Goal: Task Accomplishment & Management: Use online tool/utility

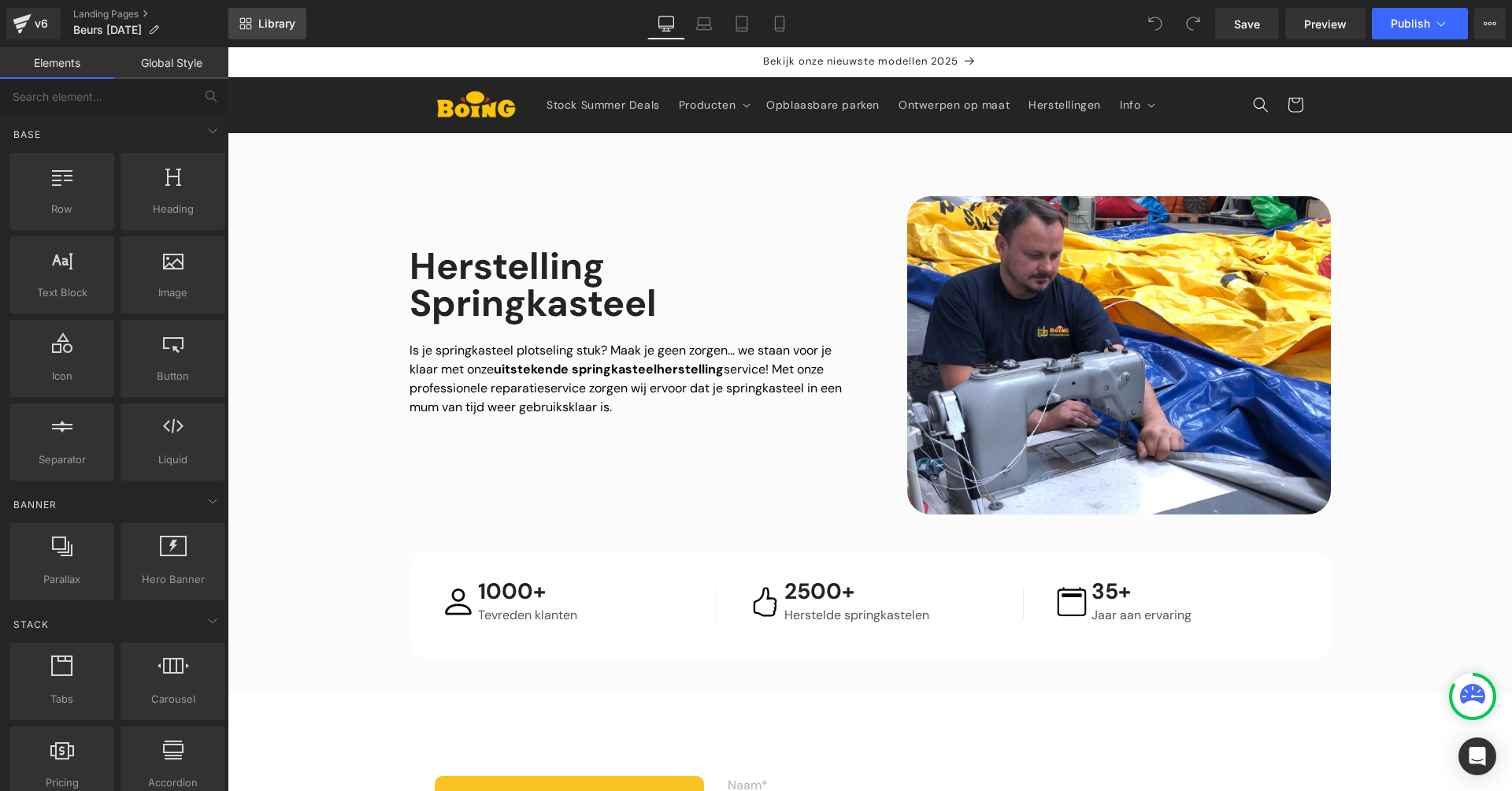
click at [270, 17] on span "Library" at bounding box center [277, 24] width 37 height 15
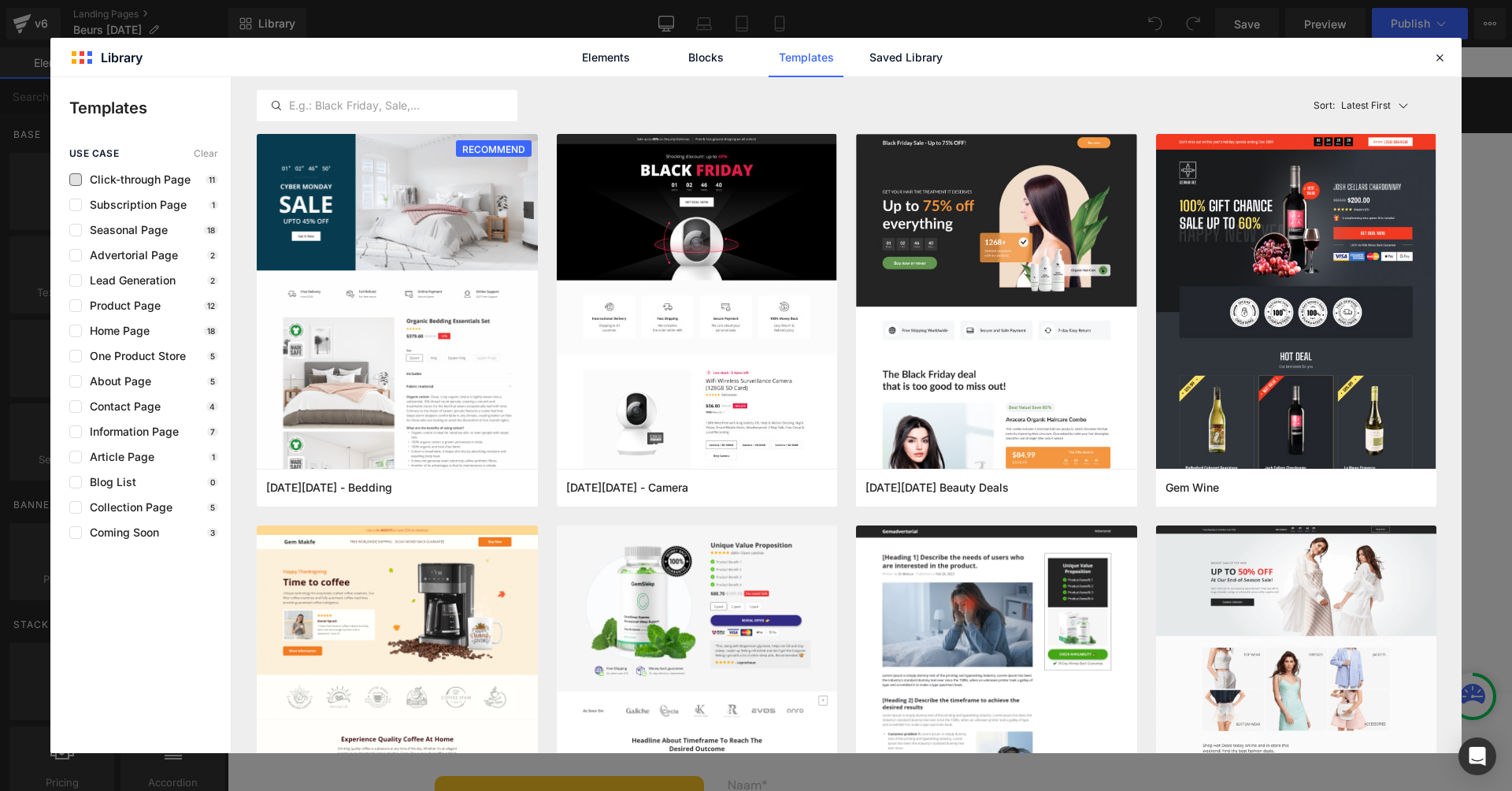
click at [143, 180] on span "Click-through Page" at bounding box center [136, 180] width 109 height 13
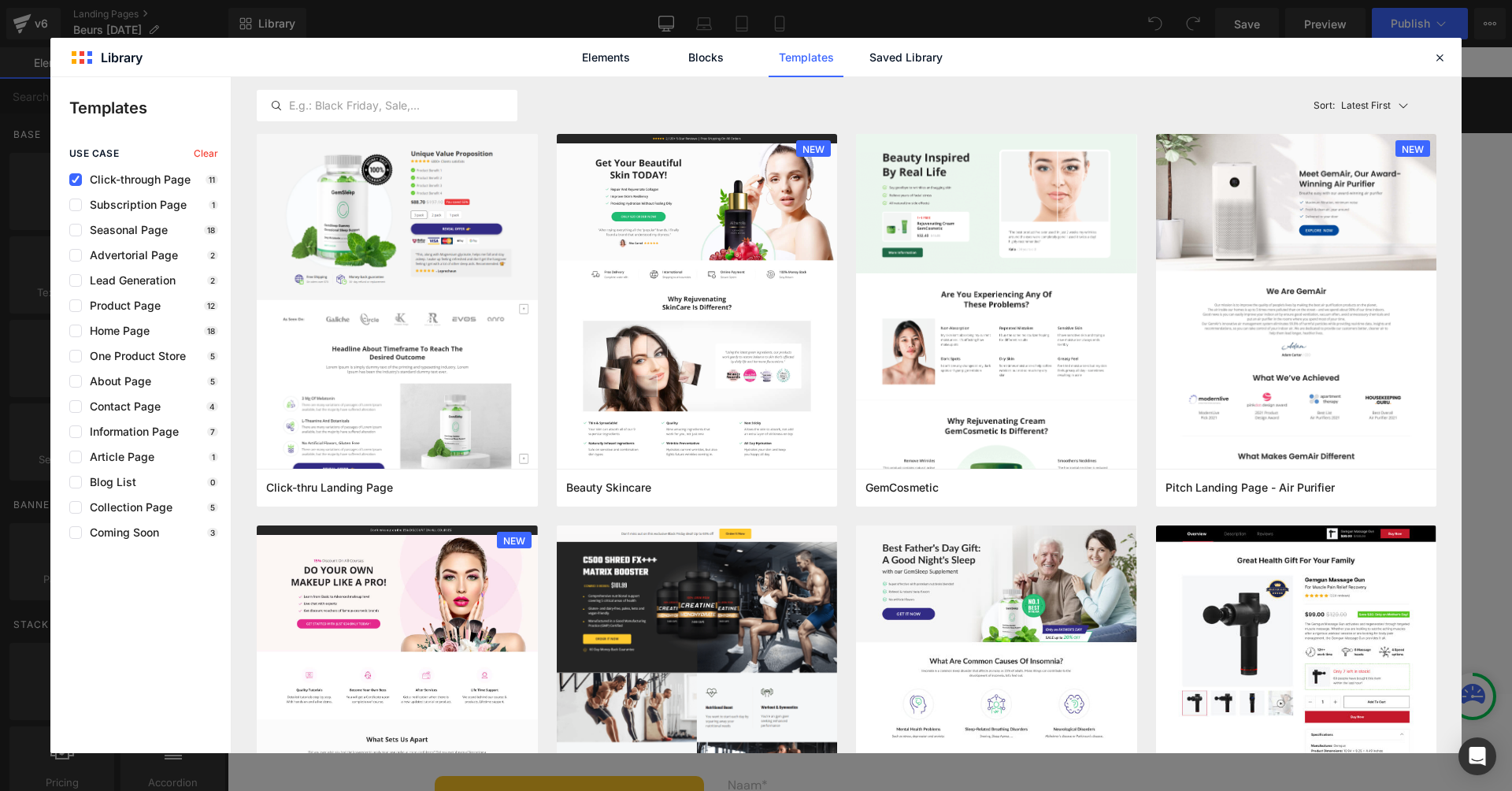
click at [127, 177] on span "Click-through Page" at bounding box center [136, 180] width 109 height 13
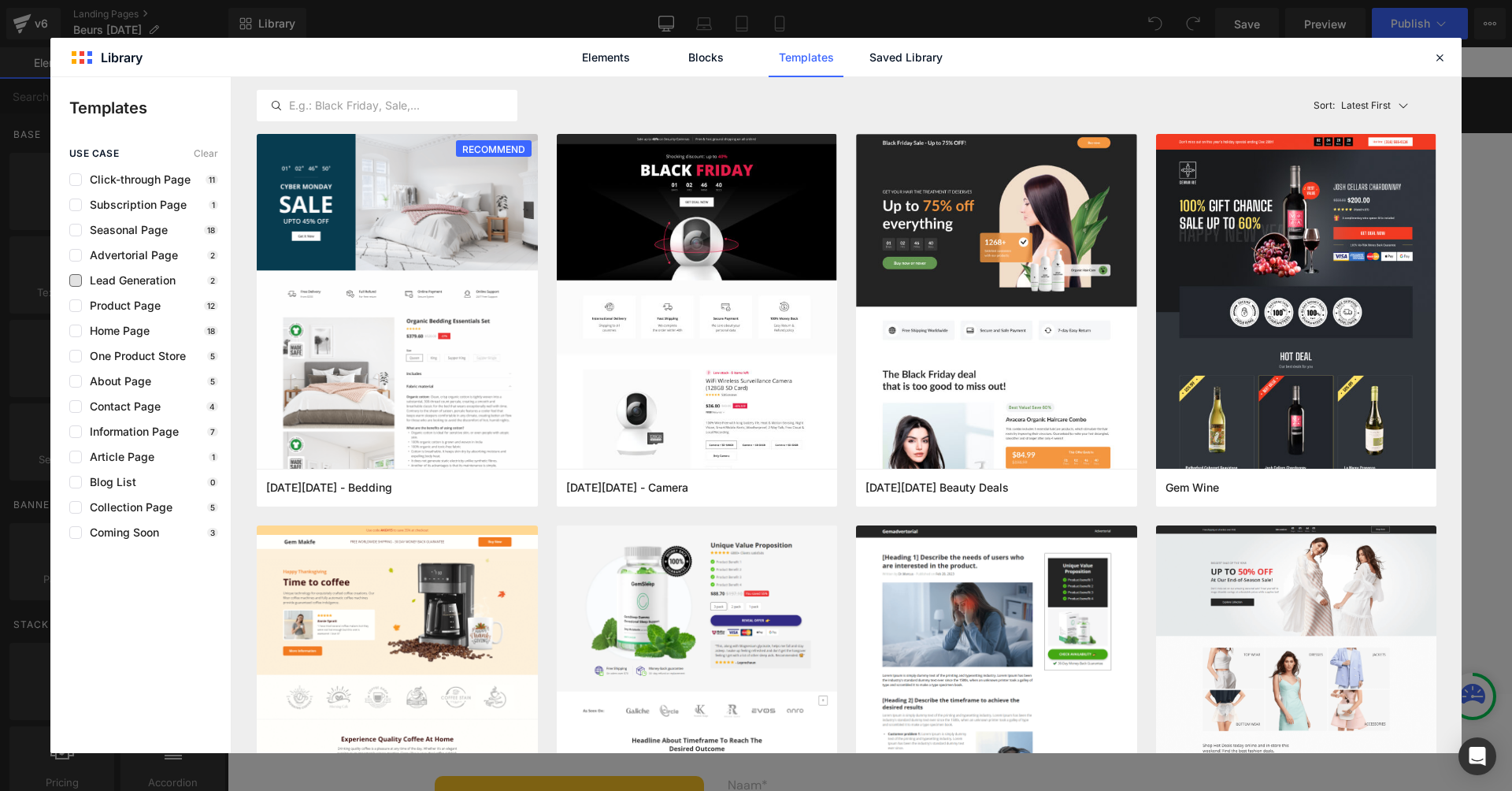
click at [101, 277] on span "Lead Generation" at bounding box center [129, 281] width 94 height 13
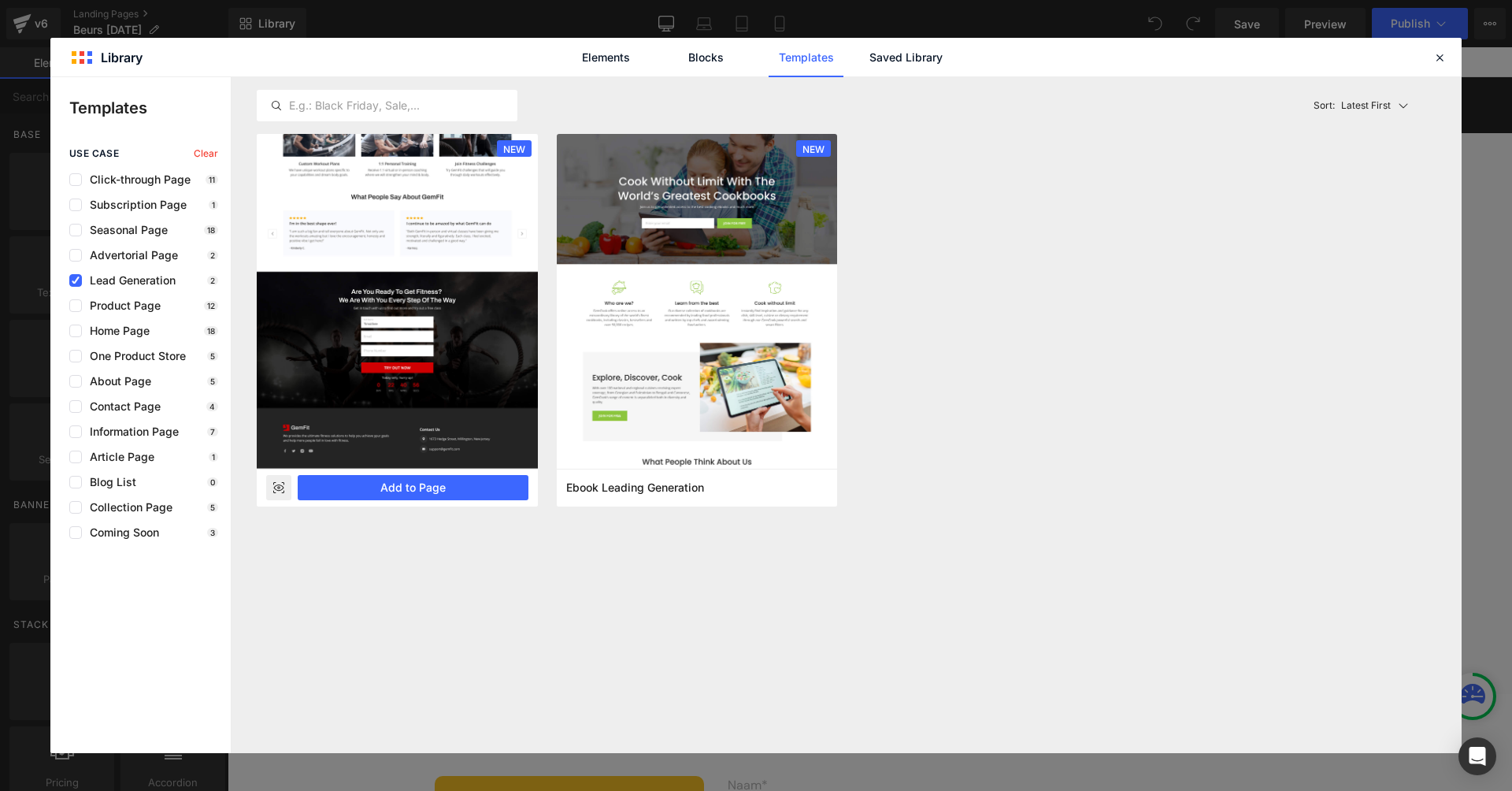
click at [278, 494] on rect at bounding box center [279, 487] width 26 height 26
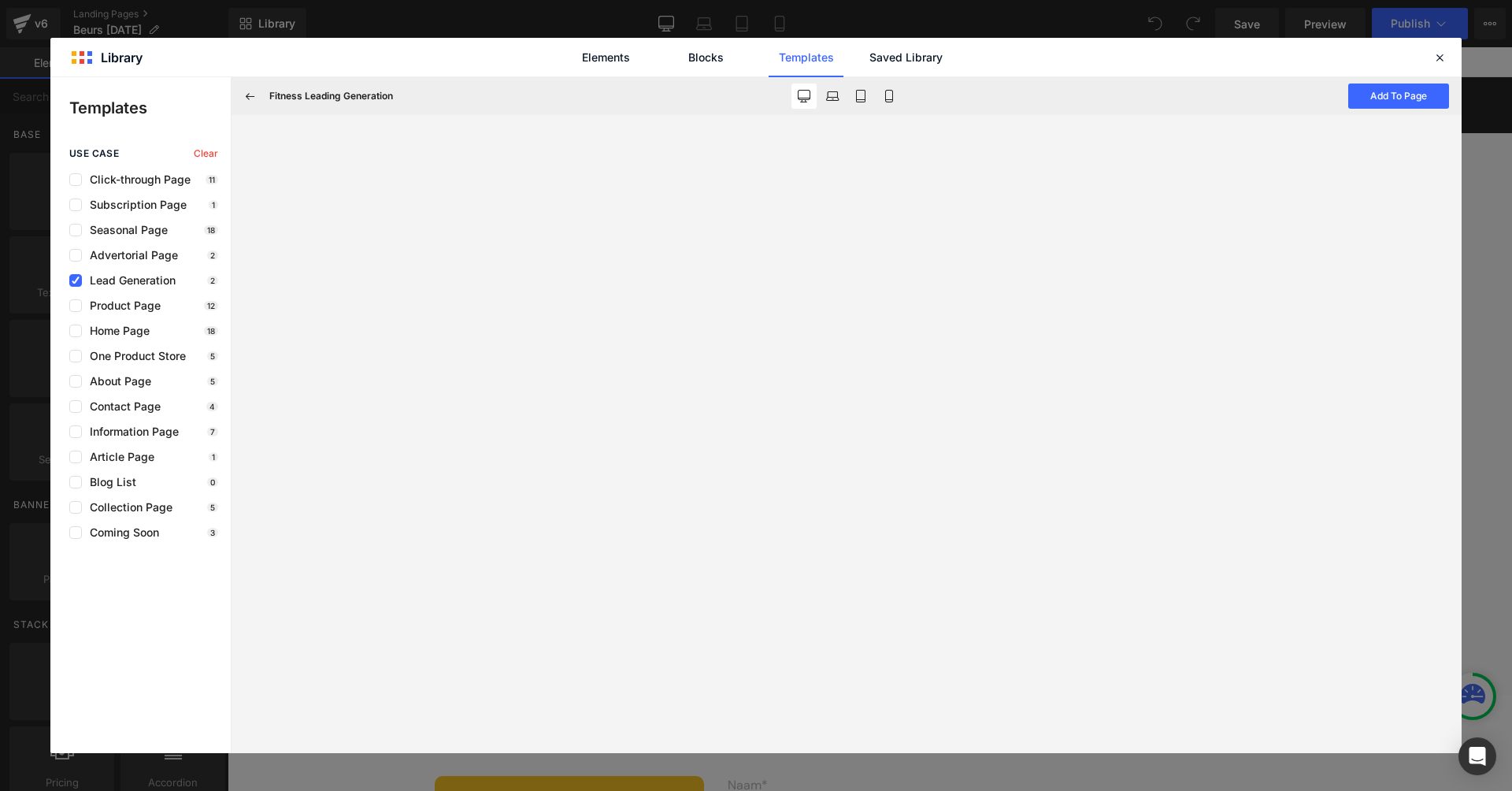
click at [145, 283] on span "Lead Generation" at bounding box center [129, 281] width 94 height 13
click at [117, 402] on span "Contact Page" at bounding box center [122, 407] width 79 height 13
click at [259, 90] on button at bounding box center [250, 96] width 26 height 26
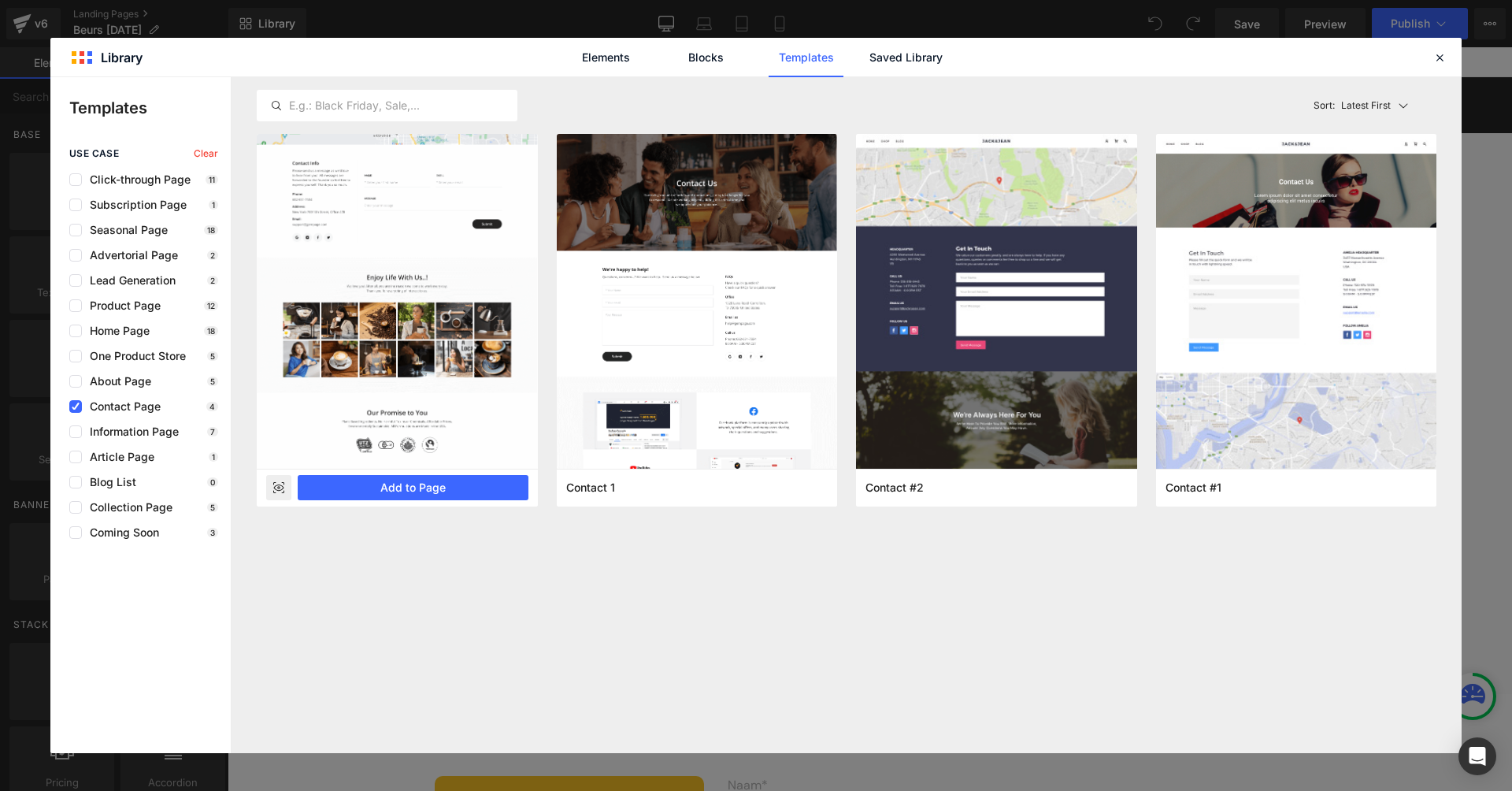
click at [275, 484] on rect at bounding box center [279, 487] width 26 height 26
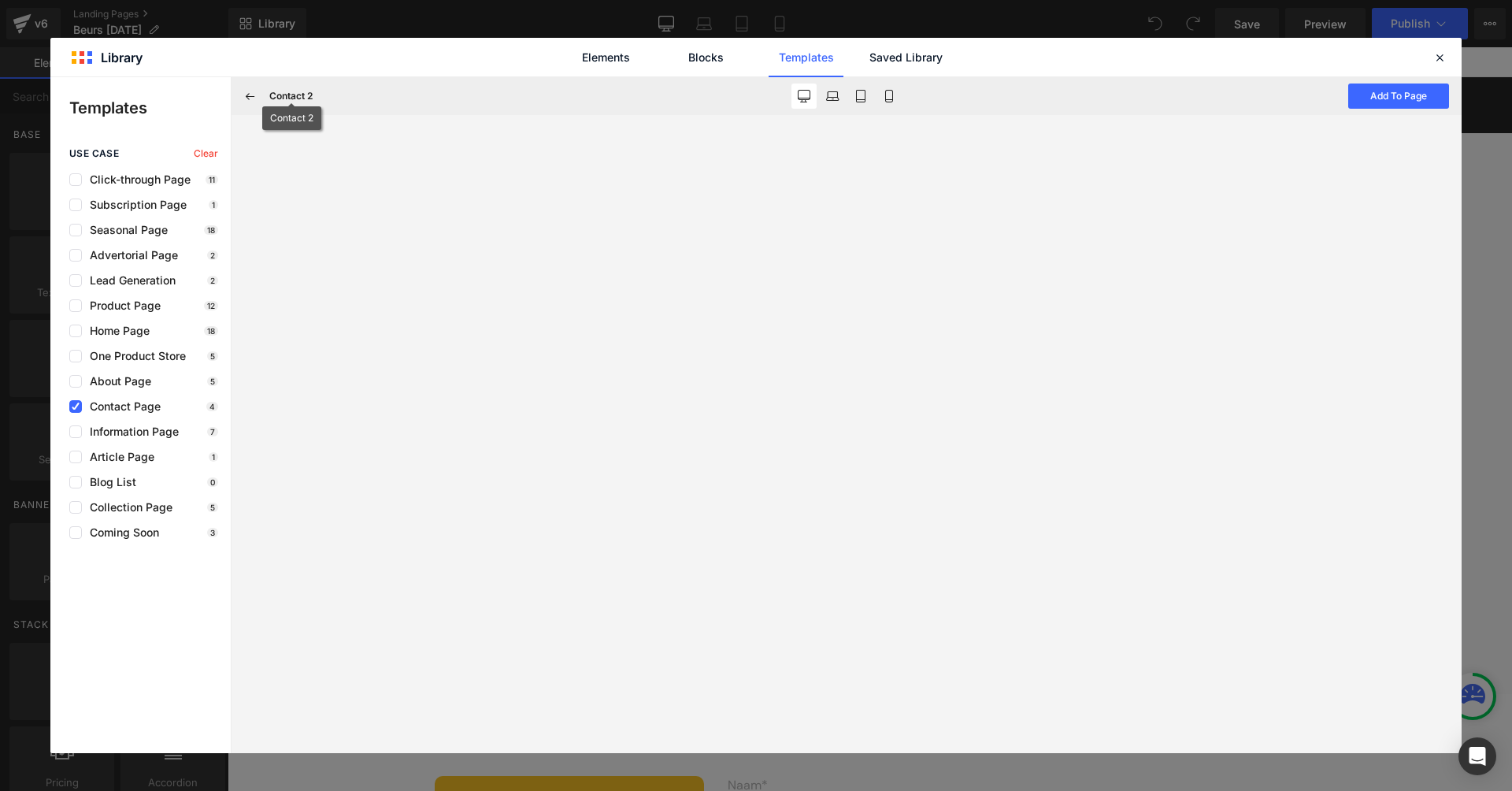
click at [287, 92] on h3 "Contact 2" at bounding box center [291, 96] width 43 height 15
click at [245, 88] on button at bounding box center [250, 96] width 26 height 26
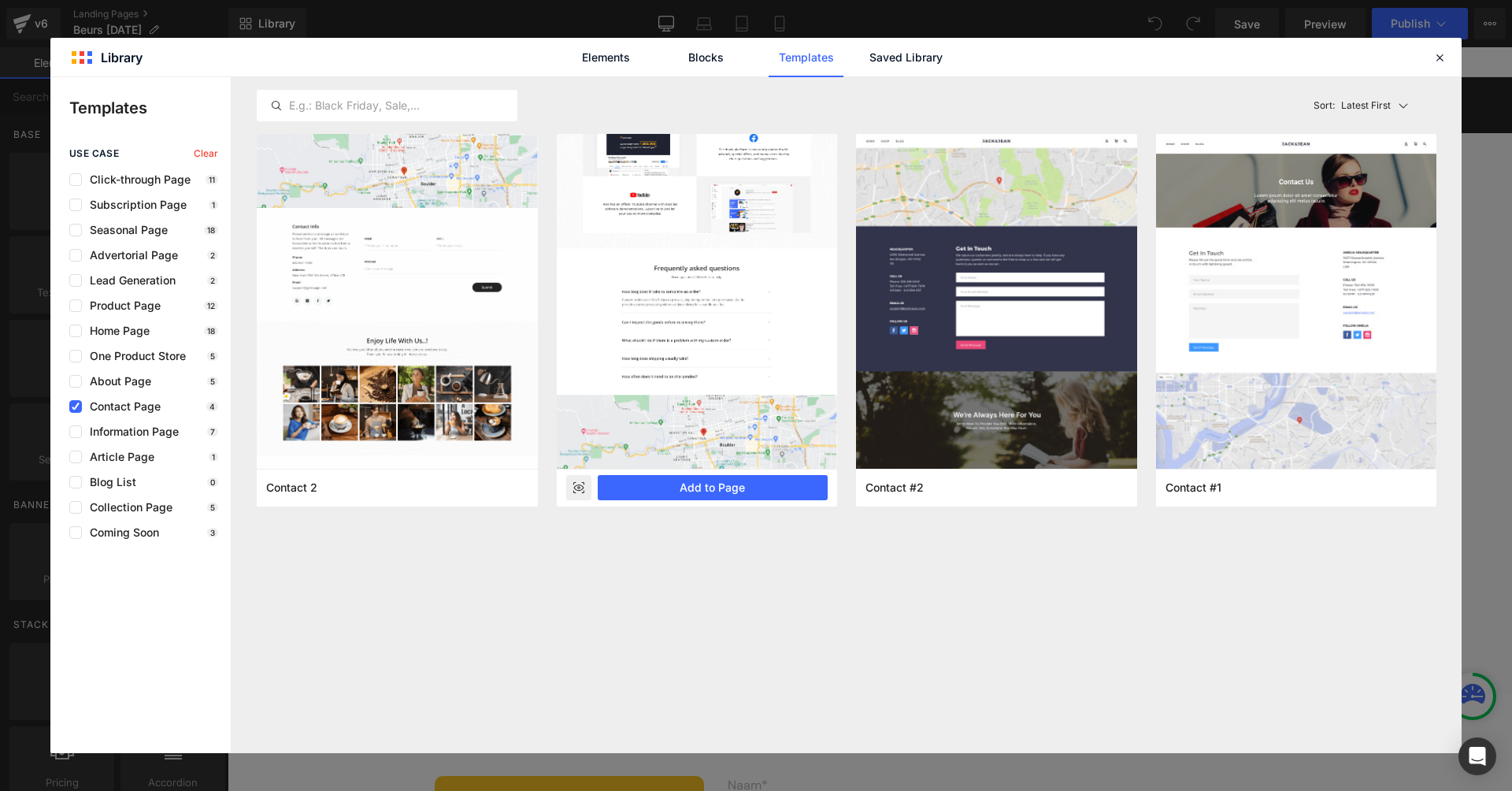
click at [580, 480] on rect at bounding box center [579, 487] width 26 height 26
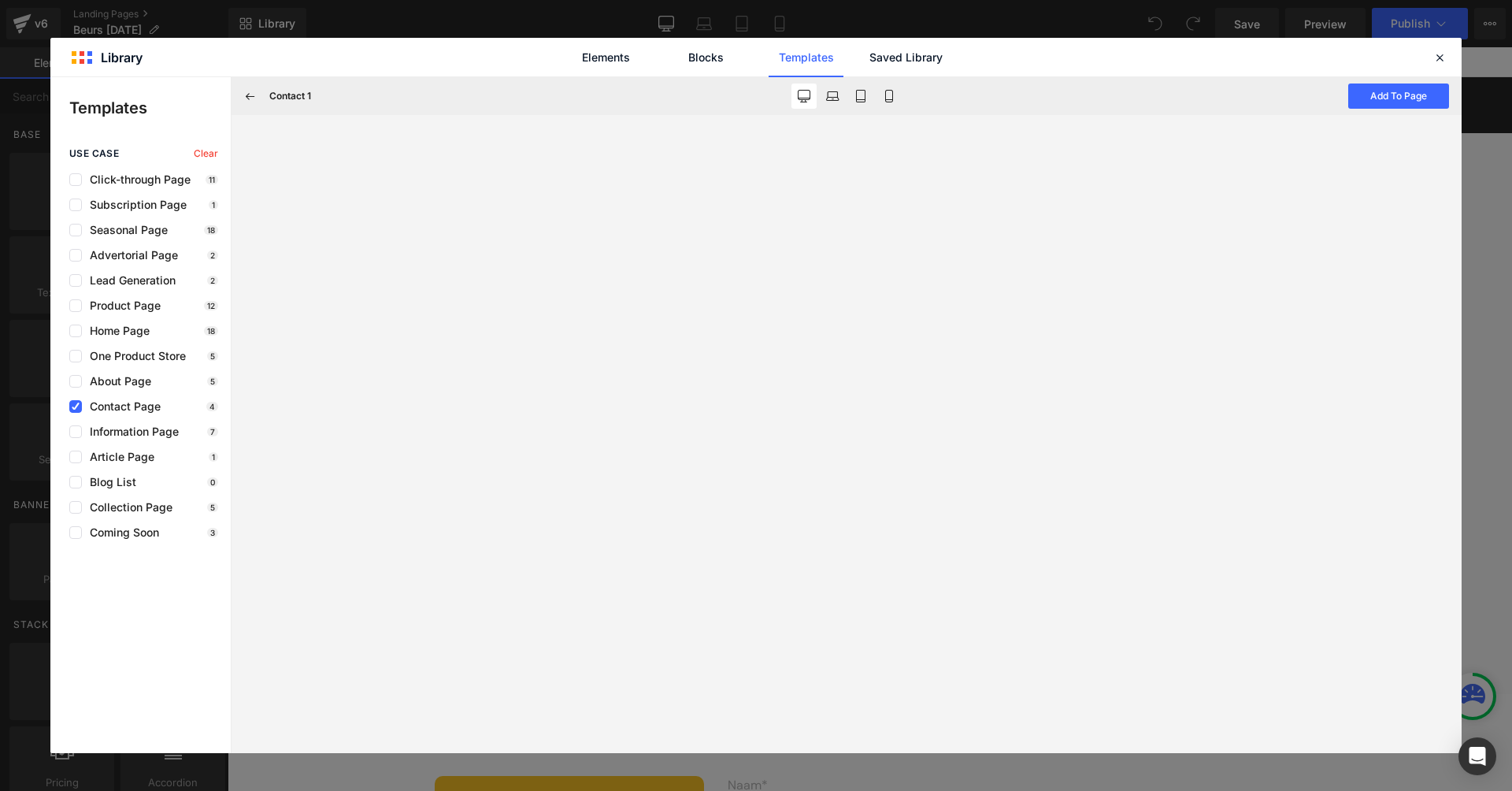
click at [130, 416] on div "use case Clear Click-through Page 11 Subscription Page 1 Seasonal Page 18 Adver…" at bounding box center [140, 343] width 180 height 390
click at [133, 412] on span "Contact Page" at bounding box center [122, 407] width 79 height 13
click at [116, 433] on span "Information Page" at bounding box center [131, 432] width 97 height 13
click at [263, 108] on div "Contact 1 Add To Page" at bounding box center [847, 95] width 1230 height 37
click at [261, 94] on button at bounding box center [250, 96] width 26 height 26
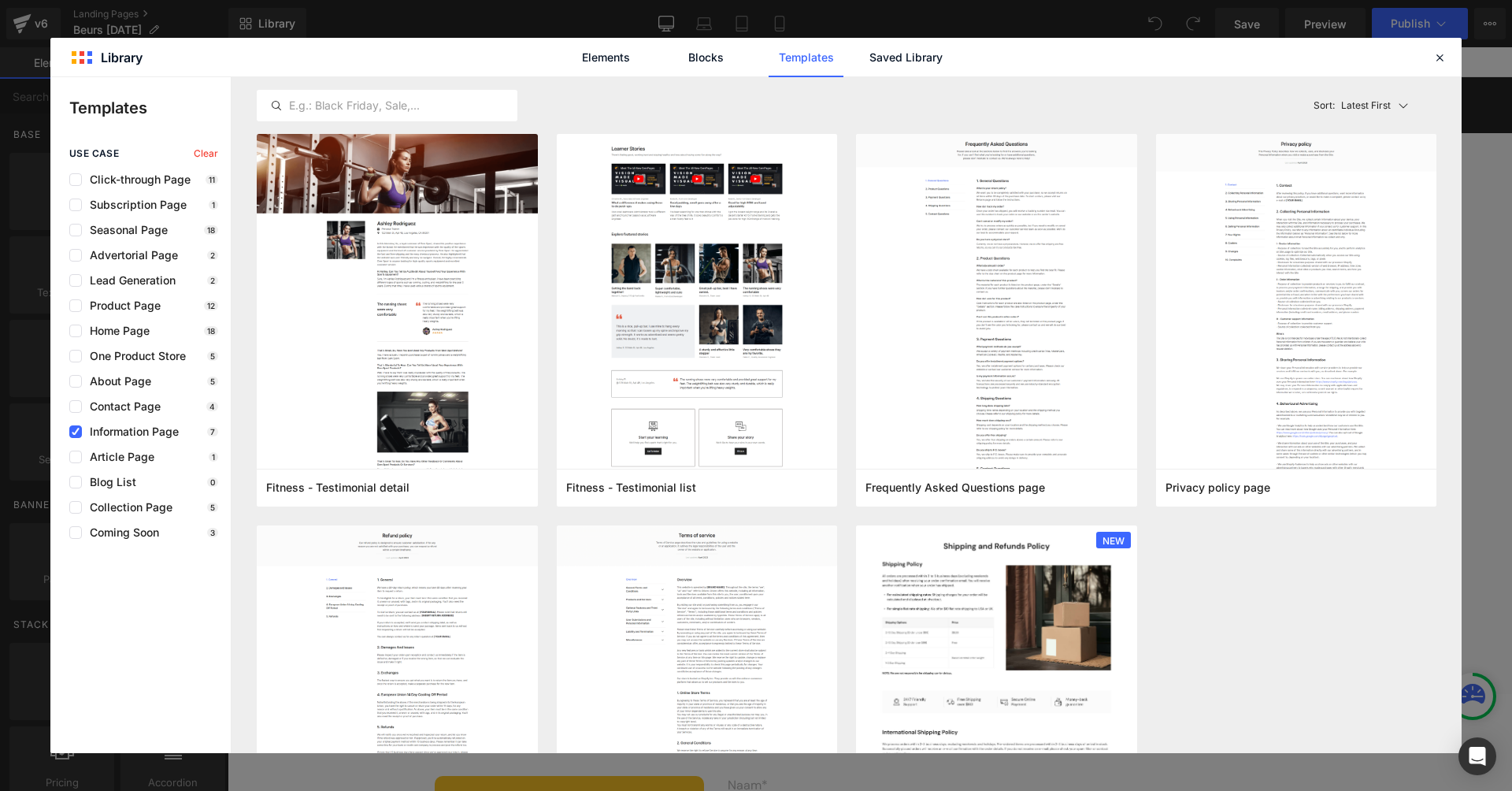
click at [158, 437] on span "Information Page" at bounding box center [131, 432] width 97 height 13
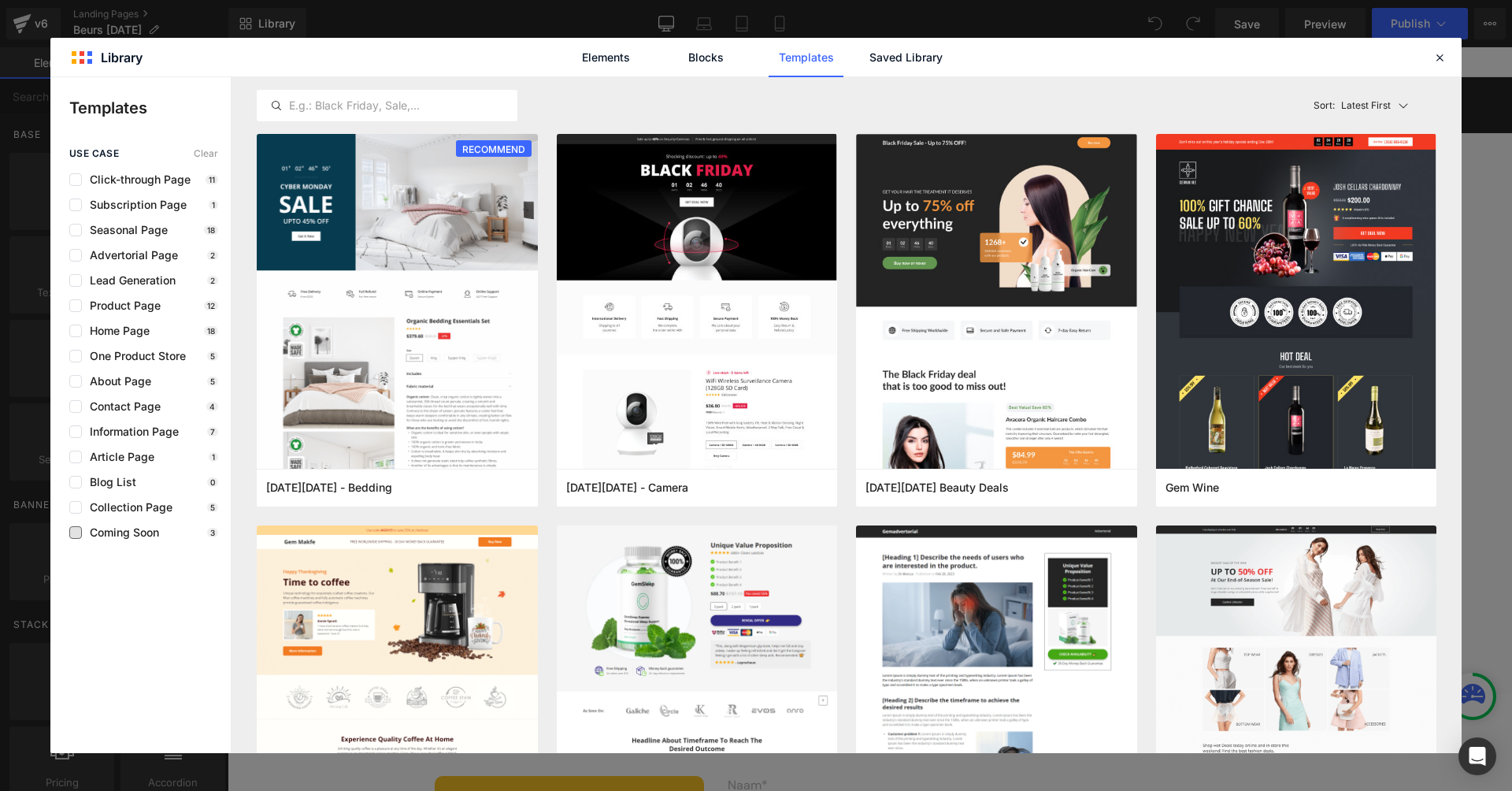
click at [88, 529] on span "Coming Soon" at bounding box center [121, 532] width 77 height 13
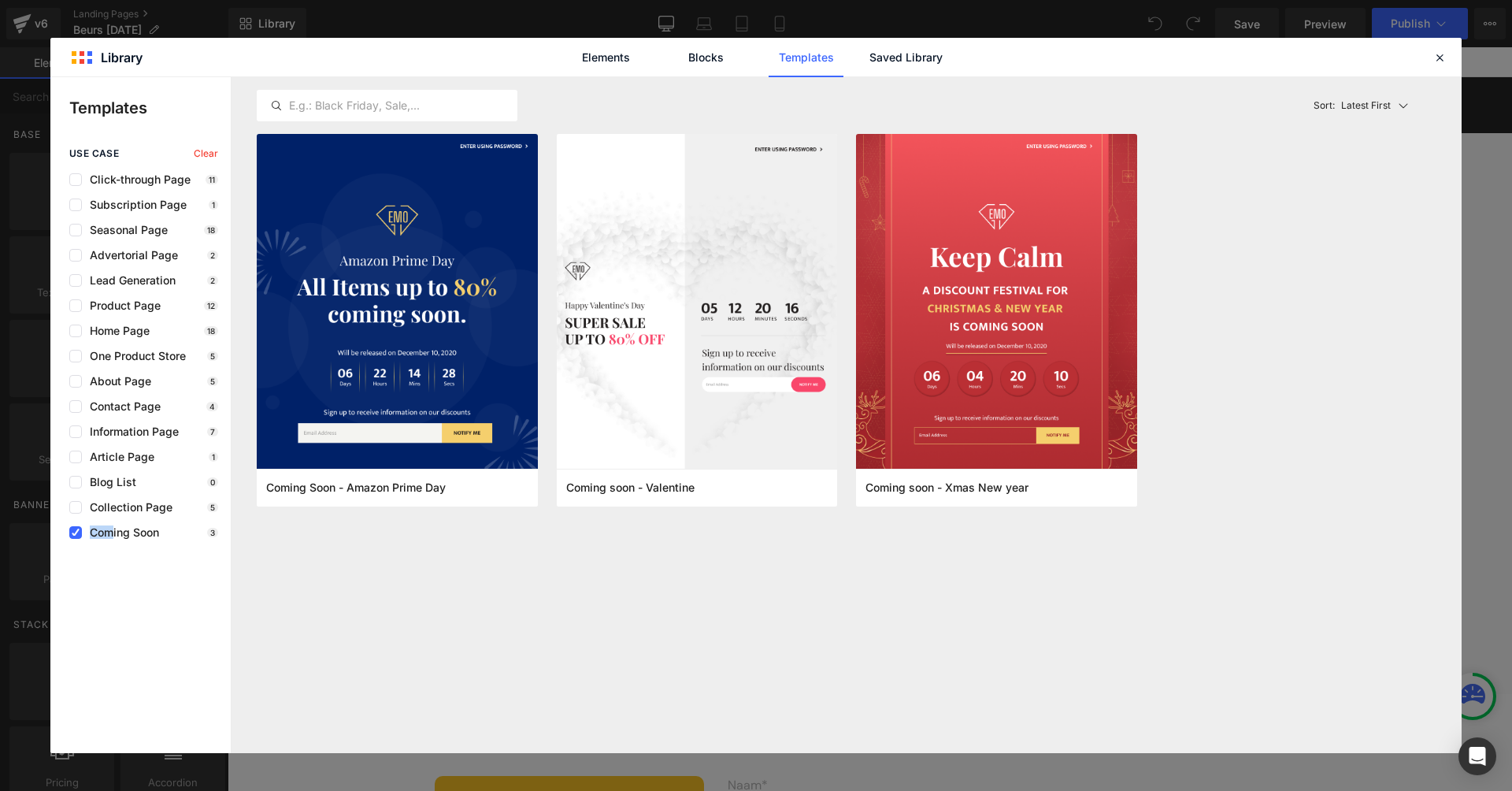
click at [110, 527] on div "use case Clear Click-through Page 11 Subscription Page 1 Seasonal Page 18 Adver…" at bounding box center [140, 343] width 180 height 390
click at [106, 529] on span "Coming Soon" at bounding box center [121, 532] width 77 height 13
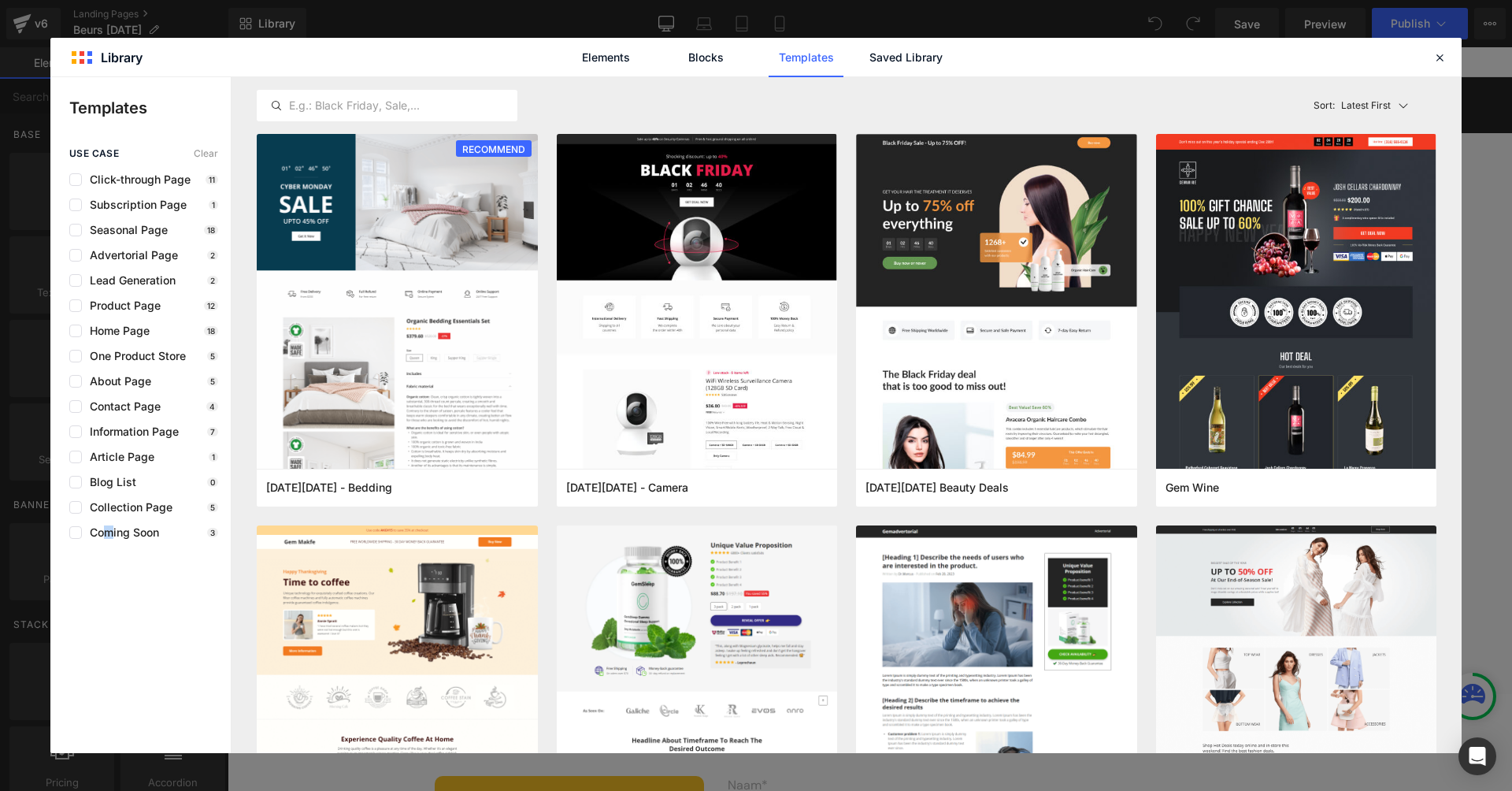
click at [78, 537] on label at bounding box center [76, 532] width 13 height 13
click at [76, 532] on input "checkbox" at bounding box center [76, 532] width 0 height 0
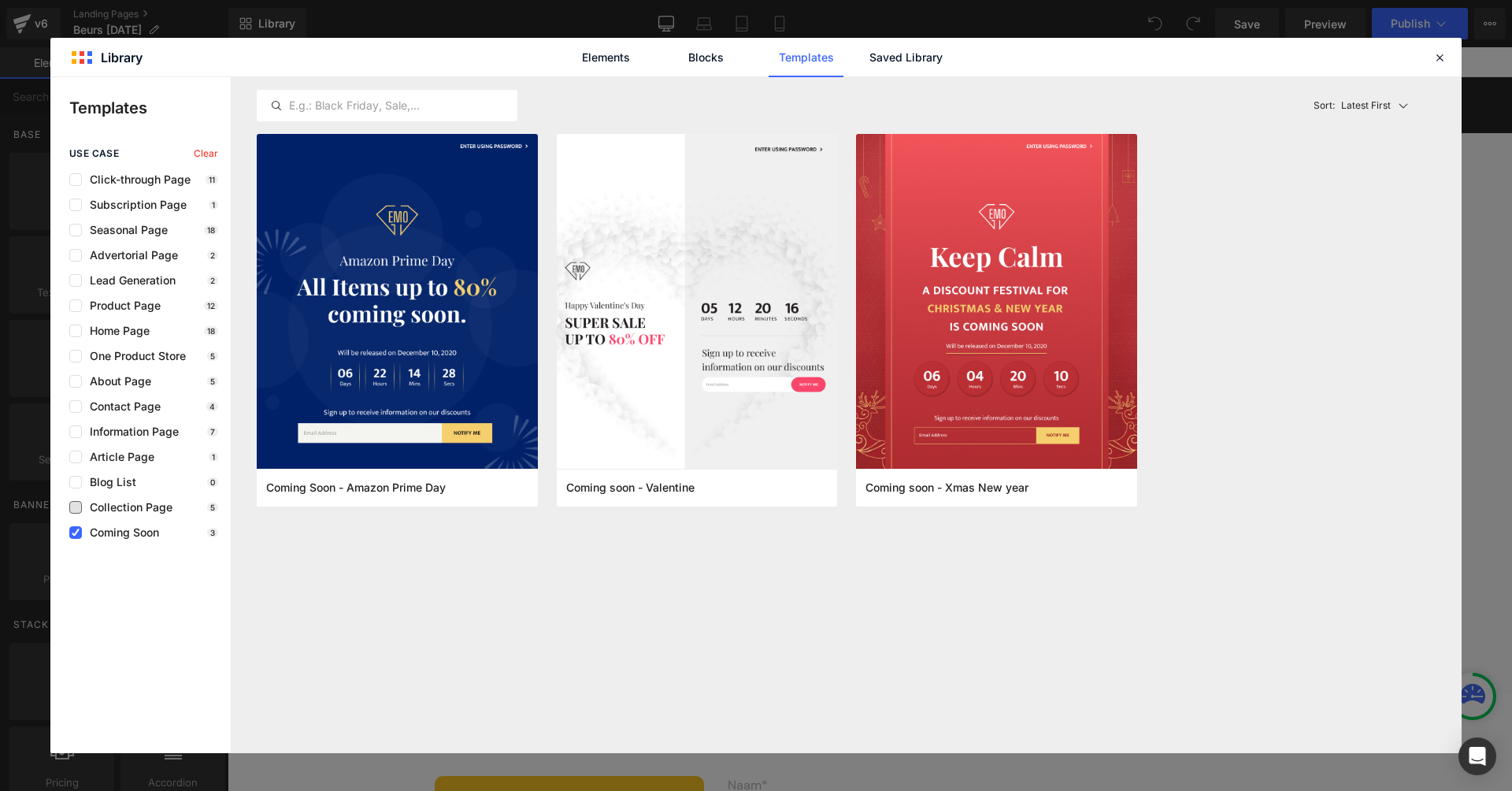
click at [100, 513] on span "Collection Page" at bounding box center [127, 508] width 91 height 13
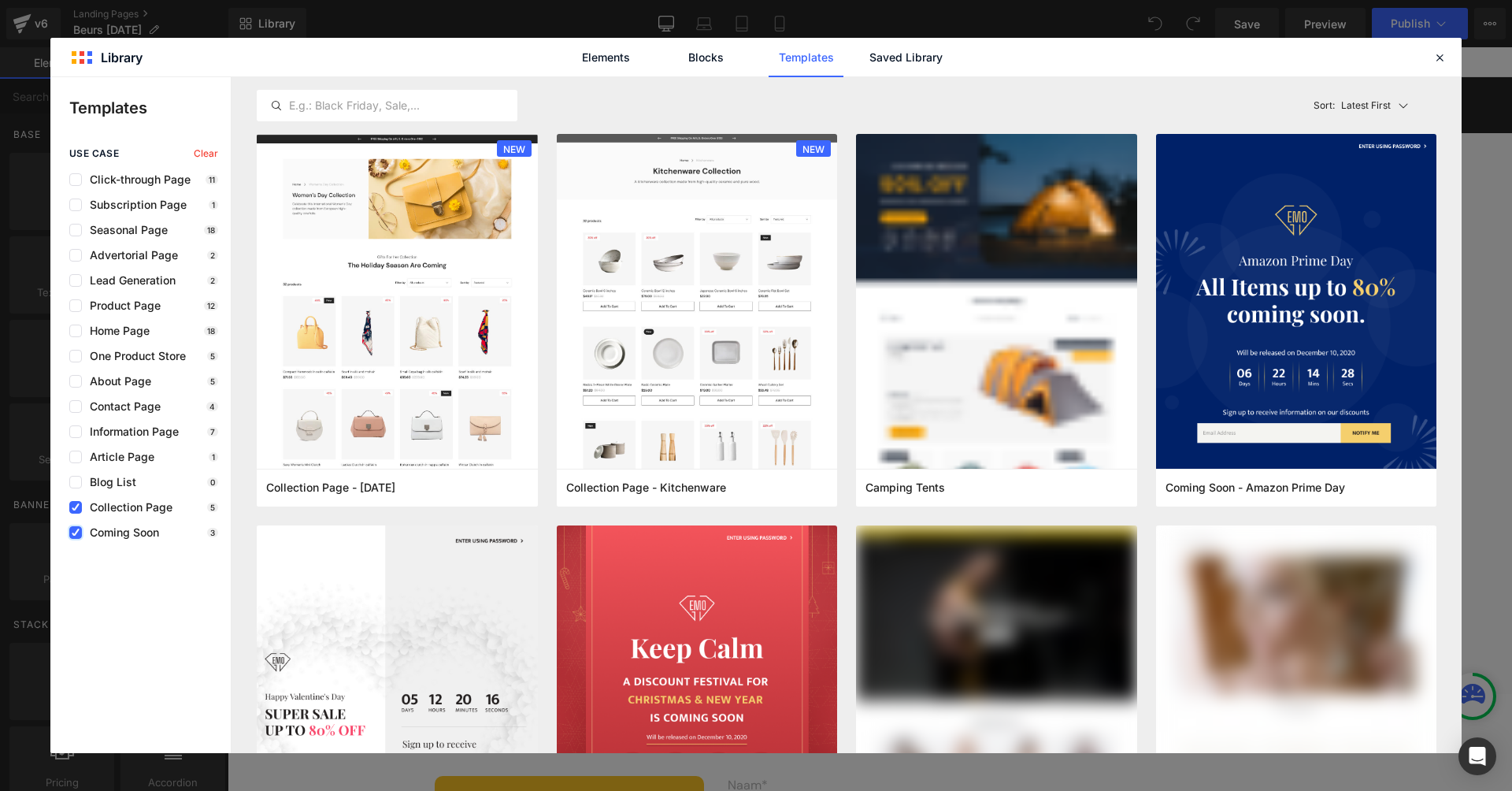
click at [71, 534] on label at bounding box center [76, 532] width 13 height 13
click at [76, 532] on input "checkbox" at bounding box center [76, 532] width 0 height 0
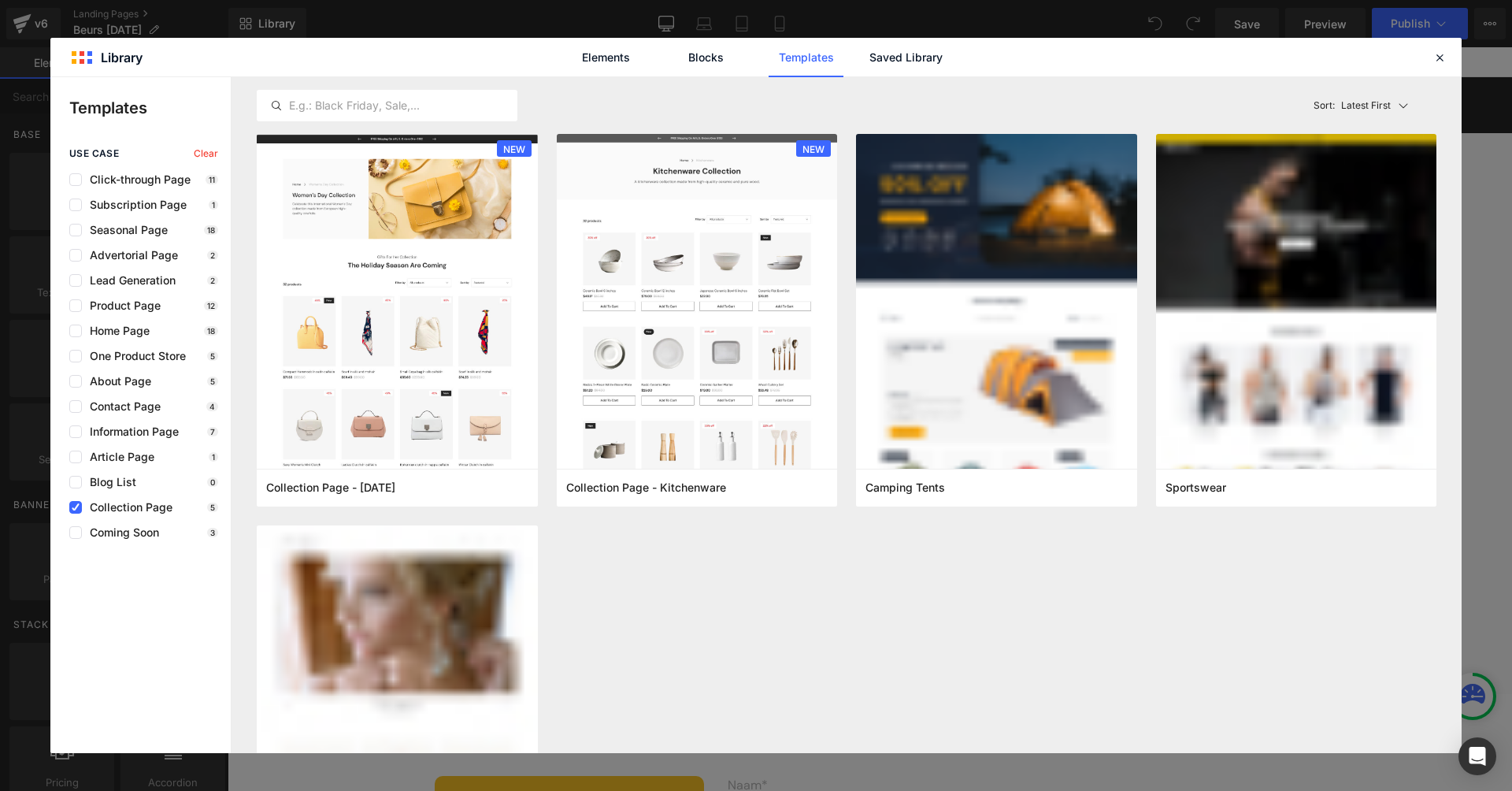
click at [83, 512] on span "Collection Page" at bounding box center [127, 508] width 91 height 13
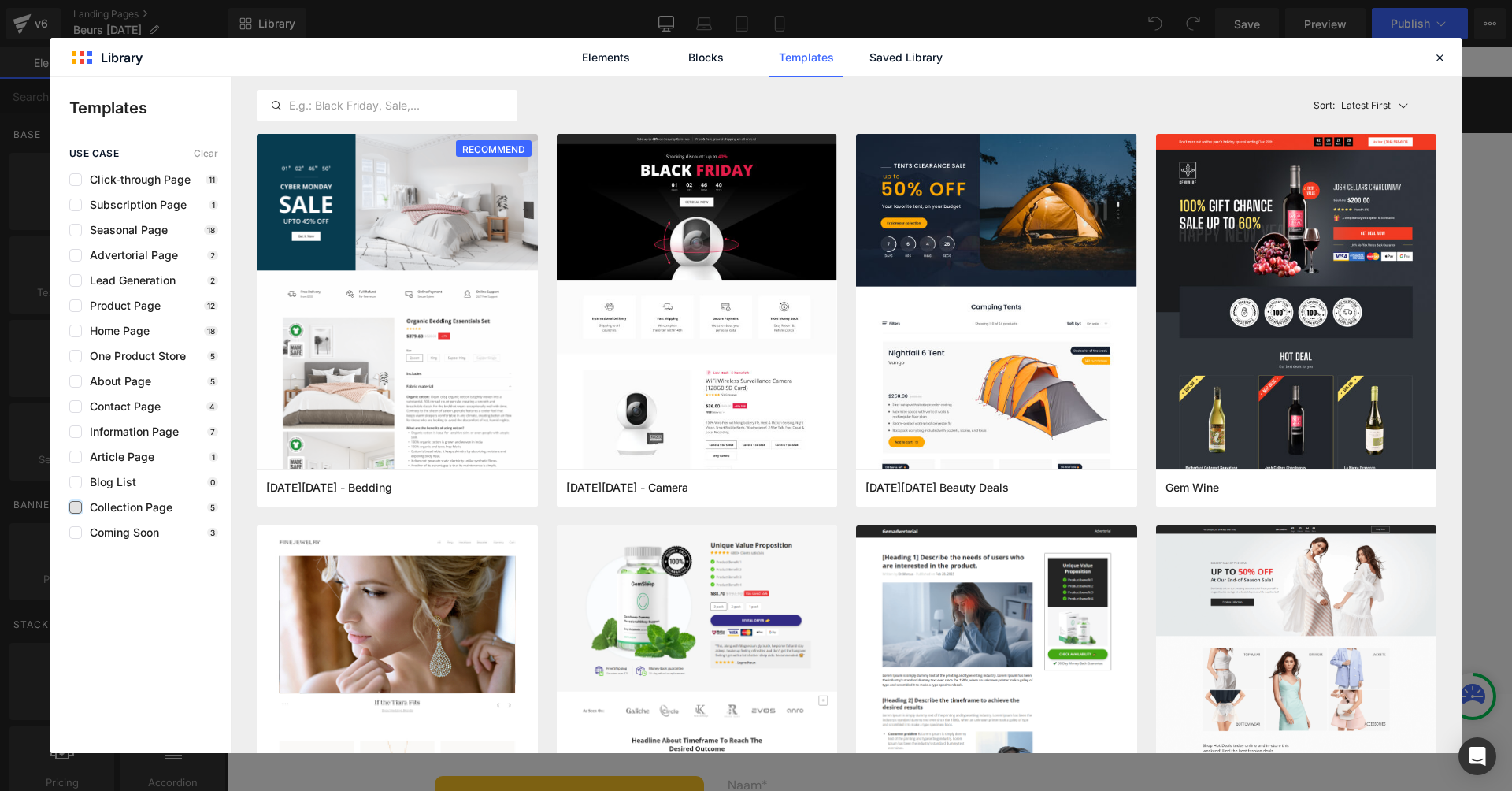
click at [78, 504] on label at bounding box center [76, 508] width 13 height 13
click at [76, 508] on input "checkbox" at bounding box center [76, 508] width 0 height 0
click at [71, 492] on div "use case Clear Click-through Page 11 Subscription Page 1 Seasonal Page 18 Adver…" at bounding box center [140, 343] width 180 height 390
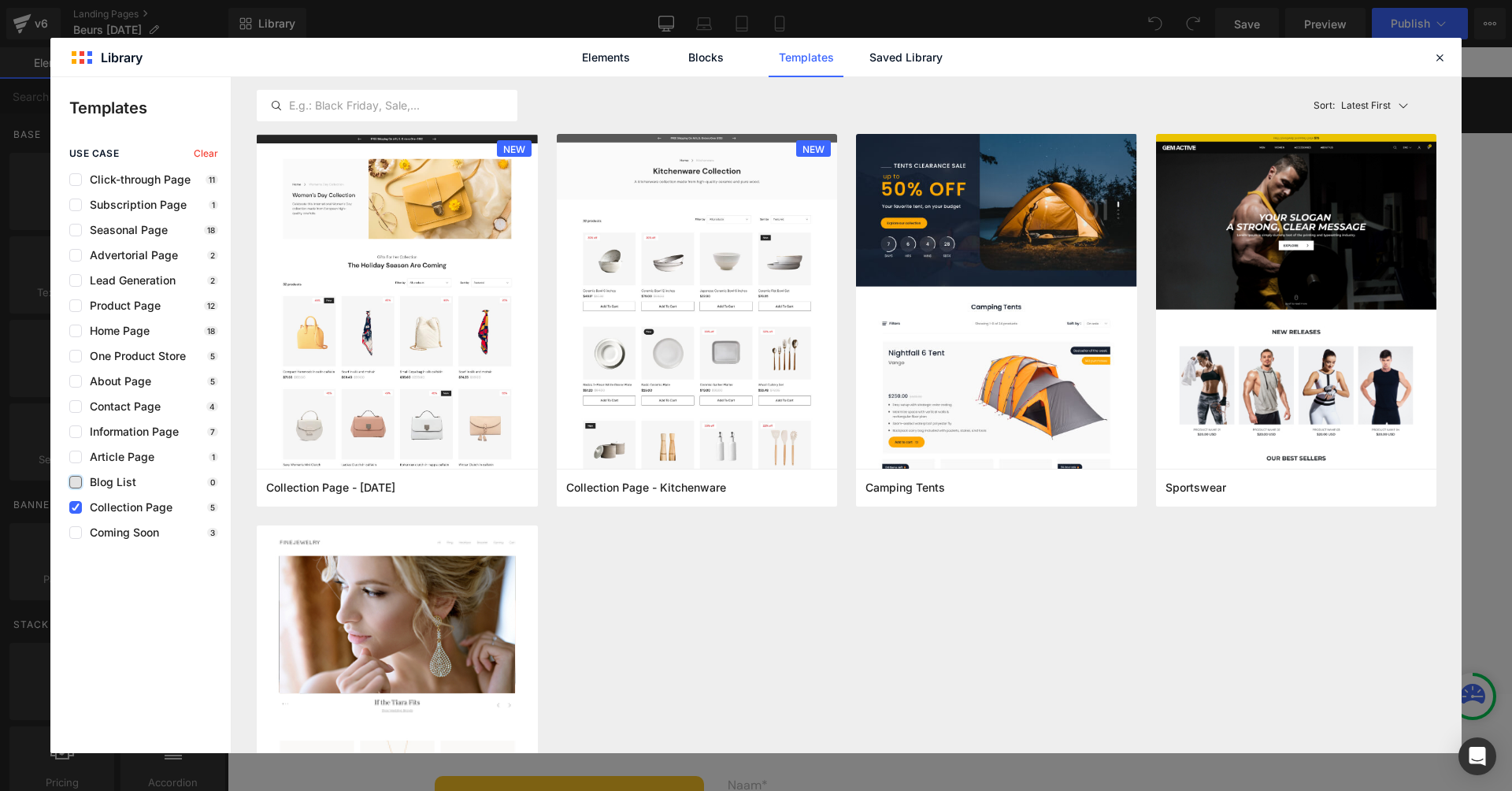
click at [75, 485] on label at bounding box center [76, 482] width 13 height 13
click at [76, 482] on input "checkbox" at bounding box center [76, 482] width 0 height 0
click at [78, 508] on icon at bounding box center [75, 508] width 8 height 0
click at [76, 508] on input "checkbox" at bounding box center [76, 508] width 0 height 0
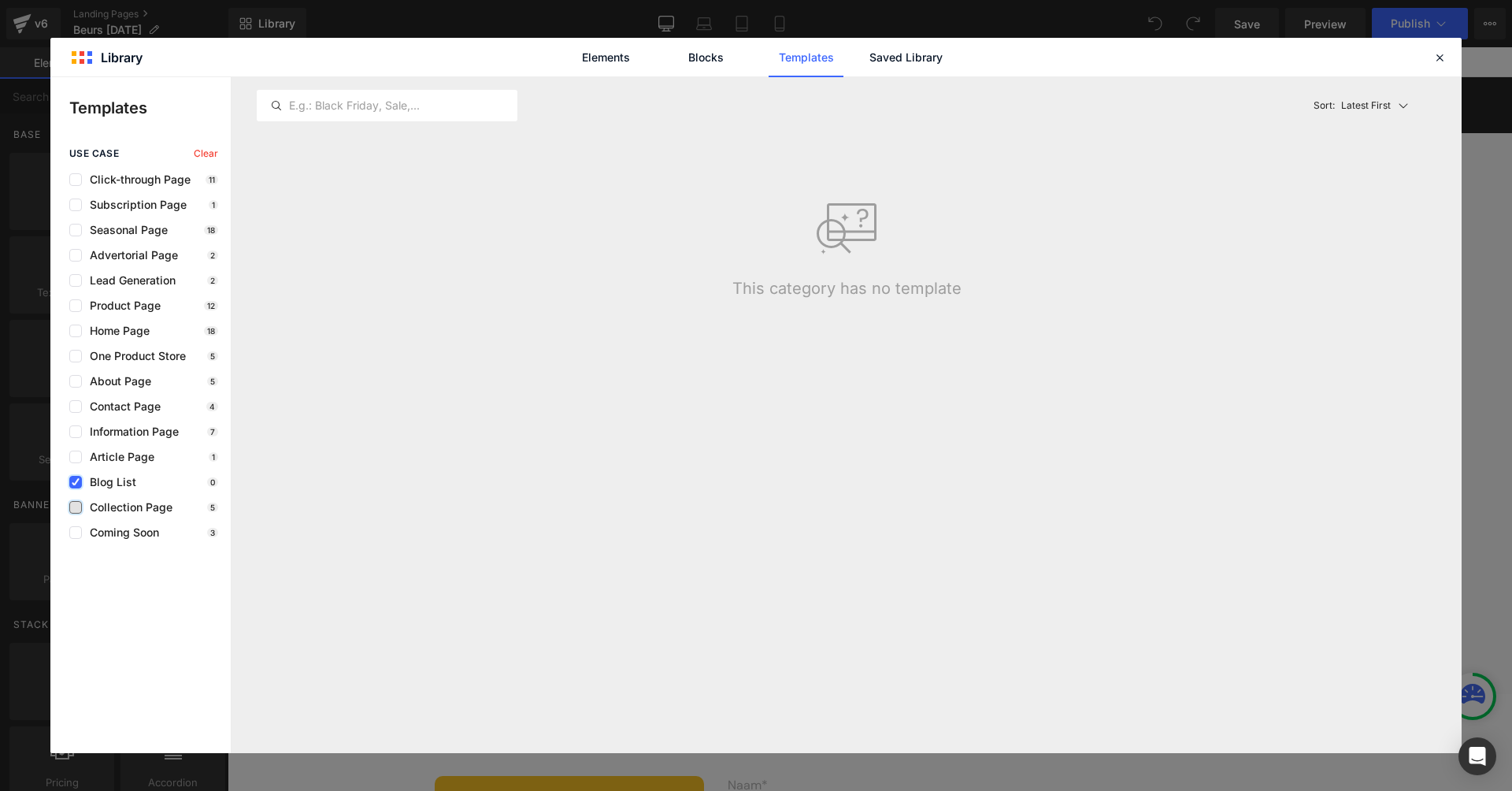
click at [75, 482] on icon at bounding box center [75, 482] width 8 height 0
click at [76, 482] on input "checkbox" at bounding box center [76, 482] width 0 height 0
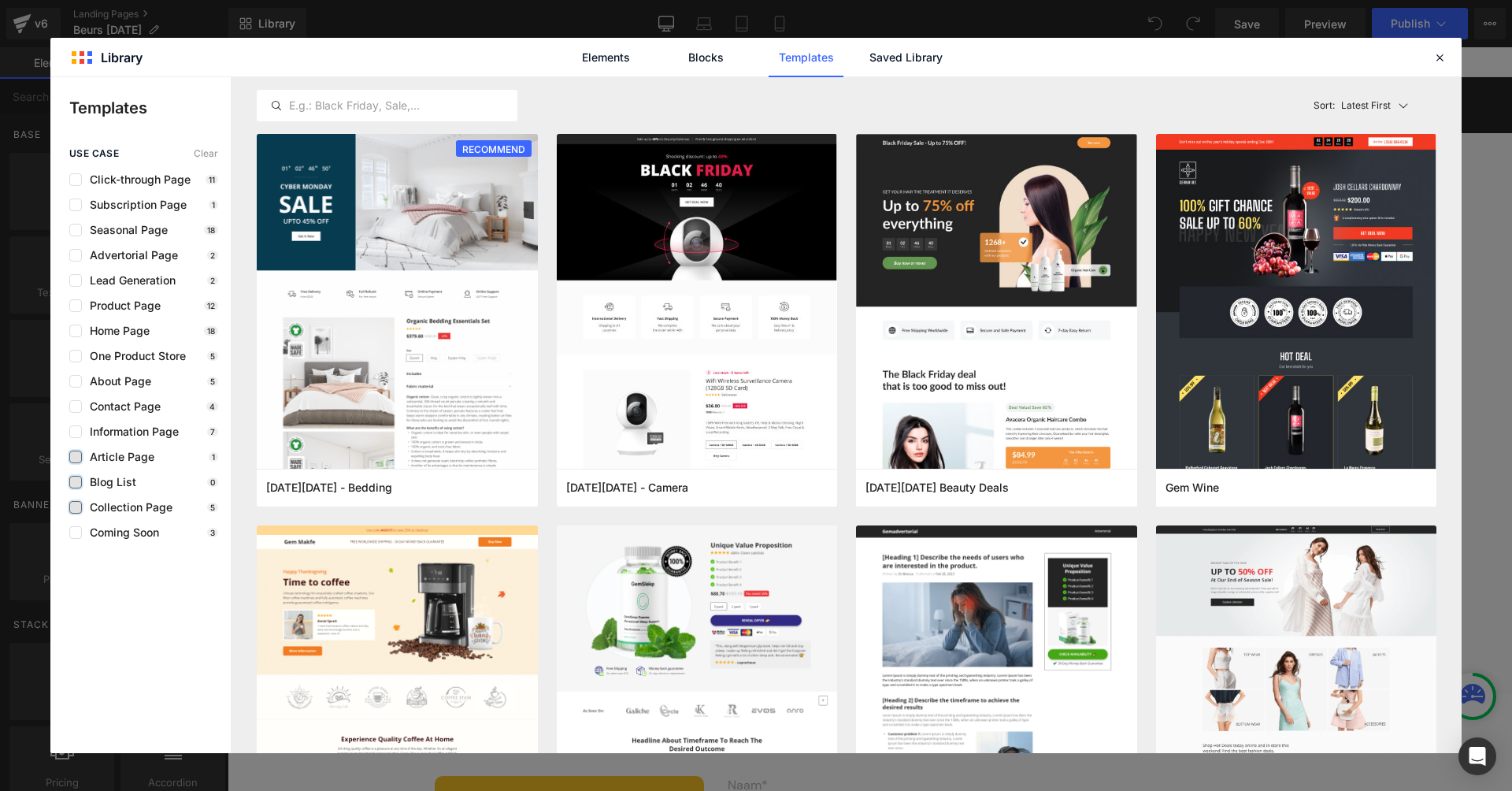
click at [77, 457] on label at bounding box center [76, 457] width 13 height 13
click at [76, 457] on input "checkbox" at bounding box center [76, 457] width 0 height 0
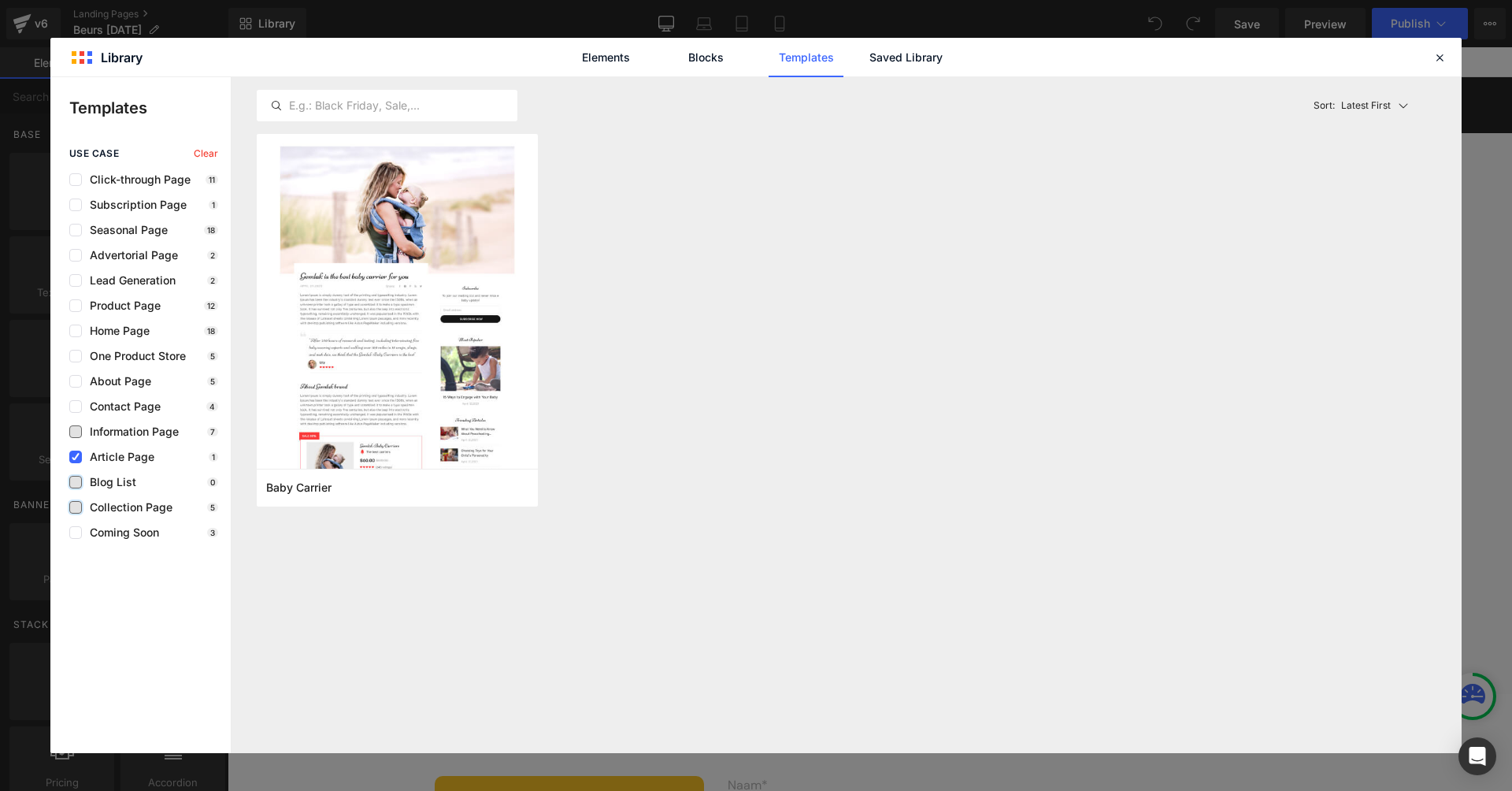
click at [117, 427] on span "Information Page" at bounding box center [131, 432] width 97 height 13
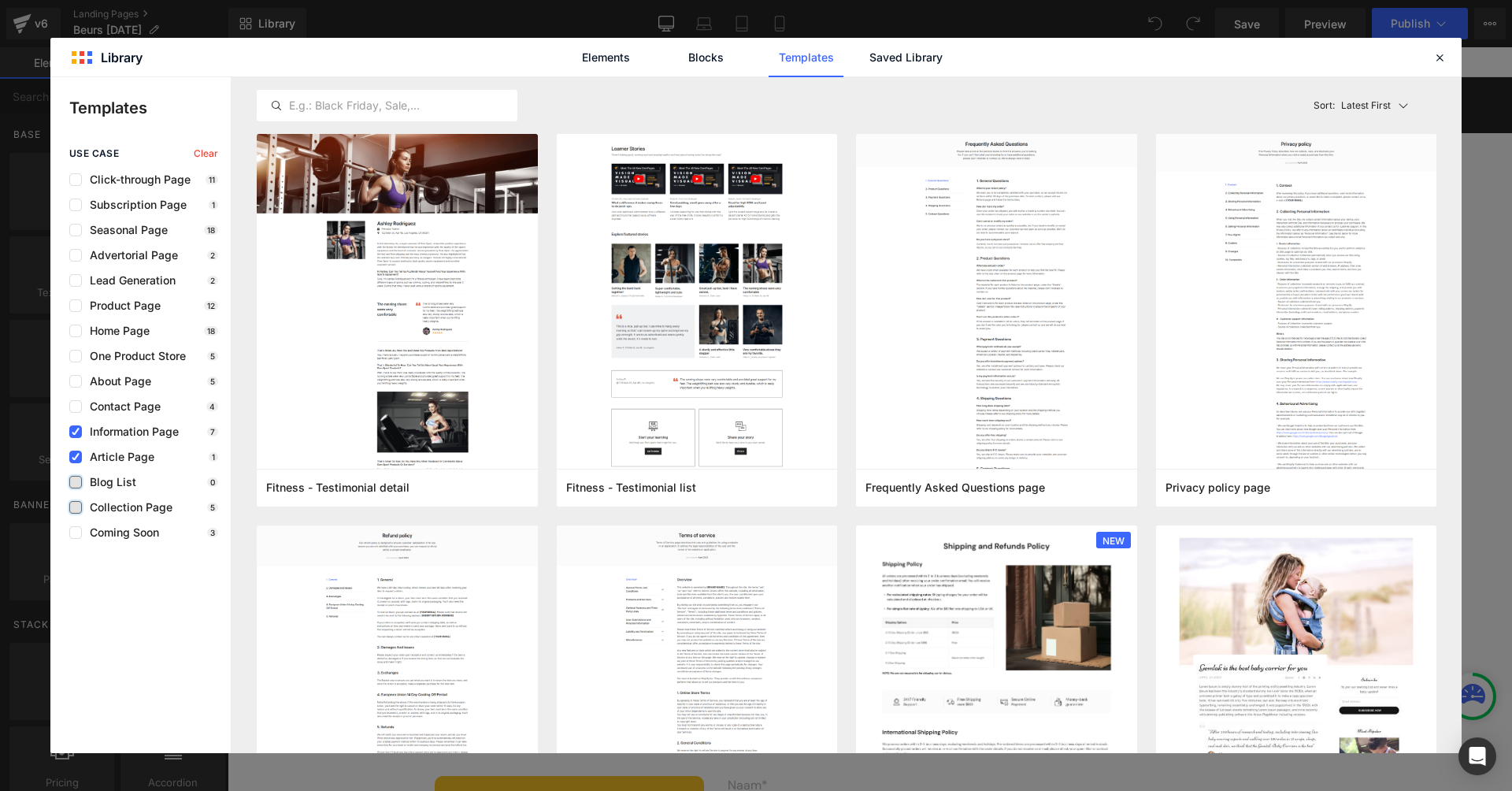
click at [77, 448] on div "use case Clear Click-through Page 11 Subscription Page 1 Seasonal Page 18 Adver…" at bounding box center [140, 343] width 180 height 390
click at [74, 432] on icon at bounding box center [75, 432] width 8 height 0
click at [76, 432] on input "checkbox" at bounding box center [76, 432] width 0 height 0
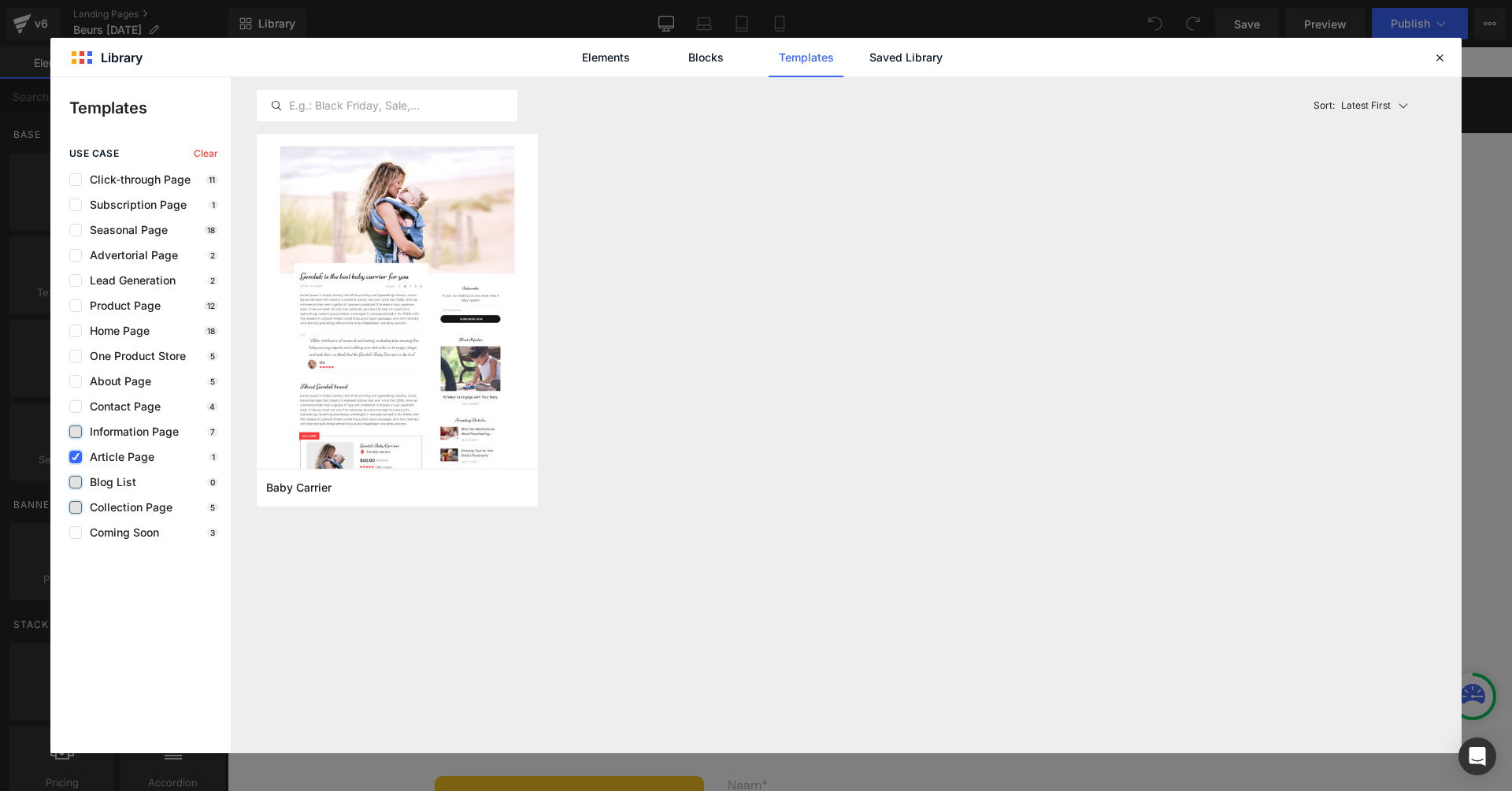
click at [73, 463] on label at bounding box center [76, 457] width 13 height 13
click at [76, 457] on input "checkbox" at bounding box center [76, 457] width 0 height 0
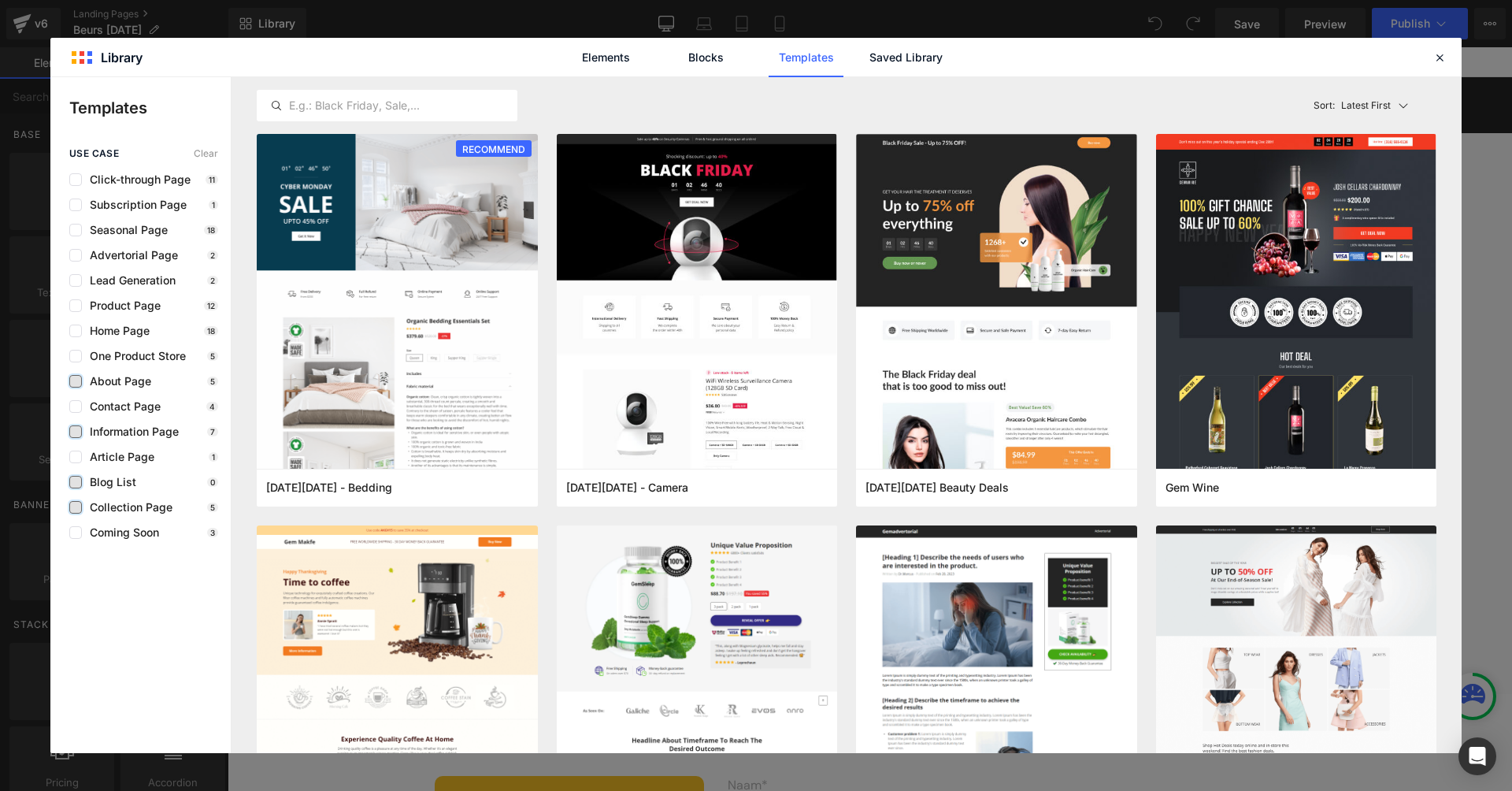
click at [71, 378] on label at bounding box center [76, 381] width 13 height 13
click at [76, 381] on input "checkbox" at bounding box center [76, 381] width 0 height 0
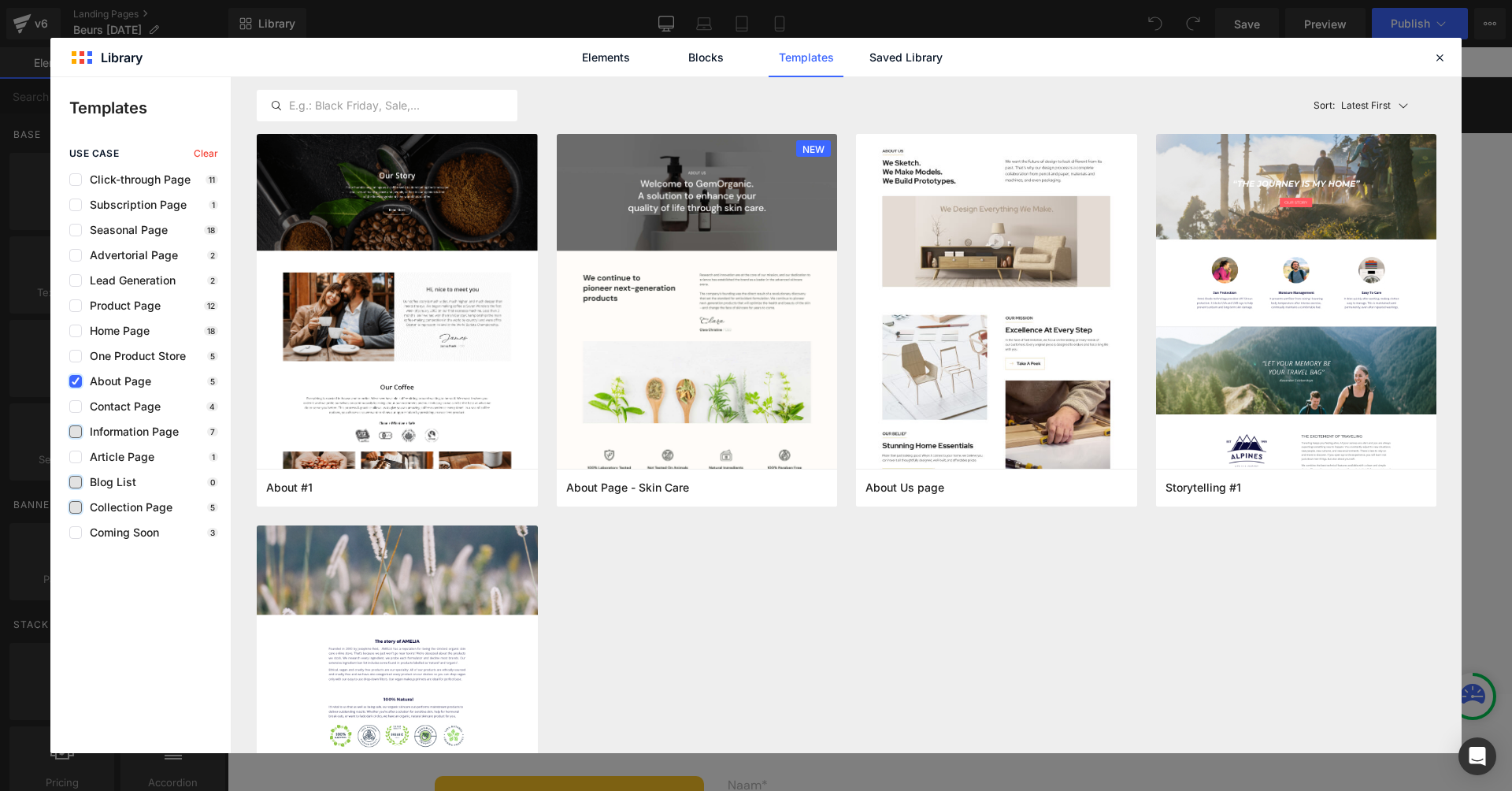
click at [76, 381] on icon at bounding box center [75, 381] width 8 height 0
click at [76, 381] on input "checkbox" at bounding box center [76, 381] width 0 height 0
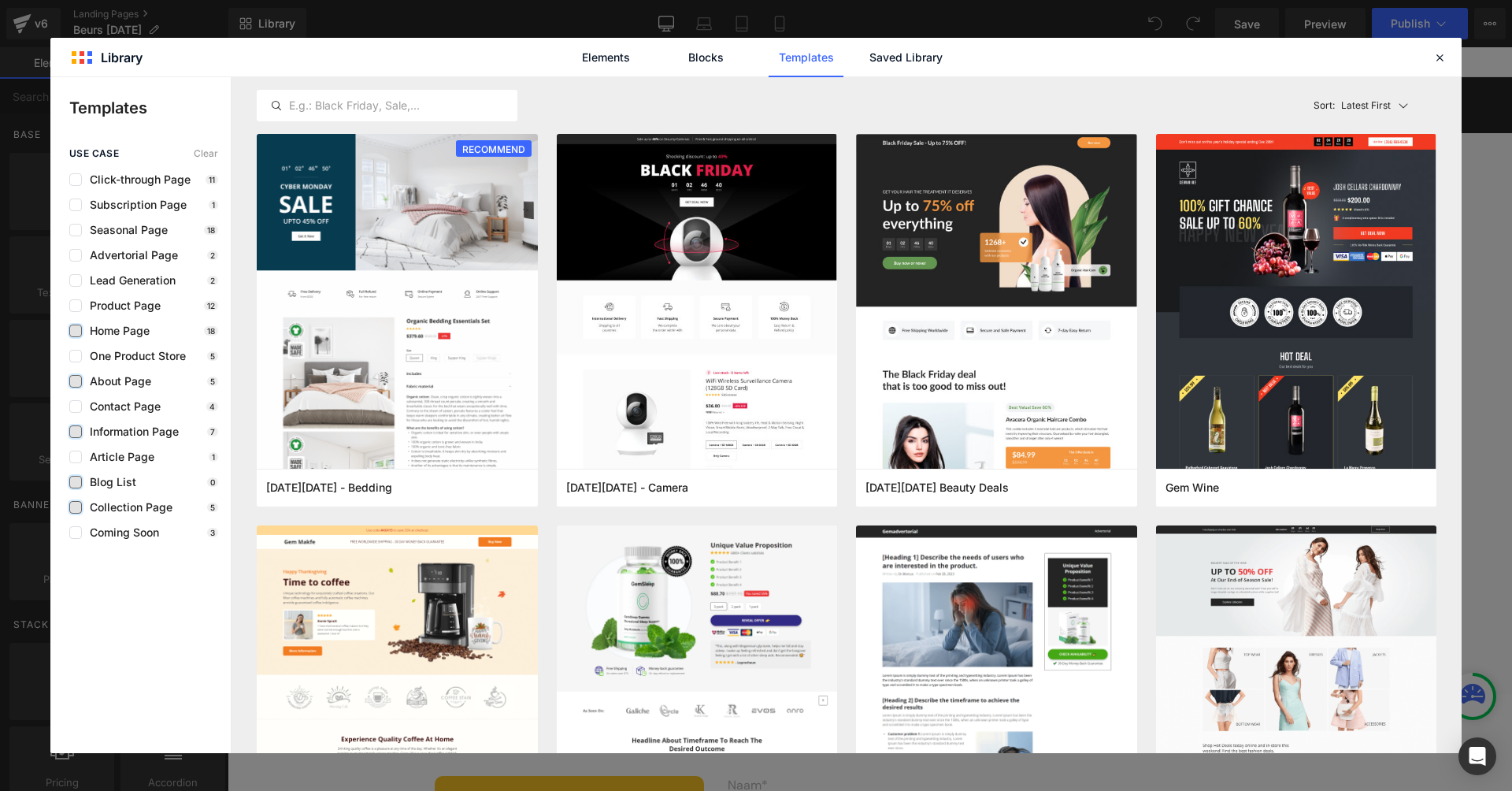
click at [72, 330] on label at bounding box center [76, 331] width 13 height 13
click at [76, 331] on input "checkbox" at bounding box center [76, 331] width 0 height 0
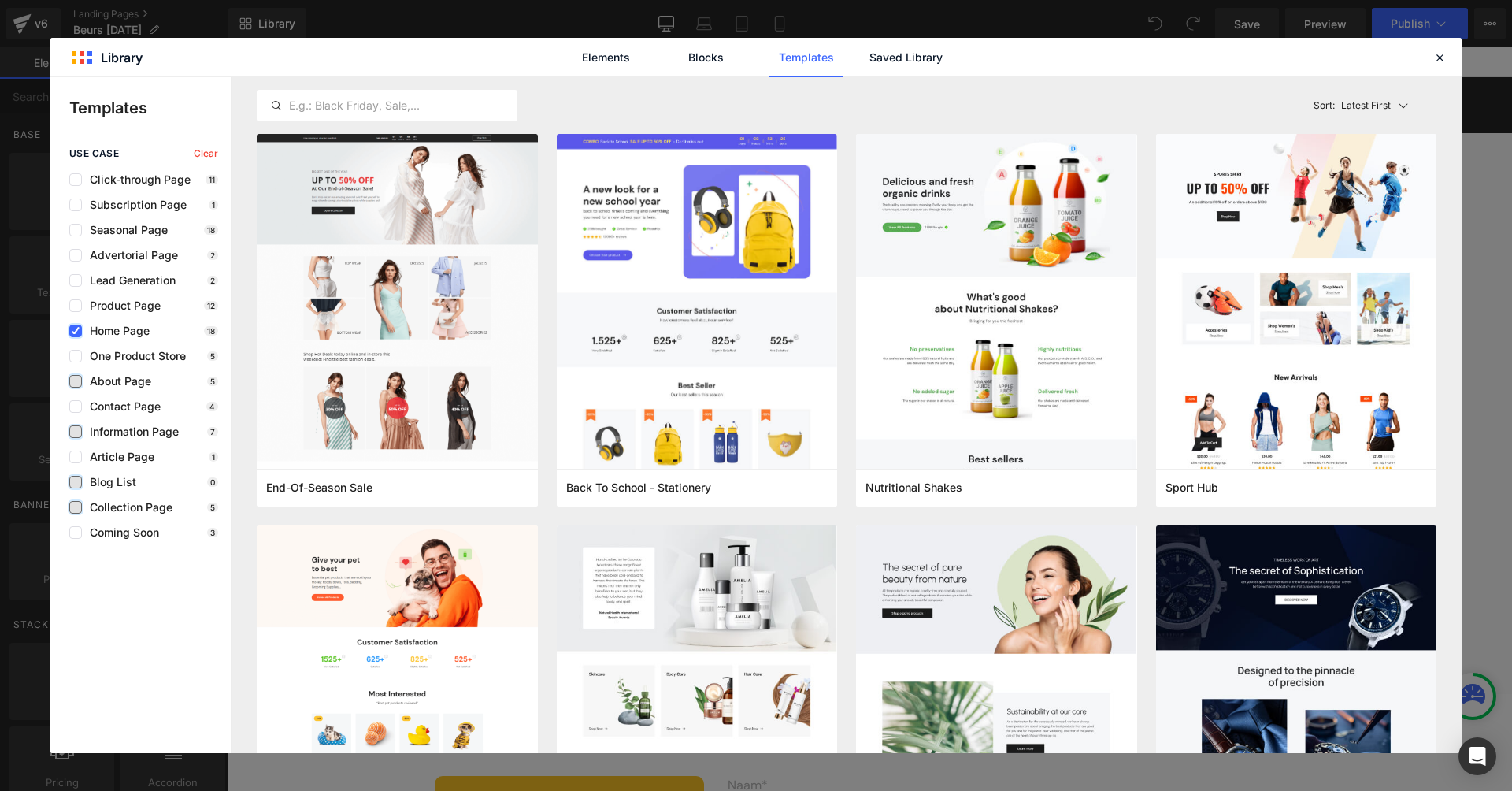
click at [80, 326] on label at bounding box center [76, 331] width 13 height 13
click at [76, 331] on input "checkbox" at bounding box center [76, 331] width 0 height 0
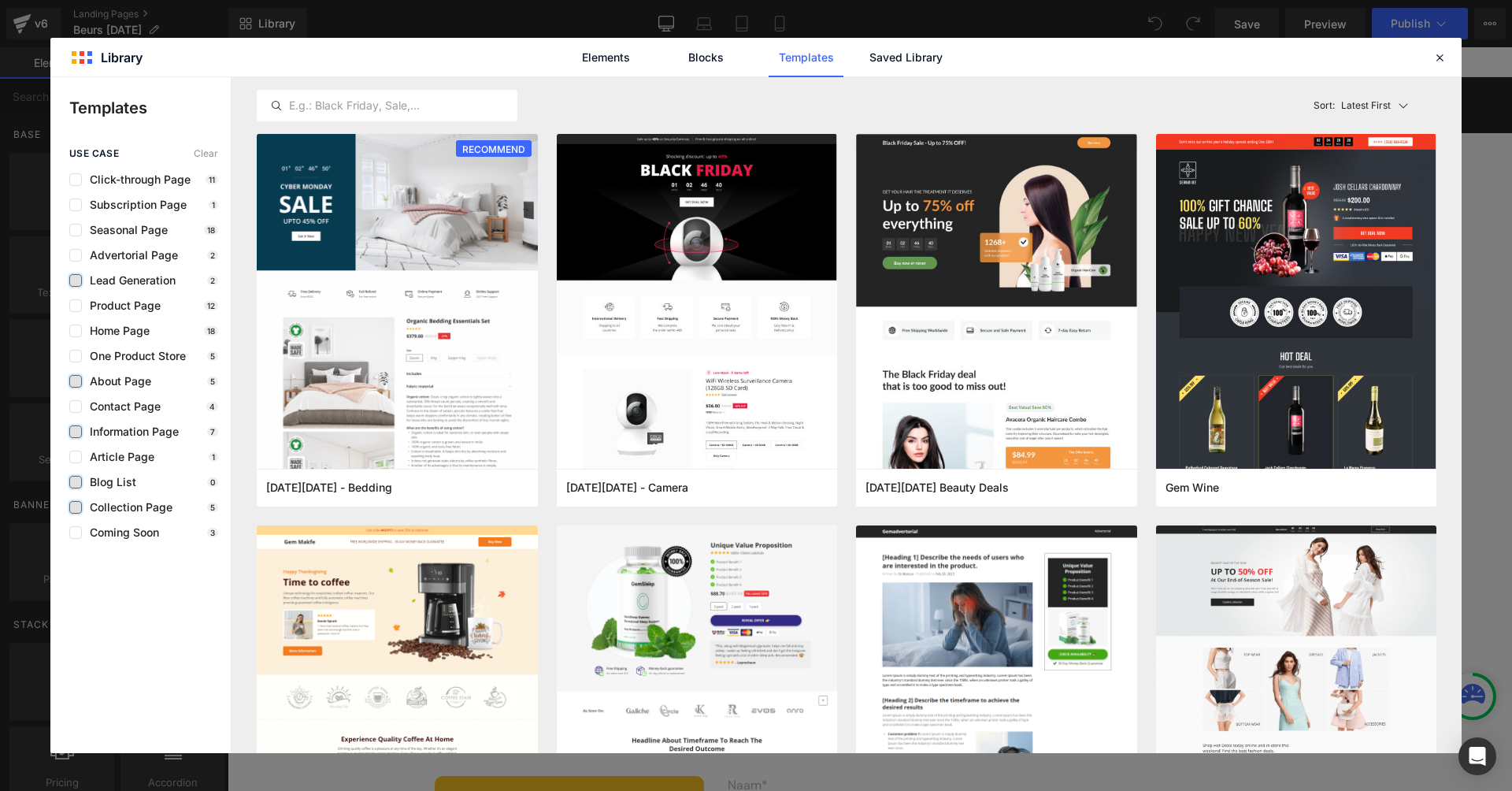
click at [73, 281] on label at bounding box center [76, 281] width 13 height 13
click at [76, 281] on input "checkbox" at bounding box center [76, 281] width 0 height 0
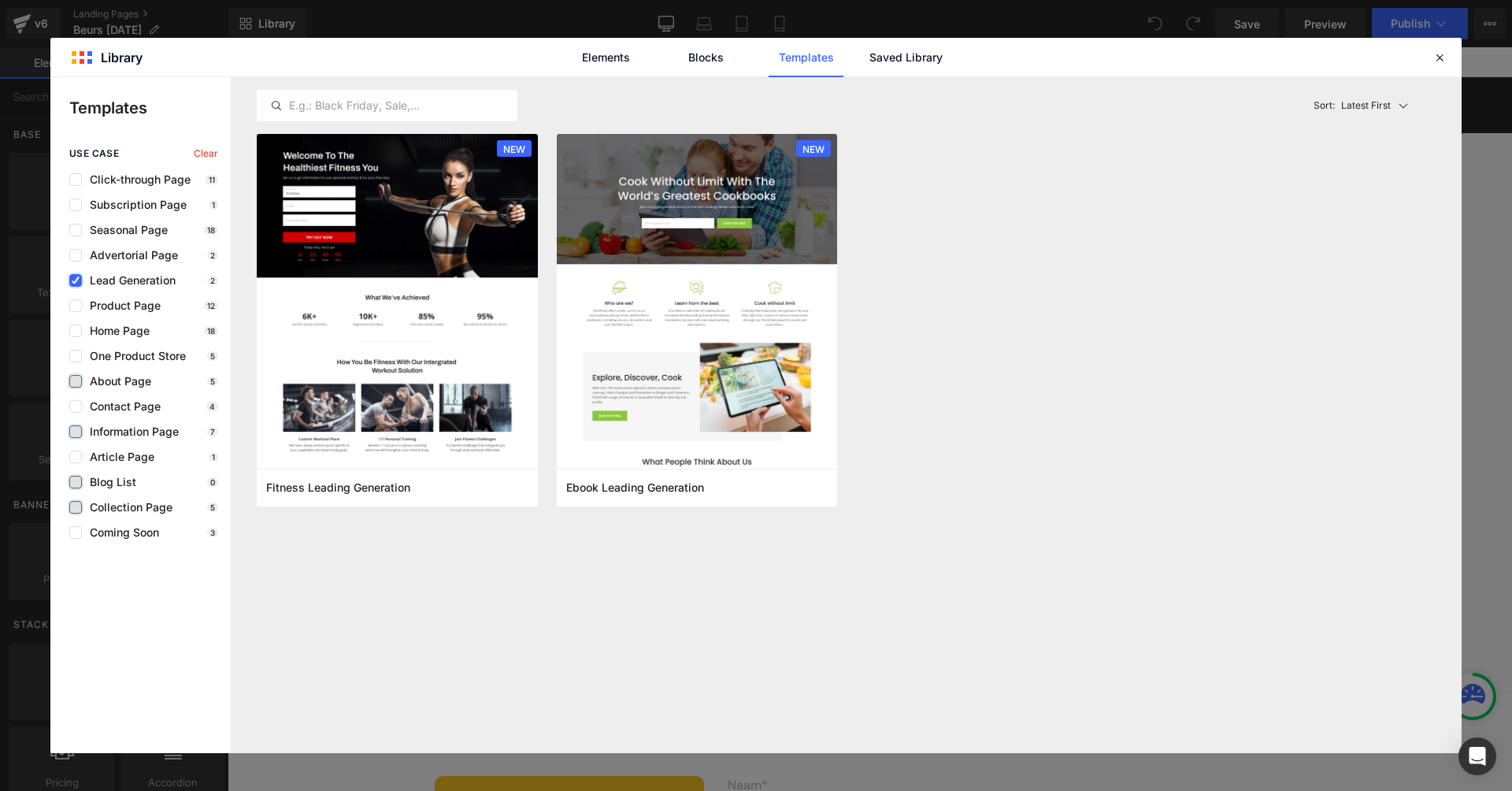
click at [73, 281] on icon at bounding box center [75, 281] width 8 height 0
click at [76, 281] on input "checkbox" at bounding box center [76, 281] width 0 height 0
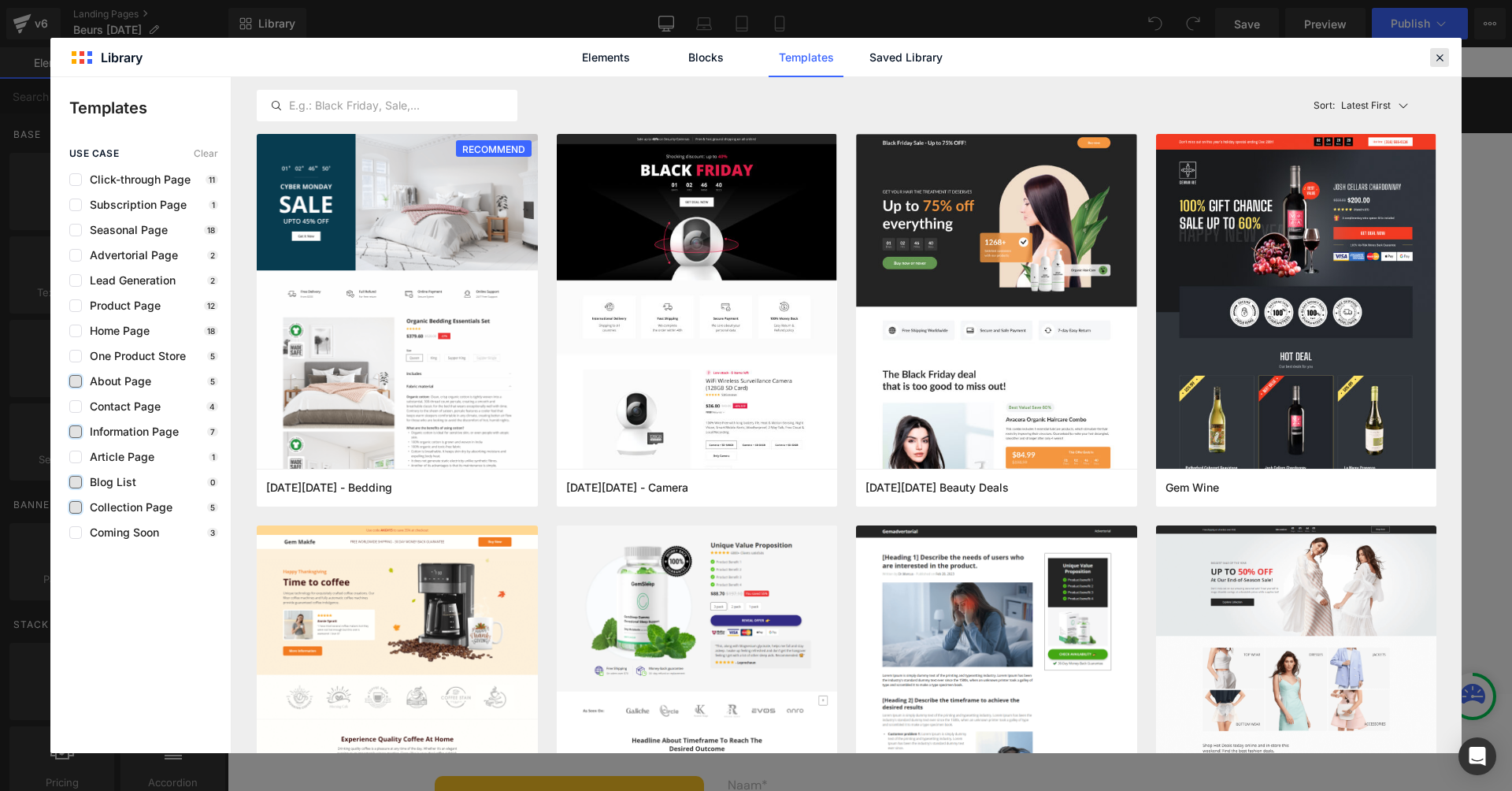
click at [1447, 58] on div at bounding box center [1439, 58] width 19 height 19
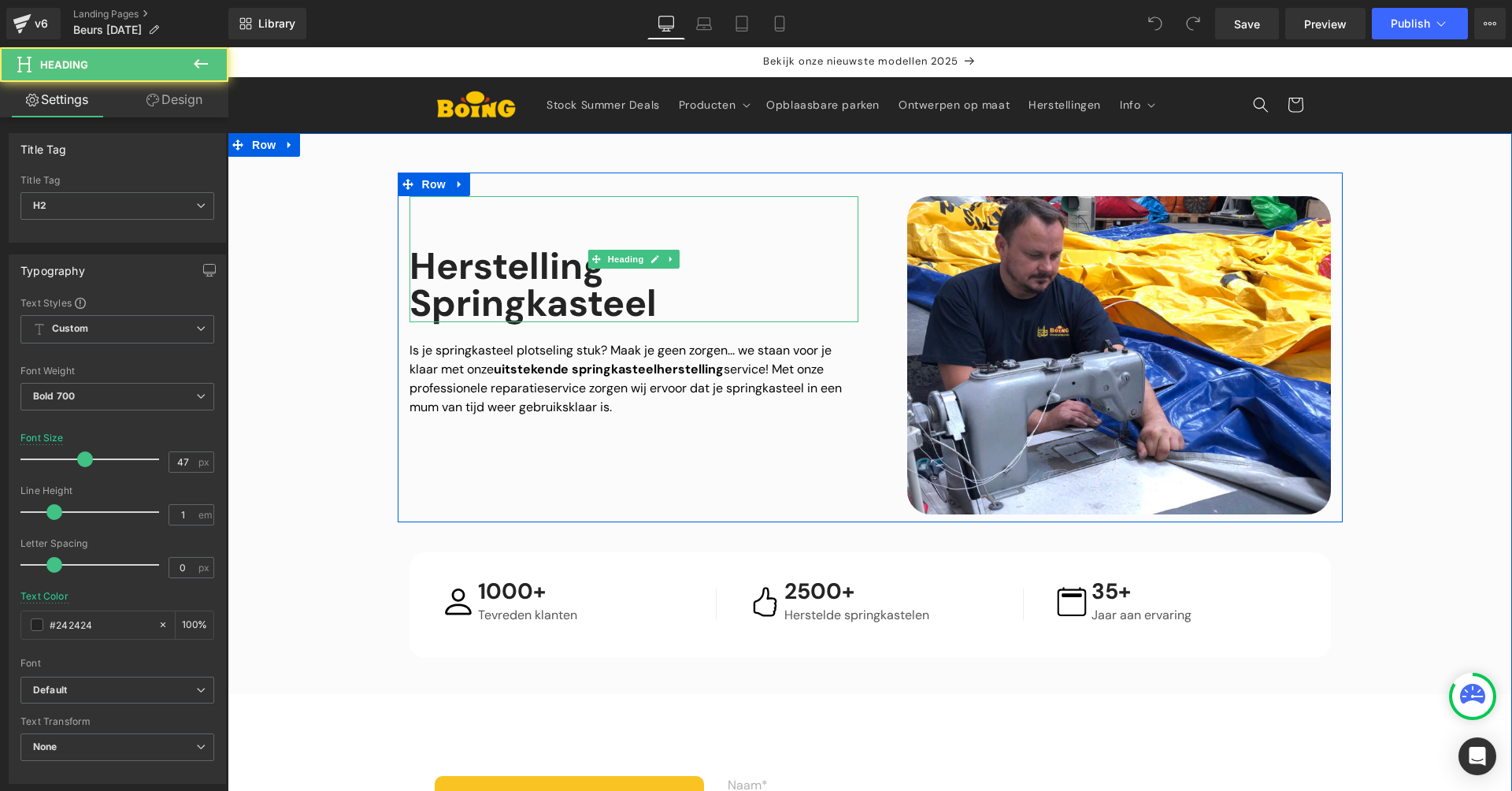
click at [591, 286] on h2 "Springkasteel" at bounding box center [634, 304] width 449 height 37
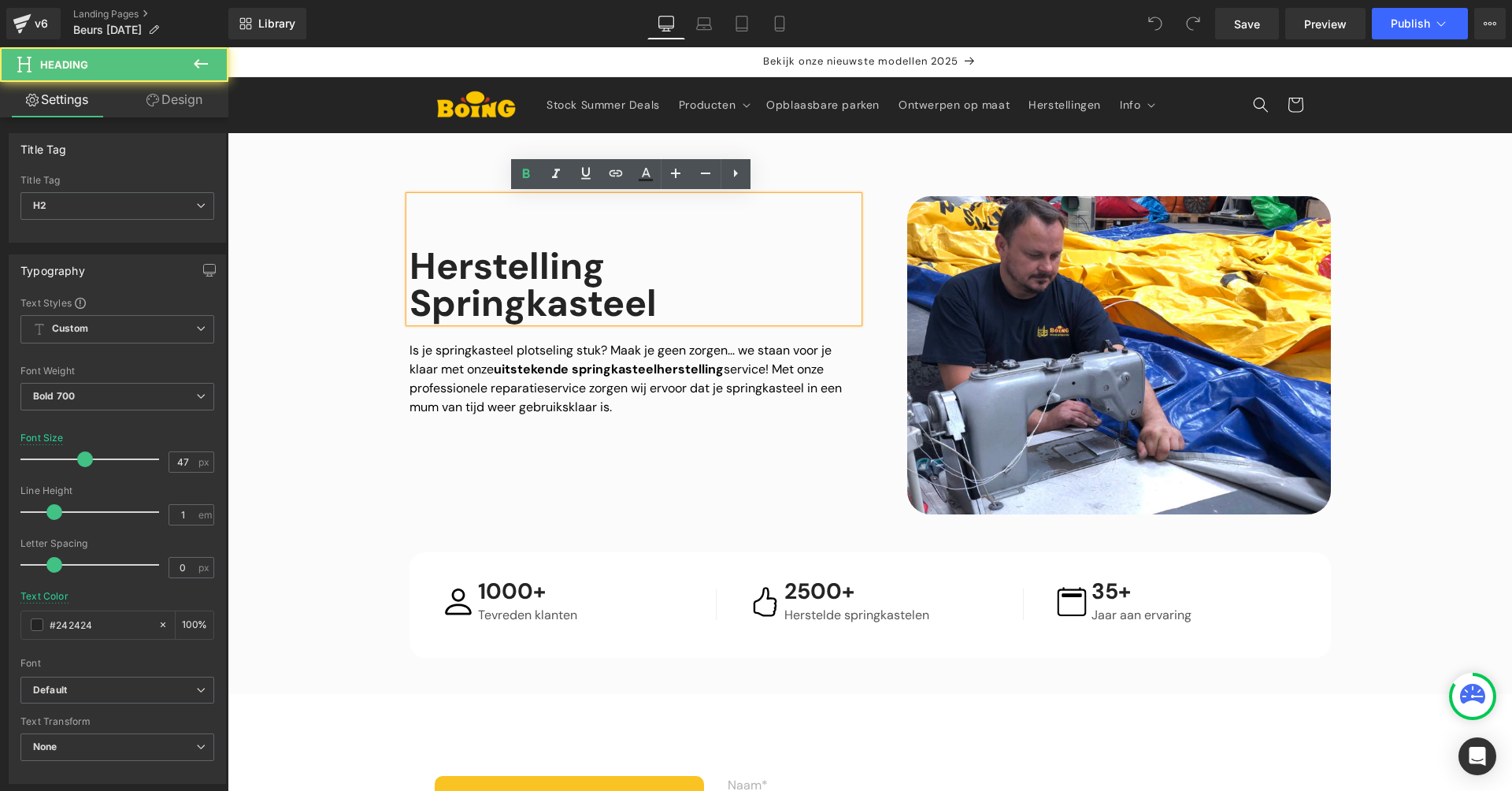
click at [513, 287] on h2 "Springkasteel" at bounding box center [634, 304] width 449 height 37
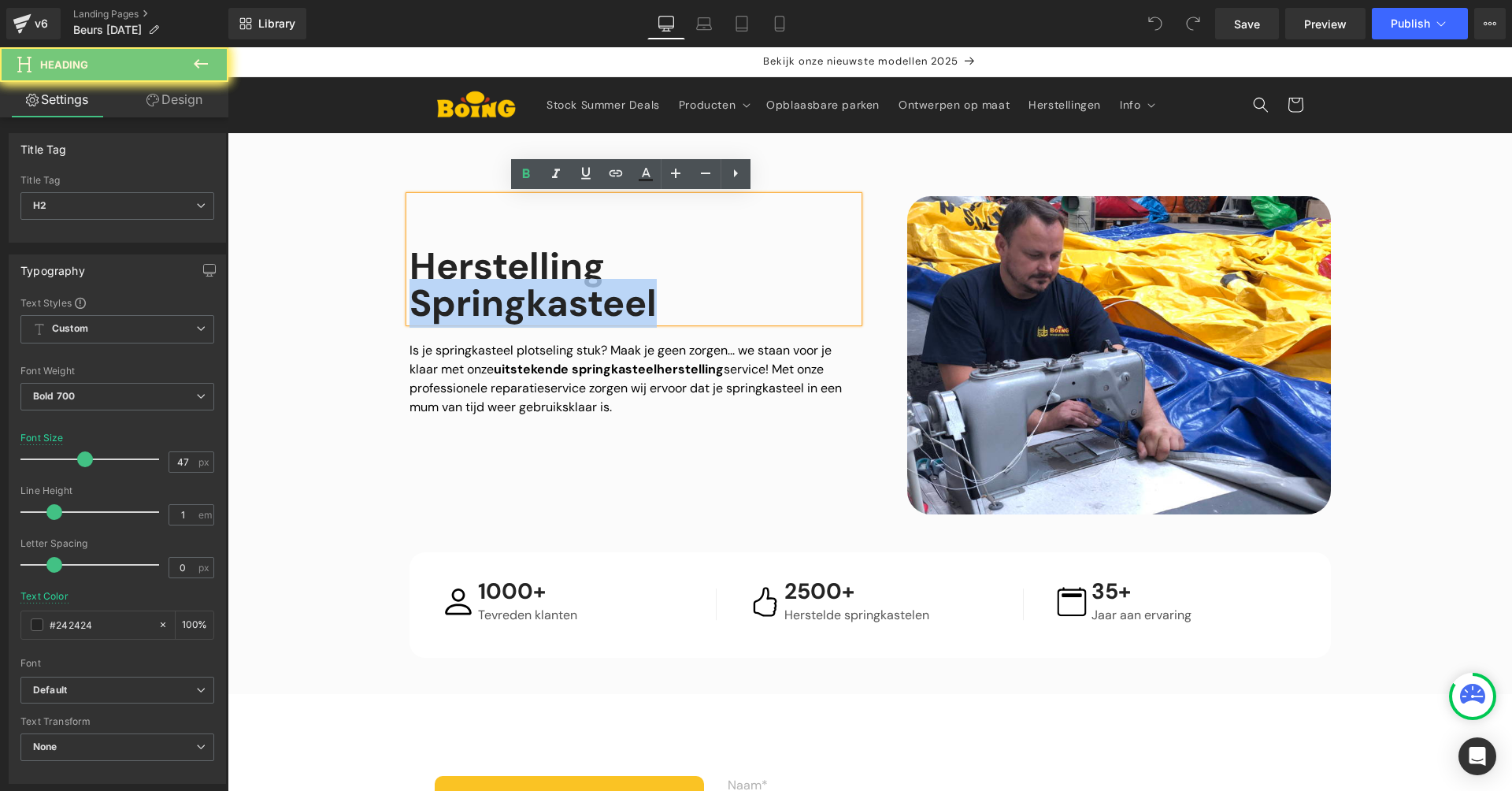
click at [513, 287] on h2 "Springkasteel" at bounding box center [634, 304] width 449 height 37
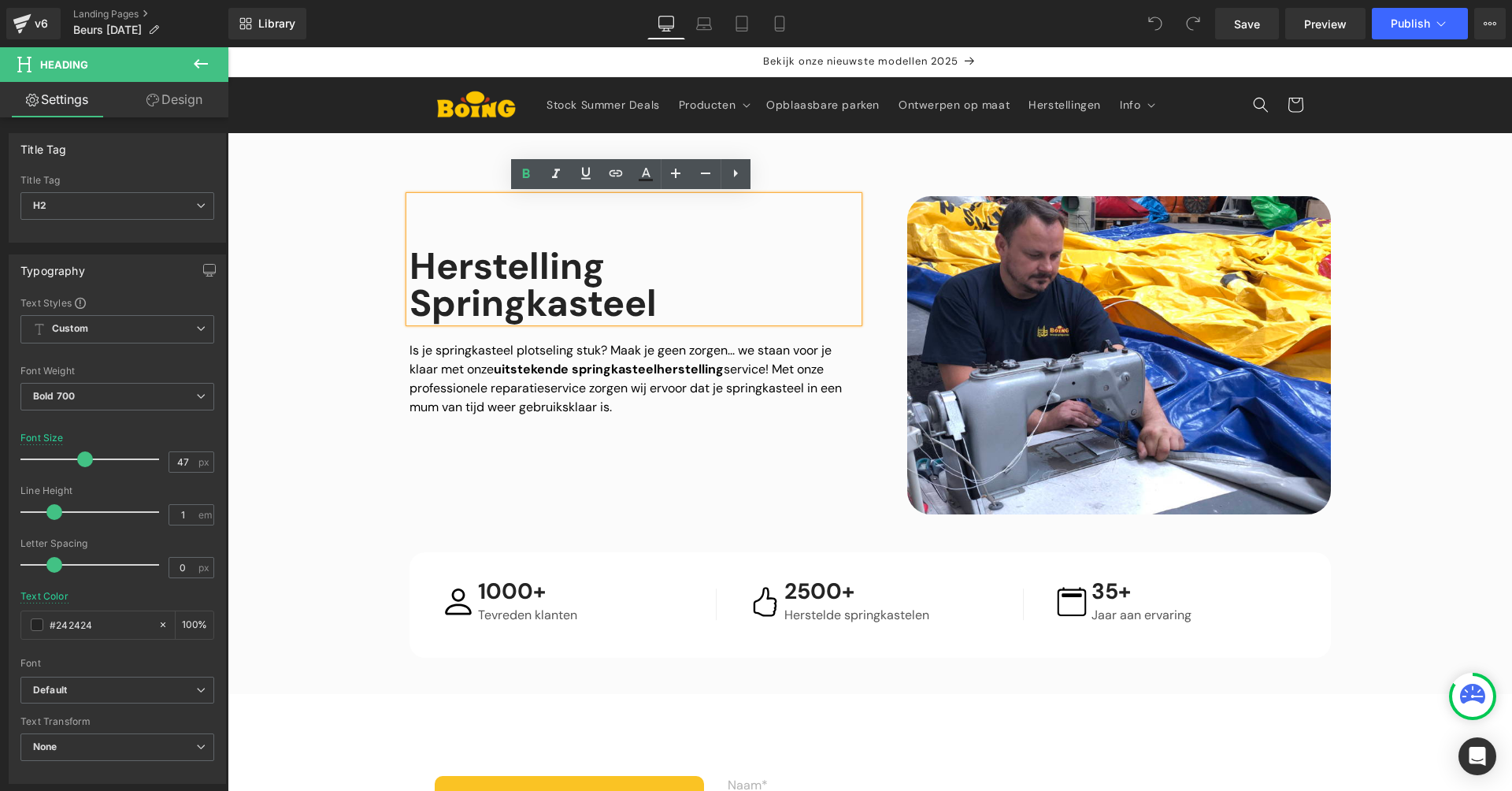
click at [435, 230] on div "Herstelling Springkasteel" at bounding box center [634, 260] width 449 height 126
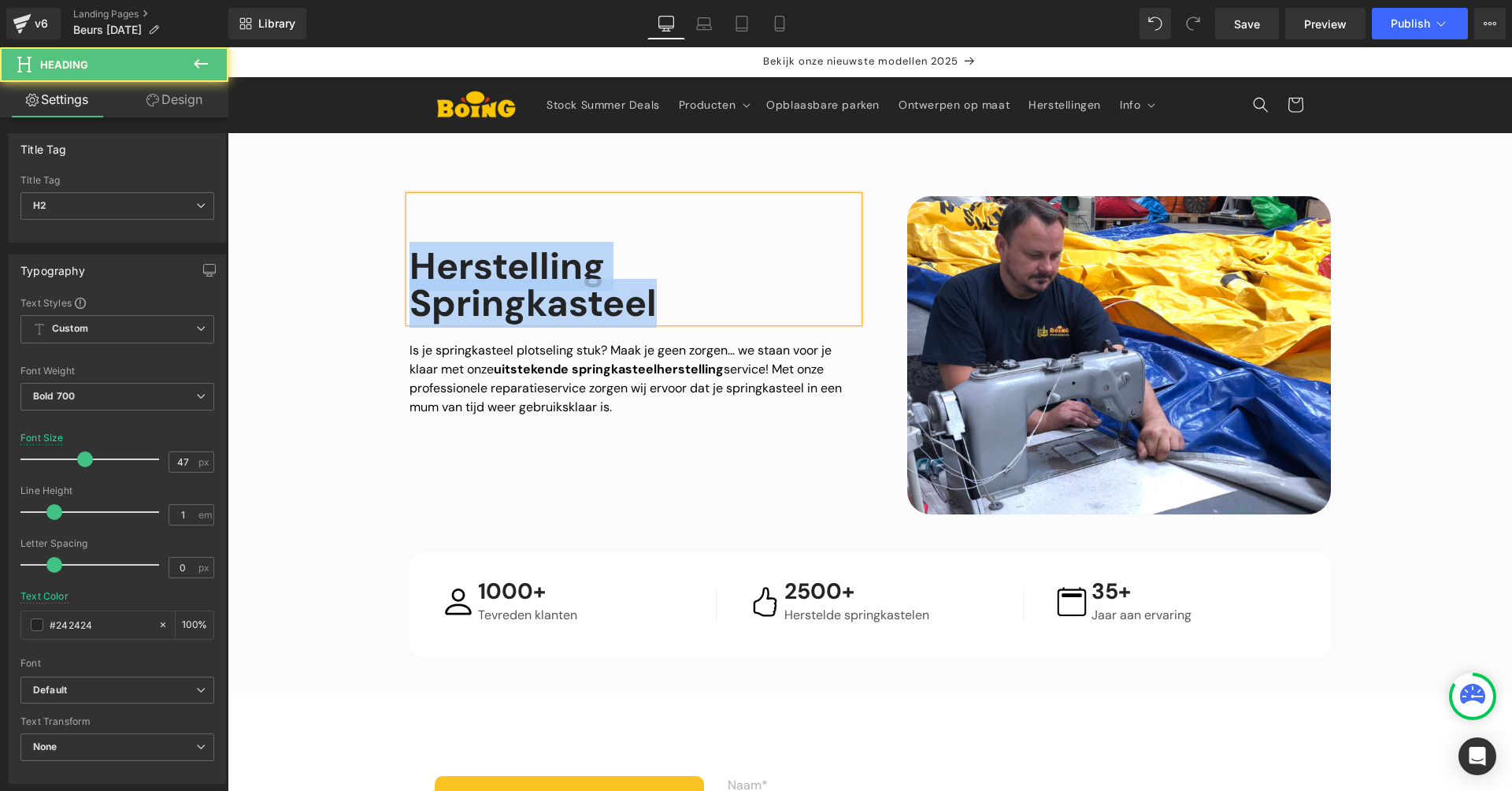
drag, startPoint x: 701, startPoint y: 298, endPoint x: 356, endPoint y: 182, distance: 364.0
click at [418, 168] on div "Image Herstelling Springkasteel Heading Is je springkasteel plotseling stuk? Ma…" at bounding box center [869, 413] width 1284 height 561
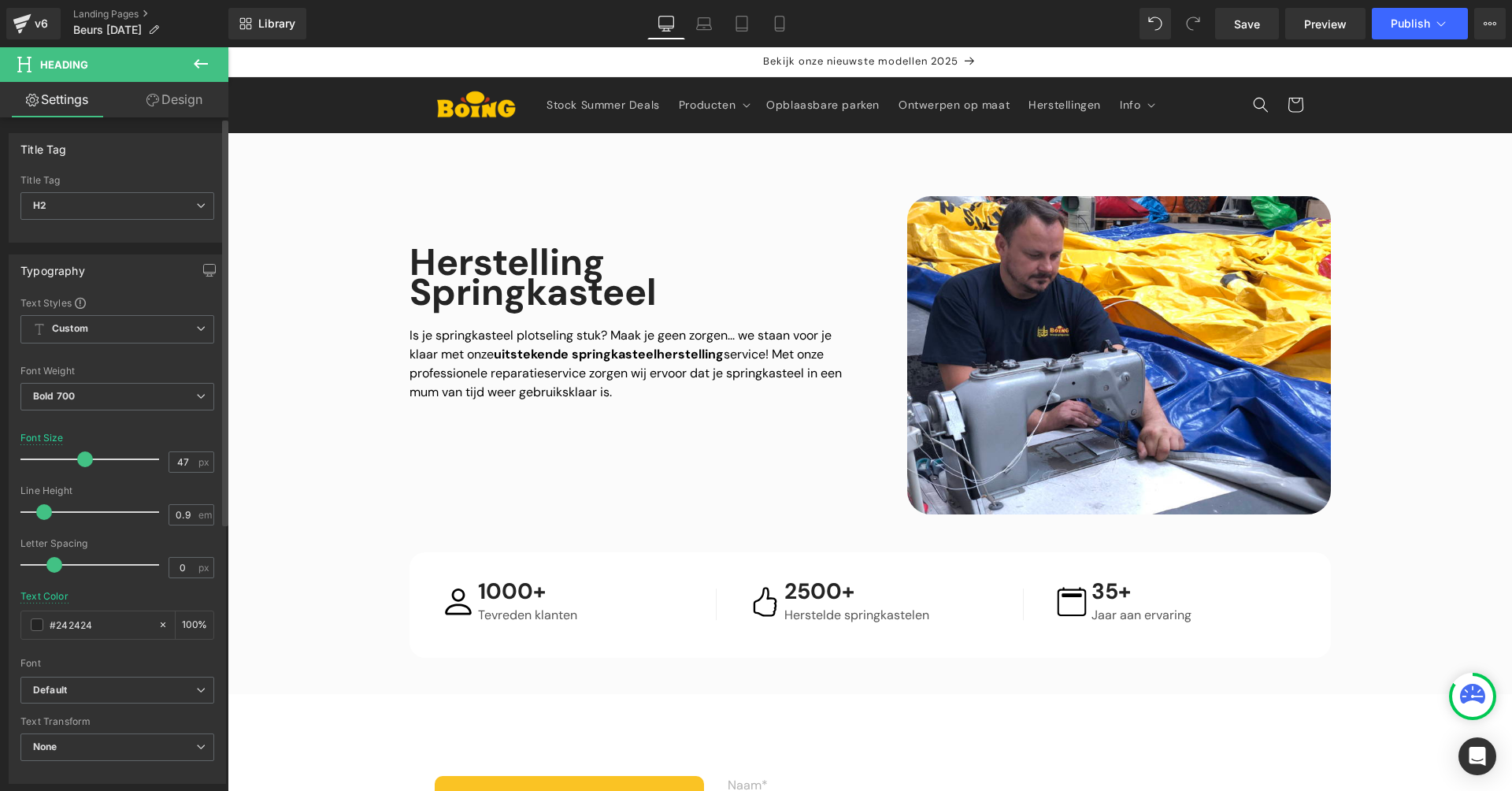
type input "1"
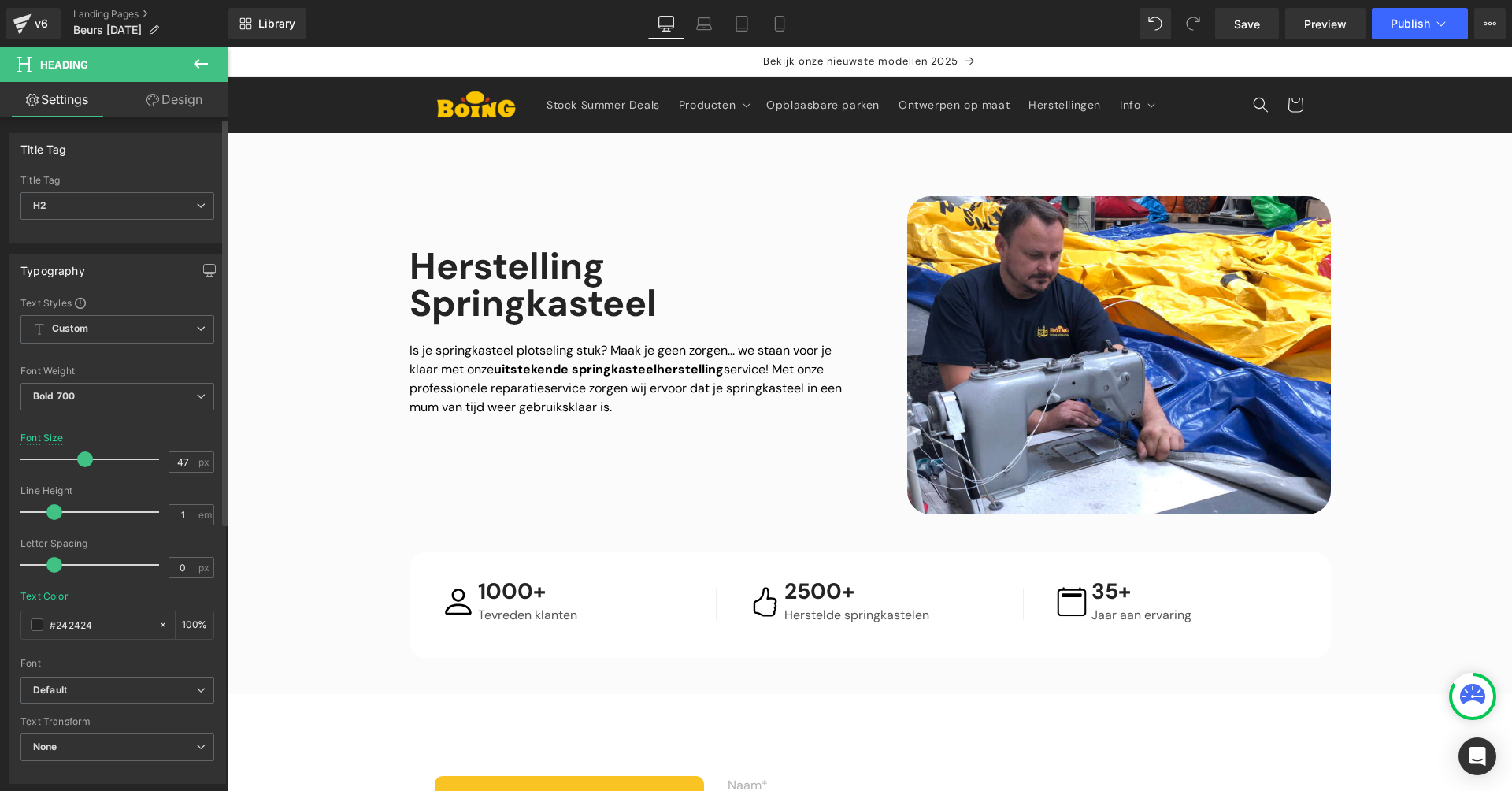
drag, startPoint x: 50, startPoint y: 515, endPoint x: 49, endPoint y: 491, distance: 24.0
click at [50, 515] on span at bounding box center [54, 511] width 16 height 16
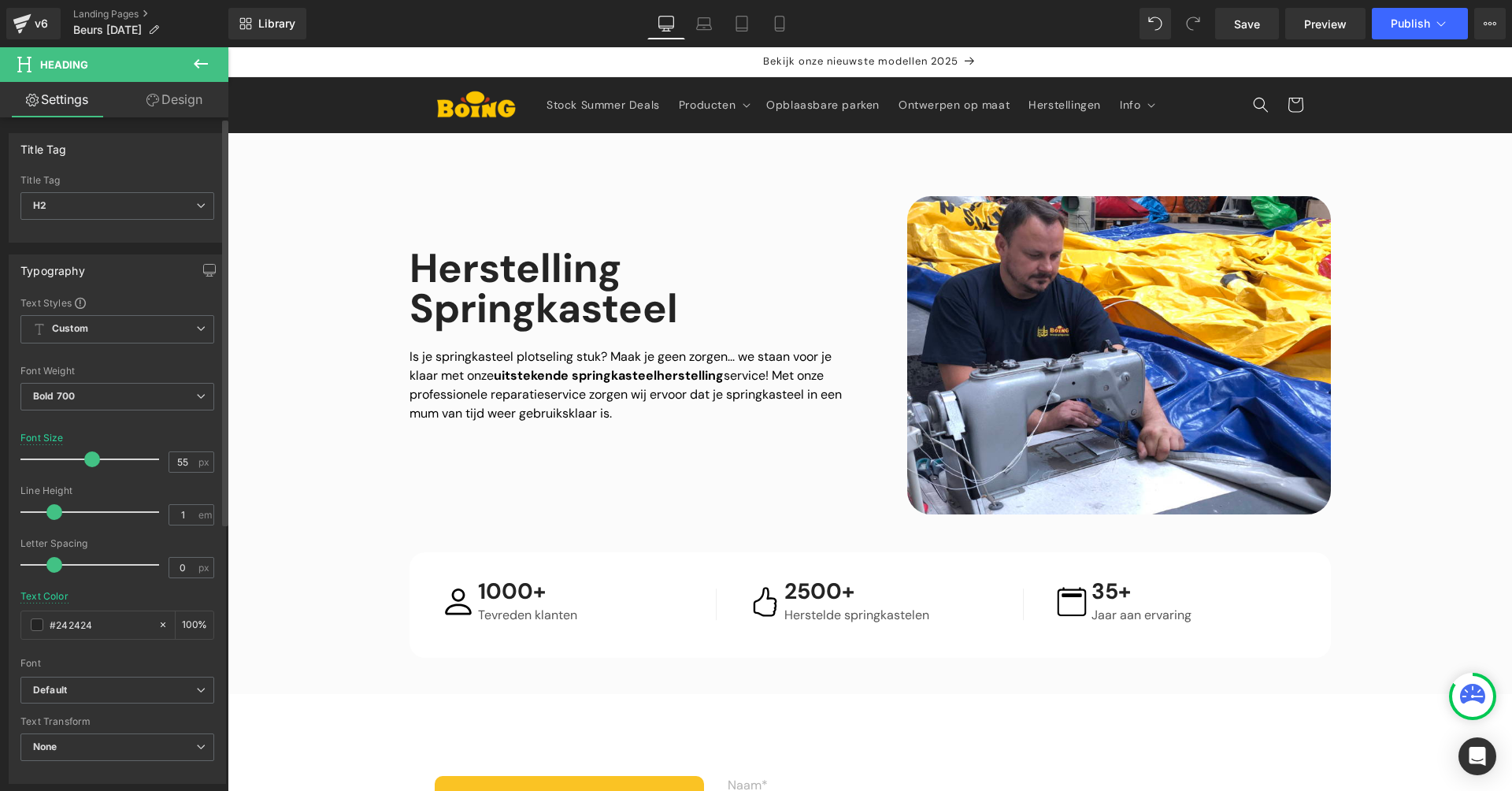
type input "56"
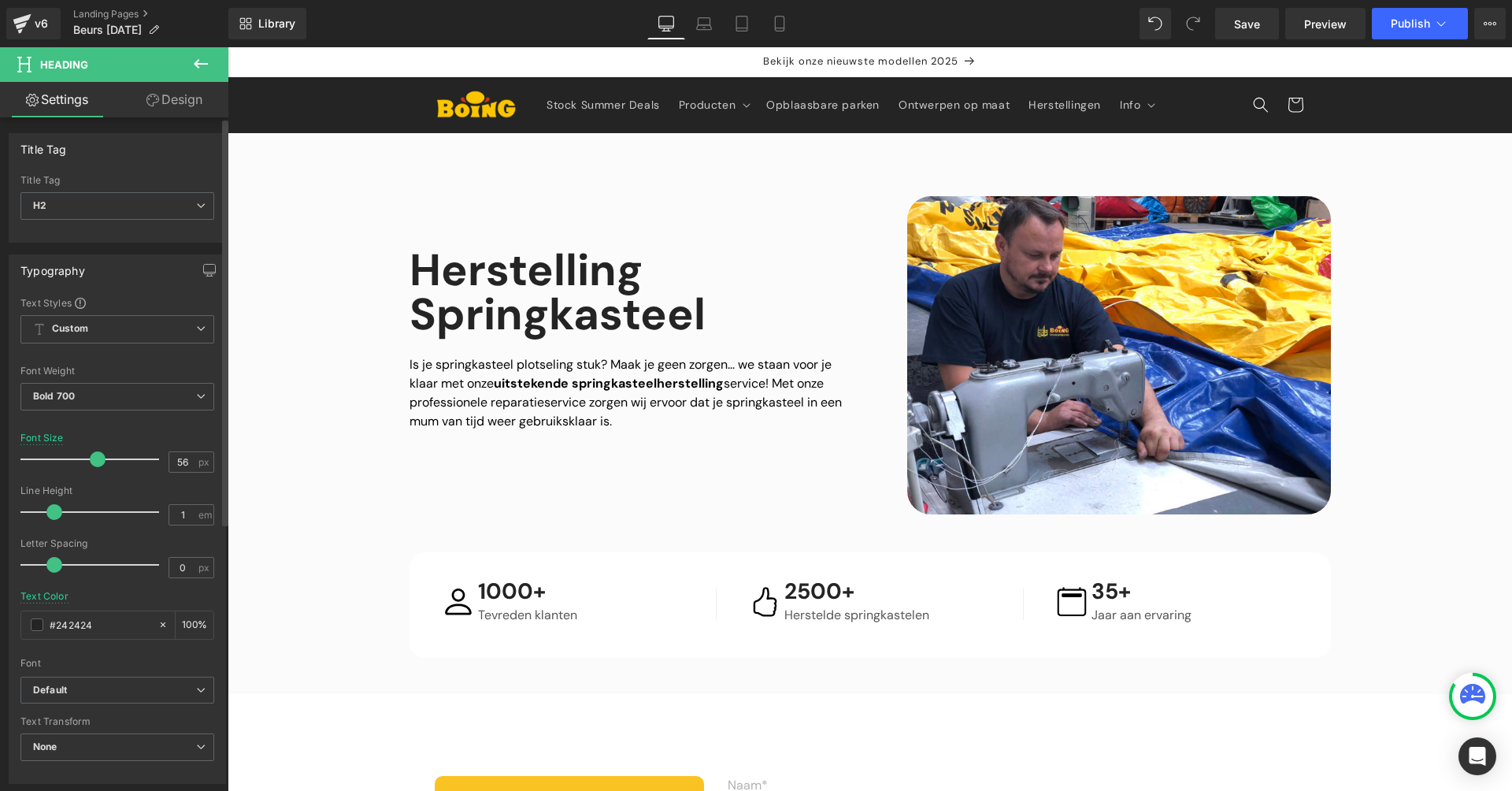
drag, startPoint x: 91, startPoint y: 455, endPoint x: 101, endPoint y: 469, distance: 17.2
click at [101, 470] on div at bounding box center [93, 459] width 131 height 31
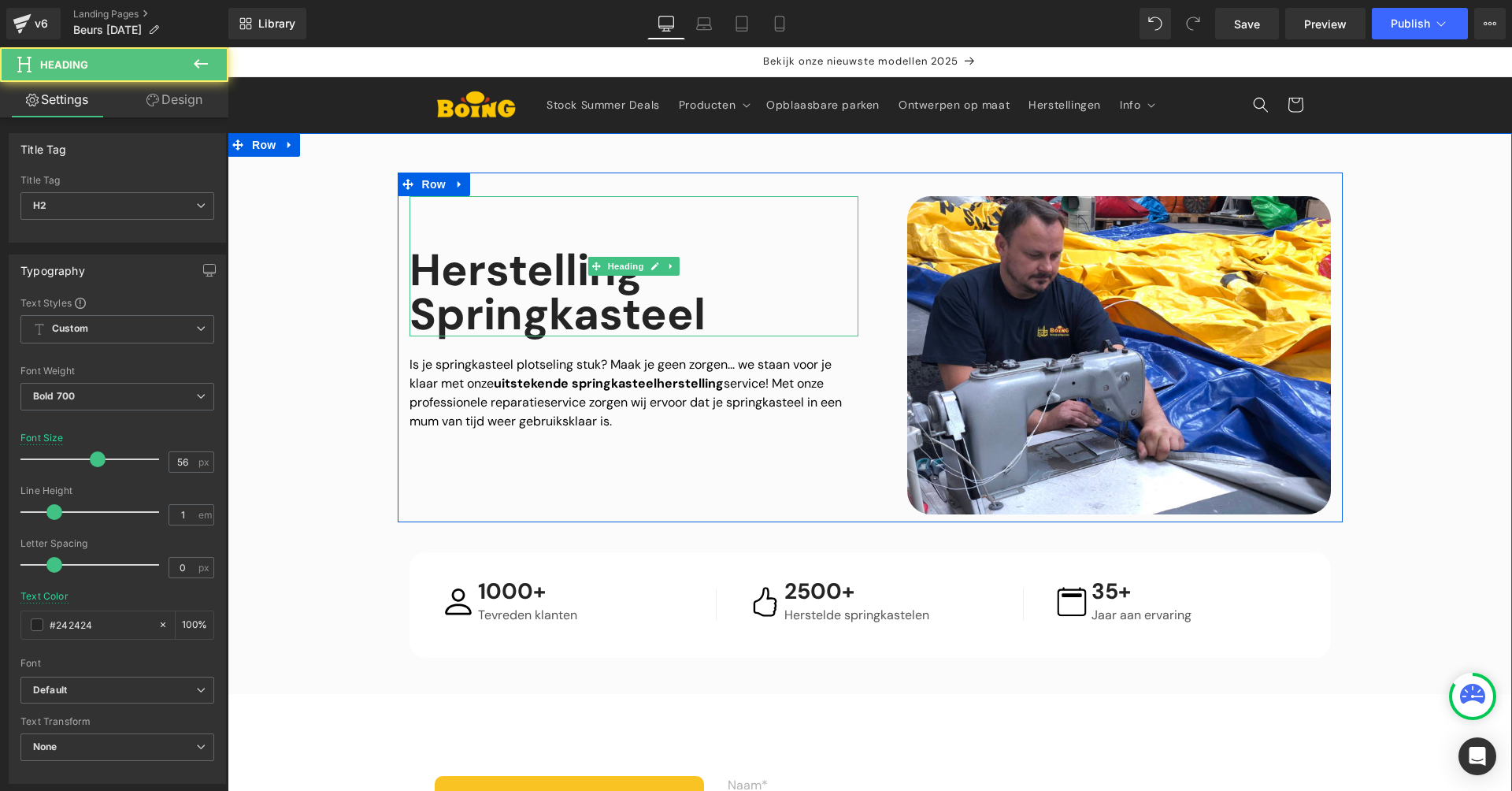
click at [535, 270] on h2 "Herstelling" at bounding box center [634, 270] width 449 height 44
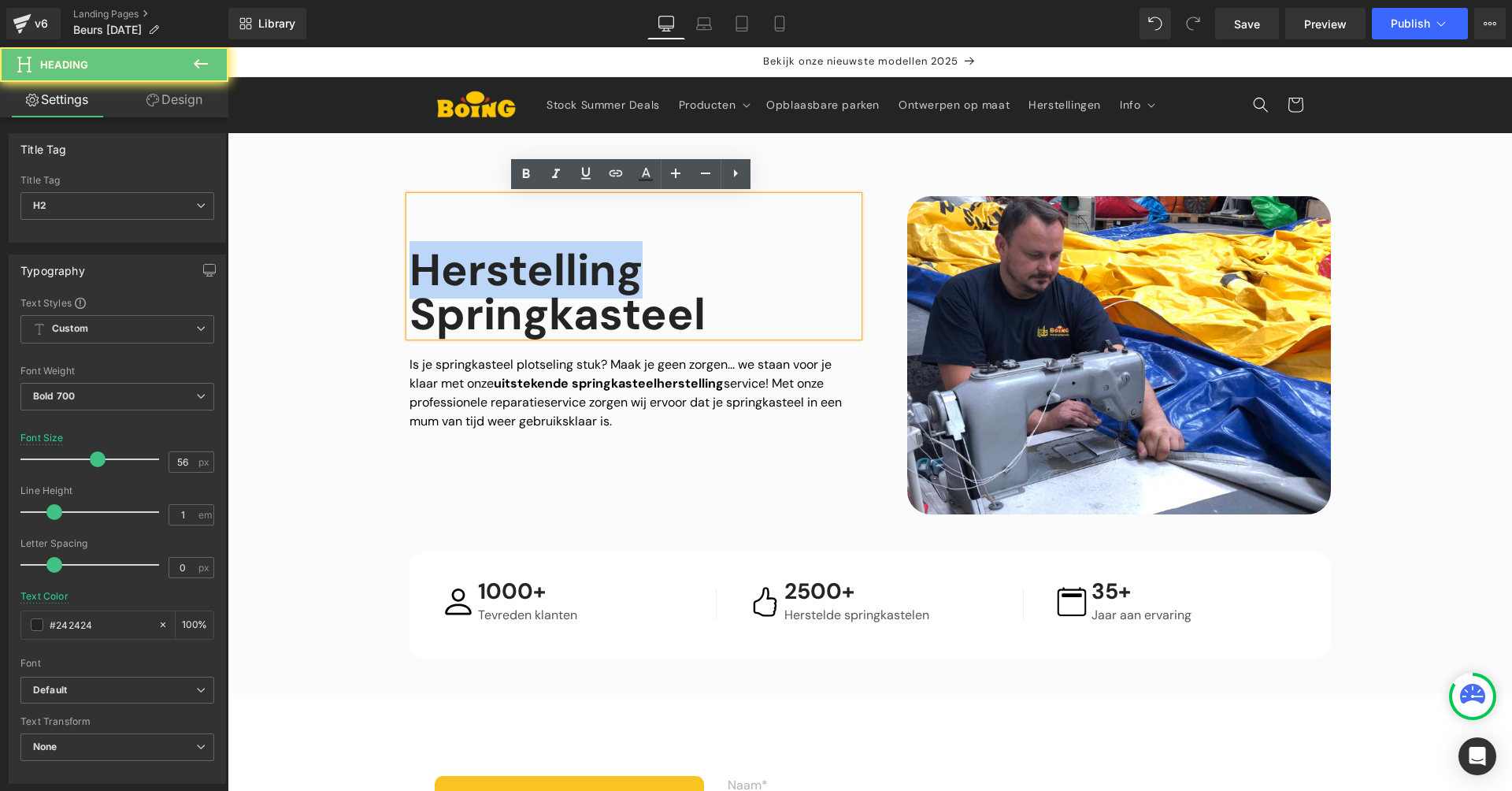
click at [535, 270] on h2 "Herstelling" at bounding box center [634, 270] width 449 height 44
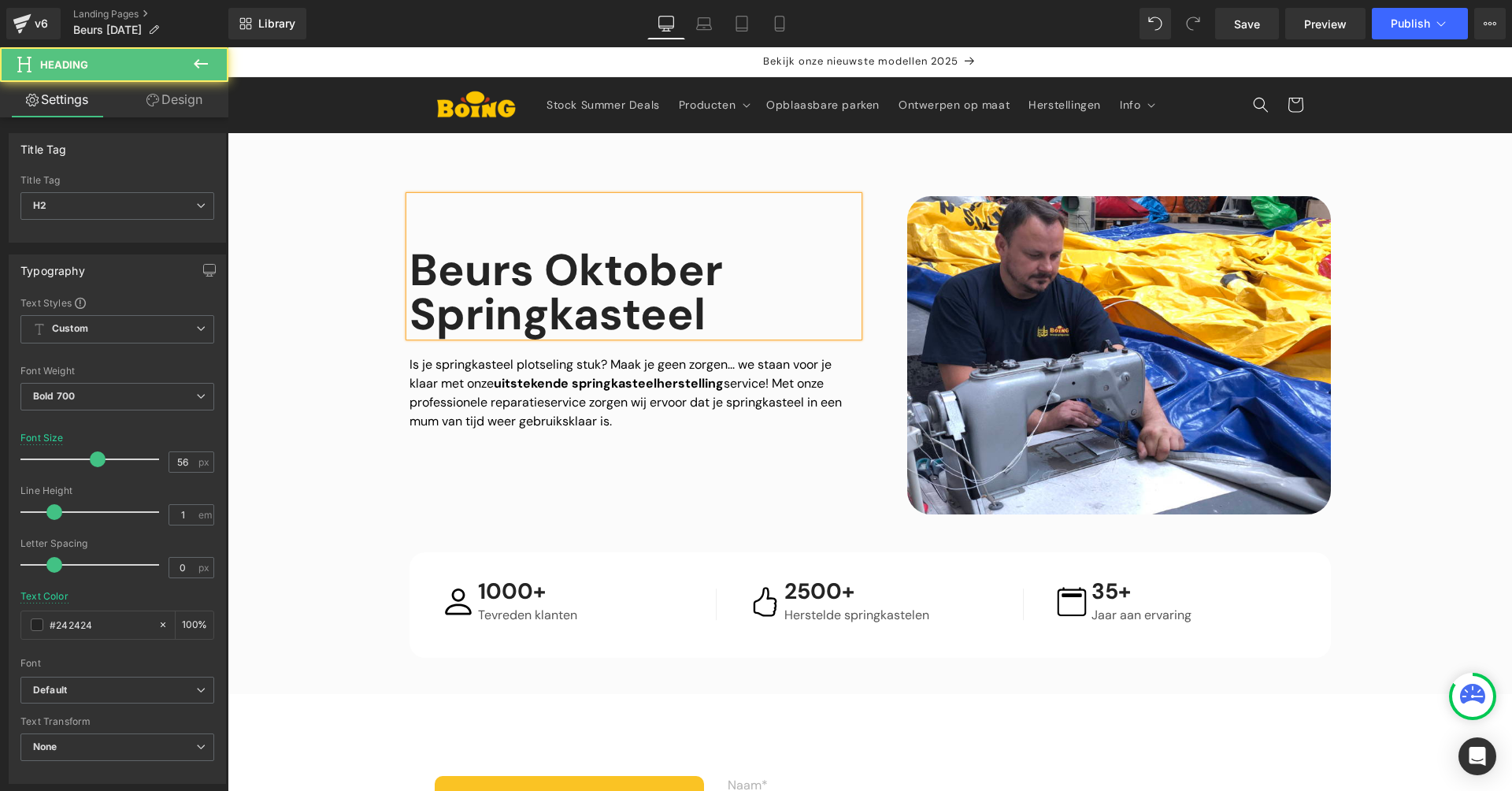
click at [502, 308] on h2 "Beurs Oktober Springkasteel" at bounding box center [634, 292] width 449 height 88
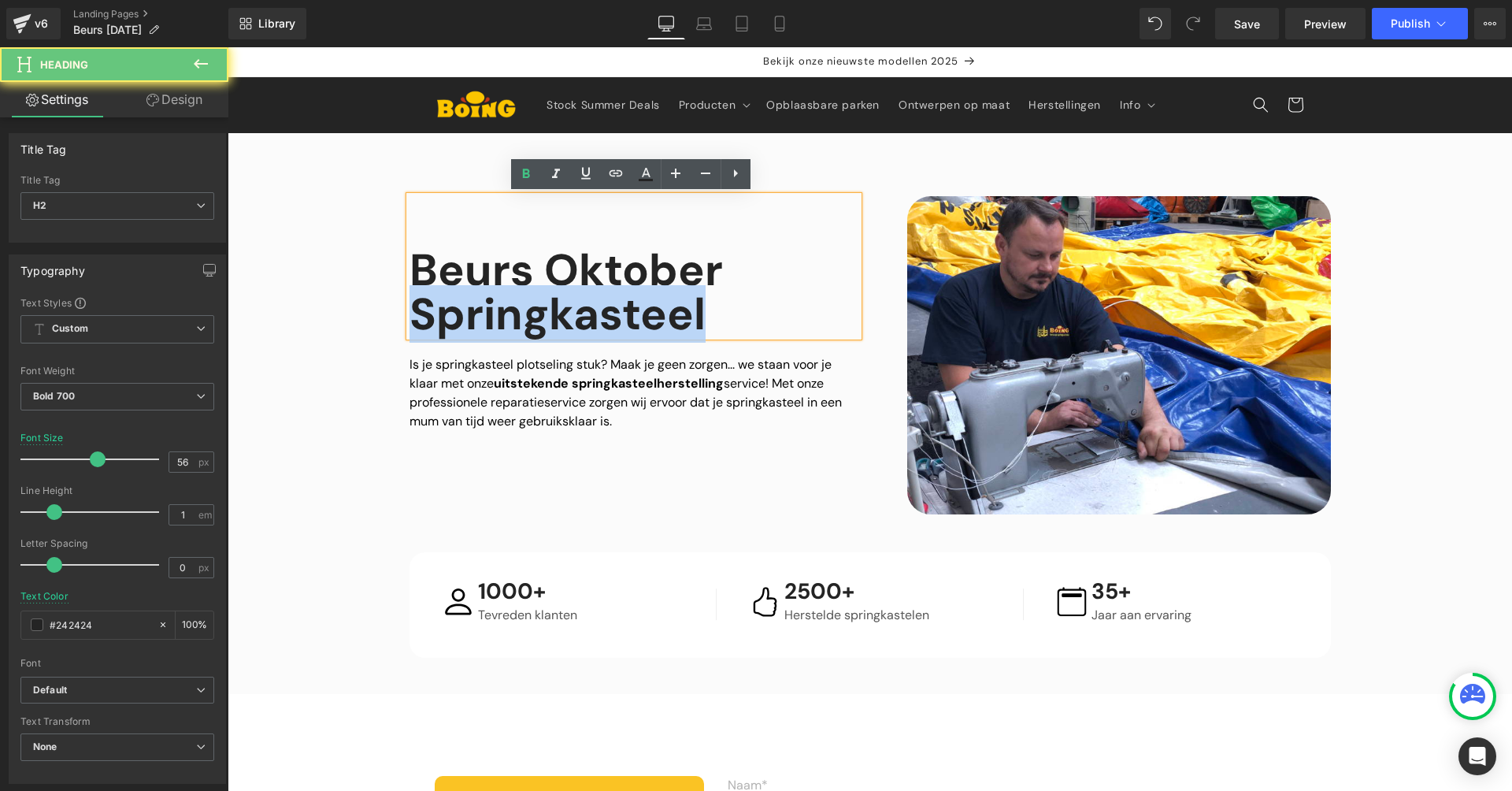
click at [502, 308] on h2 "Beurs Oktober Springkasteel" at bounding box center [634, 292] width 449 height 88
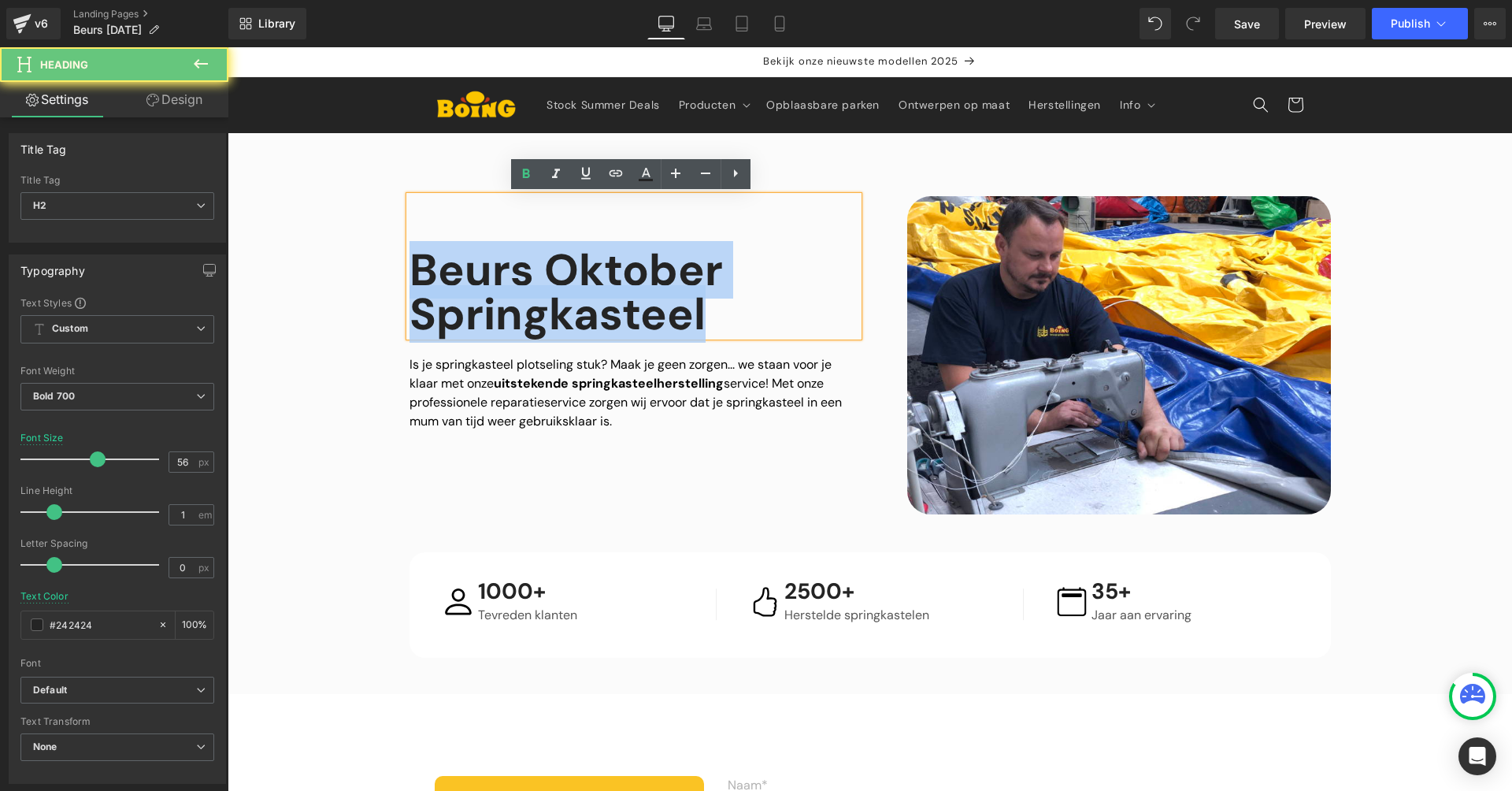
click at [502, 308] on h2 "Beurs Oktober Springkasteel" at bounding box center [634, 292] width 449 height 88
click at [526, 305] on h2 "Beurs Oktober Springkasteel" at bounding box center [634, 292] width 449 height 88
click at [549, 319] on h2 "Beurs Oktober Springkasteel" at bounding box center [634, 292] width 449 height 88
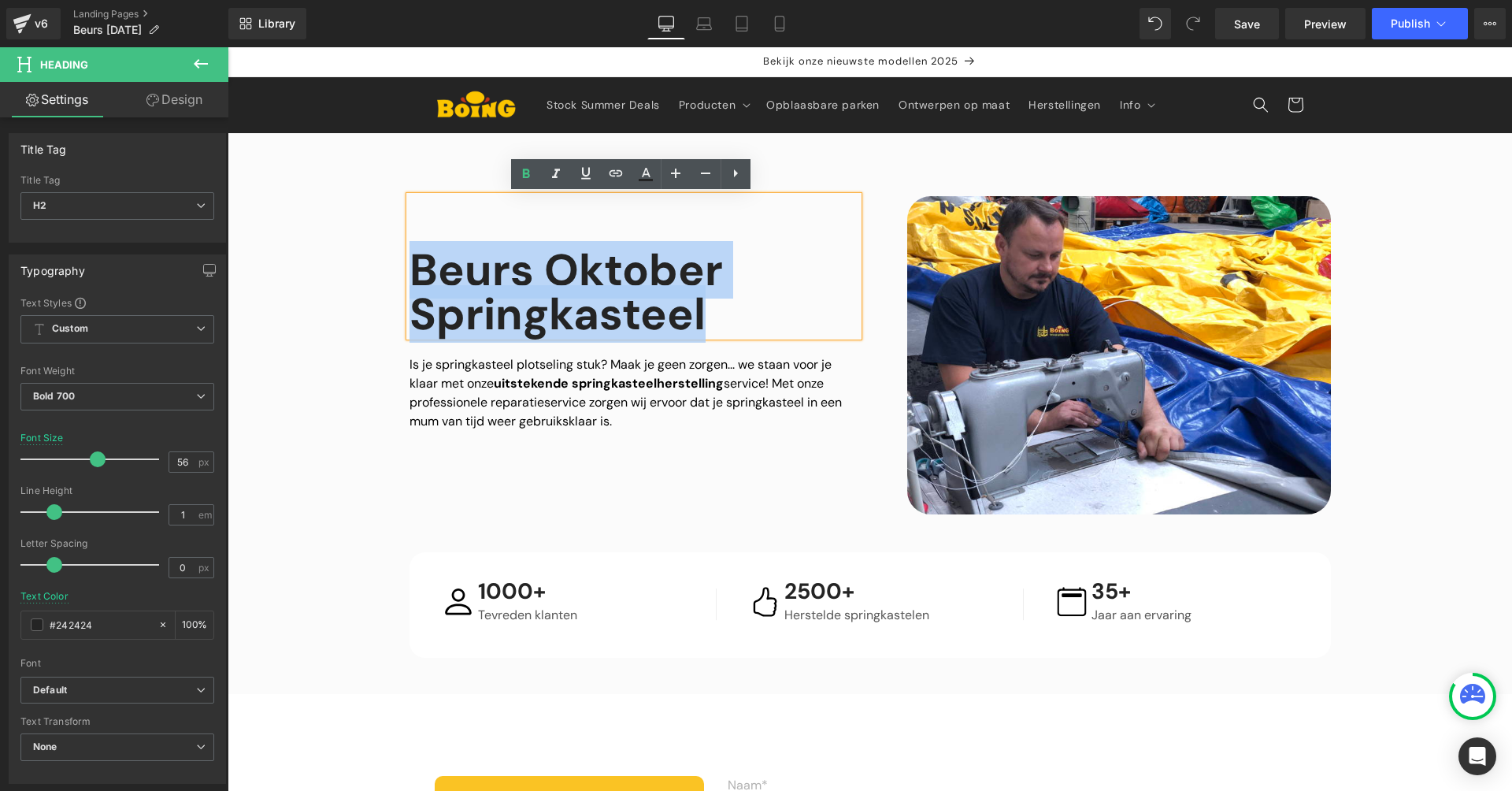
click at [686, 320] on h2 "Beurs Oktober Springkasteel" at bounding box center [634, 292] width 449 height 88
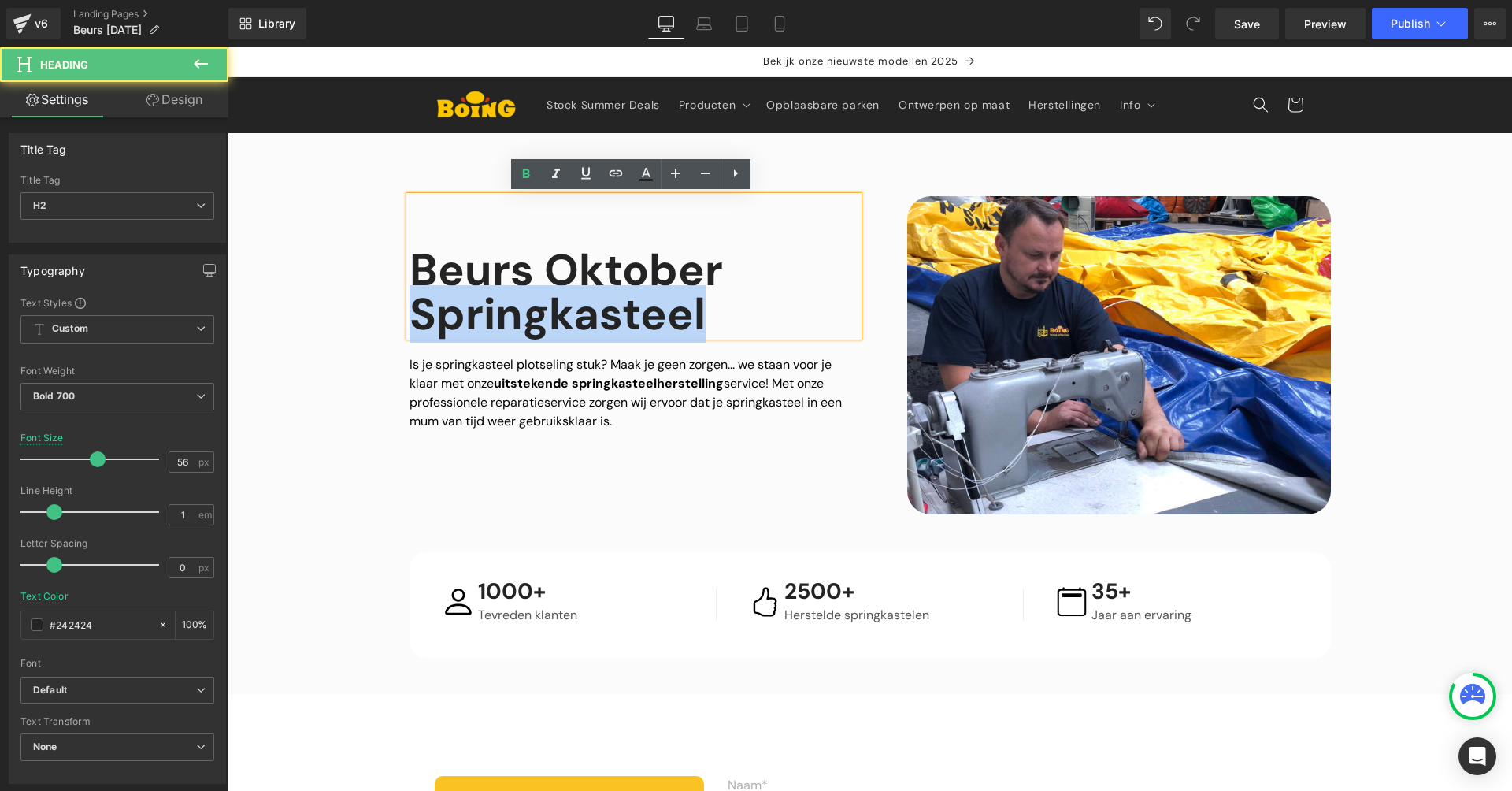
click at [686, 320] on h2 "Beurs Oktober Springkasteel" at bounding box center [634, 292] width 449 height 88
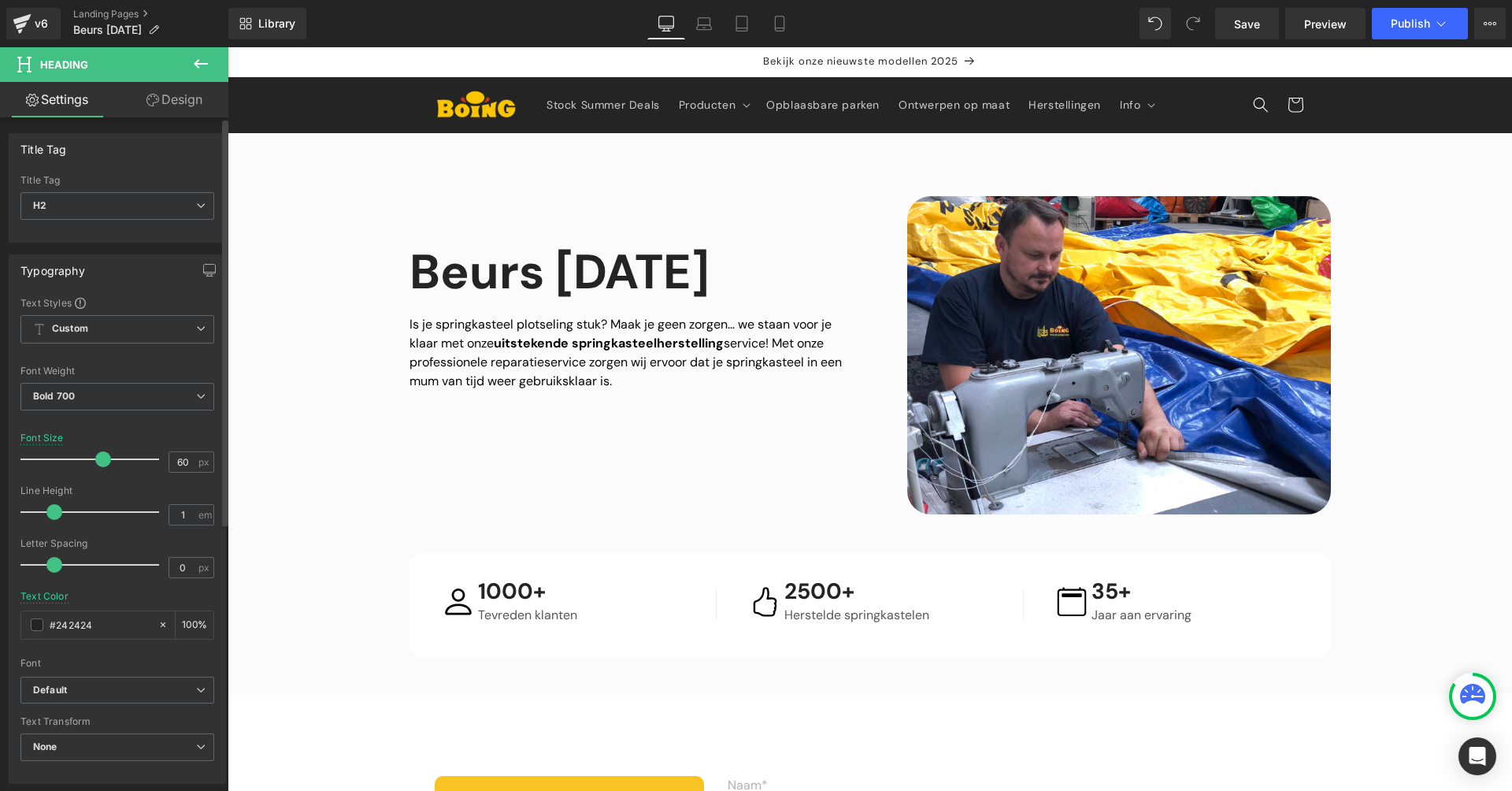
type input "59"
drag, startPoint x: 100, startPoint y: 464, endPoint x: 103, endPoint y: 475, distance: 11.4
click at [103, 475] on div "Font Size 59 px" at bounding box center [117, 459] width 194 height 53
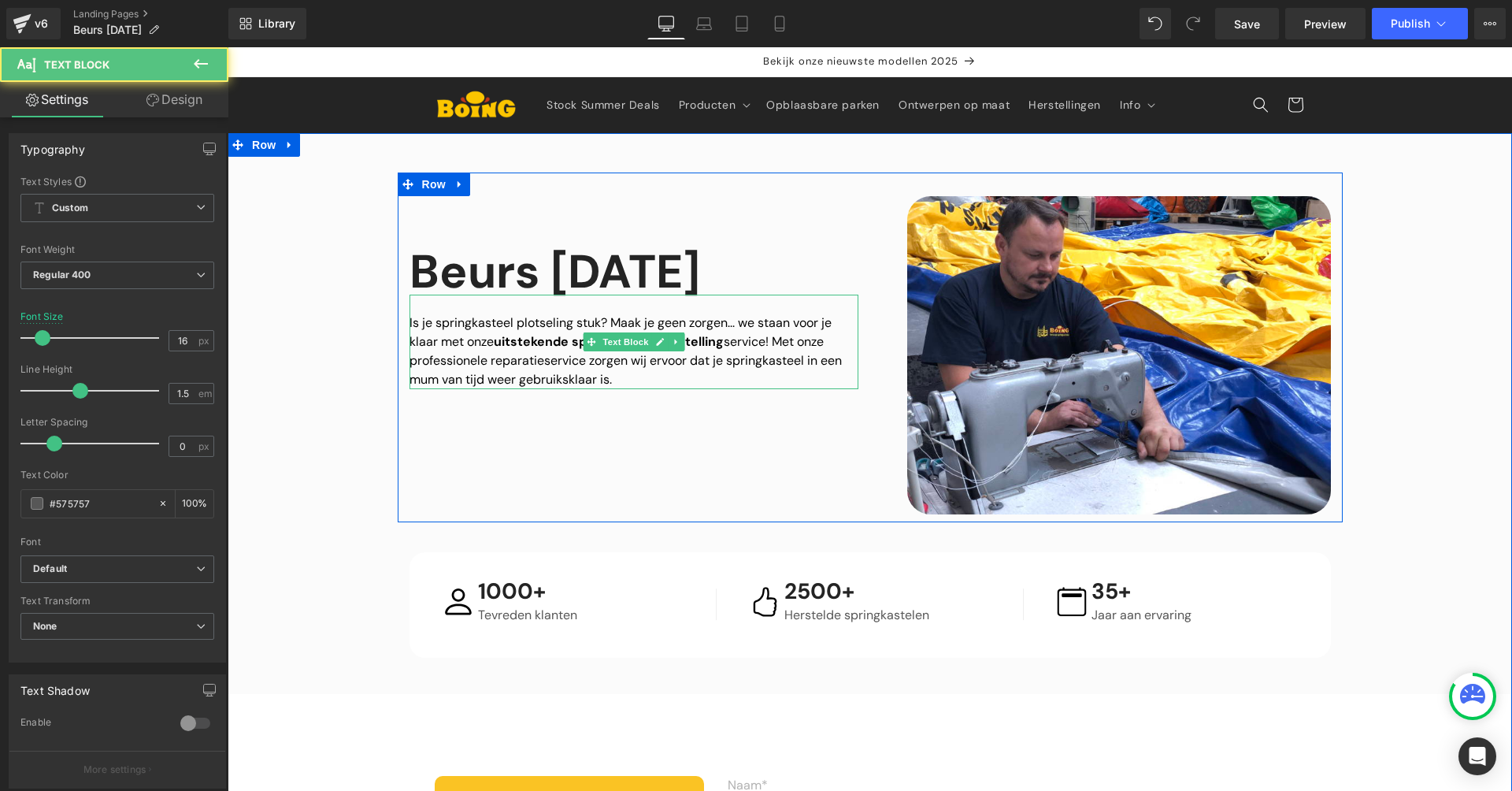
click at [514, 379] on p "Is je springkasteel plotseling stuk? Maak je geen zorgen... we staan voor je kl…" at bounding box center [634, 351] width 449 height 76
click at [515, 378] on p "Is je springkasteel plotseling stuk? Maak je geen zorgen... we staan voor je kl…" at bounding box center [634, 351] width 449 height 76
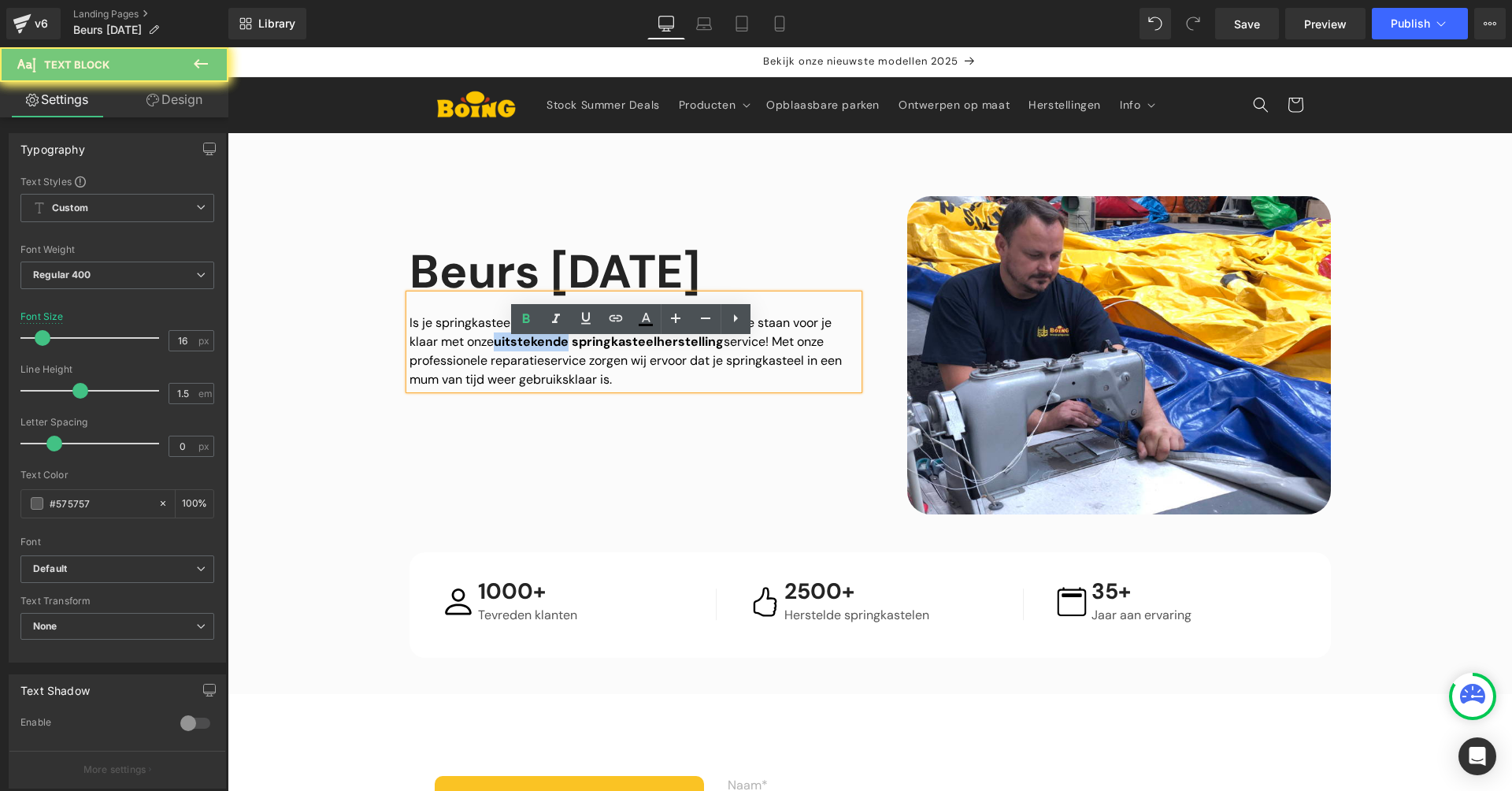
click at [515, 378] on p "Is je springkasteel plotseling stuk? Maak je geen zorgen... we staan voor je kl…" at bounding box center [634, 351] width 449 height 76
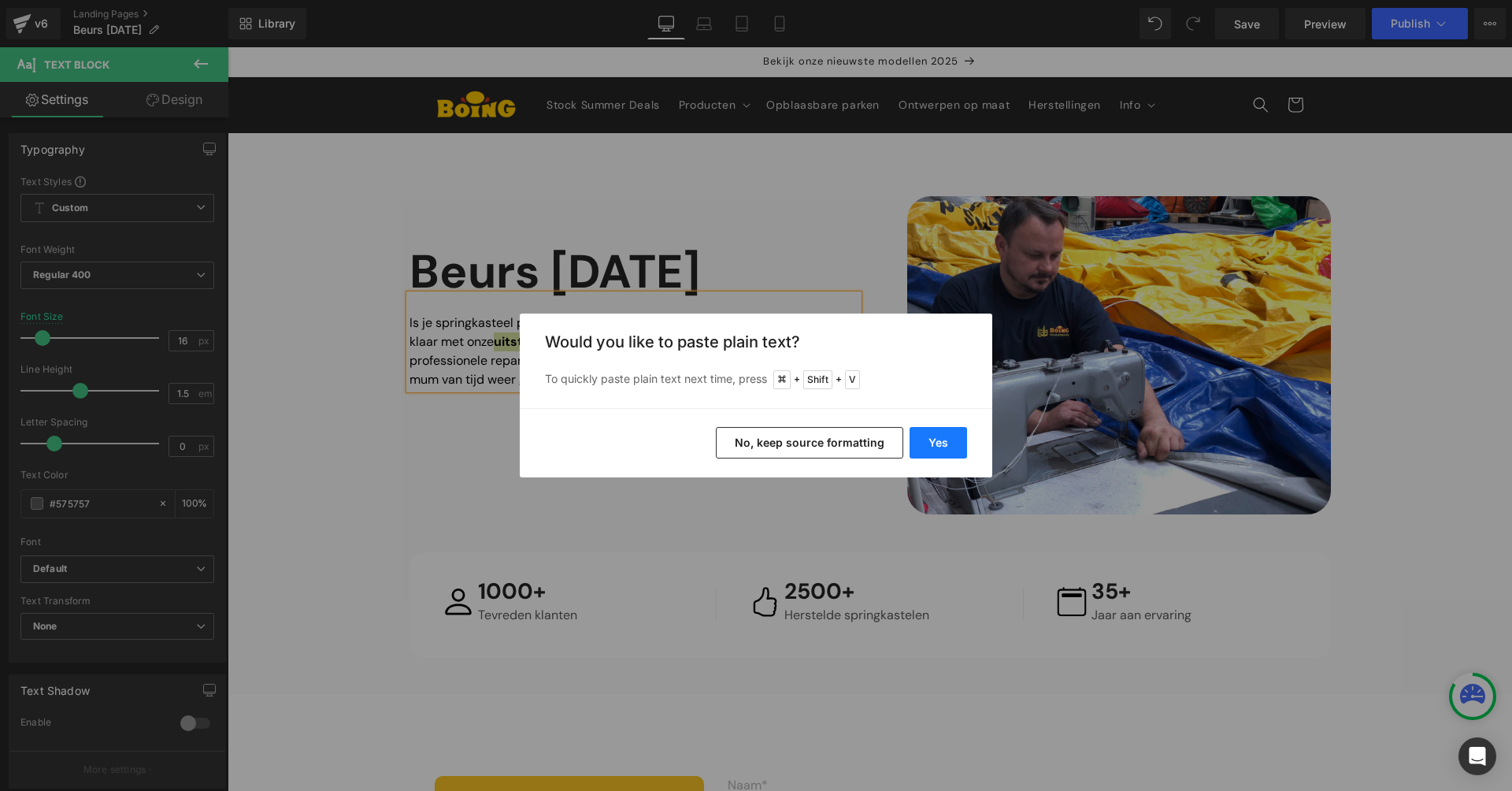
click at [939, 438] on button "Yes" at bounding box center [938, 443] width 58 height 31
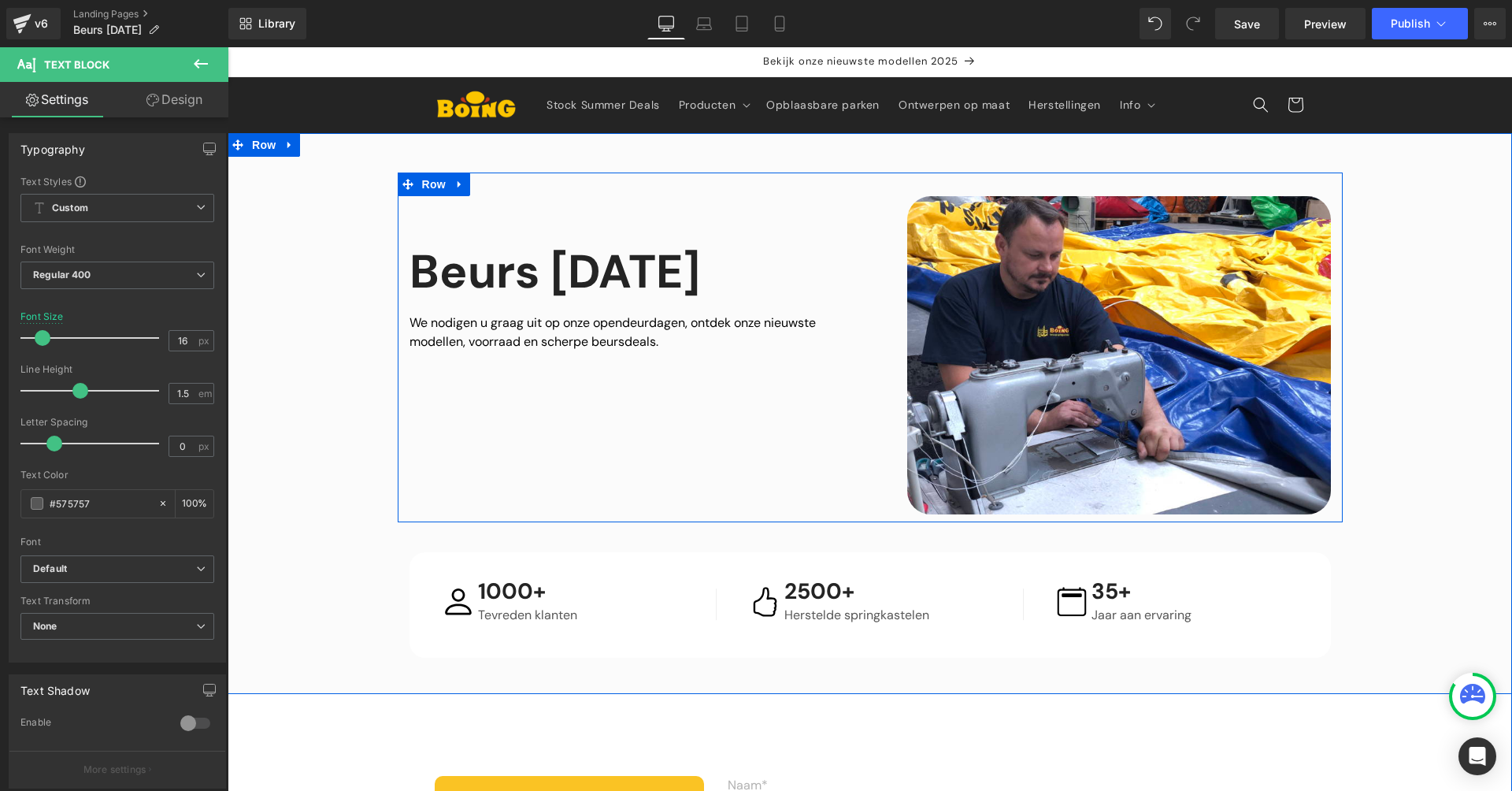
scroll to position [27, 0]
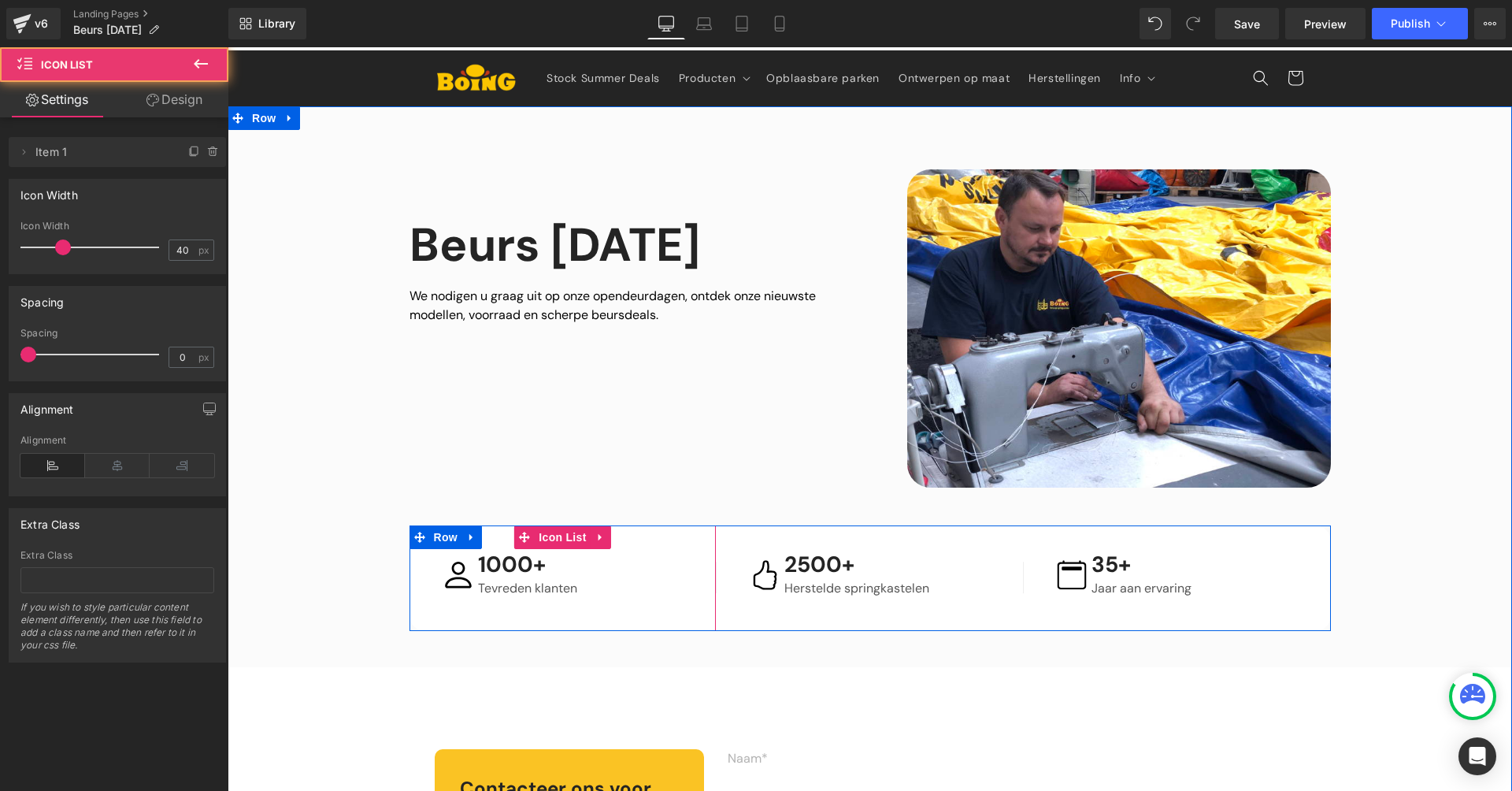
click at [697, 539] on div "Image 1000+ Heading Tevreden klanten Text Block Icon List" at bounding box center [563, 578] width 307 height 105
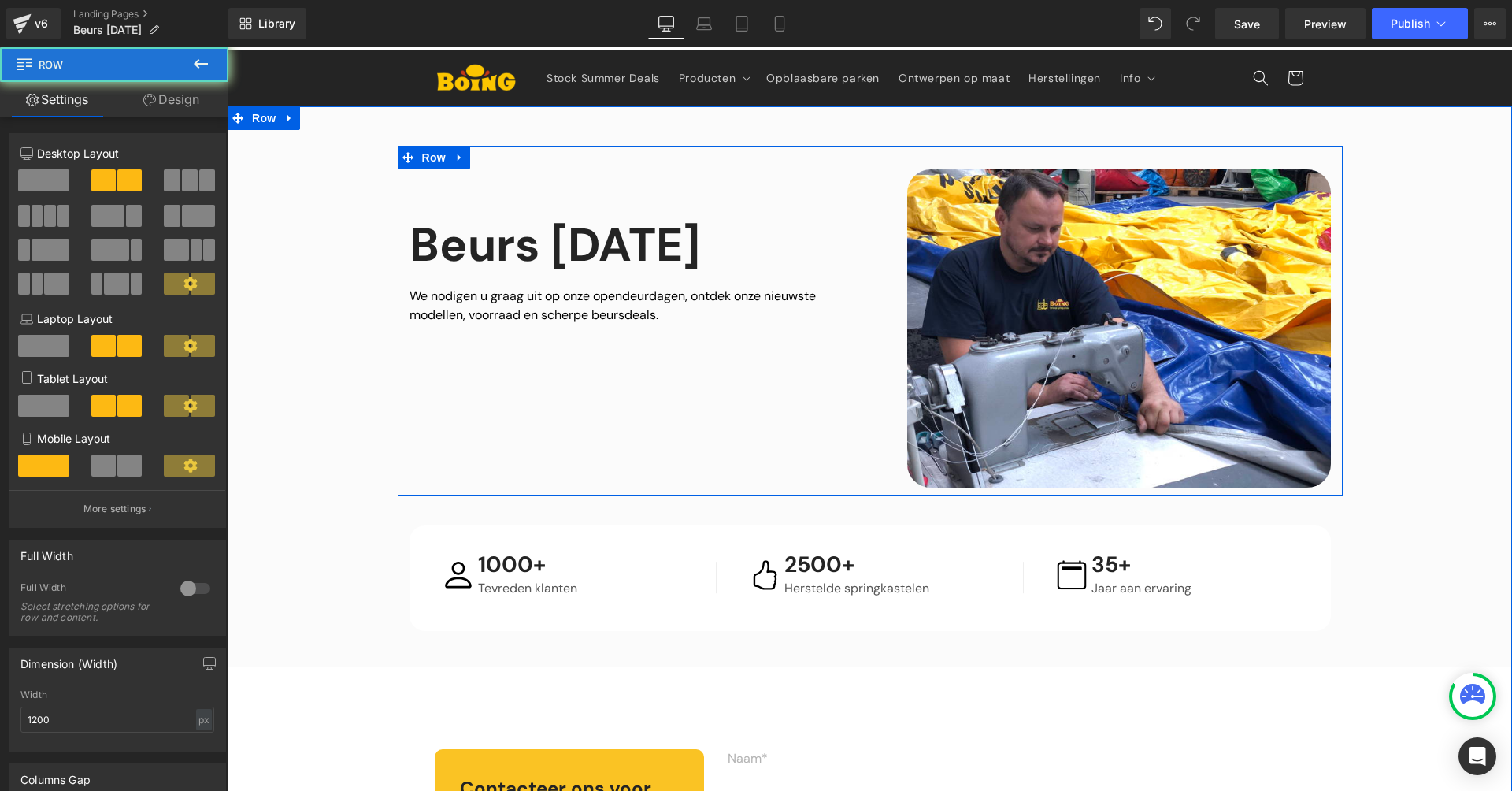
click at [661, 464] on div "Image Beurs Oktober 2025 Heading We nodigen u graag uit op onze opendeurdagen, …" at bounding box center [870, 320] width 945 height 350
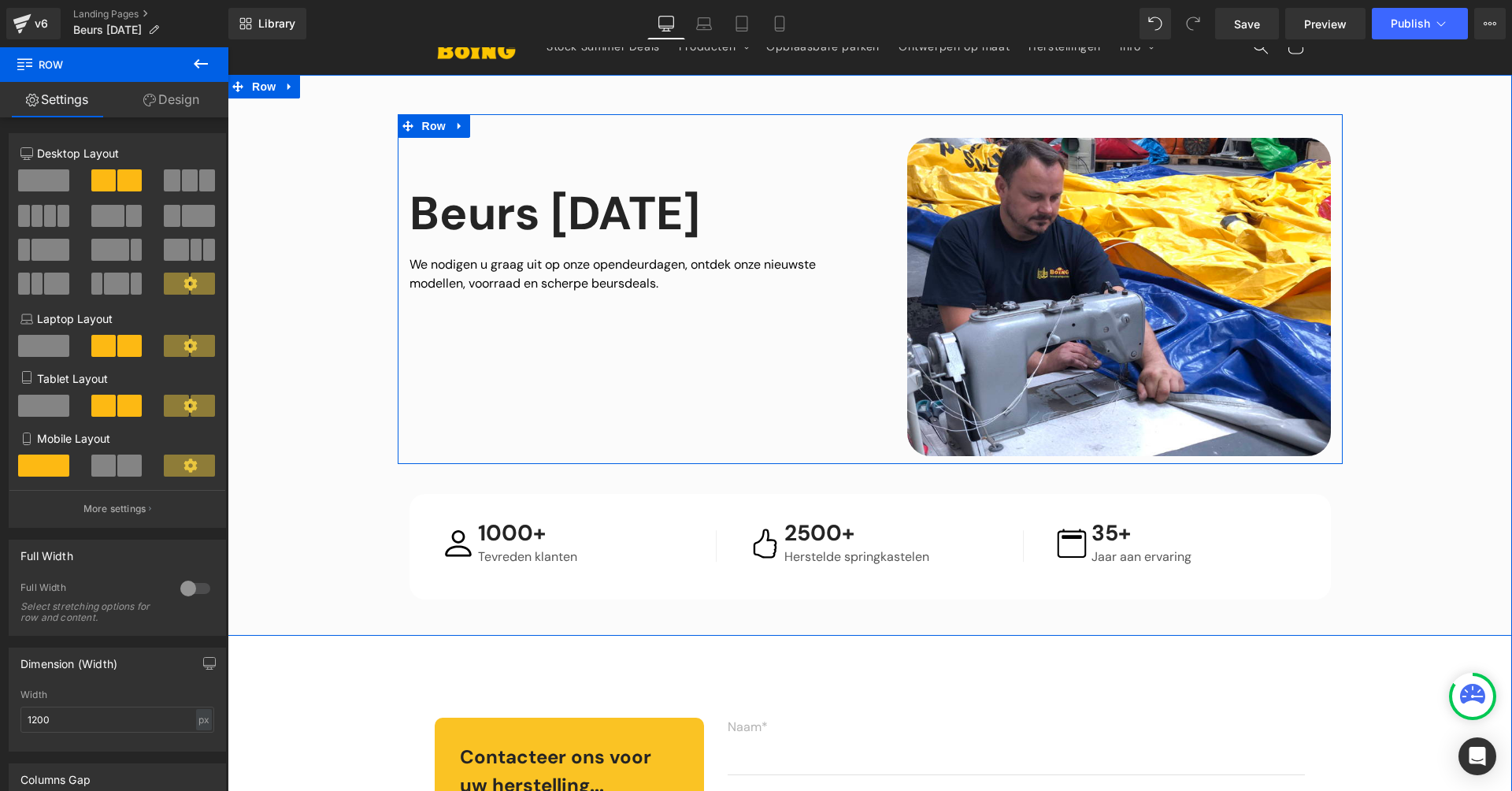
scroll to position [232, 0]
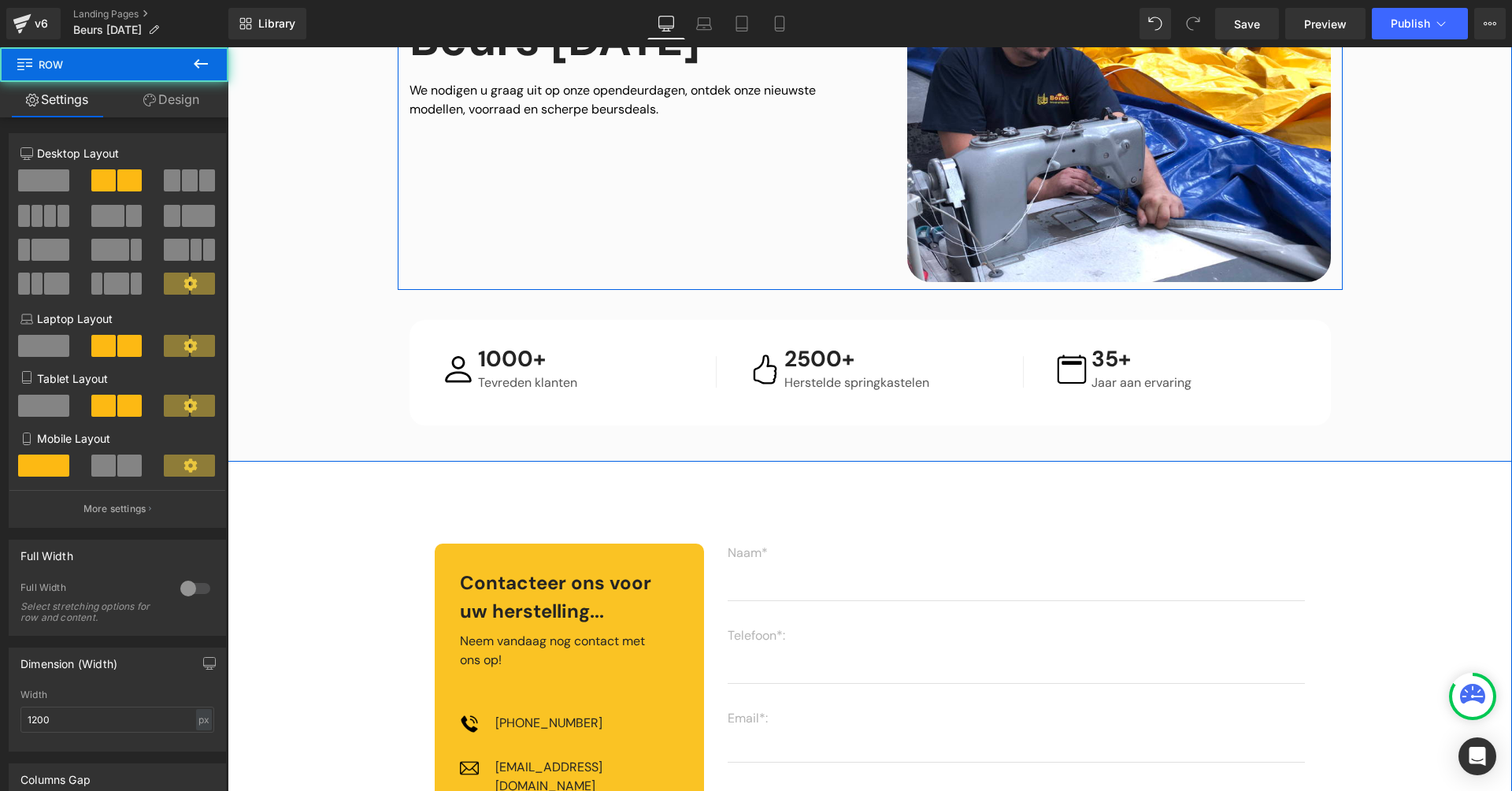
click at [594, 252] on div "Image Beurs Oktober 2025 Heading We nodigen u graag uit op onze opendeurdagen, …" at bounding box center [870, 115] width 945 height 350
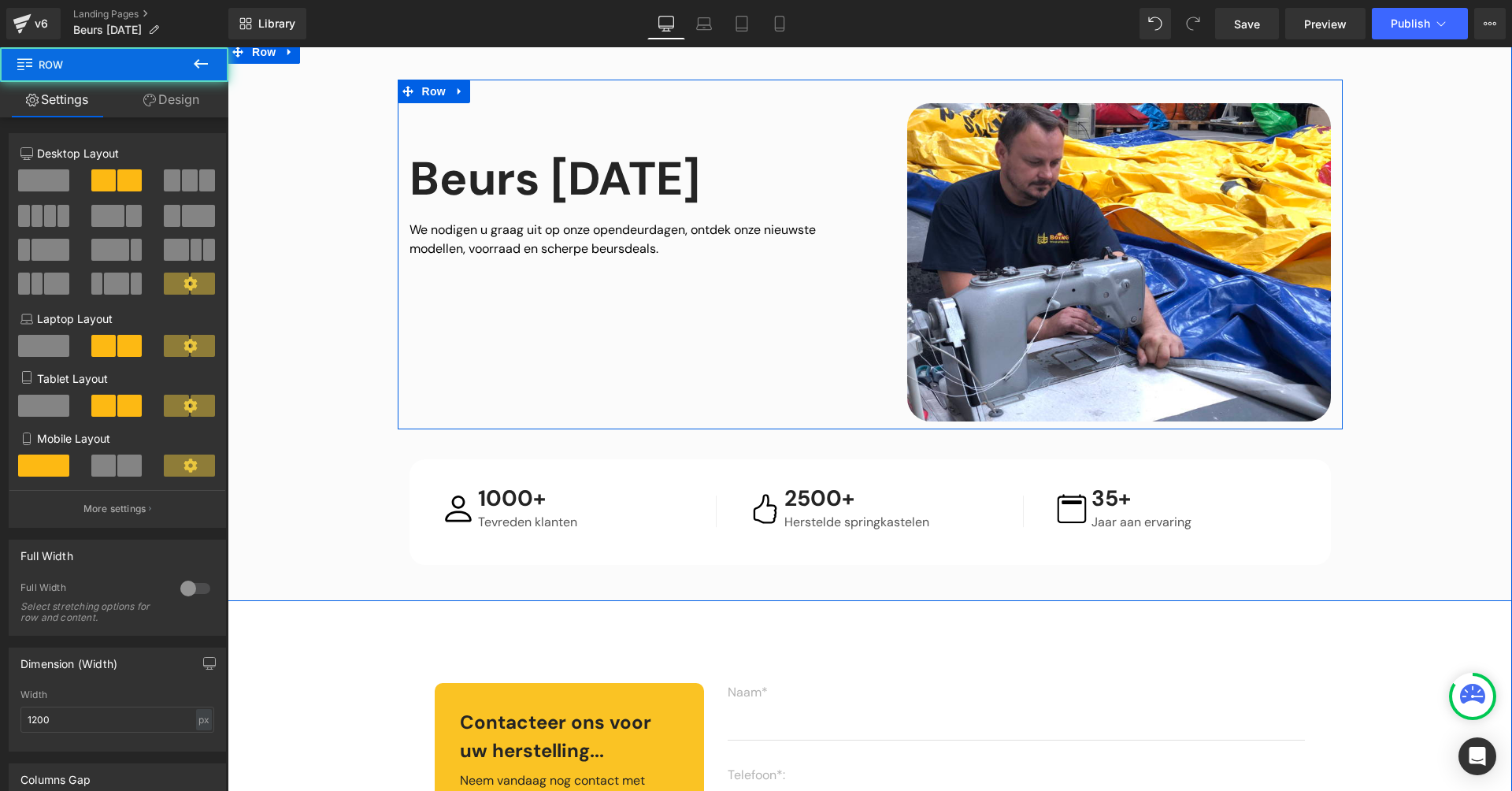
scroll to position [0, 0]
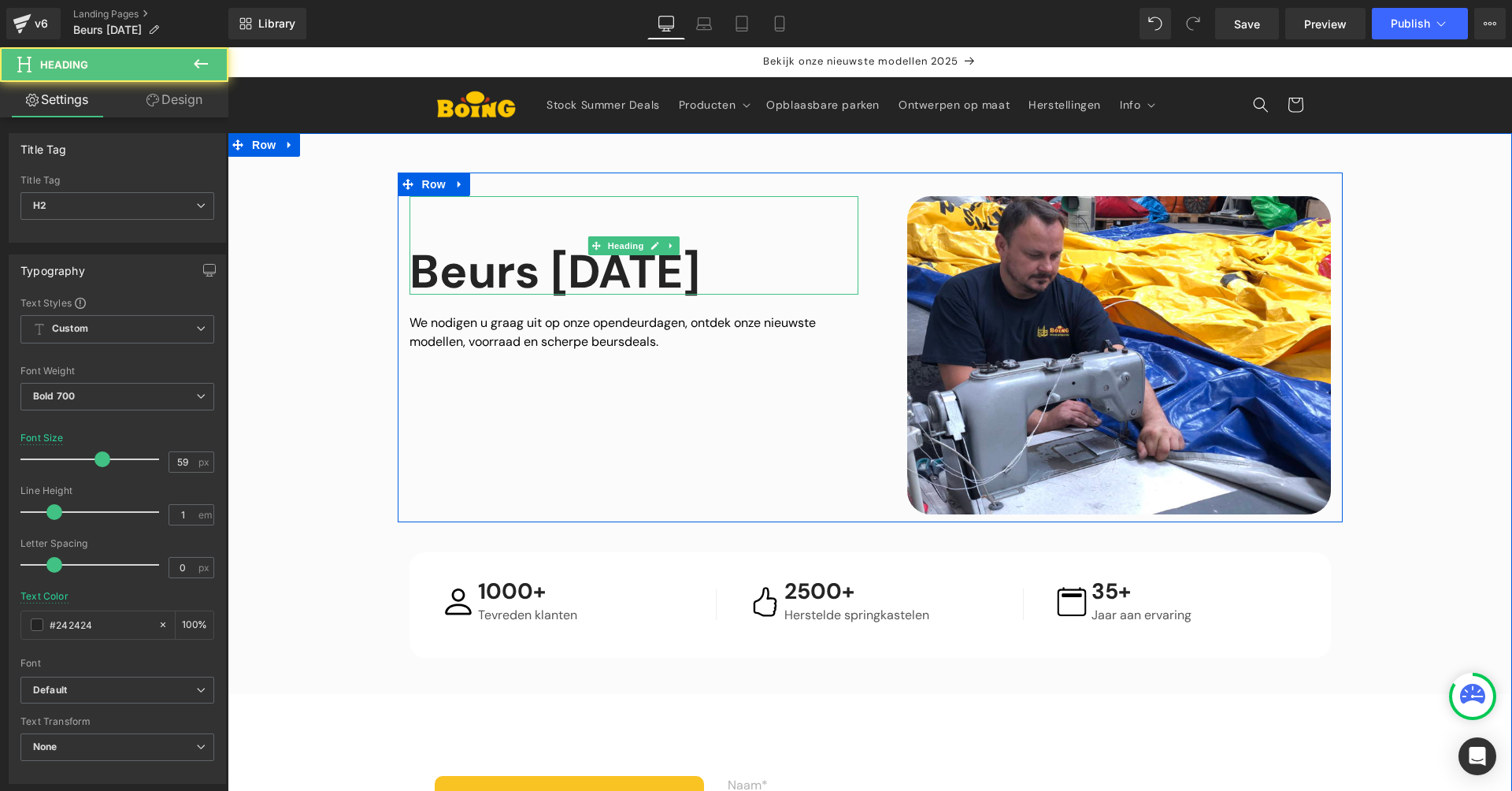
drag, startPoint x: 531, startPoint y: 221, endPoint x: 544, endPoint y: 187, distance: 36.4
click at [531, 222] on div "Beurs [DATE]" at bounding box center [634, 246] width 449 height 99
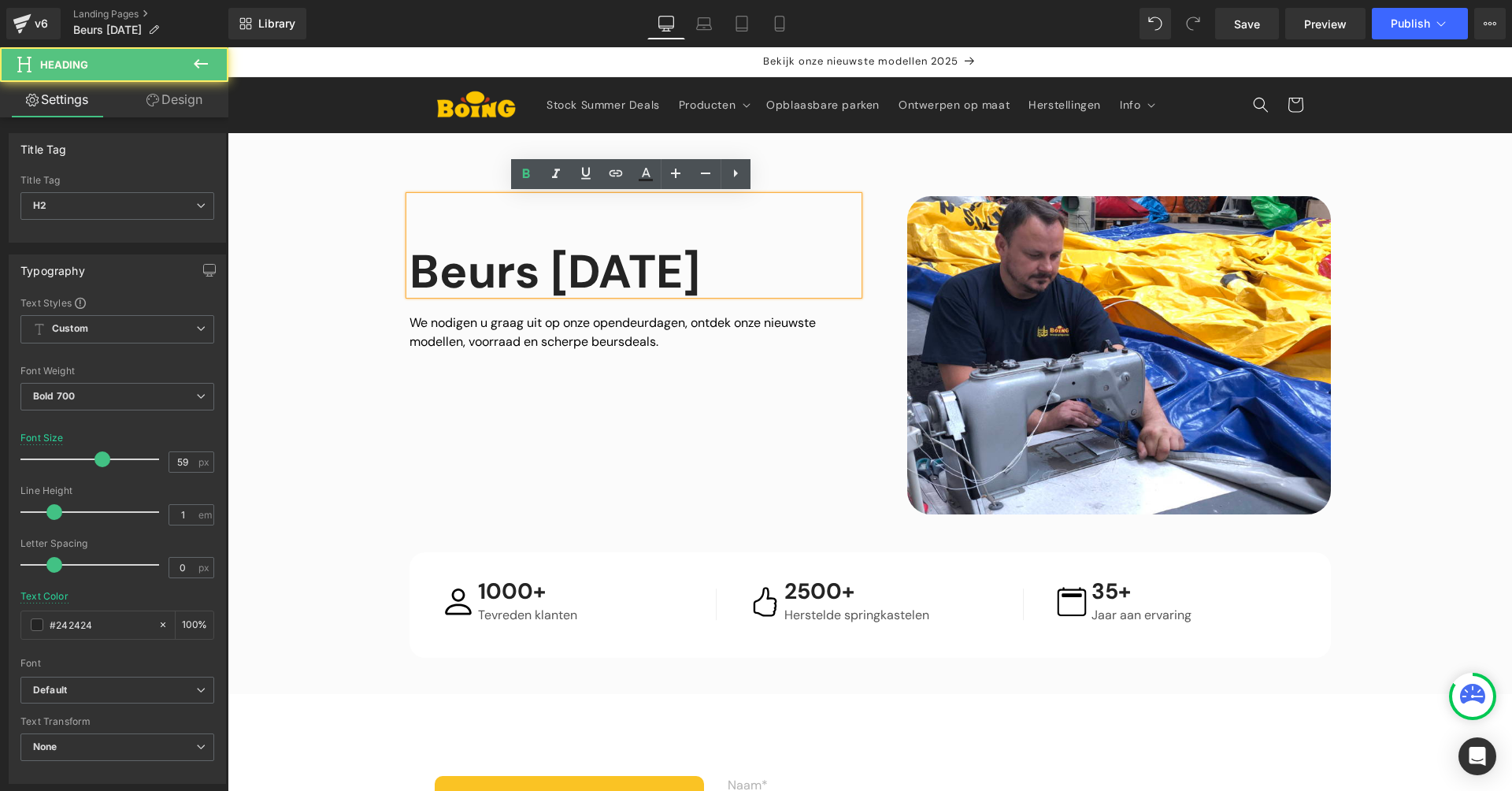
drag, startPoint x: 443, startPoint y: 165, endPoint x: 453, endPoint y: 174, distance: 13.5
click at [442, 166] on div "Image Beurs Oktober 2025 Heading We nodigen u graag uit op onze opendeurdagen, …" at bounding box center [869, 413] width 1284 height 561
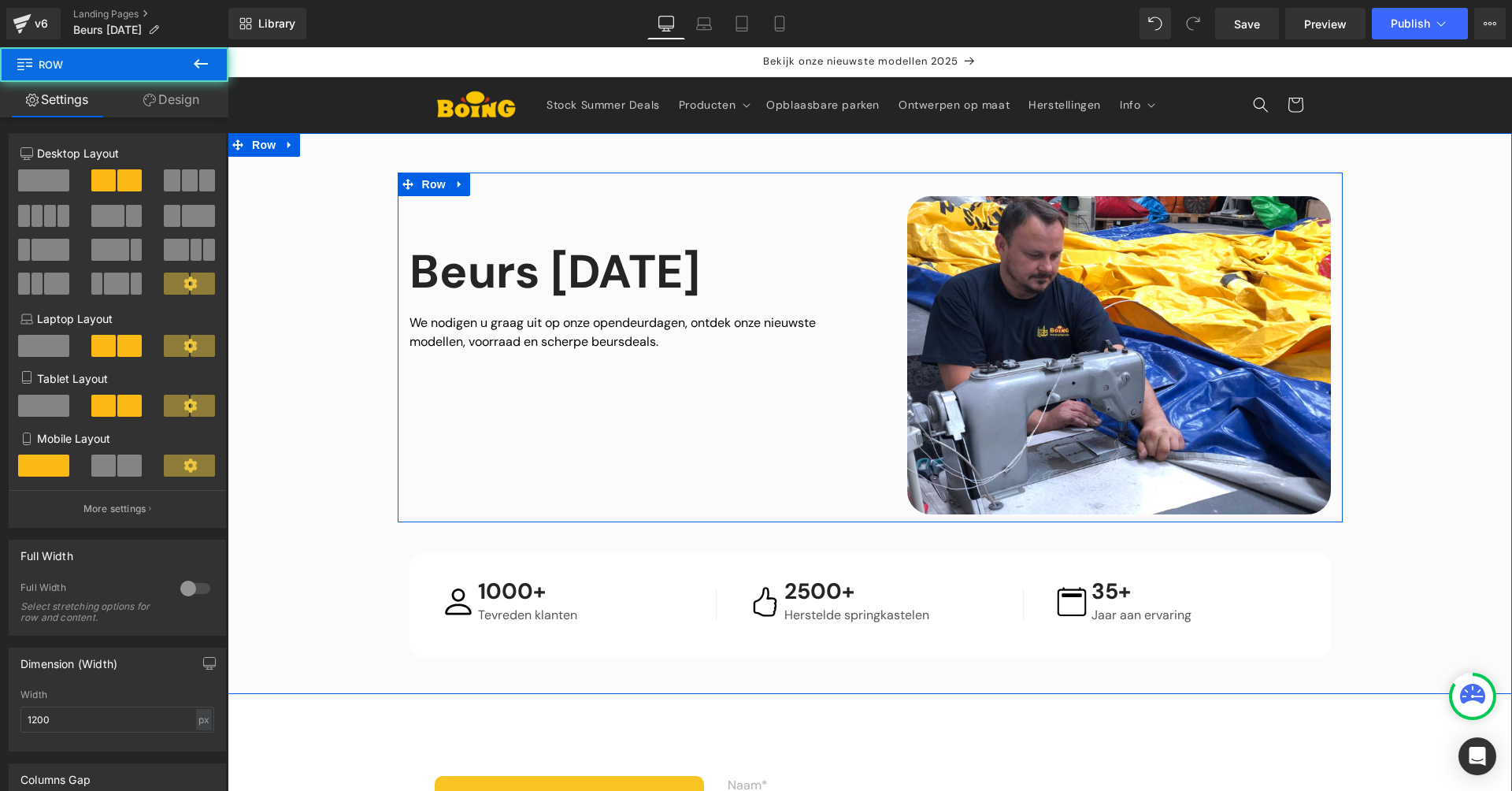
click at [516, 186] on div "Image Beurs Oktober 2025 Heading We nodigen u graag uit op onze opendeurdagen, …" at bounding box center [870, 347] width 945 height 350
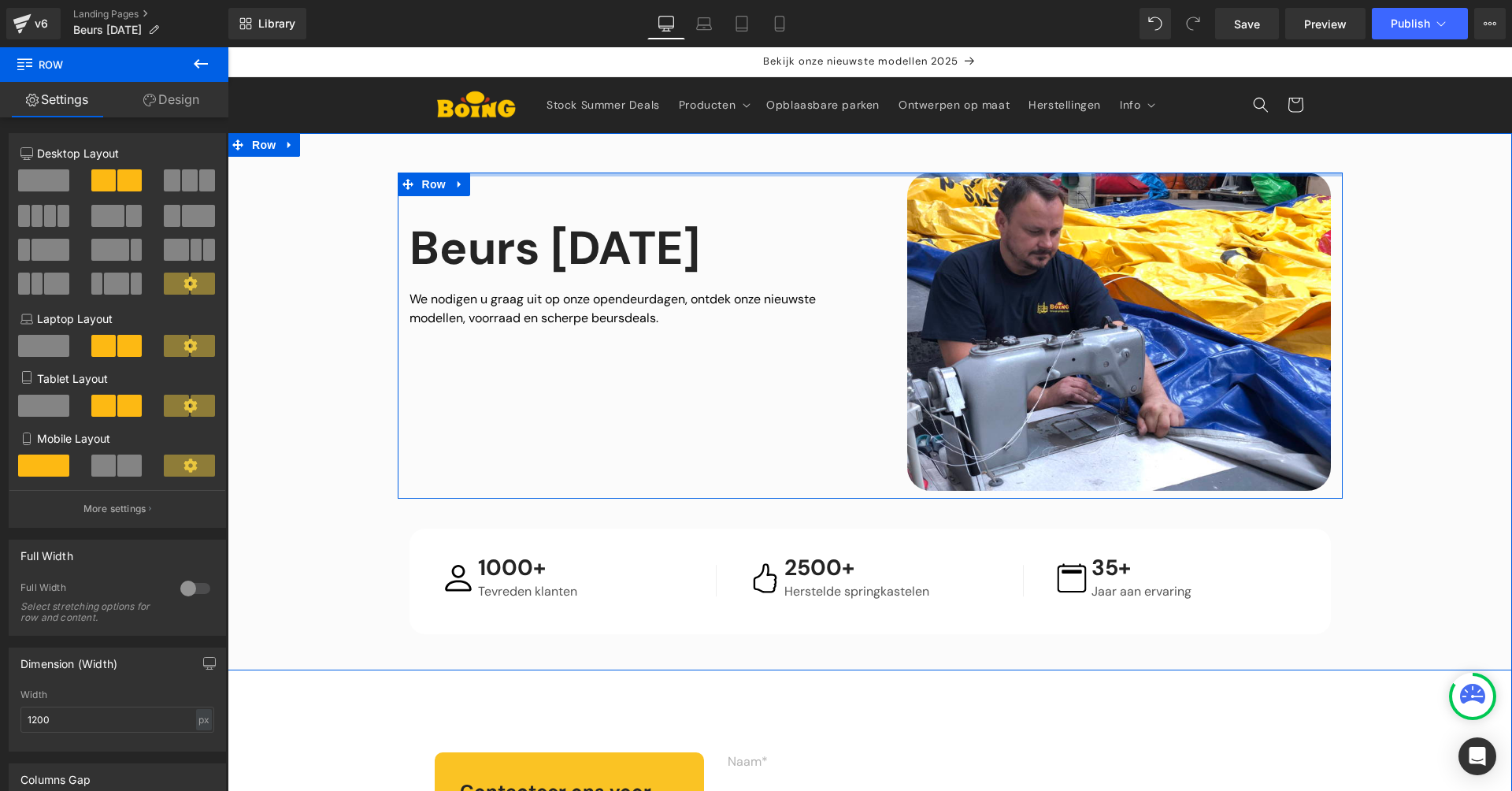
drag, startPoint x: 923, startPoint y: 187, endPoint x: 929, endPoint y: 158, distance: 29.6
click at [929, 158] on div "Image Beurs Oktober 2025 Heading We nodigen u graag uit op onze opendeurdagen, …" at bounding box center [869, 402] width 1284 height 538
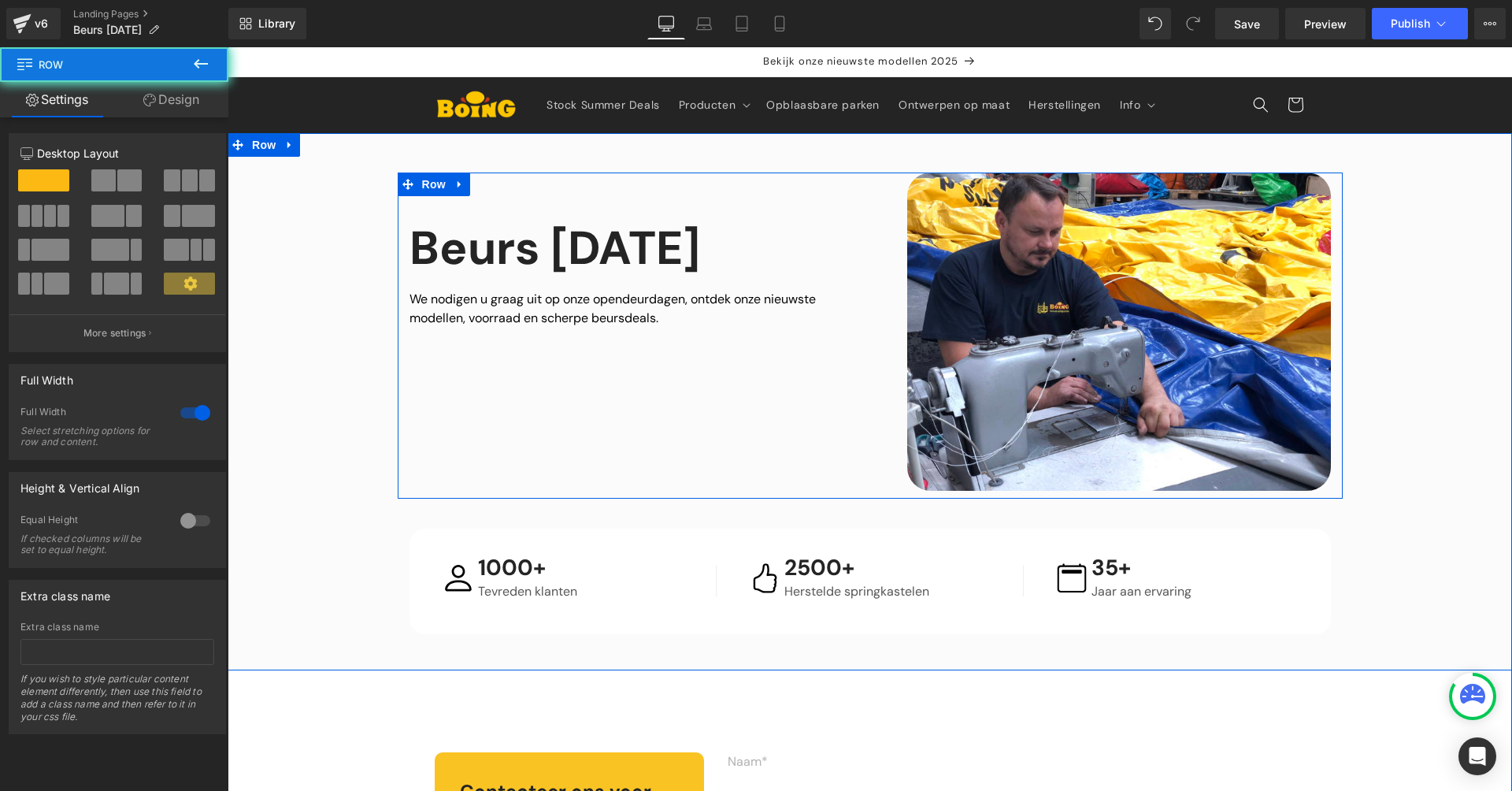
click at [828, 137] on div "Image Beurs Oktober 2025 Heading We nodigen u graag uit op onze opendeurdagen, …" at bounding box center [869, 402] width 1284 height 538
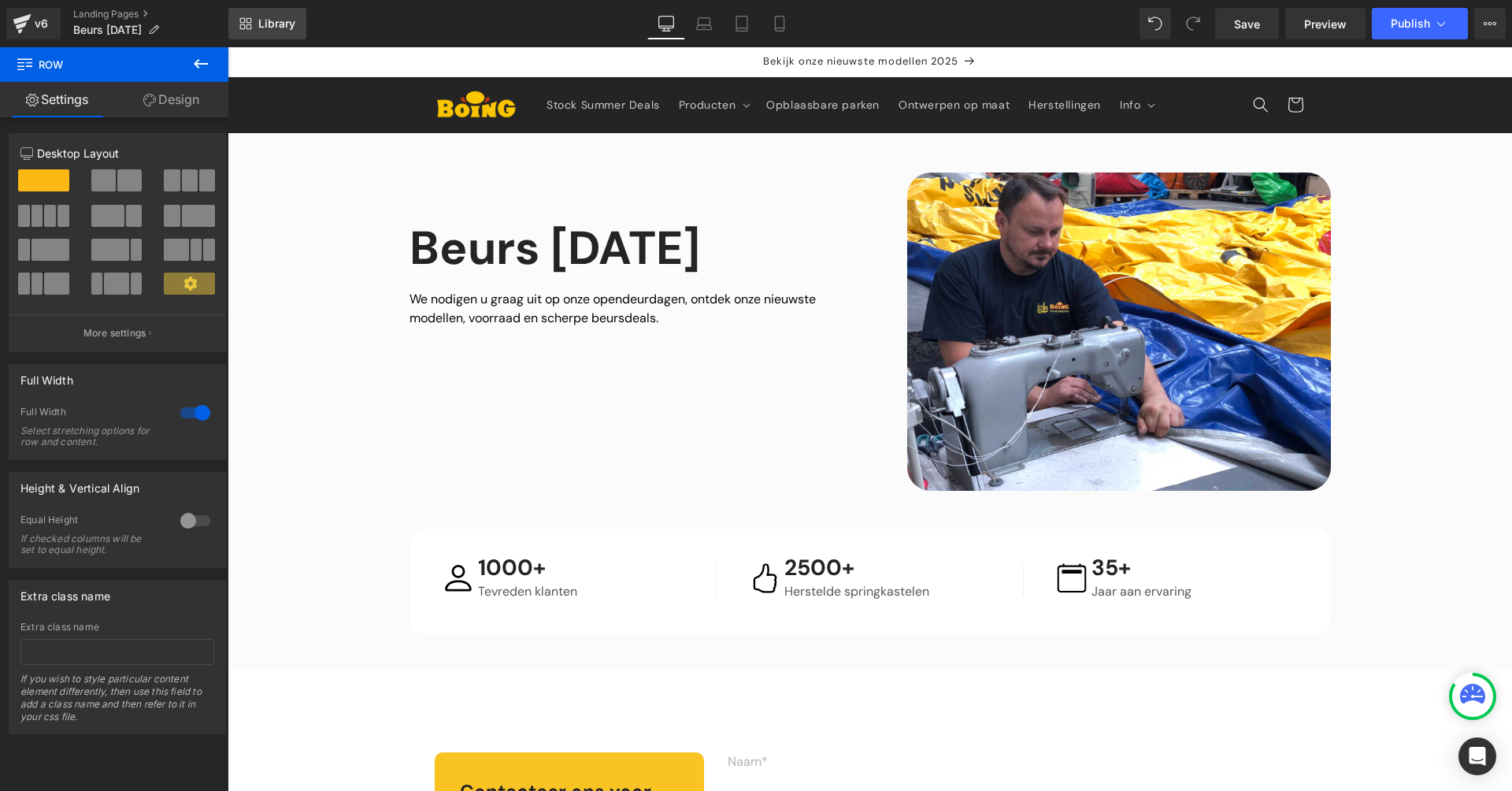
click at [276, 18] on span "Library" at bounding box center [277, 24] width 37 height 15
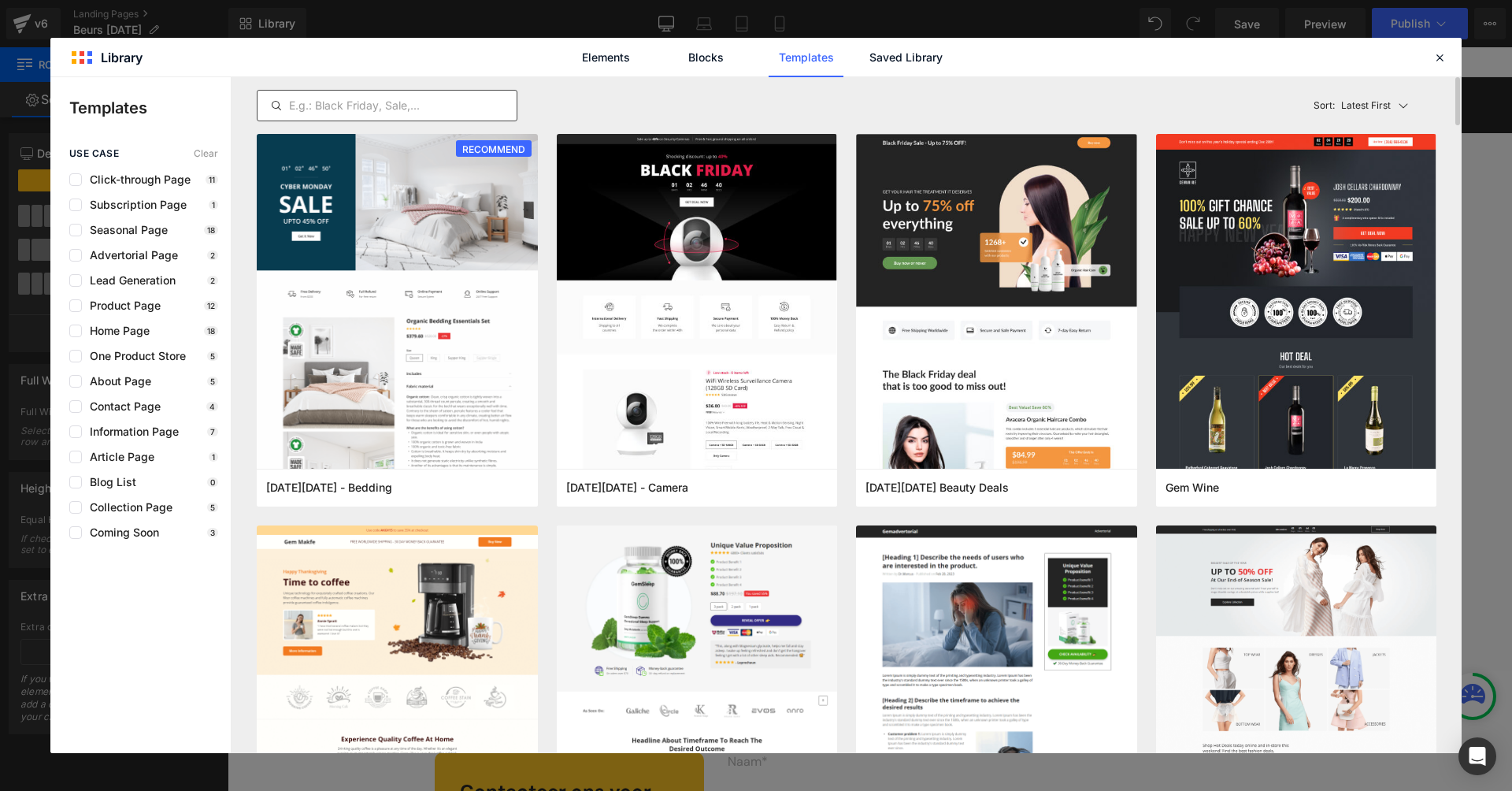
click at [394, 110] on input "text" at bounding box center [387, 105] width 259 height 19
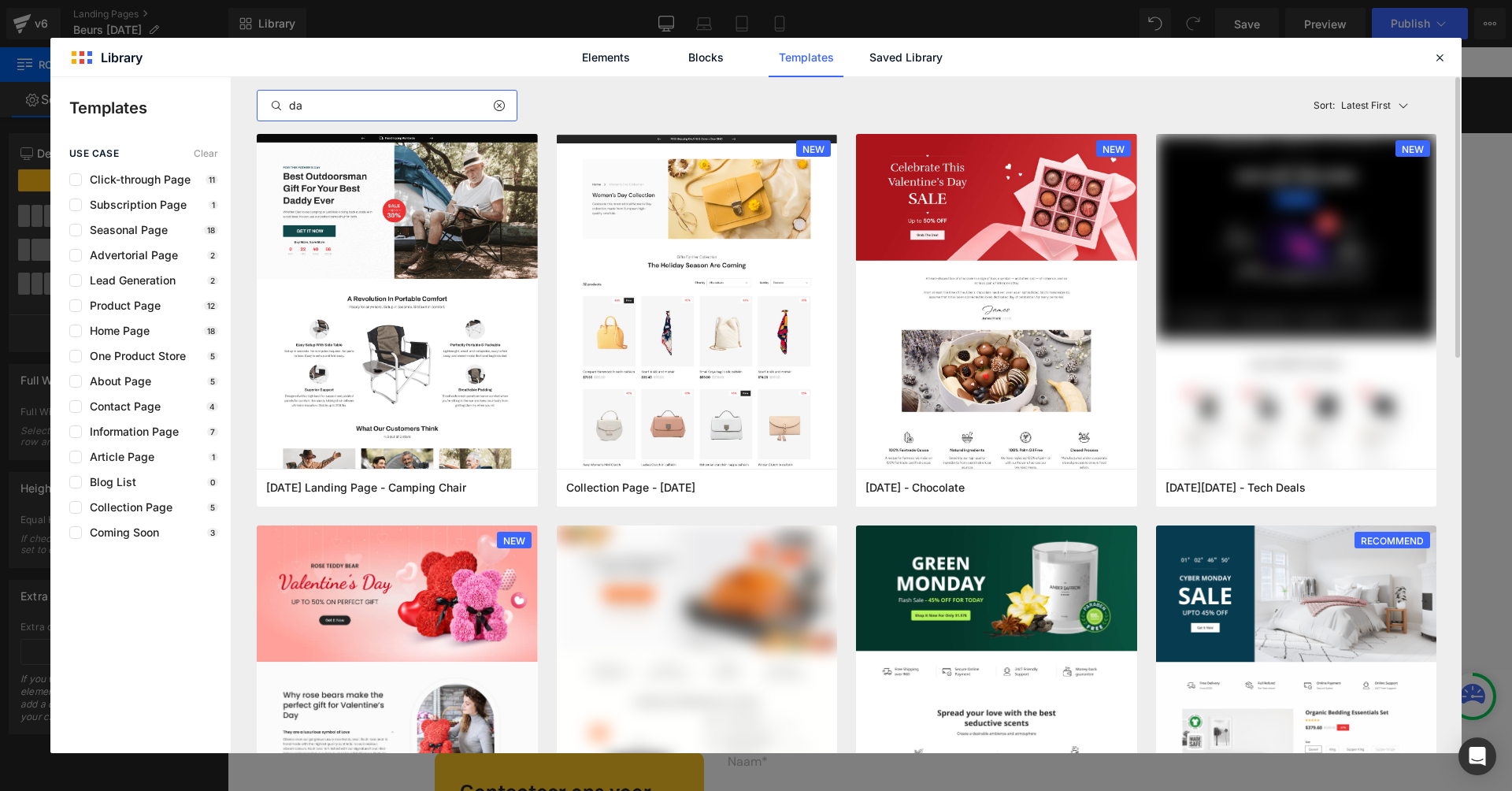
type input "d"
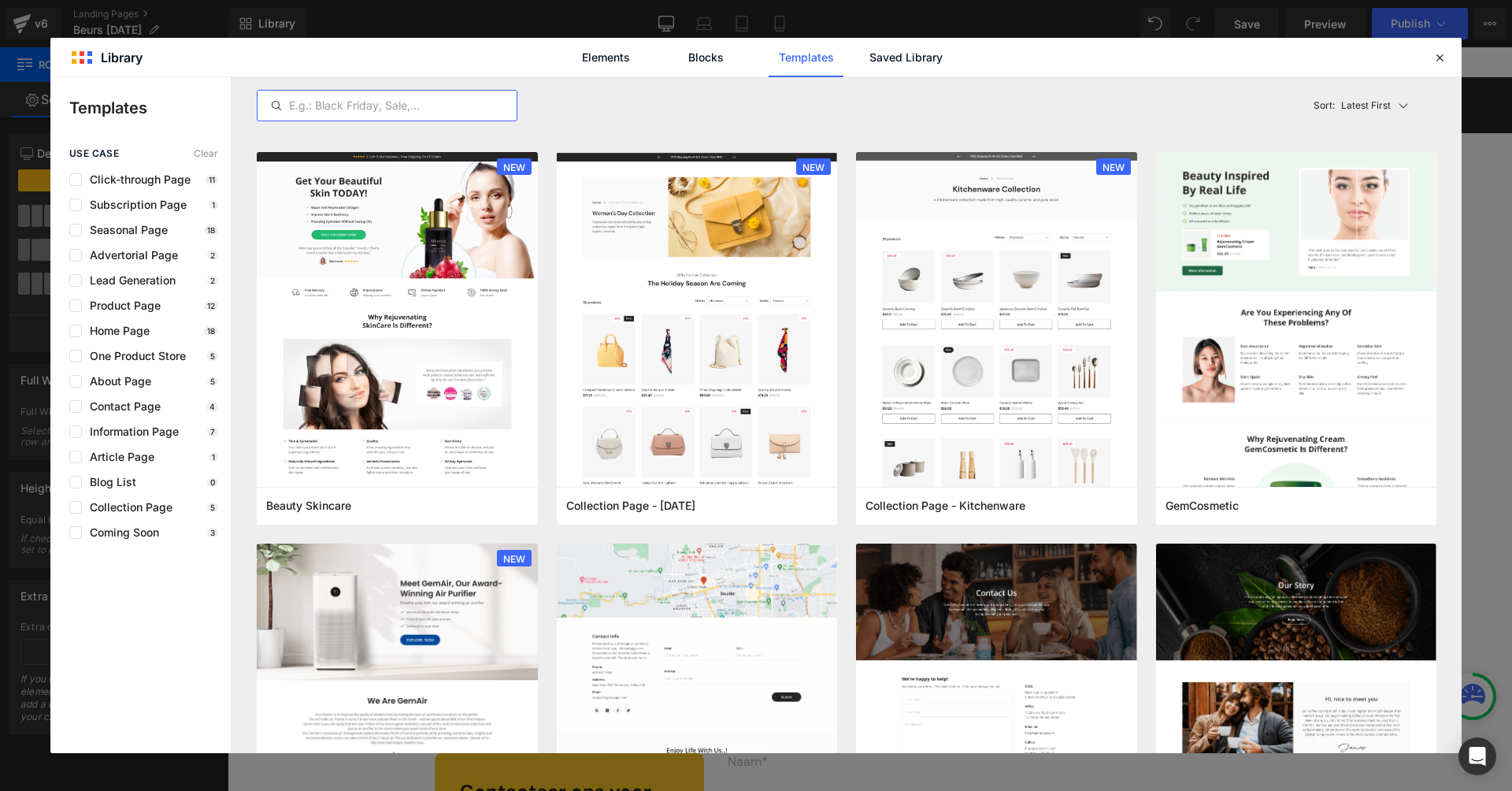
scroll to position [2187, 0]
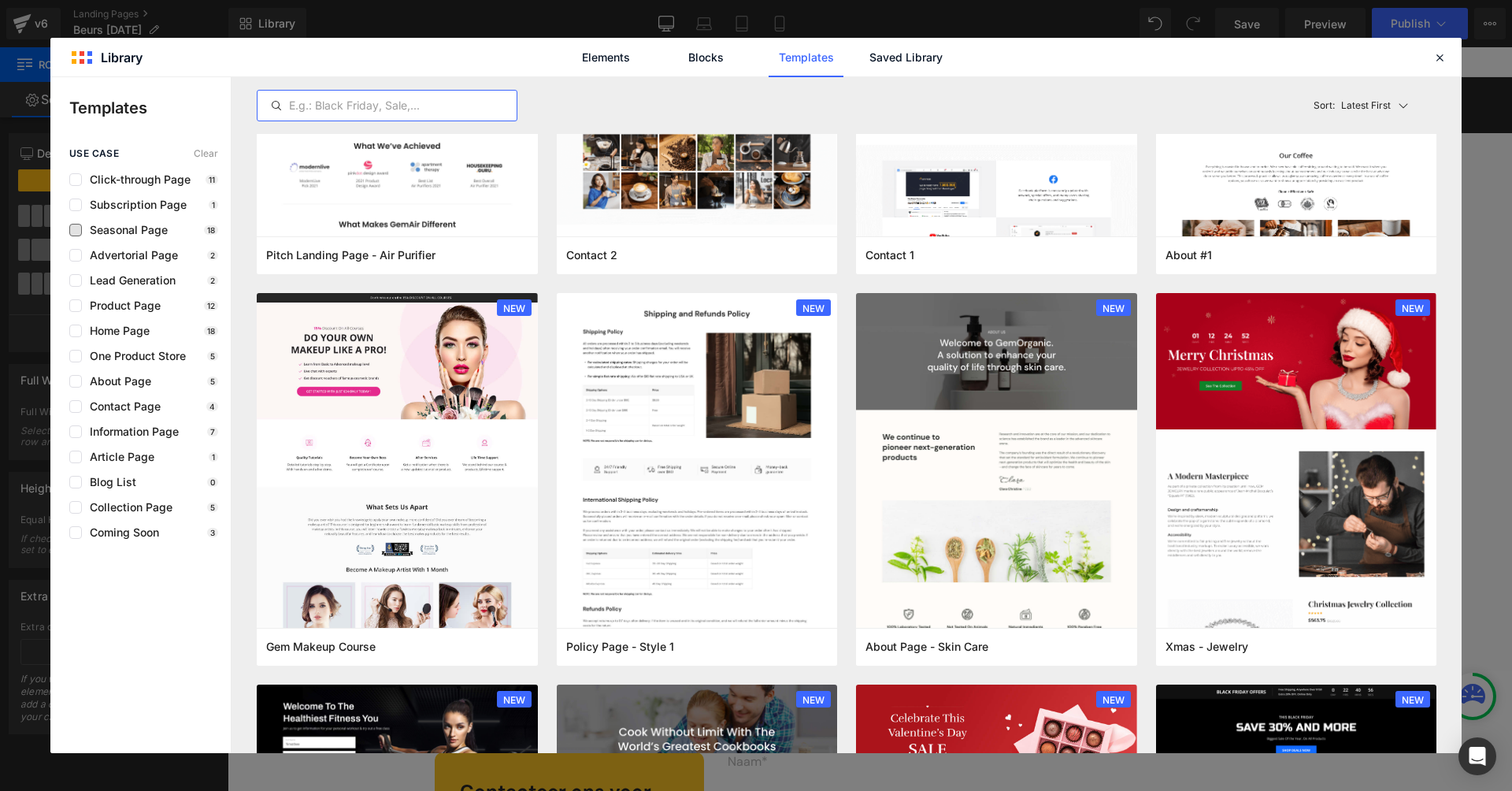
click at [118, 228] on span "Seasonal Page" at bounding box center [125, 230] width 86 height 13
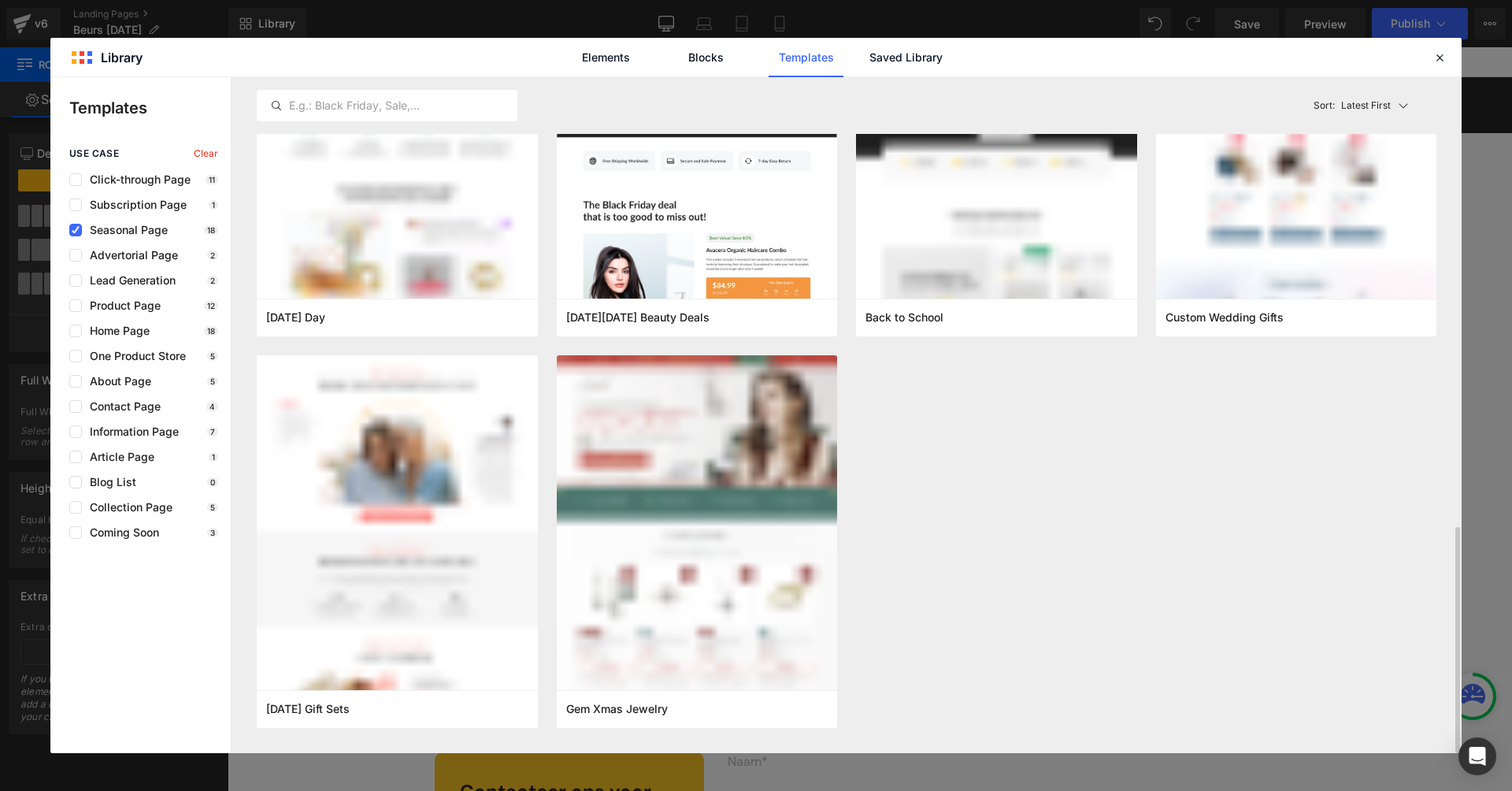
scroll to position [1343, 0]
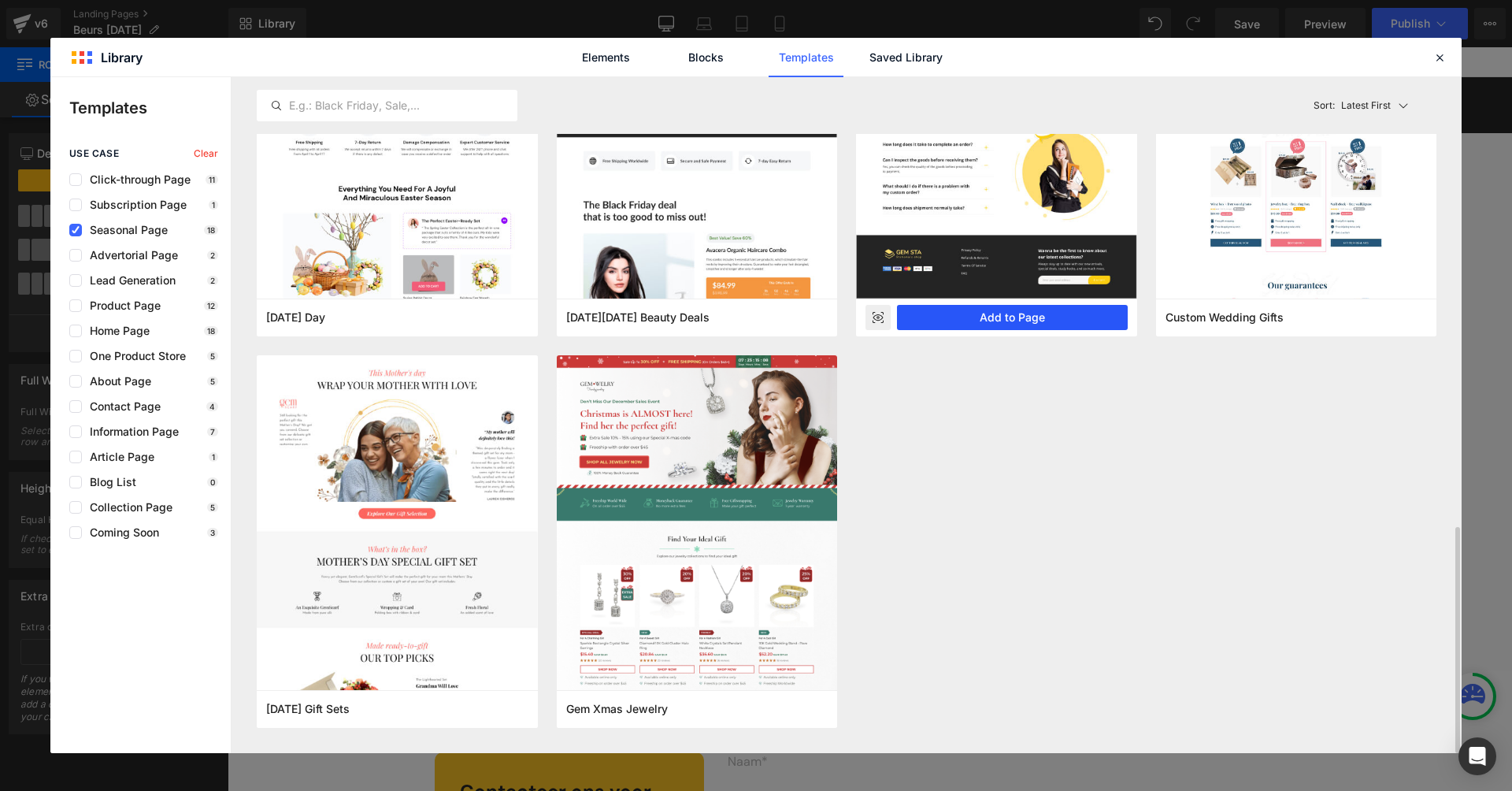
click at [1021, 325] on button "Add to Page" at bounding box center [1012, 317] width 230 height 26
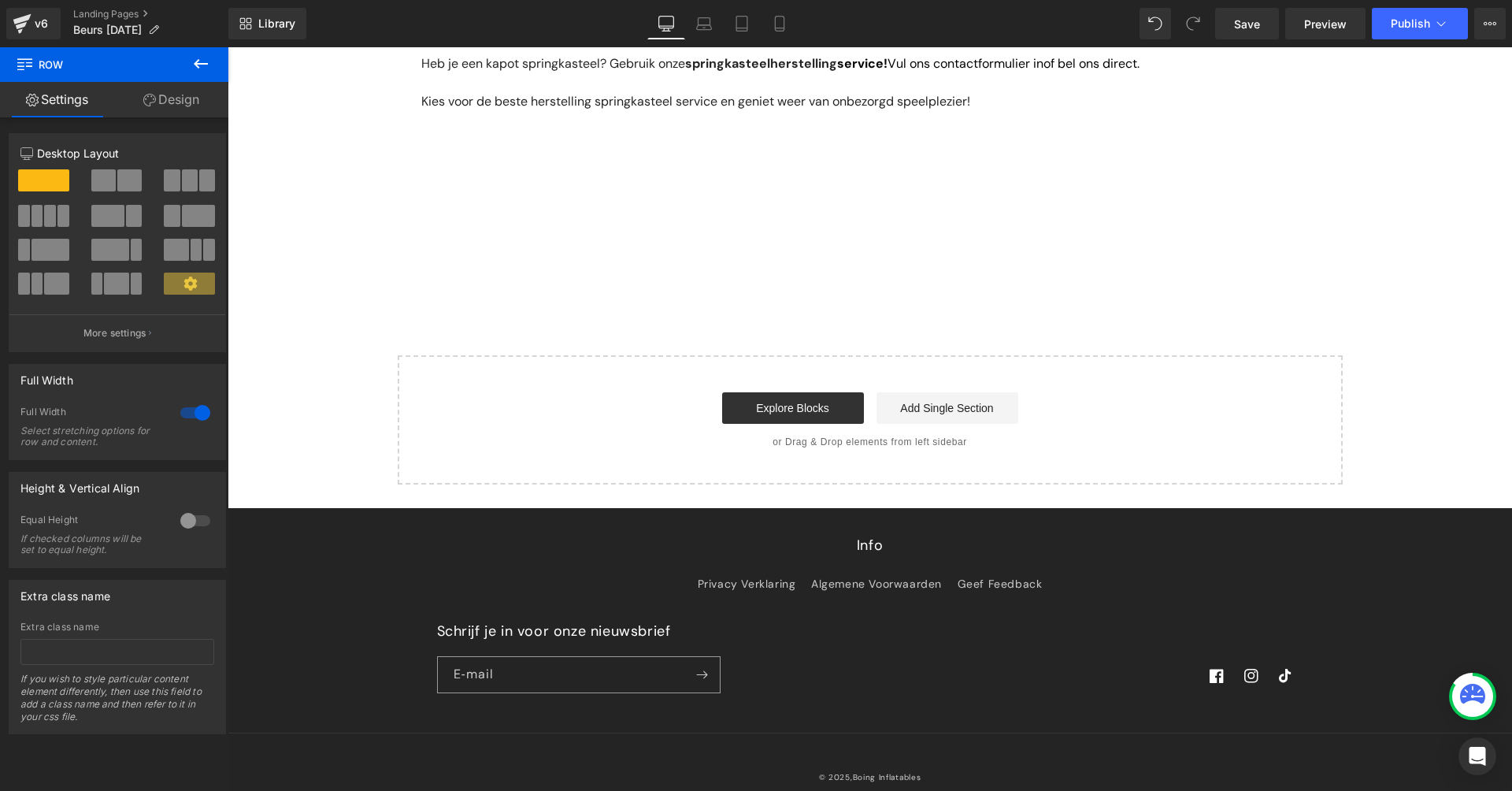
scroll to position [1418, 0]
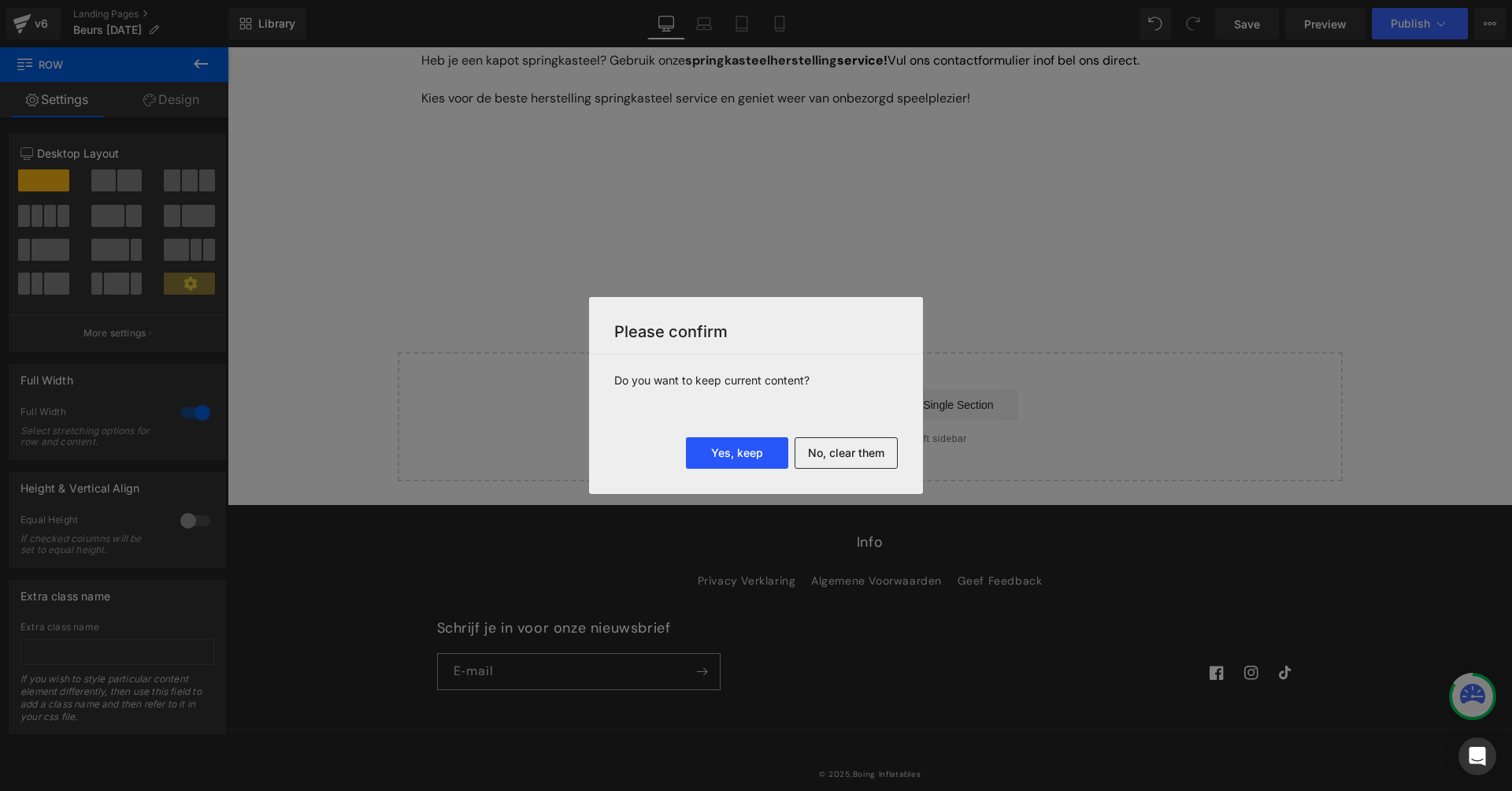
click at [773, 458] on button "Yes, keep" at bounding box center [737, 453] width 102 height 31
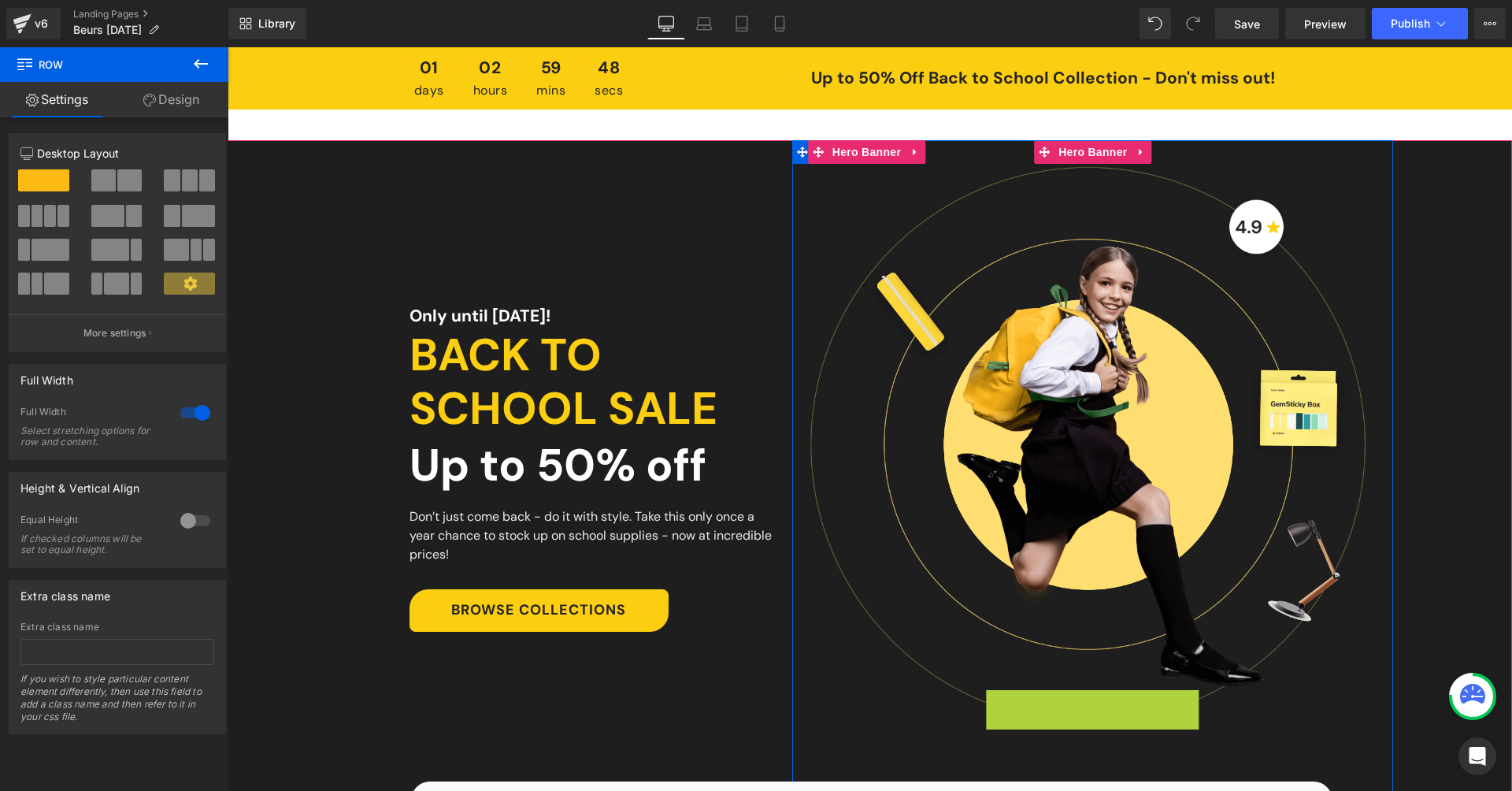
scroll to position [0, 0]
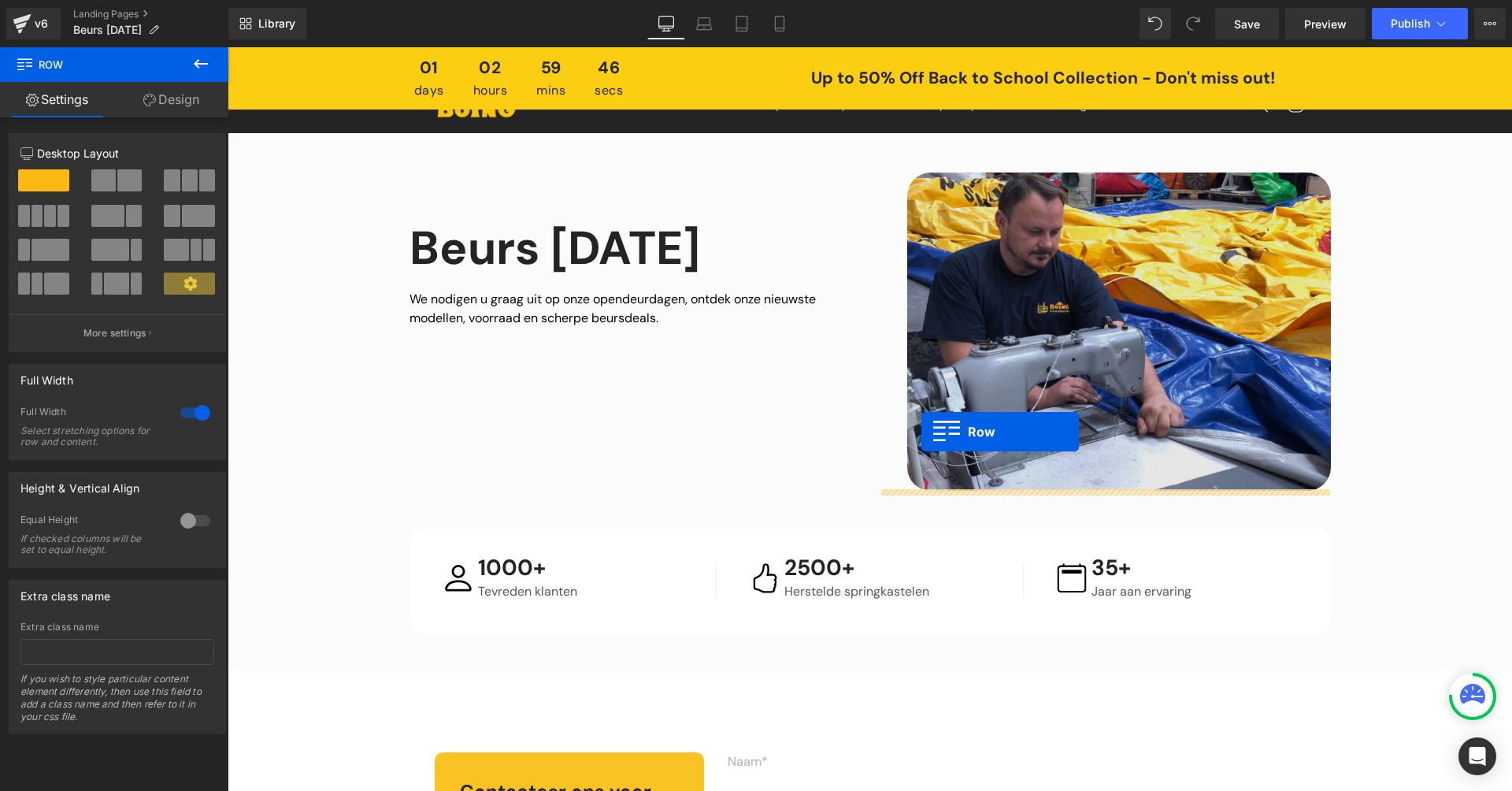
drag, startPoint x: 808, startPoint y: 644, endPoint x: 921, endPoint y: 432, distance: 240.2
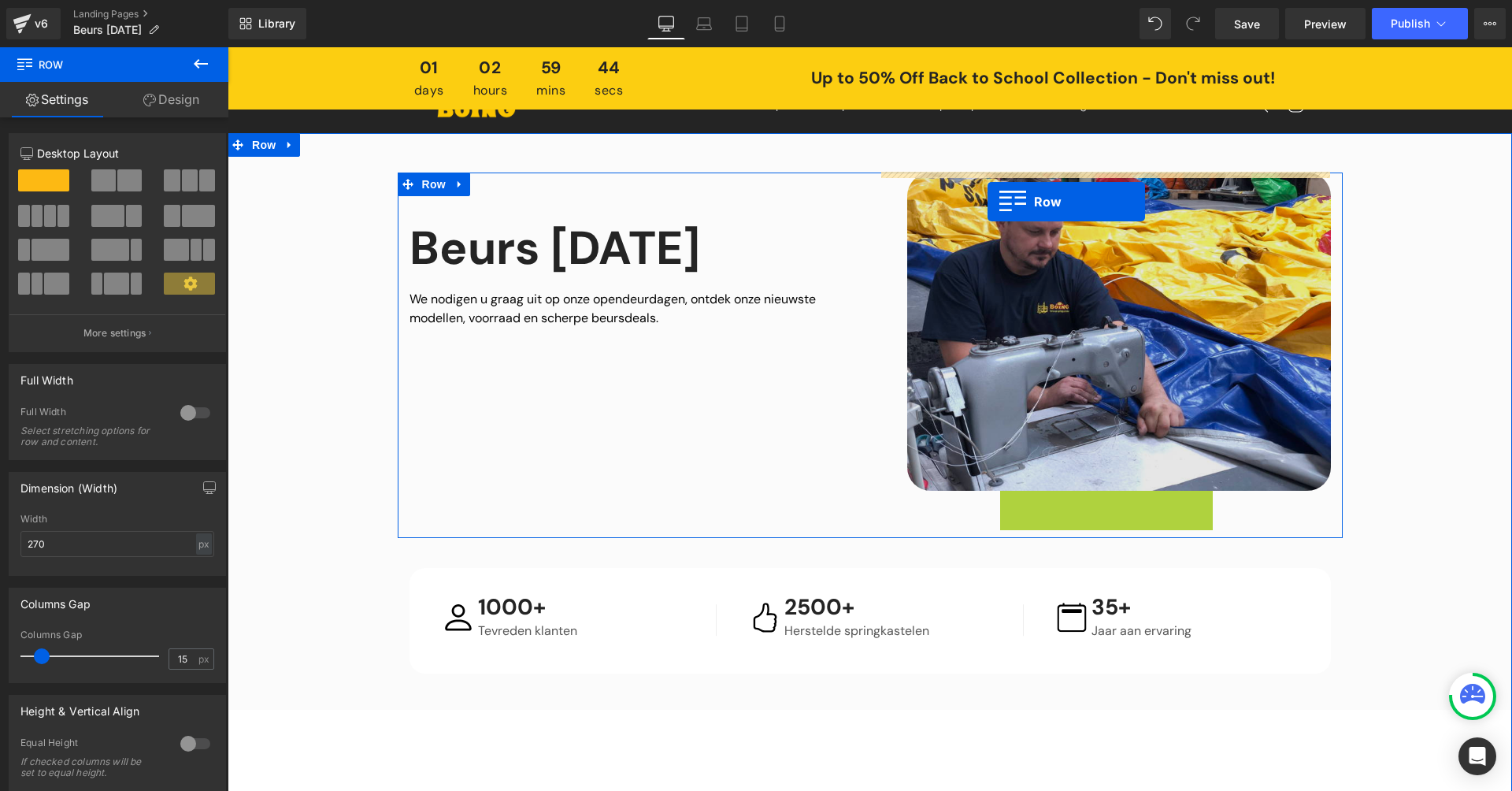
drag, startPoint x: 827, startPoint y: 520, endPoint x: 987, endPoint y: 202, distance: 356.0
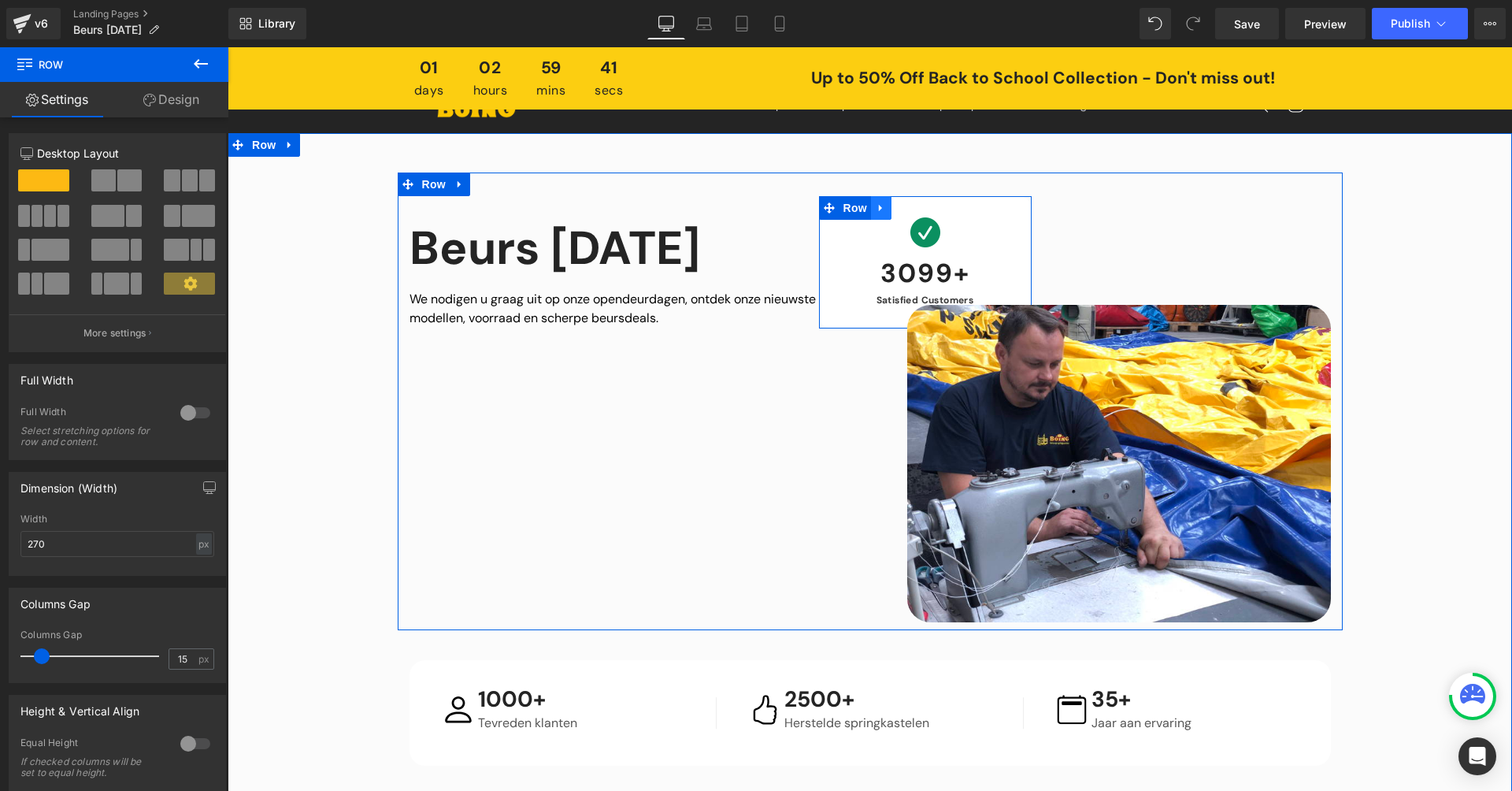
click at [888, 208] on link at bounding box center [881, 208] width 20 height 24
click at [924, 204] on icon at bounding box center [922, 208] width 11 height 11
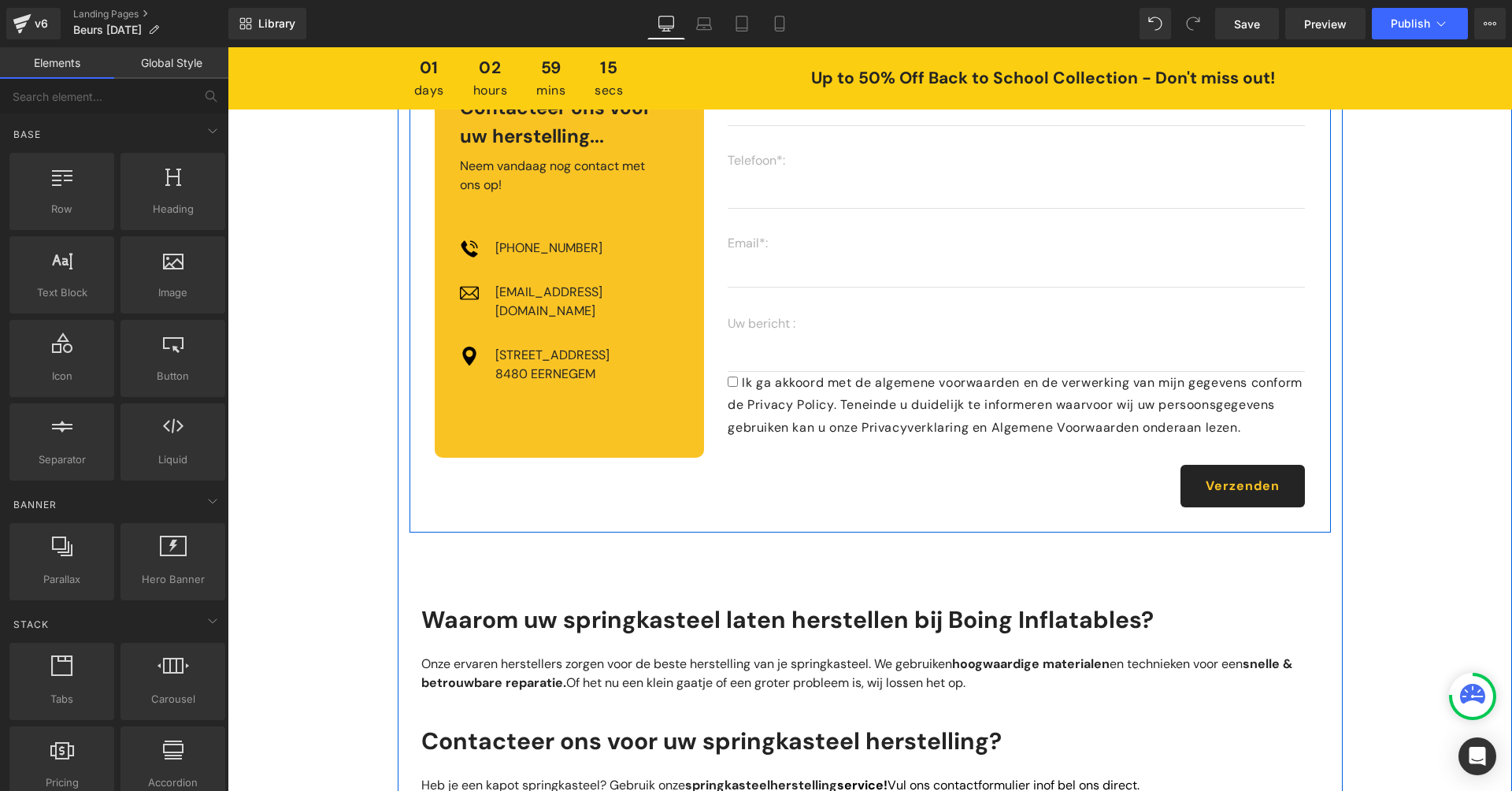
scroll to position [1374, 0]
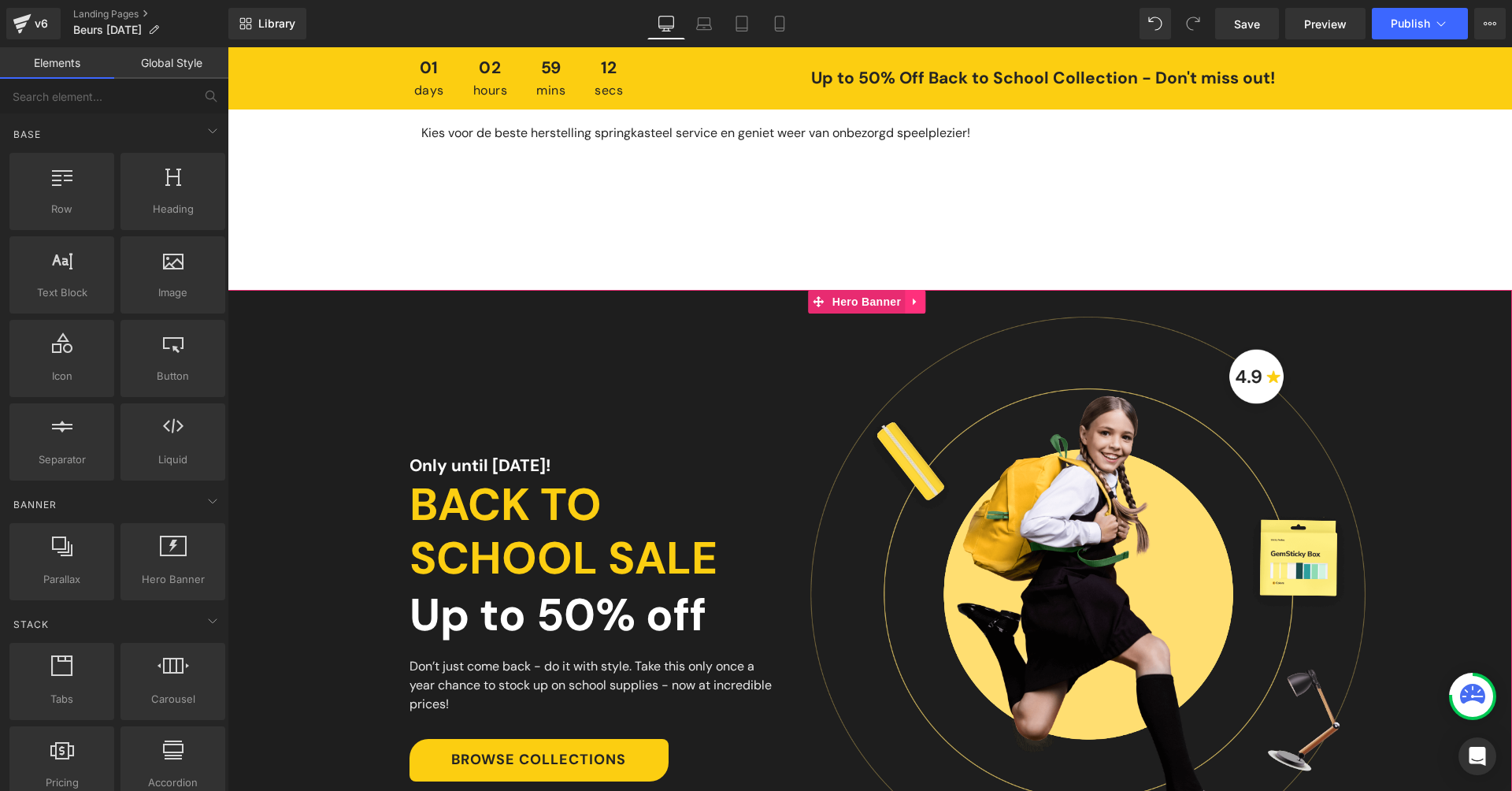
click at [910, 307] on icon at bounding box center [915, 301] width 11 height 12
click at [929, 307] on icon at bounding box center [925, 302] width 11 height 11
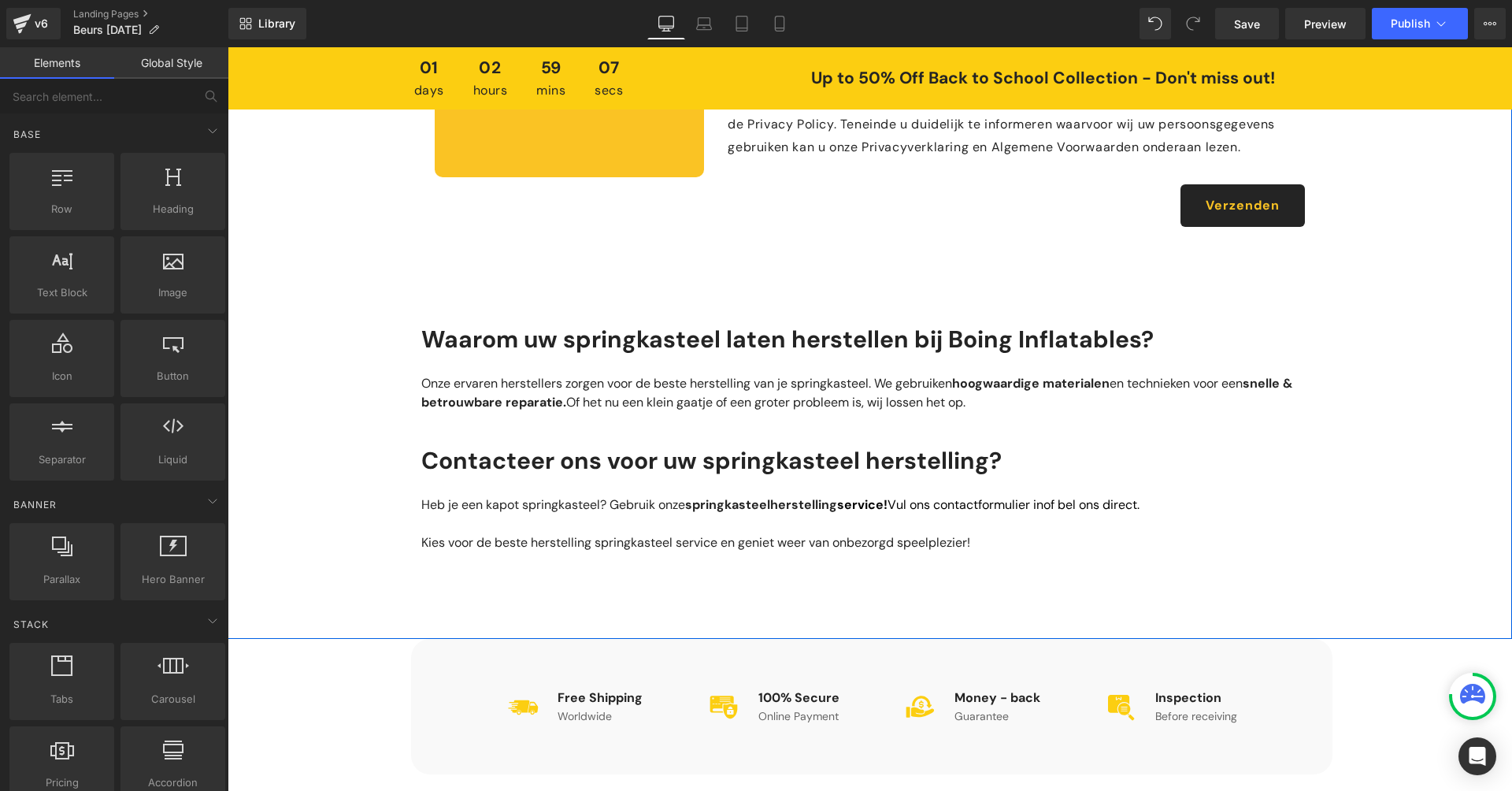
scroll to position [1128, 0]
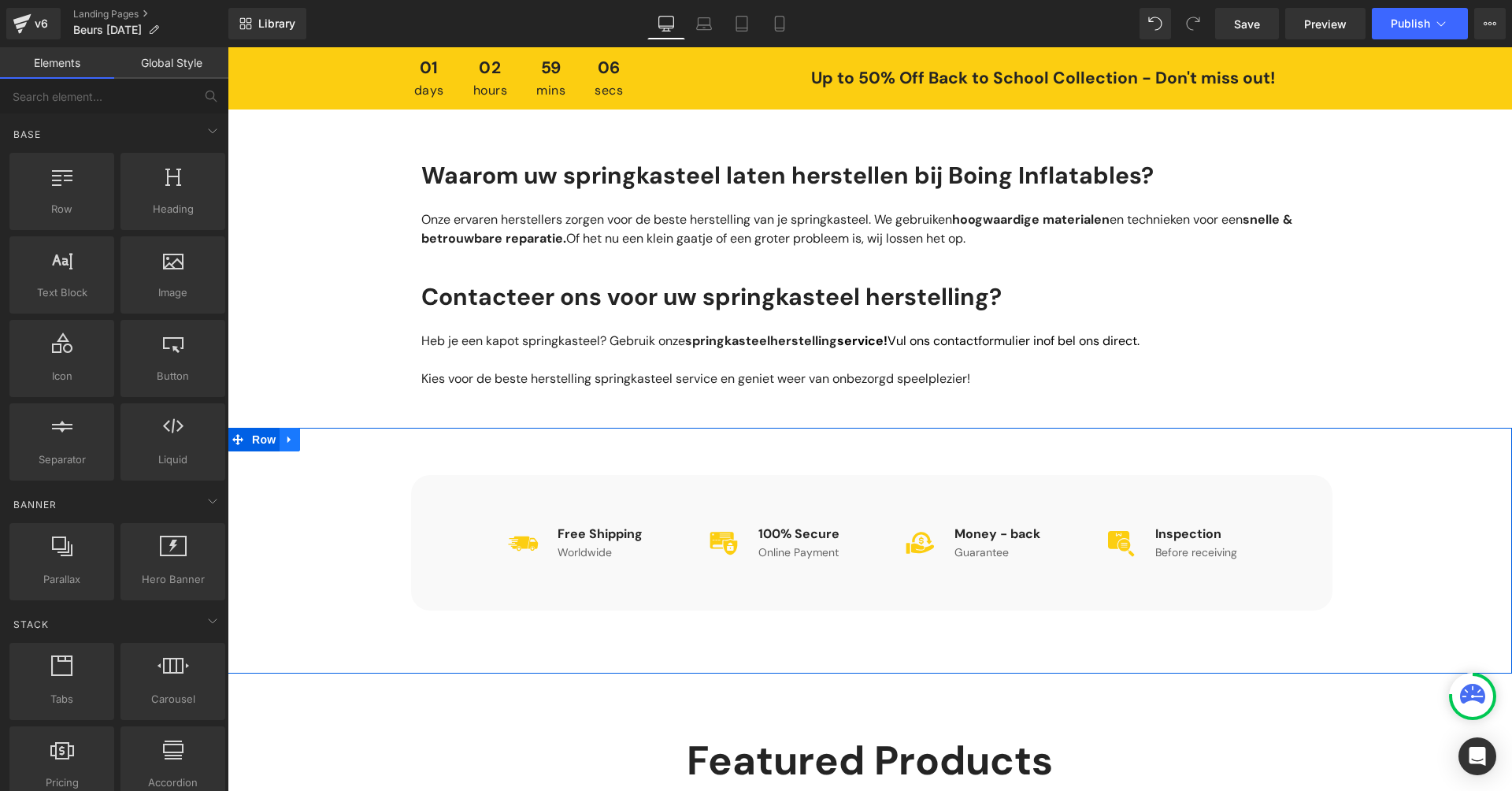
click at [287, 445] on icon at bounding box center [290, 439] width 11 height 12
click at [321, 444] on link at bounding box center [331, 440] width 20 height 24
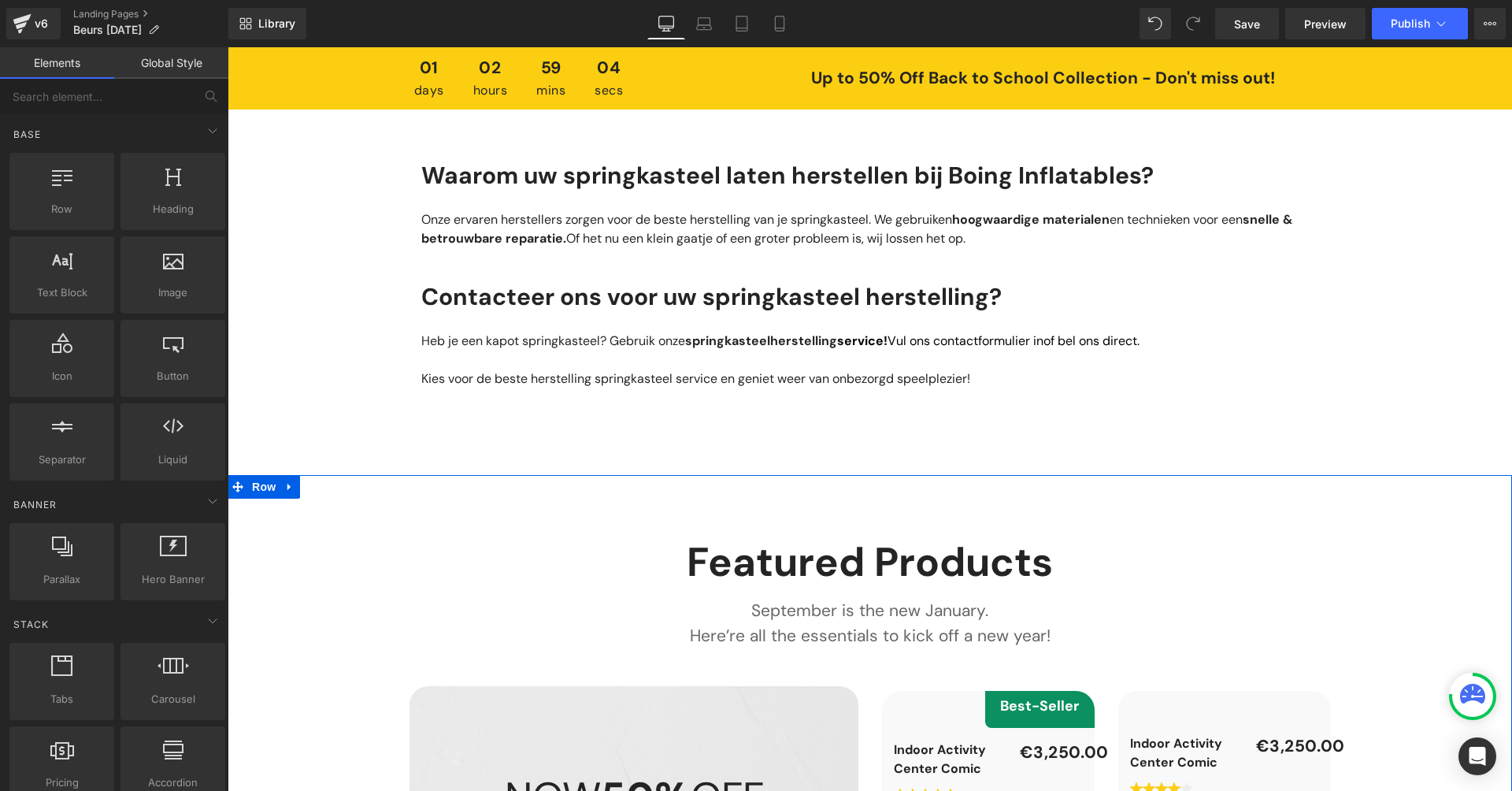
click at [284, 492] on icon at bounding box center [290, 486] width 11 height 12
click at [330, 492] on icon at bounding box center [331, 486] width 11 height 12
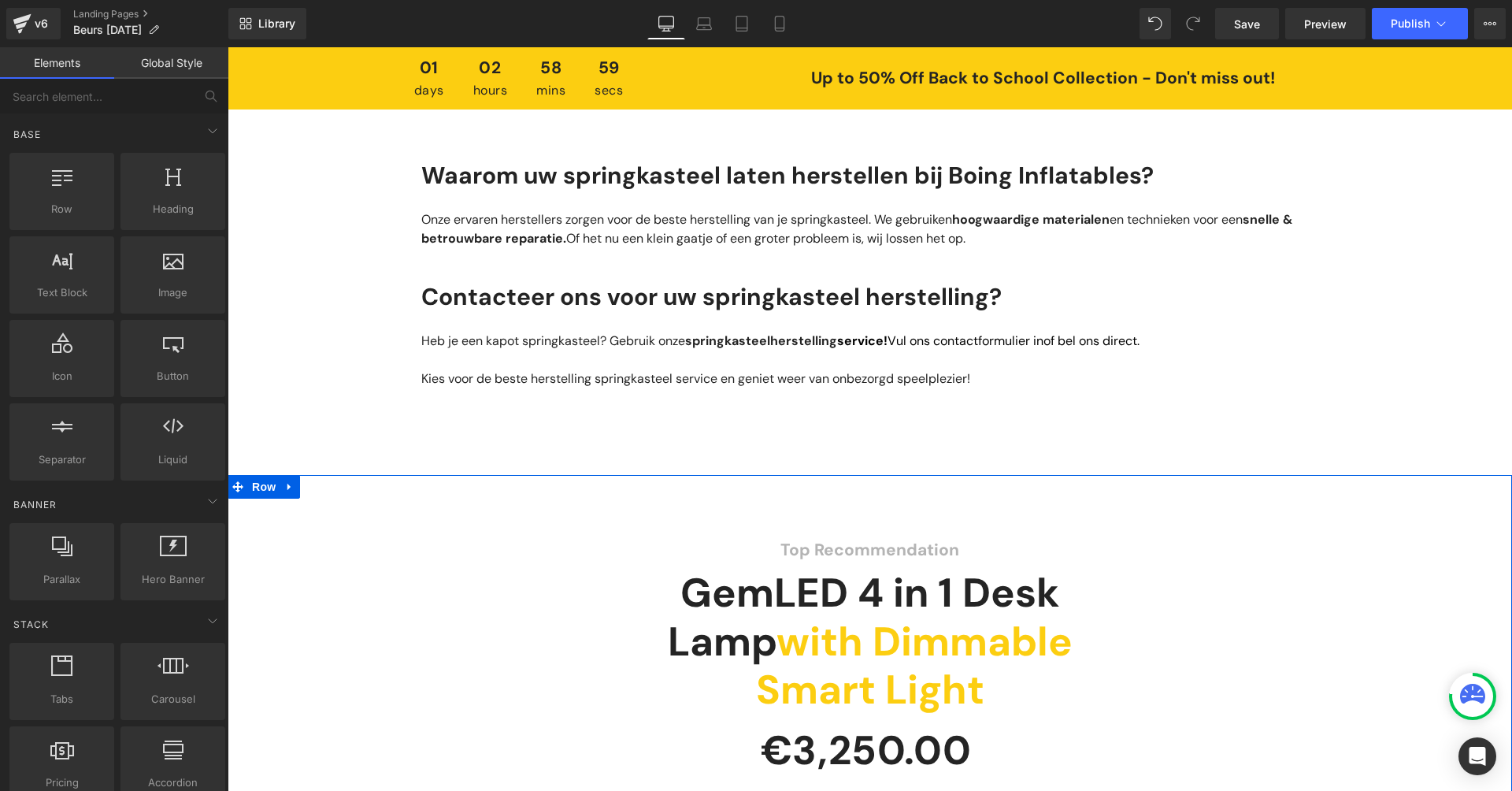
click at [292, 489] on link at bounding box center [290, 486] width 20 height 24
click at [336, 492] on link at bounding box center [331, 486] width 20 height 24
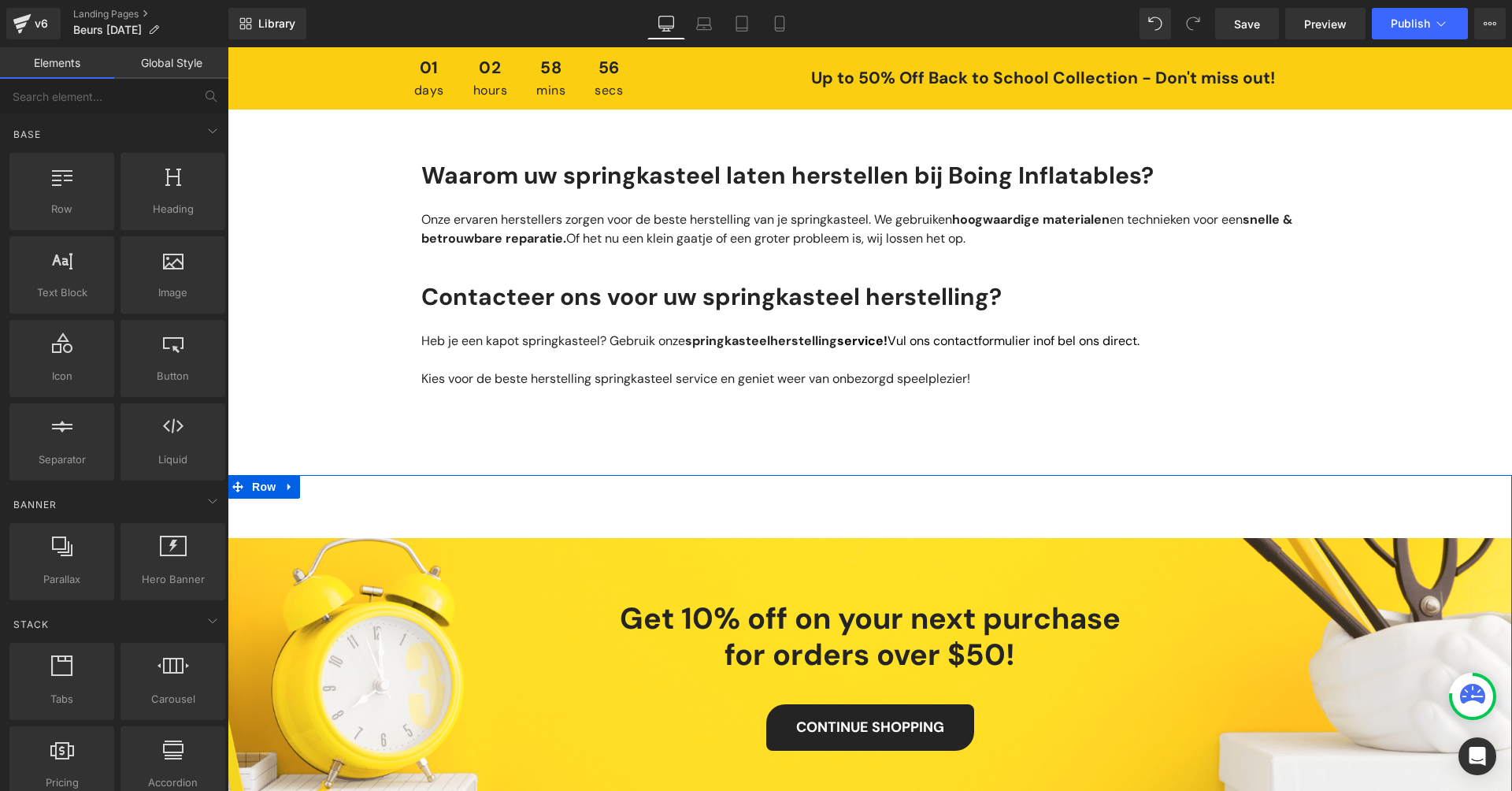
click at [297, 498] on link at bounding box center [290, 486] width 20 height 24
click at [330, 491] on link at bounding box center [331, 486] width 20 height 24
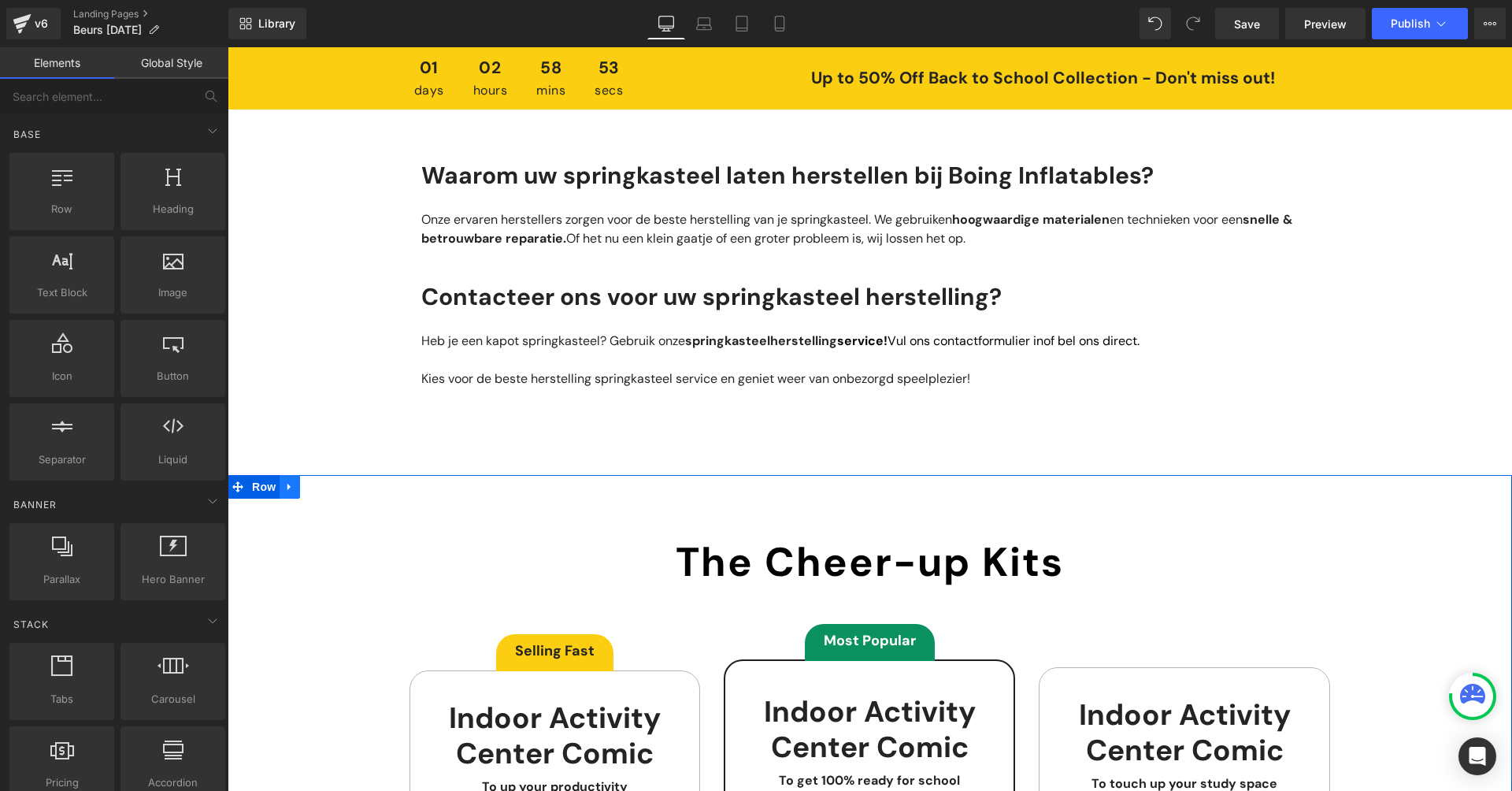
click at [292, 492] on icon at bounding box center [290, 486] width 11 height 12
click at [327, 492] on icon at bounding box center [331, 486] width 11 height 11
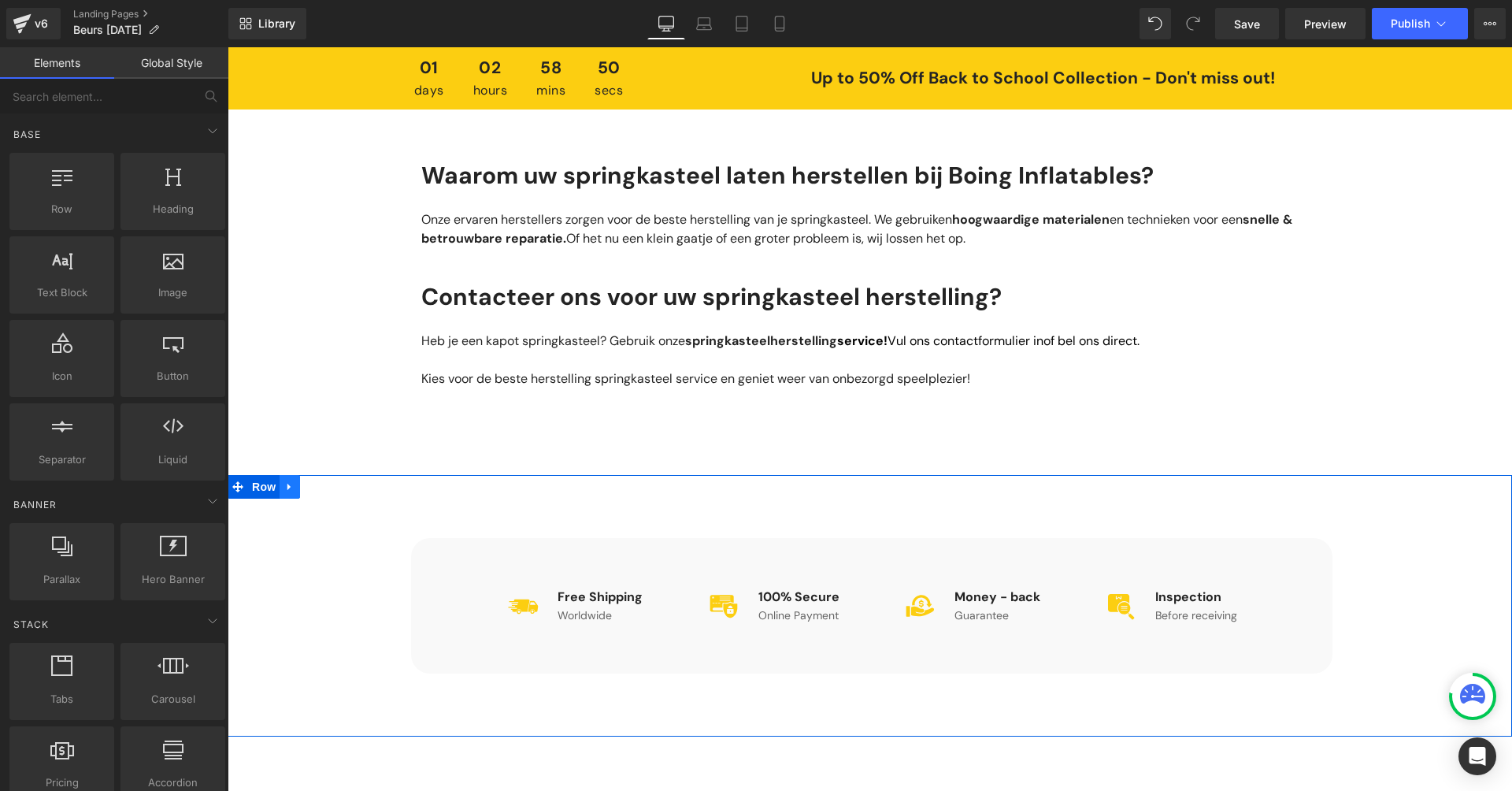
click at [293, 498] on link at bounding box center [290, 486] width 20 height 24
click at [336, 498] on link at bounding box center [331, 486] width 20 height 24
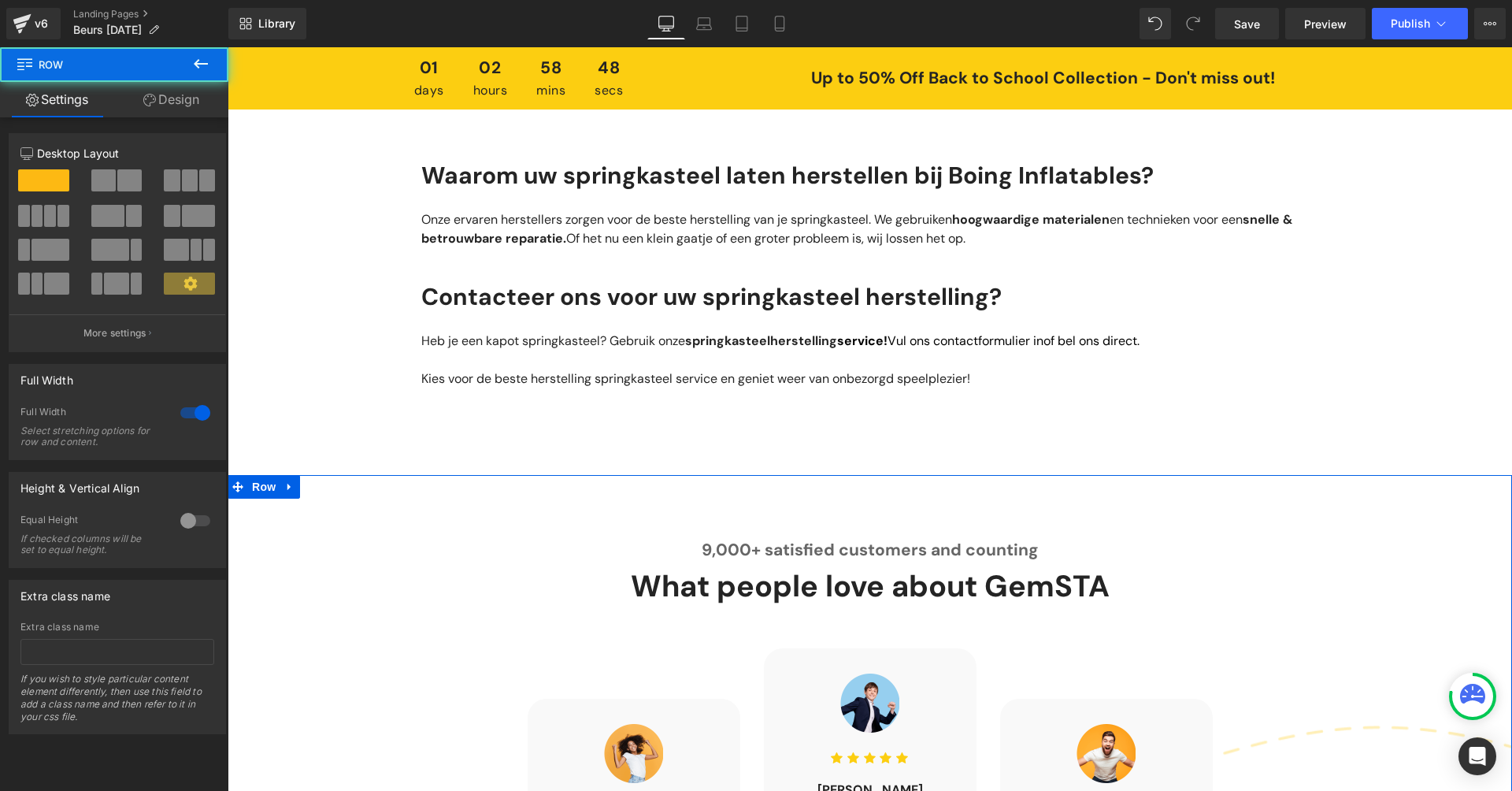
click at [298, 499] on div "9,000+ satisfied customers and counting Heading What people love about GemSTA H…" at bounding box center [869, 772] width 1284 height 595
click at [293, 492] on icon at bounding box center [290, 486] width 11 height 12
click at [333, 498] on link at bounding box center [331, 486] width 20 height 24
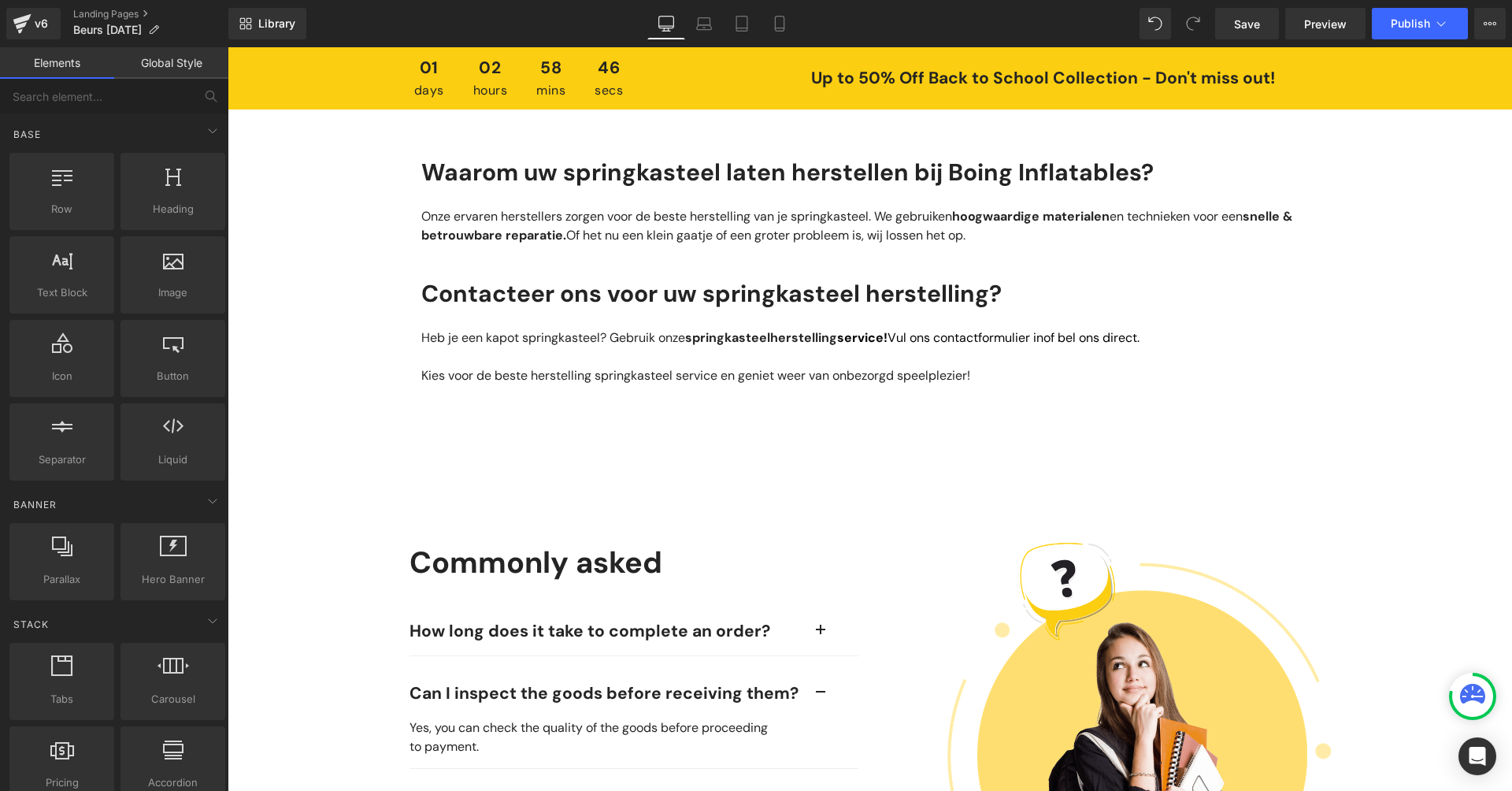
scroll to position [1280, 0]
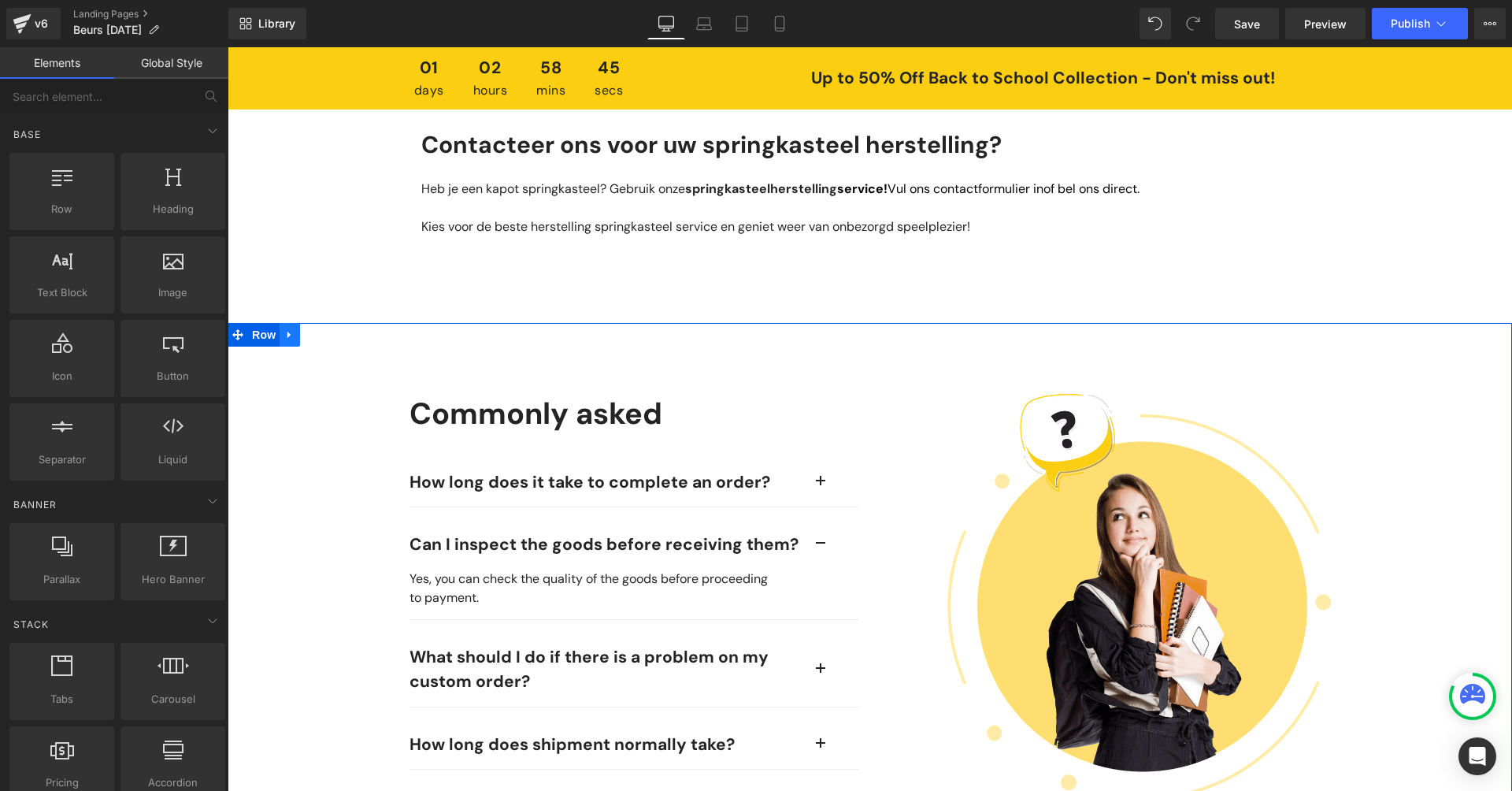
click at [290, 335] on link at bounding box center [290, 335] width 20 height 24
click at [328, 340] on icon at bounding box center [331, 334] width 11 height 12
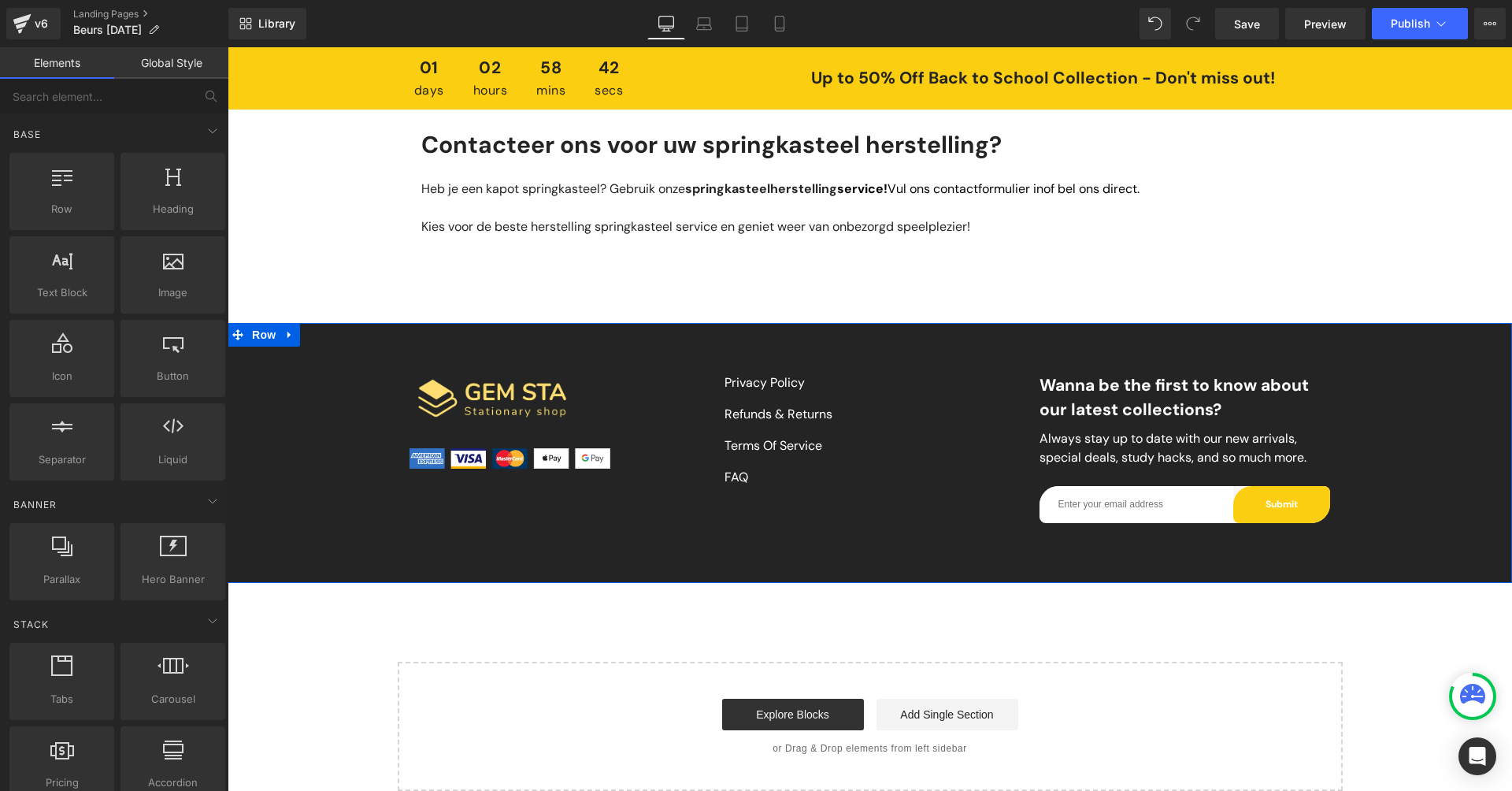
click at [284, 340] on icon at bounding box center [290, 334] width 11 height 12
click at [327, 340] on icon at bounding box center [331, 334] width 11 height 12
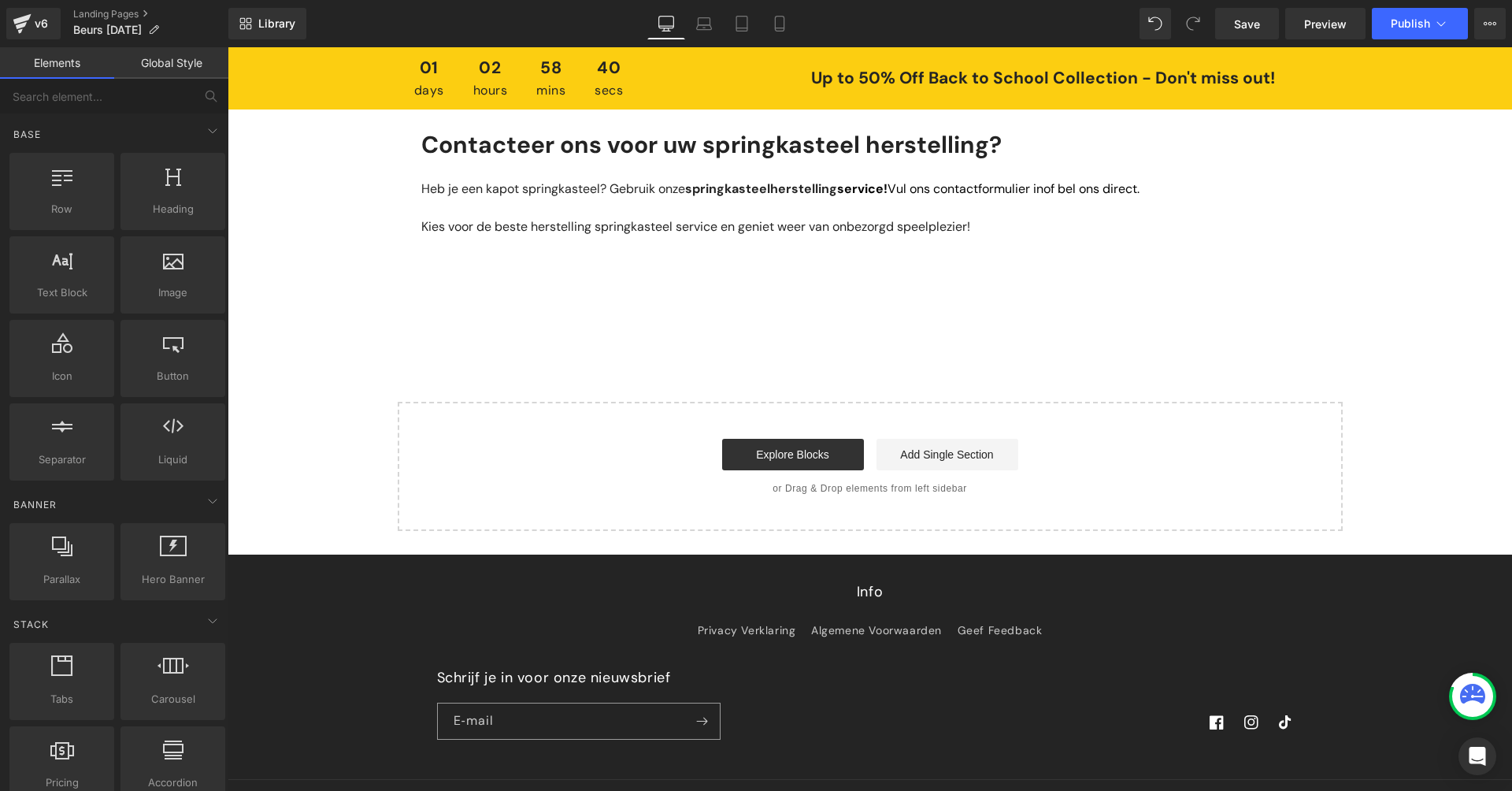
scroll to position [0, 0]
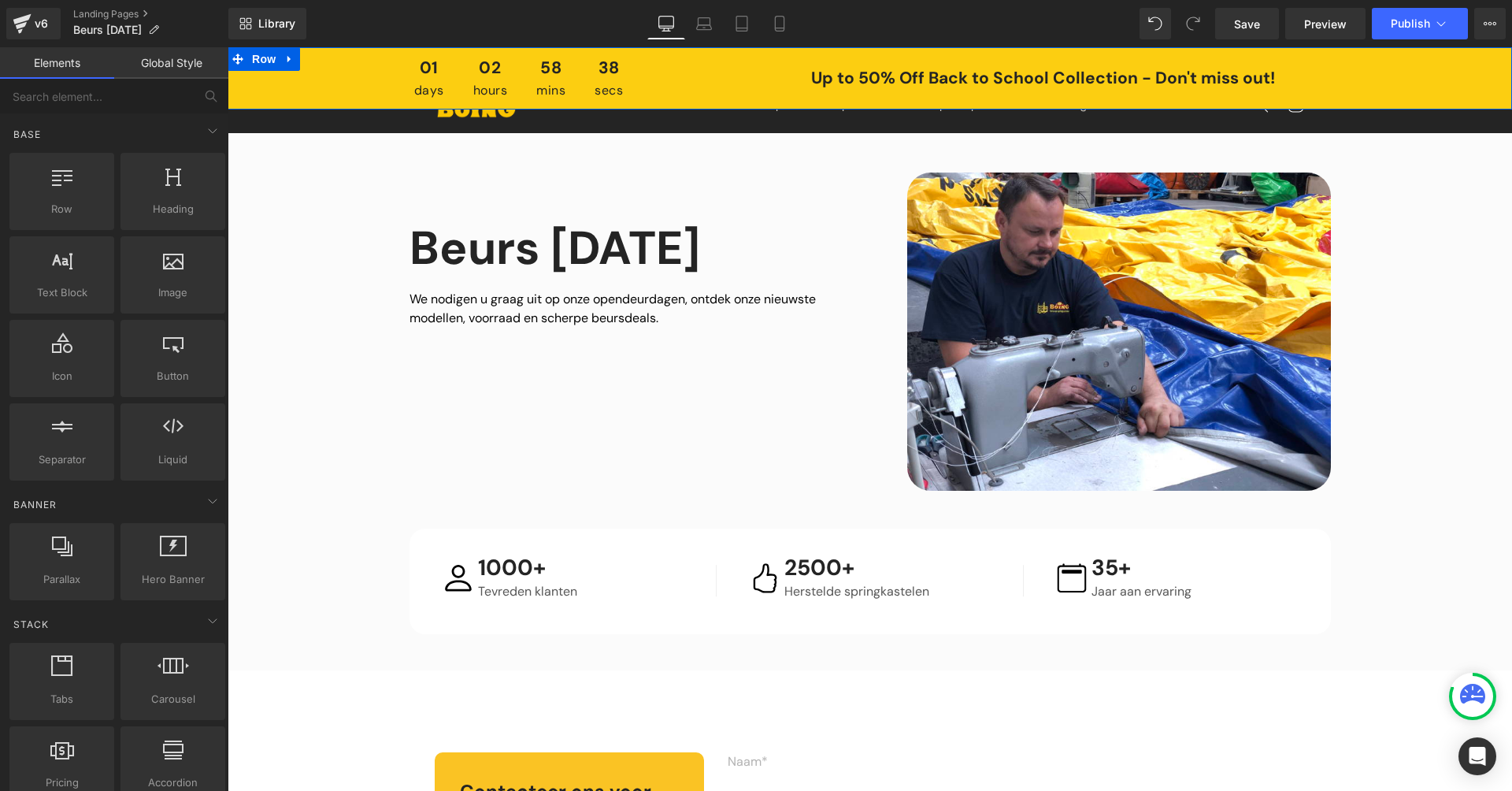
click at [306, 55] on div "01 days 02 hours 58 mins 38 secs Countdown Timer Up to 50% Off Back to School C…" at bounding box center [869, 79] width 1284 height 62
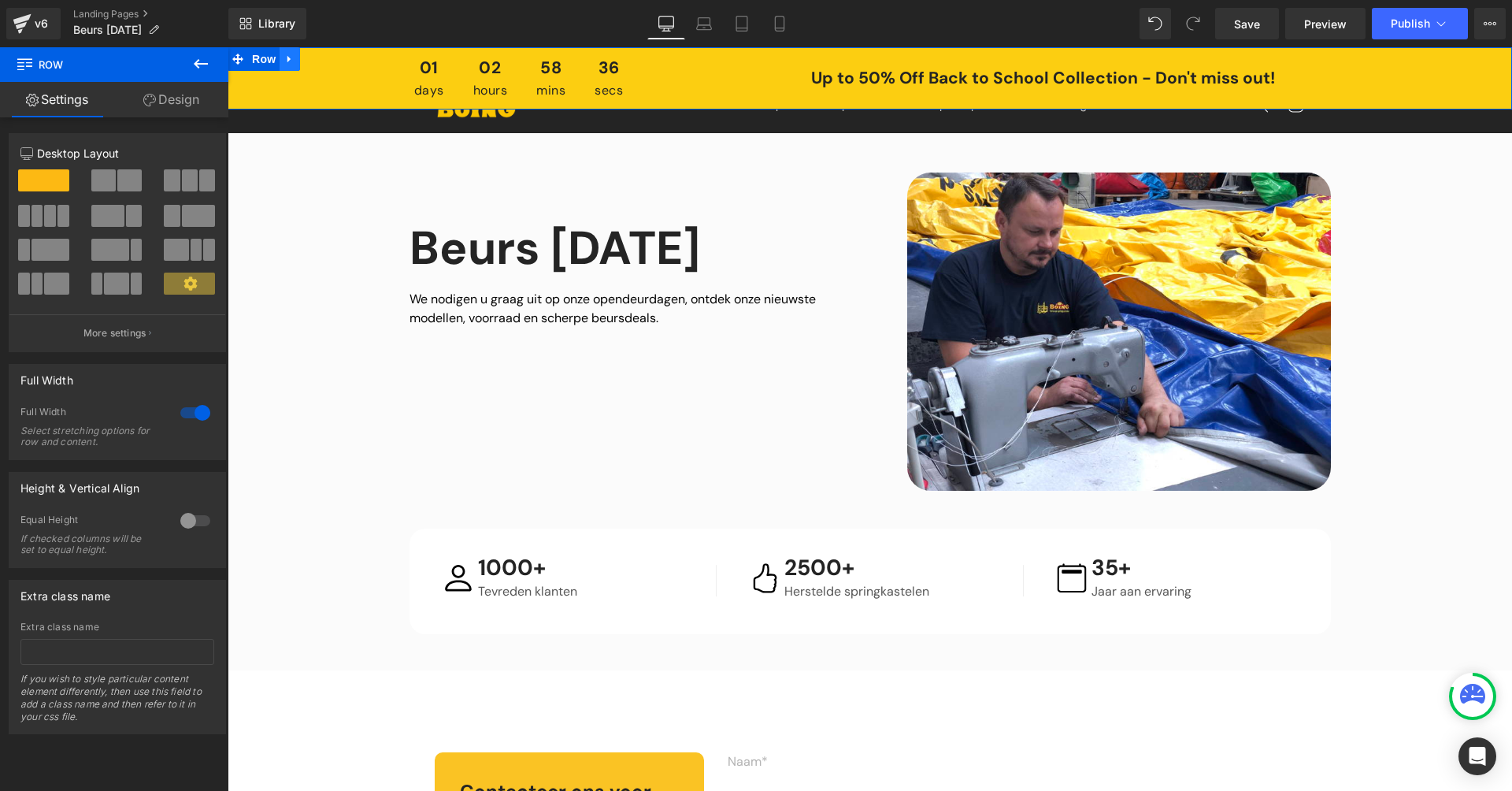
click at [286, 57] on icon at bounding box center [290, 59] width 11 height 12
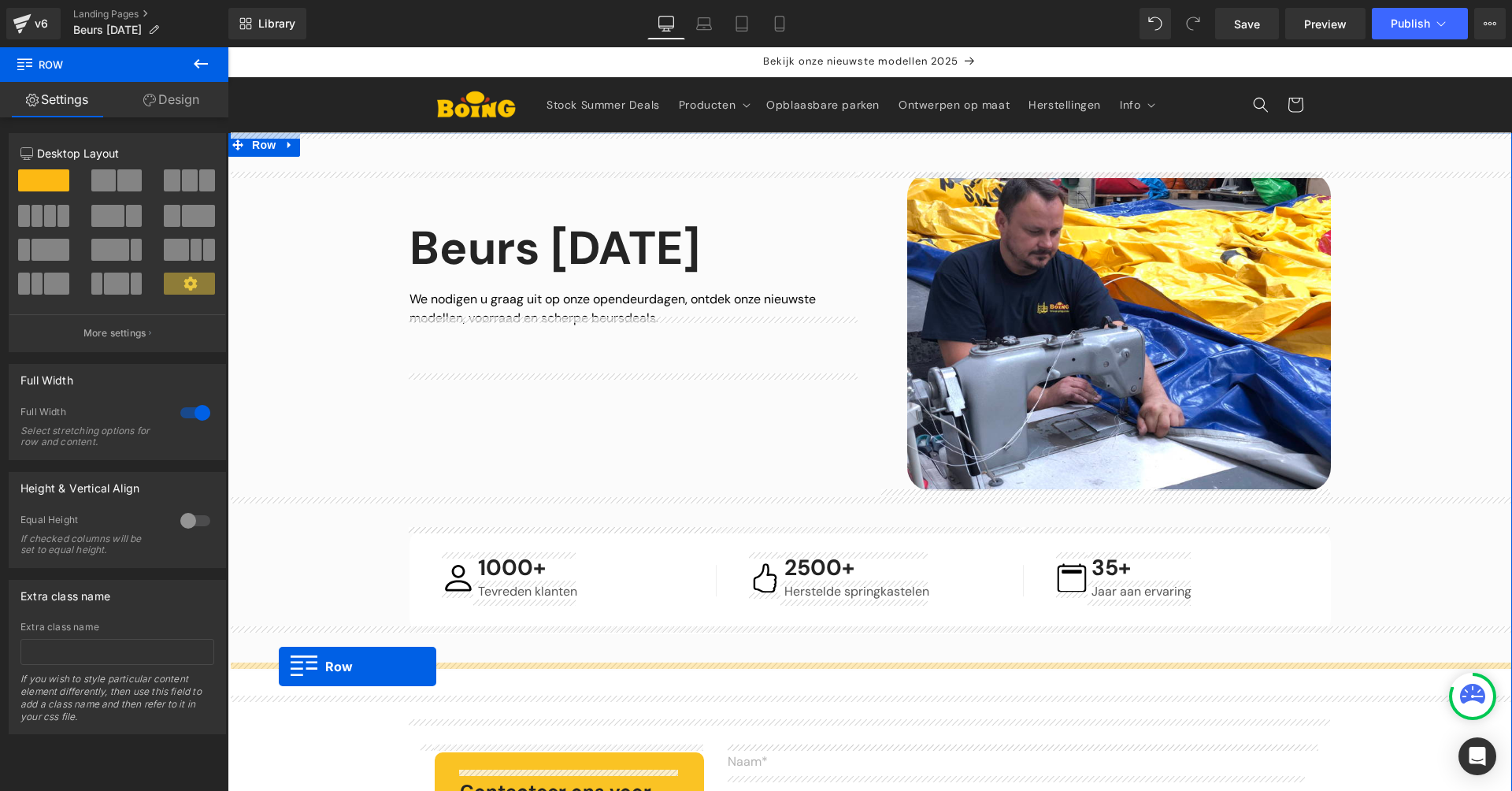
drag, startPoint x: 240, startPoint y: 54, endPoint x: 279, endPoint y: 667, distance: 614.2
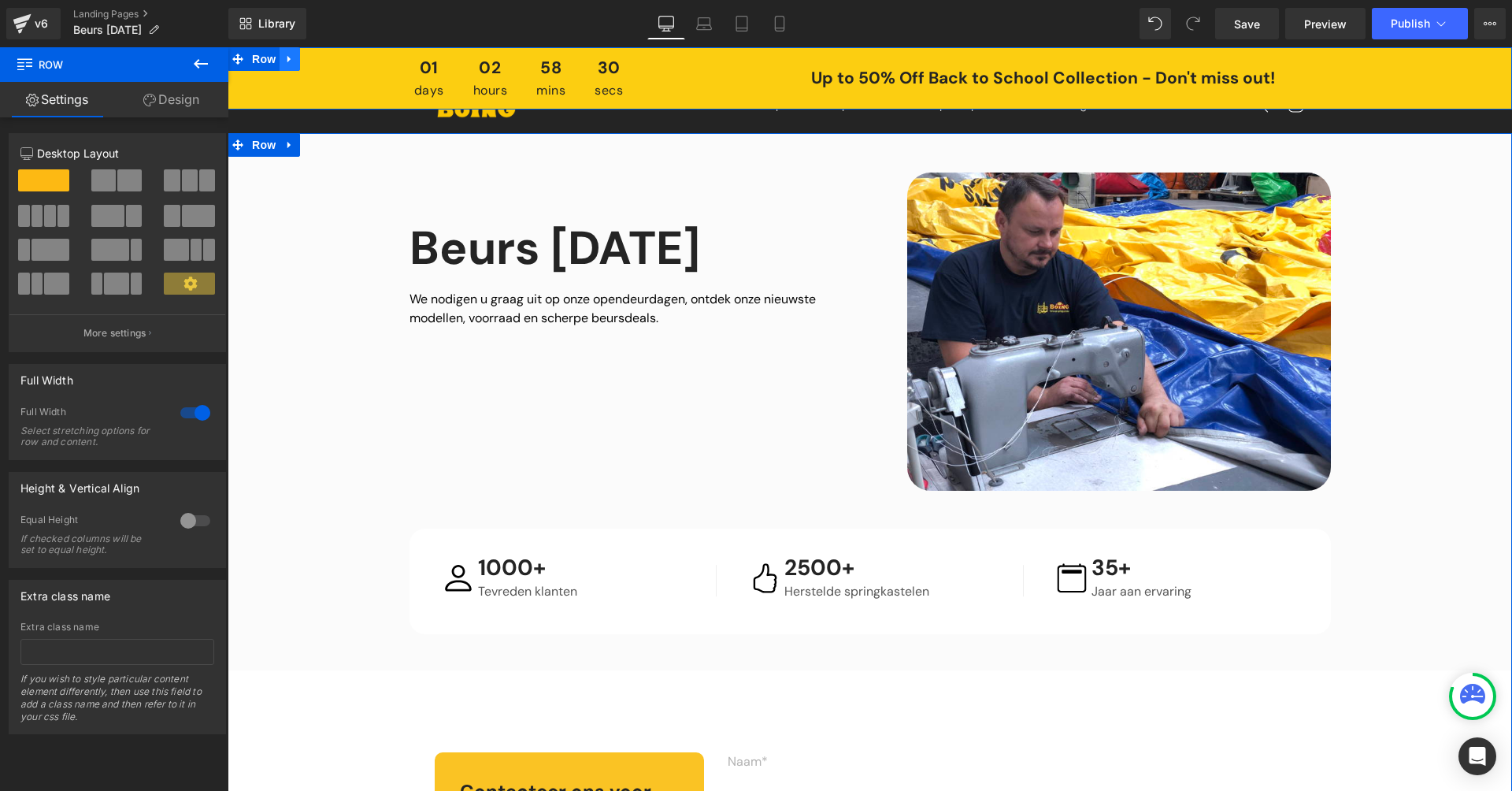
click at [292, 59] on icon at bounding box center [290, 59] width 11 height 12
click at [331, 61] on icon at bounding box center [331, 59] width 11 height 11
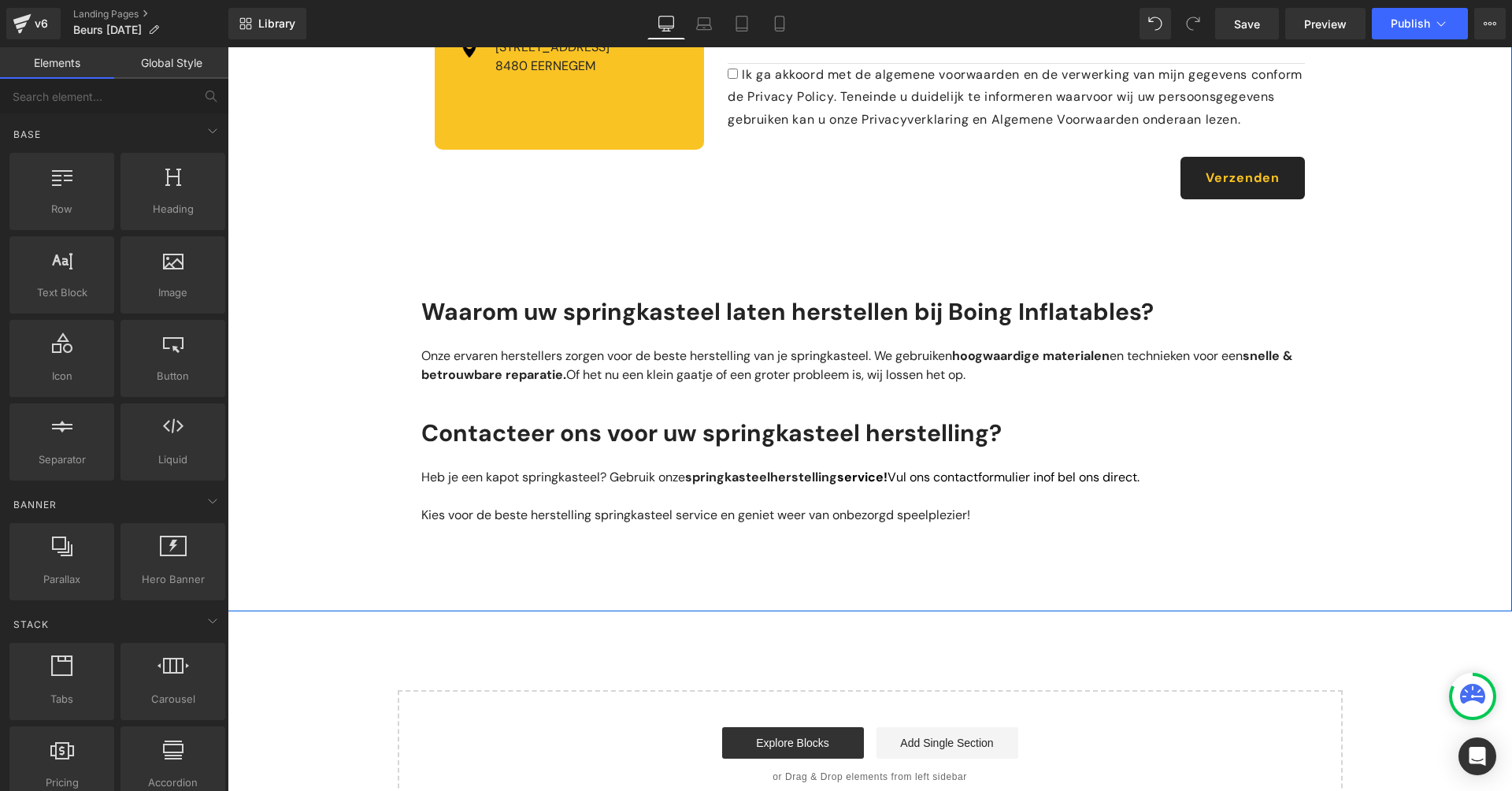
scroll to position [1340, 0]
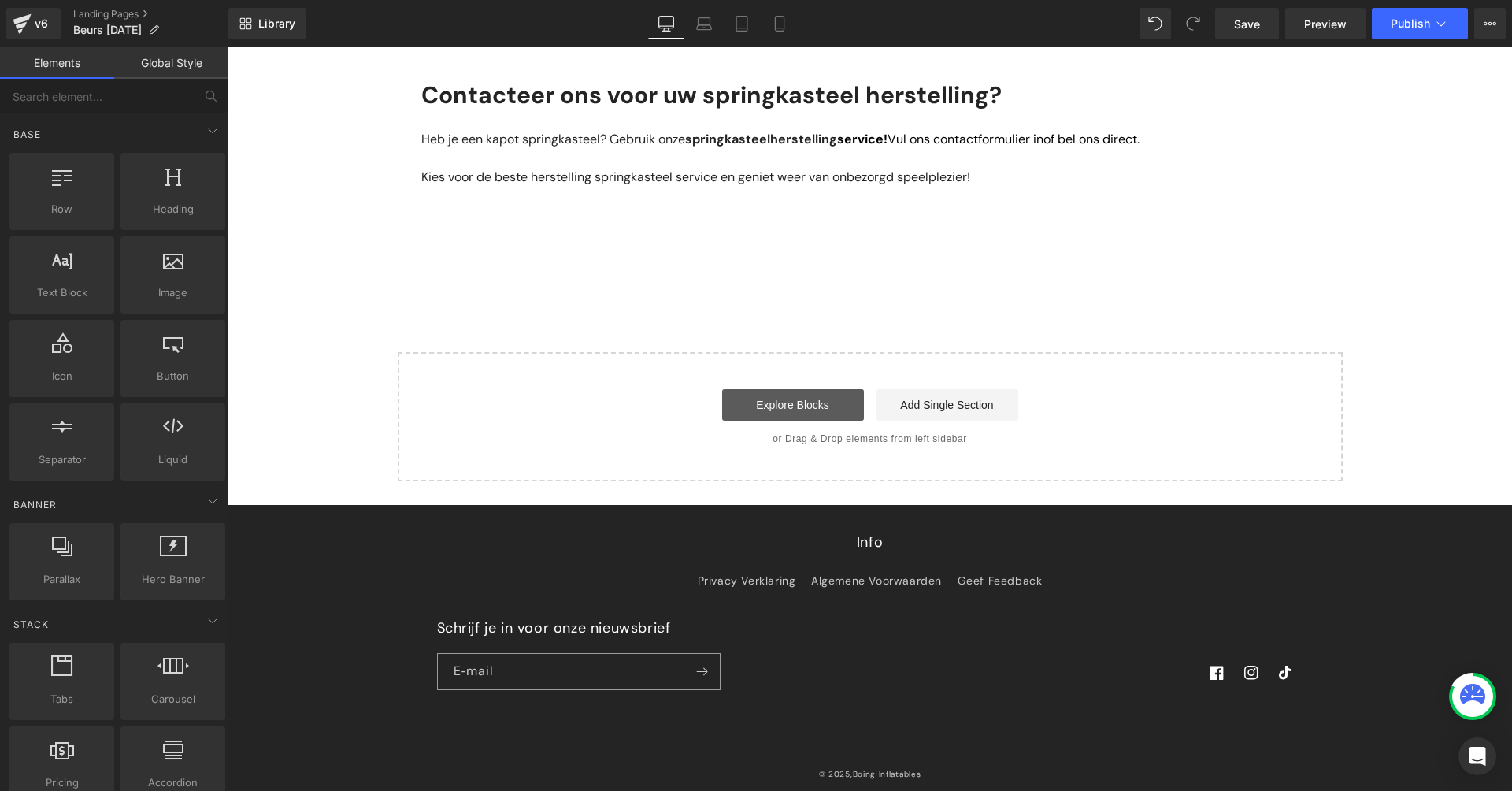
click at [793, 418] on link "Explore Blocks" at bounding box center [793, 405] width 142 height 31
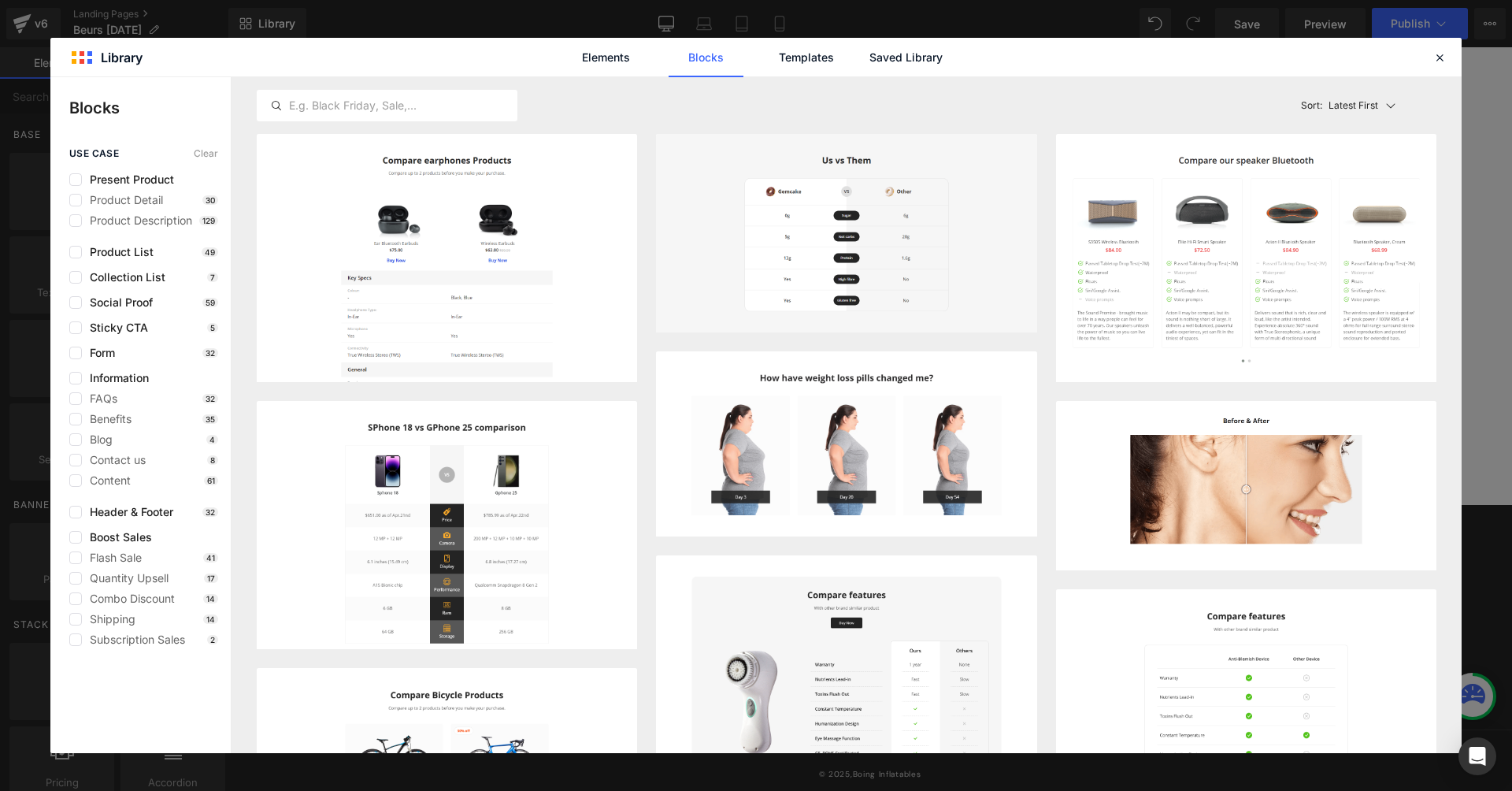
click at [1368, 110] on p "Latest First" at bounding box center [1353, 106] width 49 height 15
click at [1373, 167] on div "Most View" at bounding box center [1359, 175] width 117 height 31
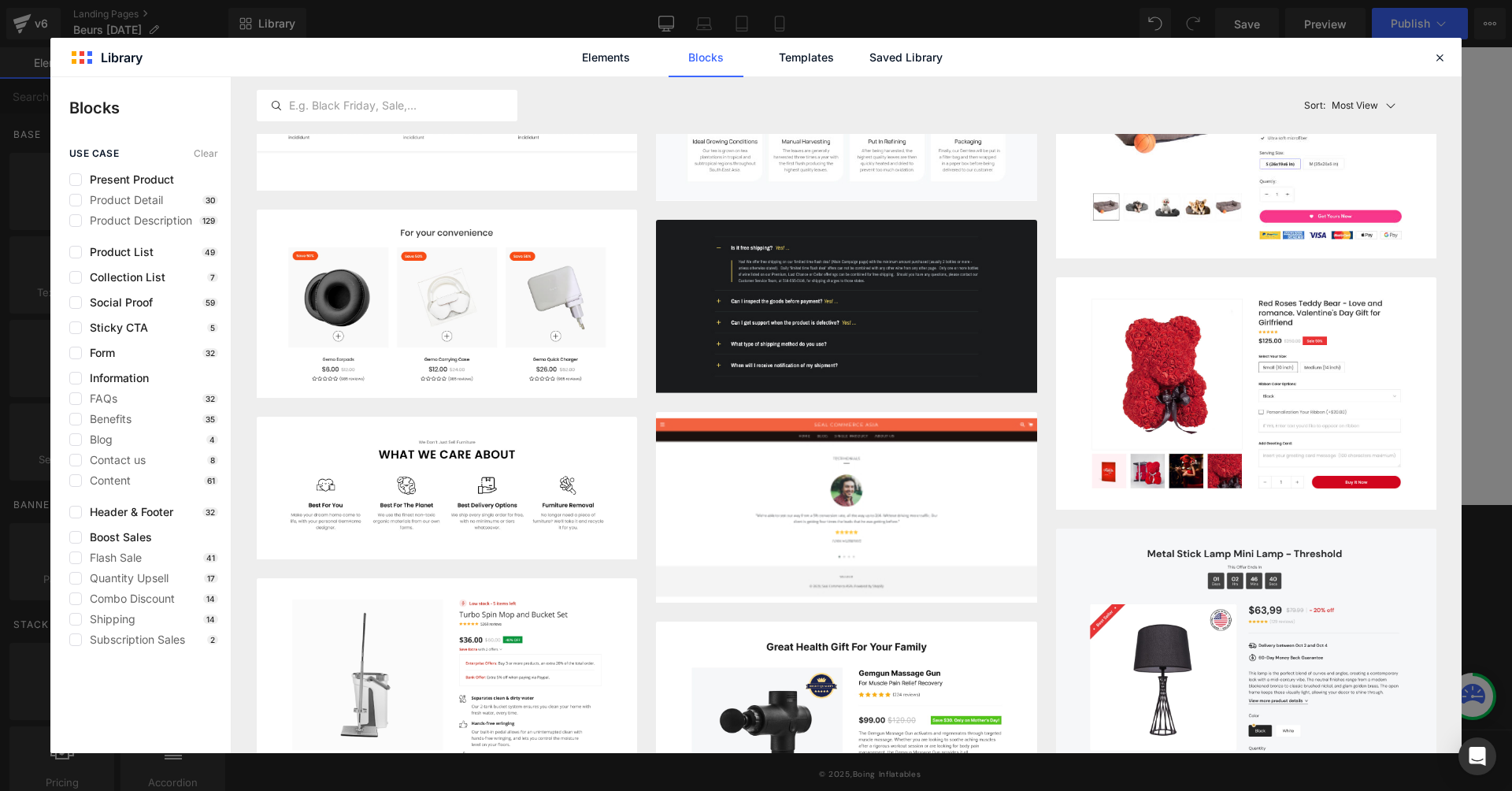
scroll to position [0, 0]
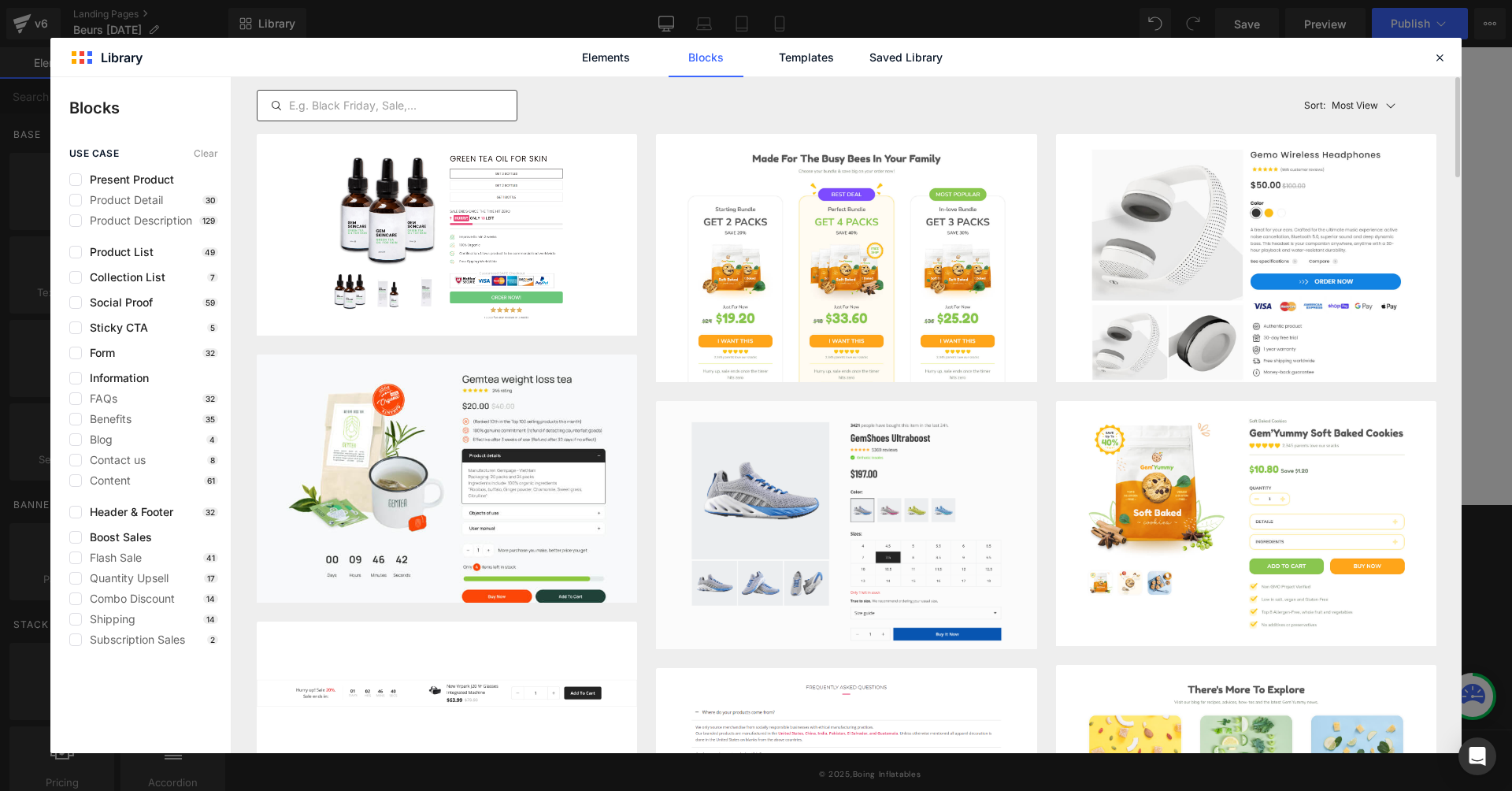
click at [401, 102] on input "text" at bounding box center [387, 105] width 259 height 19
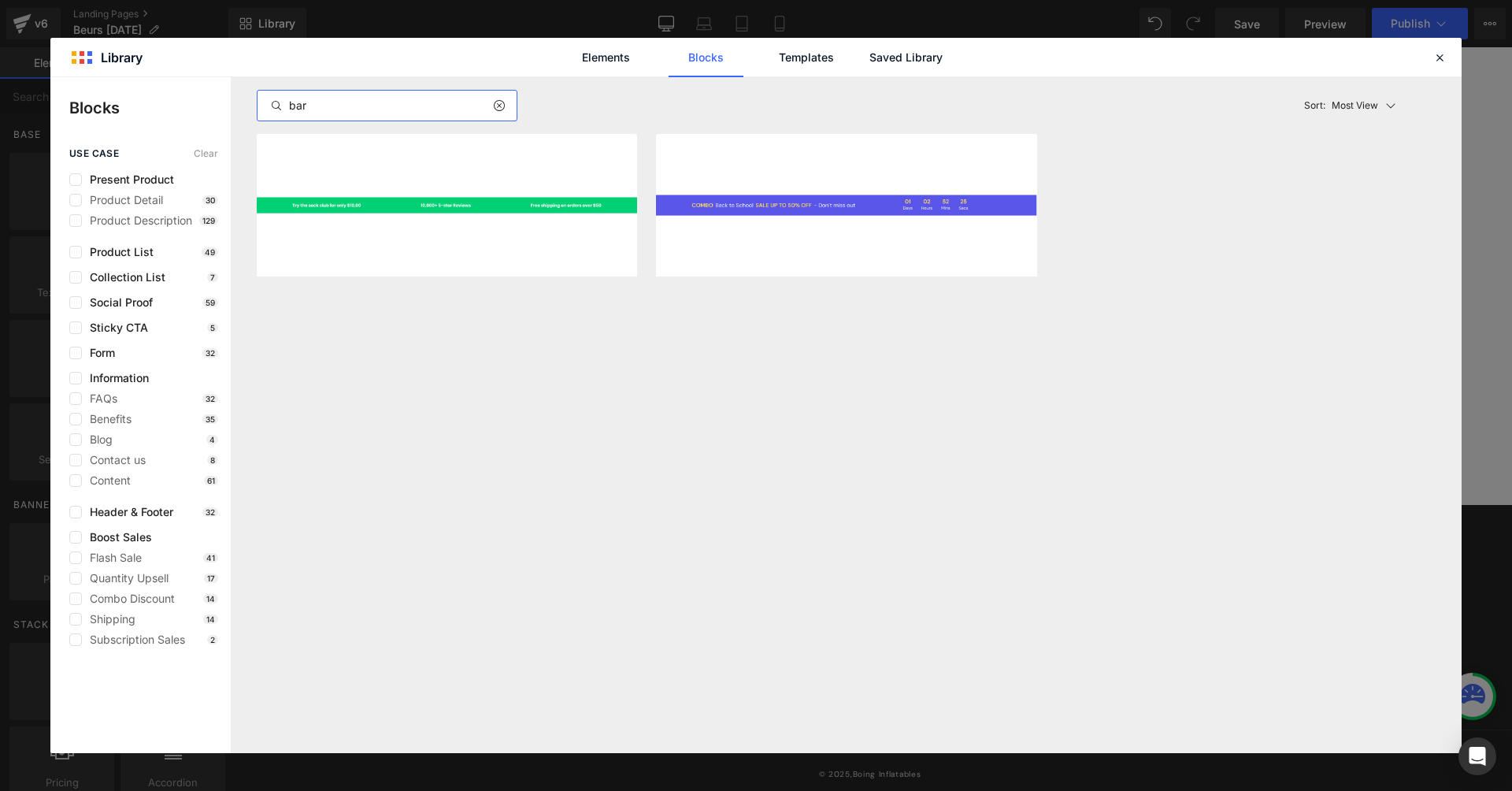
click at [492, 96] on input "bar" at bounding box center [387, 105] width 259 height 19
type input "bar"
click at [497, 105] on icon at bounding box center [498, 106] width 11 height 13
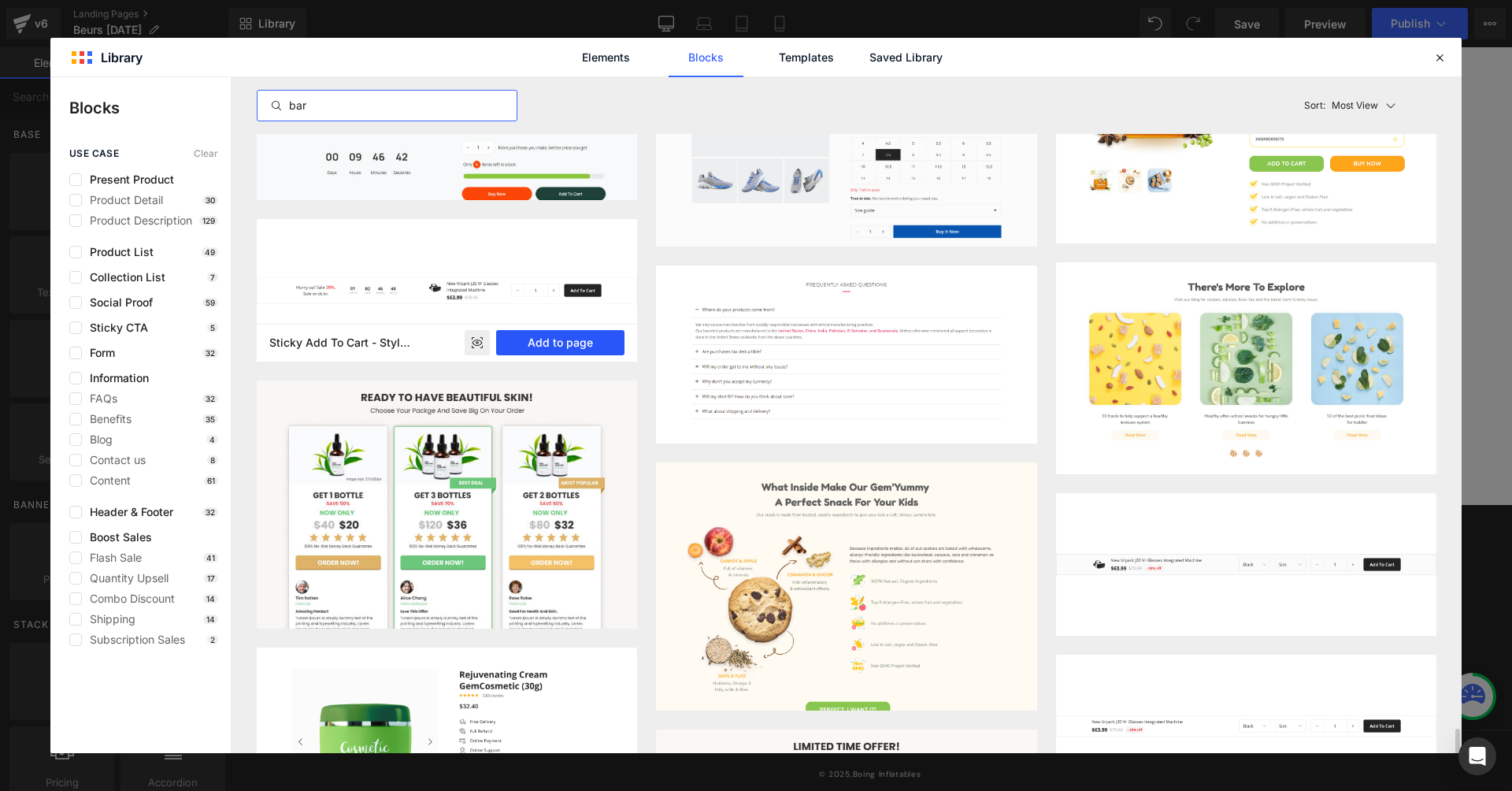
scroll to position [821, 0]
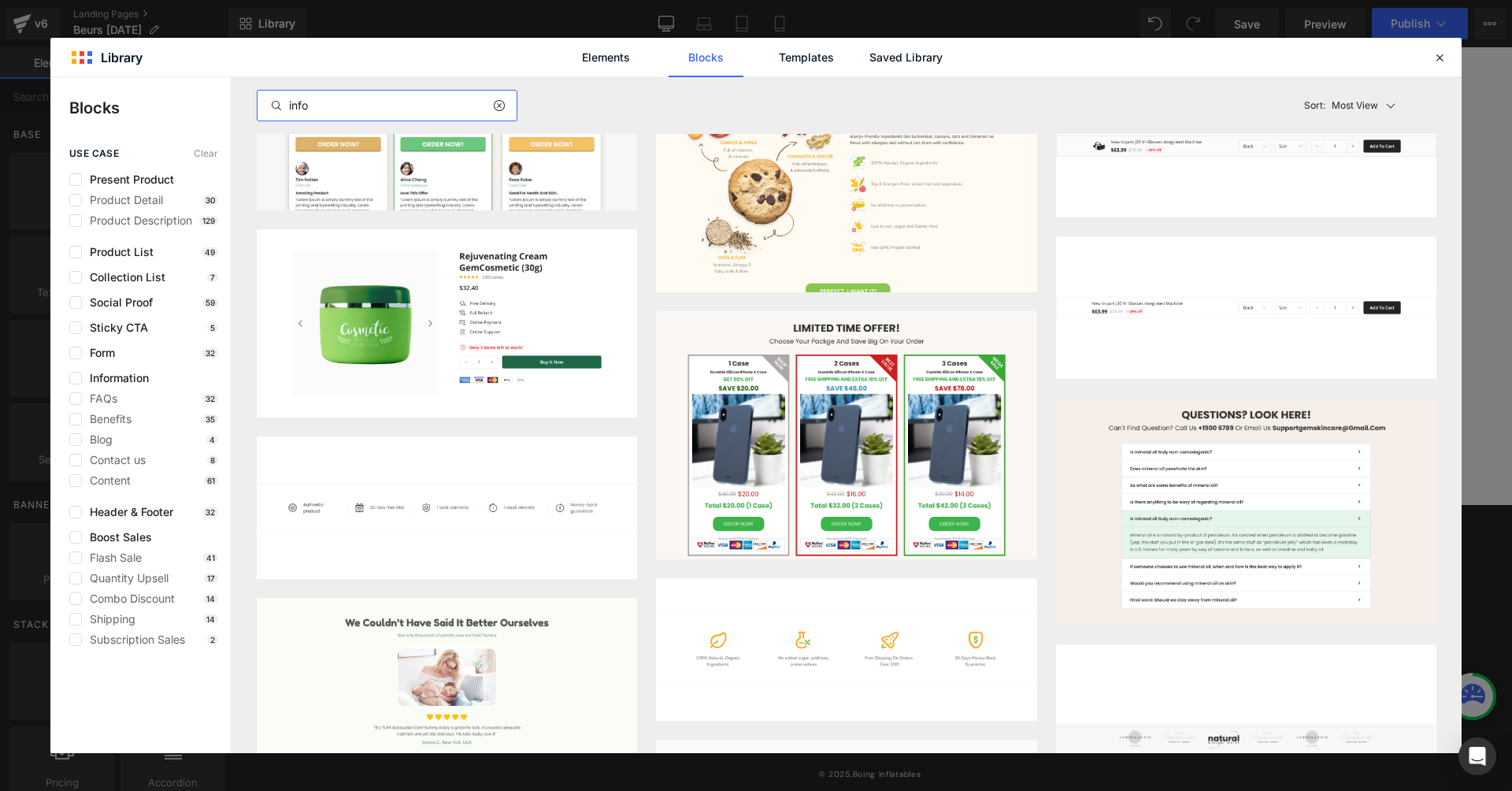
type input "info"
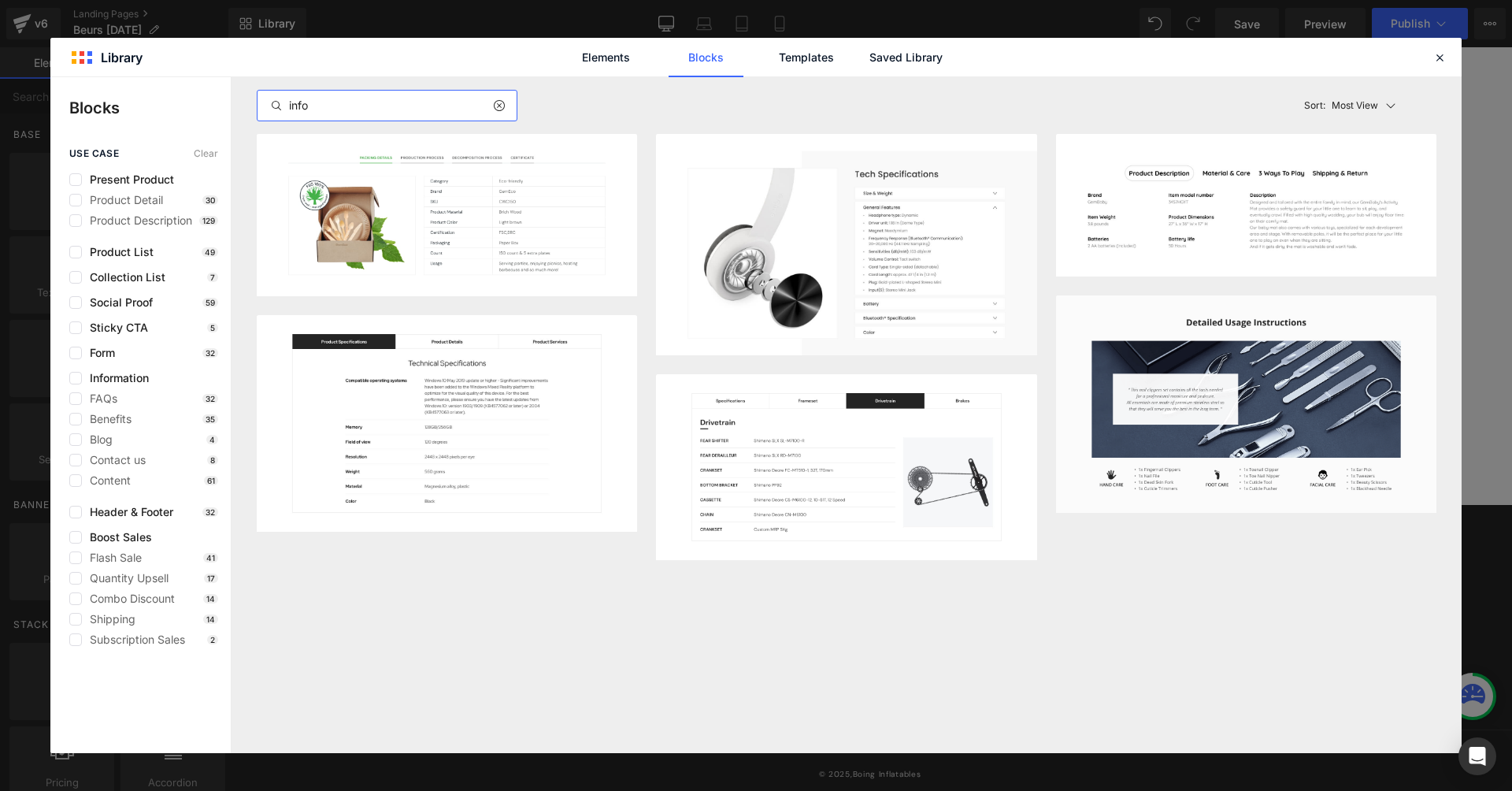
click at [492, 102] on input "info" at bounding box center [387, 105] width 259 height 19
click at [500, 103] on icon at bounding box center [498, 106] width 11 height 13
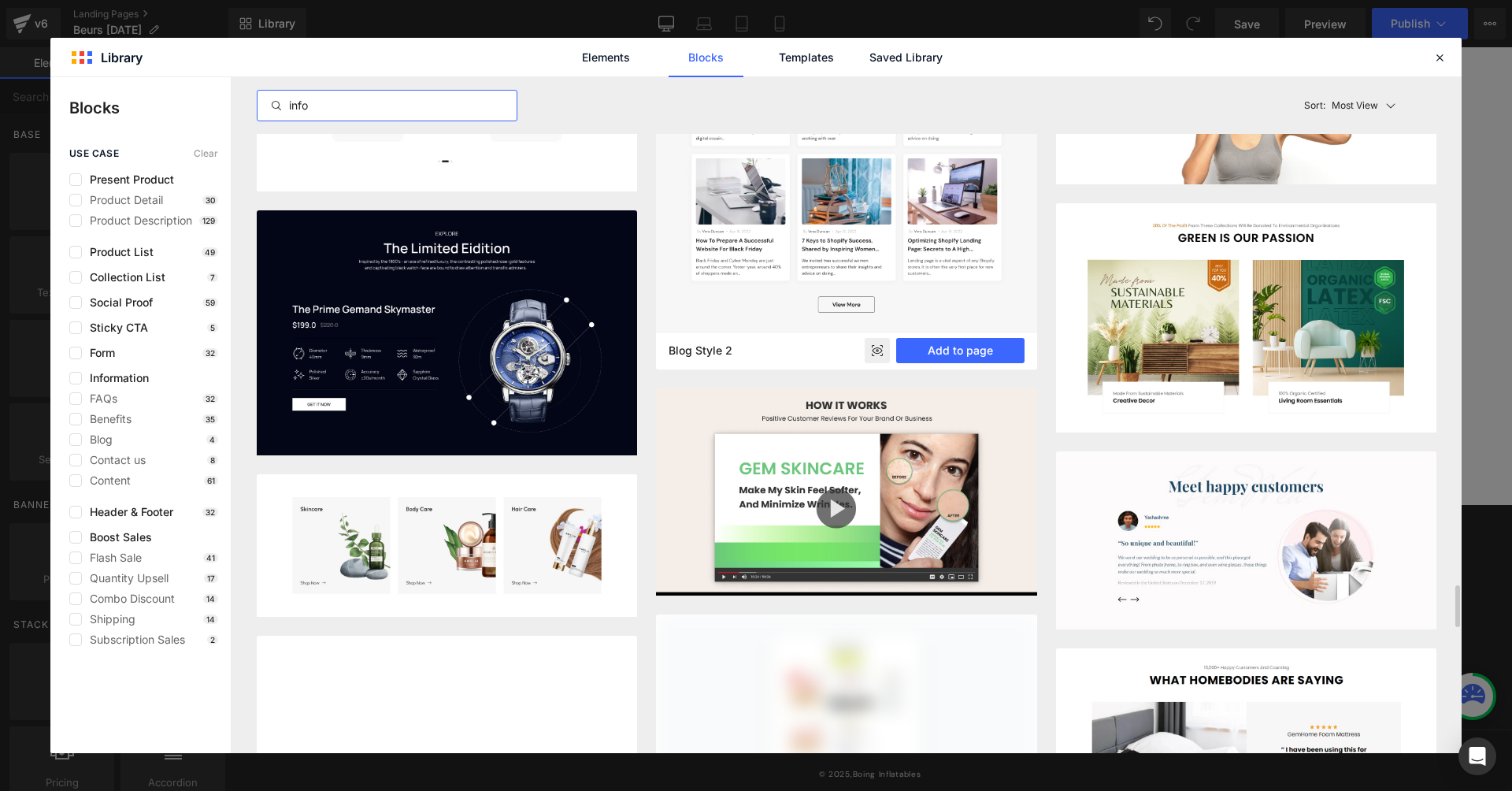
scroll to position [8183, 0]
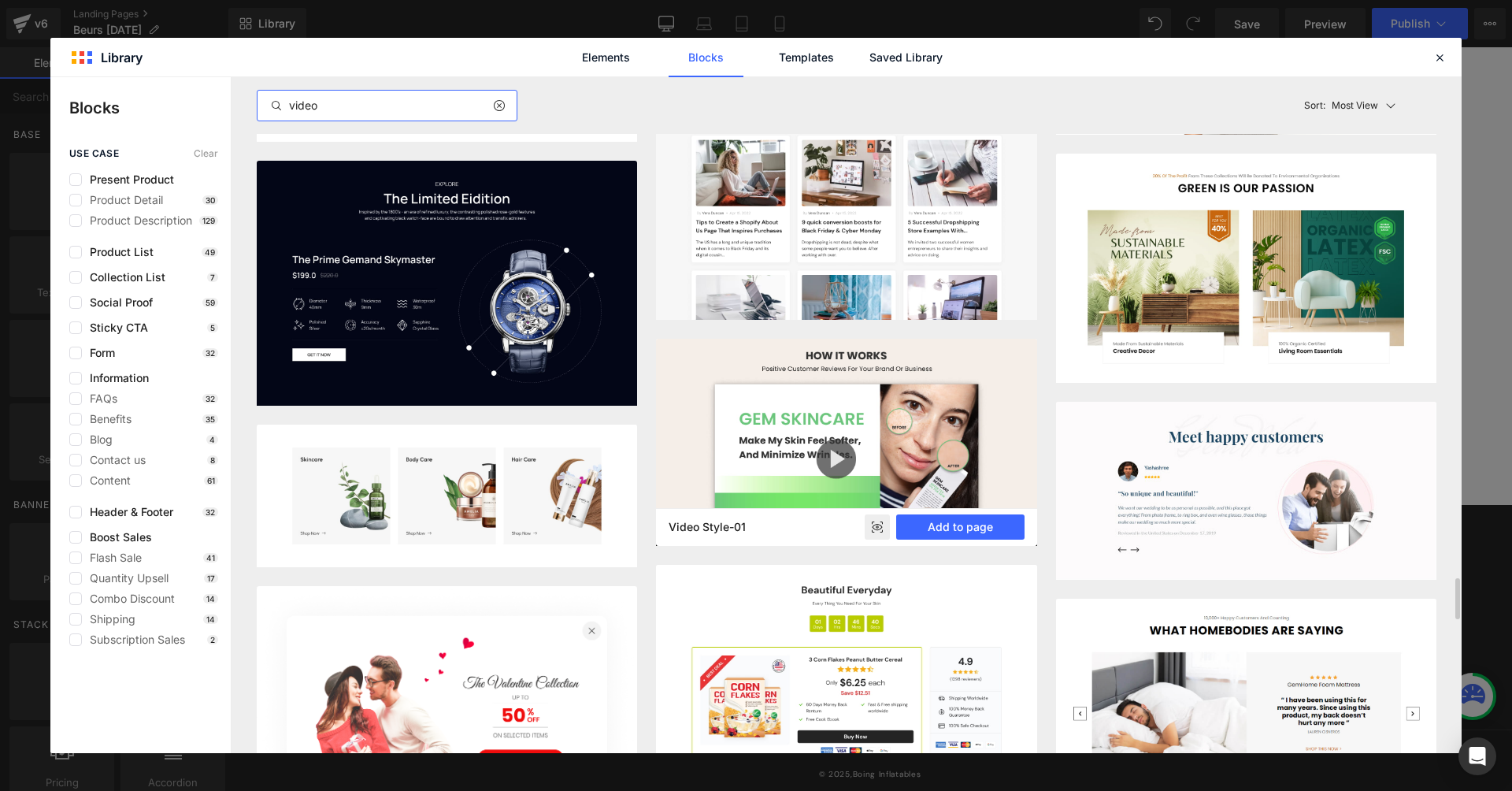
type input "video"
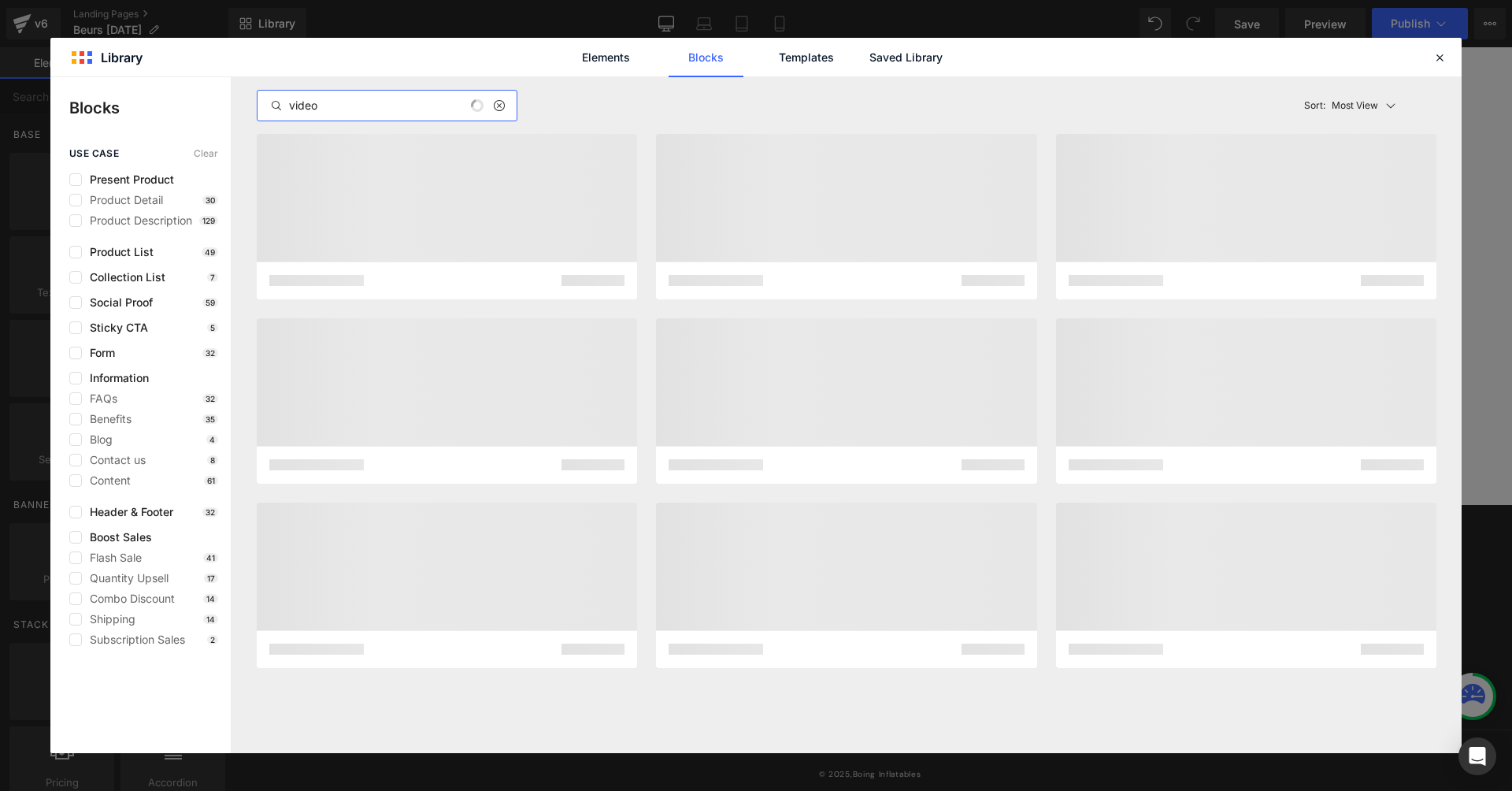
scroll to position [0, 0]
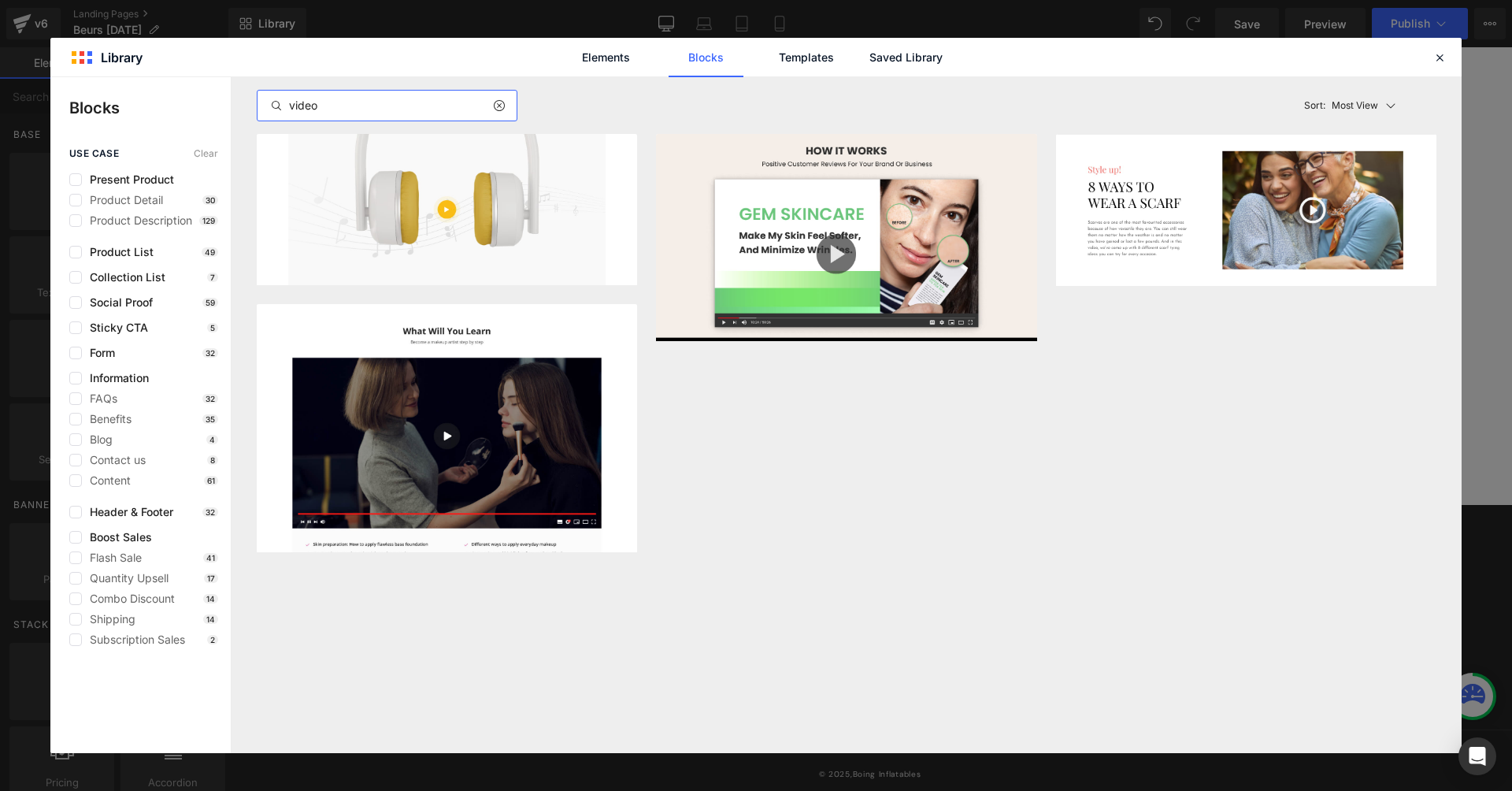
click at [504, 111] on icon at bounding box center [498, 106] width 11 height 13
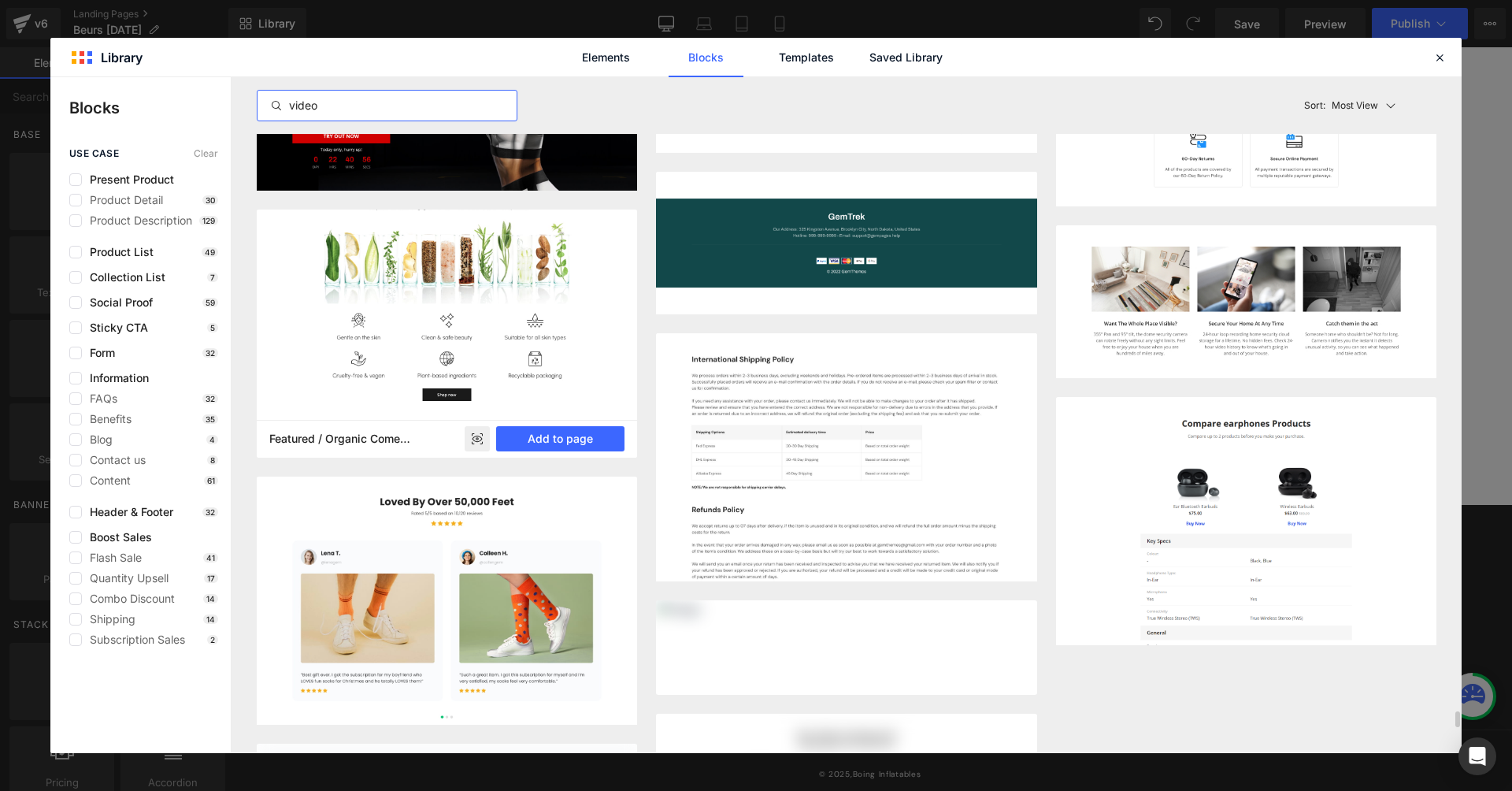
scroll to position [27034, 0]
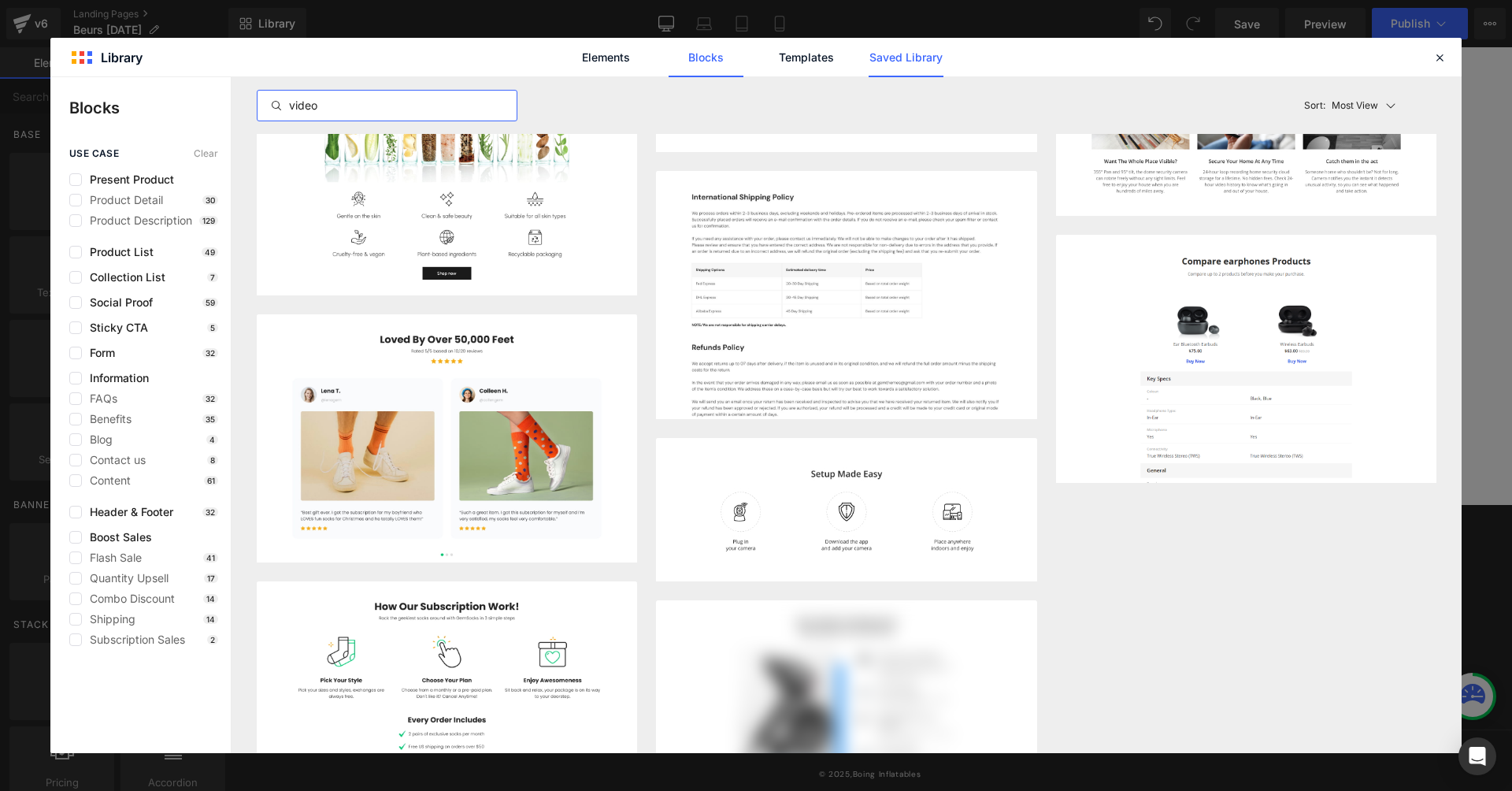
click at [884, 56] on link "Saved Library" at bounding box center [906, 57] width 75 height 39
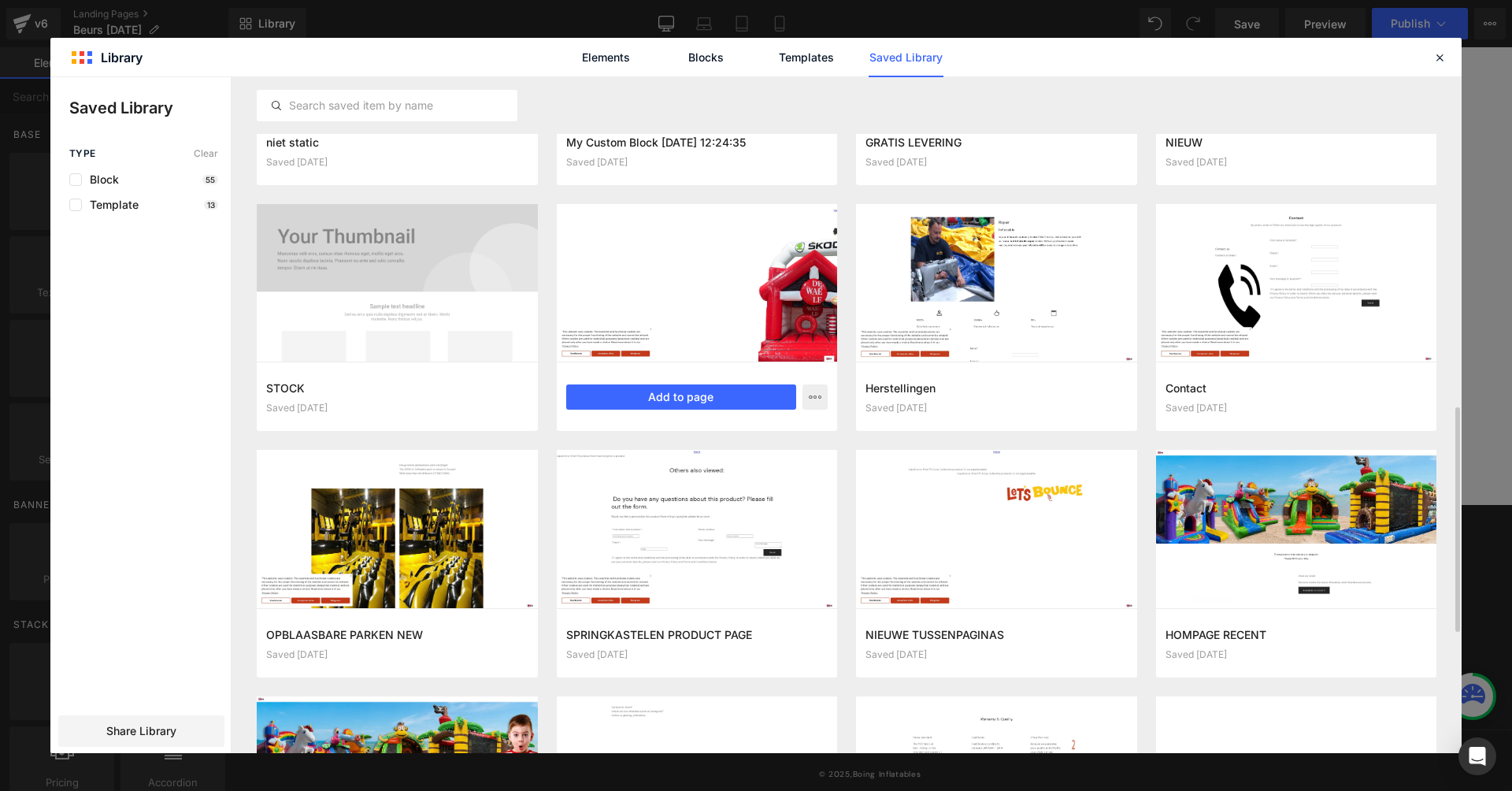
scroll to position [832, 0]
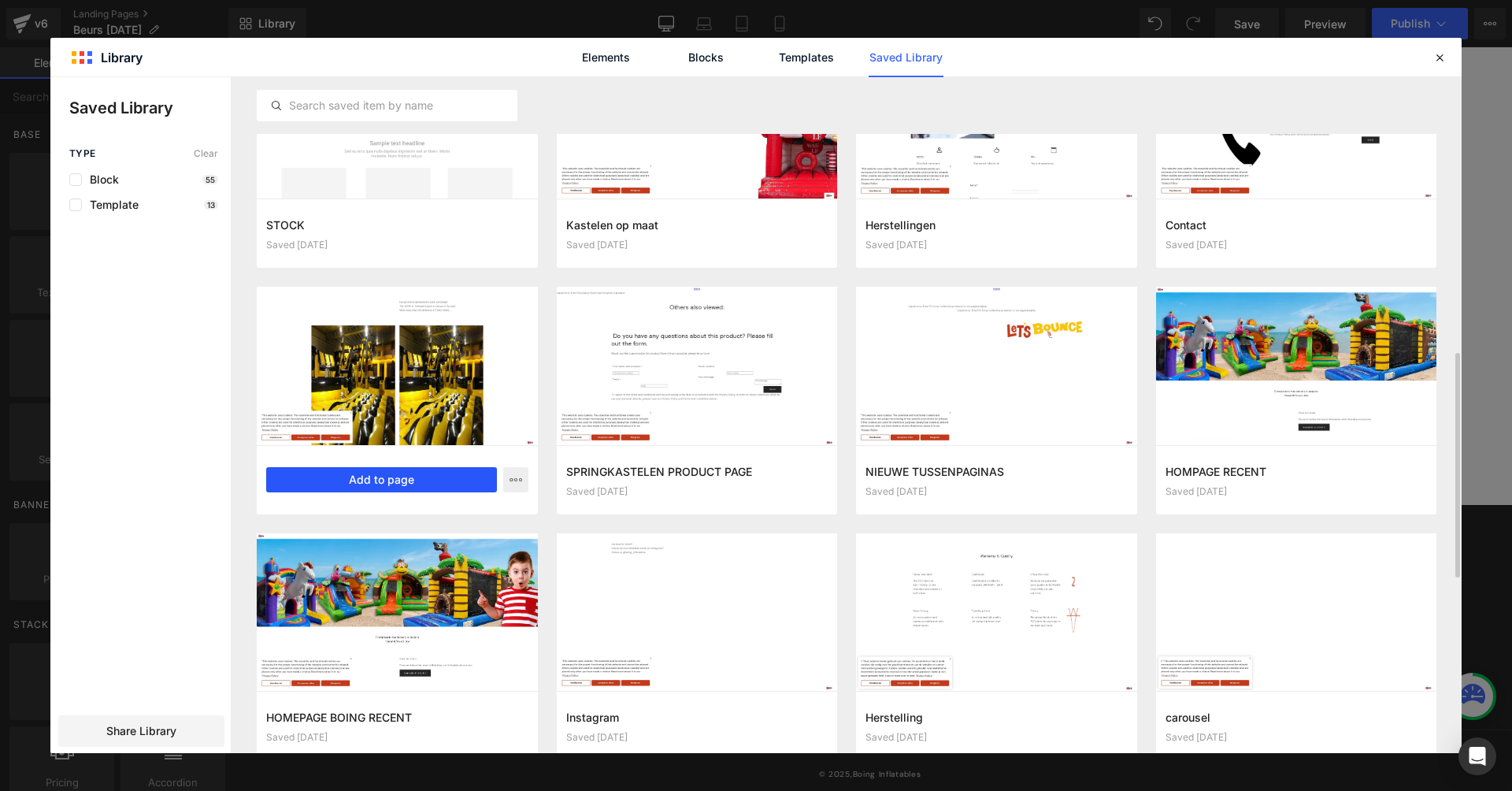
click at [468, 476] on button "Add to page" at bounding box center [381, 480] width 230 height 26
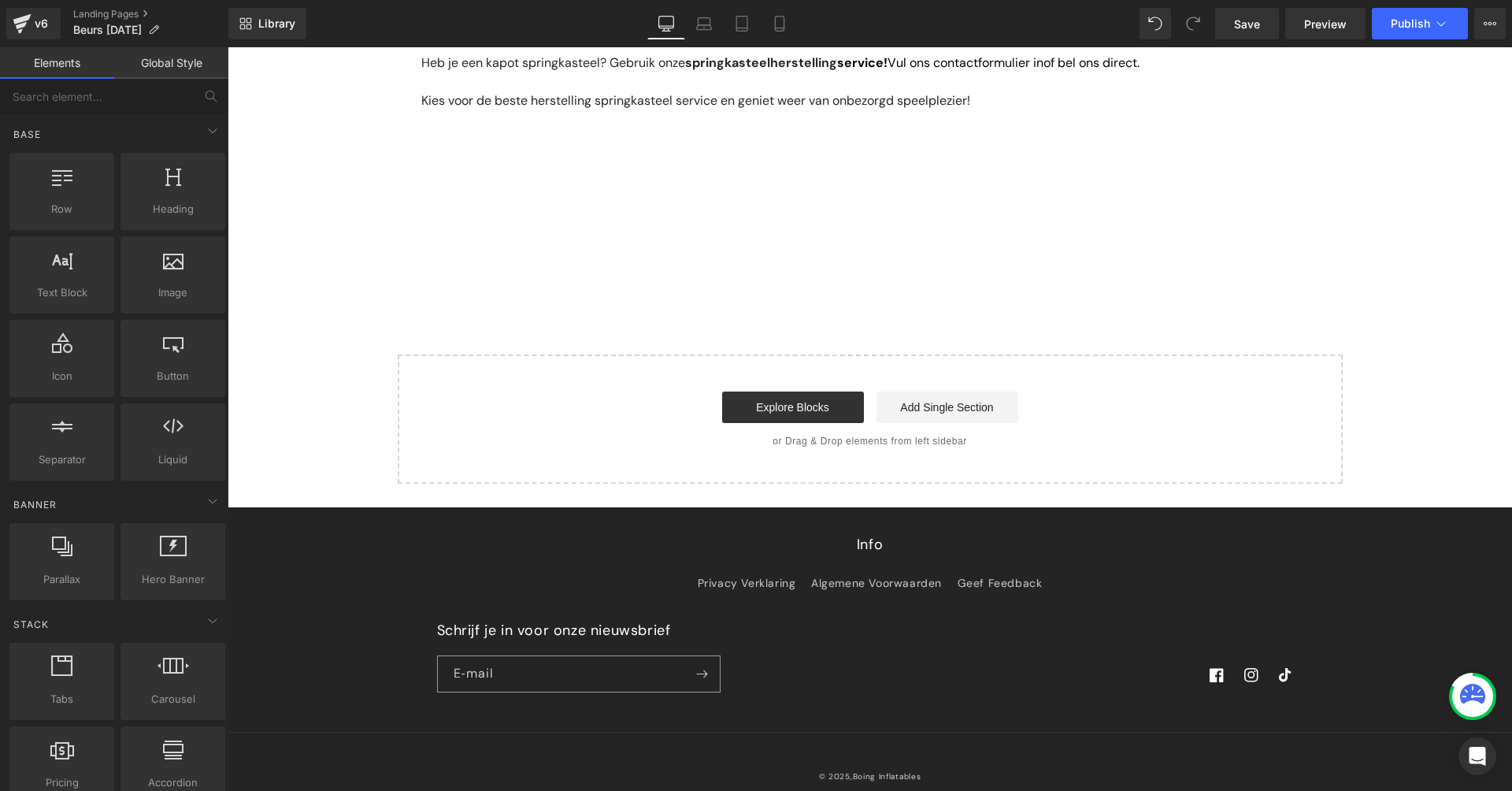
scroll to position [1418, 0]
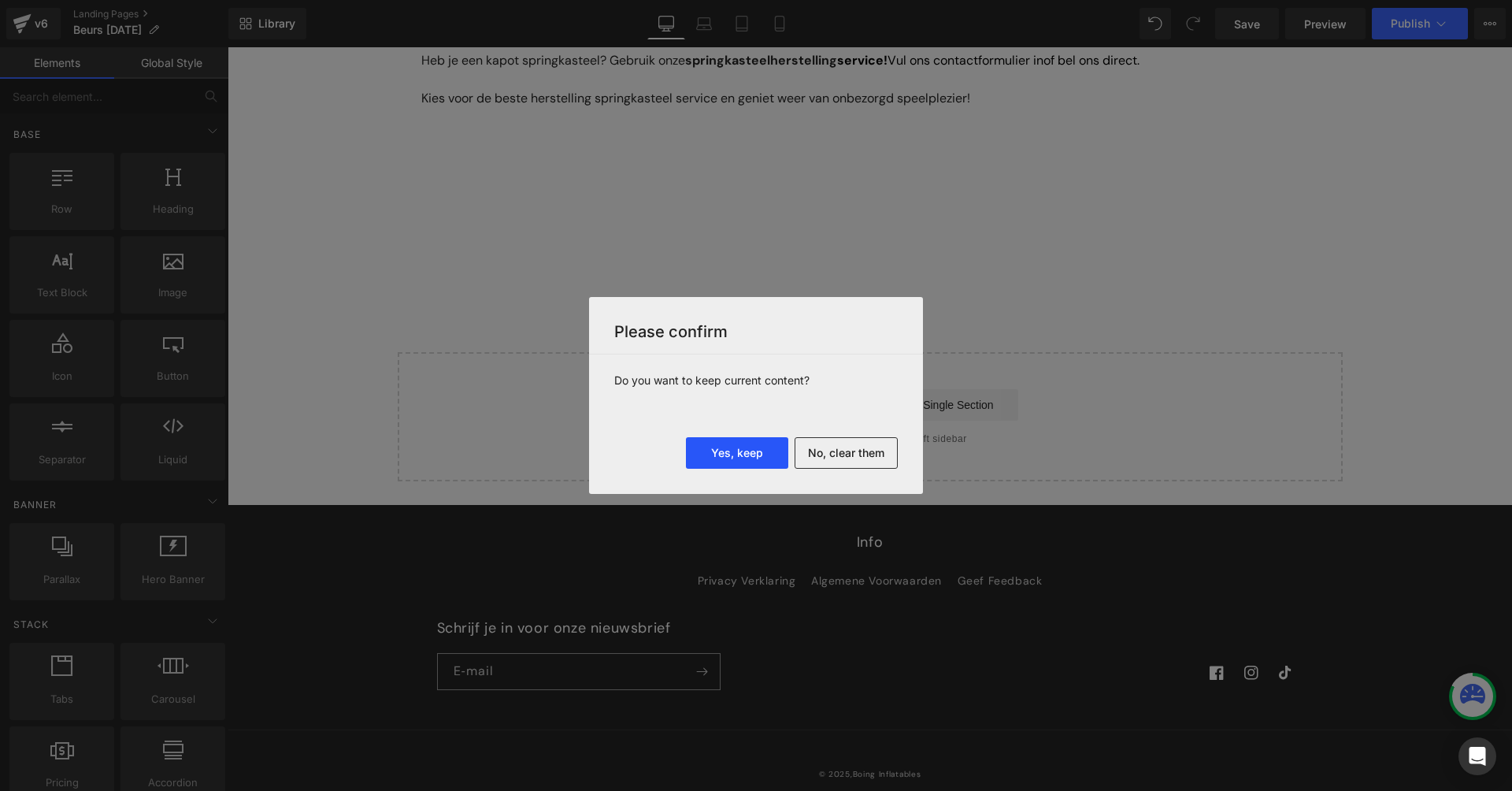
click at [752, 456] on button "Yes, keep" at bounding box center [737, 453] width 102 height 31
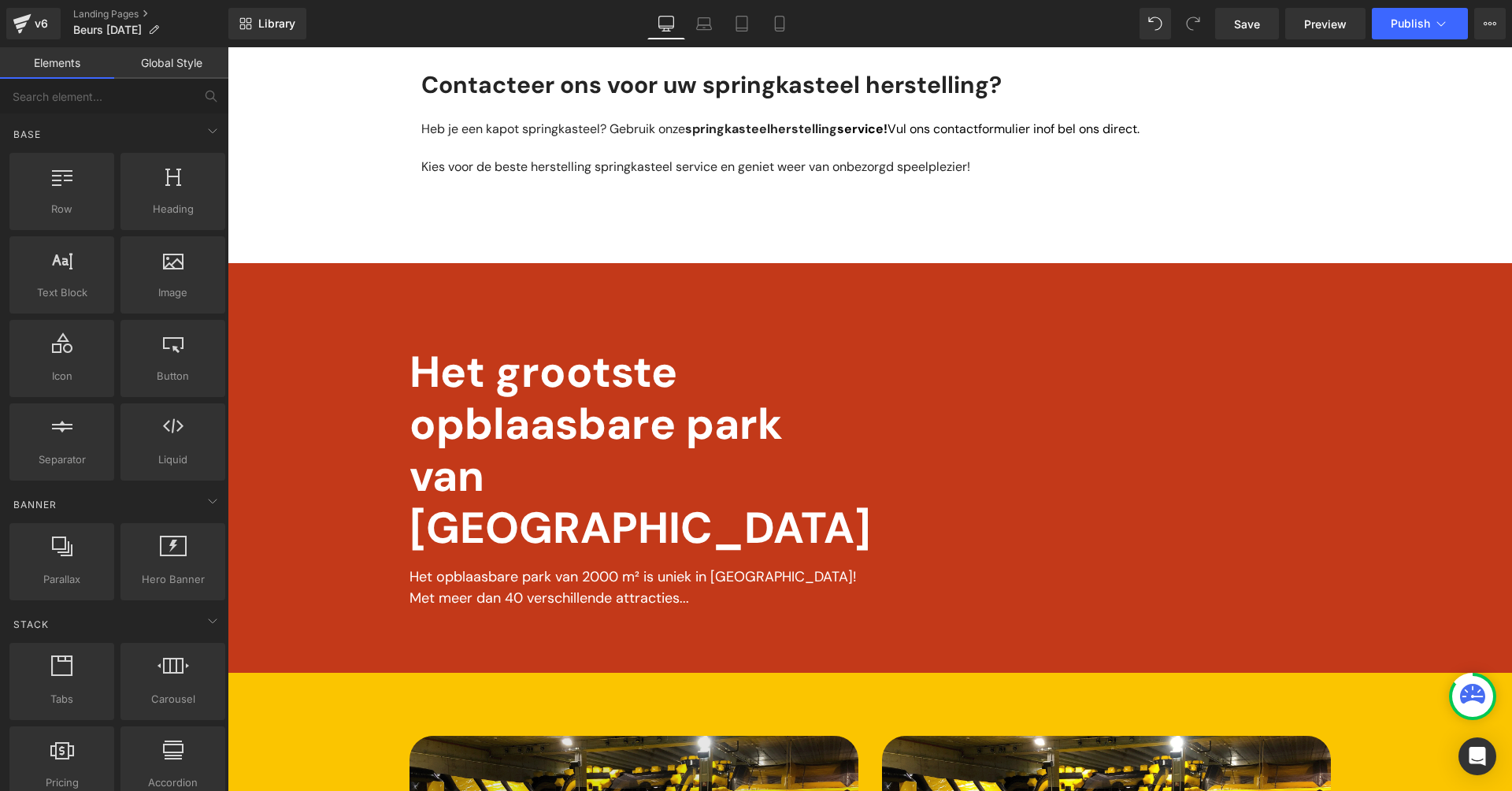
scroll to position [1706, 0]
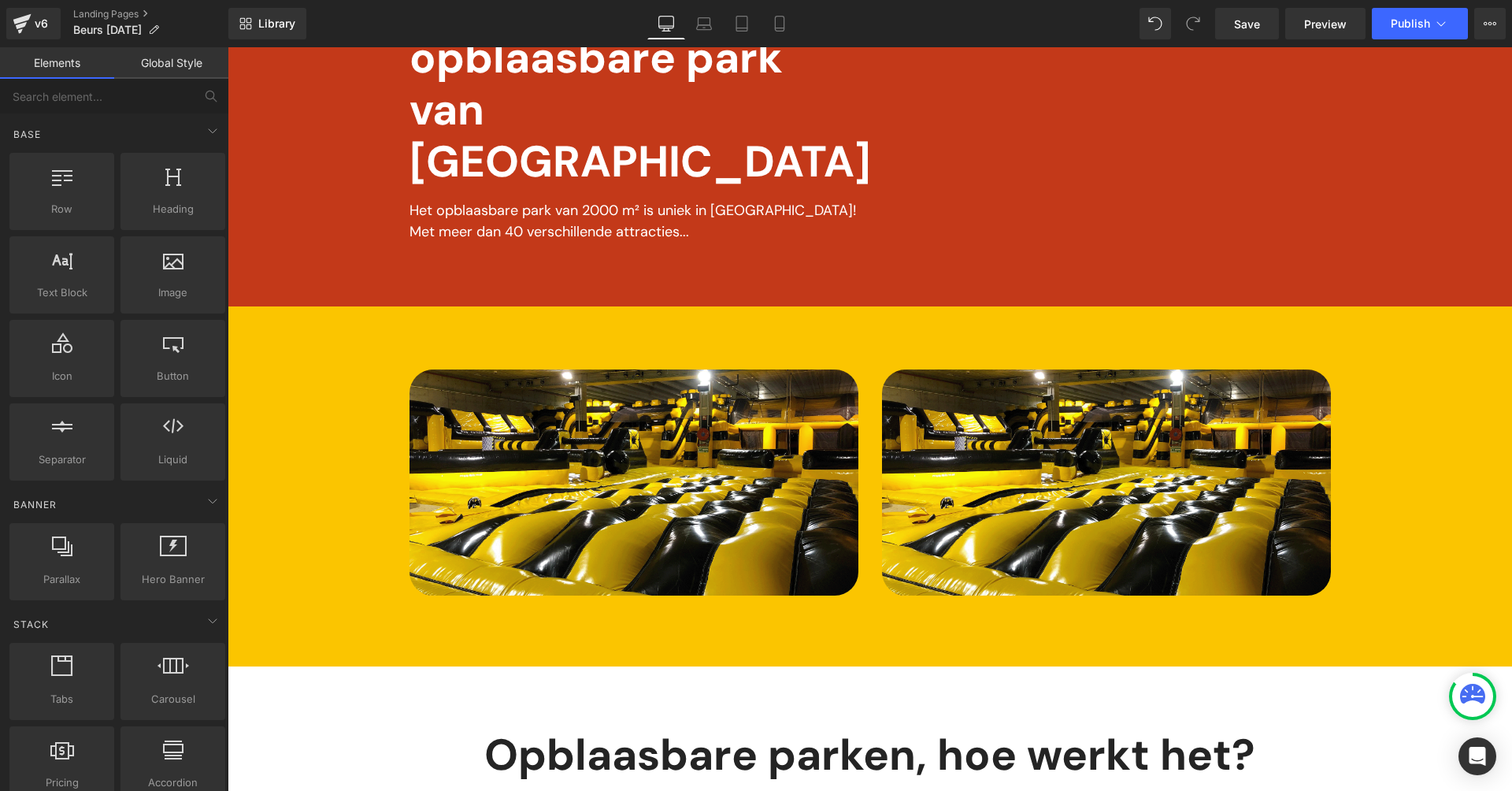
drag, startPoint x: 419, startPoint y: 306, endPoint x: 402, endPoint y: 326, distance: 26.2
click at [228, 48] on div at bounding box center [228, 48] width 0 height 0
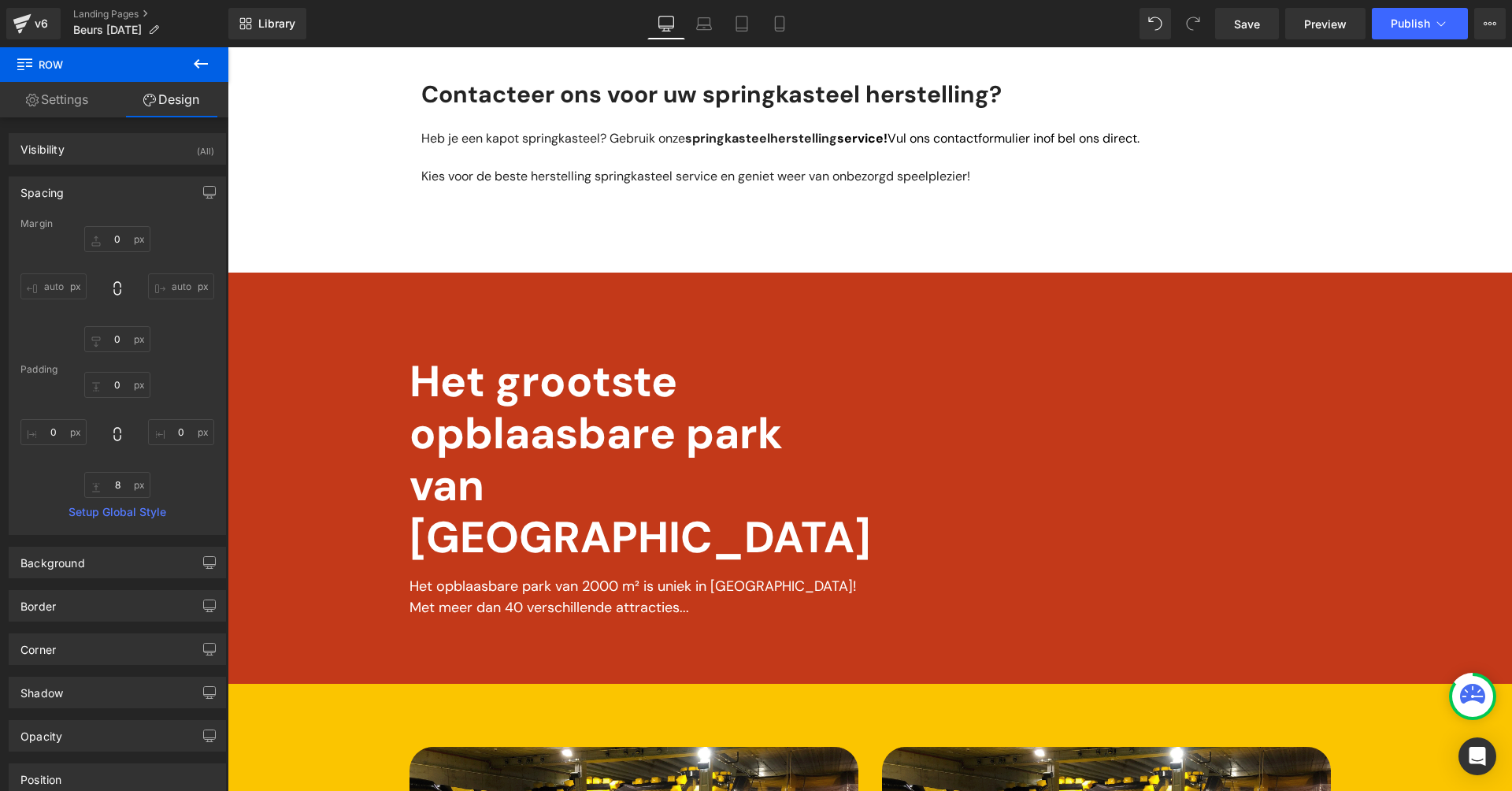
scroll to position [1169, 0]
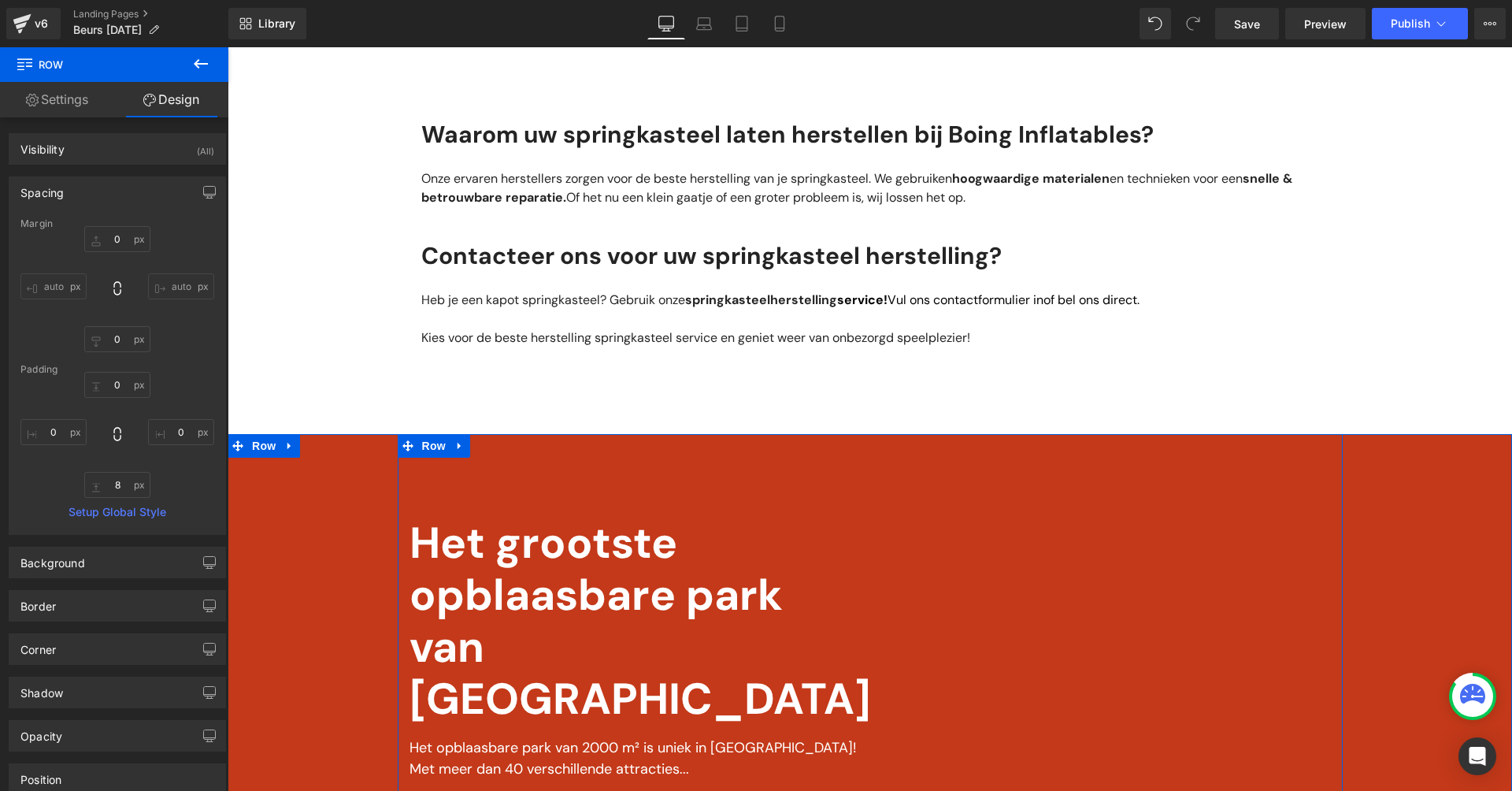
click at [418, 500] on div "Vimeo Vimeo Het grootste opblaasbare park van België Text Block Het opblaasbare…" at bounding box center [870, 636] width 945 height 405
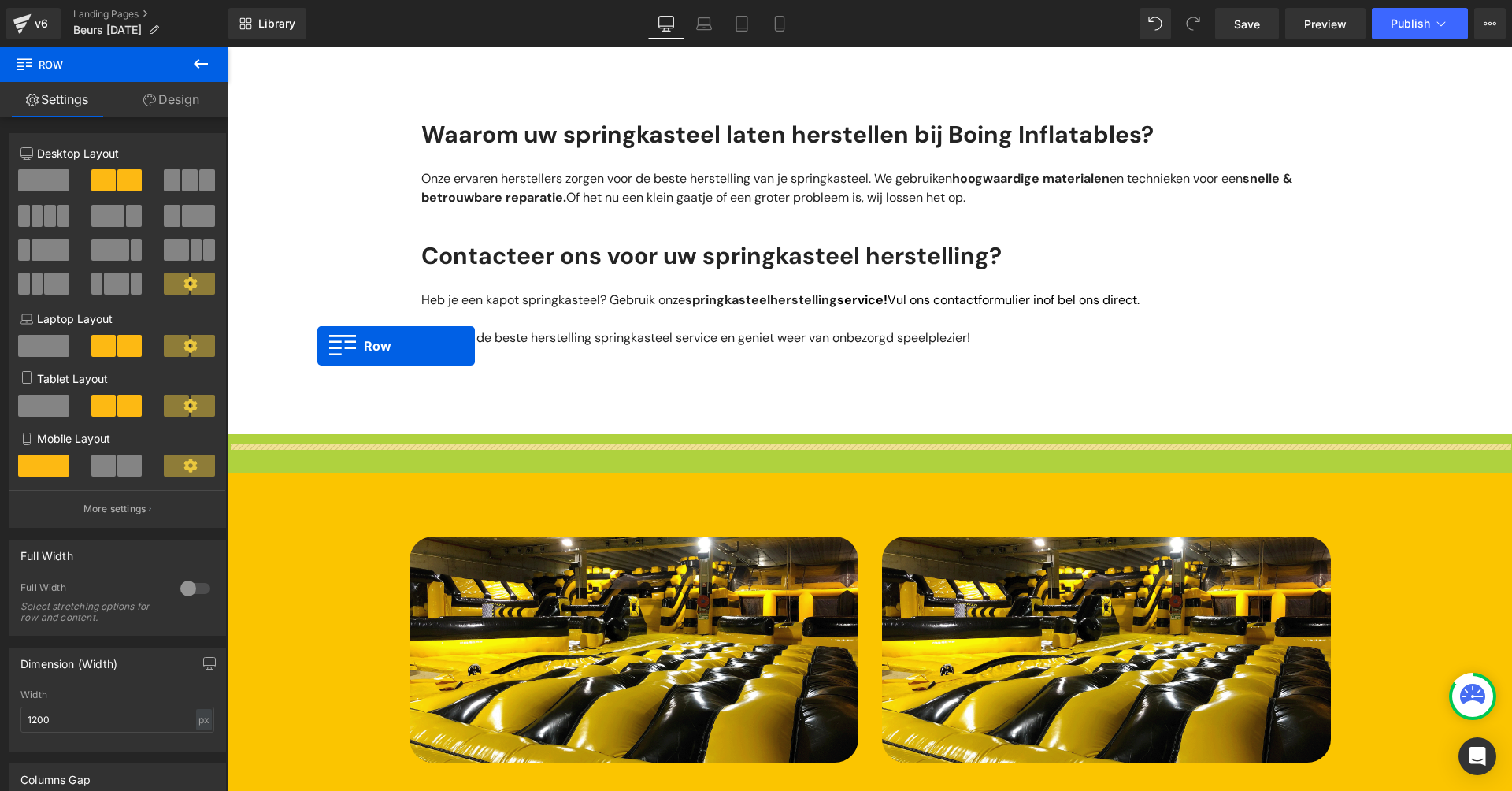
scroll to position [0, 0]
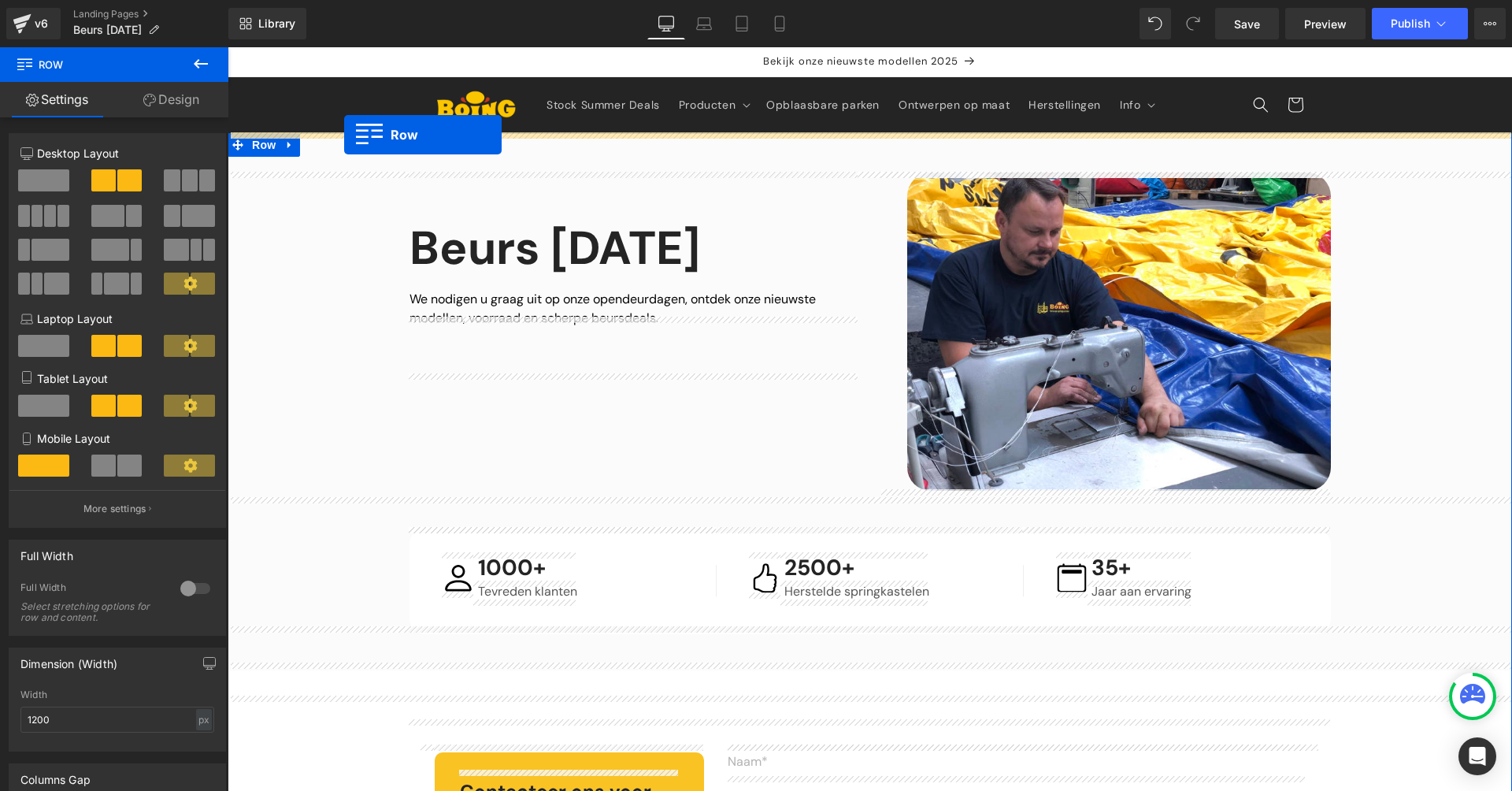
drag, startPoint x: 241, startPoint y: 456, endPoint x: 344, endPoint y: 134, distance: 338.1
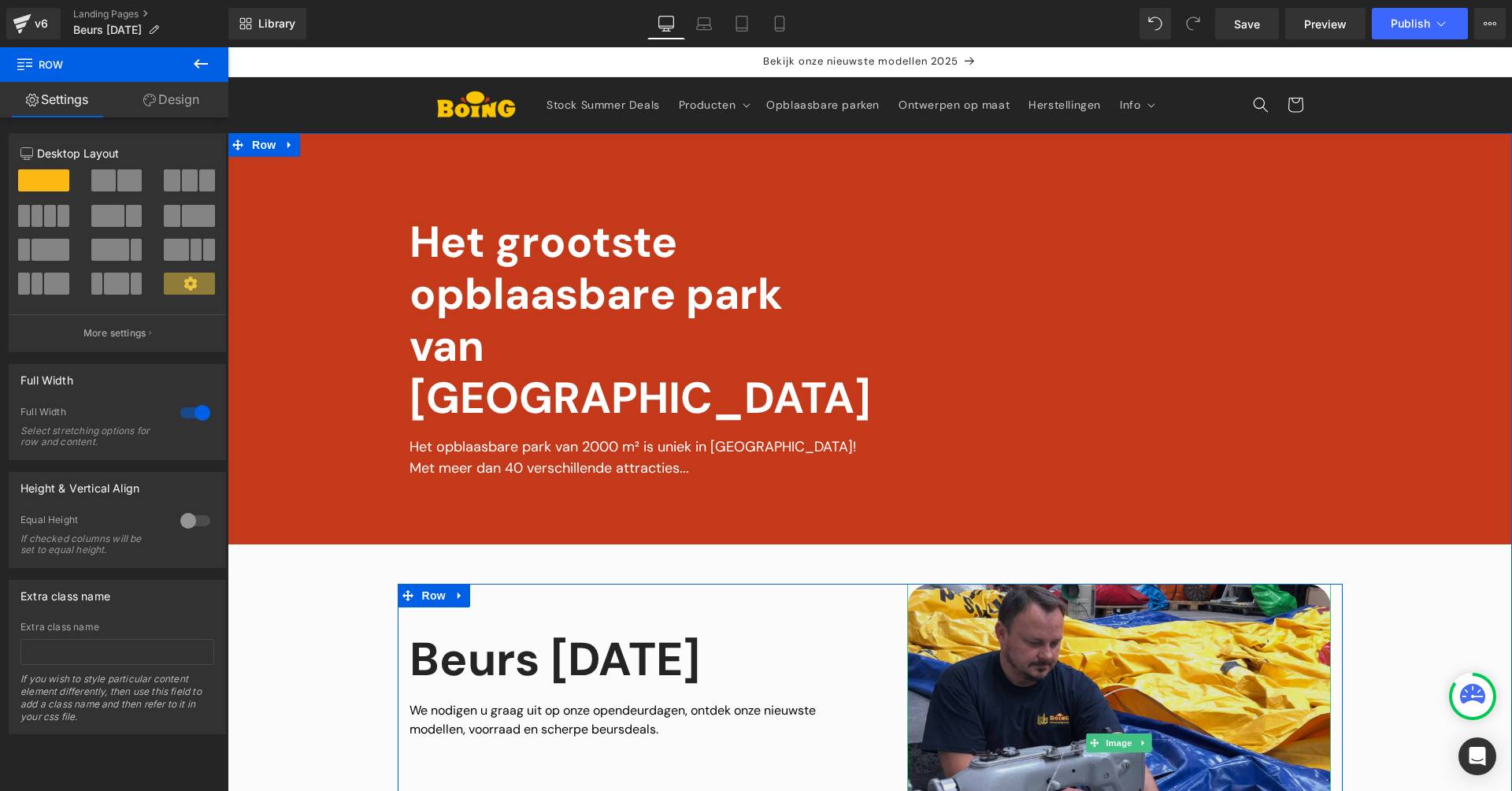
click at [931, 599] on img at bounding box center [1118, 743] width 423 height 318
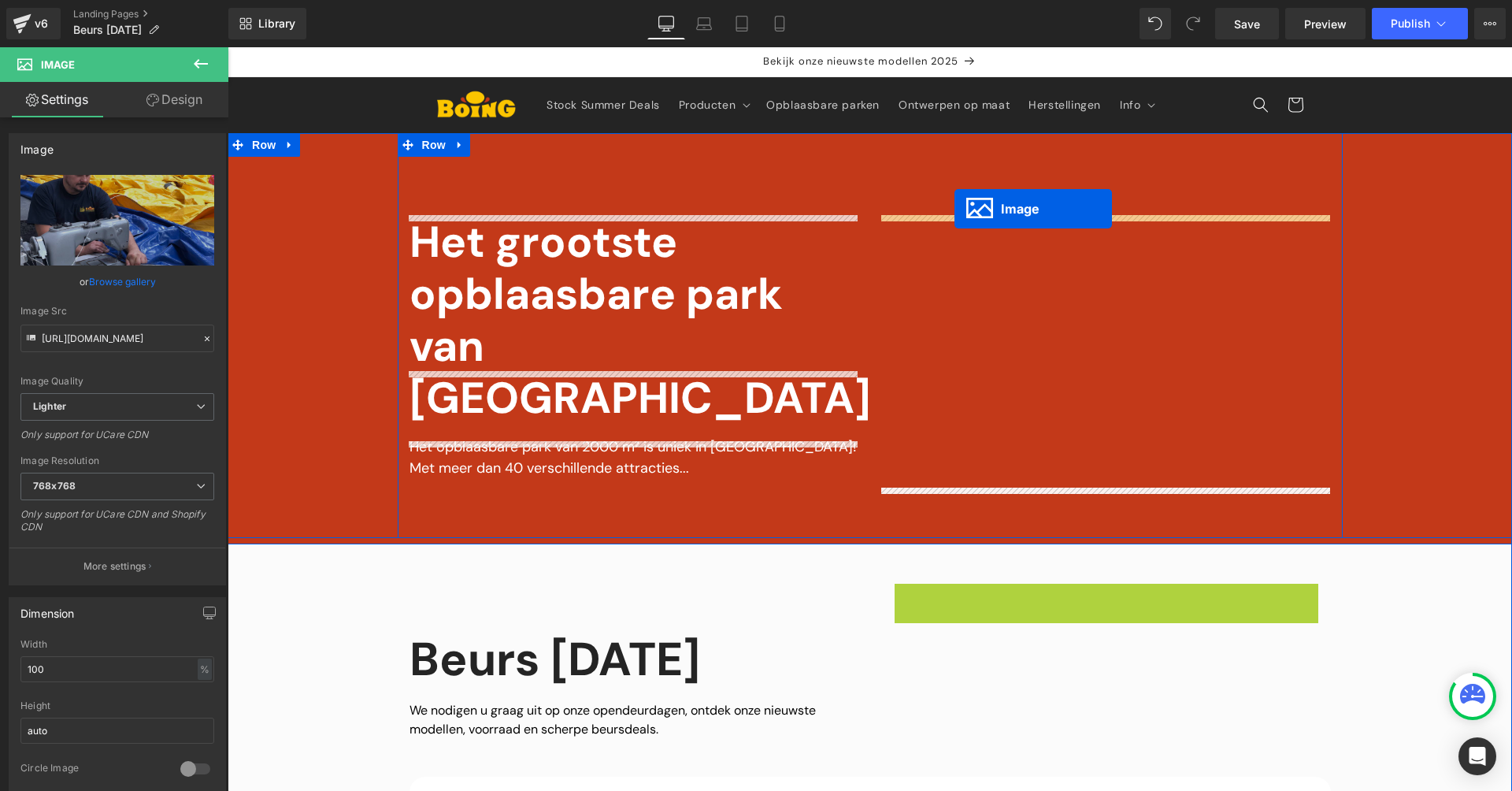
drag, startPoint x: 1087, startPoint y: 733, endPoint x: 954, endPoint y: 208, distance: 541.6
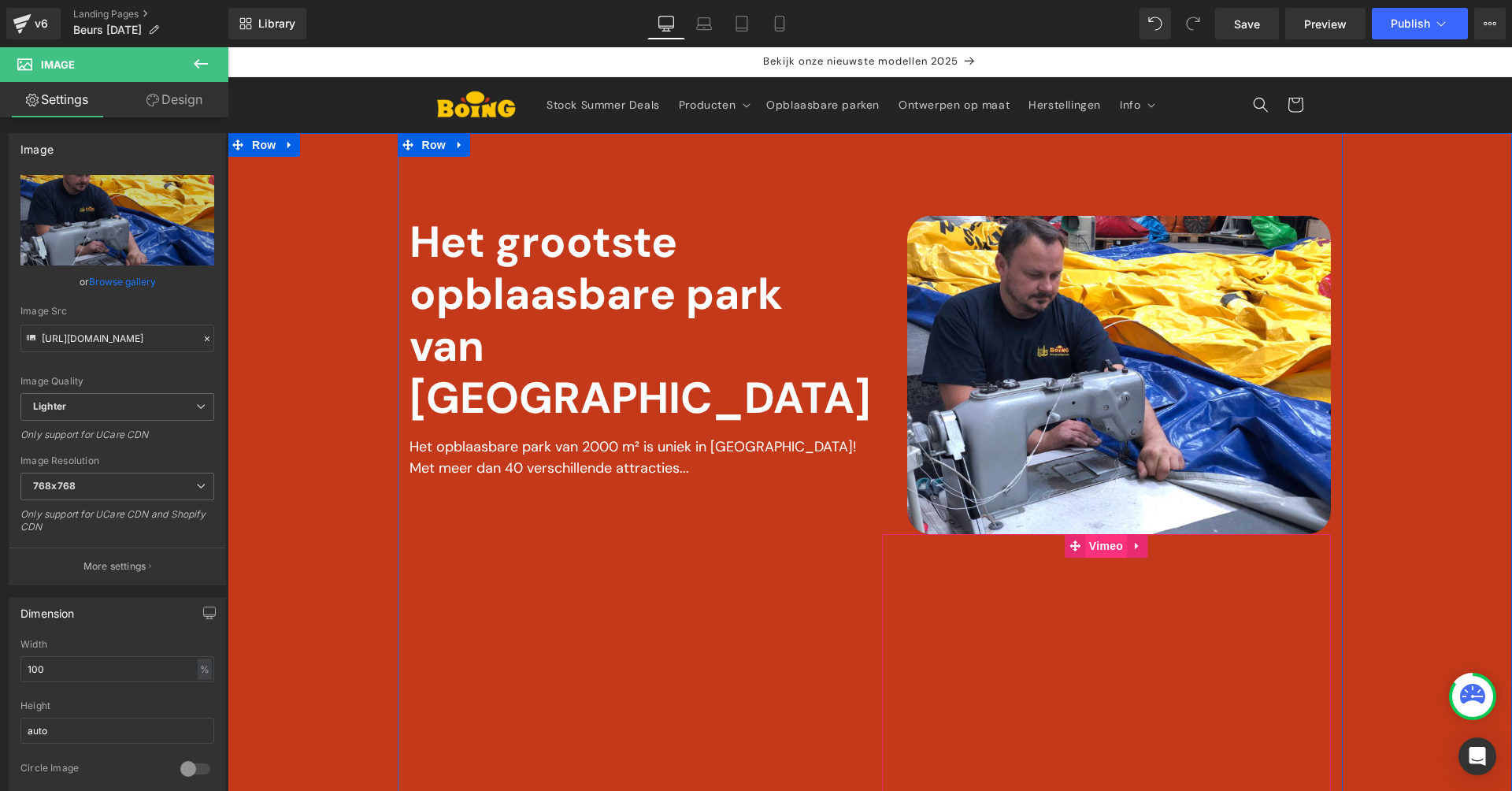
click at [1110, 544] on span "Vimeo" at bounding box center [1106, 546] width 42 height 24
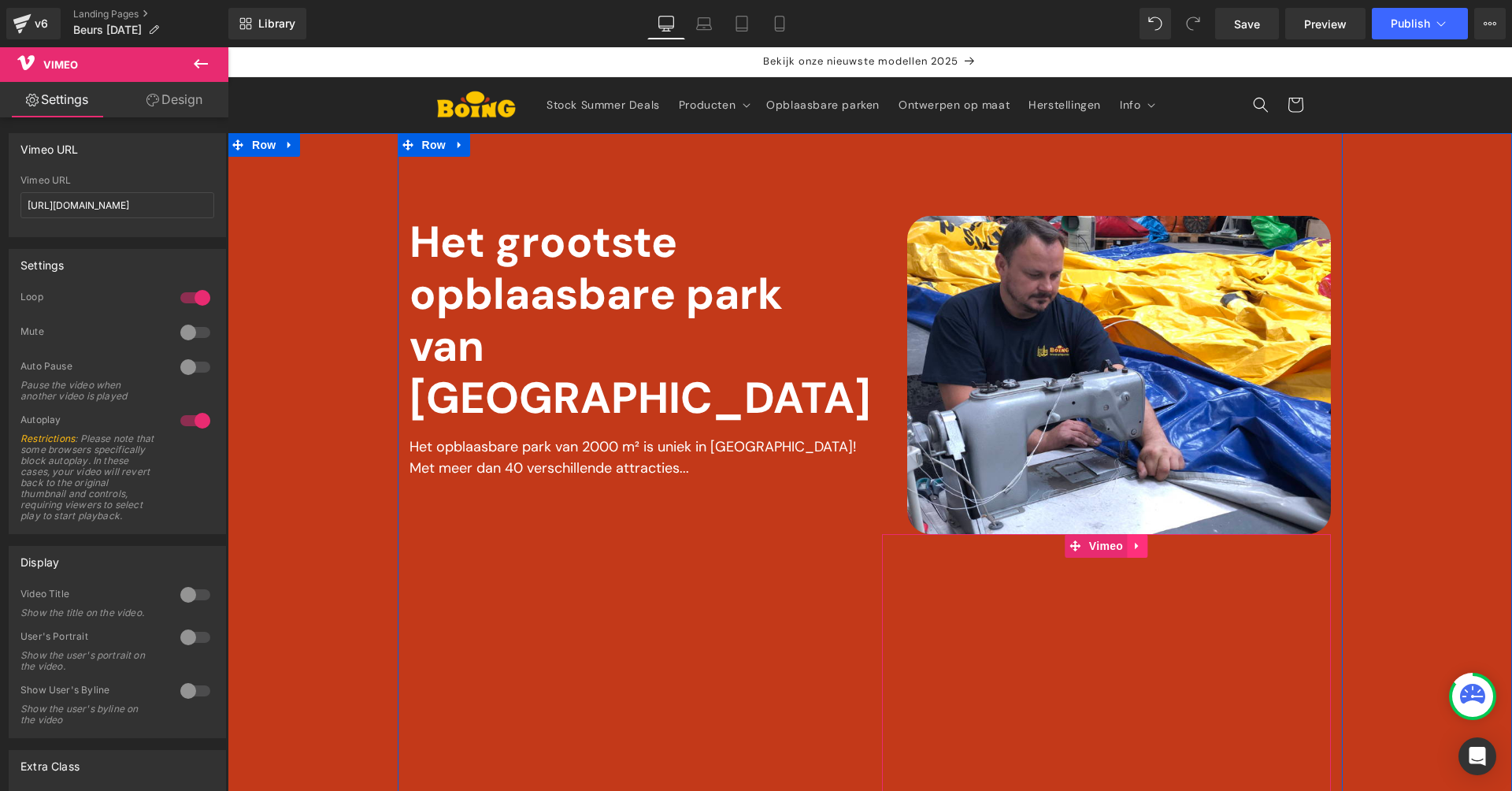
click at [1134, 546] on icon at bounding box center [1135, 546] width 3 height 7
click at [1142, 549] on icon at bounding box center [1147, 546] width 11 height 11
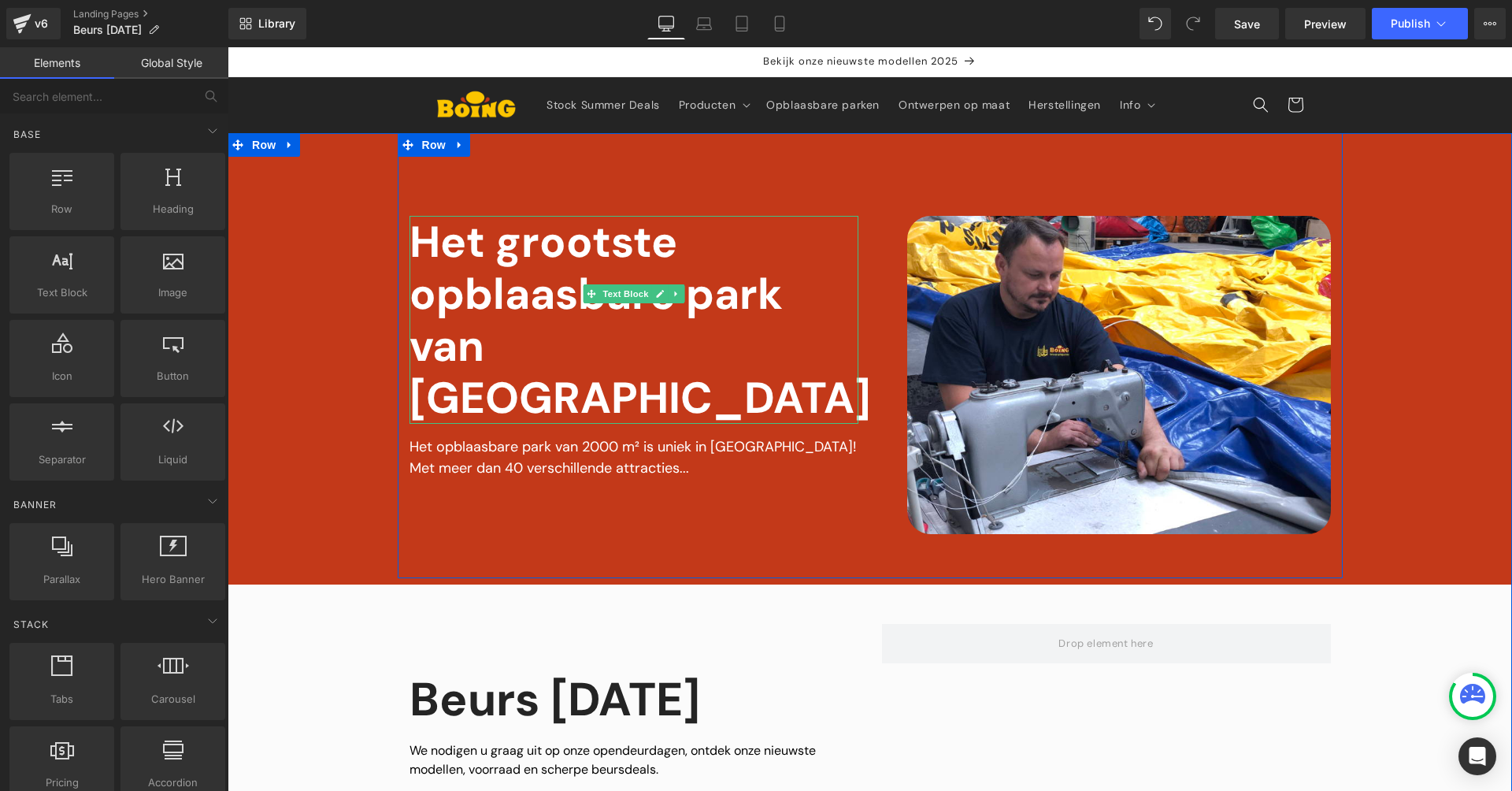
click at [554, 333] on div "Het grootste opblaasbare park van België" at bounding box center [634, 319] width 449 height 208
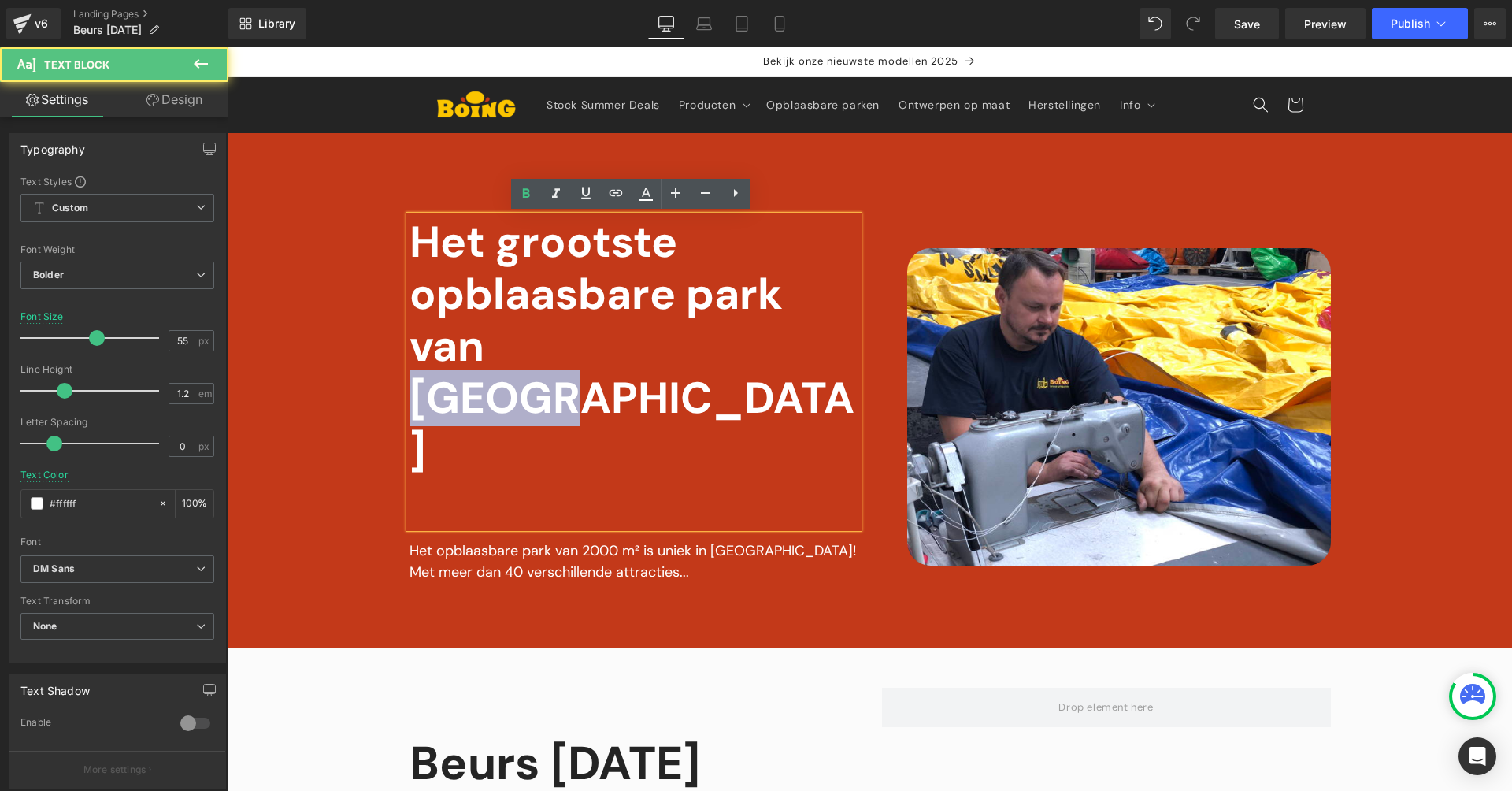
click at [554, 333] on div "Het grootste opblaasbare park van België" at bounding box center [634, 371] width 449 height 312
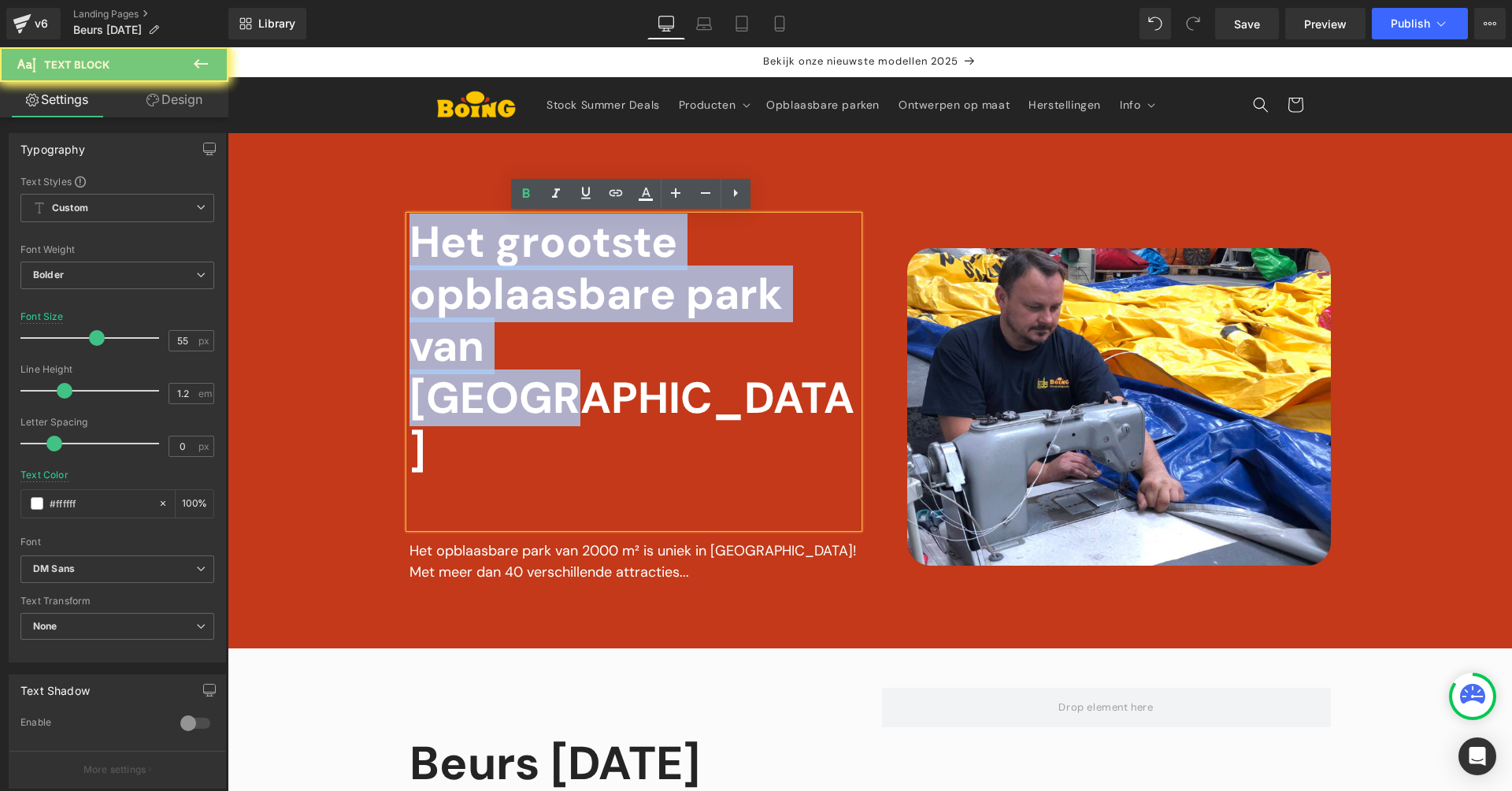
click at [554, 333] on div "Het grootste opblaasbare park van België" at bounding box center [634, 371] width 449 height 312
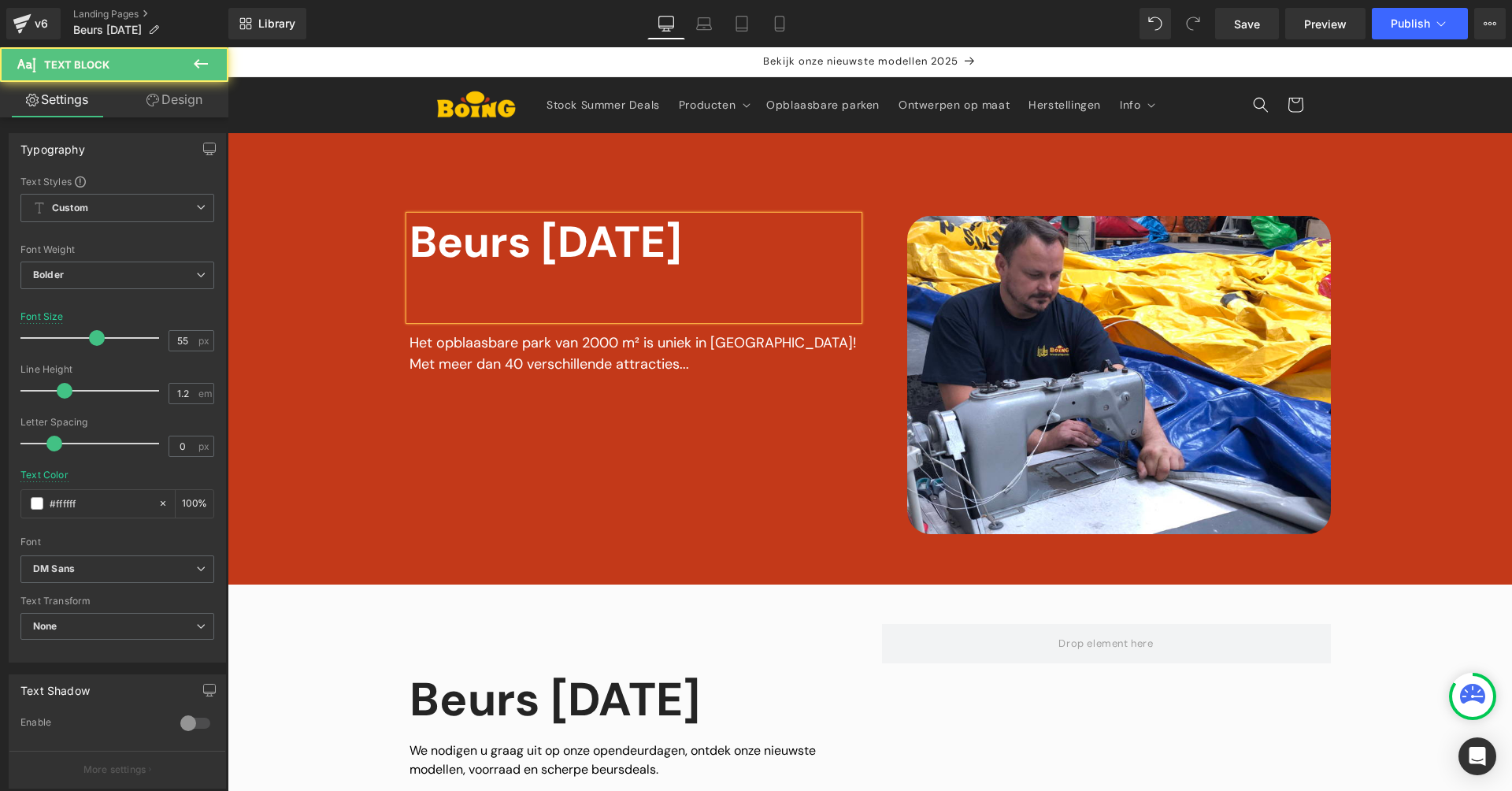
click at [714, 239] on div "Beurs [DATE]" at bounding box center [634, 268] width 449 height 104
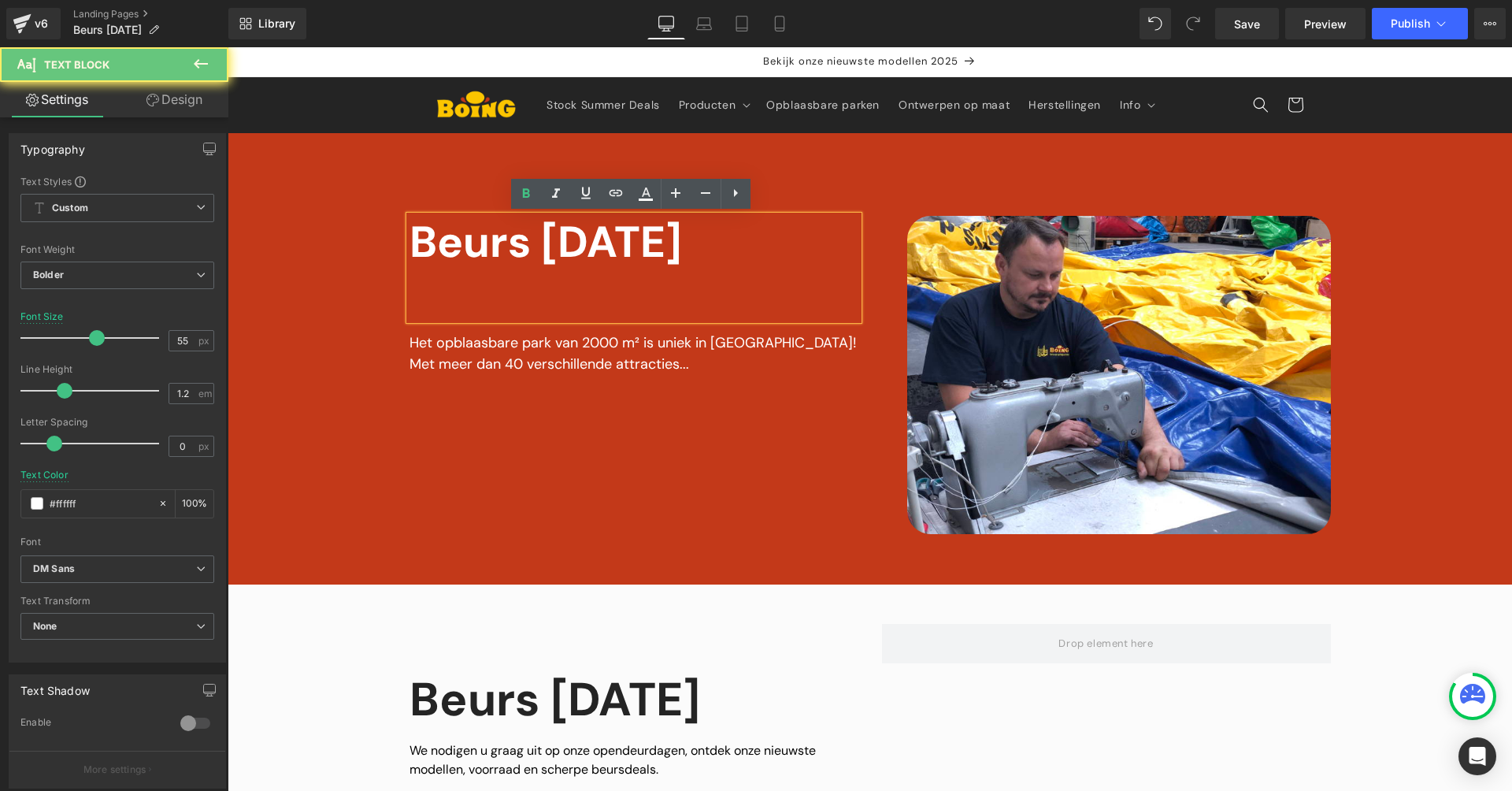
click at [547, 244] on div "Beurs [DATE]" at bounding box center [634, 268] width 449 height 104
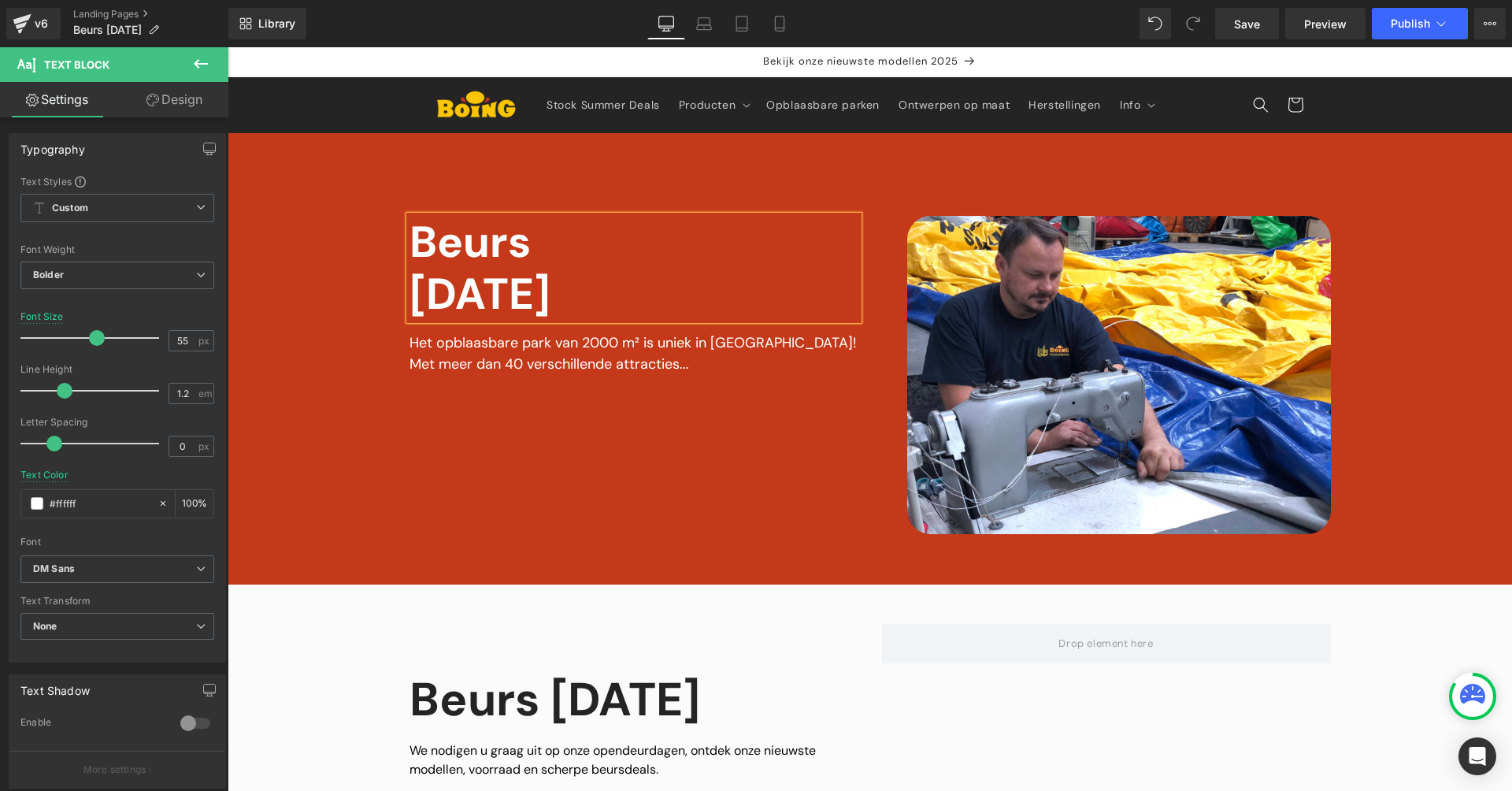
click at [423, 208] on div "Image Vimeo Beurs Oktober 2025 Text Block Het opblaasbare park van 2000 m² is u…" at bounding box center [870, 356] width 945 height 445
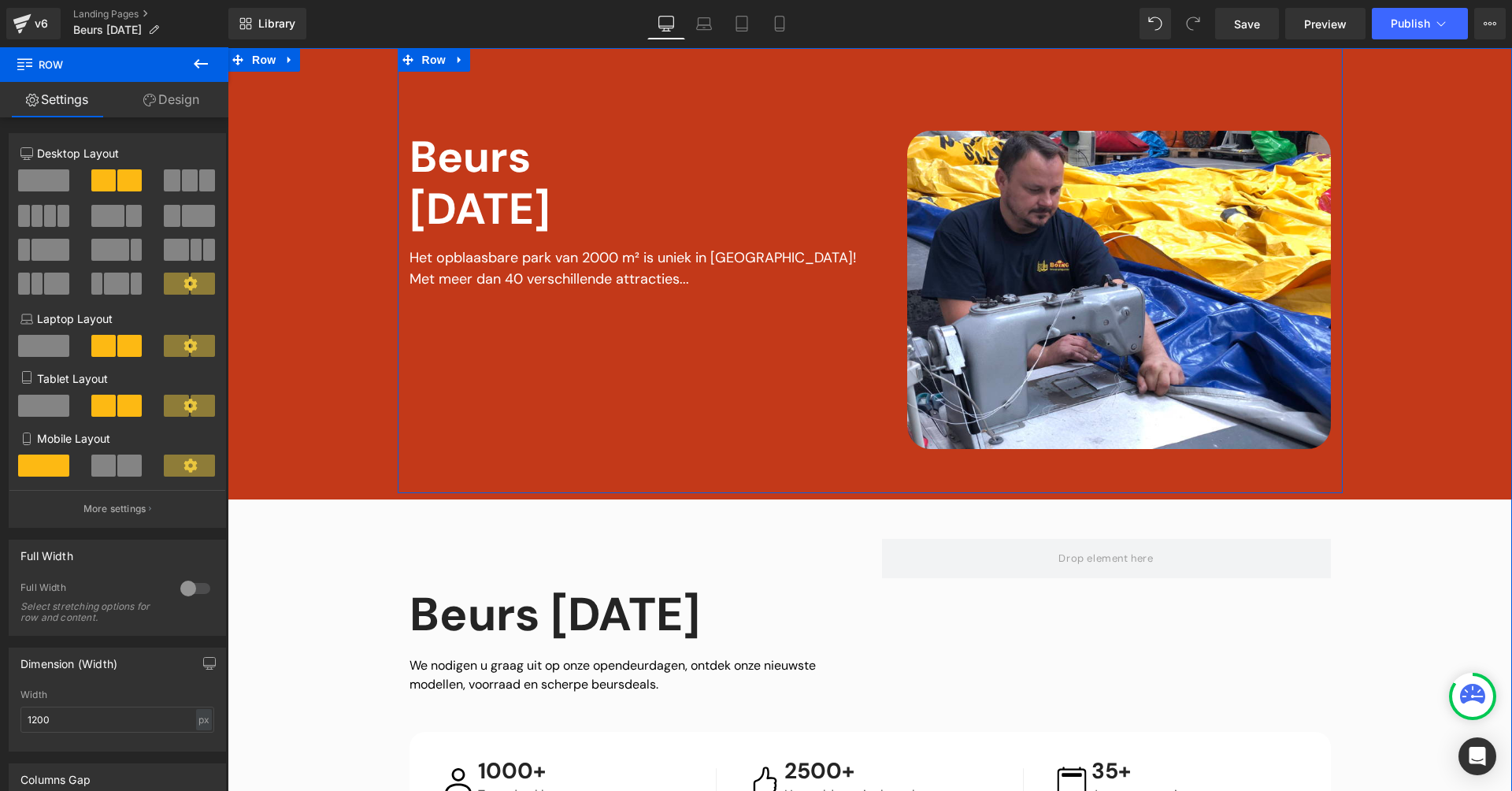
scroll to position [261, 0]
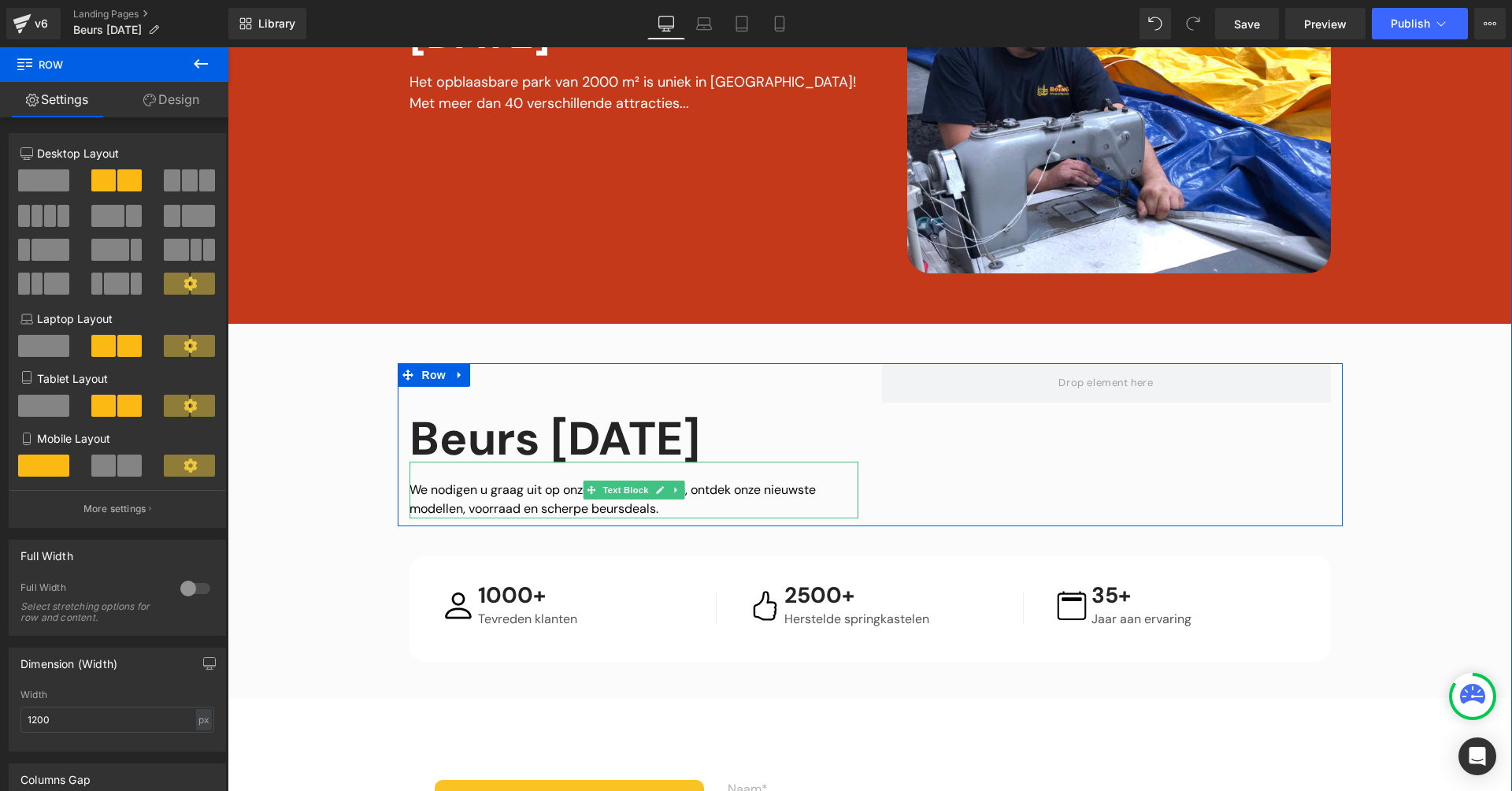
click at [458, 517] on span "We nodigen u graag uit op onze opendeurdagen, ontdek onze nieuwste modellen, vo…" at bounding box center [612, 498] width 407 height 36
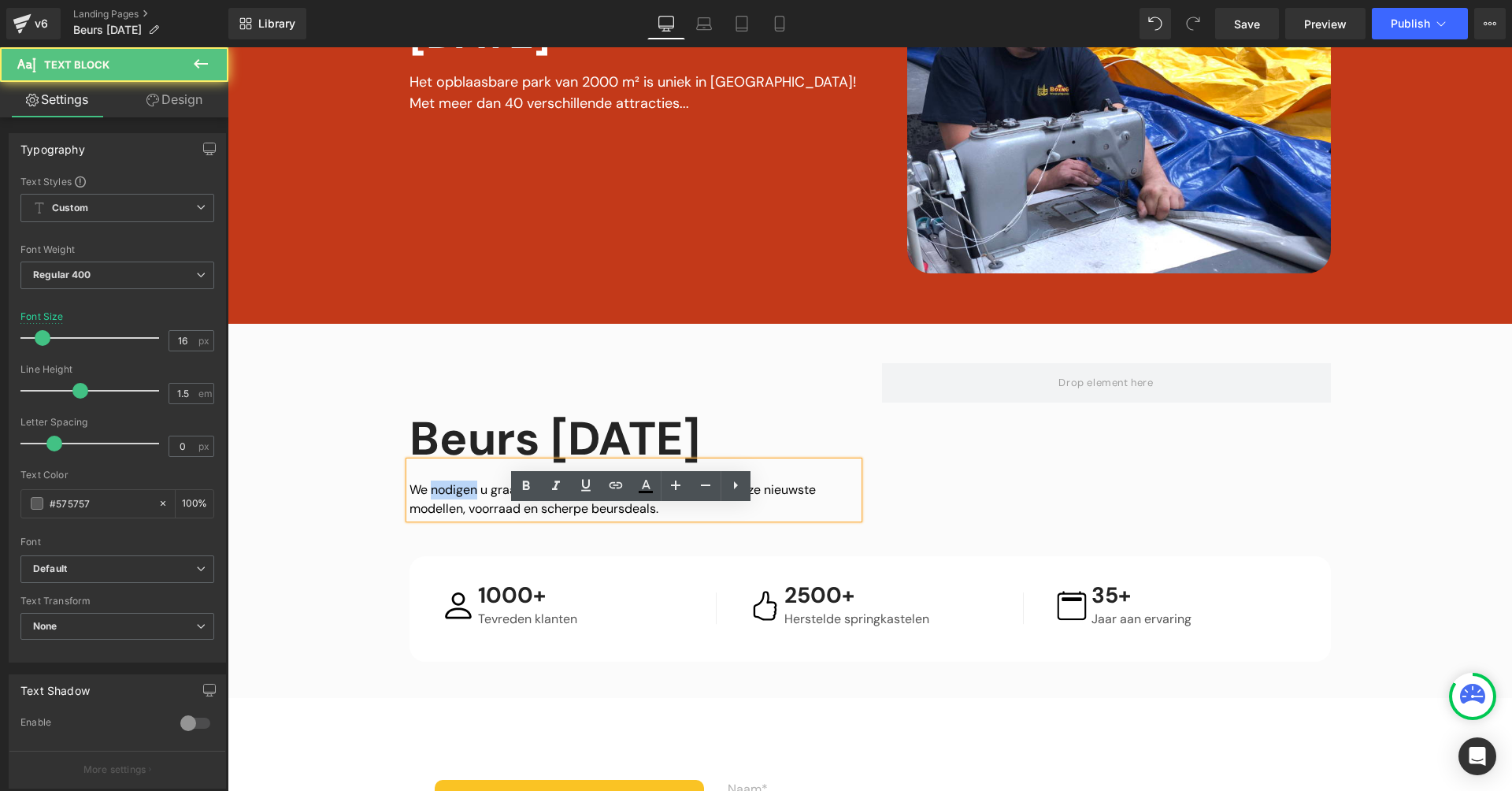
click at [459, 517] on span "We nodigen u graag uit op onze opendeurdagen, ontdek onze nieuwste modellen, vo…" at bounding box center [612, 498] width 407 height 36
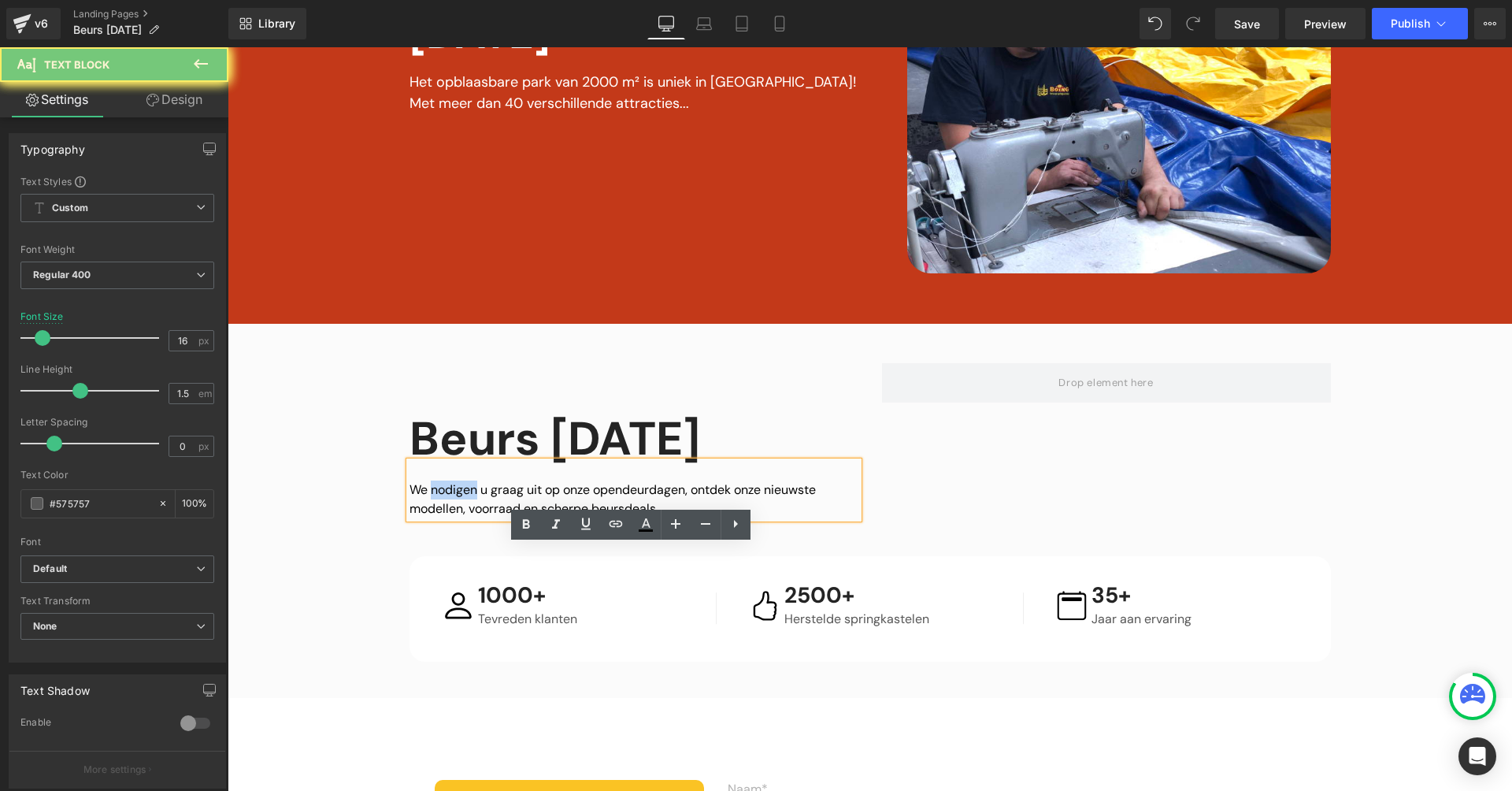
scroll to position [0, 0]
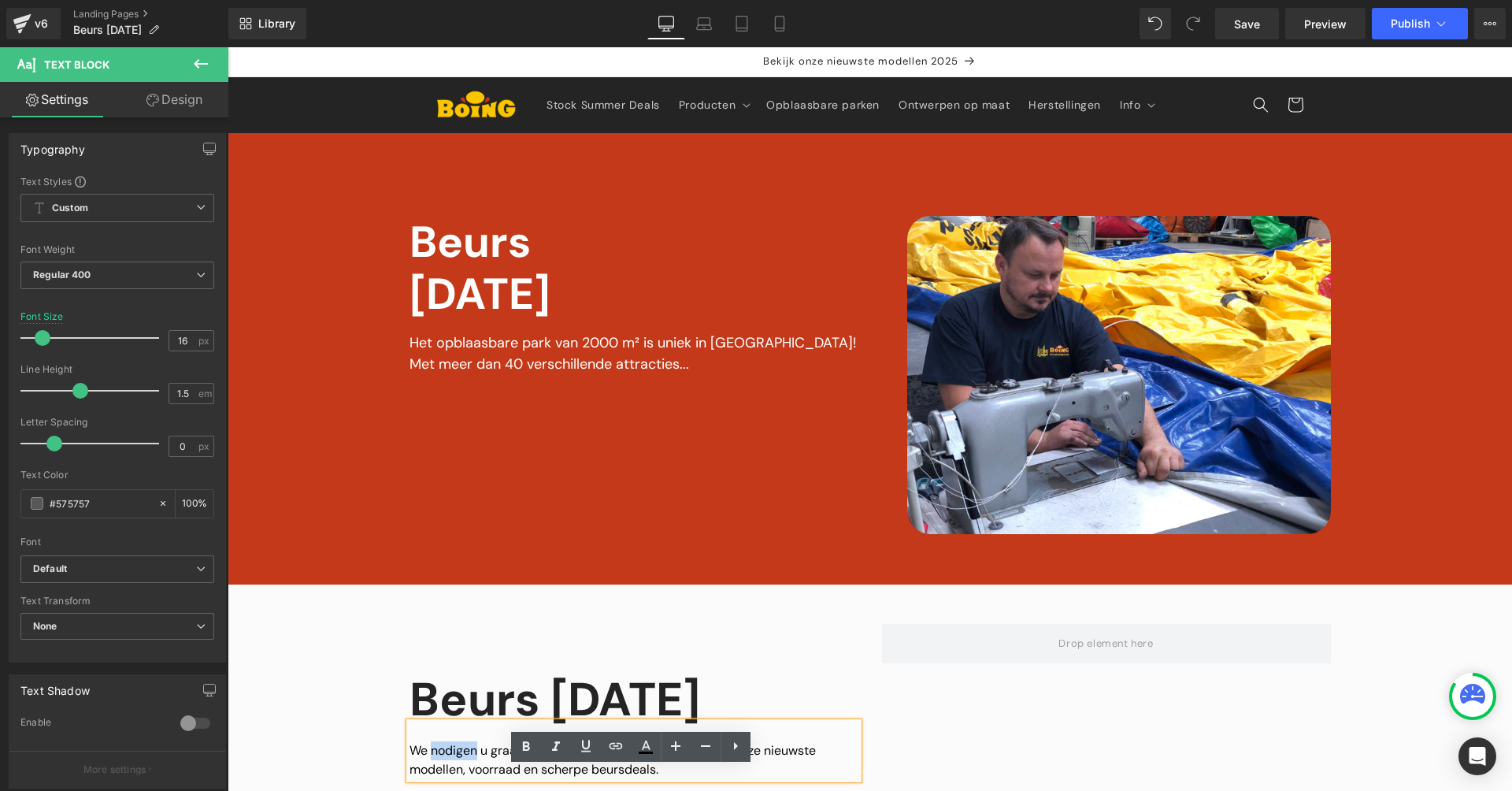
copy span "We nodigen u graag uit op onze opendeurdagen, ontdek onze nieuwste modellen, vo…"
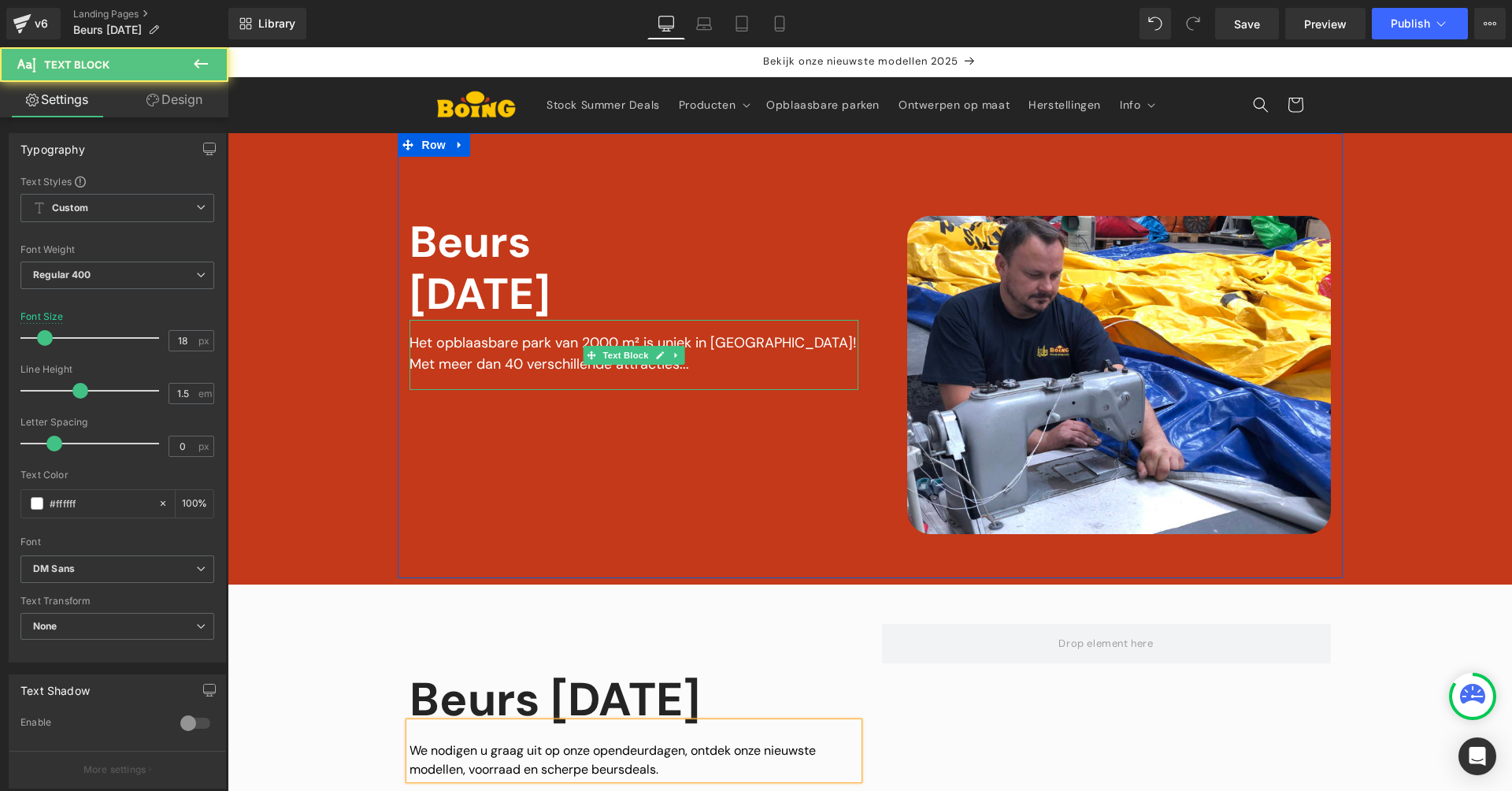
click at [536, 363] on div "Met meer dan 40 verschillende attracties..." at bounding box center [634, 364] width 449 height 21
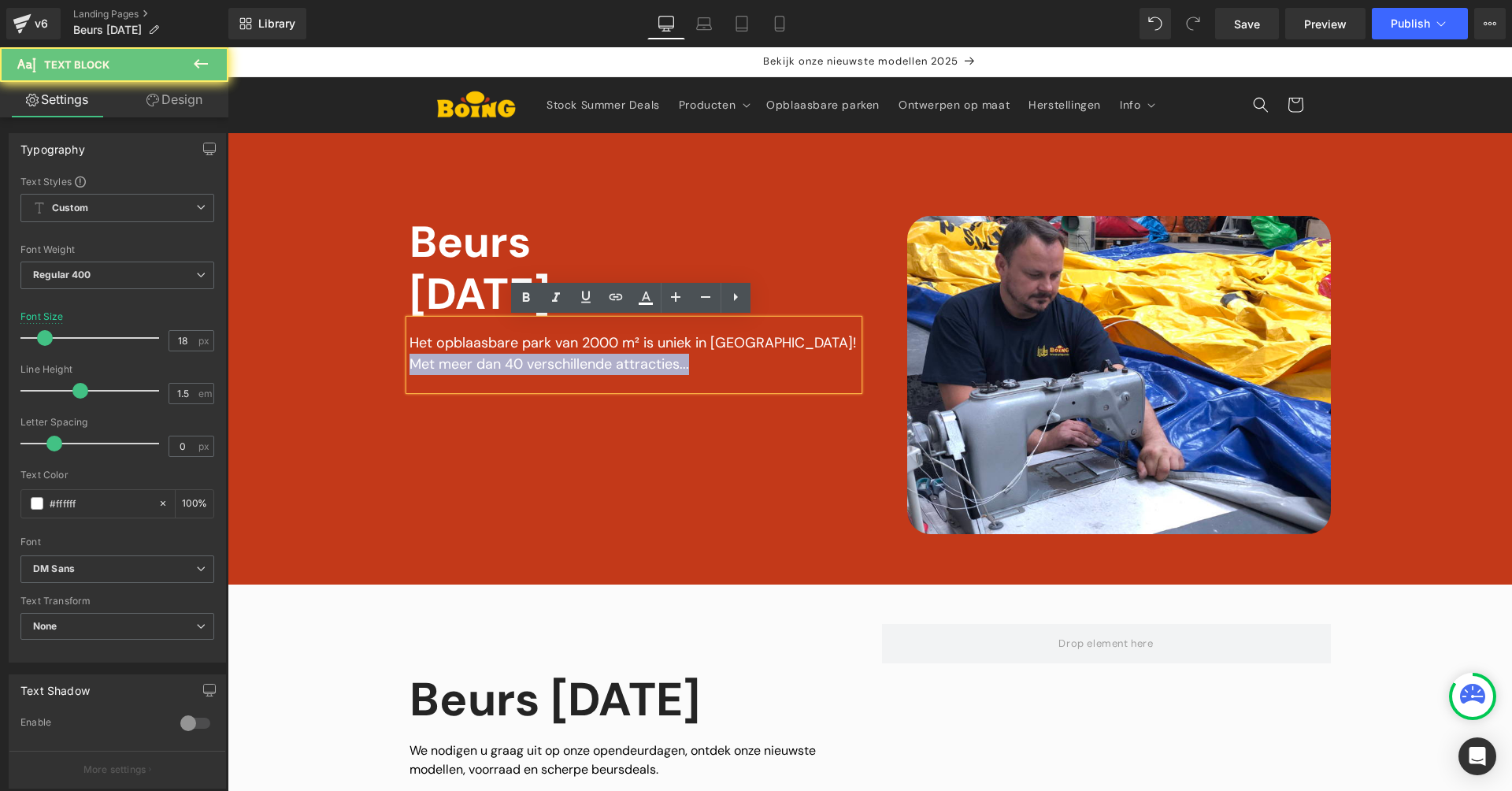
click at [536, 364] on div "Met meer dan 40 verschillende attracties..." at bounding box center [634, 364] width 449 height 21
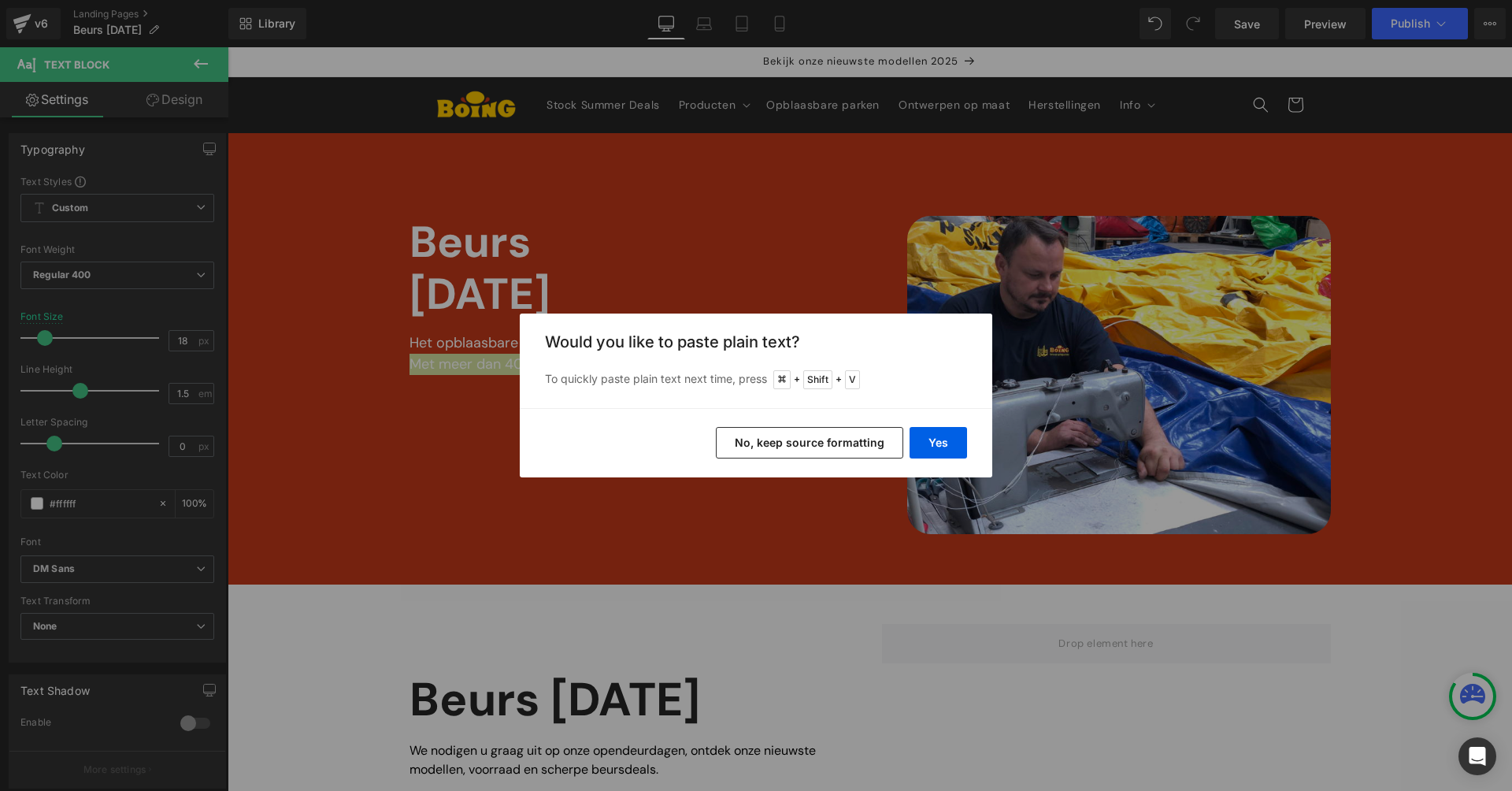
click at [474, 347] on div "Back to Library Insert Would you like to paste plain text? To quickly paste pla…" at bounding box center [756, 395] width 1512 height 791
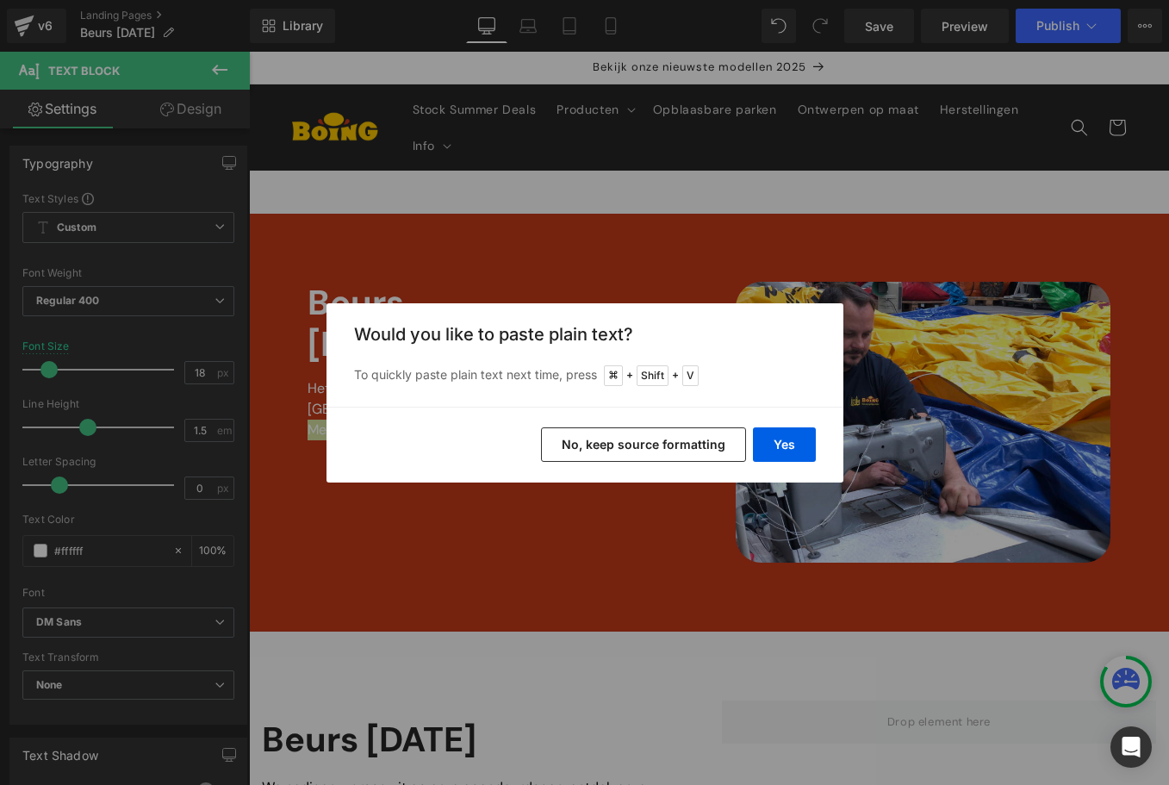
click at [694, 444] on button "No, keep source formatting" at bounding box center [643, 444] width 205 height 34
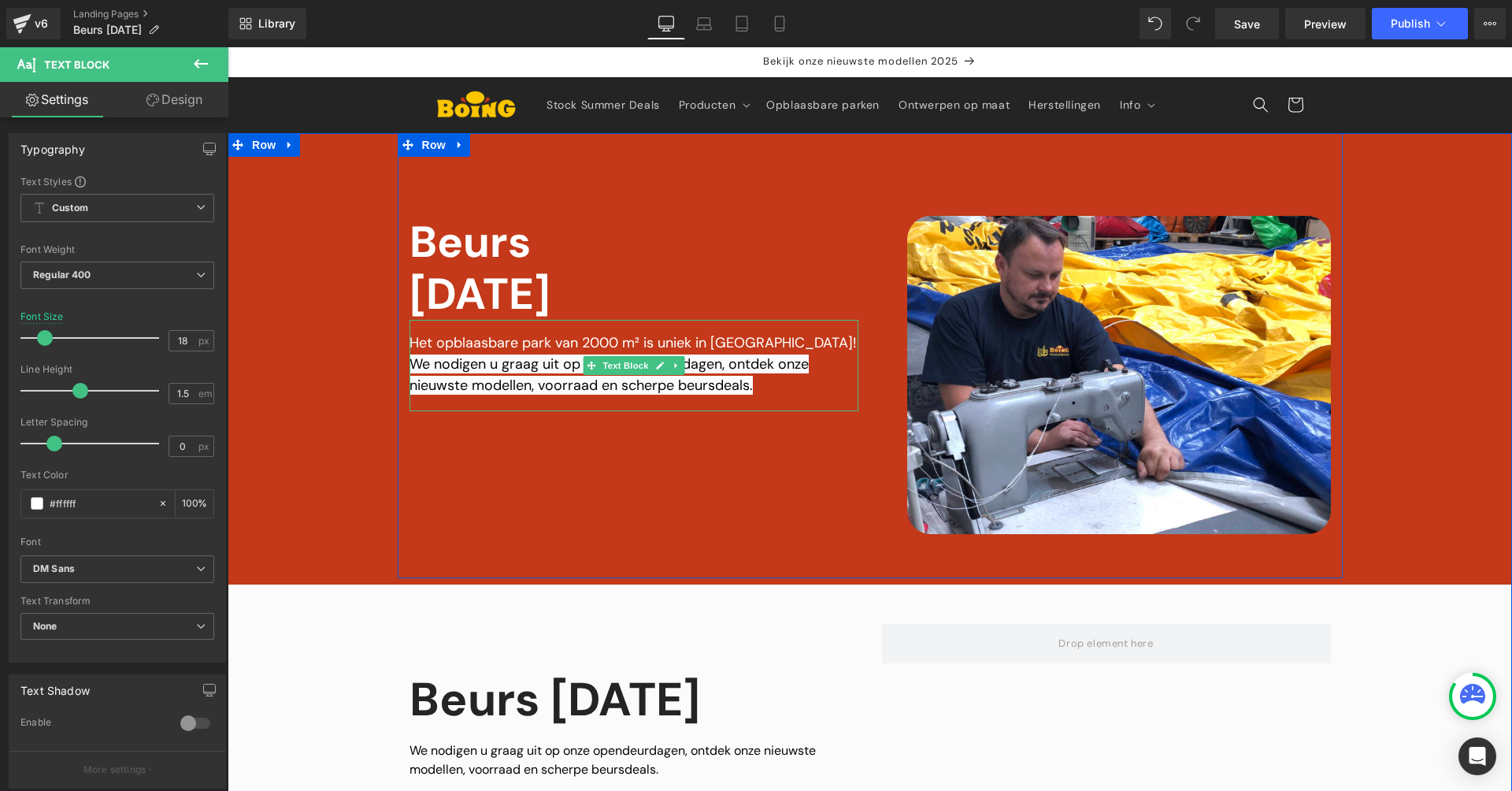
click at [478, 372] on span "We nodigen u graag uit op onze opendeurdagen, ontdek onze nieuwste modellen, vo…" at bounding box center [609, 375] width 399 height 40
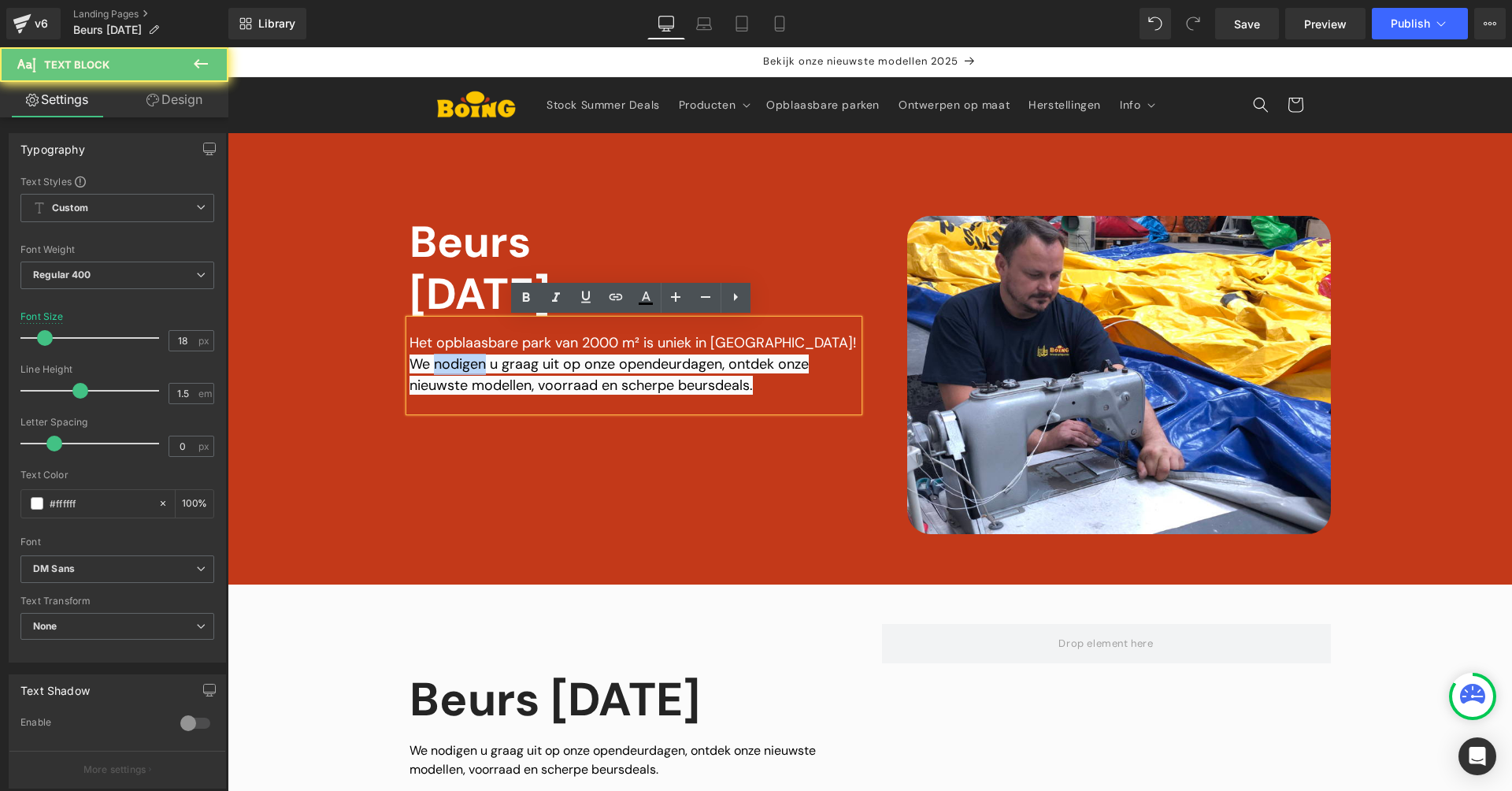
click at [478, 372] on span "We nodigen u graag uit op onze opendeurdagen, ontdek onze nieuwste modellen, vo…" at bounding box center [609, 375] width 399 height 40
click at [453, 331] on div "Het opblaasbare park van 2000 m² is uniek in Europa! We nodigen u graag uit op …" at bounding box center [634, 366] width 449 height 91
drag, startPoint x: 792, startPoint y: 395, endPoint x: 347, endPoint y: 319, distance: 451.4
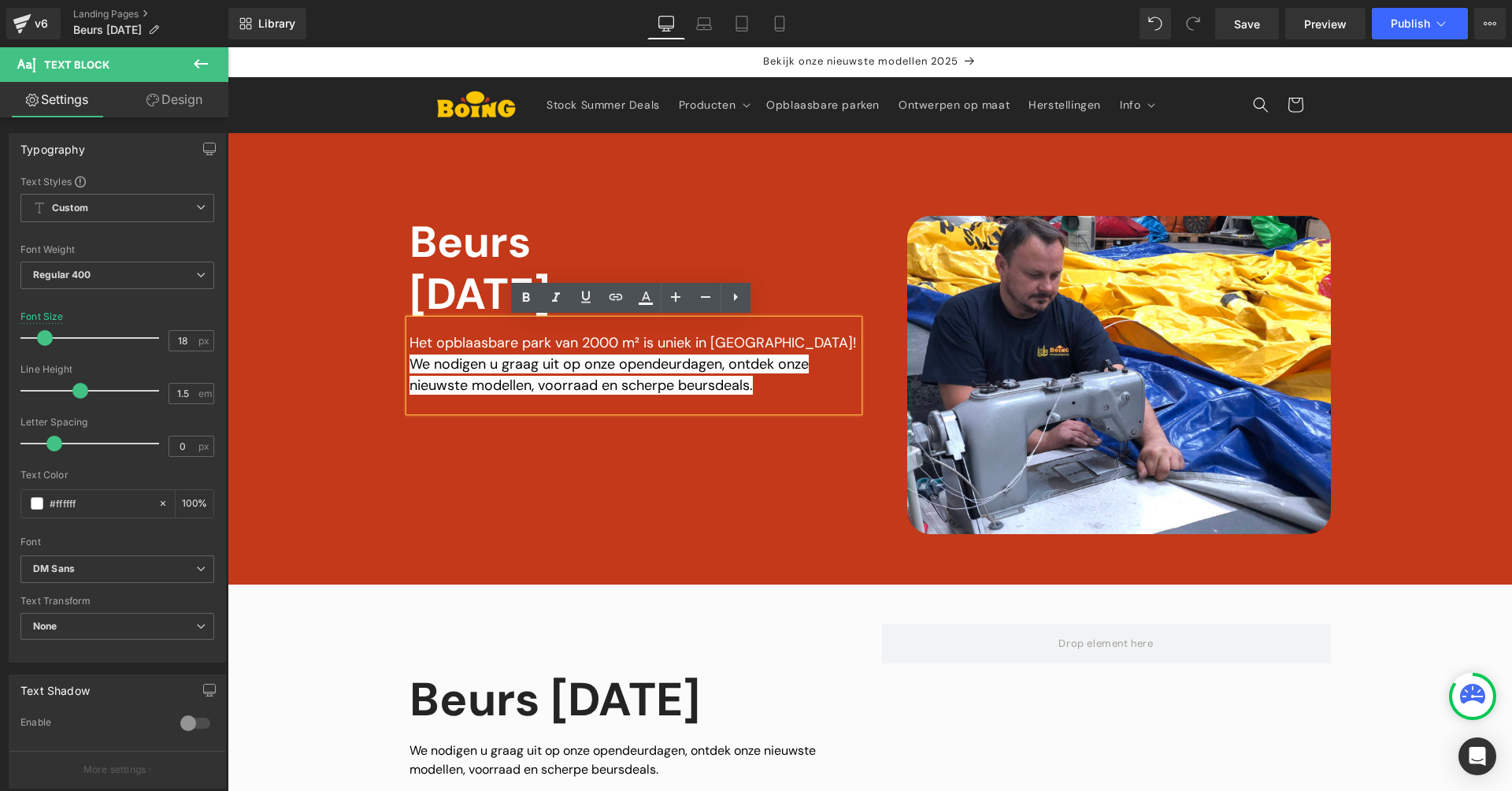
click at [332, 321] on div "Image Vimeo Beurs Oktober 2025 Text Block Het opblaasbare park van 2000 m² is u…" at bounding box center [869, 356] width 1284 height 445
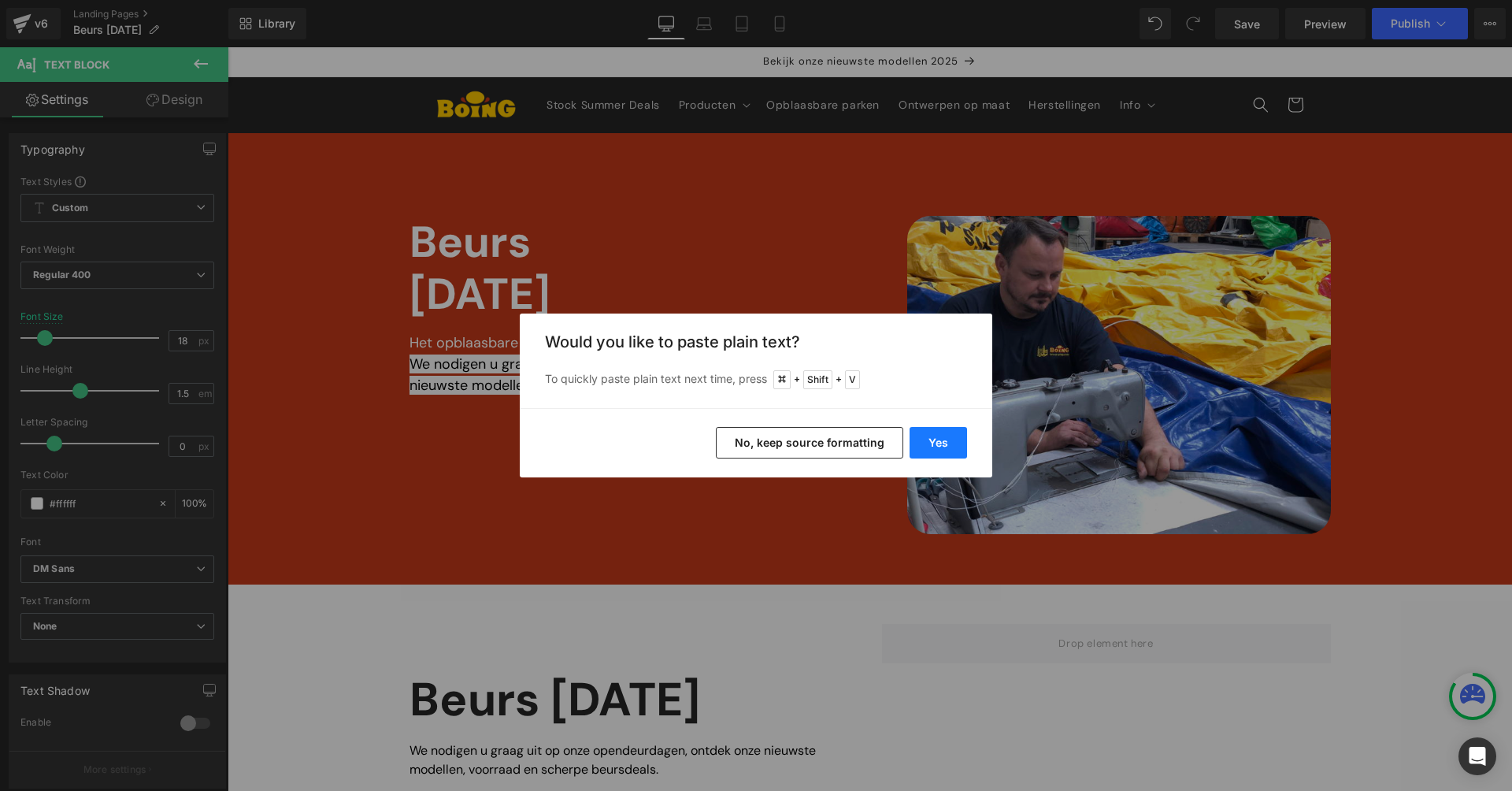
click at [931, 440] on button "Yes" at bounding box center [938, 443] width 58 height 31
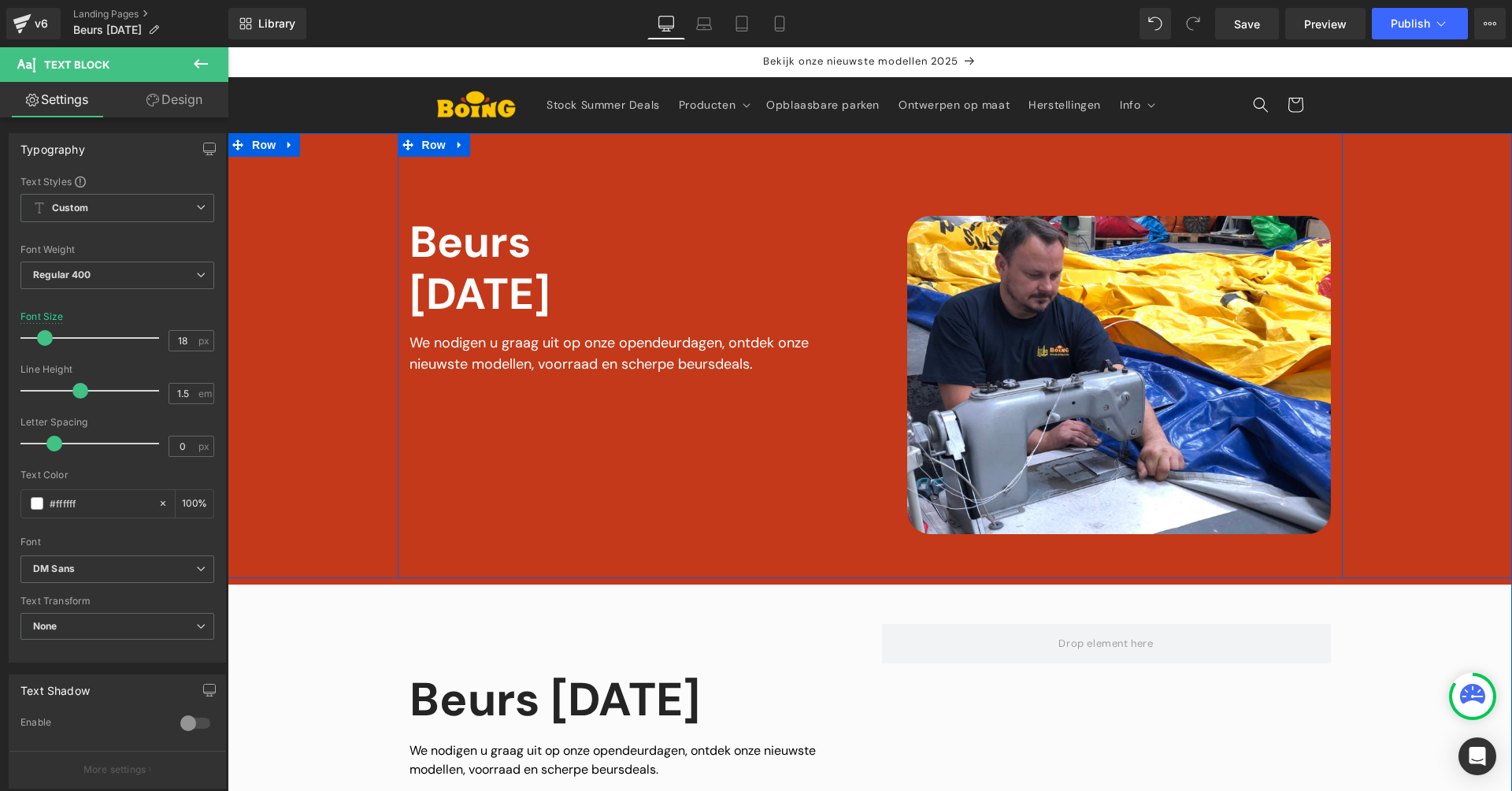
click at [666, 423] on div "Beurs Oktober 2025 Text Block We nodigen u graag uit op onze opendeurdagen, ont…" at bounding box center [634, 375] width 473 height 318
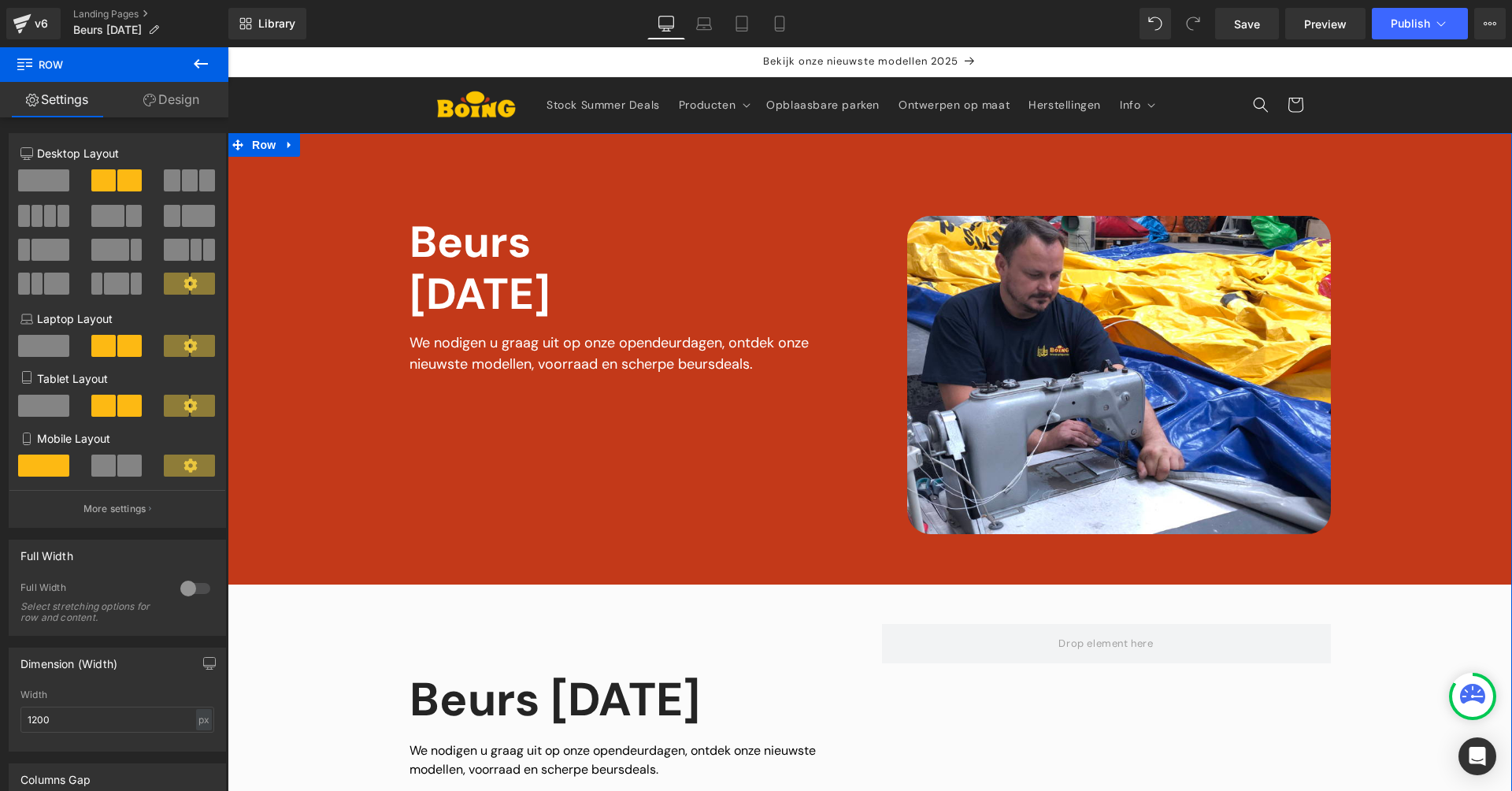
scroll to position [139, 0]
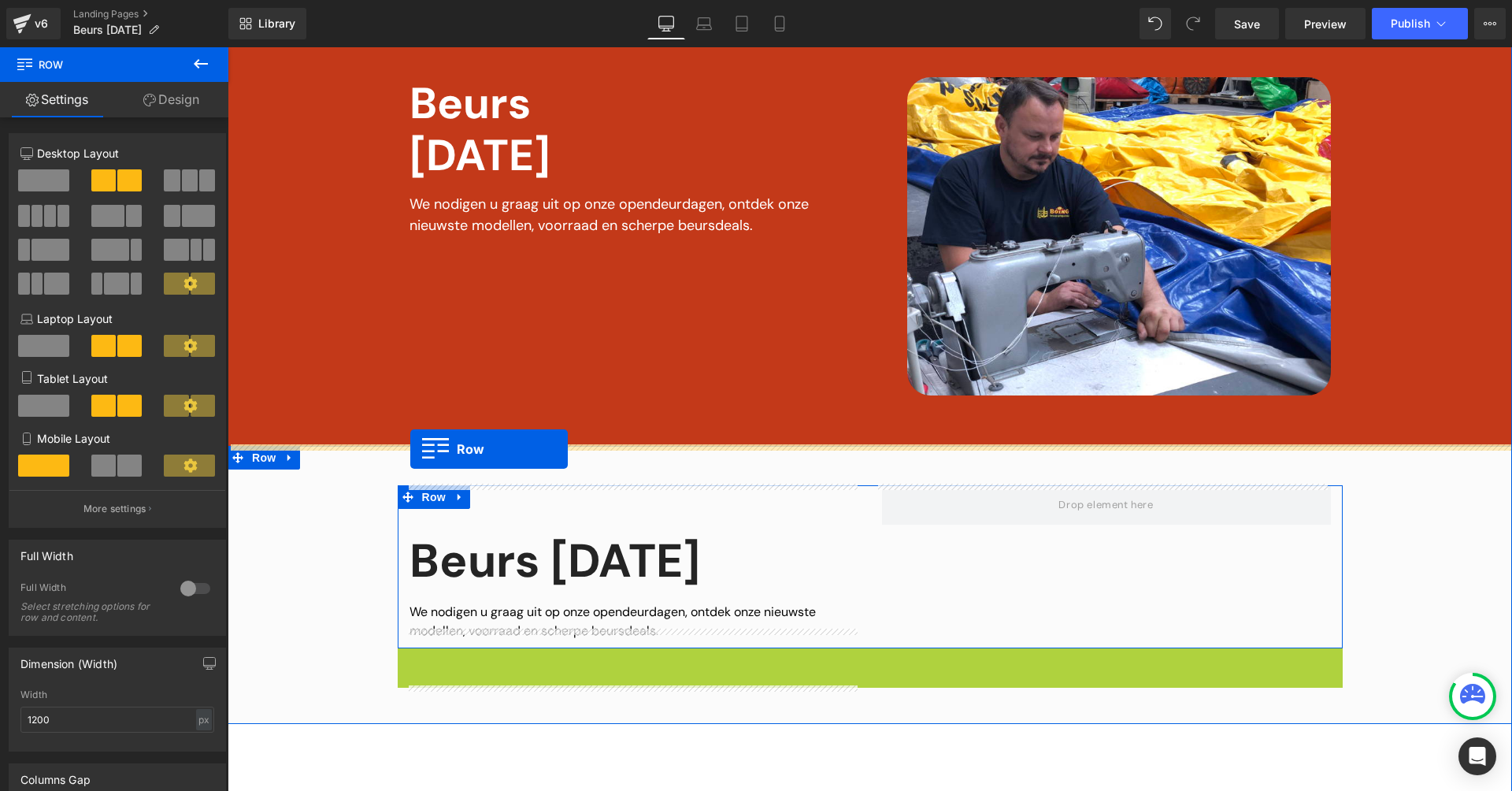
drag, startPoint x: 399, startPoint y: 703, endPoint x: 410, endPoint y: 449, distance: 254.2
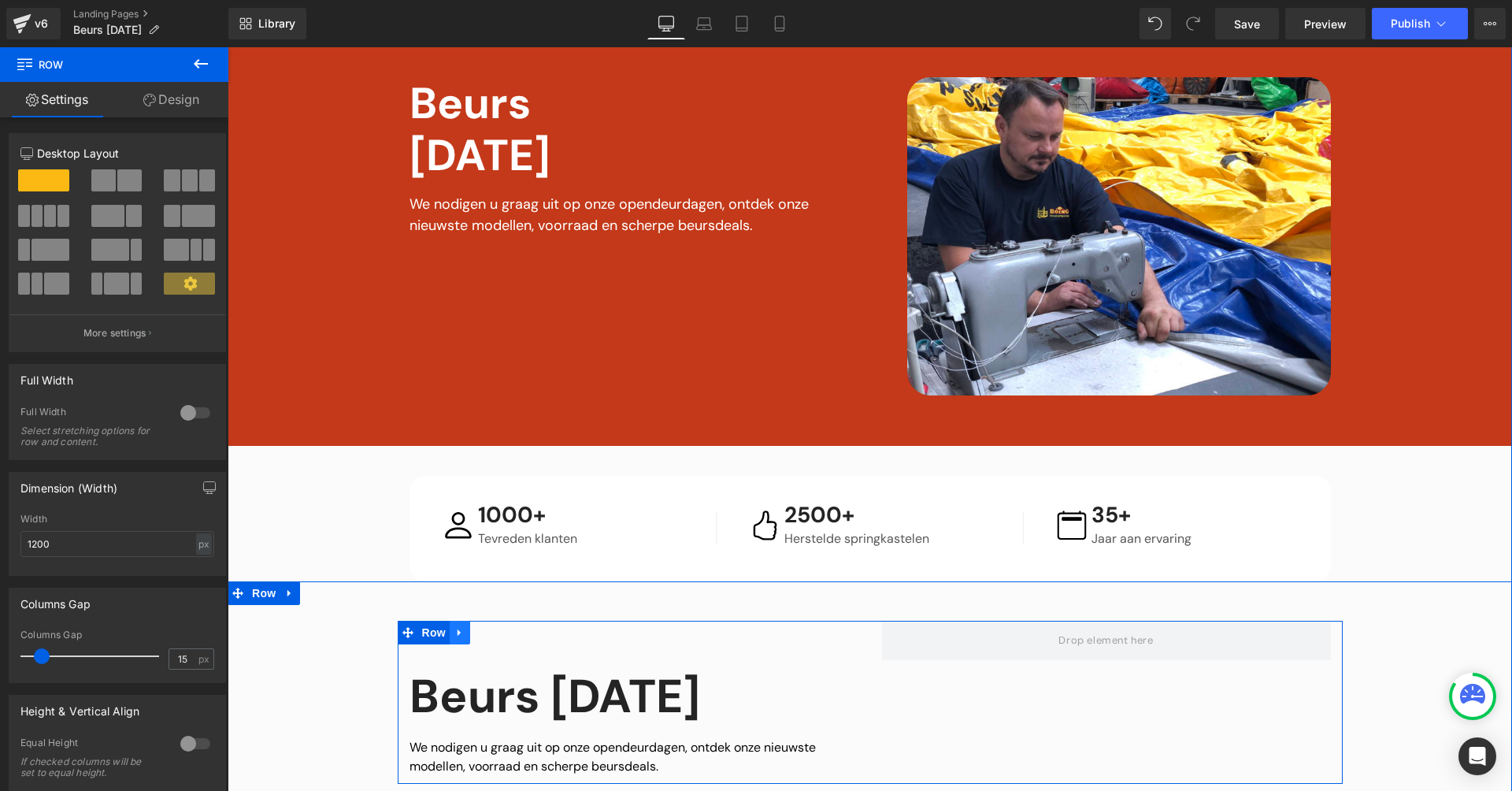
click at [458, 634] on link at bounding box center [460, 633] width 20 height 24
click at [492, 630] on link at bounding box center [501, 633] width 20 height 24
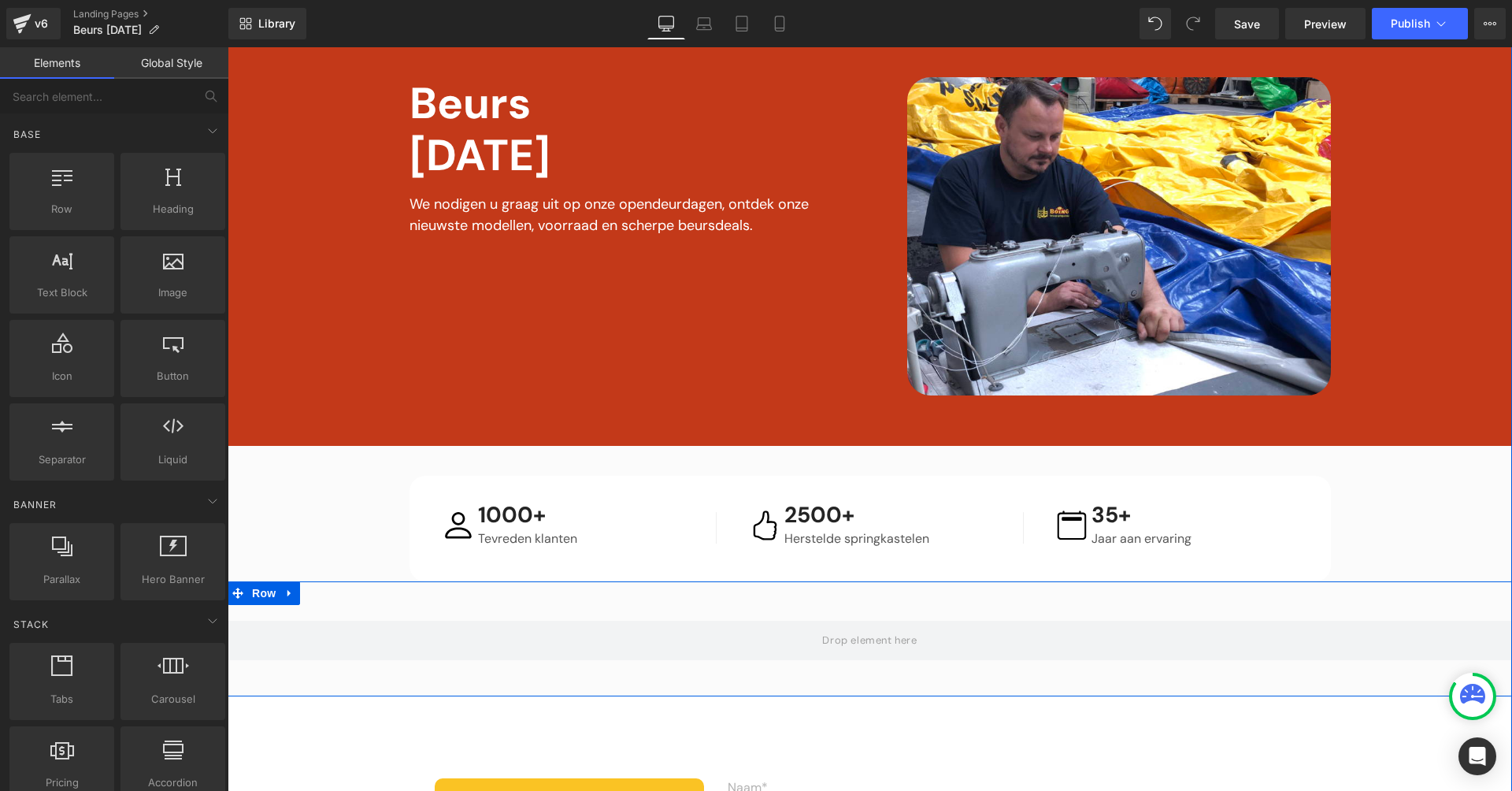
scroll to position [306, 0]
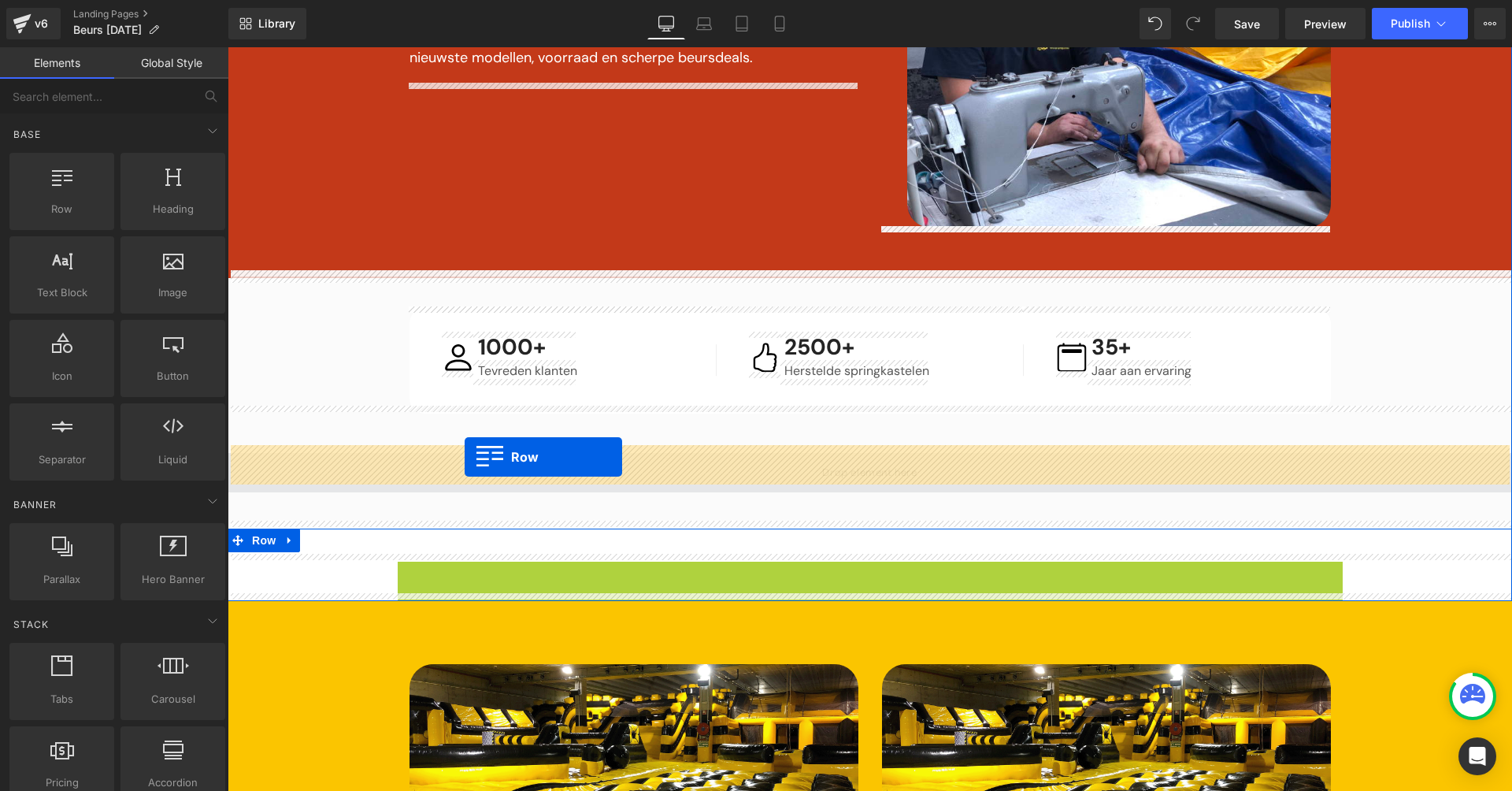
drag, startPoint x: 404, startPoint y: 569, endPoint x: 463, endPoint y: 457, distance: 126.6
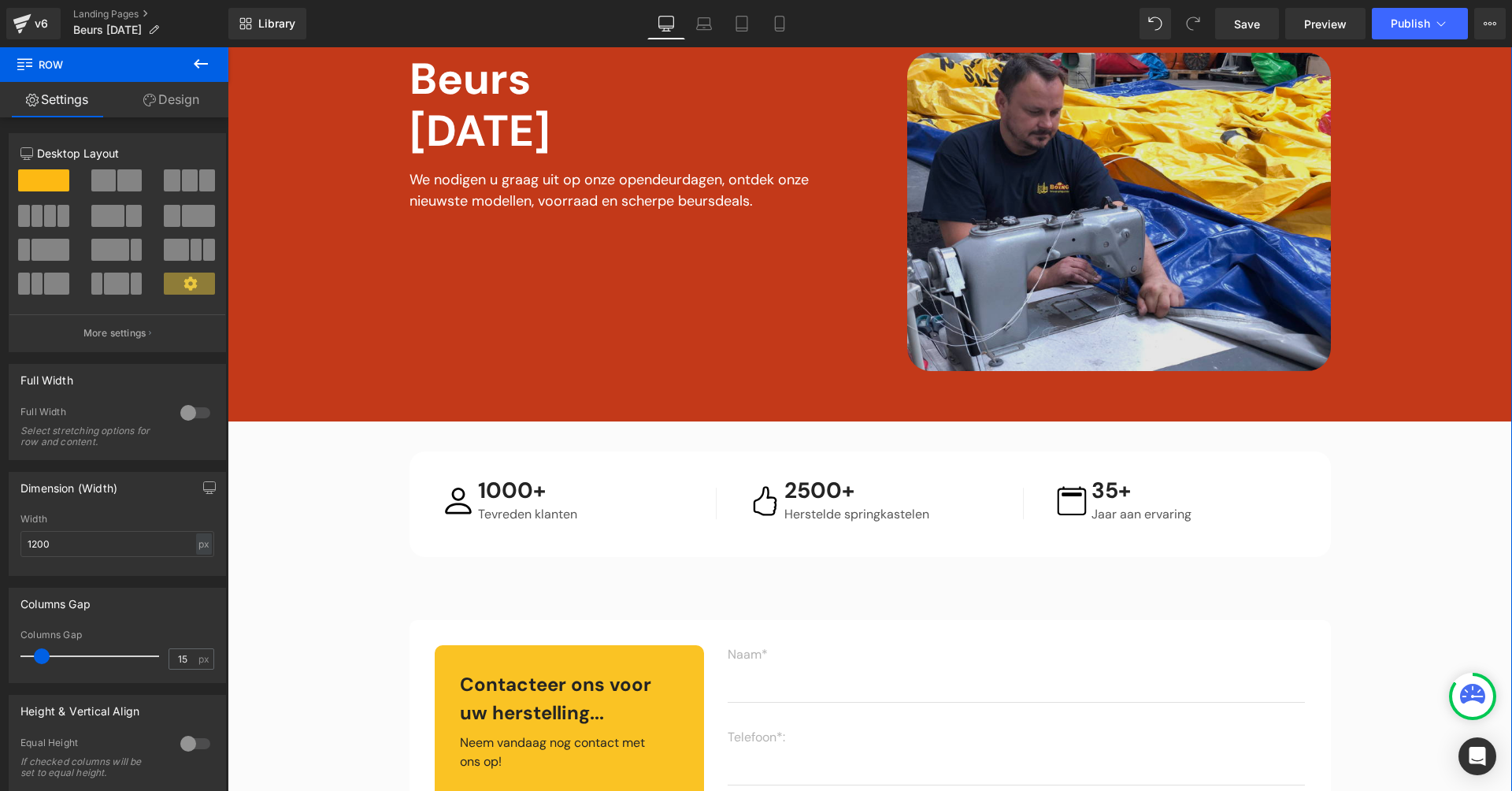
scroll to position [0, 0]
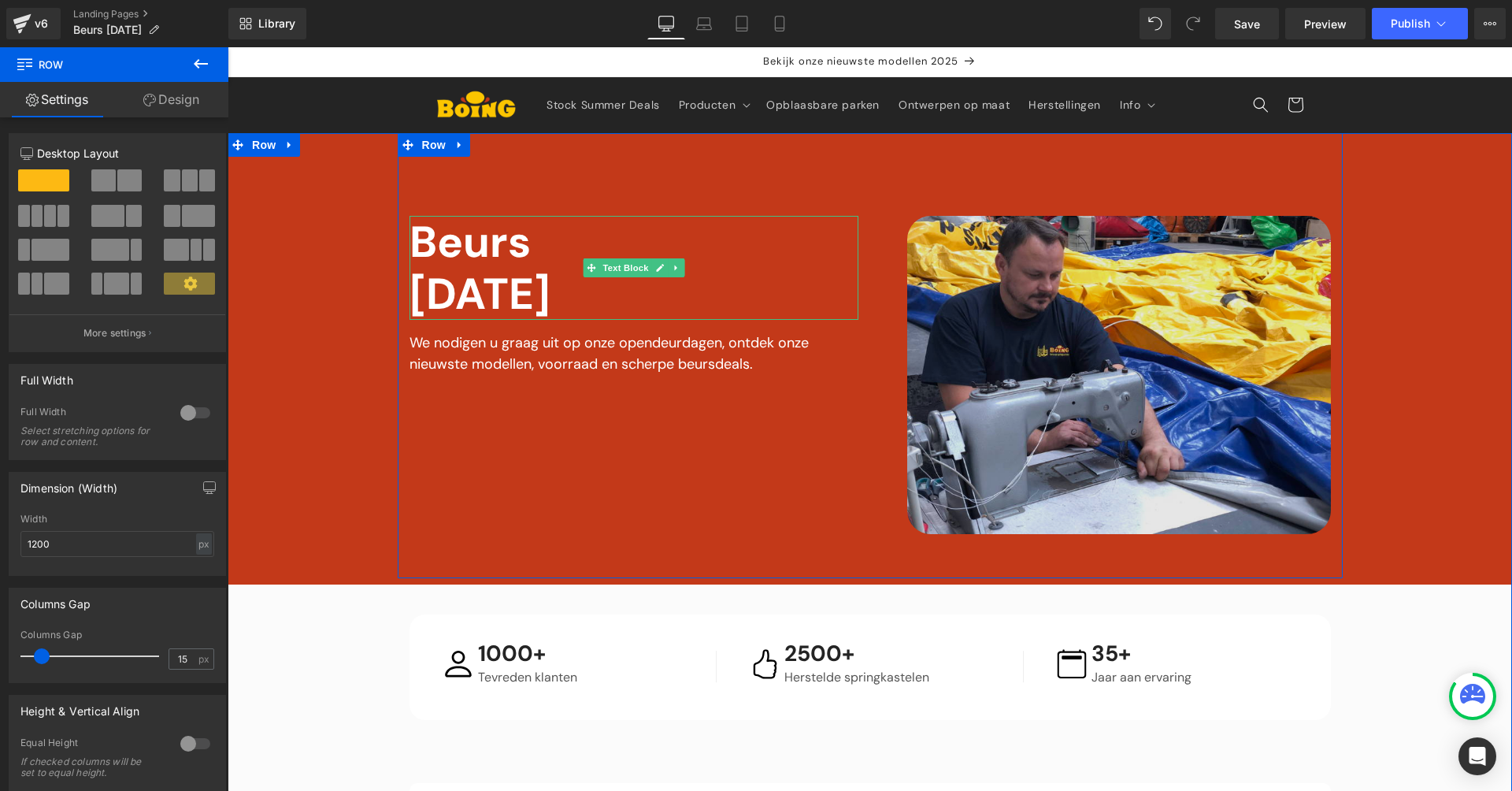
click at [944, 292] on img at bounding box center [1118, 375] width 423 height 318
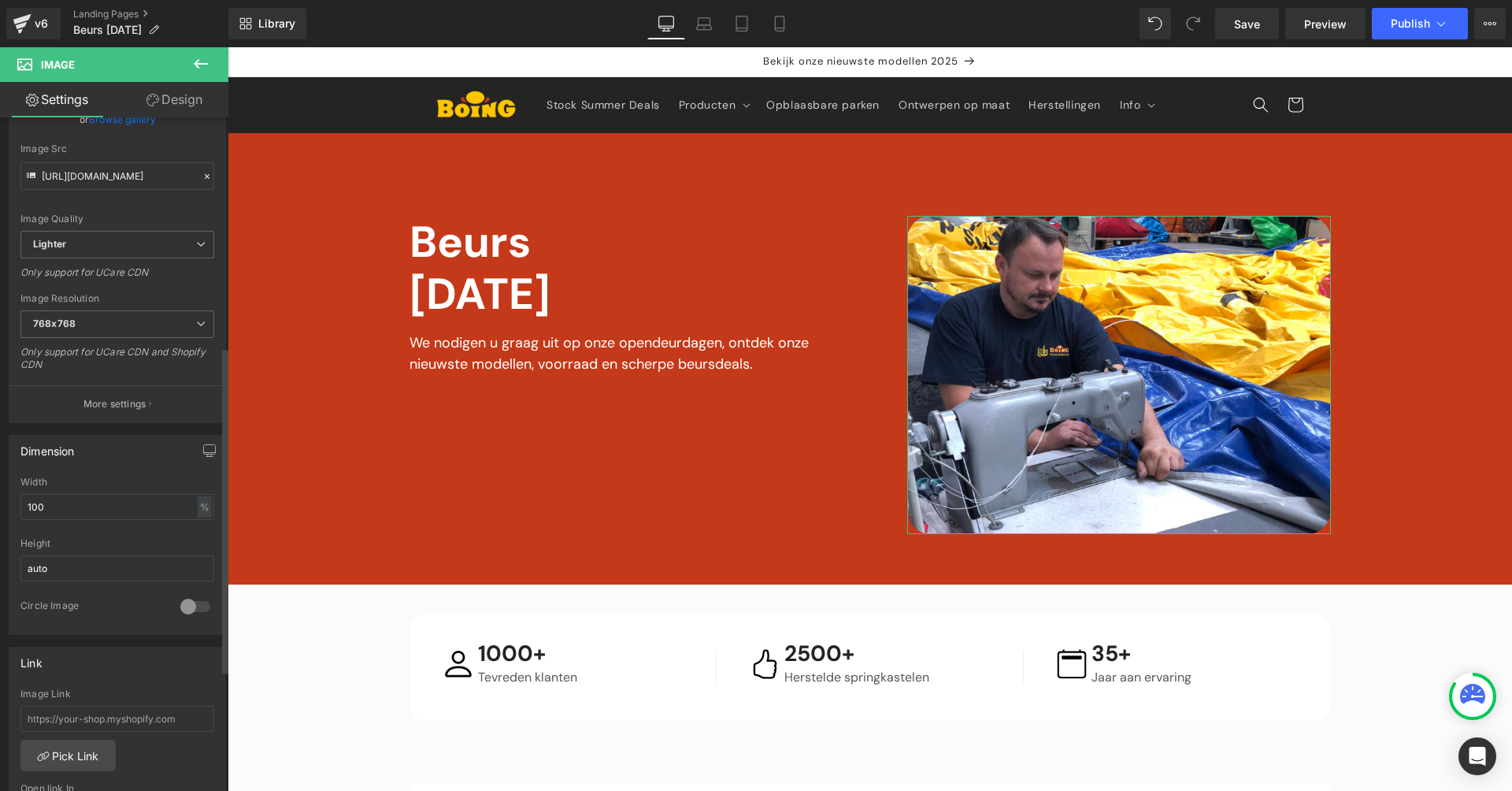
scroll to position [697, 0]
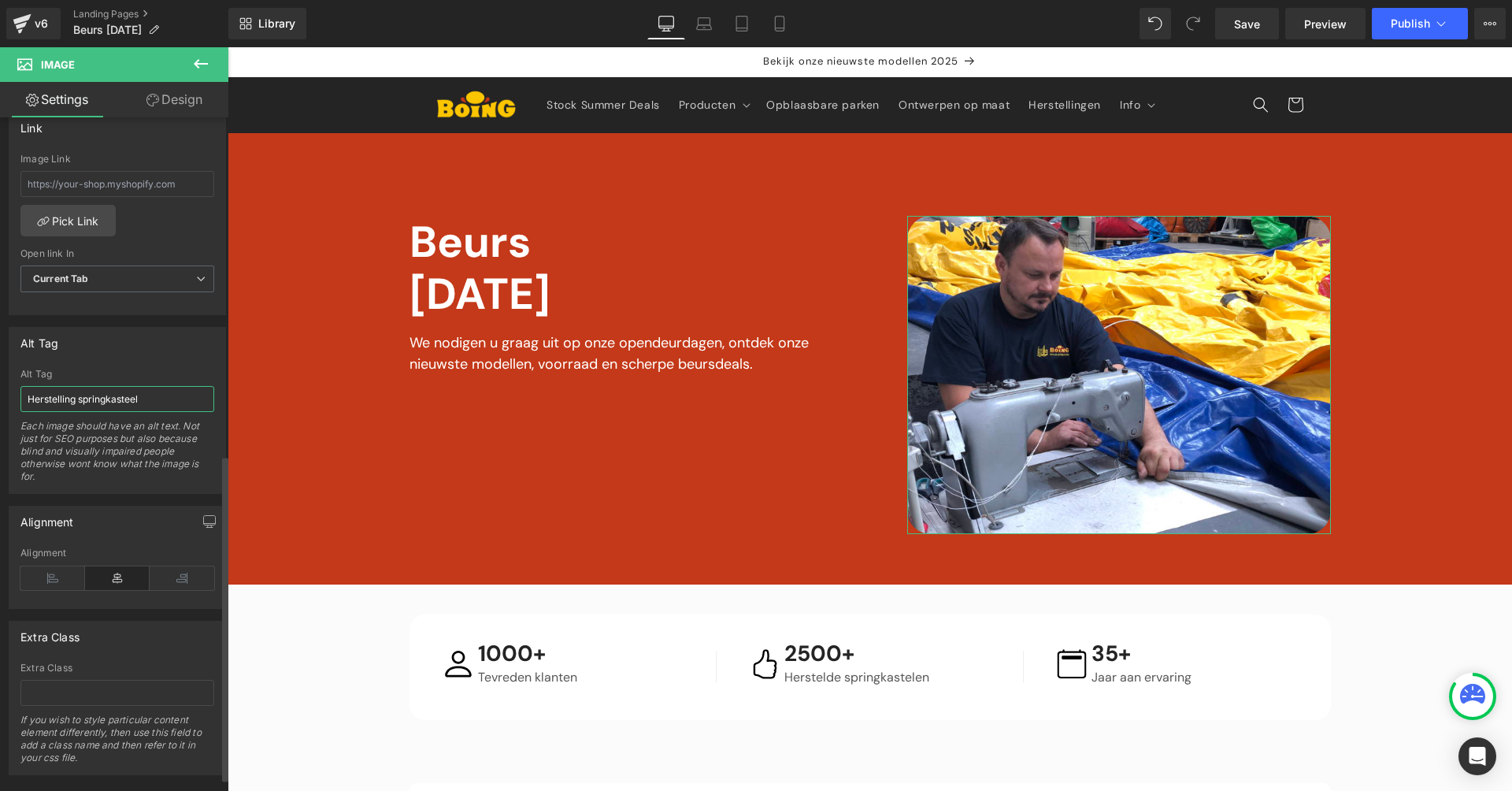
click at [142, 401] on input "Herstelling springkasteel" at bounding box center [117, 399] width 194 height 26
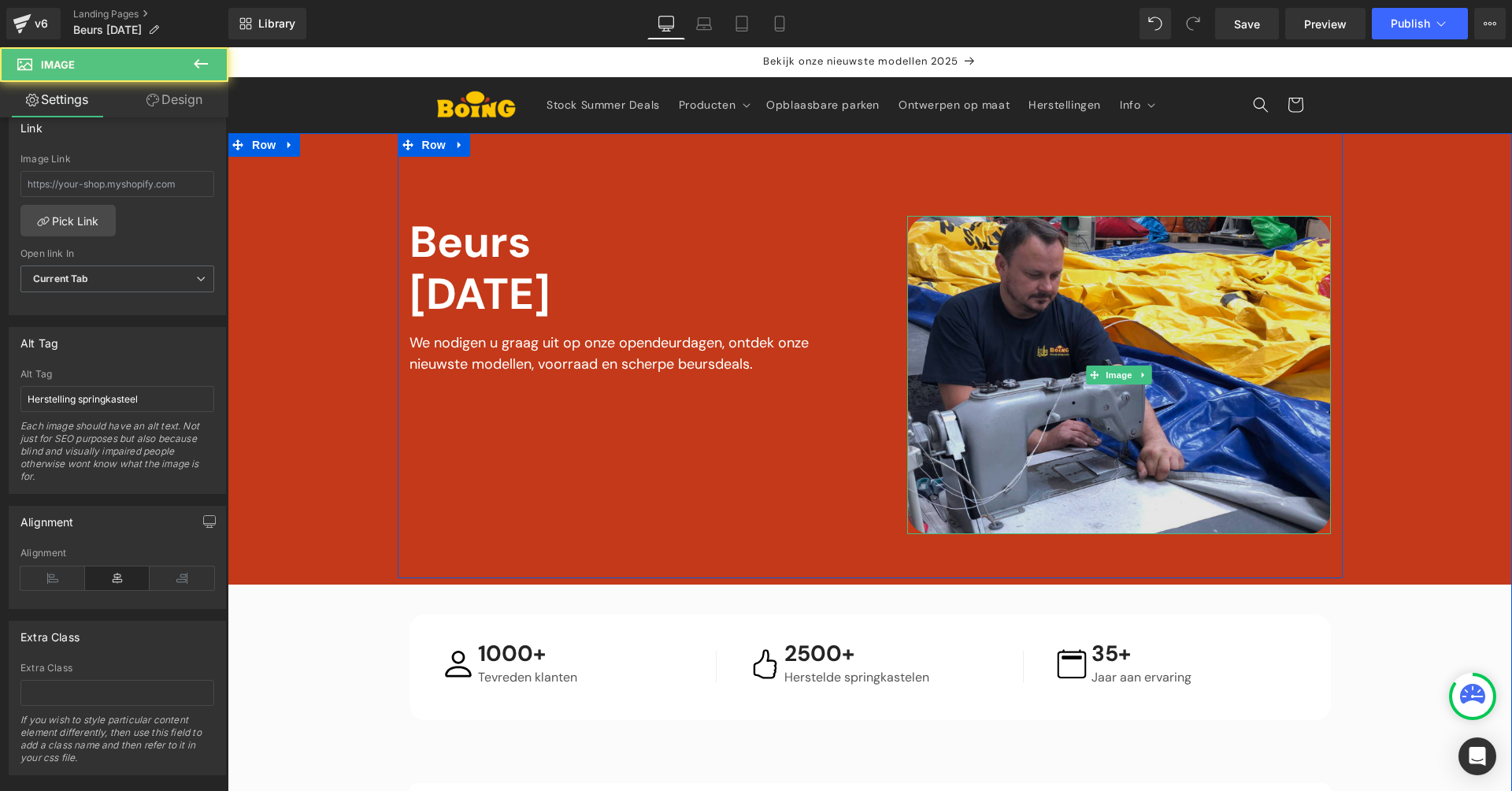
click at [1054, 457] on img at bounding box center [1118, 375] width 423 height 318
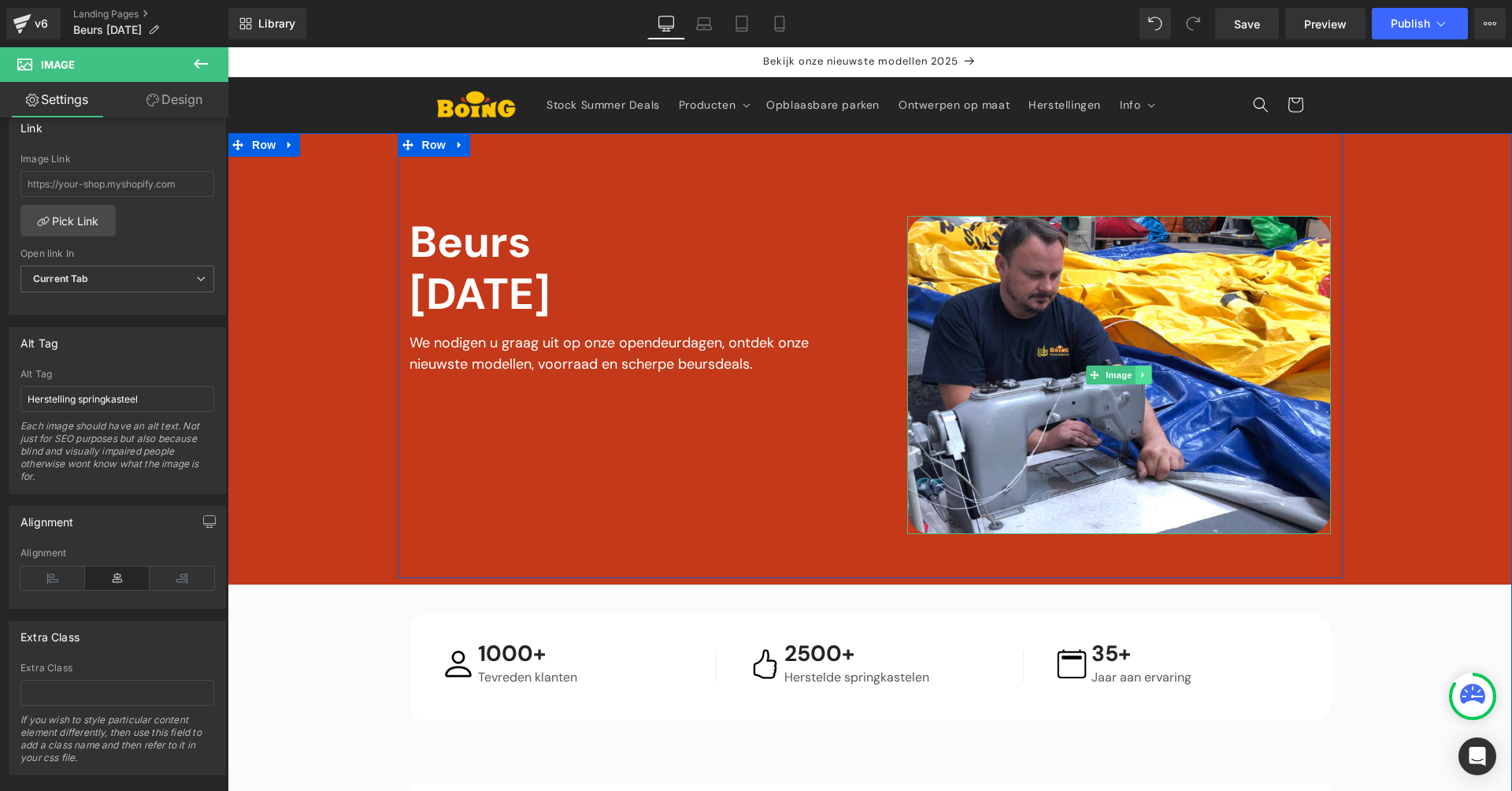
click at [1140, 372] on icon at bounding box center [1143, 375] width 8 height 9
click at [1146, 371] on icon at bounding box center [1150, 374] width 8 height 8
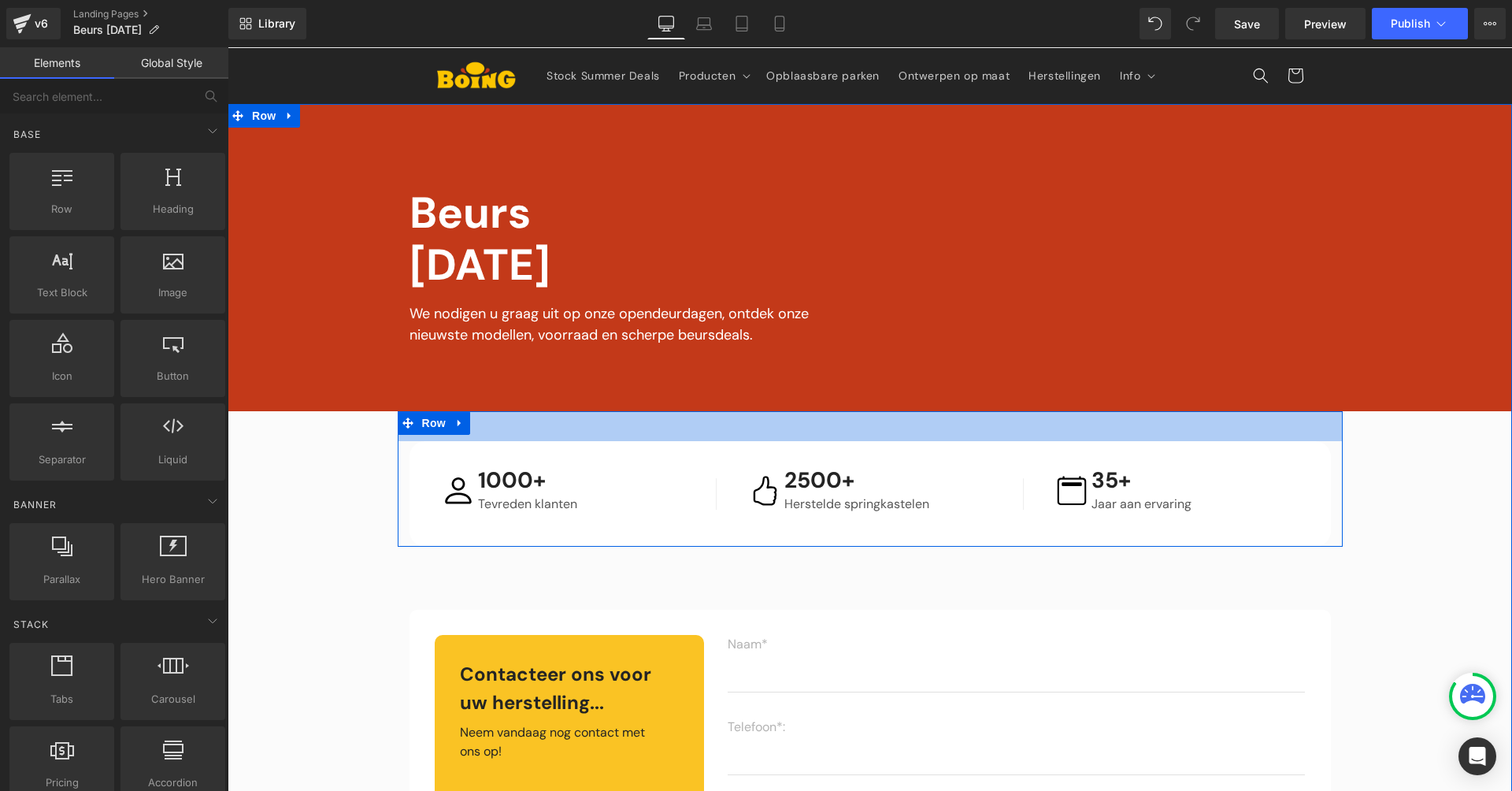
scroll to position [124, 0]
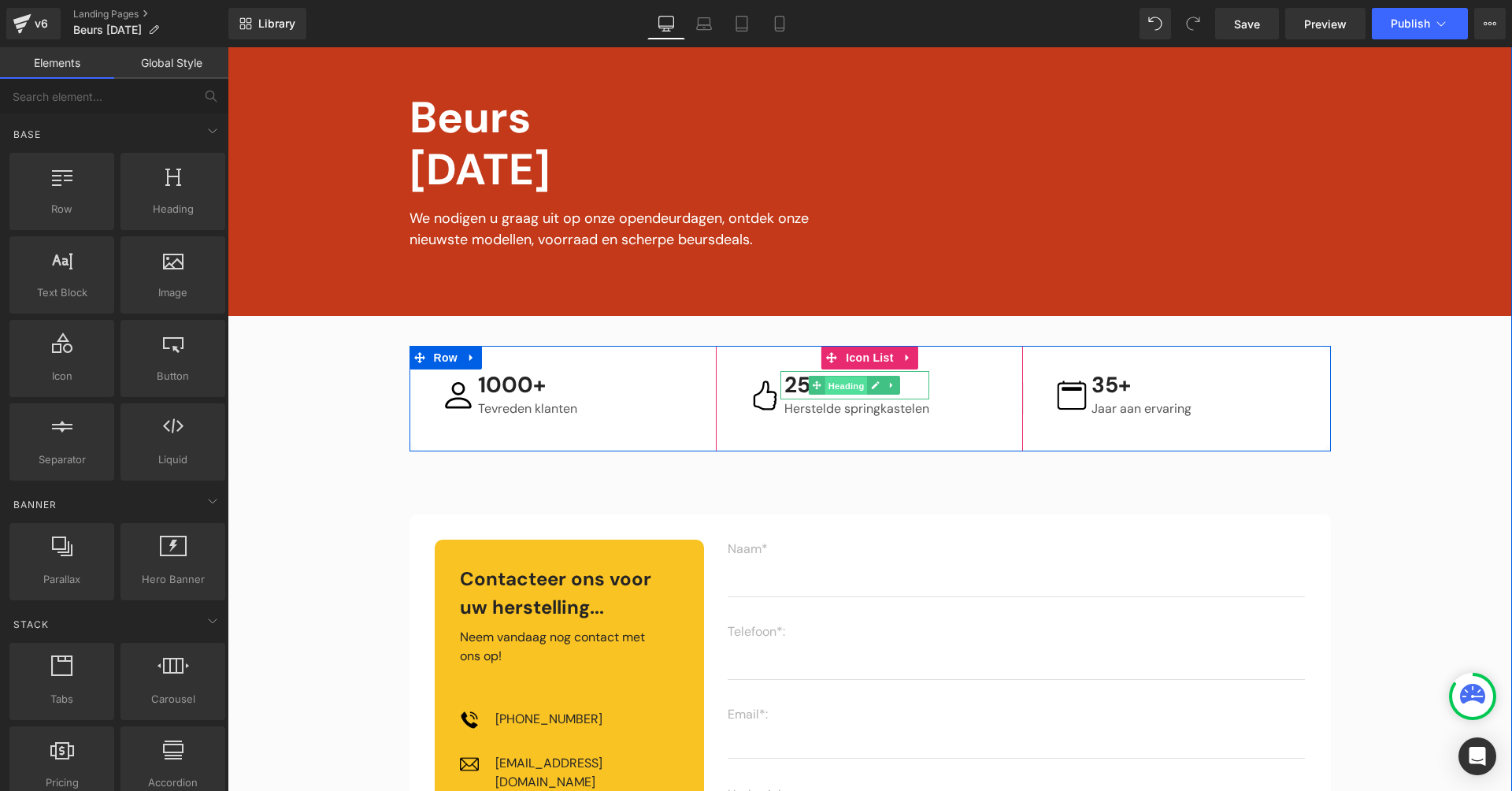
click at [851, 392] on span "Heading" at bounding box center [847, 386] width 43 height 19
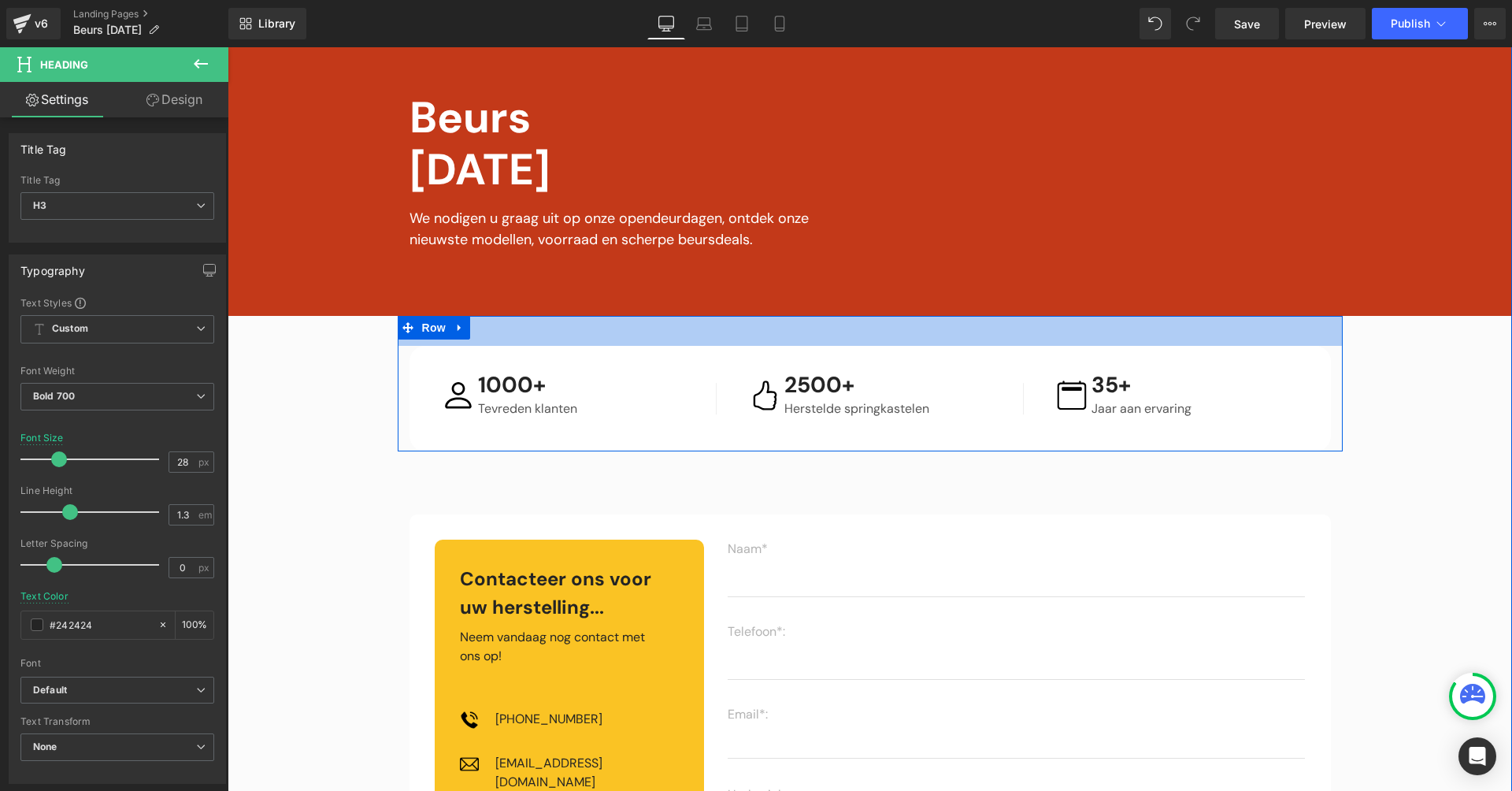
scroll to position [0, 0]
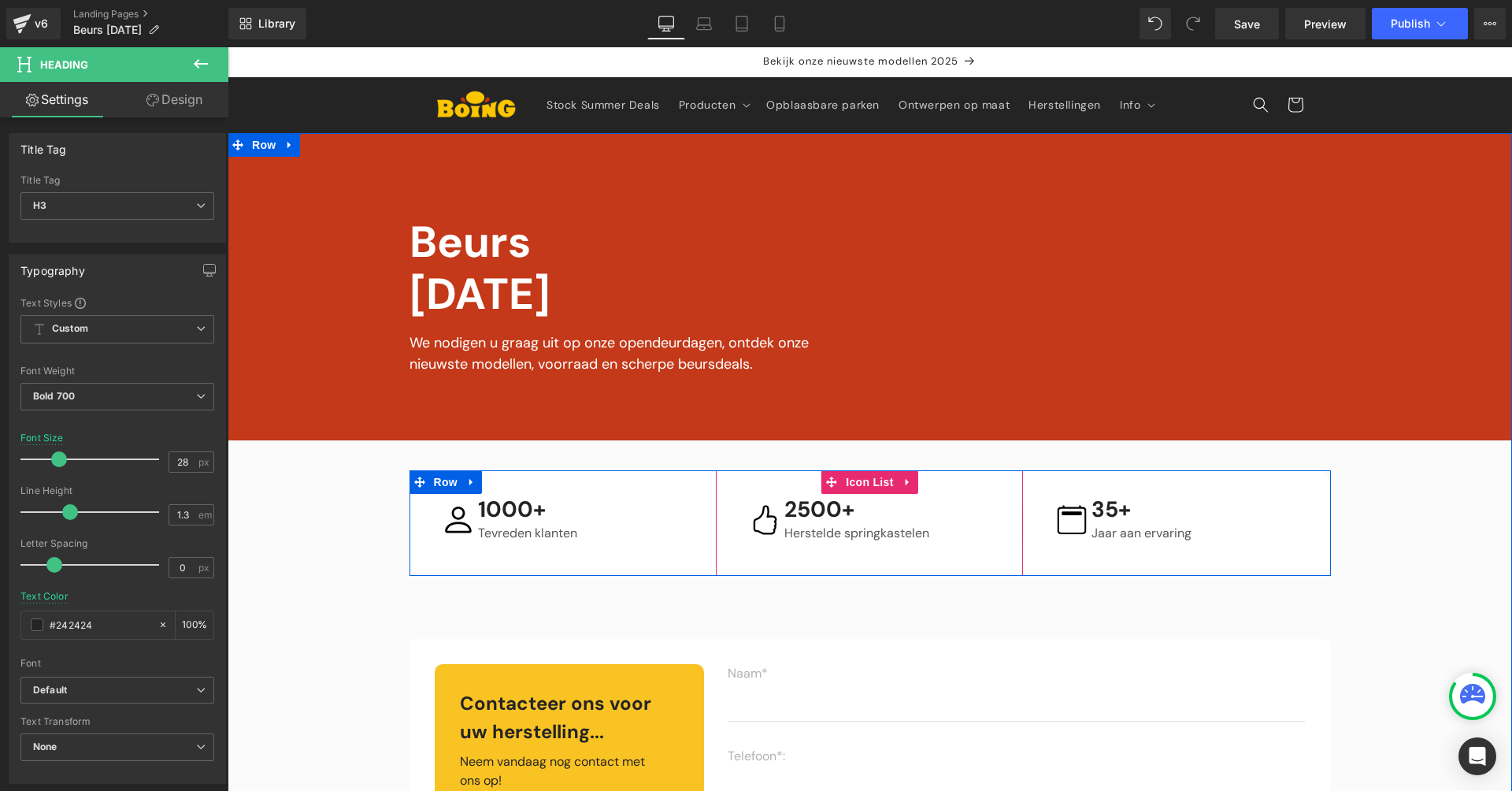
click at [1041, 486] on div "Image 35+ Heading Jaar aan ervaring Text Block Icon List" at bounding box center [1177, 522] width 307 height 105
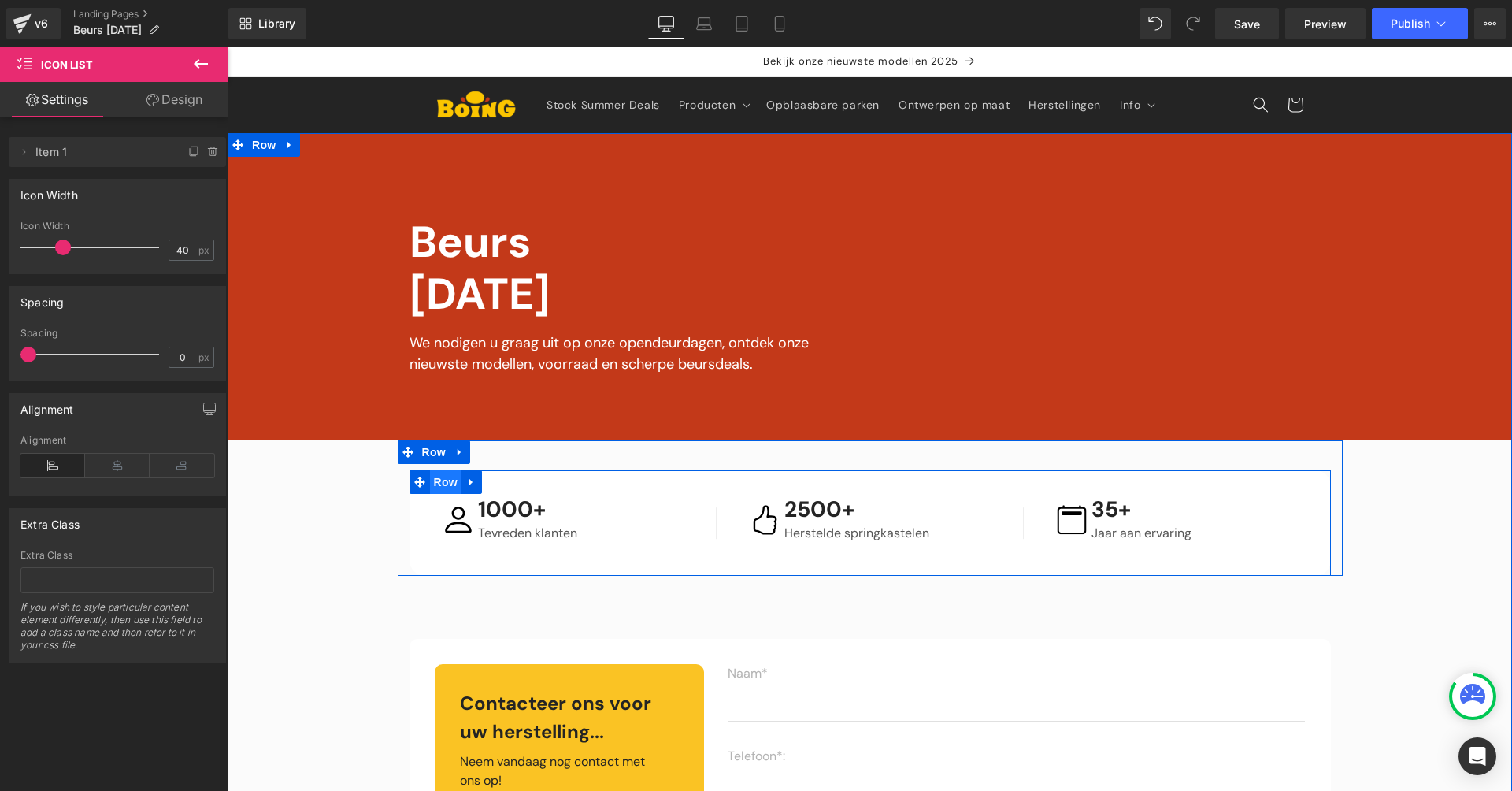
click at [442, 483] on span "Row" at bounding box center [445, 482] width 31 height 24
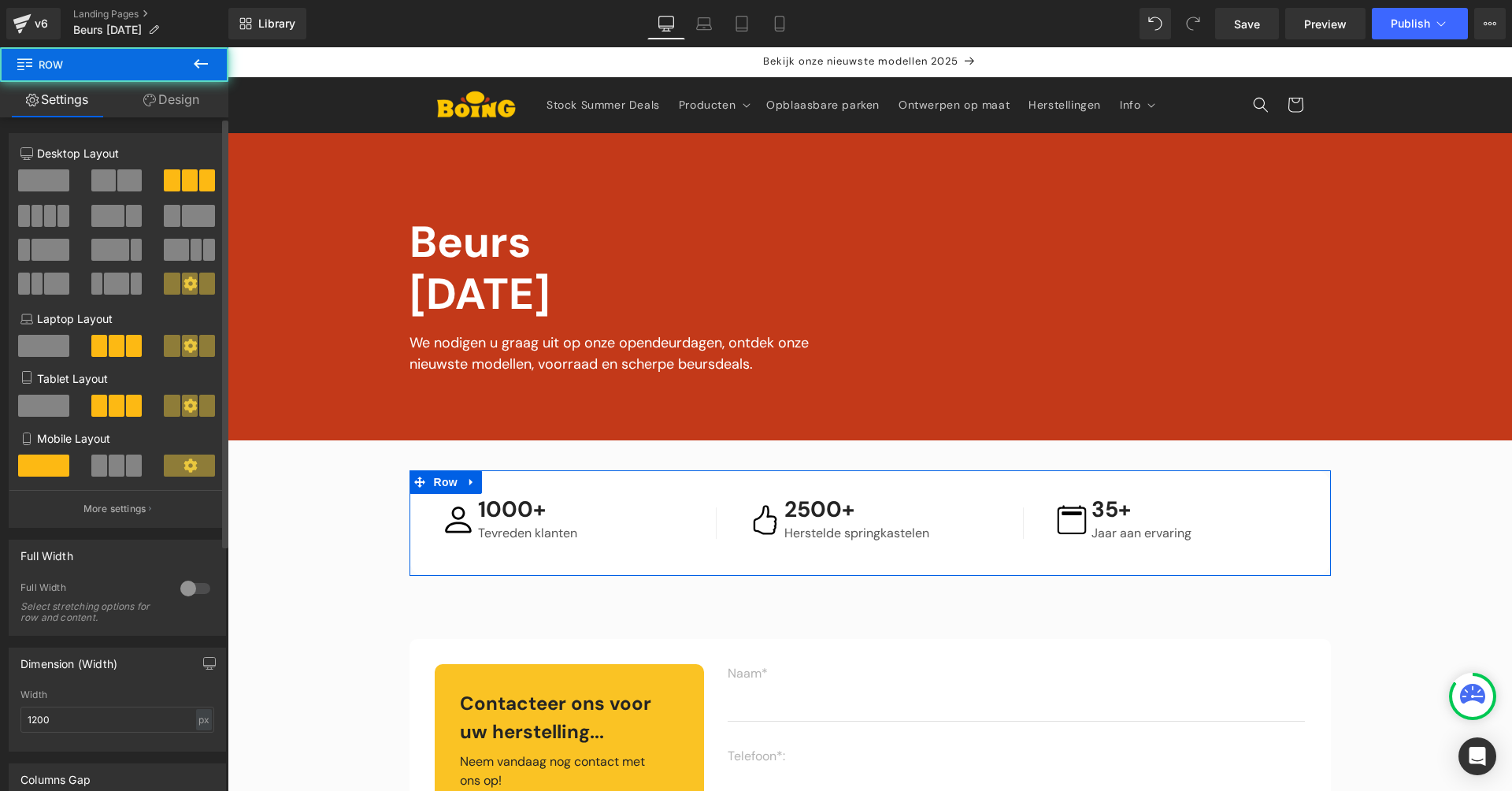
click at [119, 181] on span at bounding box center [129, 180] width 25 height 22
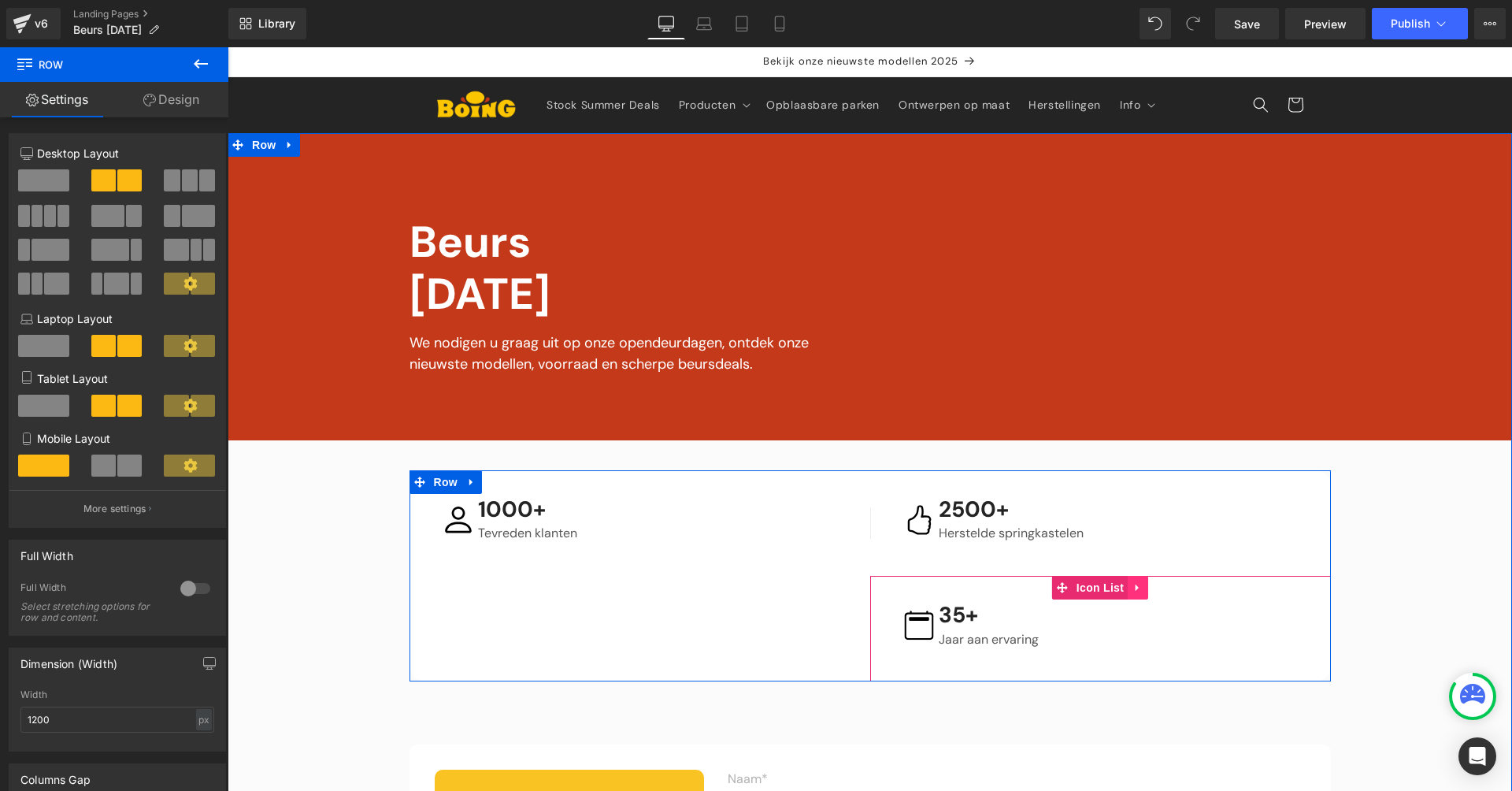
click at [1133, 583] on icon at bounding box center [1138, 588] width 11 height 12
click at [1134, 487] on link at bounding box center [1138, 482] width 20 height 24
click at [1143, 485] on icon at bounding box center [1148, 482] width 11 height 11
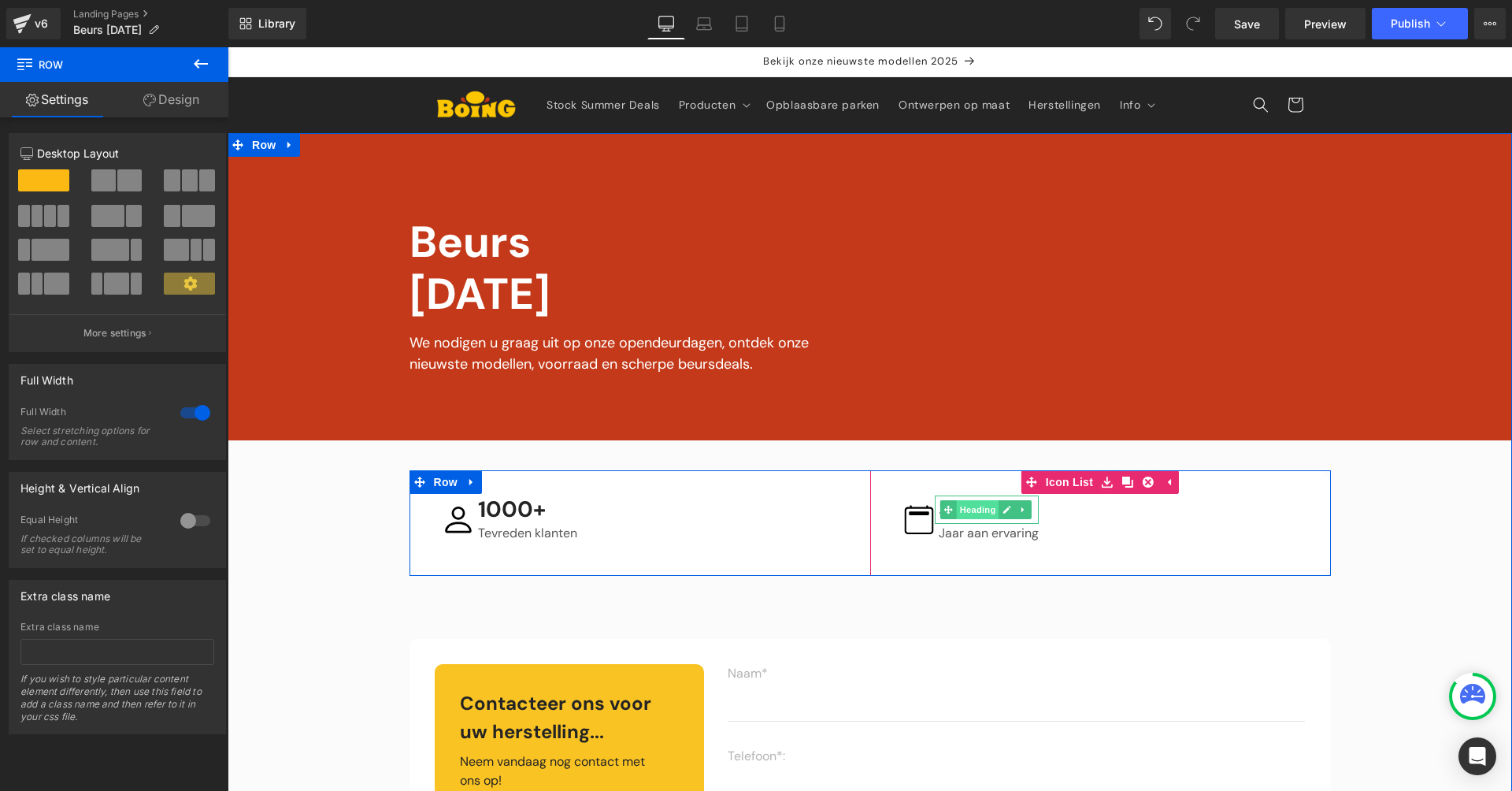
click at [968, 507] on span "Heading" at bounding box center [978, 509] width 43 height 19
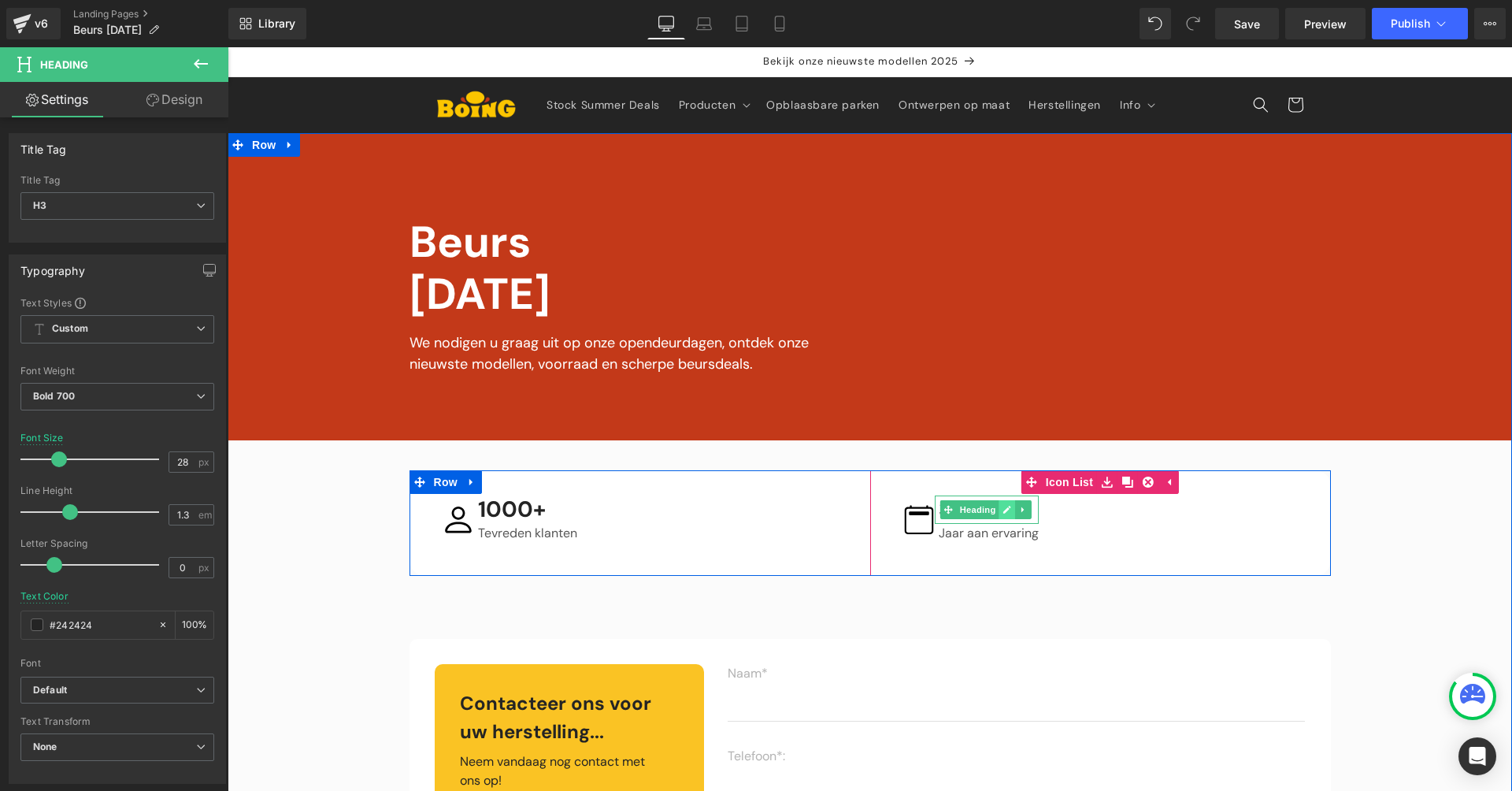
click at [1002, 500] on link at bounding box center [1007, 509] width 16 height 19
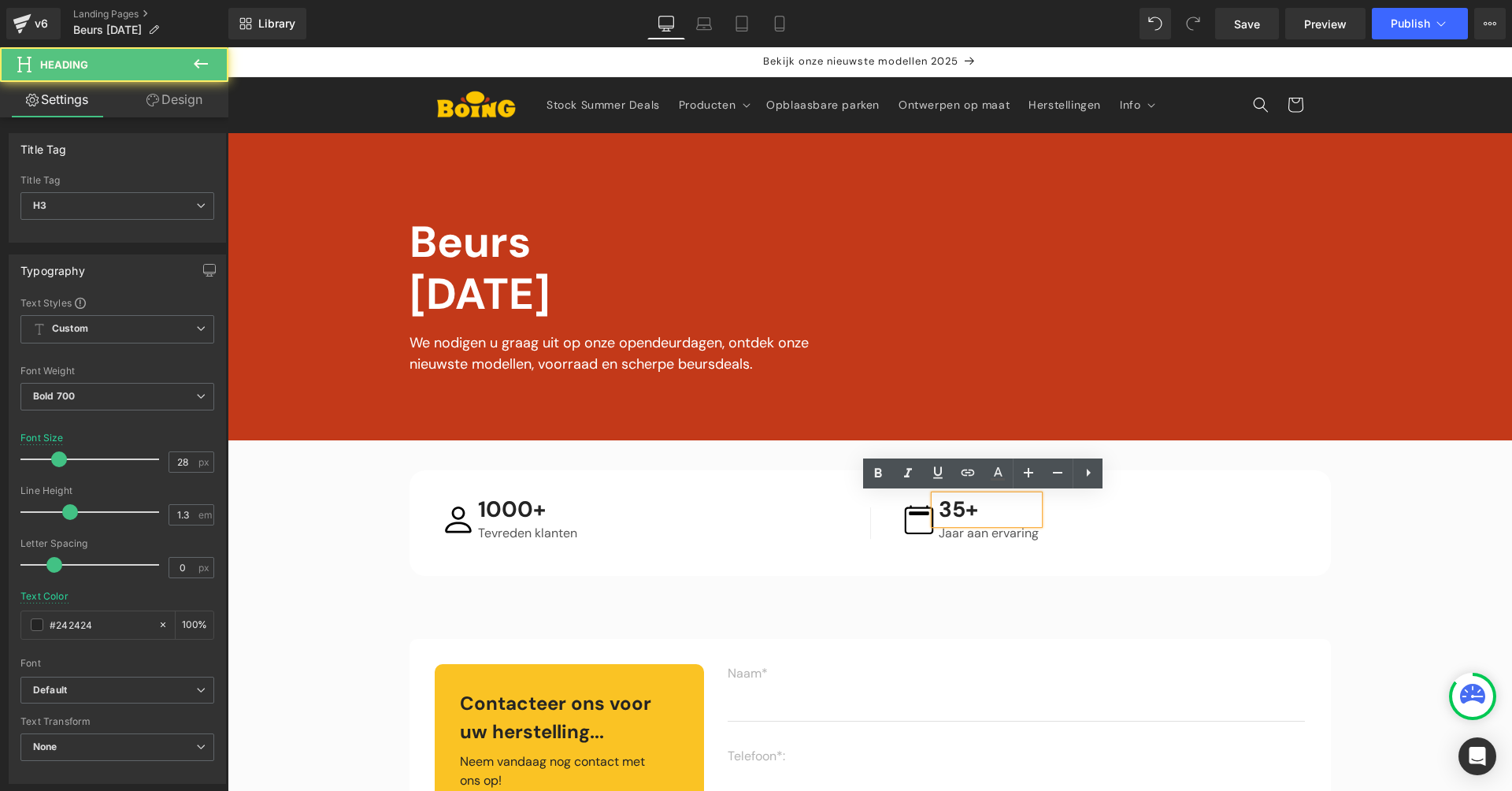
click at [947, 512] on h3 "35+" at bounding box center [988, 509] width 100 height 28
click at [947, 511] on h3 "35+" at bounding box center [988, 509] width 100 height 28
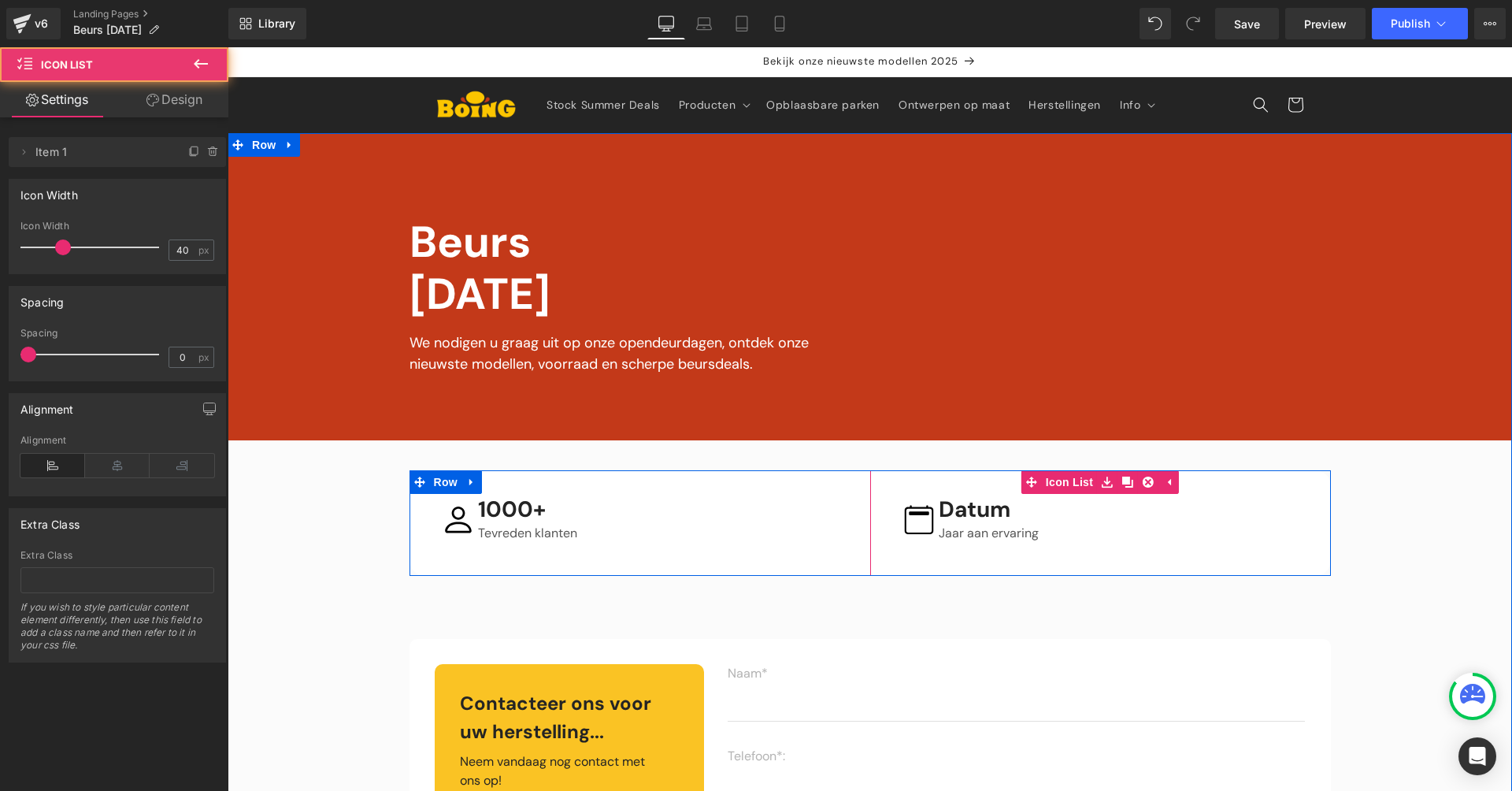
click at [1180, 540] on div "Image Datum Heading Jaar aan ervaring Text Block" at bounding box center [1104, 523] width 402 height 55
click at [1014, 535] on link at bounding box center [1012, 533] width 16 height 19
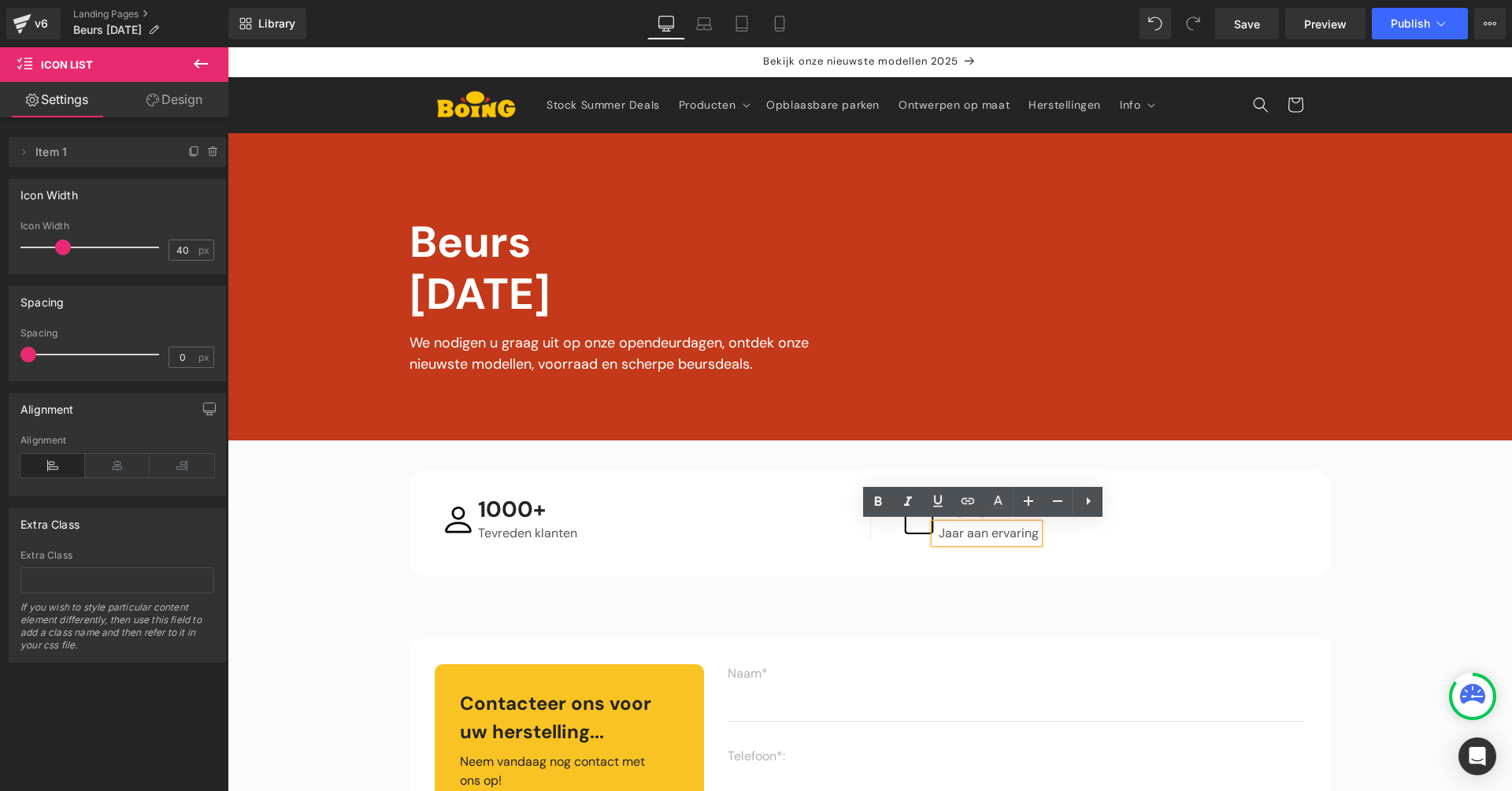
click at [975, 531] on p "Jaar aan ervaring" at bounding box center [988, 533] width 100 height 19
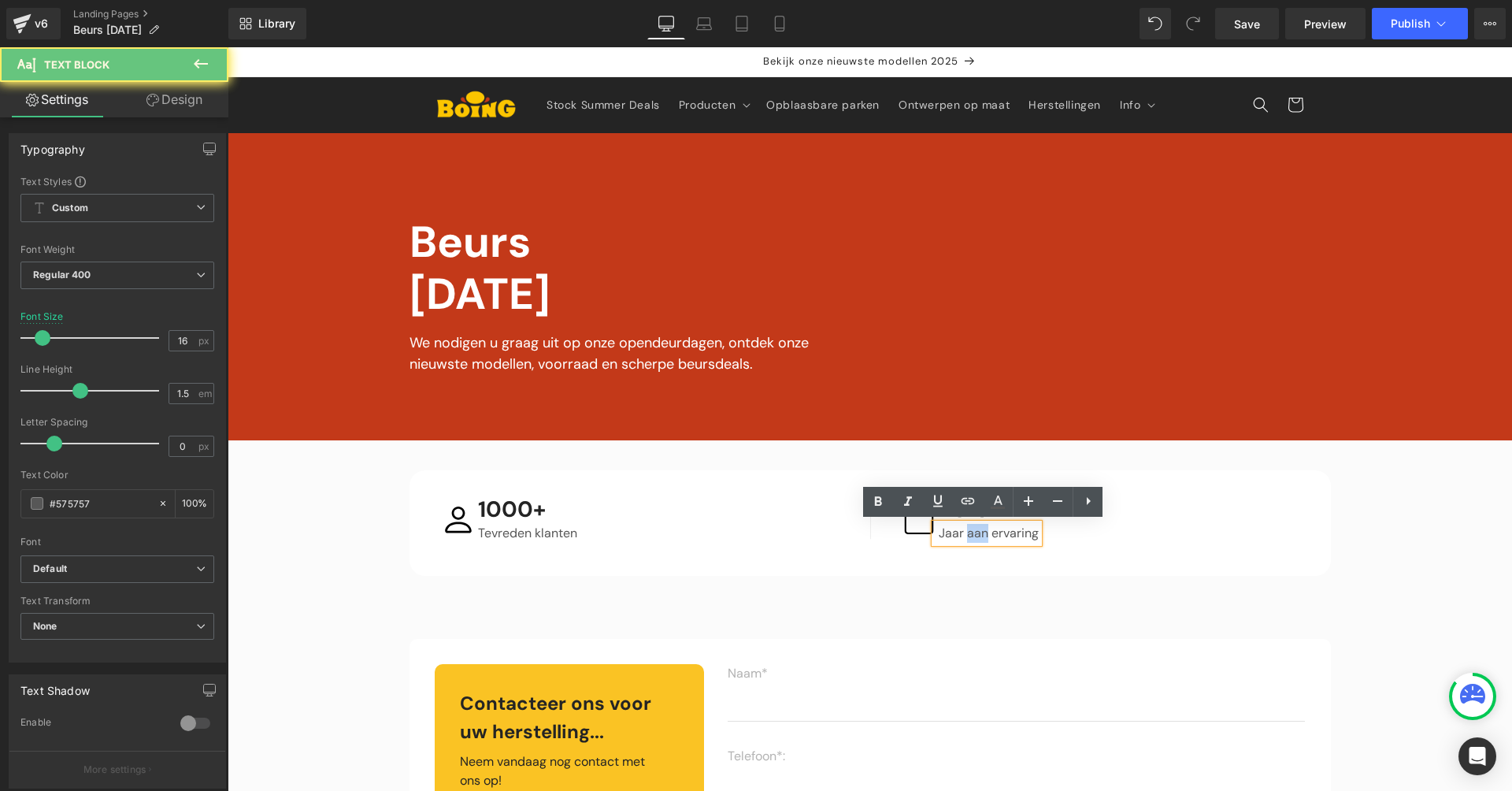
click at [975, 531] on p "Jaar aan ervaring" at bounding box center [988, 533] width 100 height 19
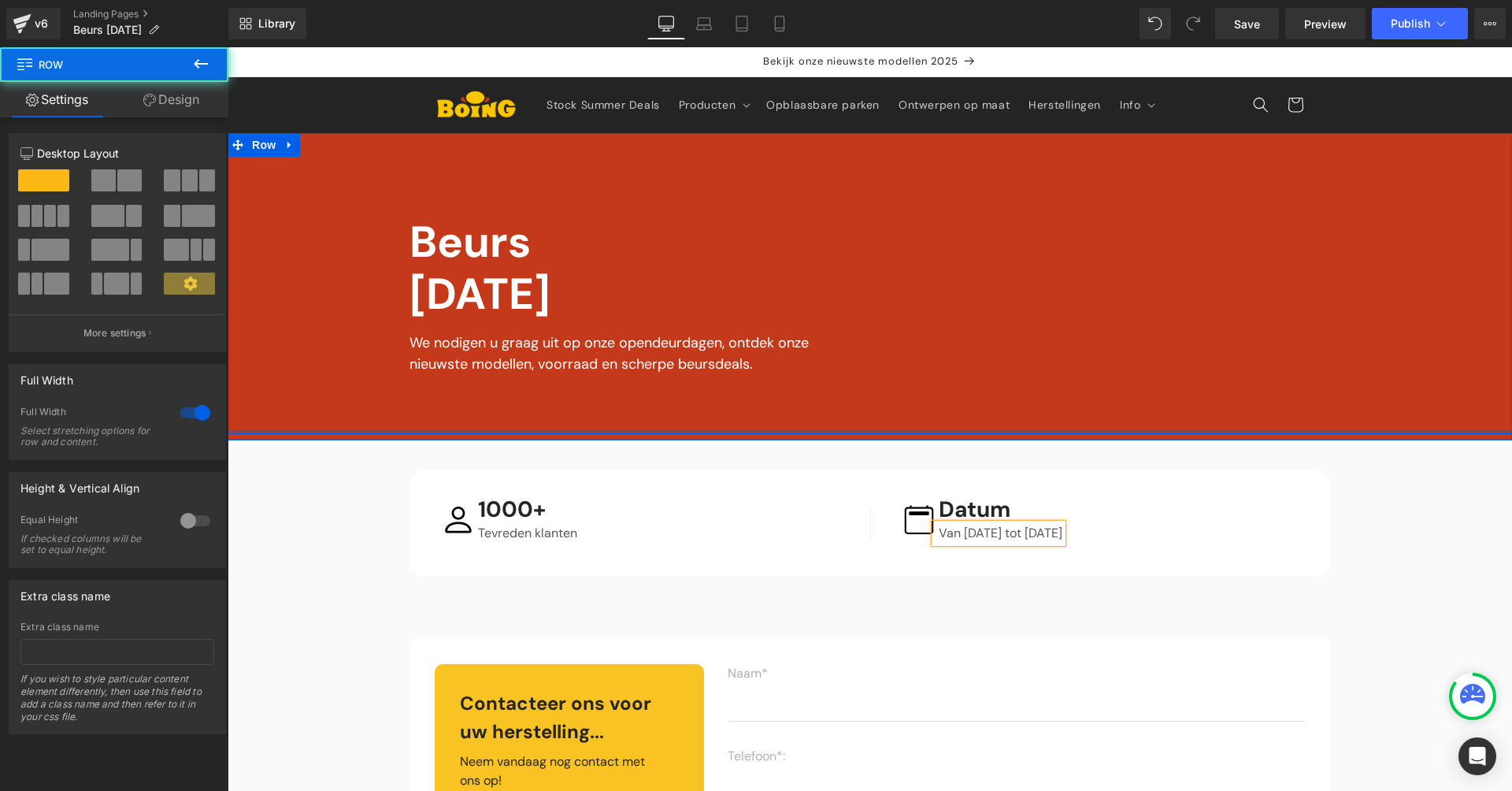
click at [953, 431] on div at bounding box center [869, 432] width 1284 height 4
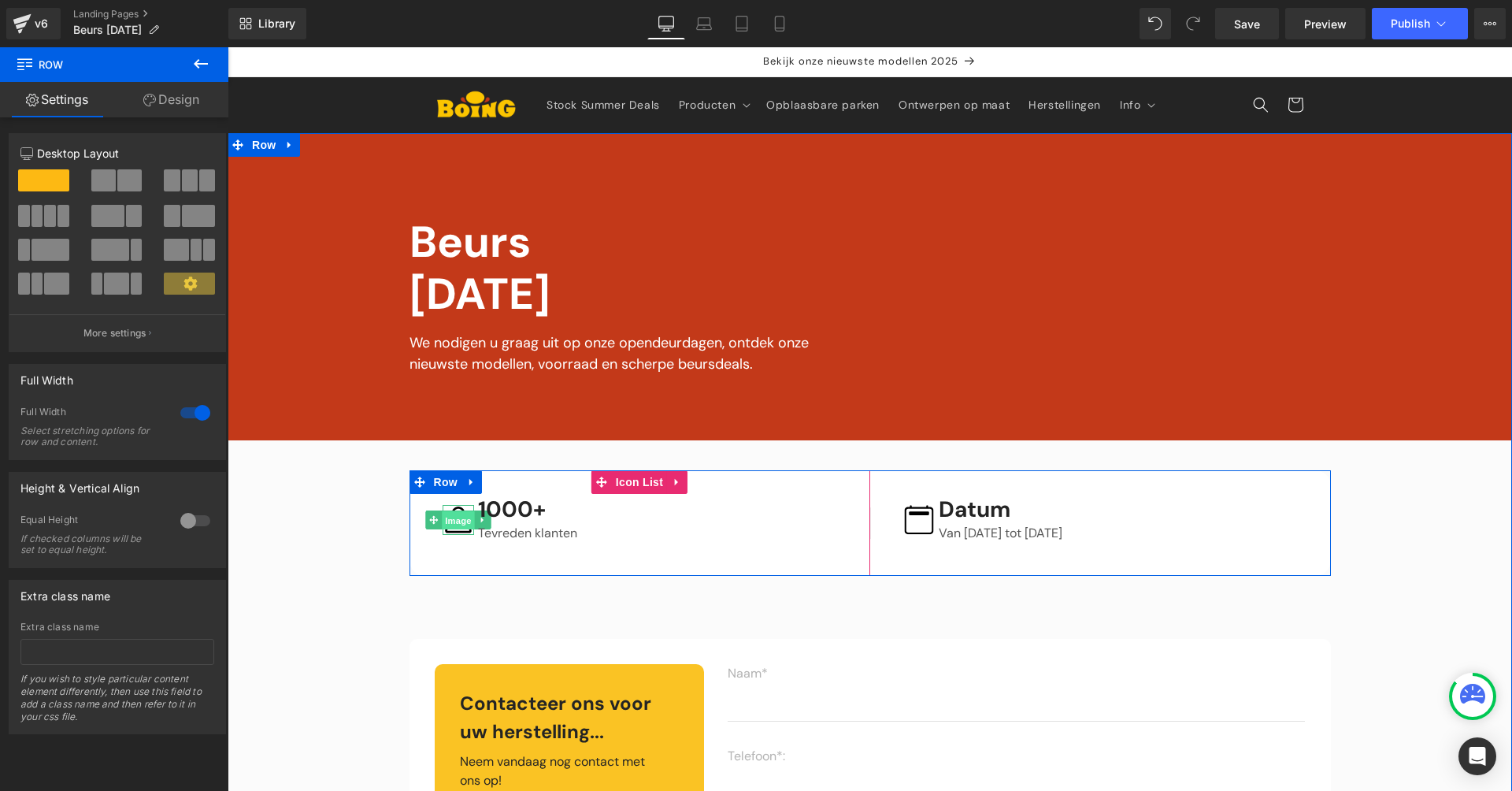
click at [449, 519] on span "Image" at bounding box center [458, 520] width 33 height 19
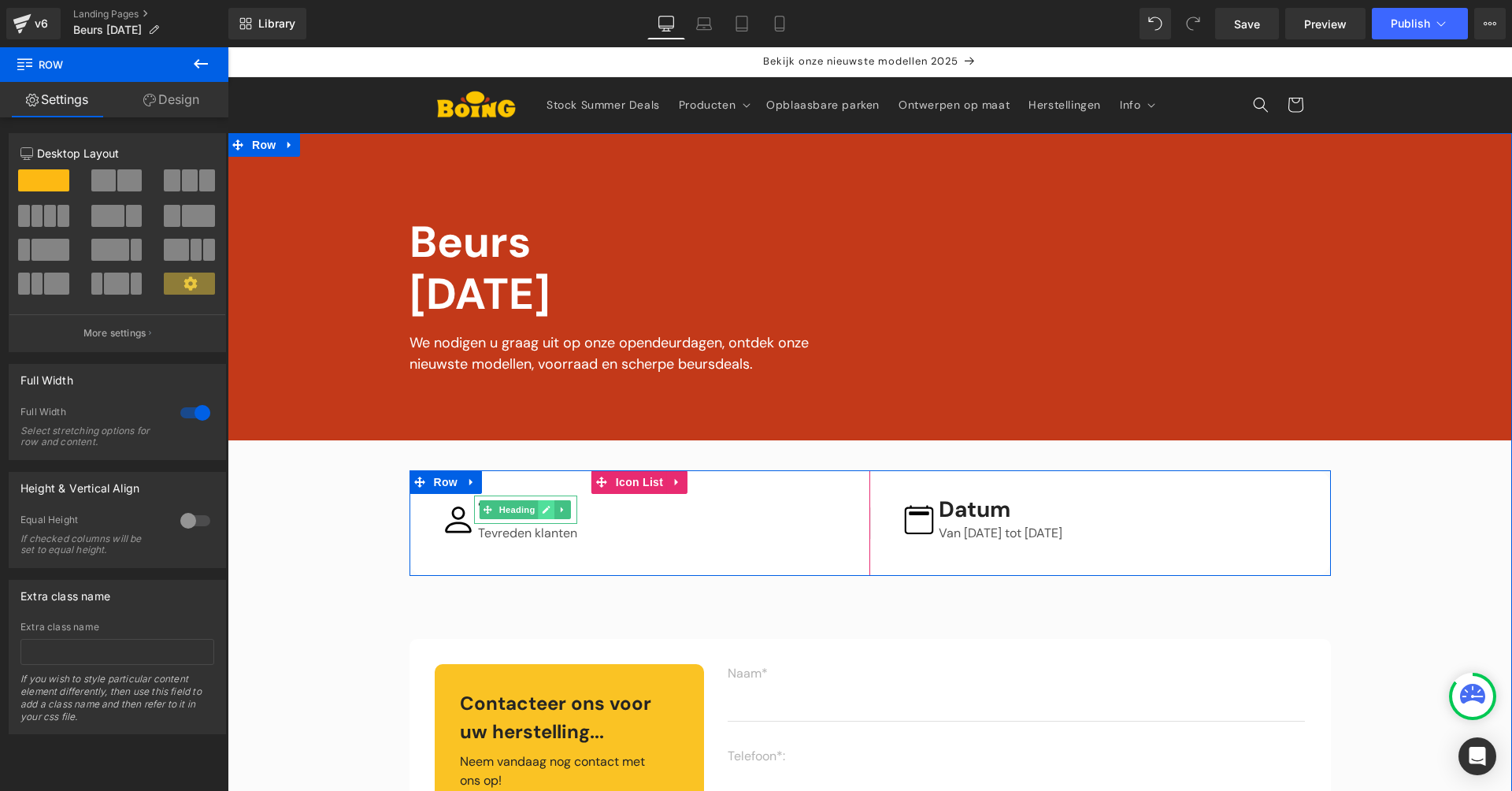
click at [545, 512] on icon at bounding box center [546, 509] width 8 height 9
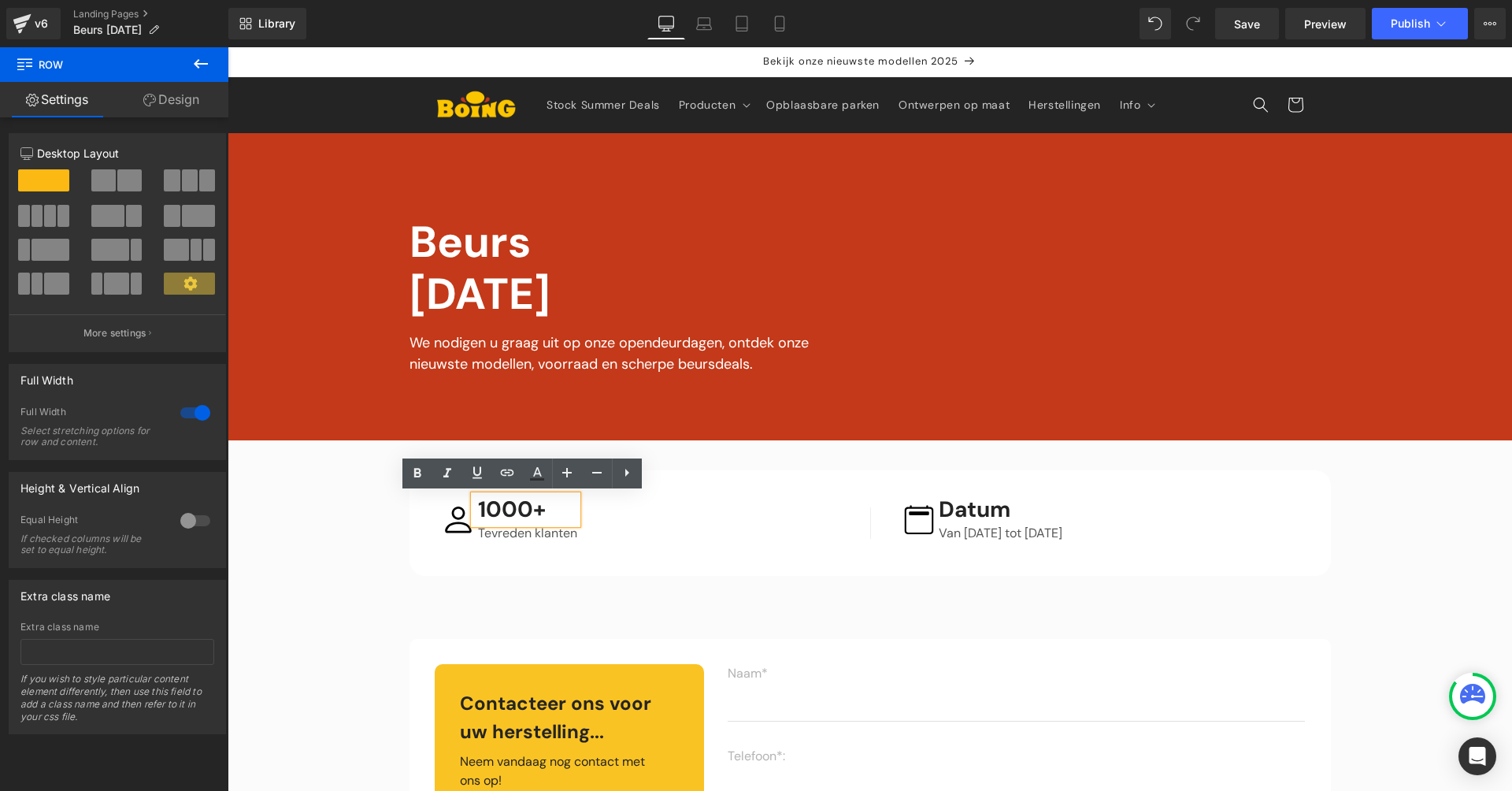
click at [516, 517] on h3 "1000+" at bounding box center [527, 509] width 100 height 28
click at [516, 518] on h3 "1000+" at bounding box center [527, 509] width 100 height 28
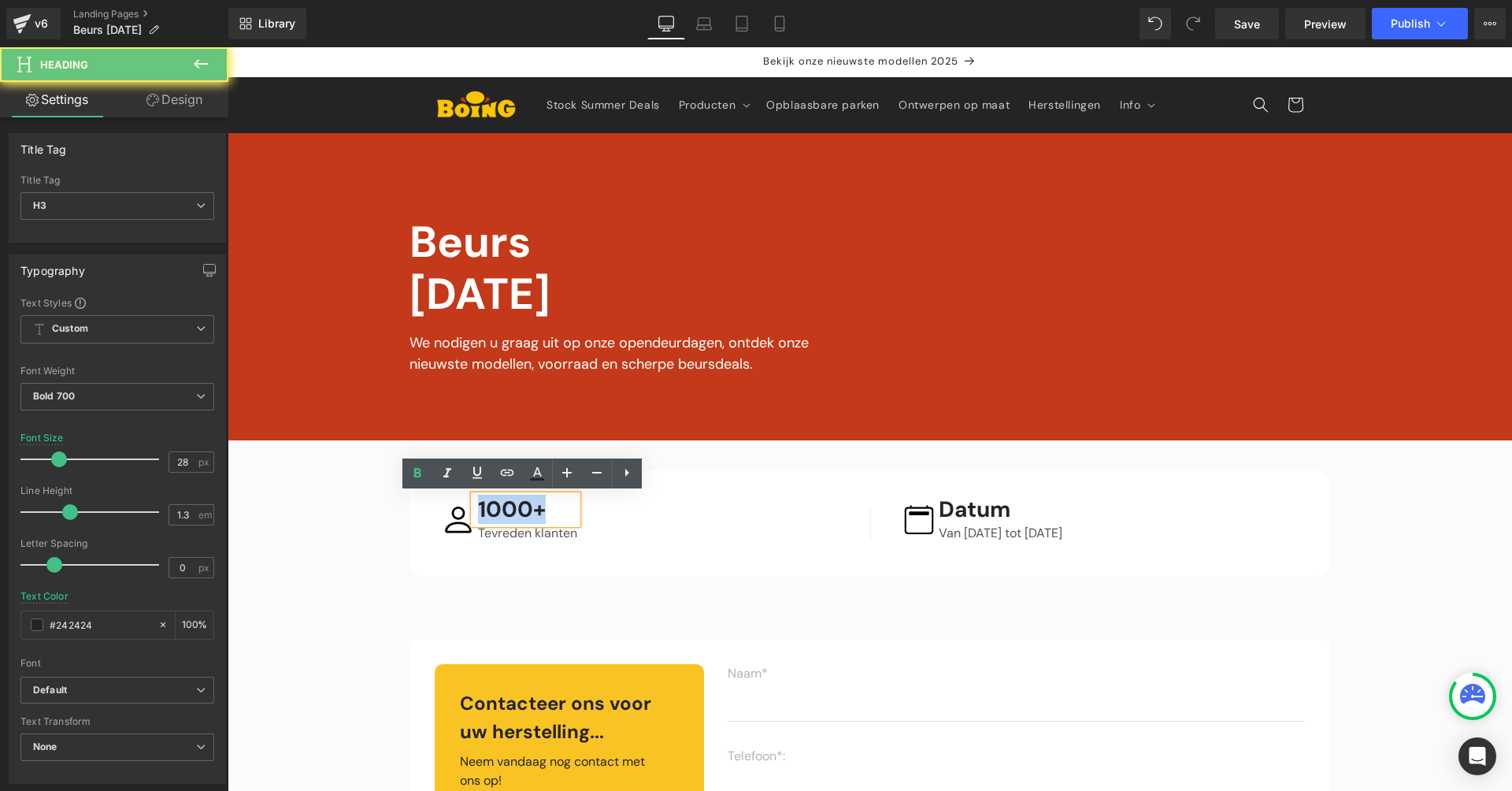
click at [516, 518] on h3 "1000+" at bounding box center [527, 509] width 100 height 28
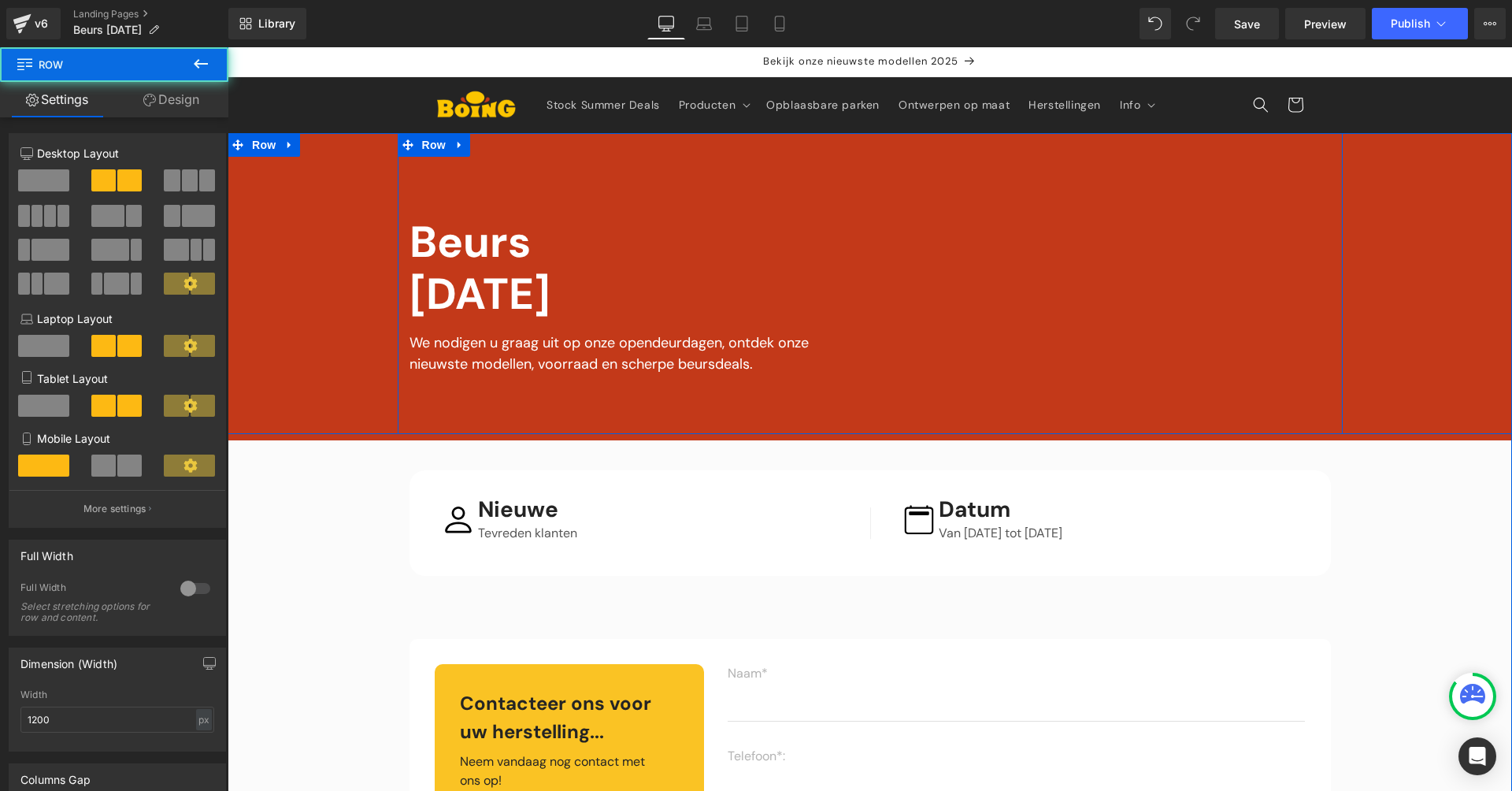
drag, startPoint x: 1154, startPoint y: 321, endPoint x: 1147, endPoint y: 314, distance: 9.9
click at [1147, 314] on div "Vimeo" at bounding box center [1106, 303] width 473 height 174
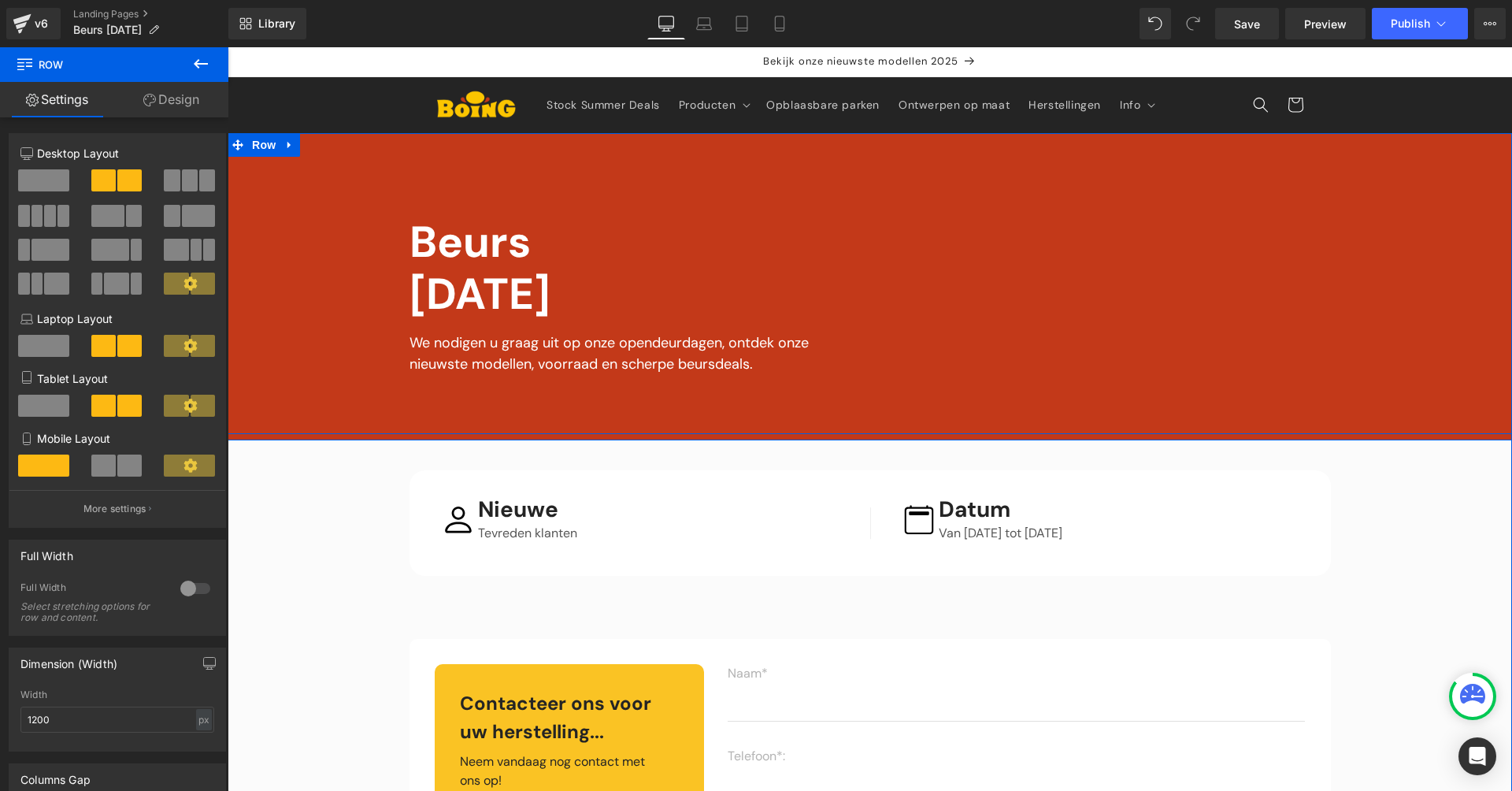
click at [325, 236] on div "Vimeo Beurs [DATE] Text Block We nodigen u graag uit op onze opendeurdagen, ont…" at bounding box center [869, 283] width 1284 height 301
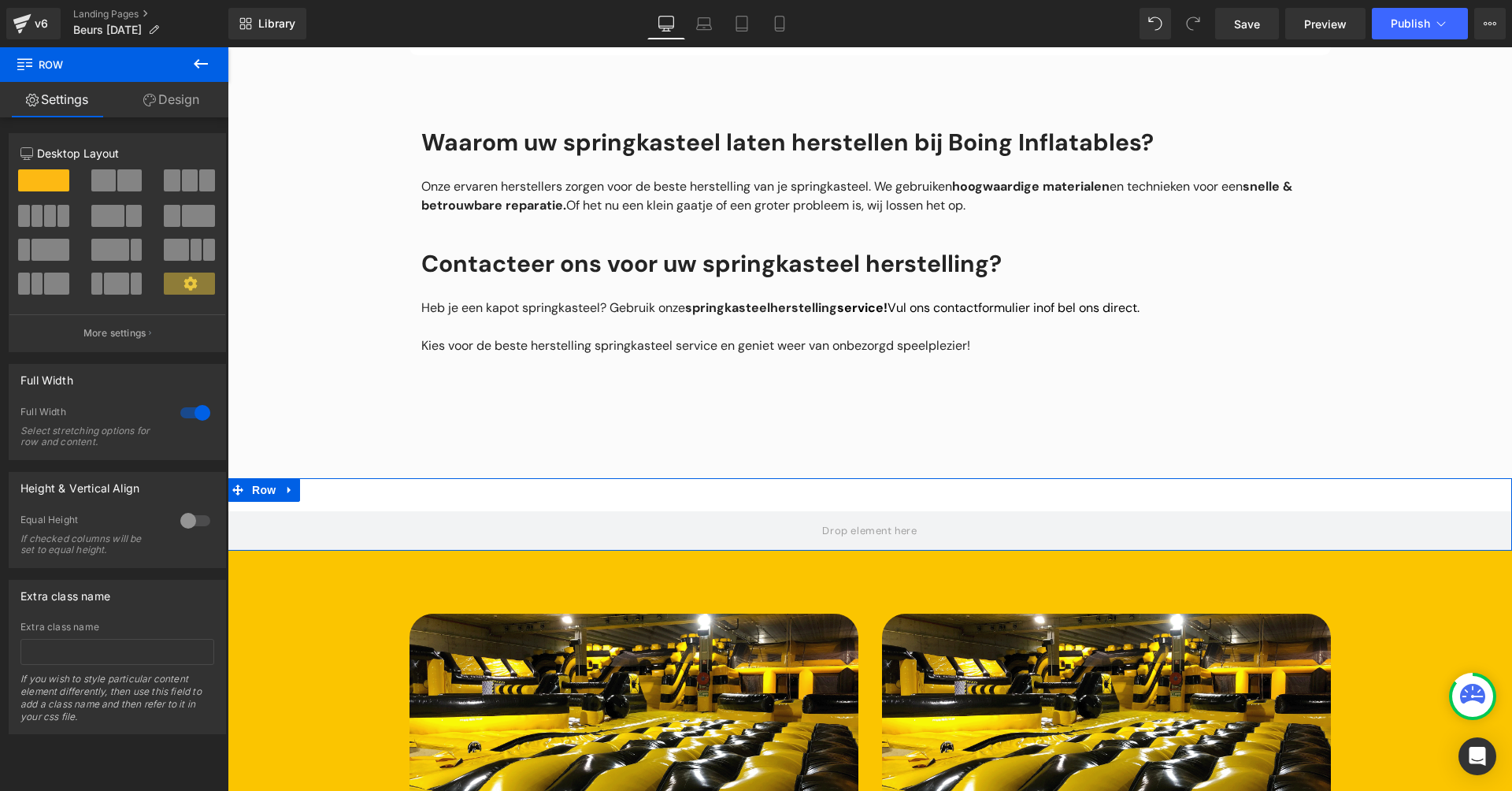
scroll to position [1236, 0]
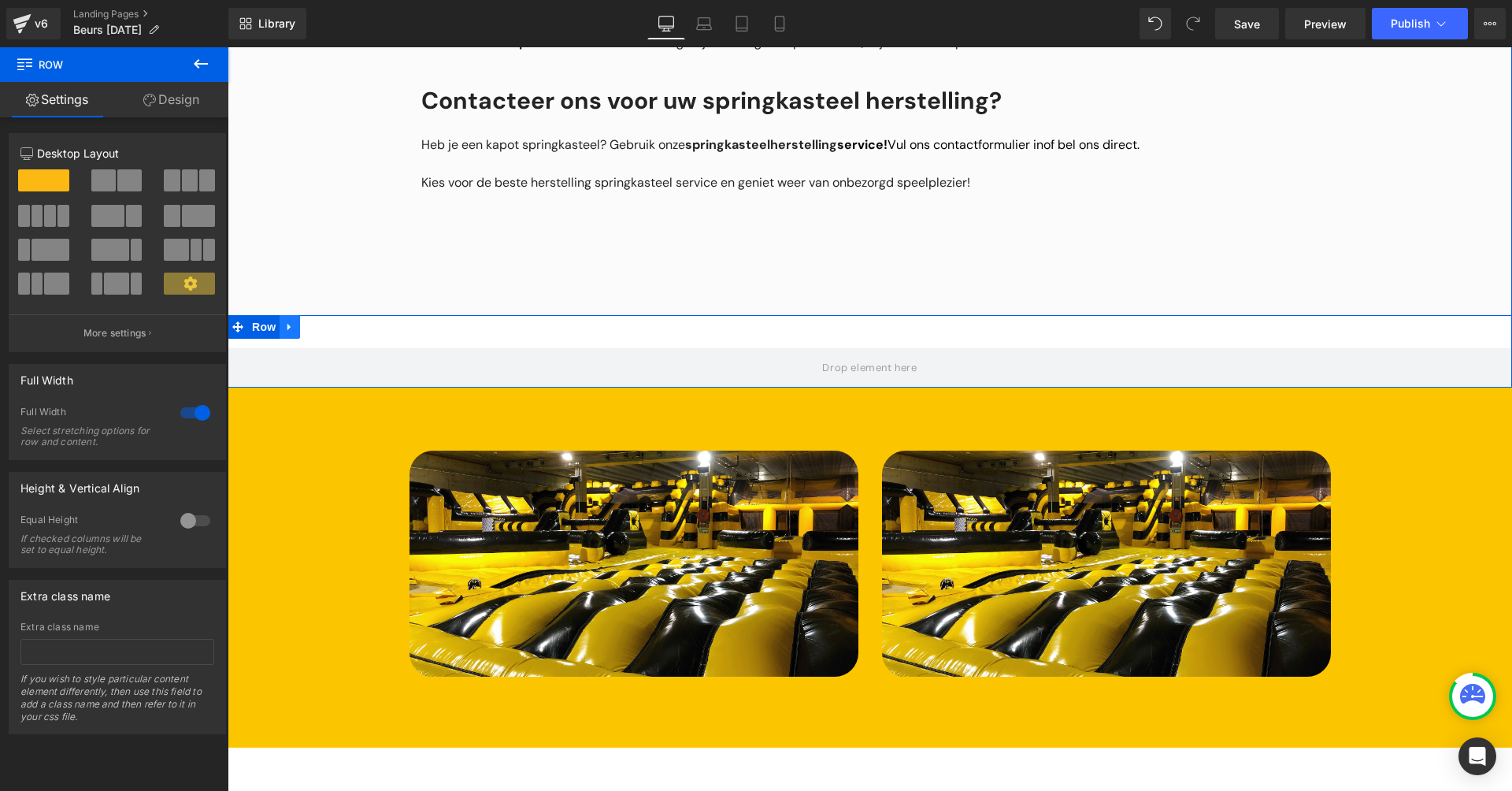
click at [284, 333] on icon at bounding box center [290, 326] width 11 height 12
click at [323, 330] on link at bounding box center [331, 327] width 20 height 24
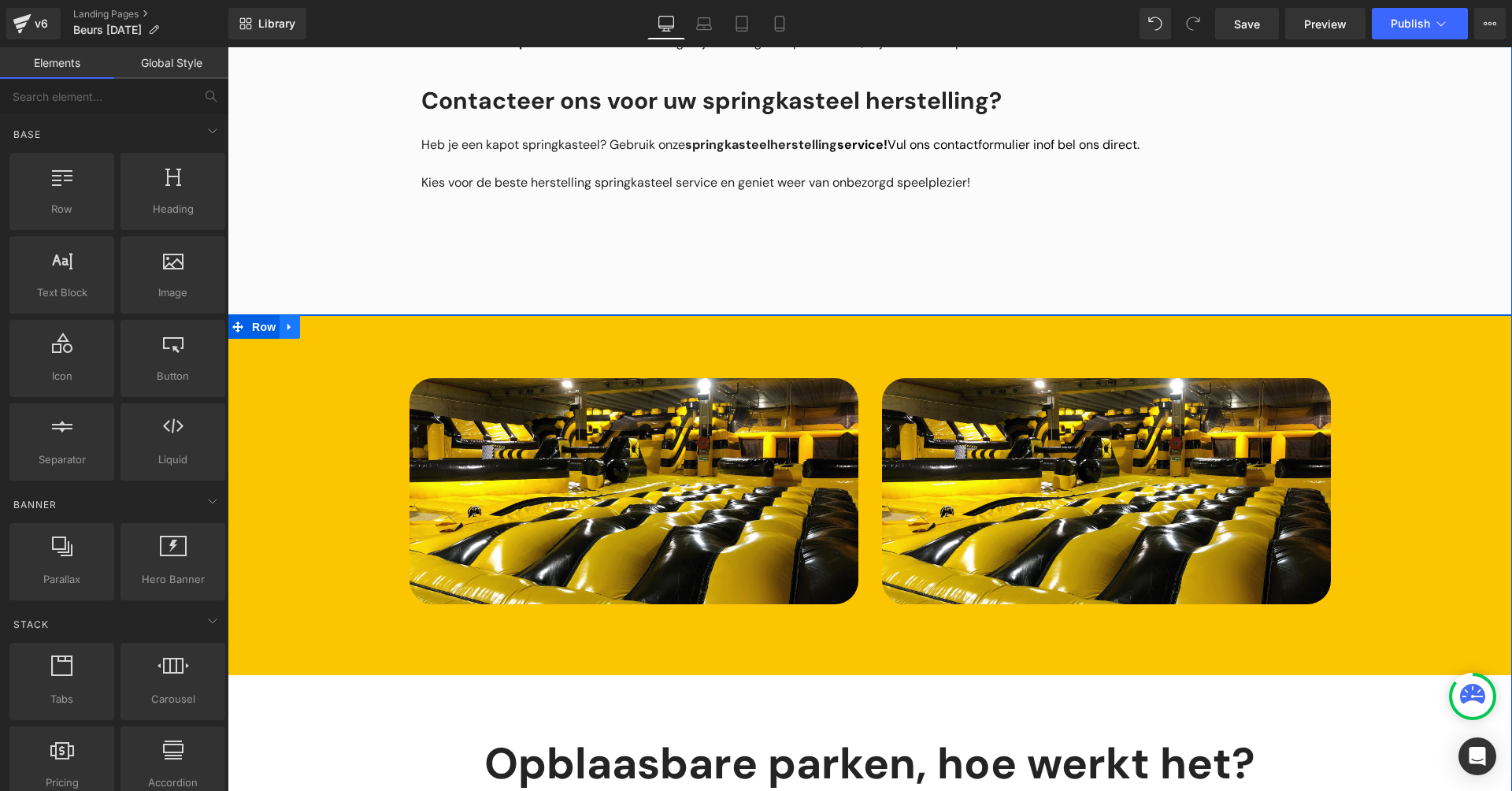
click at [289, 333] on icon at bounding box center [290, 326] width 11 height 12
click at [333, 333] on icon at bounding box center [331, 326] width 11 height 12
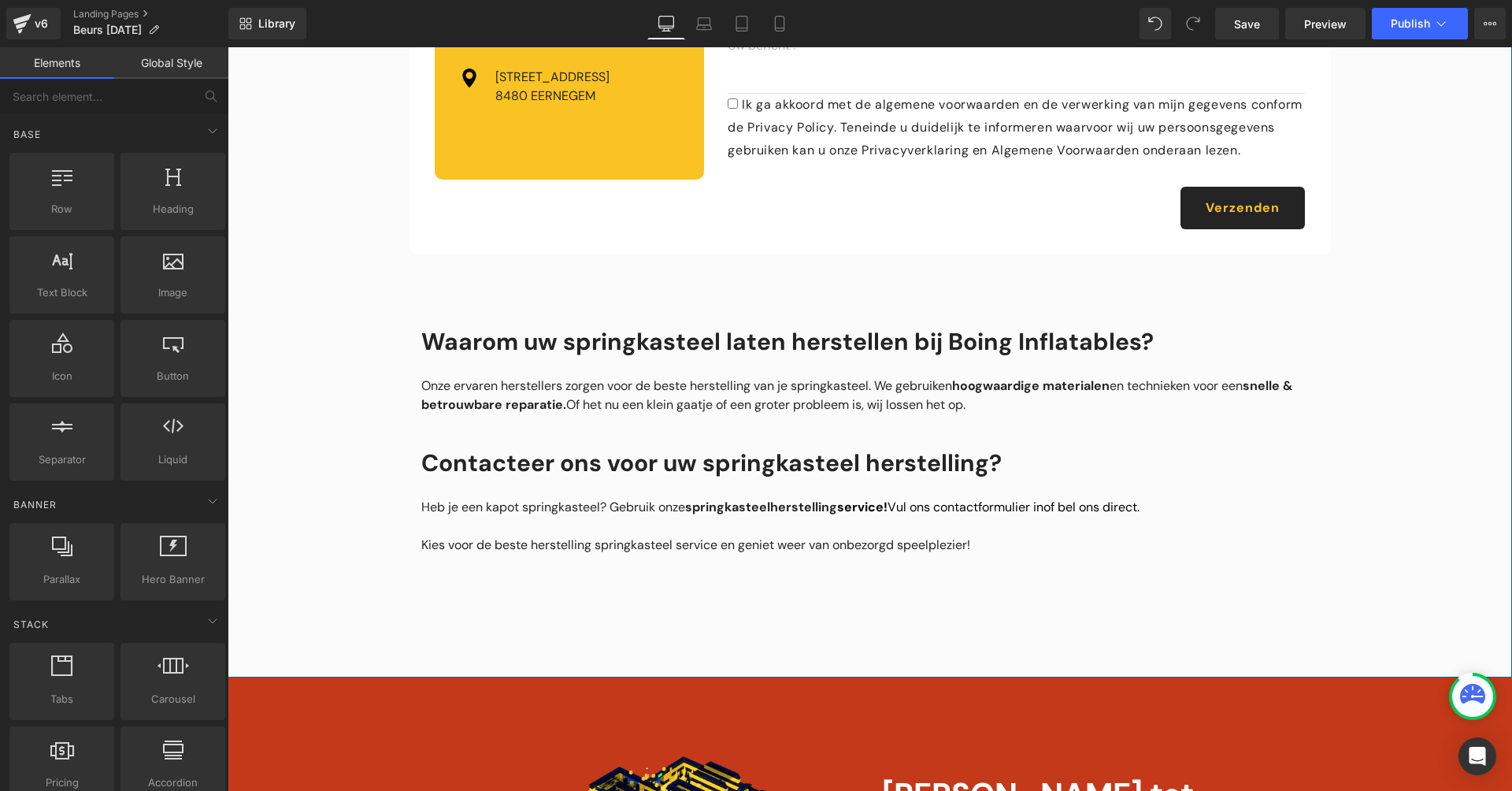
scroll to position [1227, 0]
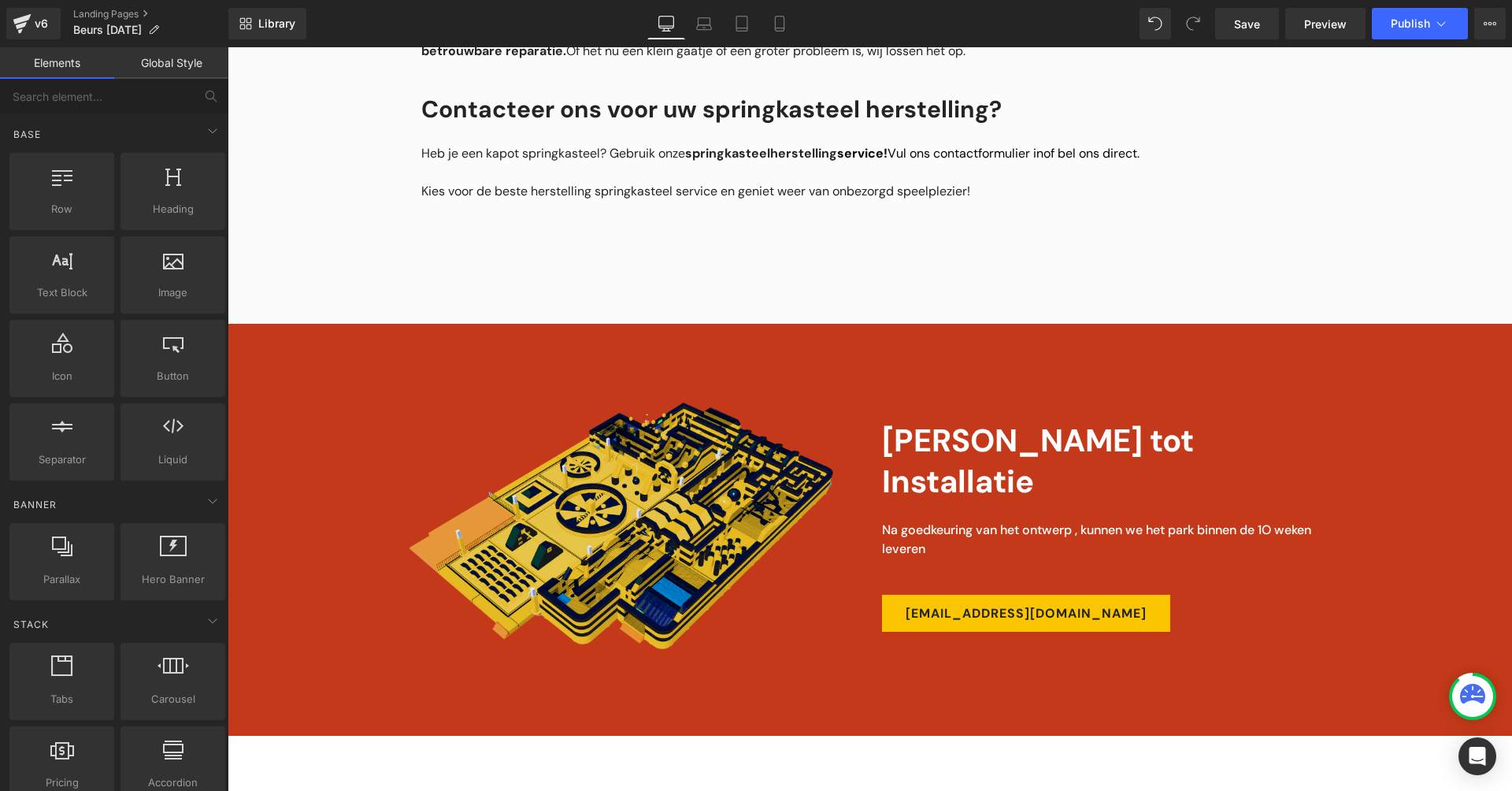
click at [599, 515] on img at bounding box center [621, 526] width 423 height 247
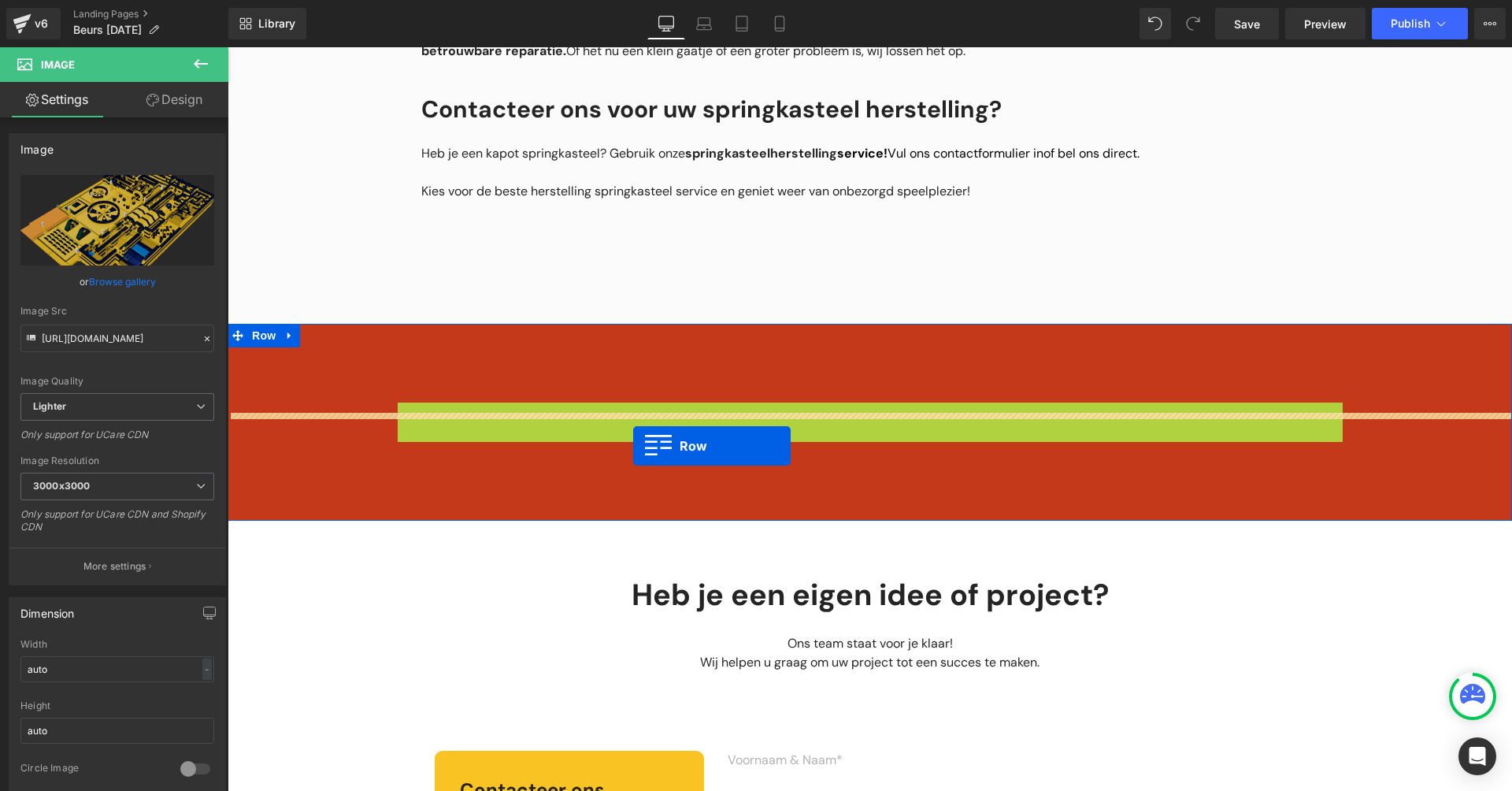
scroll to position [0, 0]
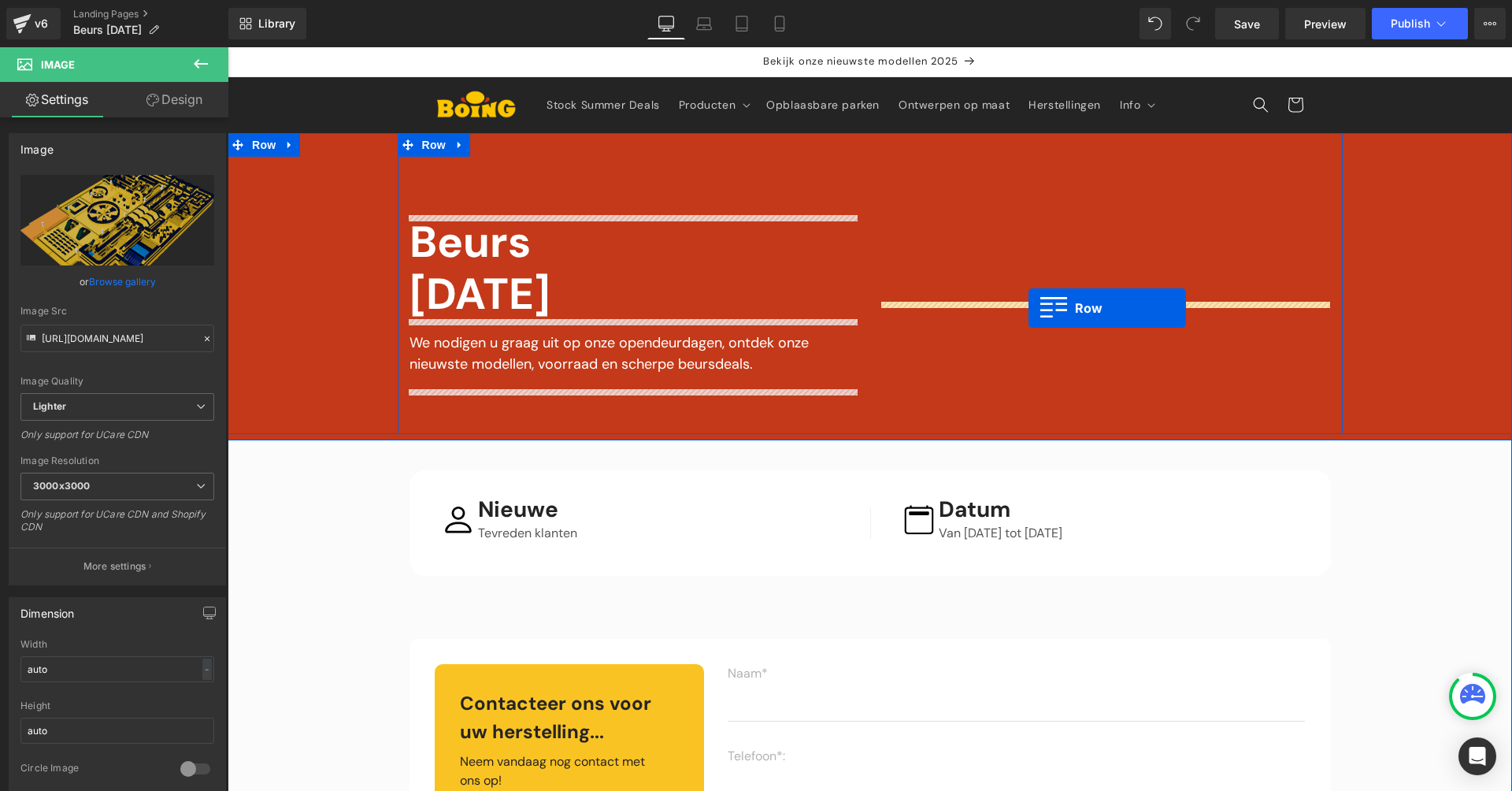
drag, startPoint x: 407, startPoint y: 422, endPoint x: 1028, endPoint y: 308, distance: 631.4
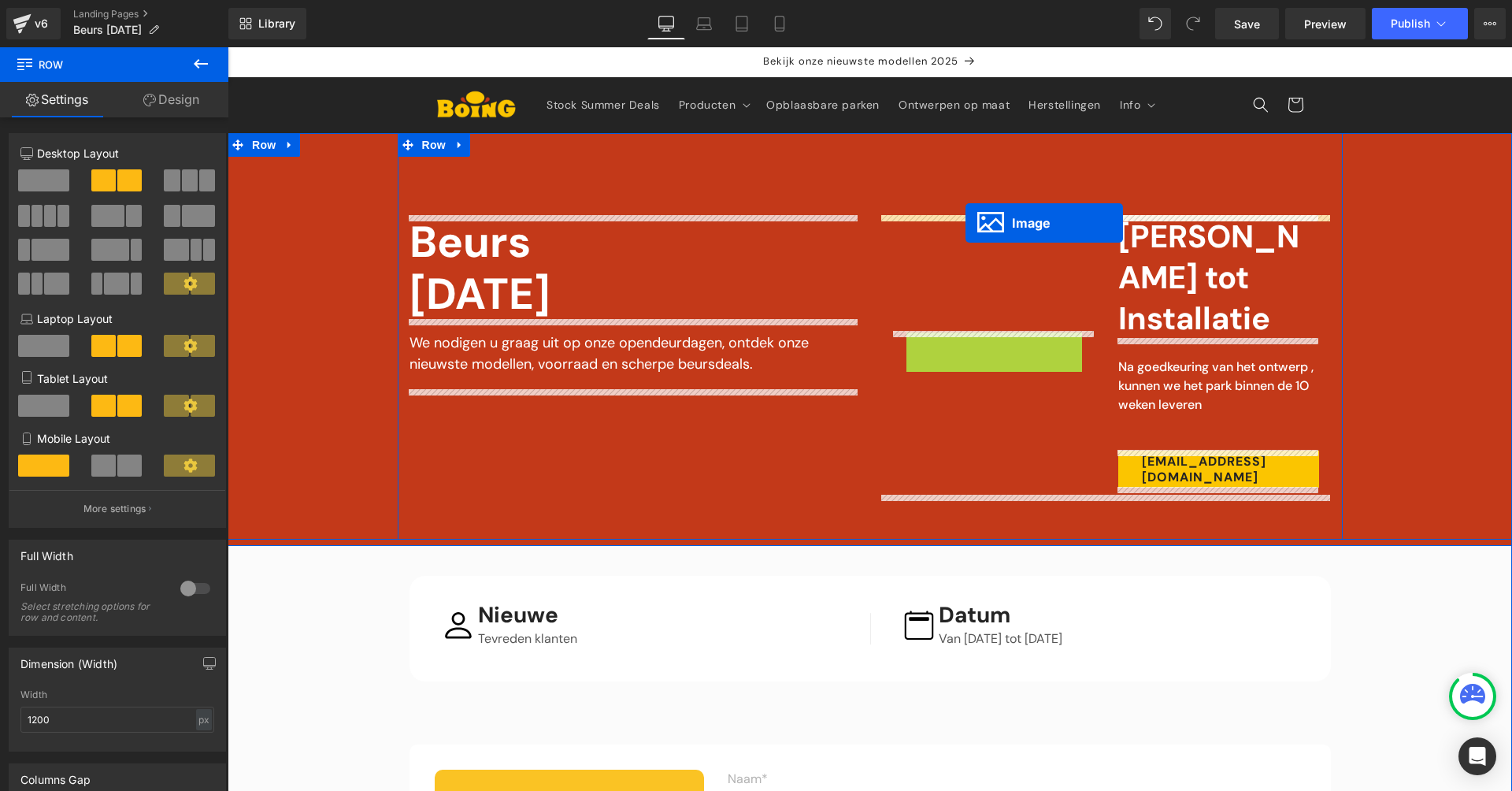
drag, startPoint x: 955, startPoint y: 349, endPoint x: 965, endPoint y: 223, distance: 126.4
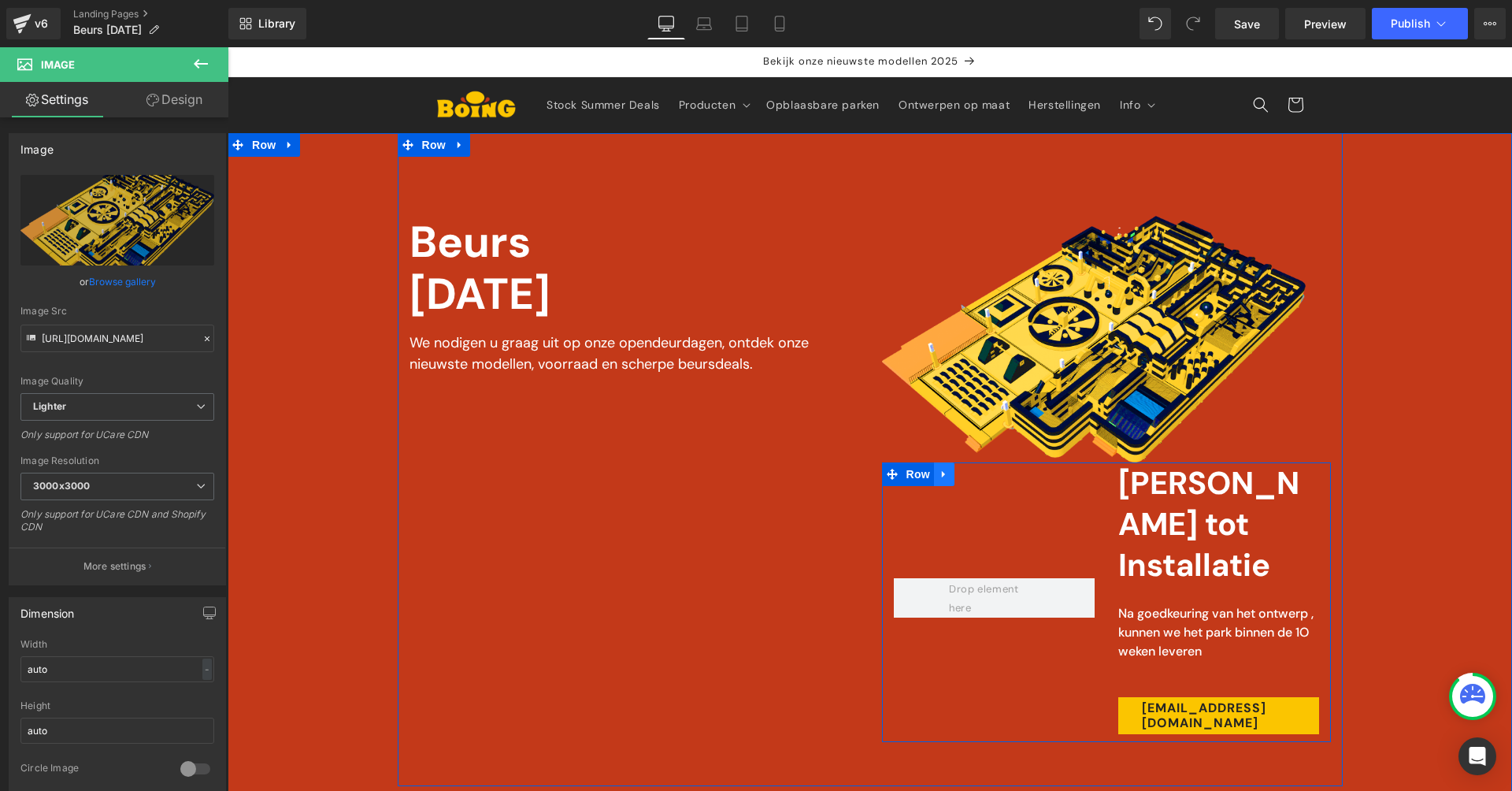
click at [946, 469] on icon at bounding box center [944, 474] width 11 height 12
click at [976, 472] on link at bounding box center [985, 475] width 20 height 24
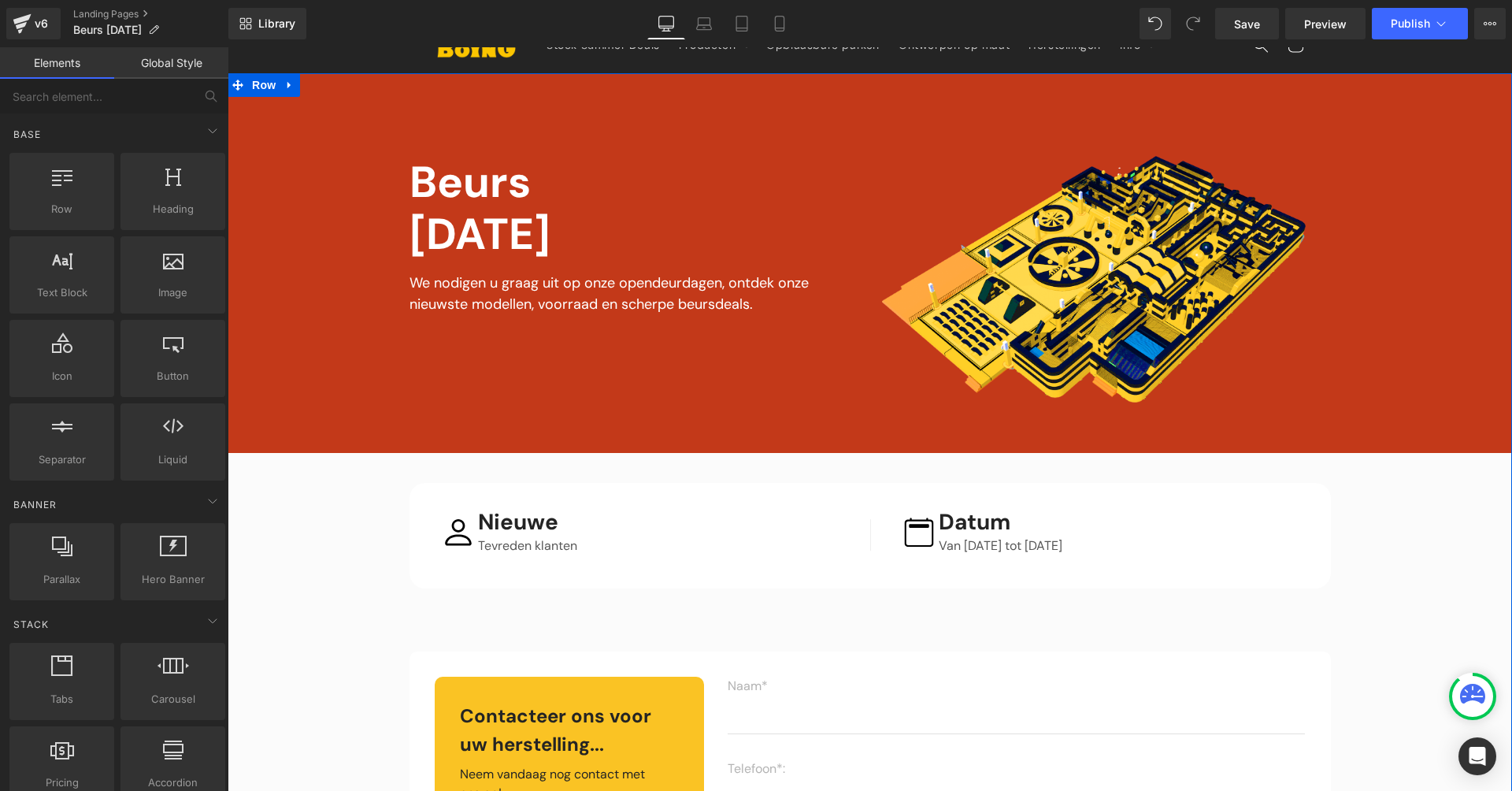
scroll to position [109, 0]
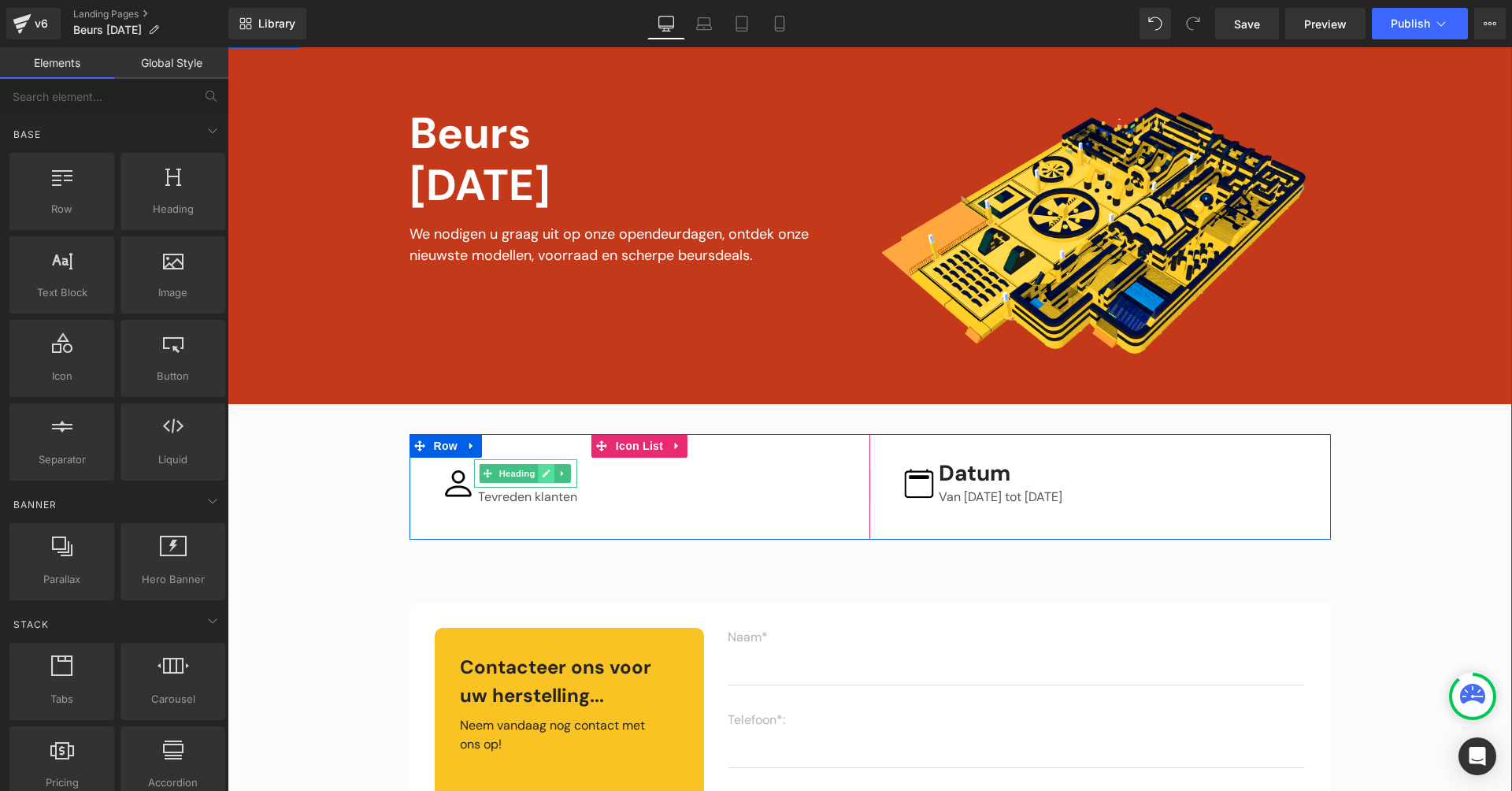
click at [543, 473] on icon at bounding box center [547, 473] width 8 height 8
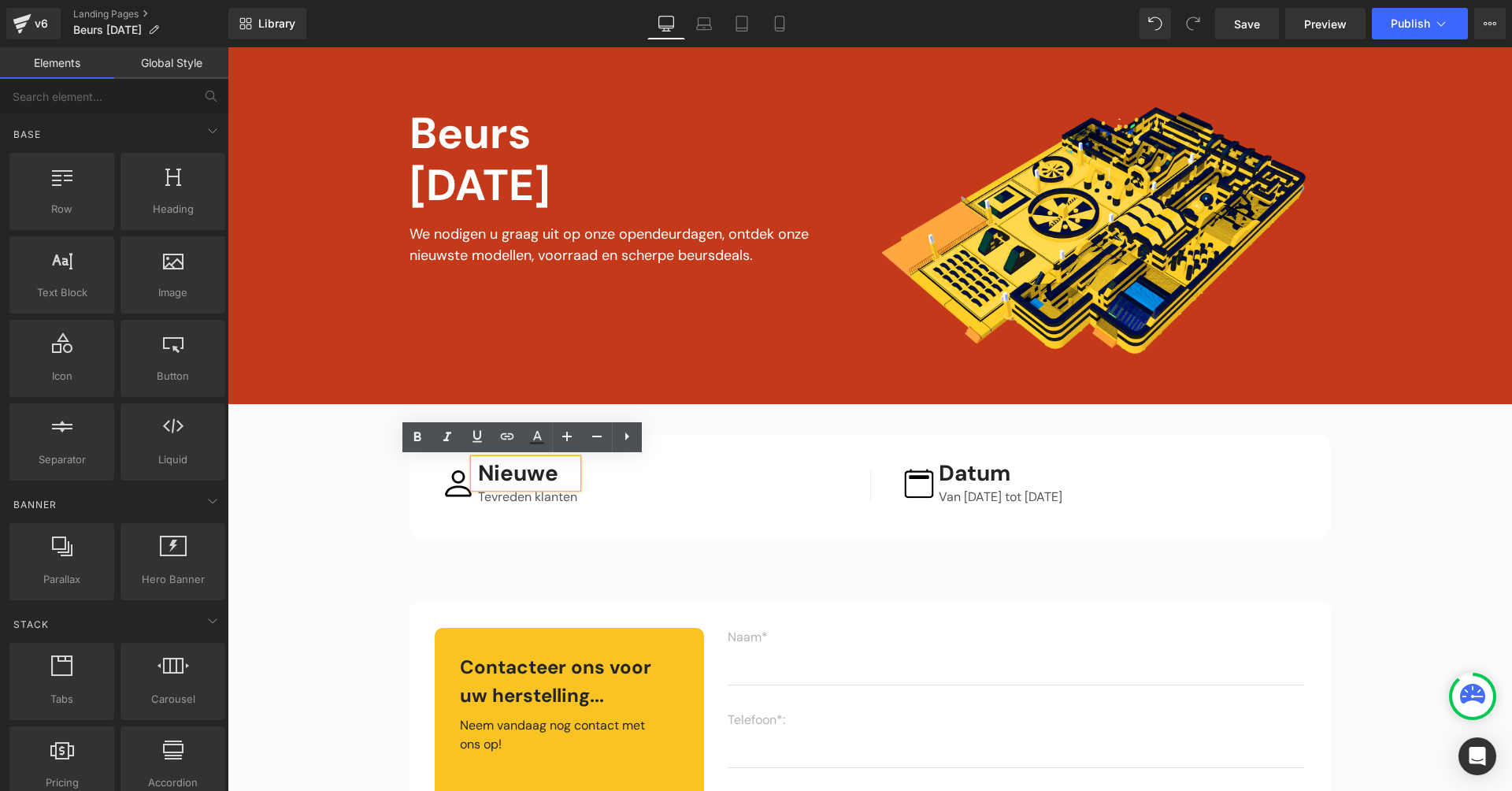
click at [506, 473] on h3 "Nieuwe" at bounding box center [527, 473] width 100 height 28
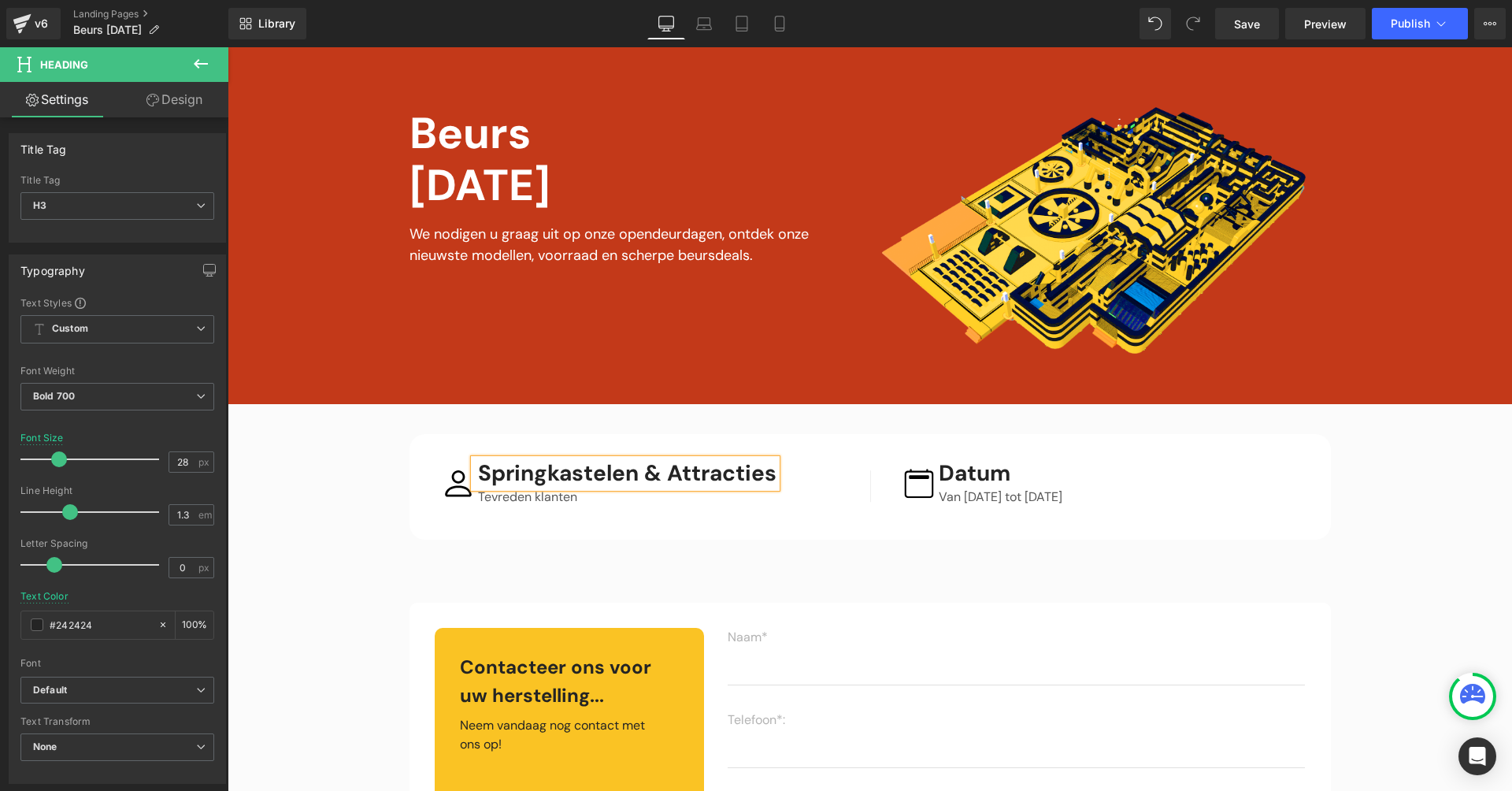
click at [642, 475] on h3 "Springkastelen & Attracties" at bounding box center [627, 473] width 299 height 28
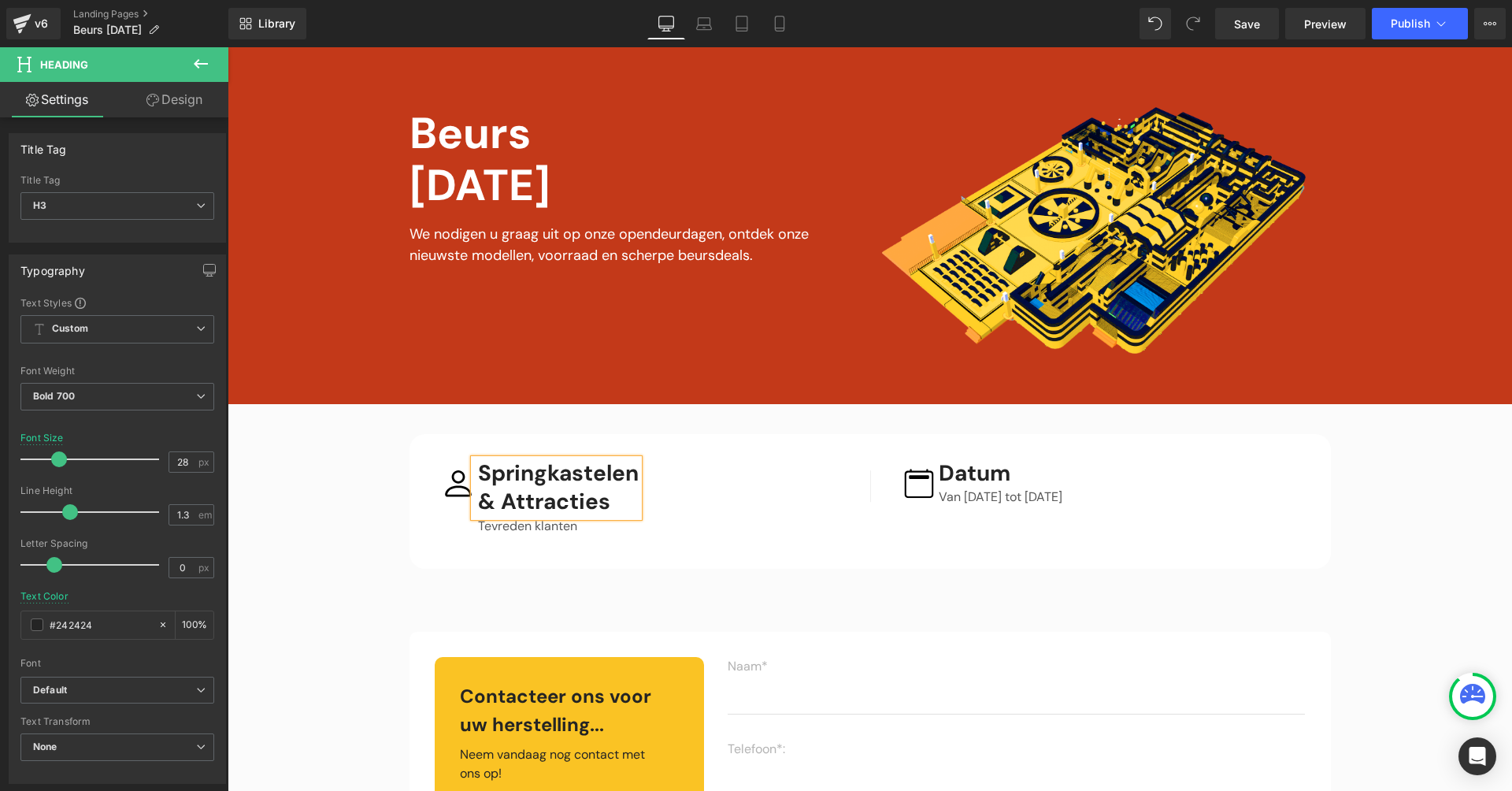
click at [524, 536] on div "Image Springkastelen & Attracties Heading Tevreden klanten Text Block Icon List" at bounding box center [640, 501] width 461 height 134
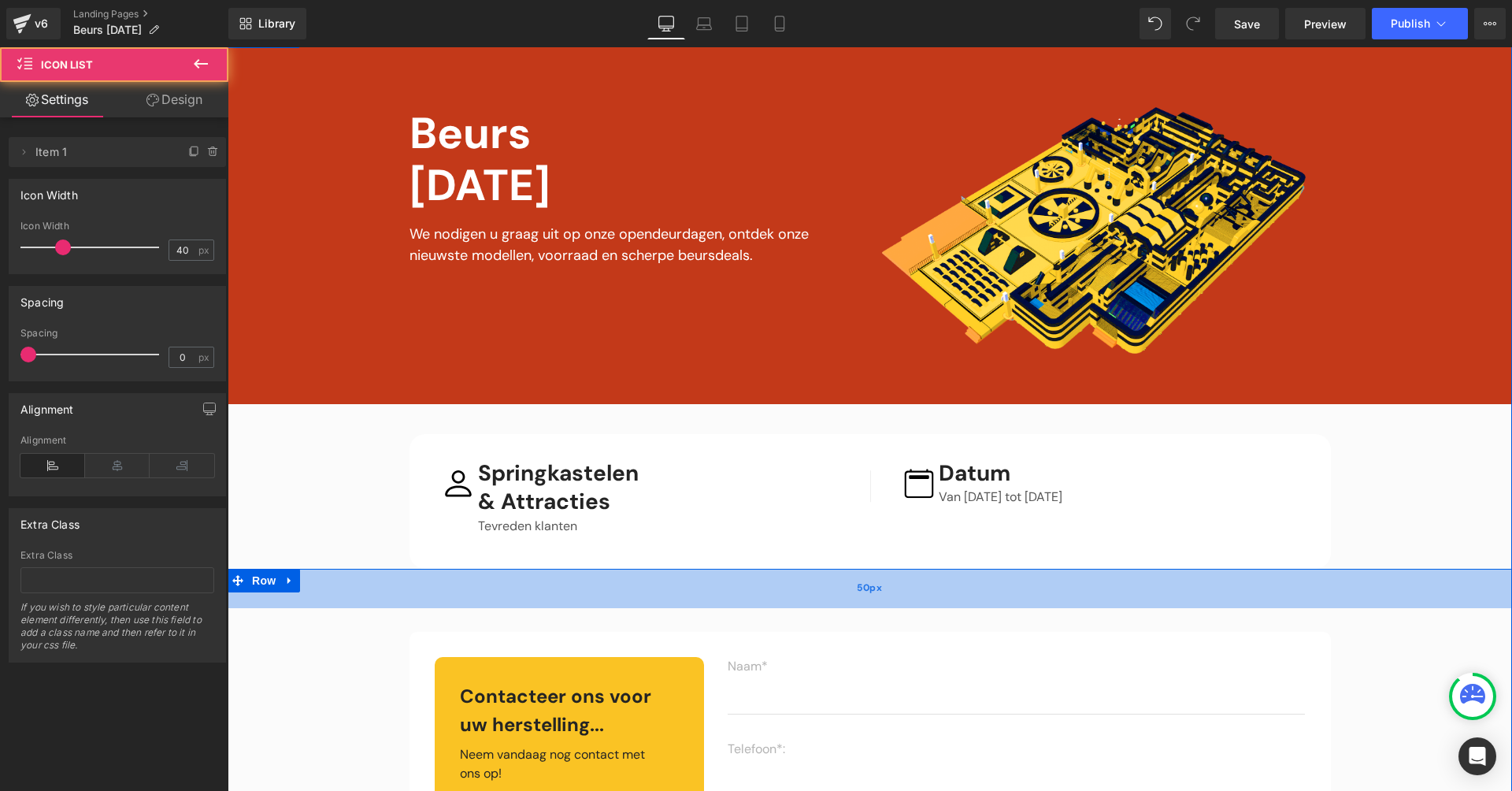
click at [671, 584] on div "50px" at bounding box center [869, 588] width 1284 height 39
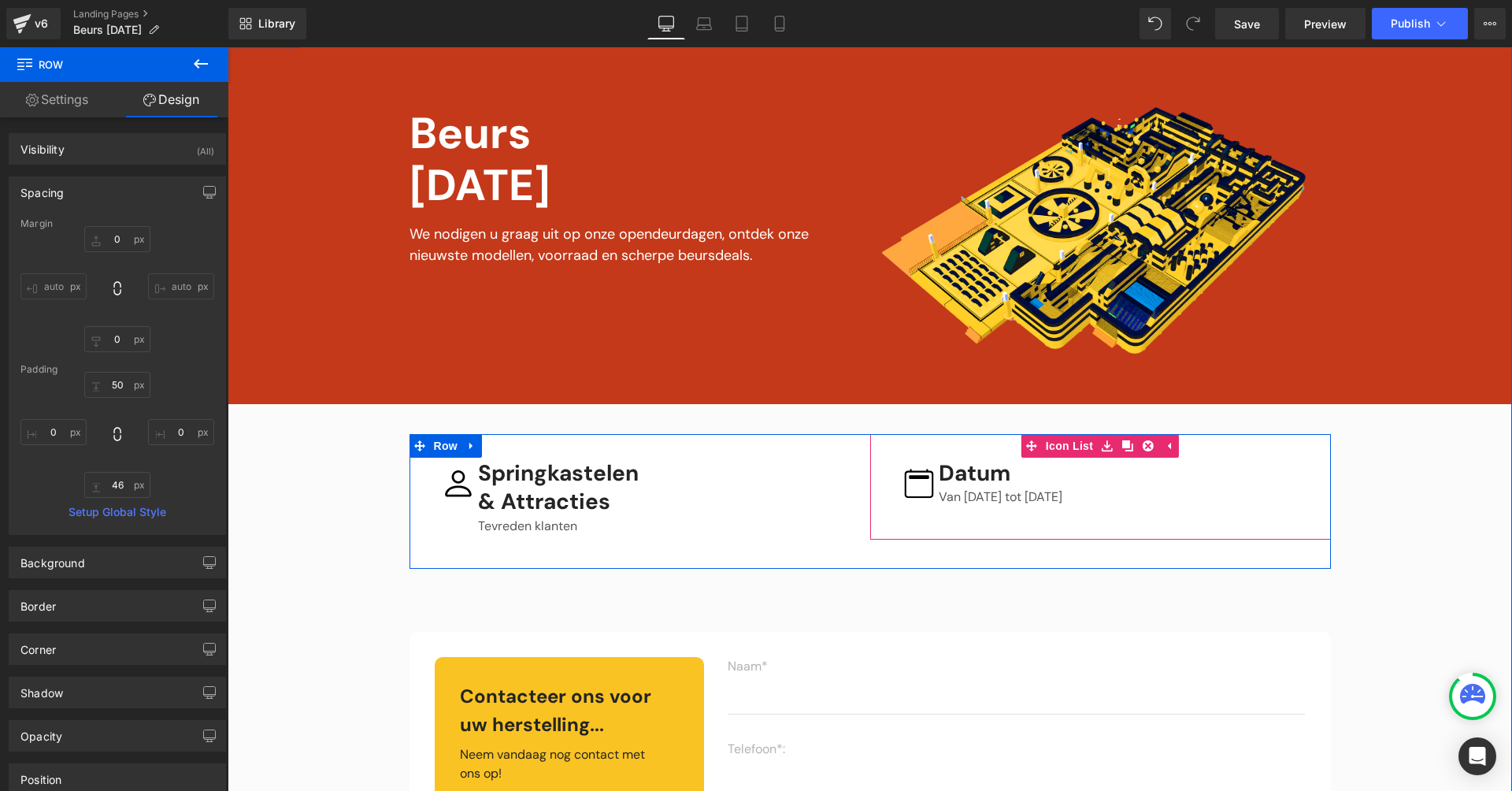
click at [1086, 492] on div "Image Datum Heading Van [DATE] tot [DATE] Text Block" at bounding box center [1104, 486] width 402 height 55
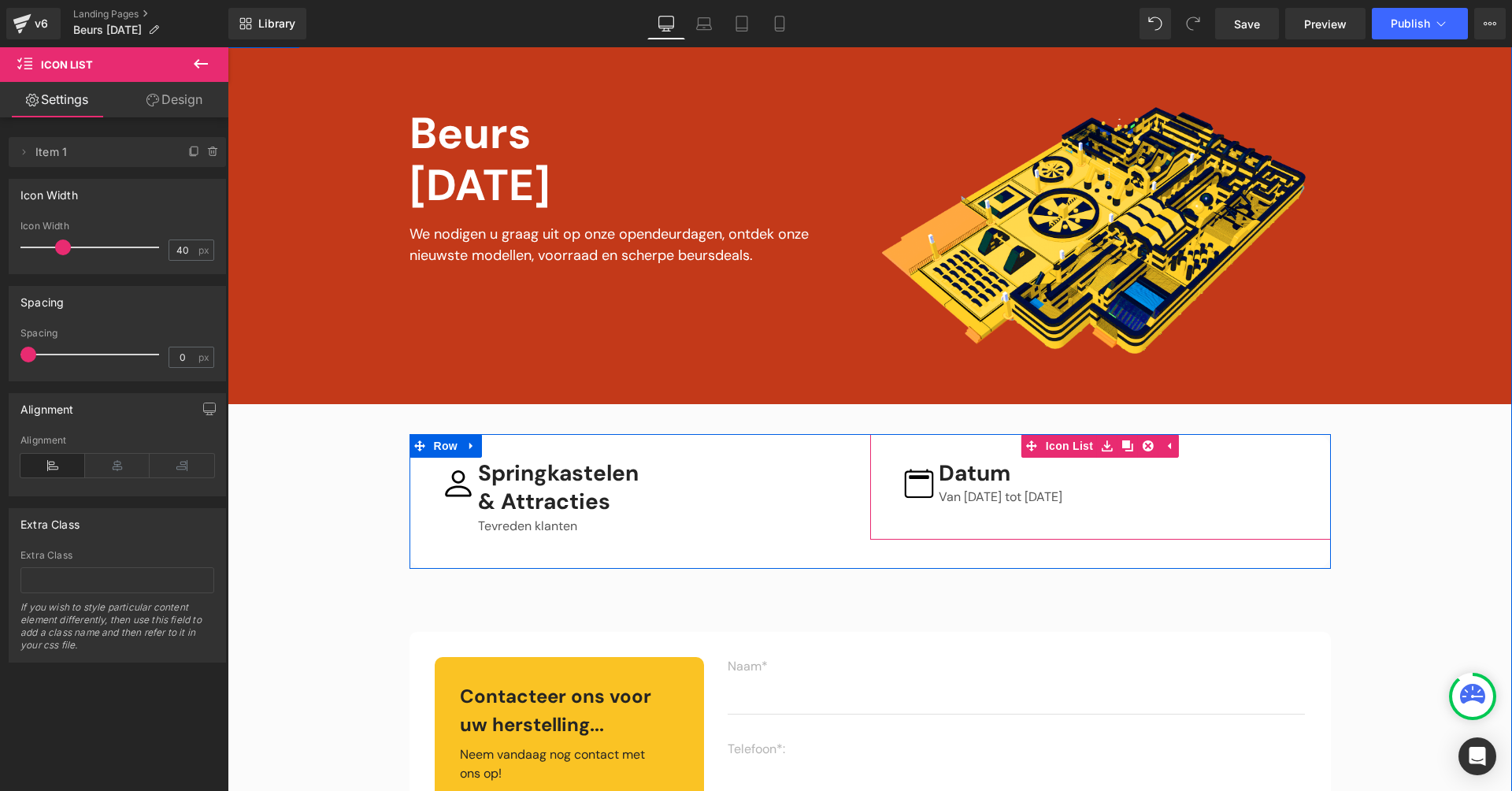
click at [1434, 474] on div "Vimeo Image Beurs [DATE] Text Block We nodigen u graag uit op onze opendeurdage…" at bounding box center [869, 785] width 1284 height 1520
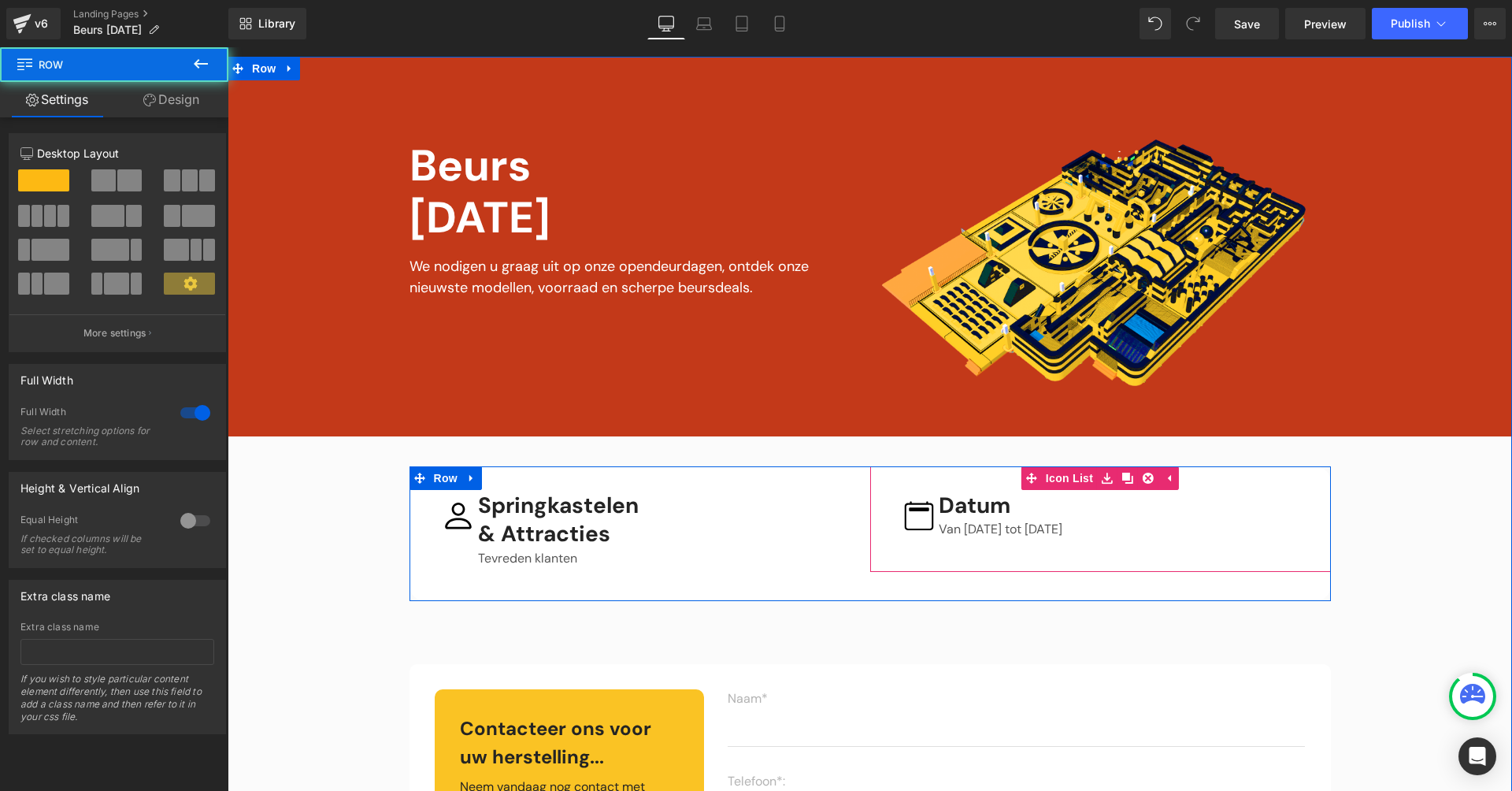
scroll to position [0, 0]
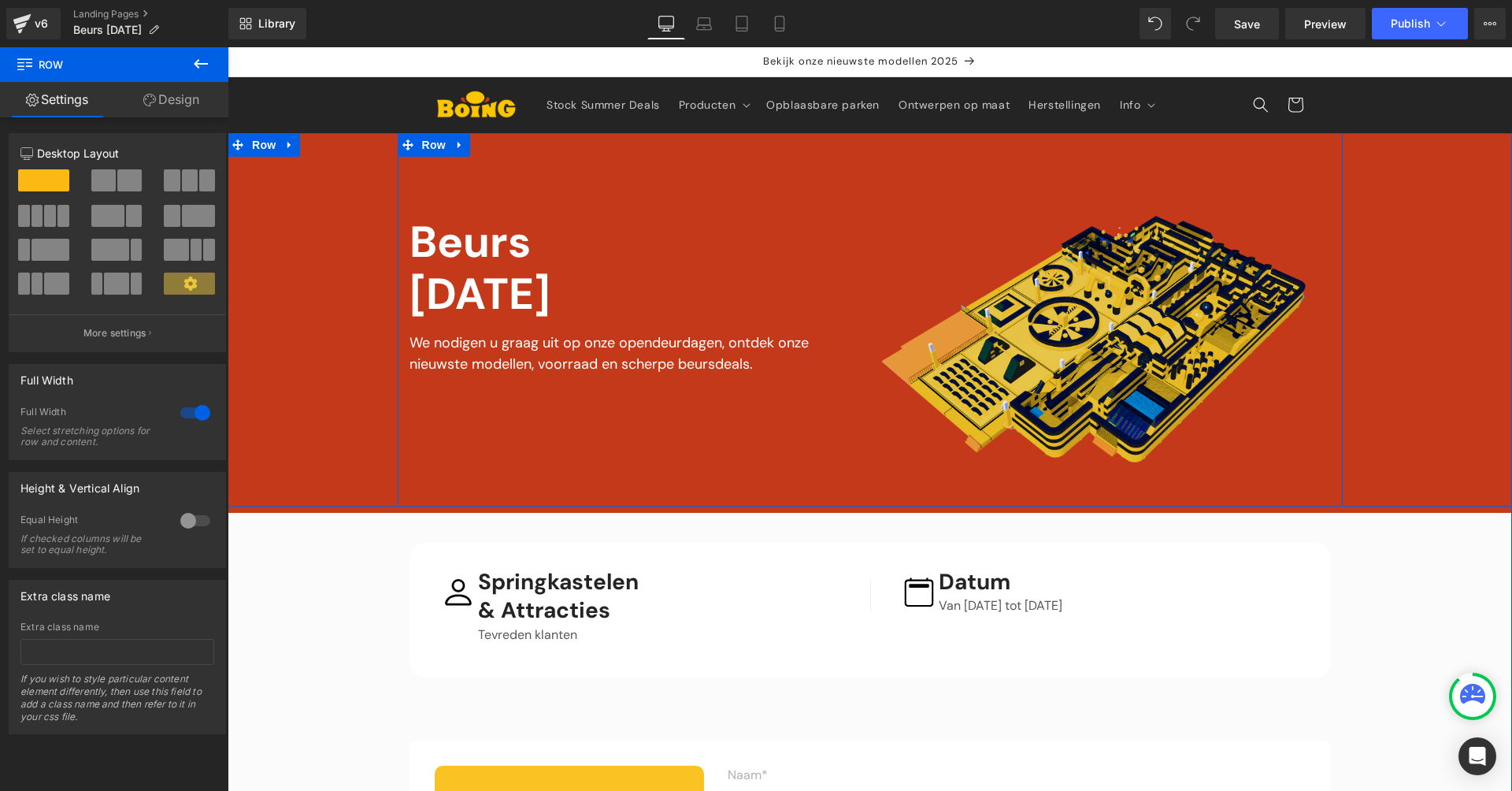
click at [1036, 400] on img at bounding box center [1093, 339] width 423 height 247
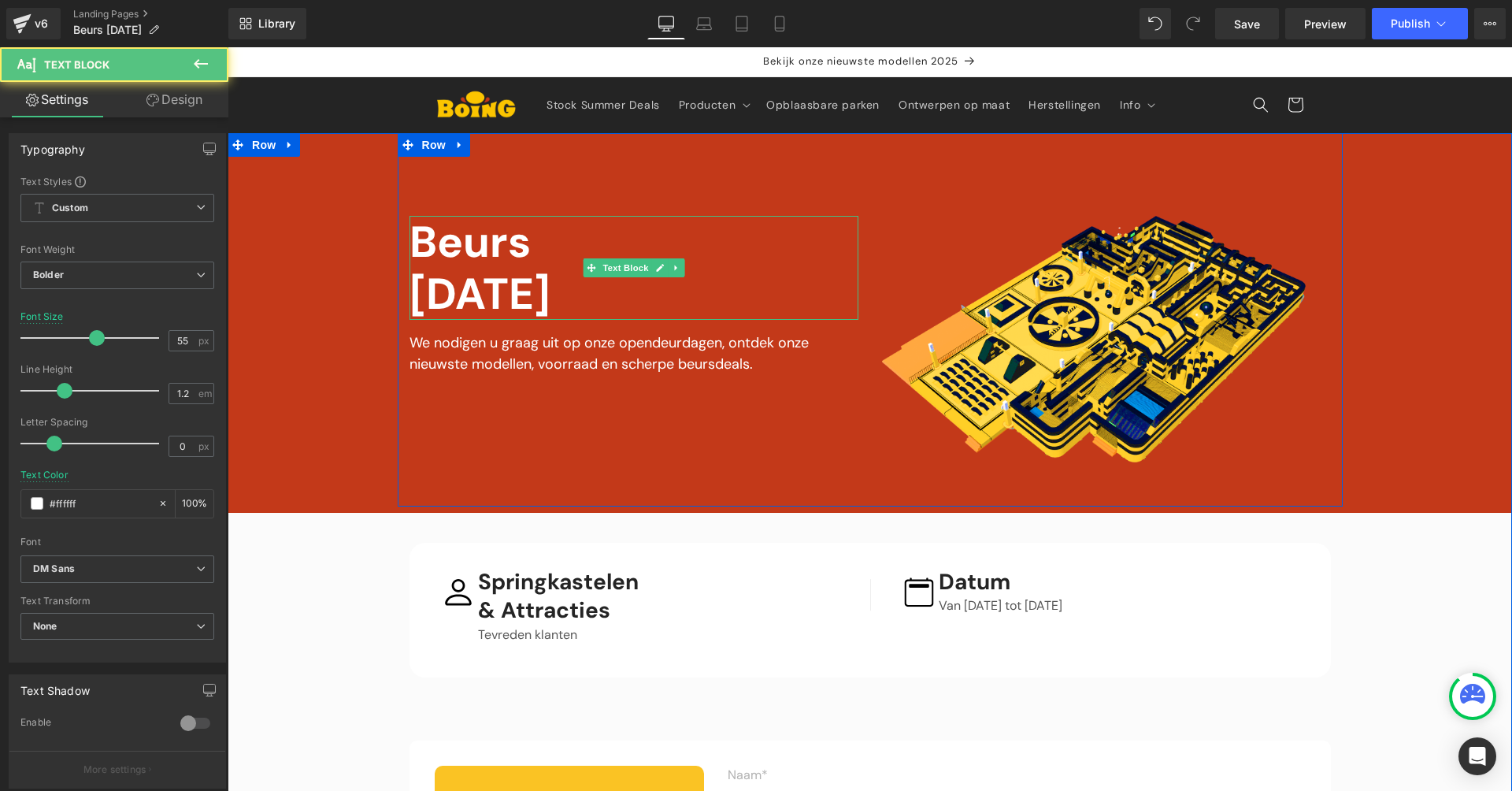
click at [532, 253] on div "Beurs [DATE]" at bounding box center [634, 268] width 449 height 104
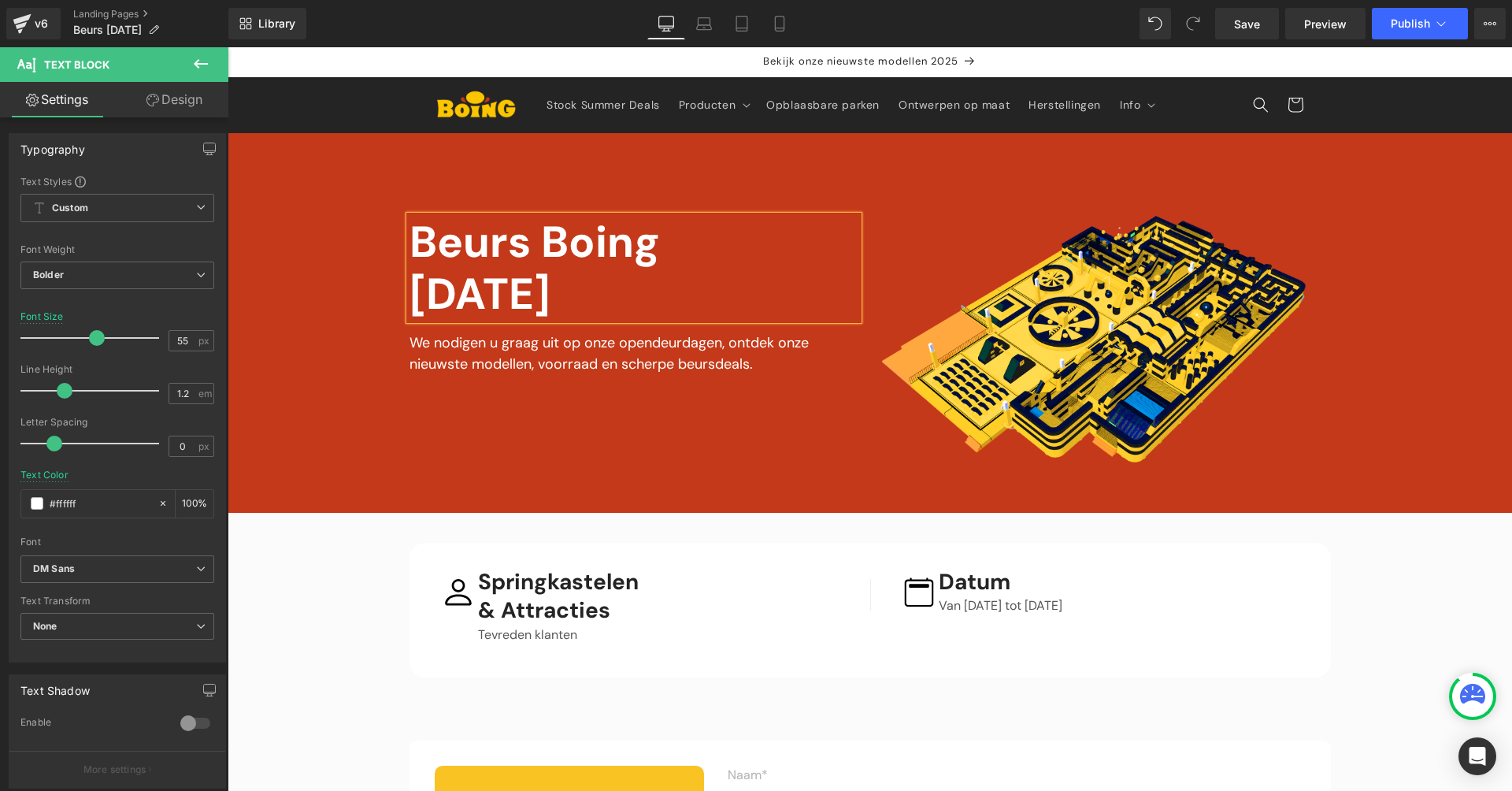
click at [303, 277] on div "Vimeo Image Beurs Boing [DATE] Text Block We nodigen u graag uit op onze opende…" at bounding box center [869, 320] width 1284 height 373
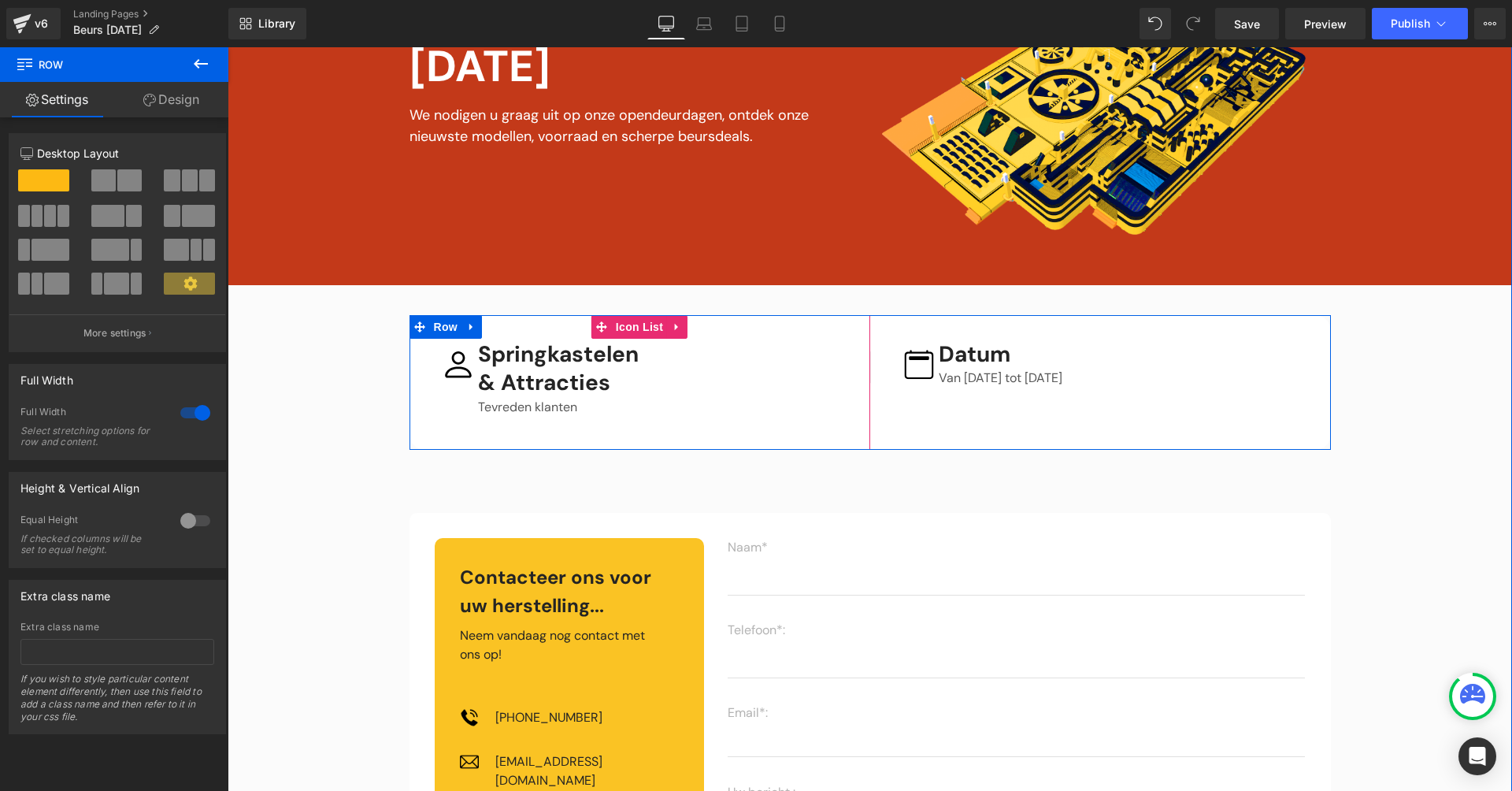
scroll to position [384, 0]
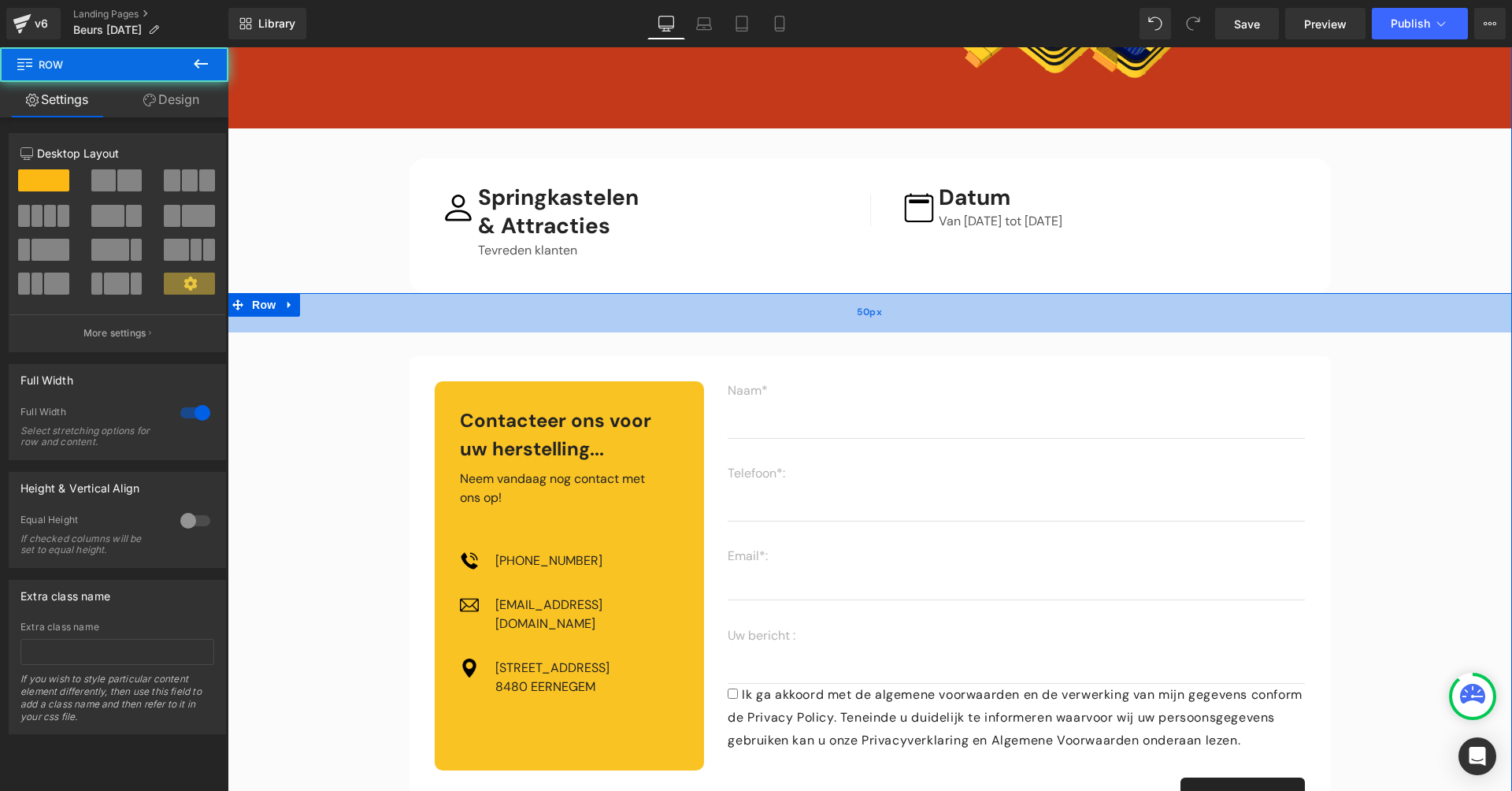
click at [767, 305] on div "50px" at bounding box center [869, 312] width 1284 height 39
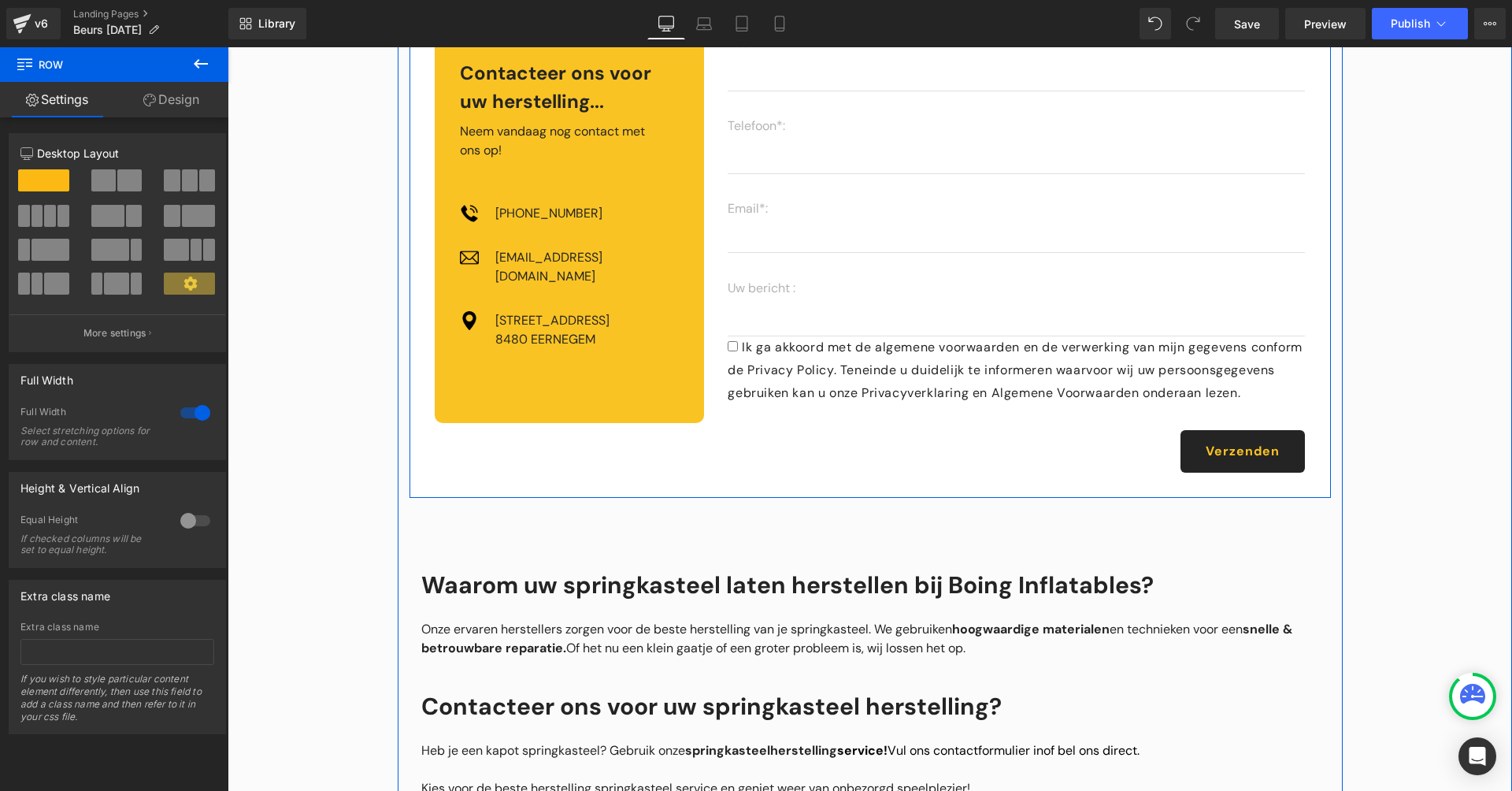
scroll to position [888, 0]
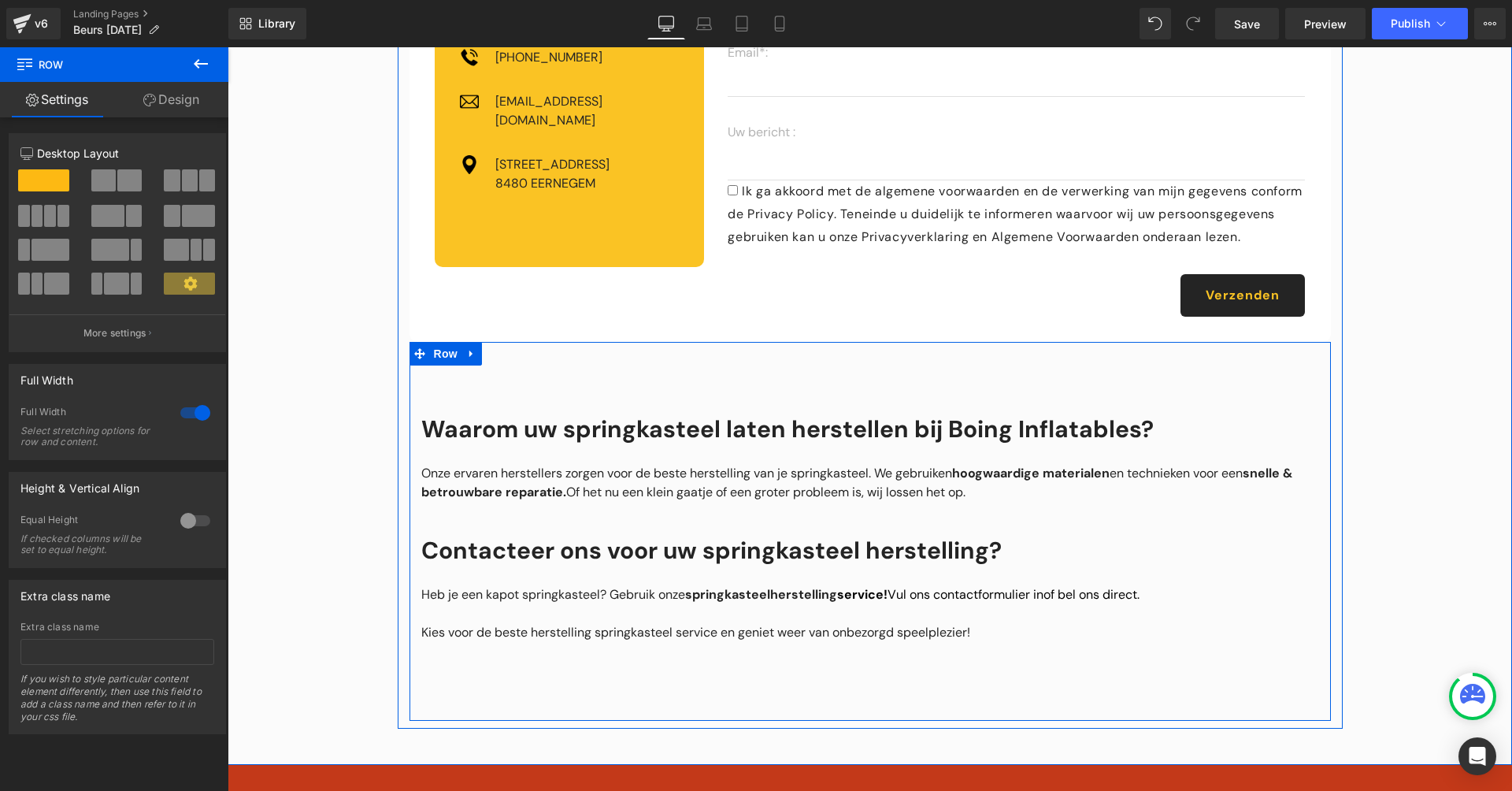
click at [466, 359] on icon at bounding box center [472, 353] width 11 height 12
click at [507, 359] on icon at bounding box center [513, 354] width 11 height 11
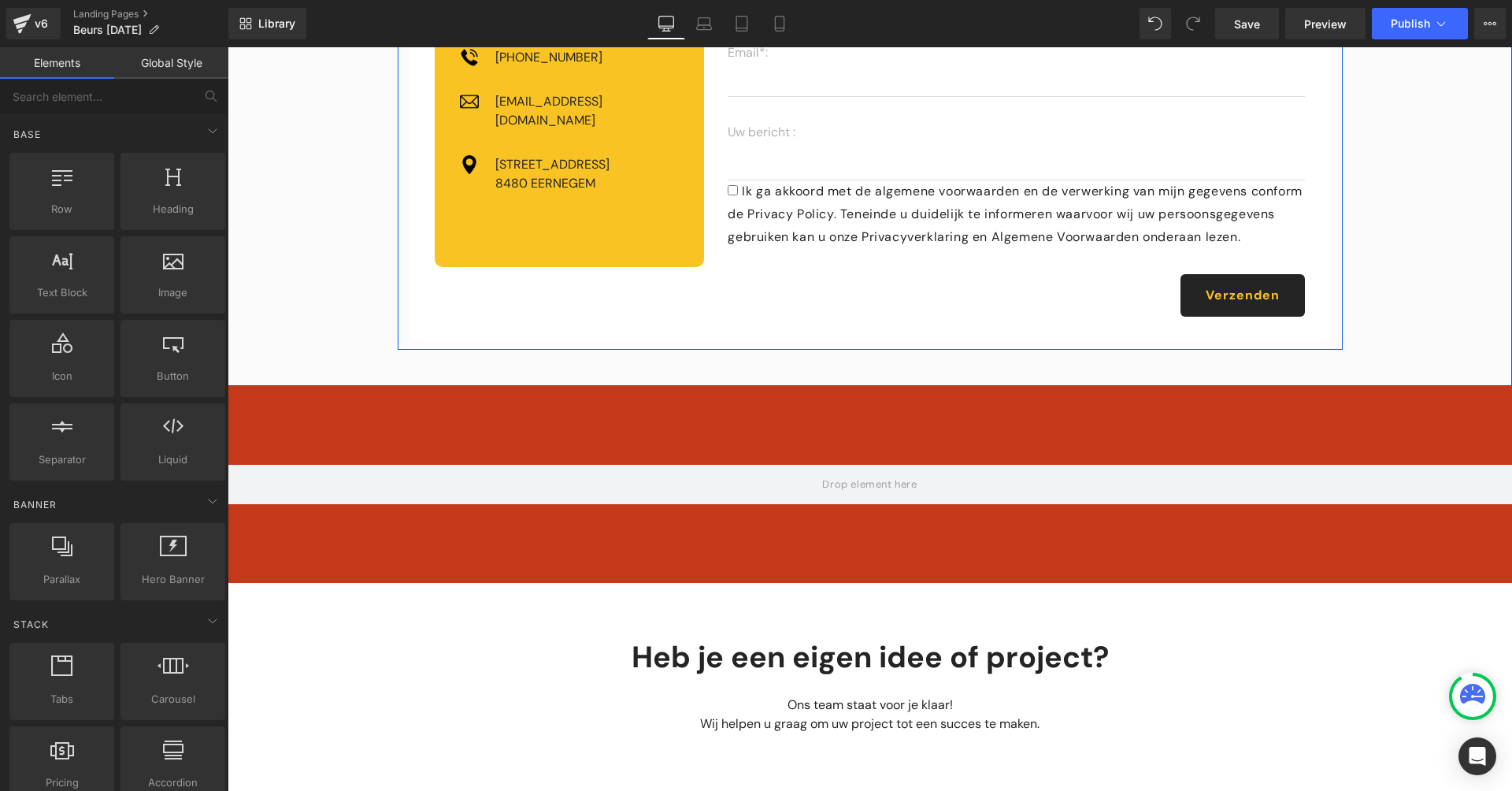
scroll to position [919, 0]
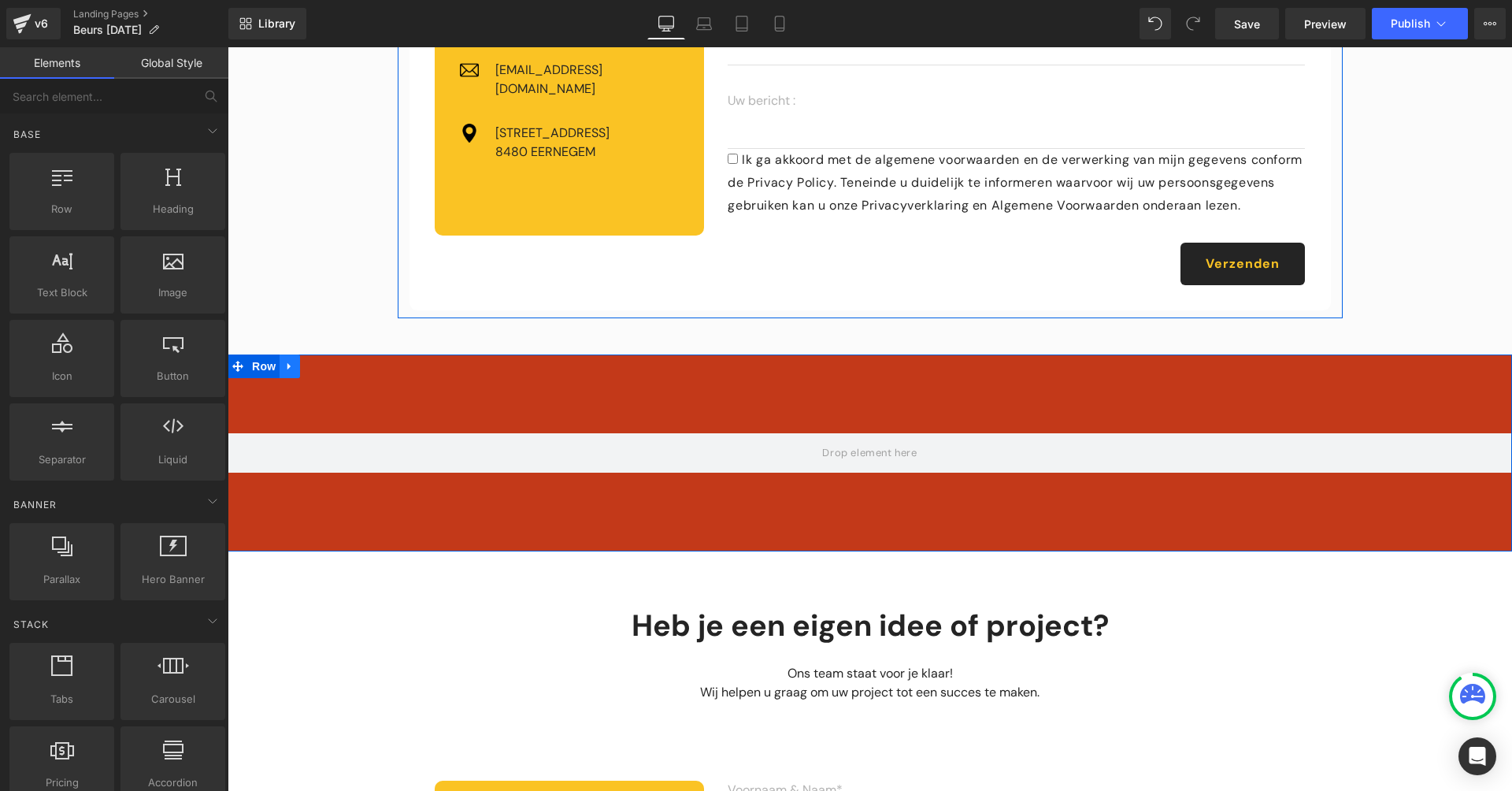
click at [289, 372] on icon at bounding box center [290, 366] width 11 height 12
click at [325, 372] on icon at bounding box center [331, 366] width 11 height 12
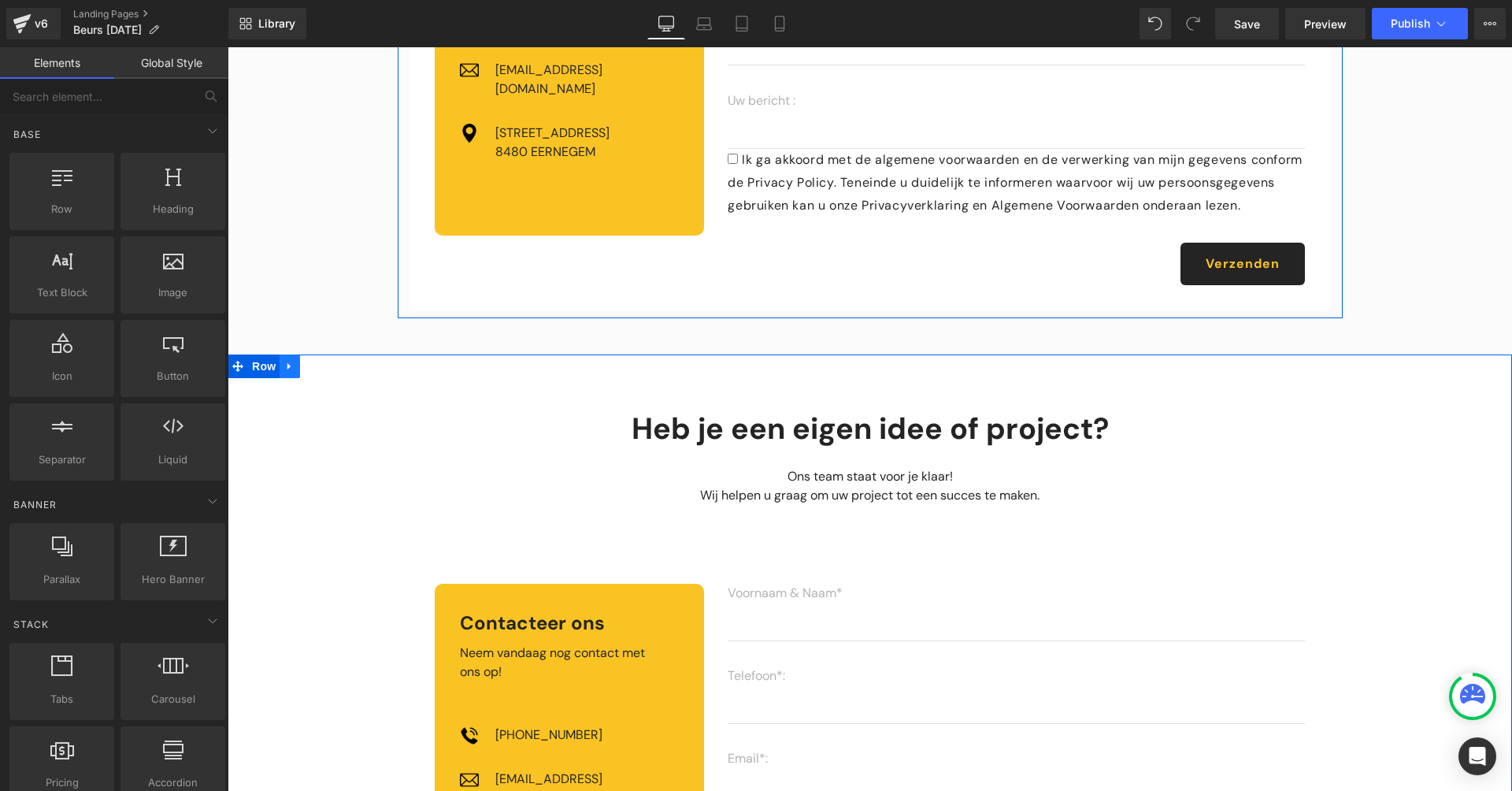
click at [290, 372] on icon at bounding box center [290, 366] width 11 height 12
click at [328, 372] on icon at bounding box center [331, 367] width 11 height 11
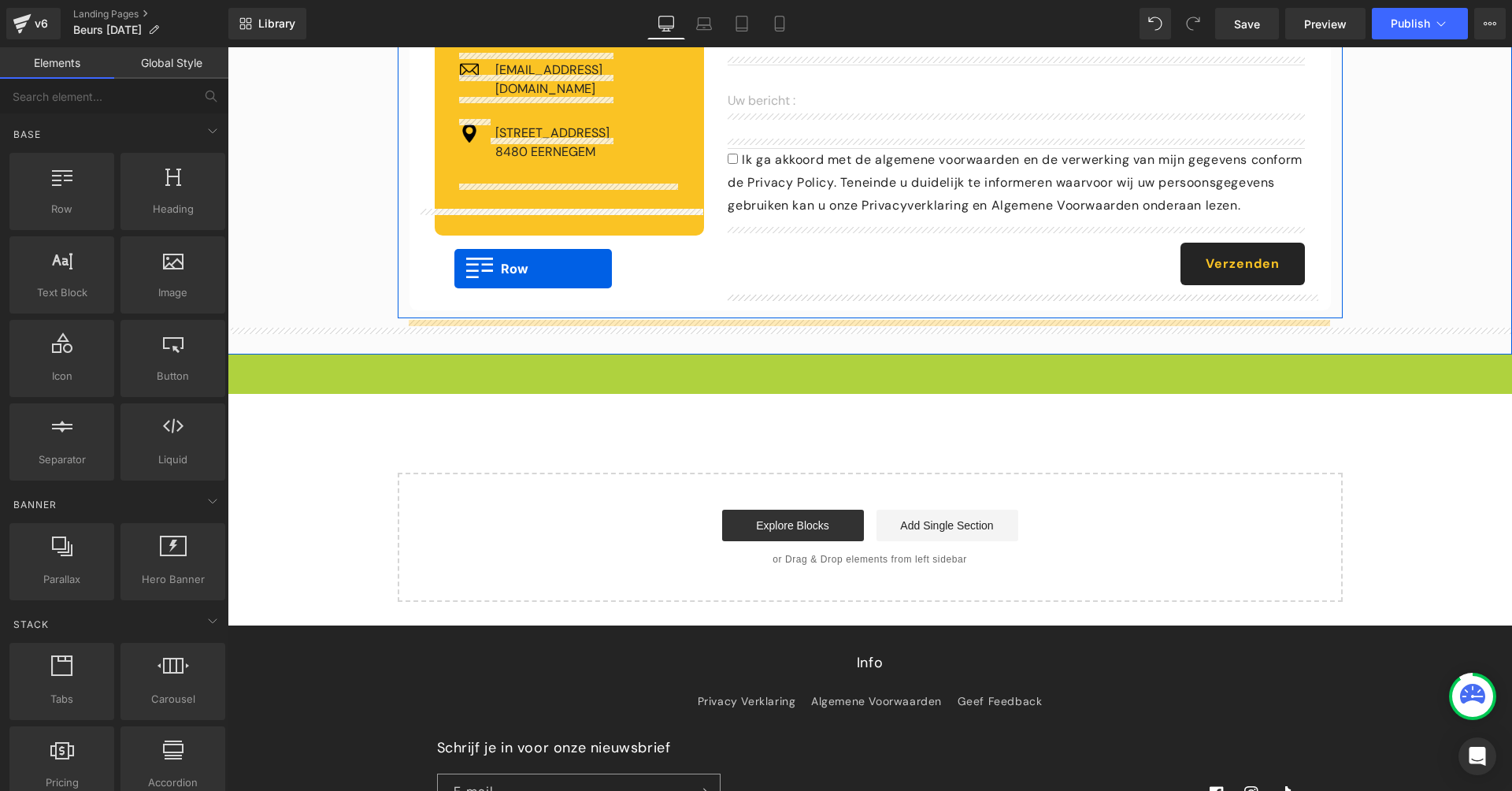
scroll to position [219, 0]
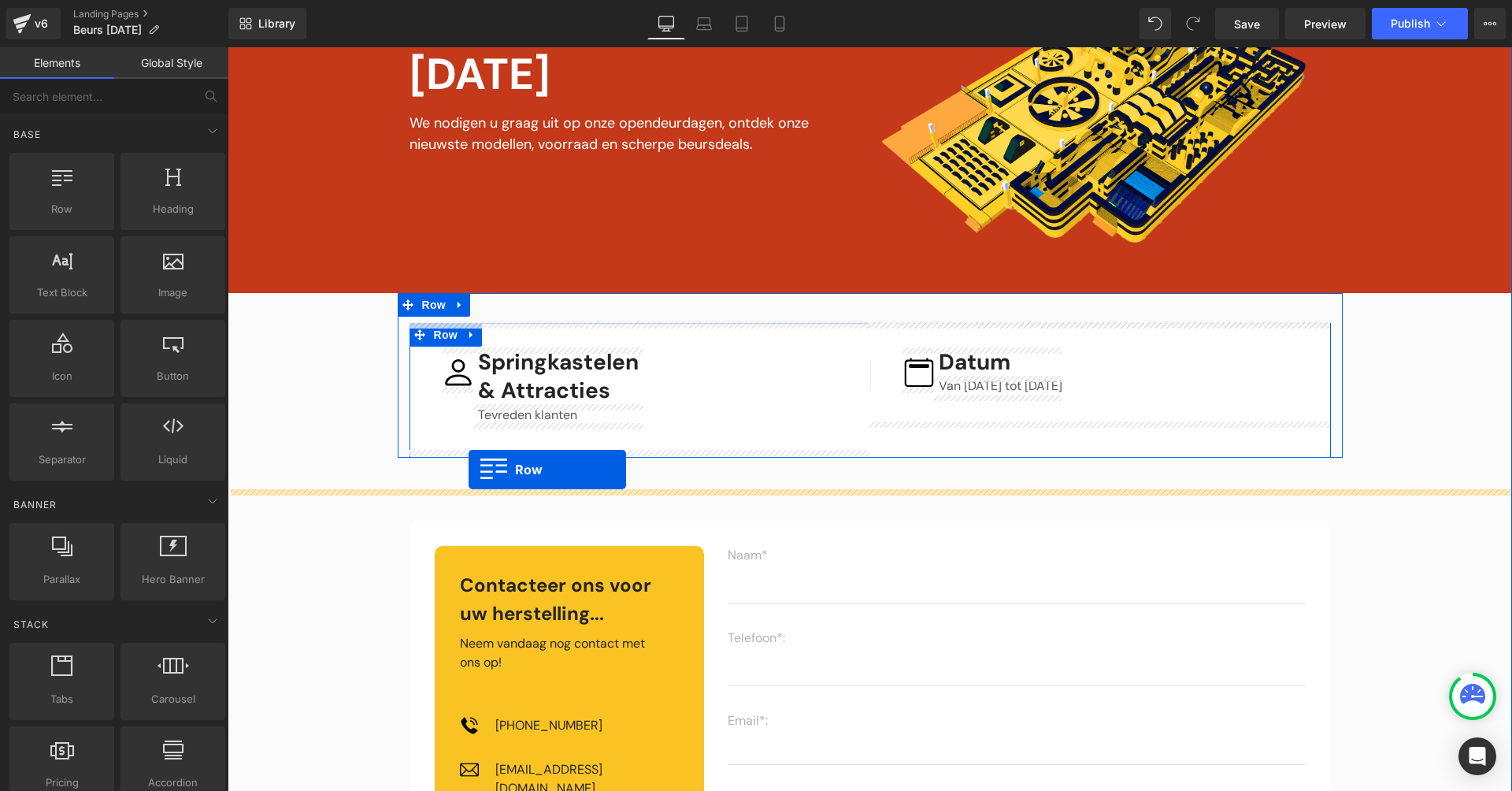
drag, startPoint x: 236, startPoint y: 381, endPoint x: 469, endPoint y: 469, distance: 249.1
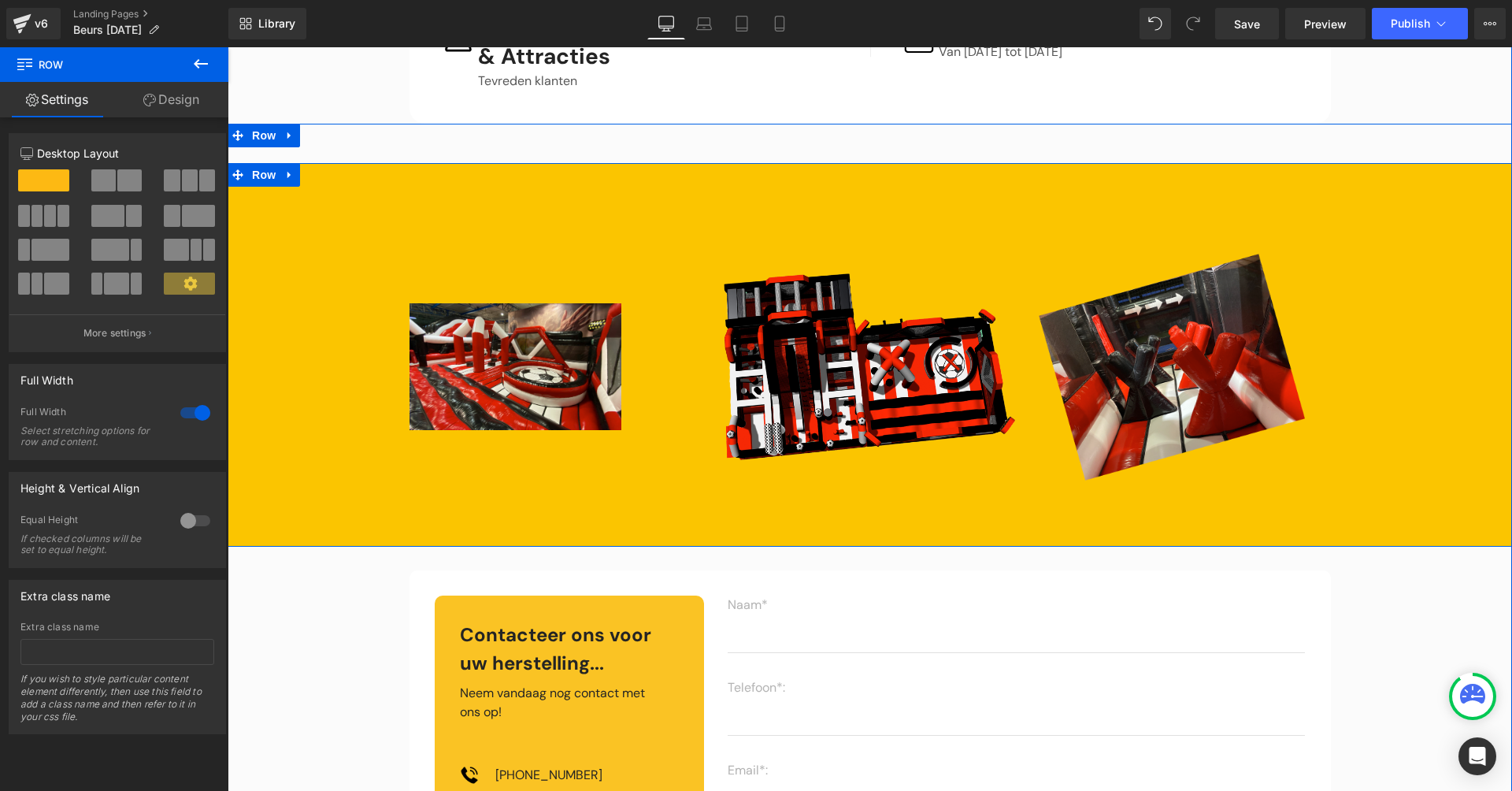
scroll to position [550, 0]
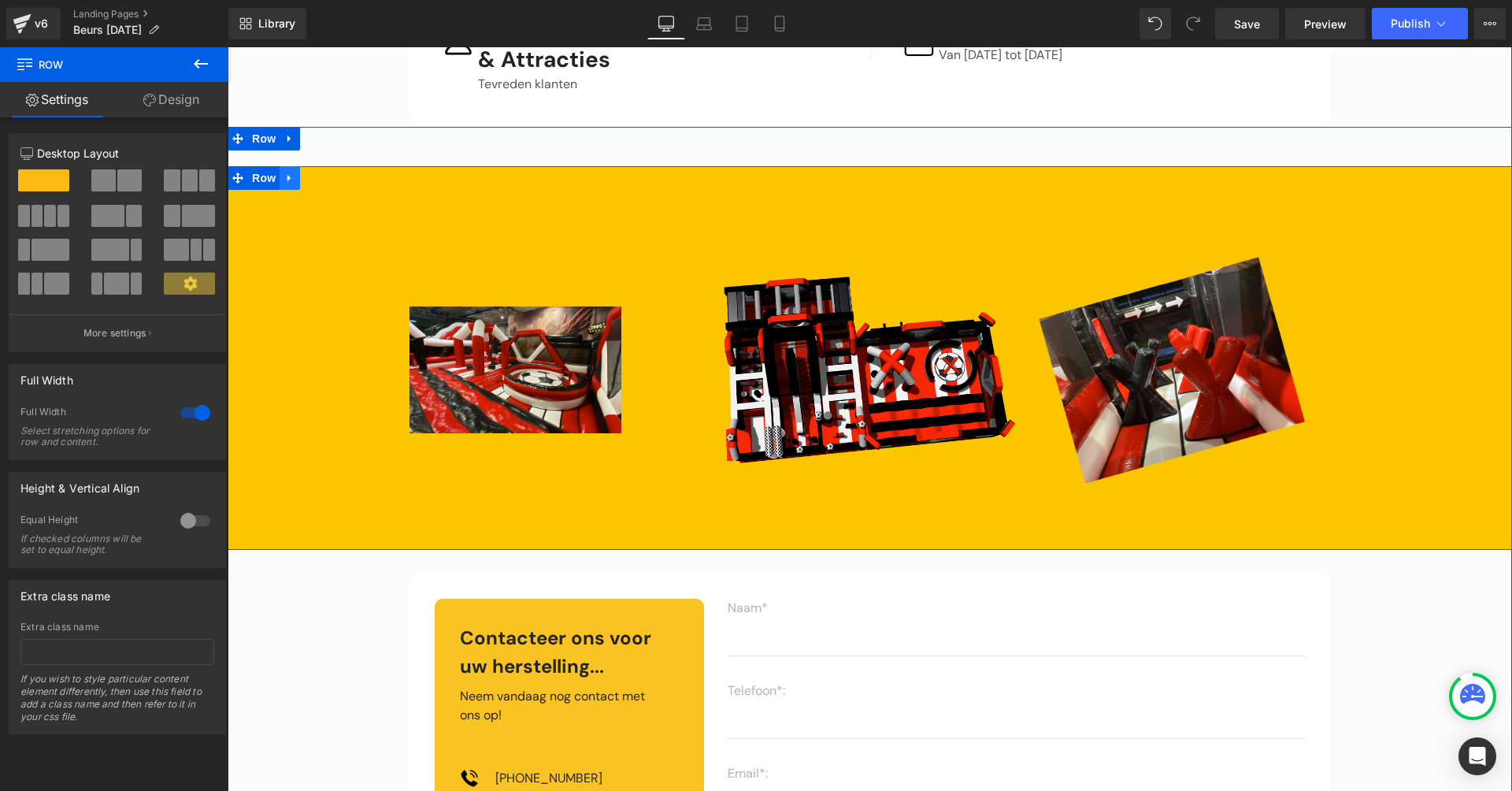
click at [297, 173] on link at bounding box center [290, 178] width 20 height 24
click at [328, 173] on icon at bounding box center [331, 178] width 11 height 11
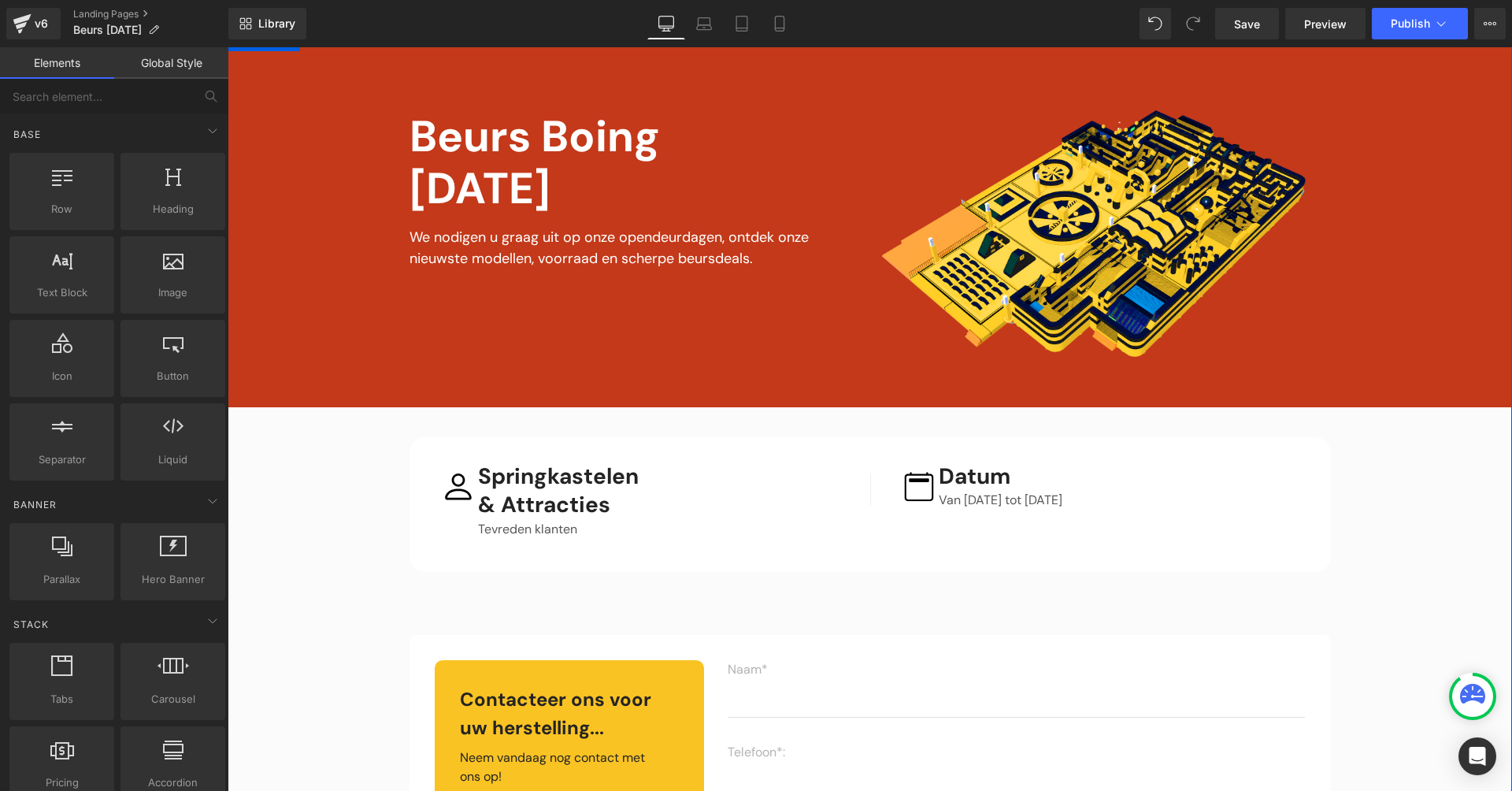
scroll to position [283, 0]
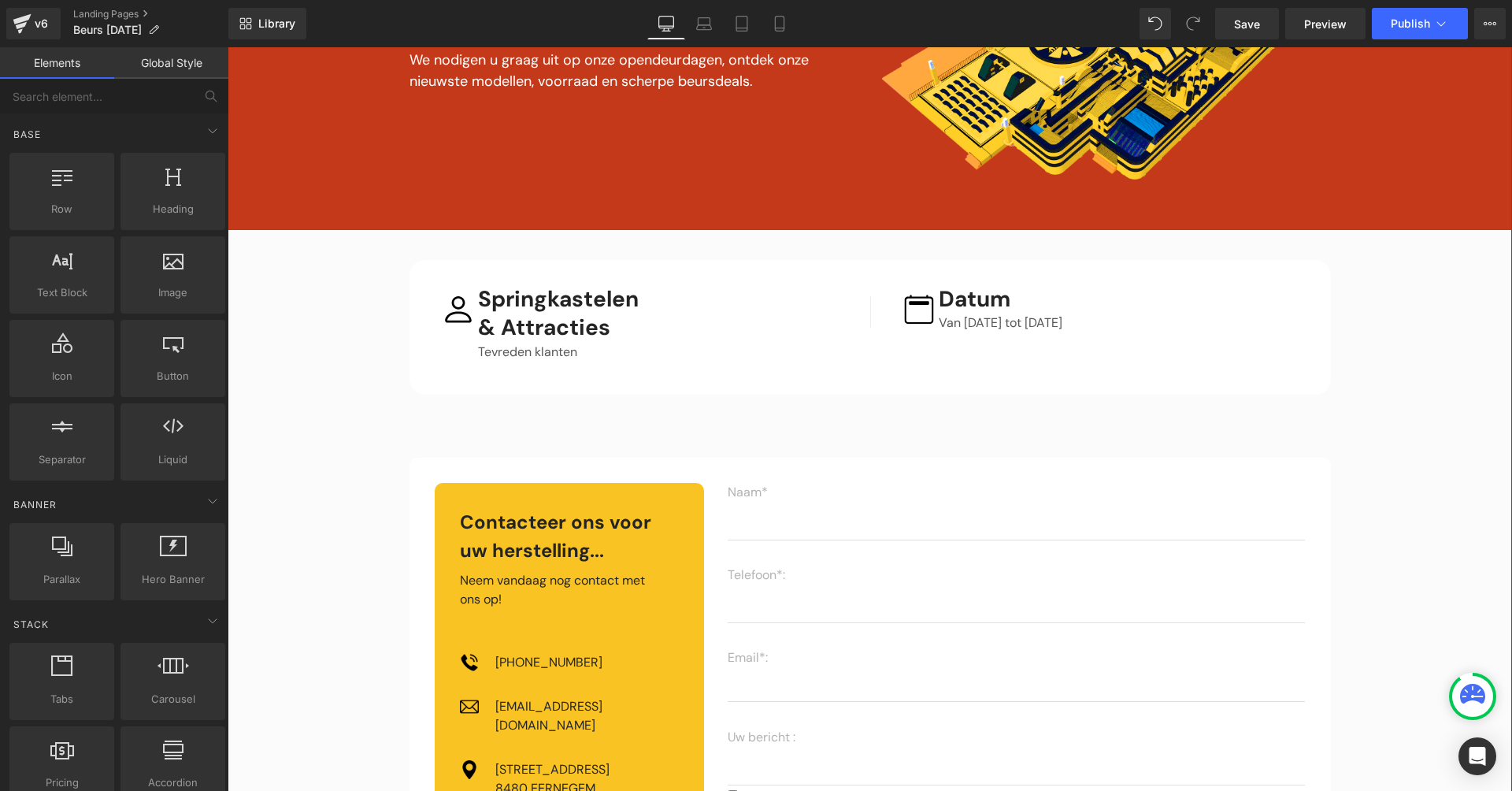
click at [333, 367] on div "Vimeo Image Beurs Boing [DATE] Text Block We nodigen u graag uit op onze opende…" at bounding box center [869, 420] width 1284 height 1140
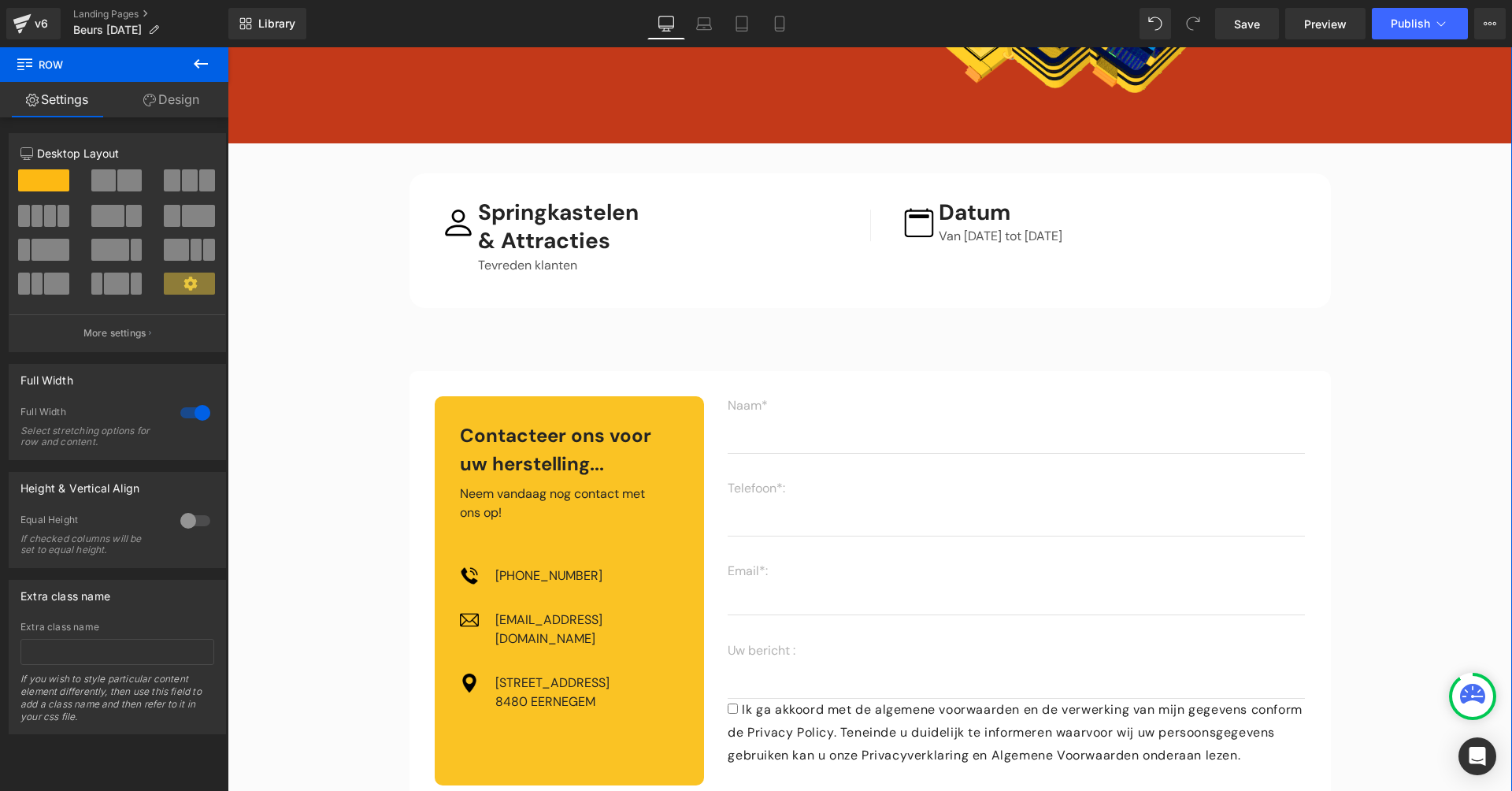
scroll to position [0, 0]
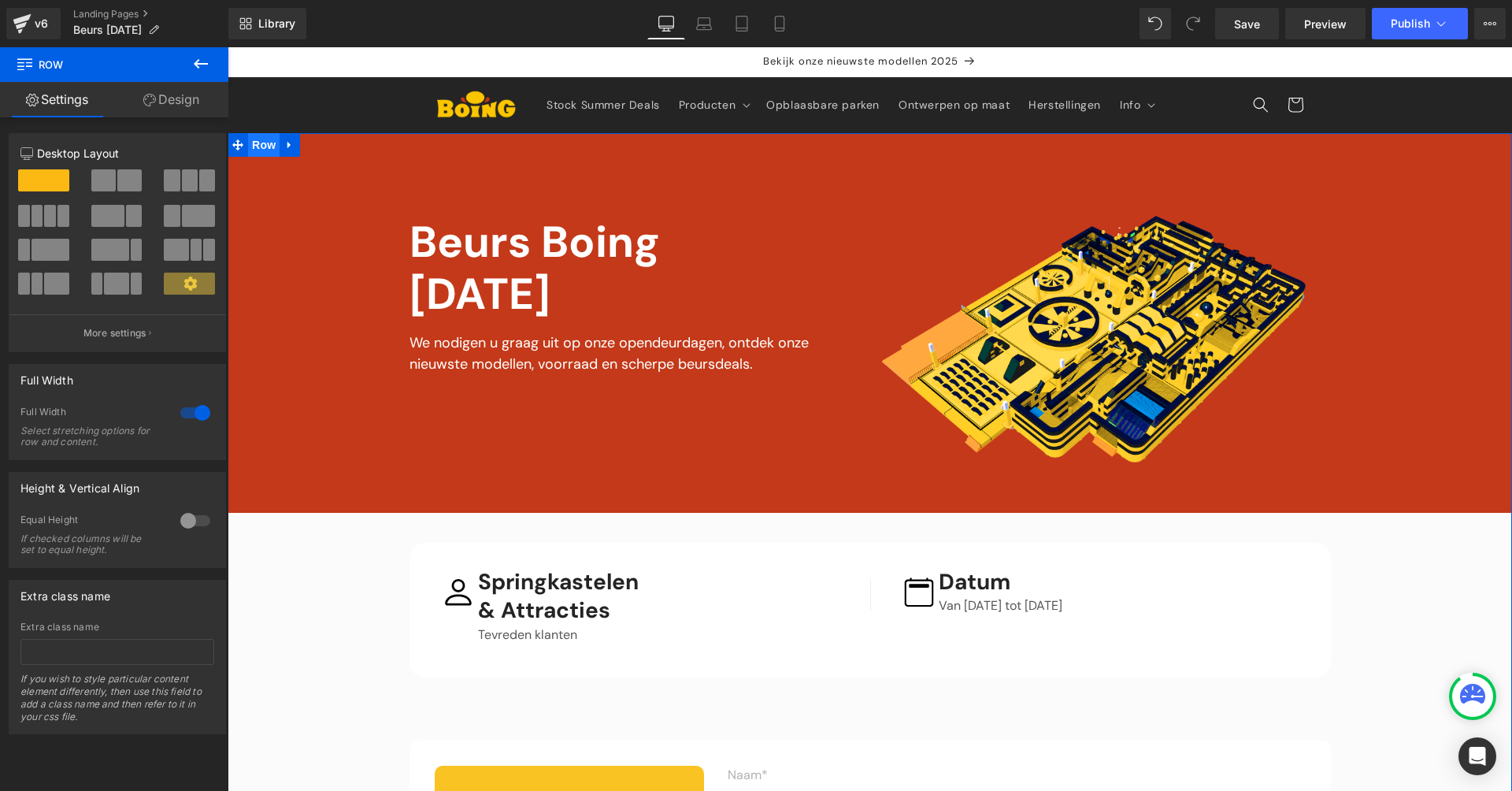
click at [250, 134] on span "Row" at bounding box center [263, 145] width 31 height 24
click at [179, 95] on link "Design" at bounding box center [171, 100] width 114 height 36
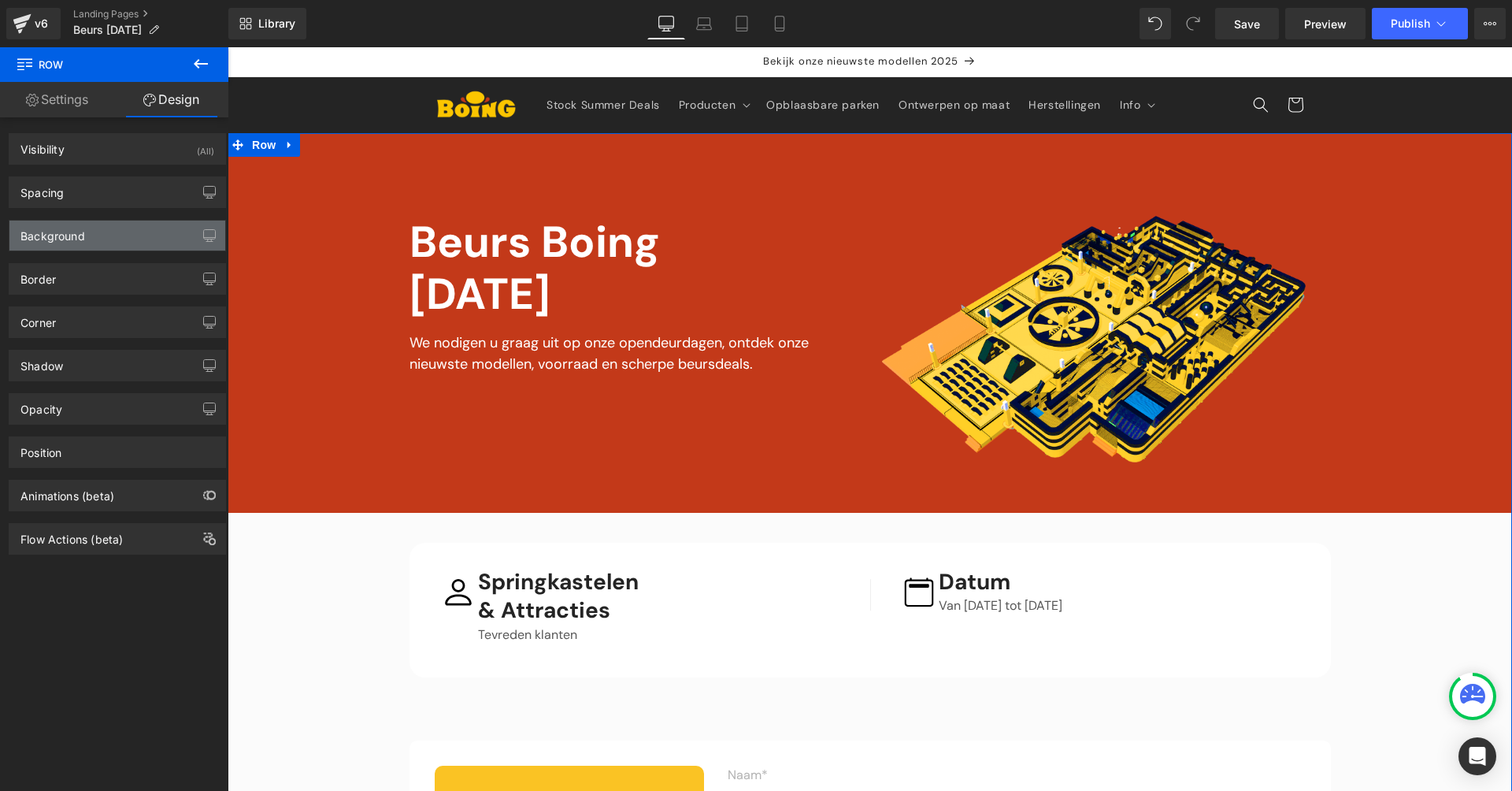
click at [94, 233] on div "Background" at bounding box center [117, 235] width 216 height 30
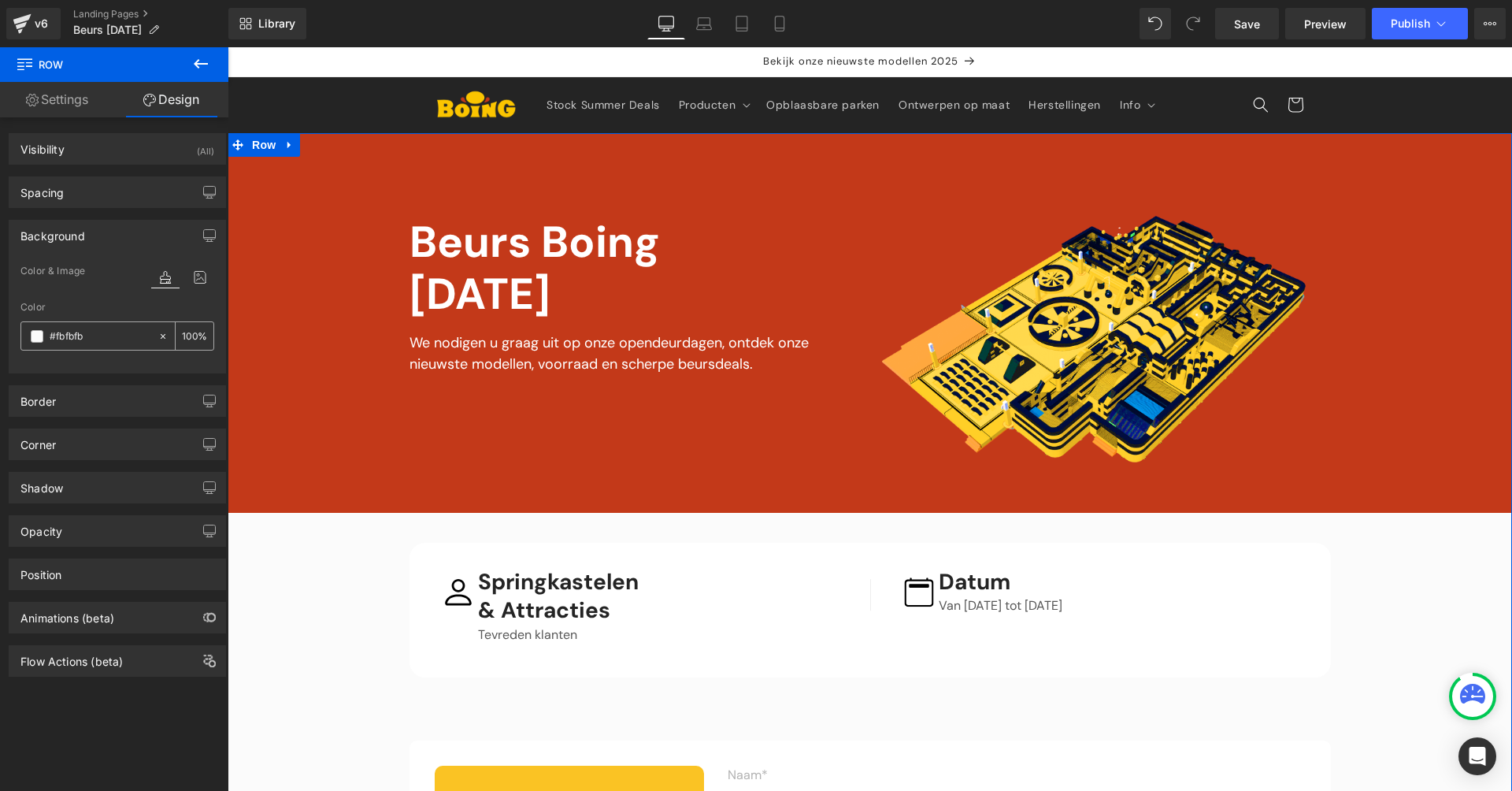
click at [101, 336] on input "#fbfbfb" at bounding box center [100, 336] width 101 height 17
type input "#f"
type input "0"
type input "#fff"
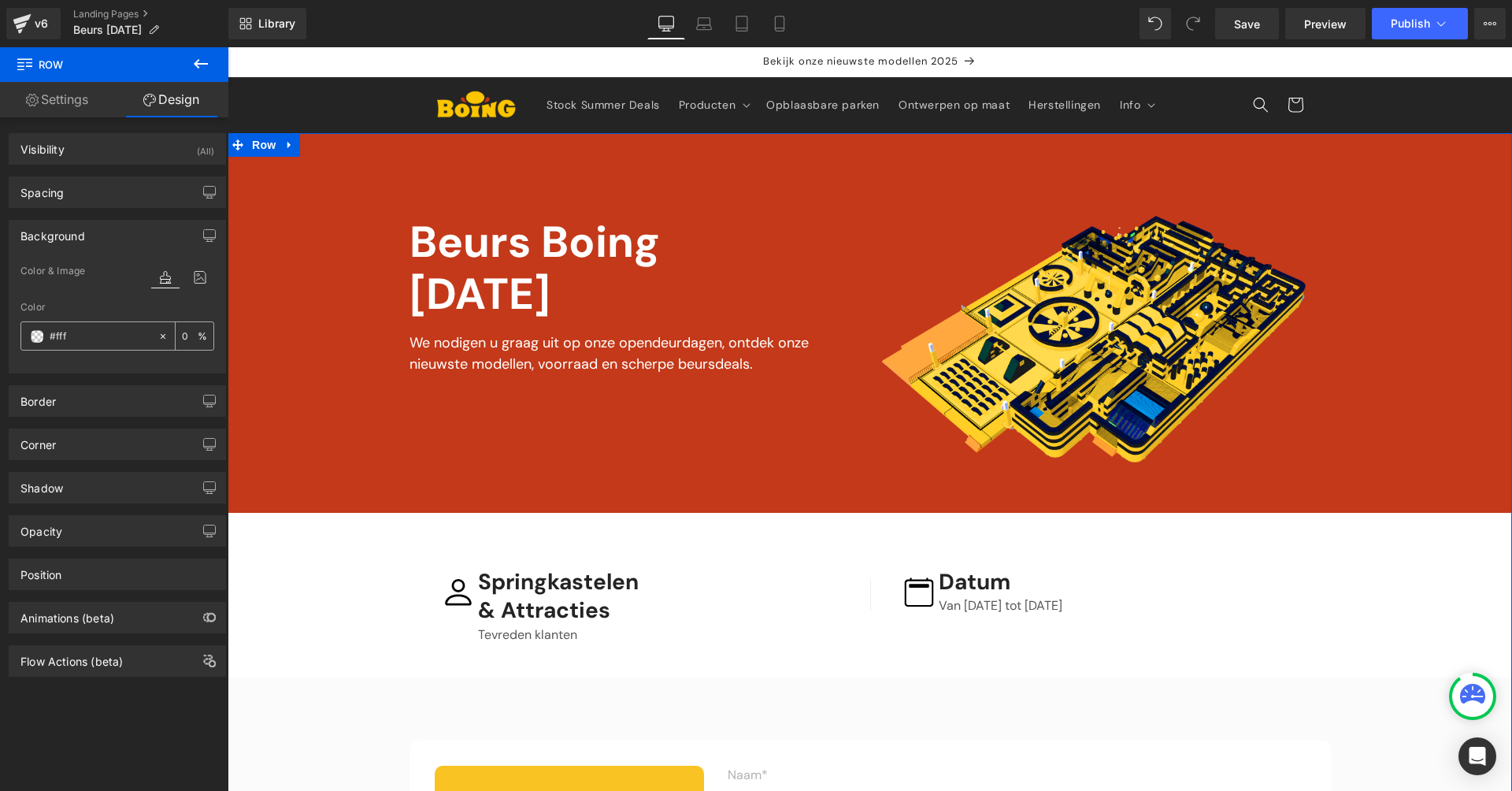
type input "100"
type input "#fffff"
type input "0"
type input "#ffffff"
type input "100"
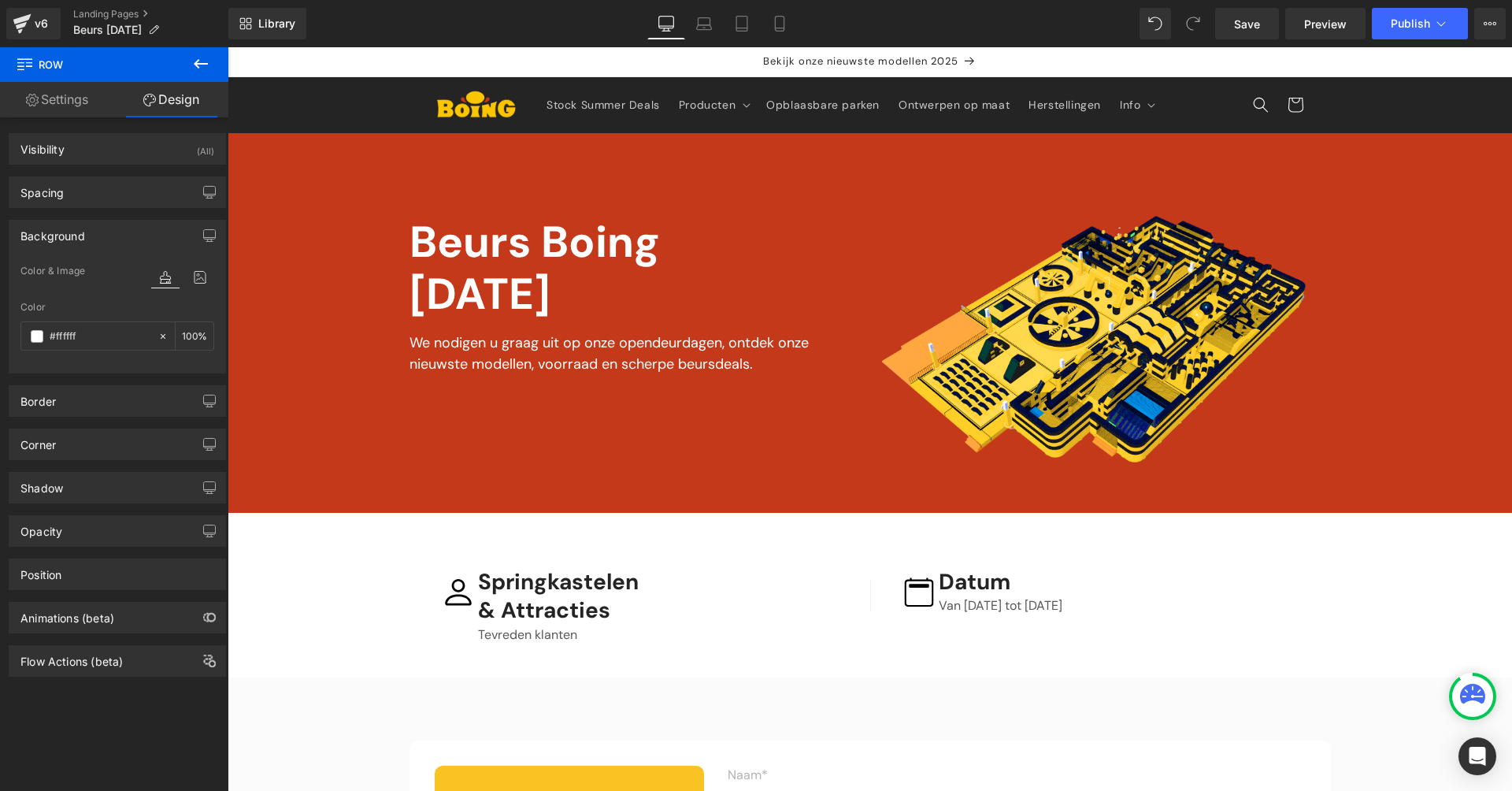
click at [382, 561] on div "Vimeo Image Beurs Boing [DATE] Text Block We nodigen u graag uit op onze opende…" at bounding box center [869, 703] width 1284 height 1140
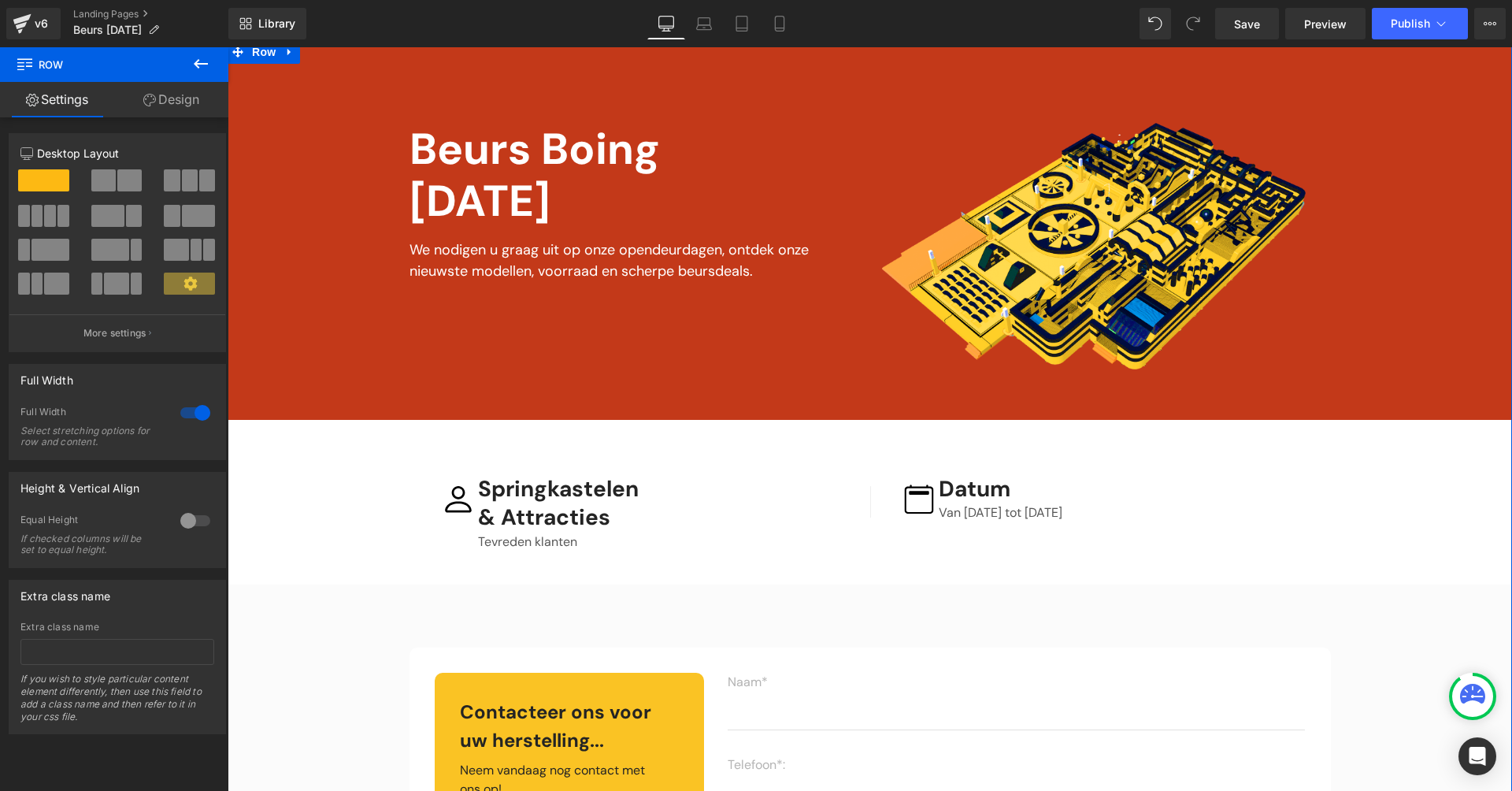
scroll to position [259, 0]
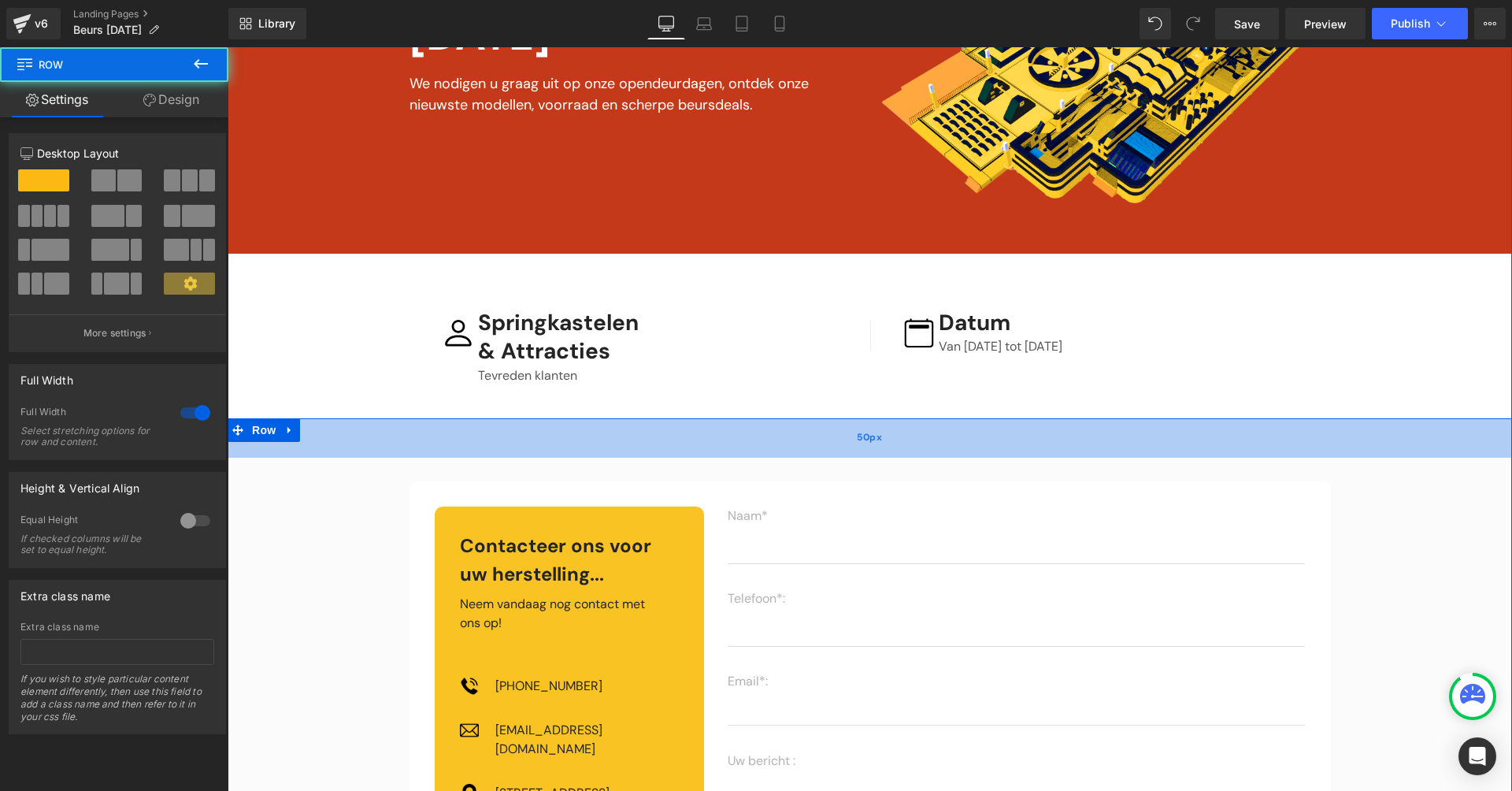
click at [363, 440] on div "50px" at bounding box center [869, 437] width 1284 height 39
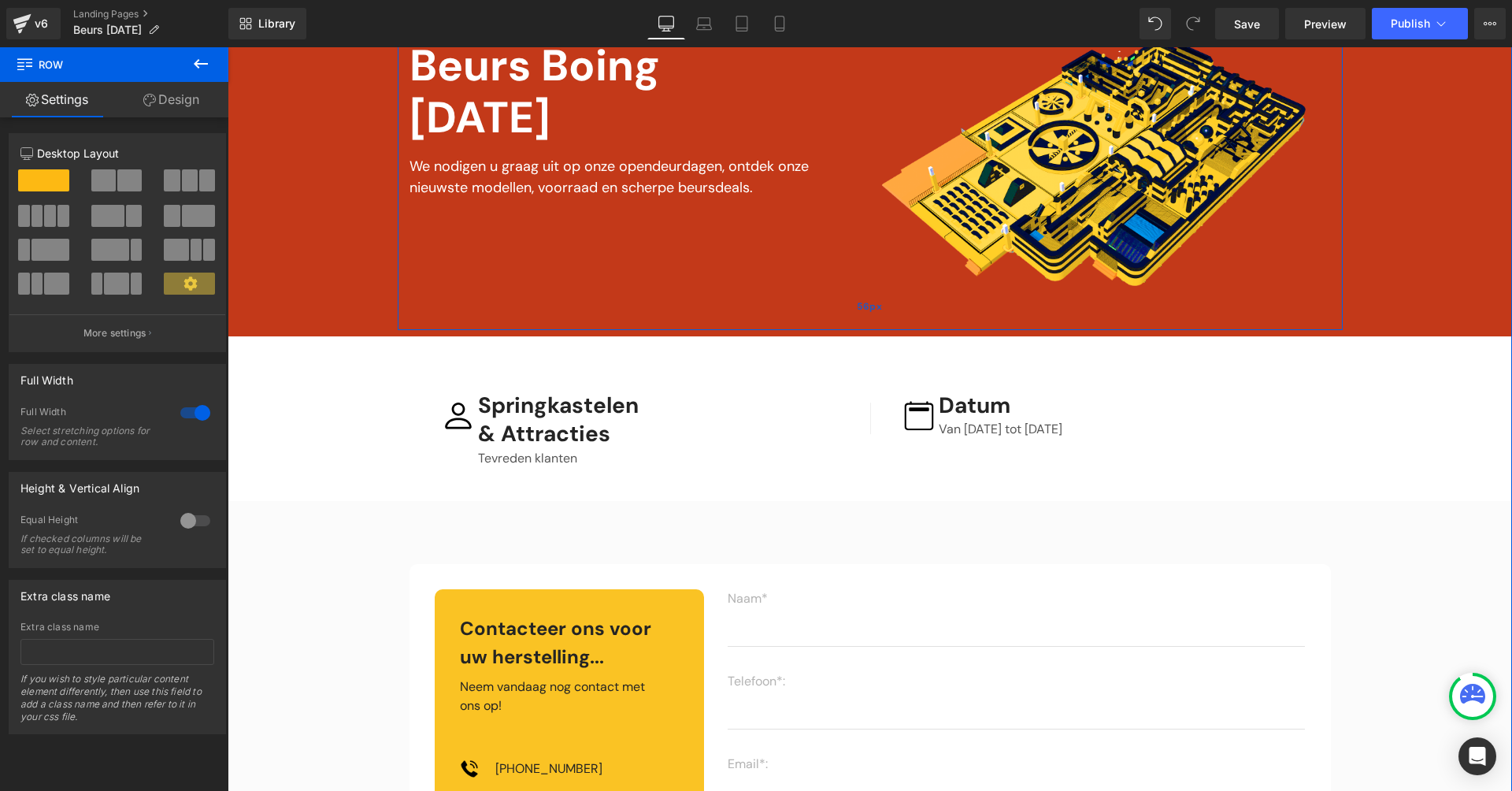
scroll to position [378, 0]
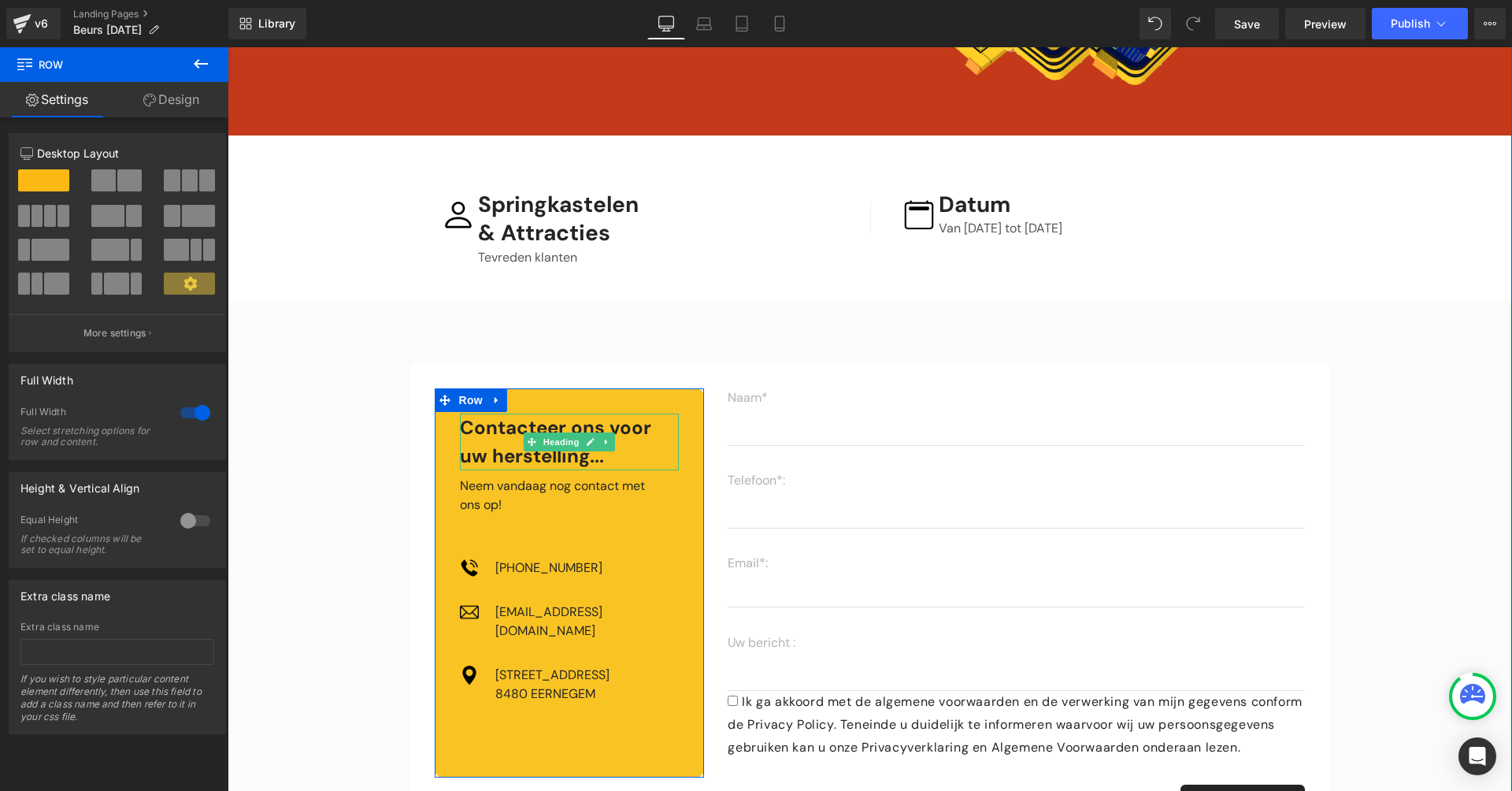
click at [503, 422] on h3 "Contacteer ons voor uw herstelling..." at bounding box center [570, 442] width 219 height 57
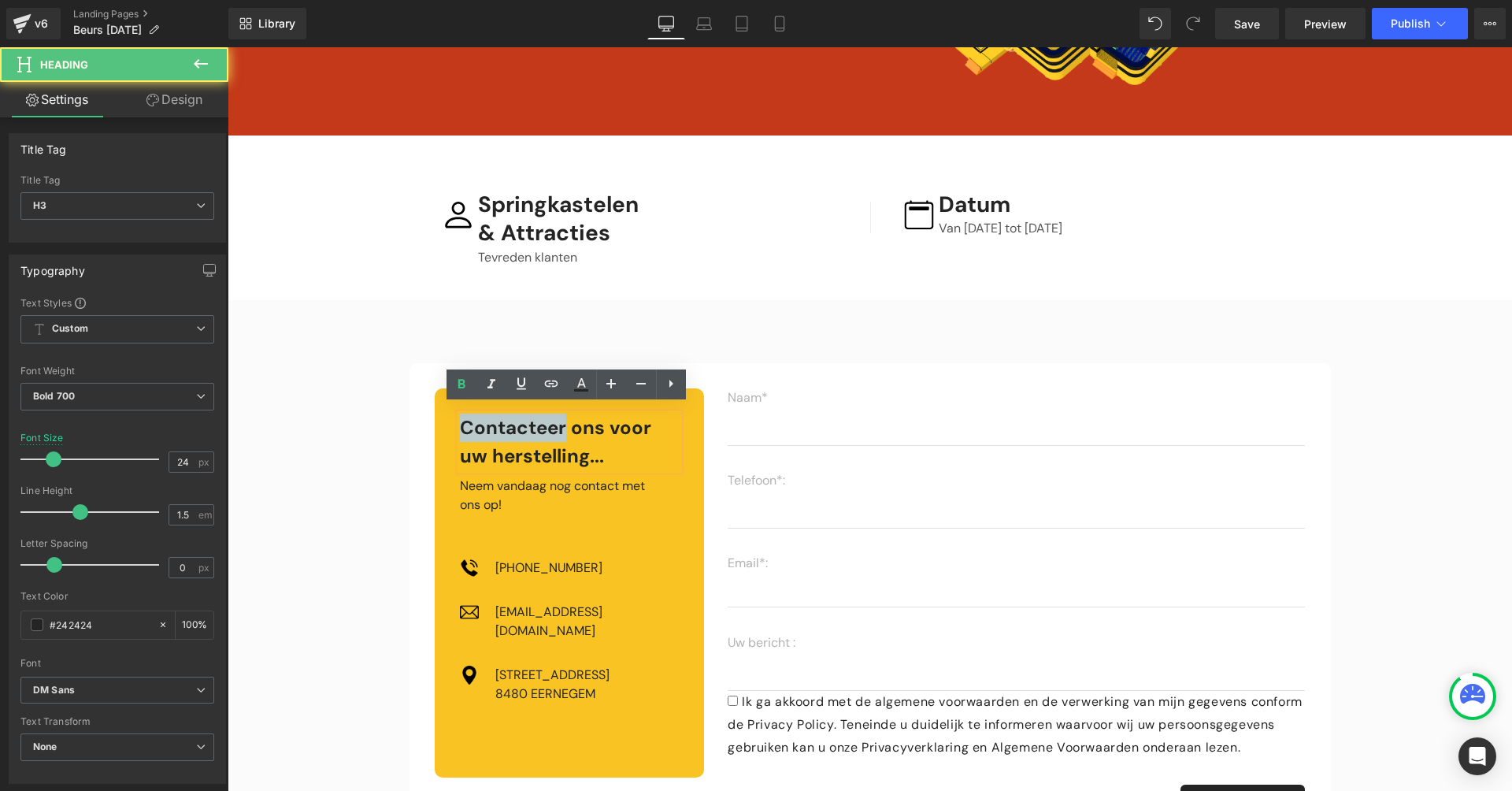
click at [503, 422] on h3 "Contacteer ons voor uw herstelling..." at bounding box center [570, 442] width 219 height 57
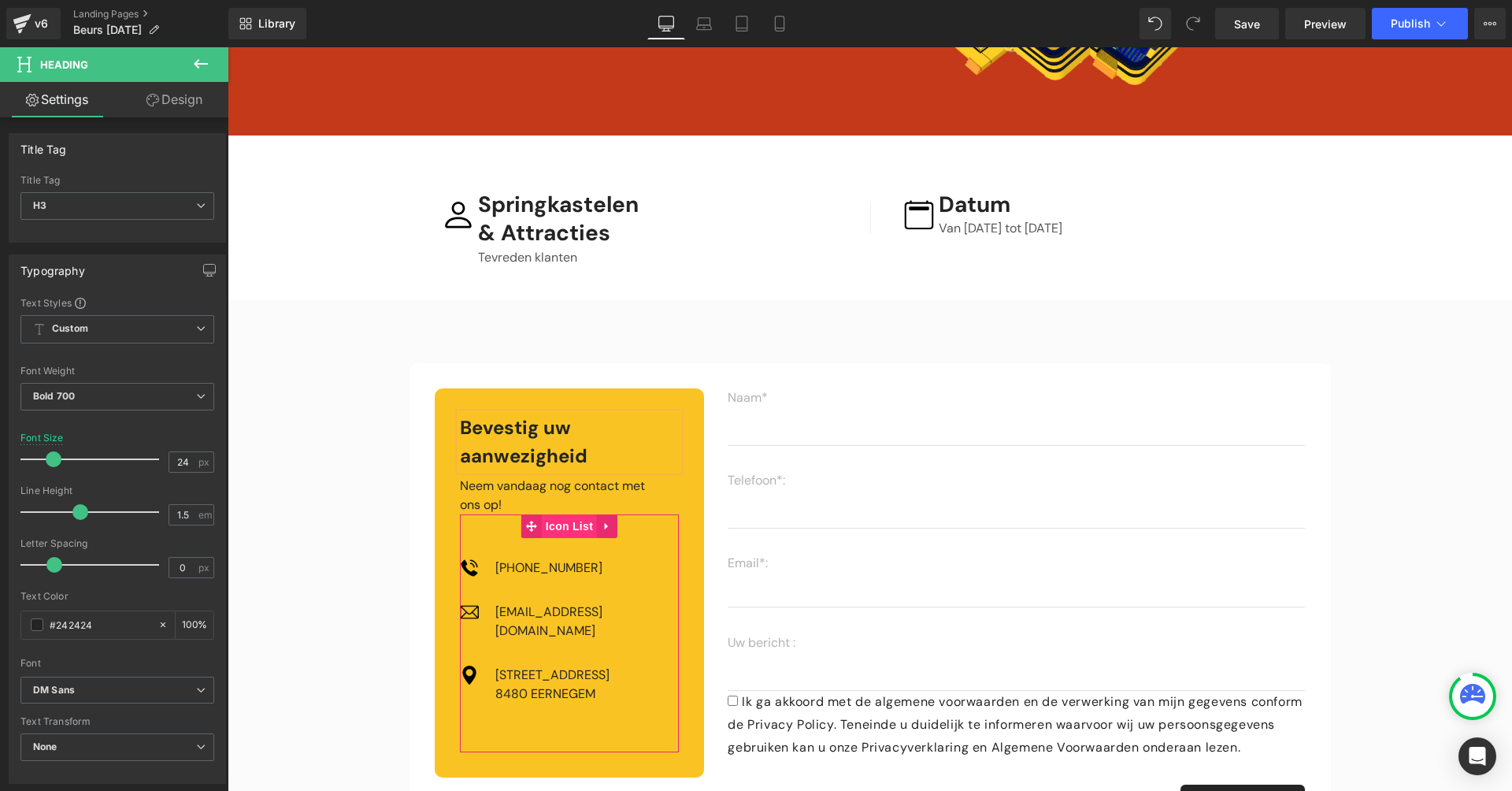
click at [580, 518] on span "Icon List" at bounding box center [570, 527] width 55 height 24
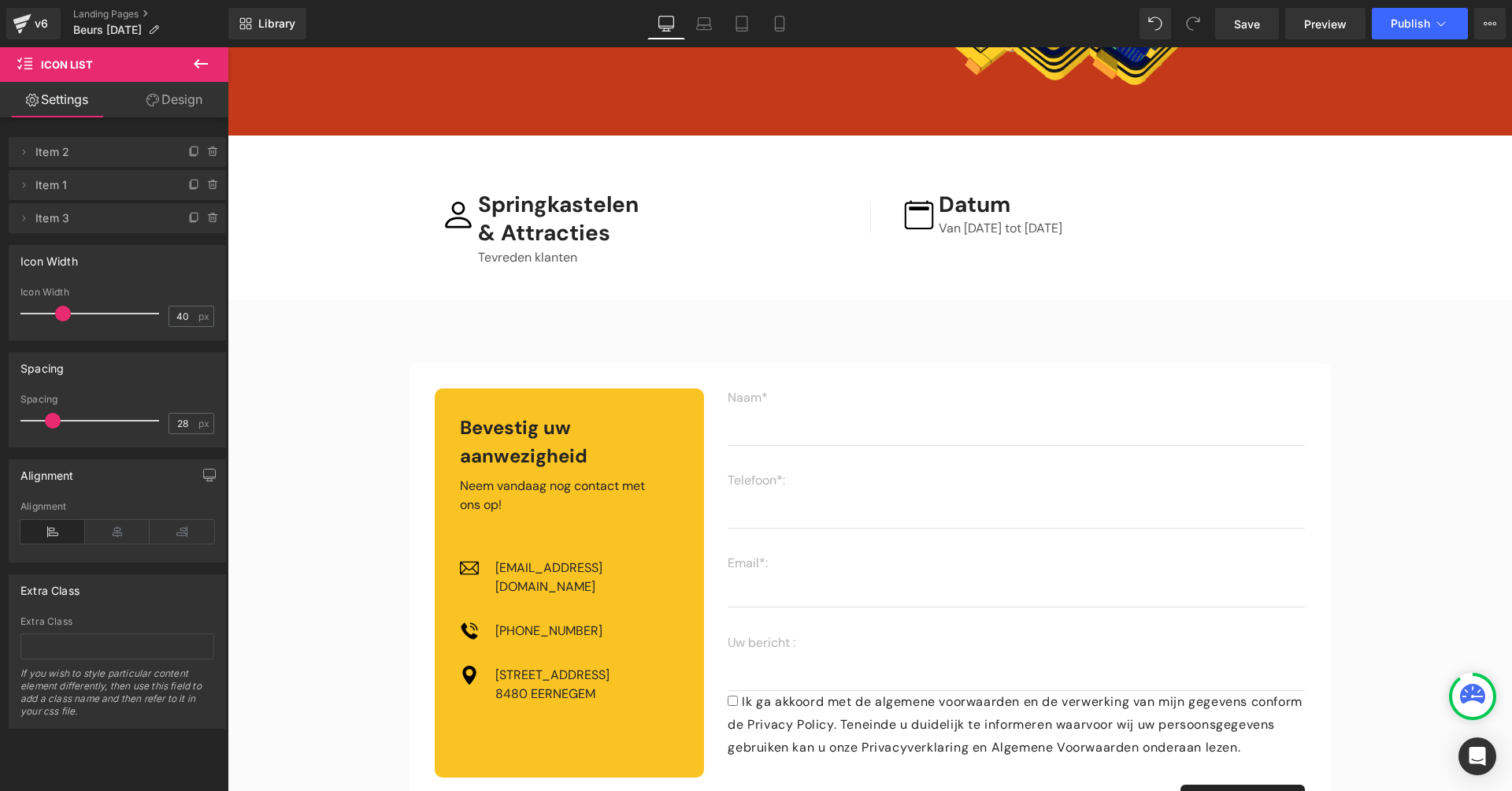
drag, startPoint x: 97, startPoint y: 151, endPoint x: 105, endPoint y: 170, distance: 20.6
click at [209, 182] on icon at bounding box center [211, 182] width 8 height 0
click at [198, 187] on button "Delete" at bounding box center [197, 186] width 49 height 20
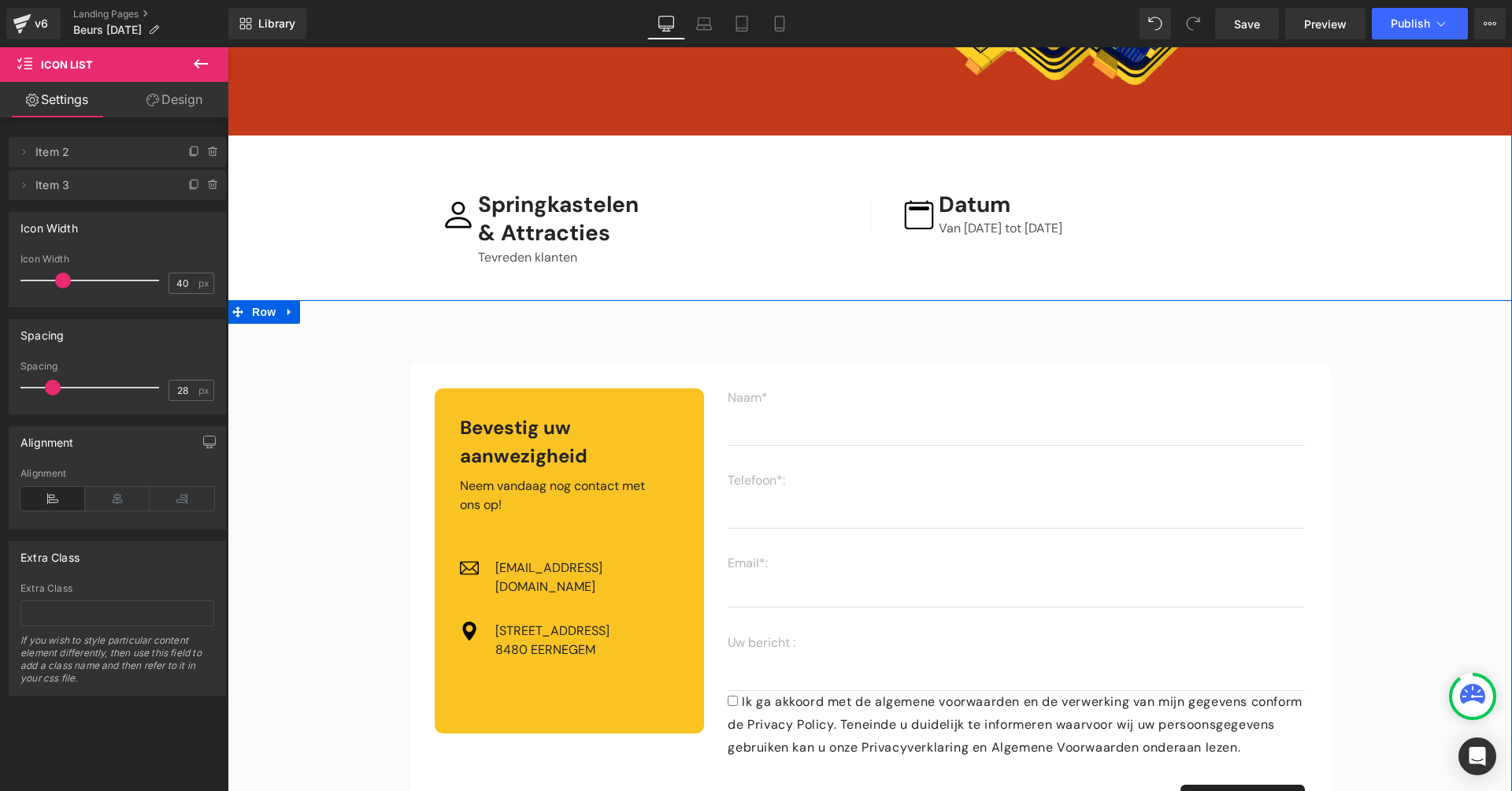
scroll to position [415, 0]
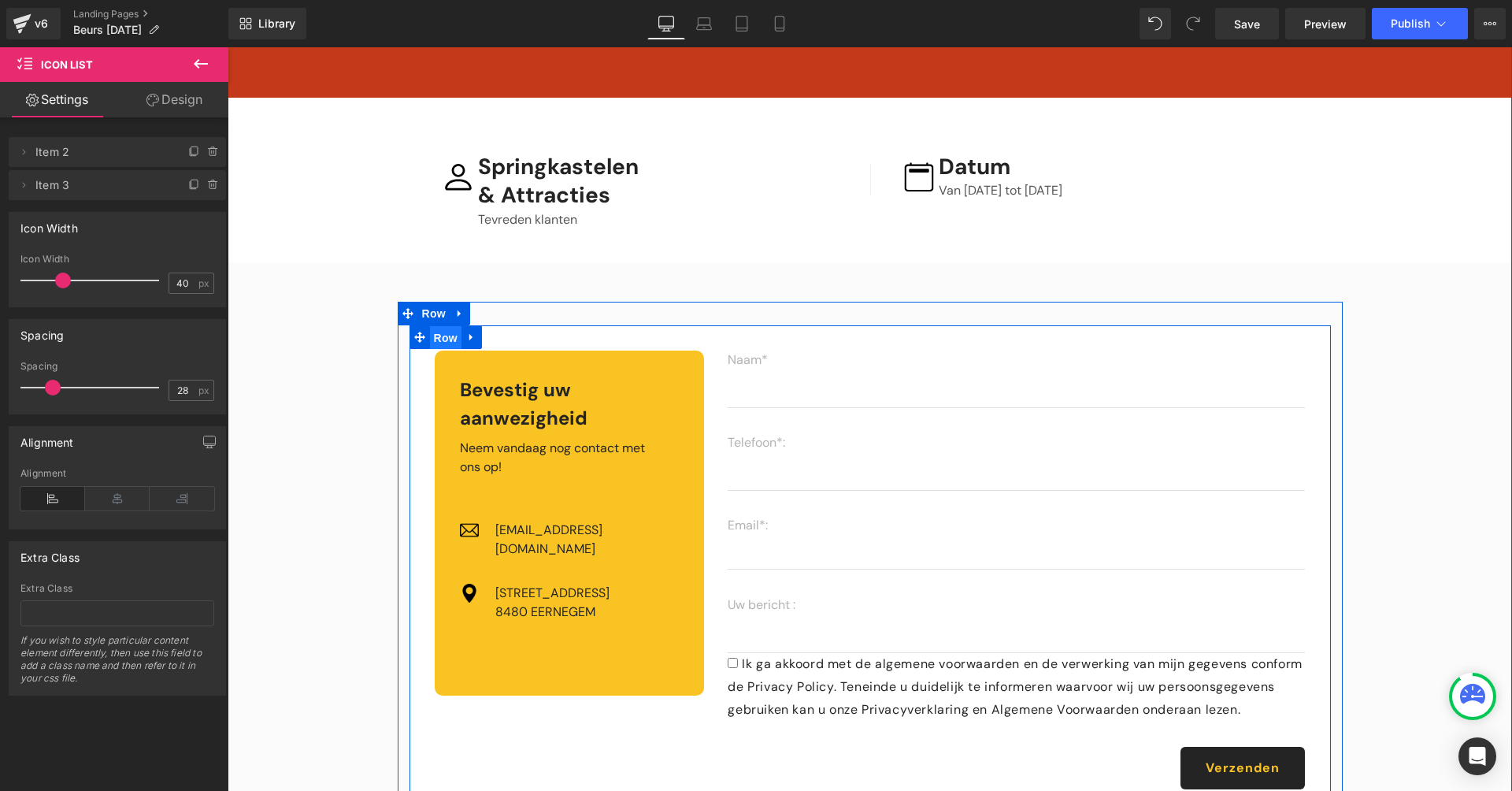
click at [446, 326] on span "Row" at bounding box center [445, 338] width 31 height 24
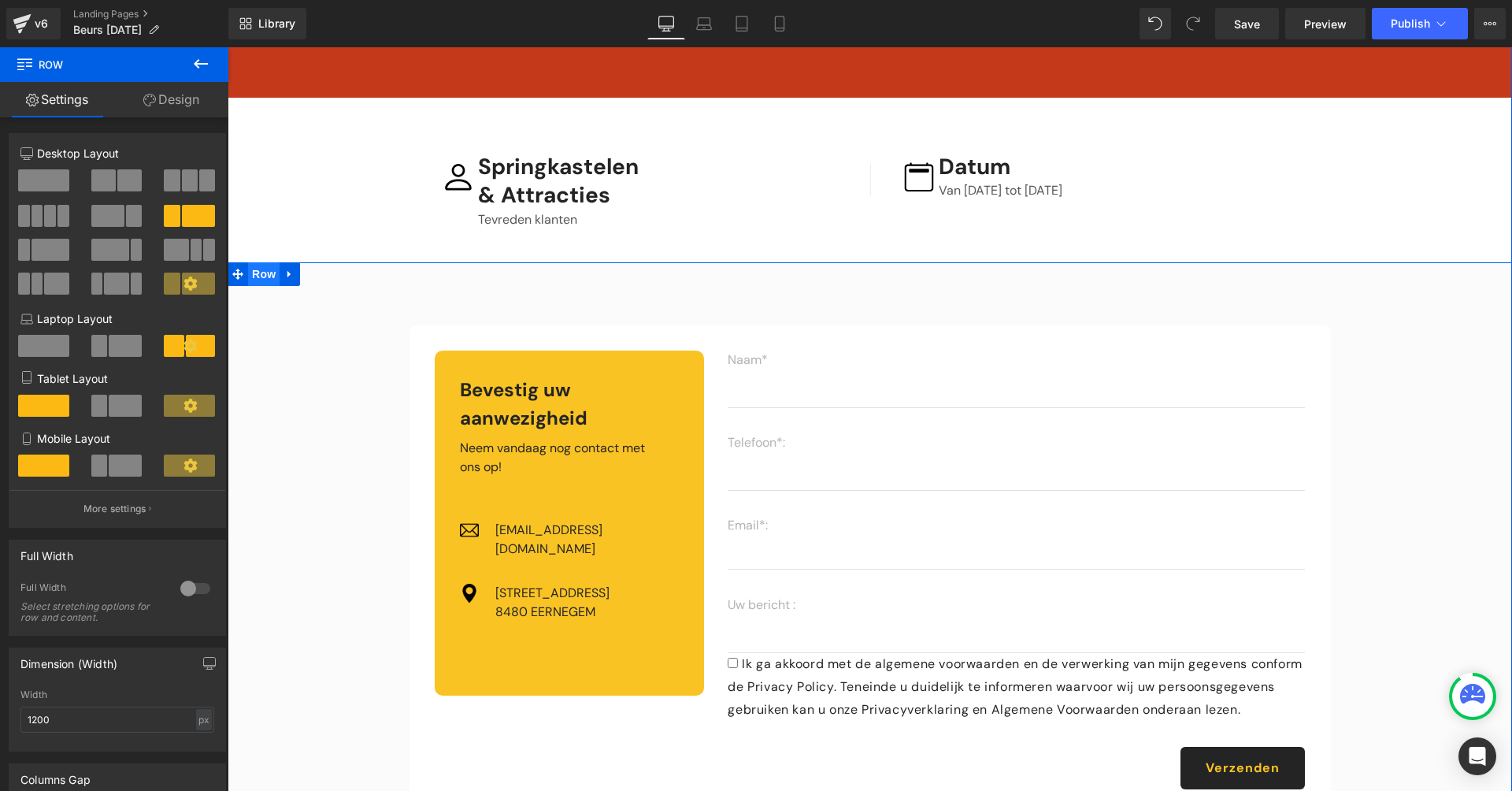
click at [271, 264] on span "Row" at bounding box center [263, 274] width 31 height 24
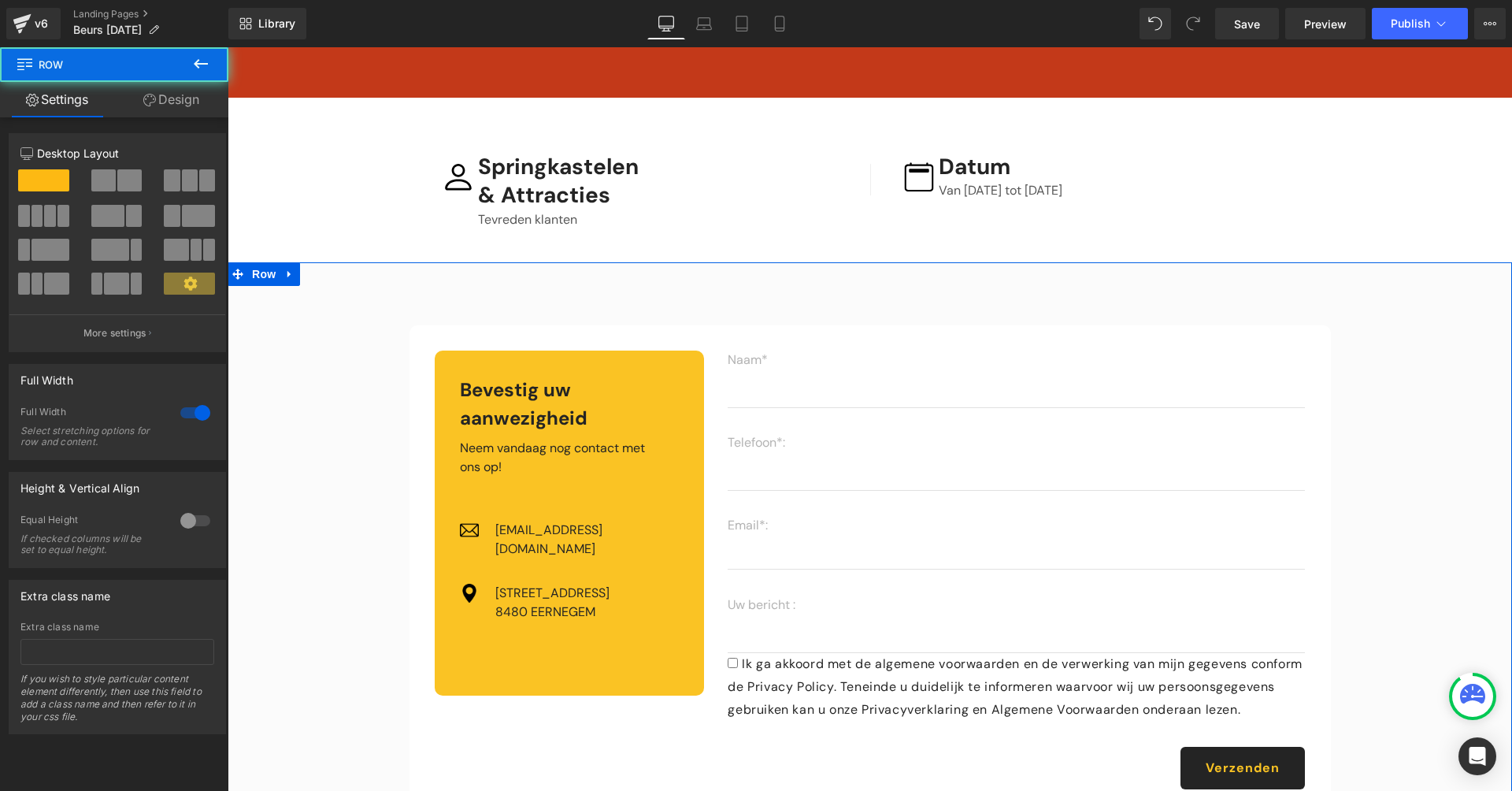
click at [160, 100] on link "Design" at bounding box center [171, 100] width 114 height 36
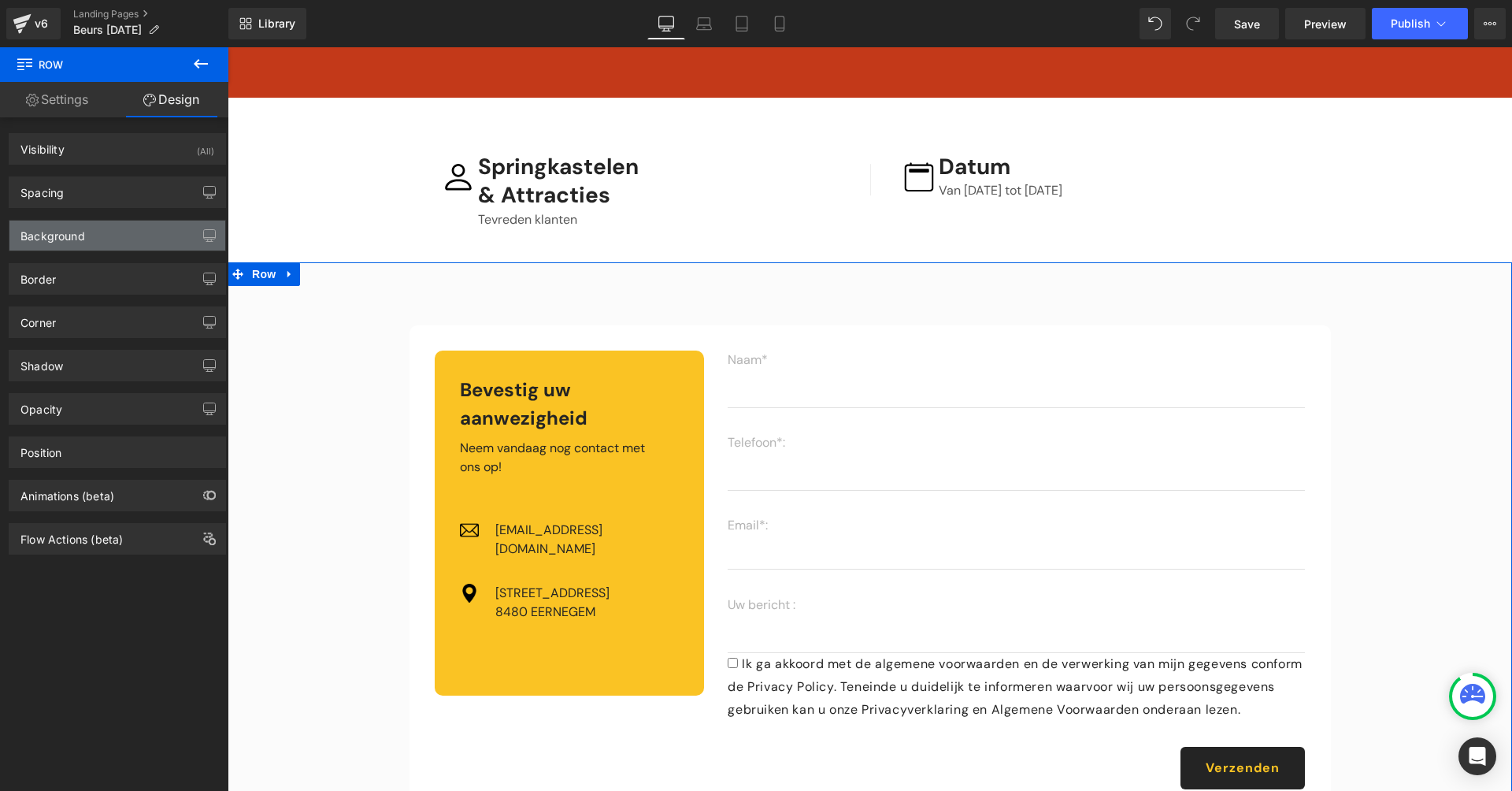
click at [79, 233] on div "Background" at bounding box center [52, 231] width 65 height 22
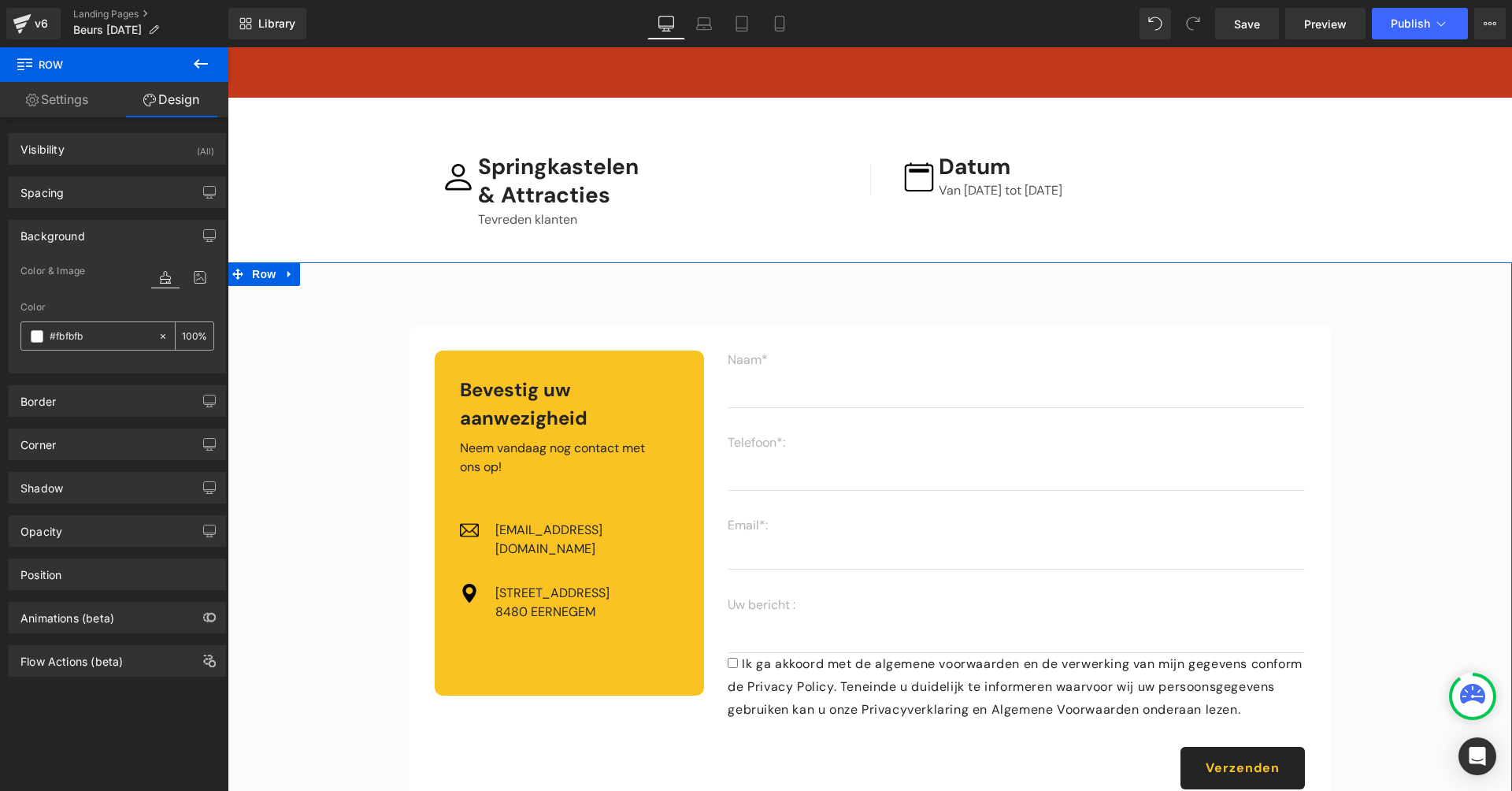
click at [106, 339] on input "#fbfbfb" at bounding box center [100, 336] width 101 height 17
click at [106, 340] on input "#fbfbfb" at bounding box center [100, 336] width 101 height 17
type input "#f"
type input "0"
type input "#fff"
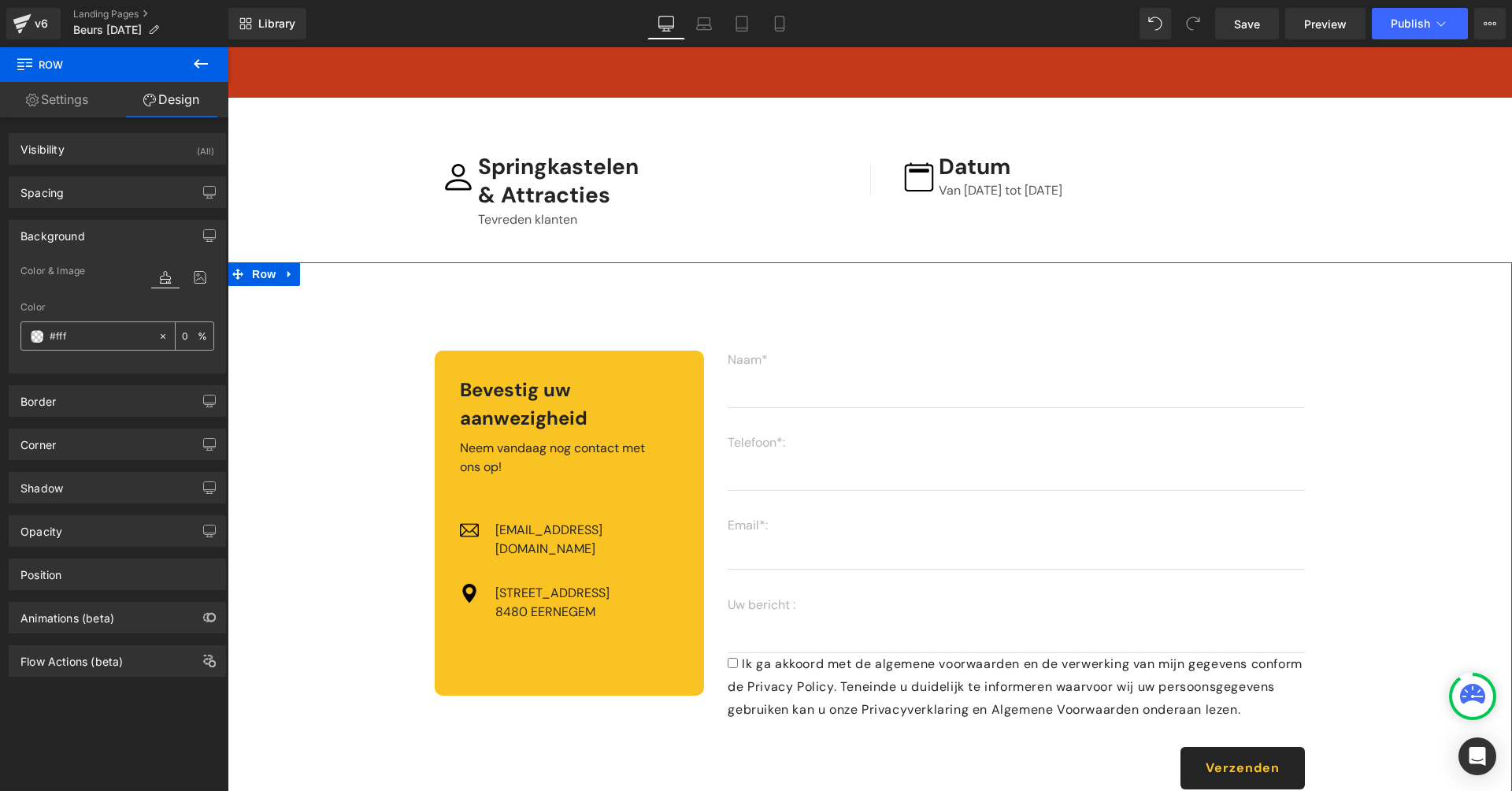
type input "100"
type input "#fffff"
type input "0"
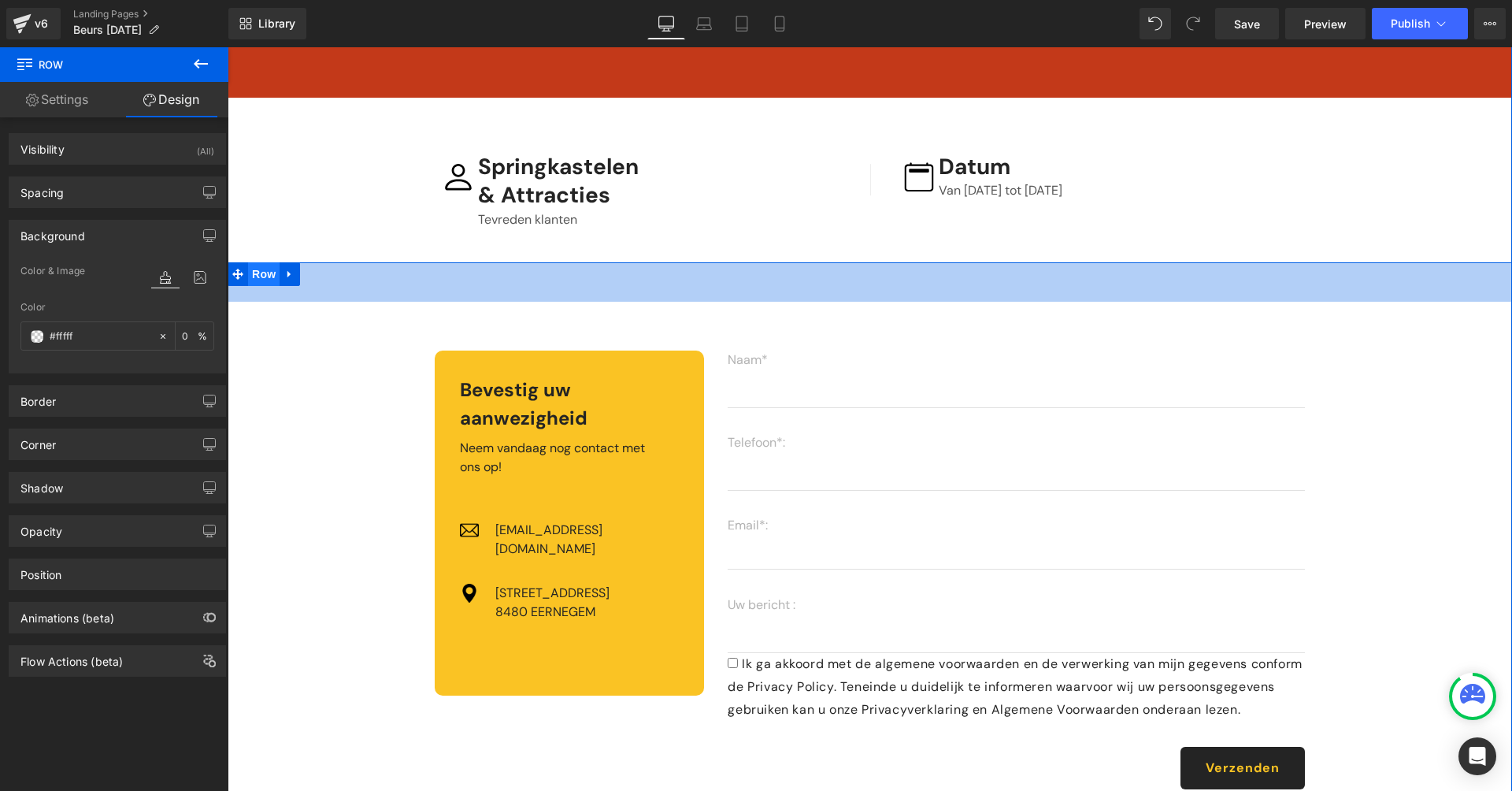
type input "#ffffff"
type input "100"
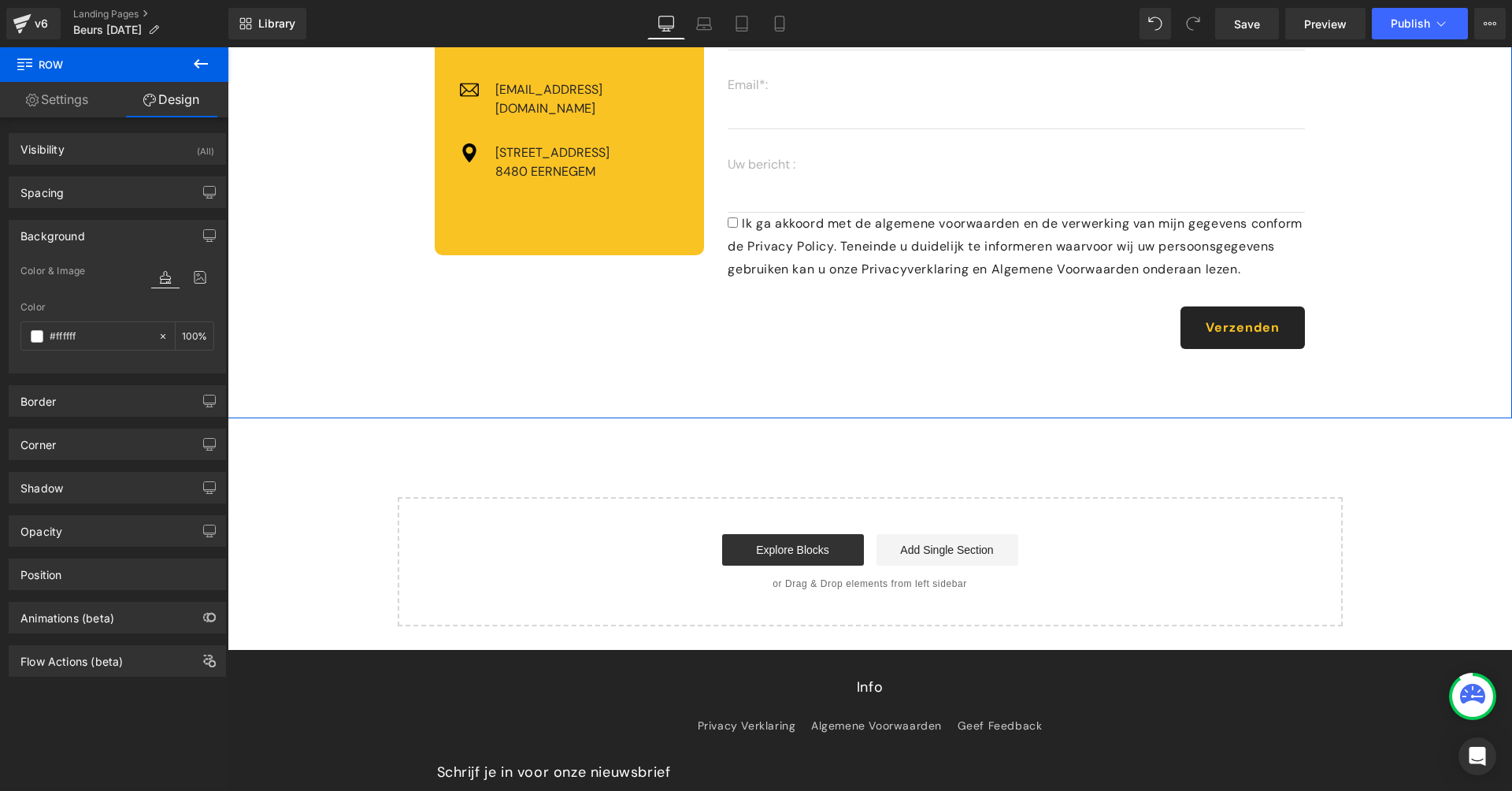
scroll to position [705, 0]
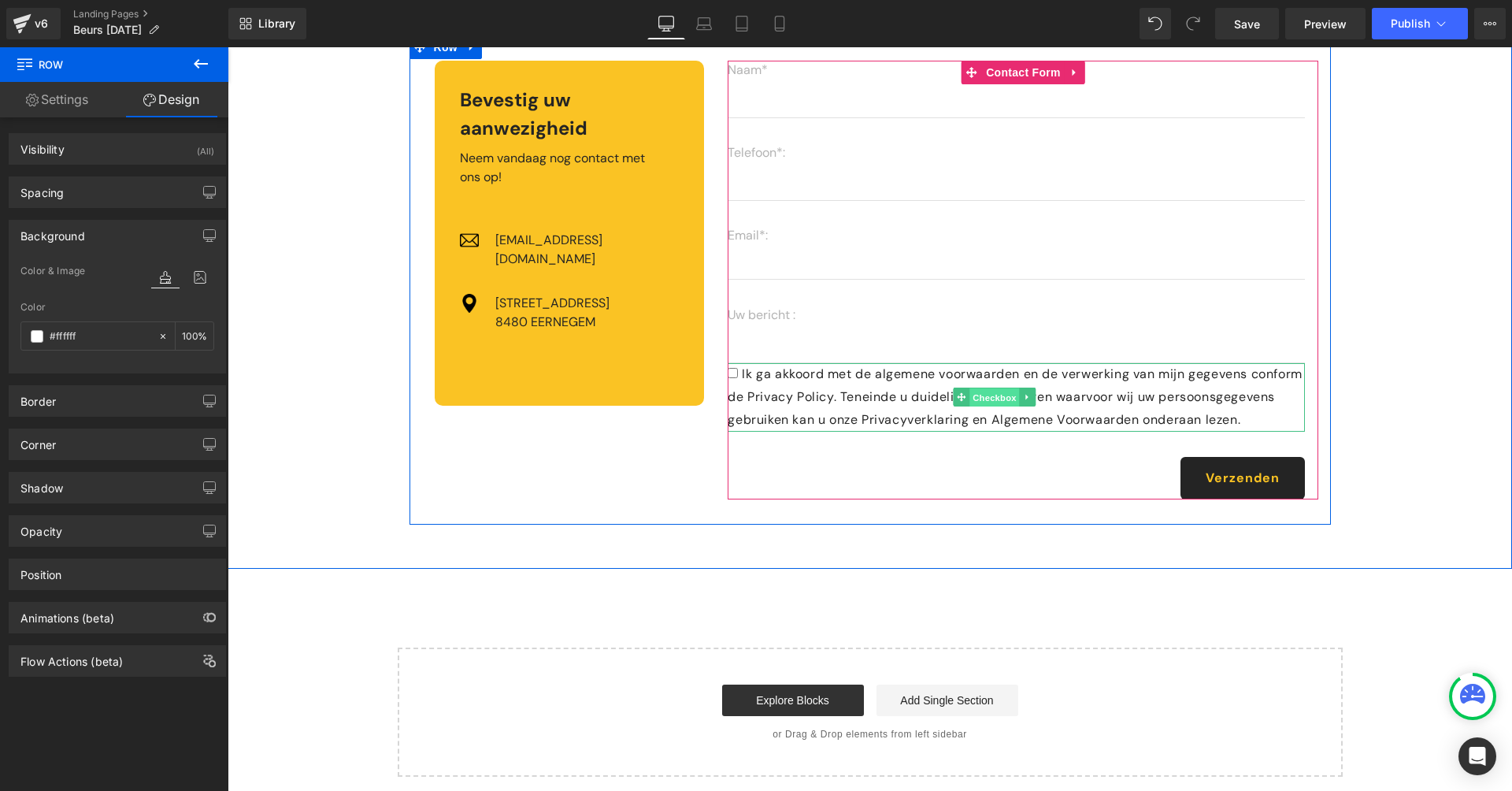
click at [1002, 400] on span "Checkbox" at bounding box center [995, 398] width 49 height 19
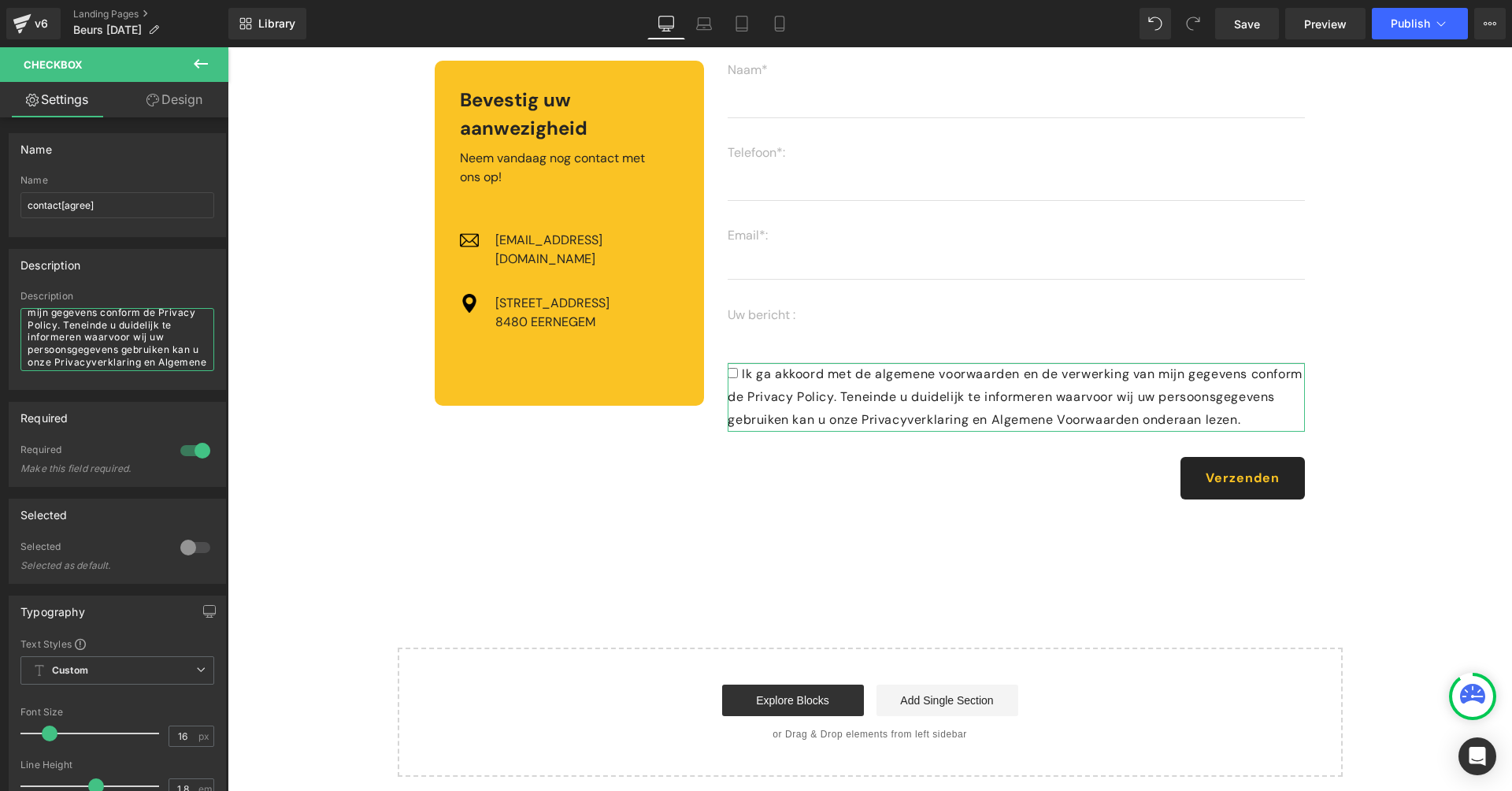
scroll to position [80, 0]
drag, startPoint x: 95, startPoint y: 335, endPoint x: 126, endPoint y: 422, distance: 92.4
click at [126, 422] on div "Name contact[agree] Name contact[agree] Description Description Ik ga akkoord m…" at bounding box center [118, 768] width 236 height 1302
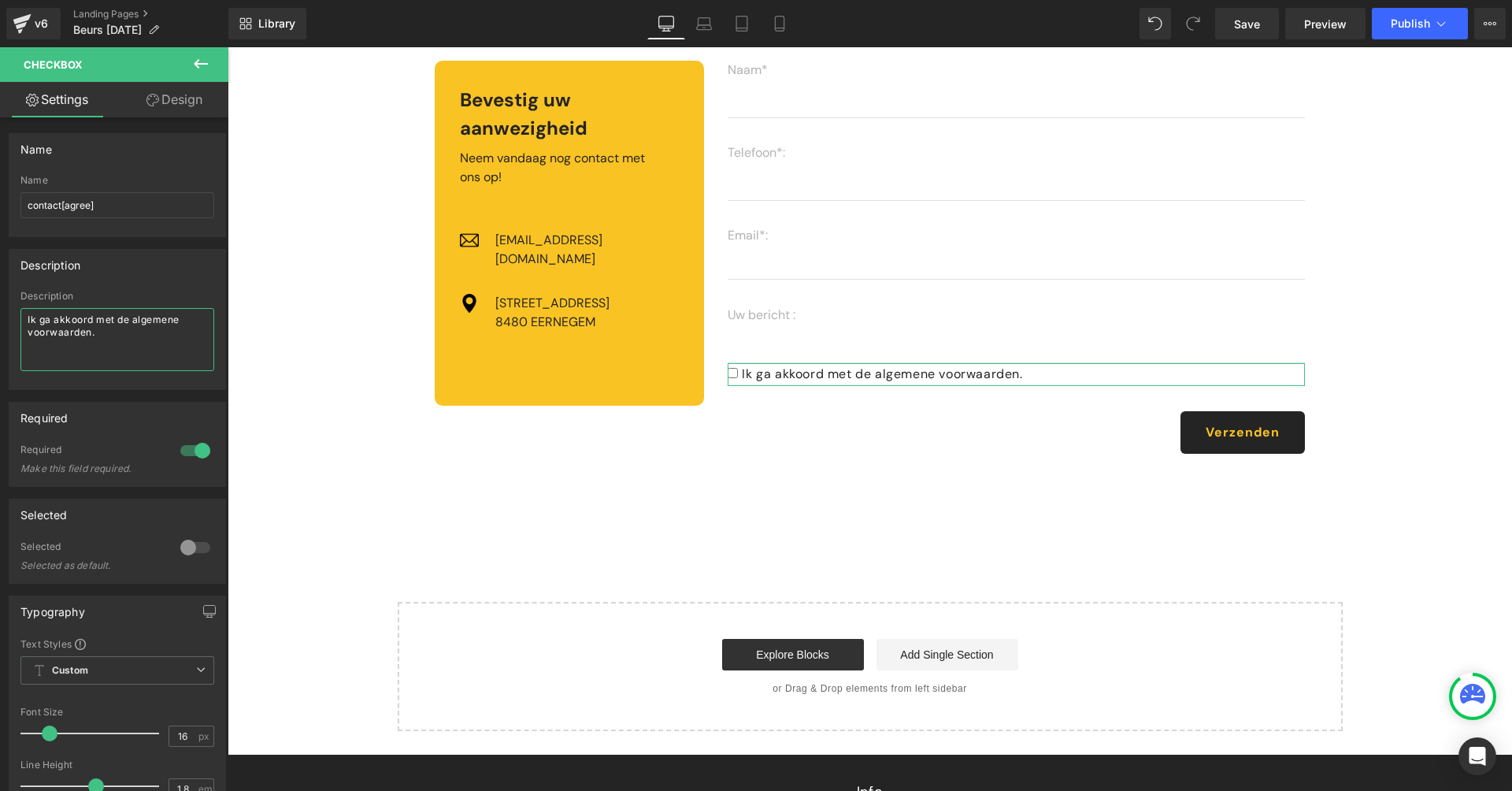
type textarea "Ik ga akkoord met de algemene voorwaarden."
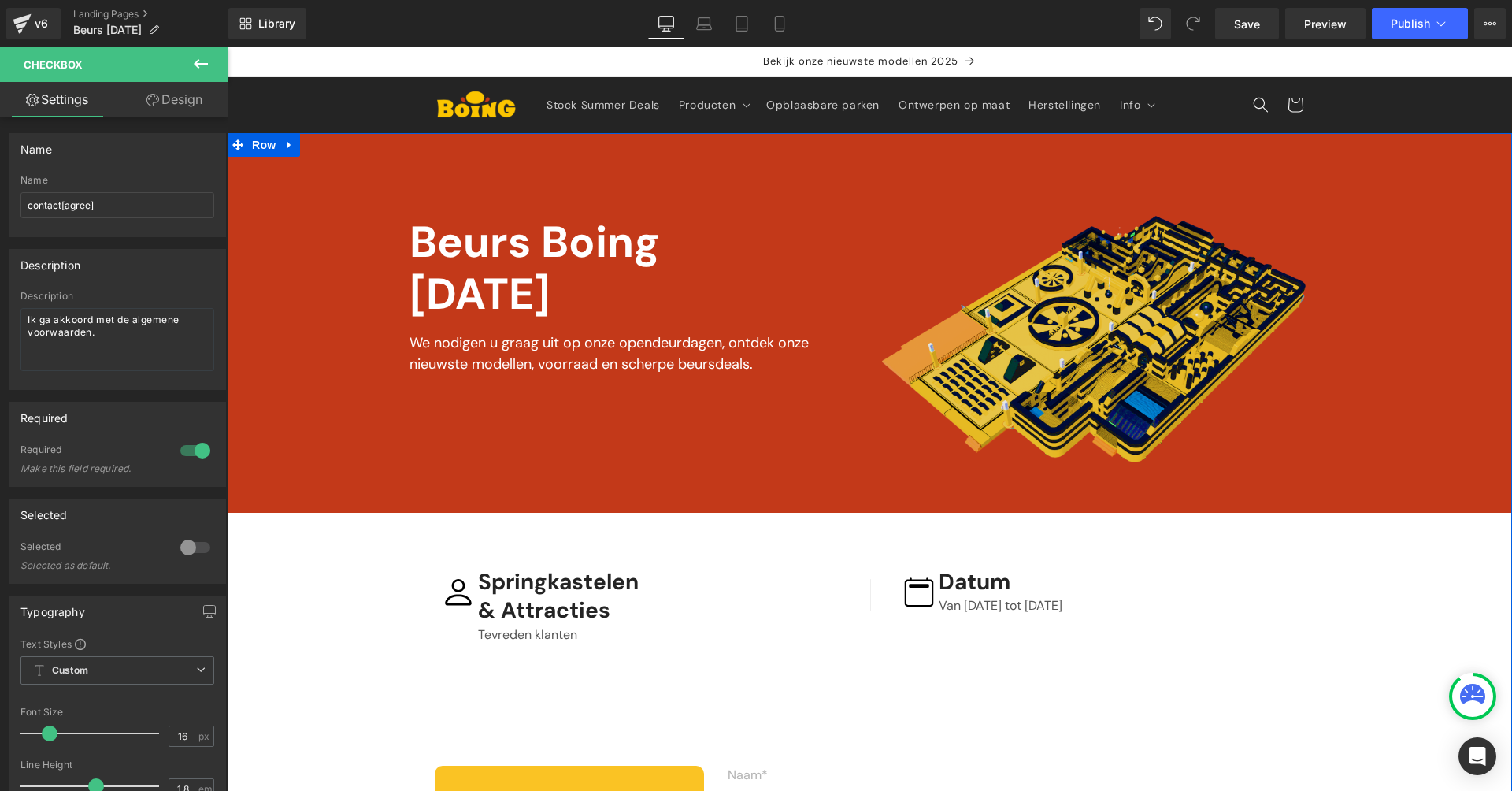
click at [1038, 344] on img at bounding box center [1093, 339] width 423 height 247
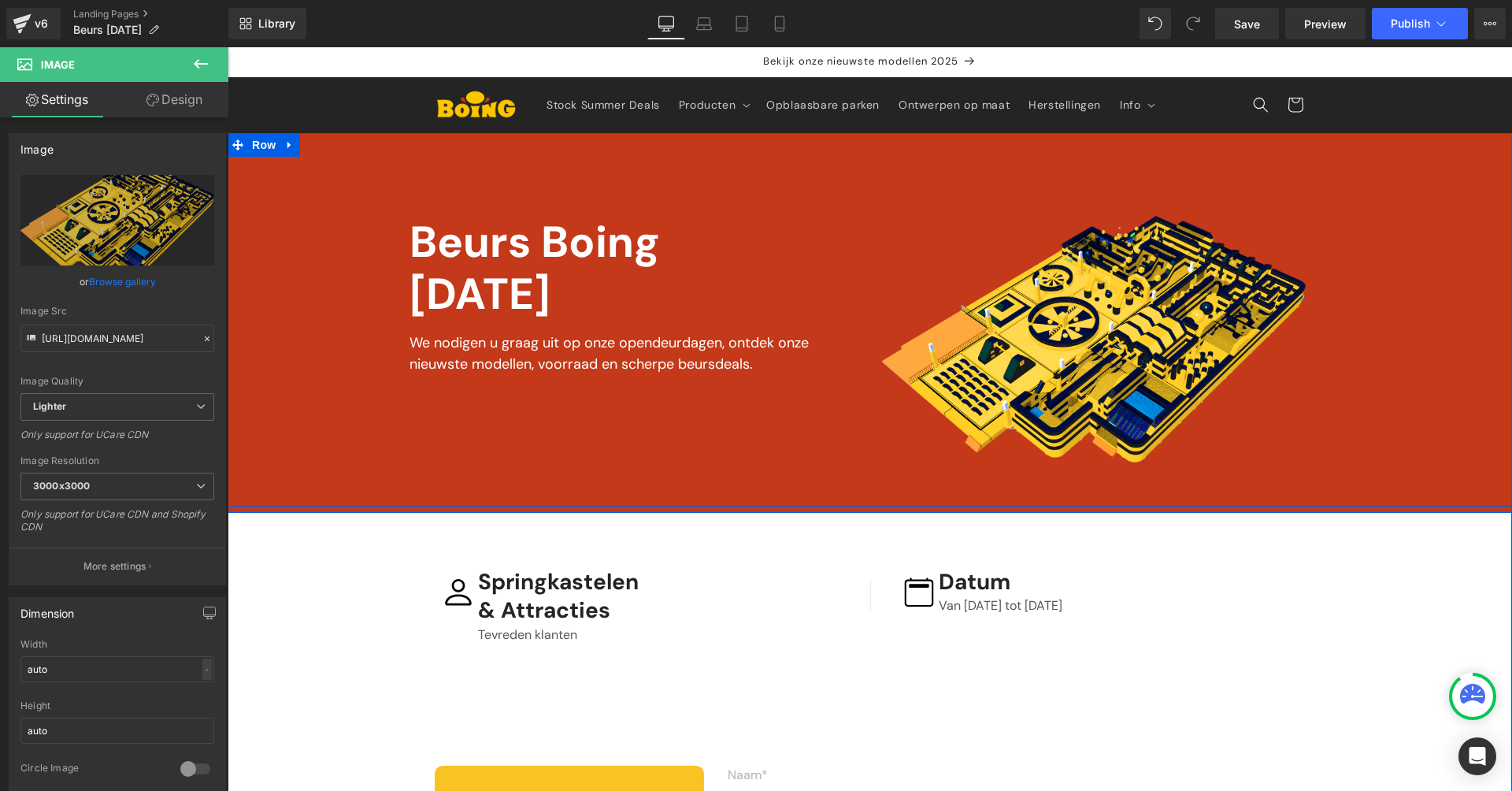
click at [356, 200] on div "Vimeo Image Beurs Boing [DATE] Text Block We nodigen u graag uit op onze opende…" at bounding box center [869, 320] width 1284 height 373
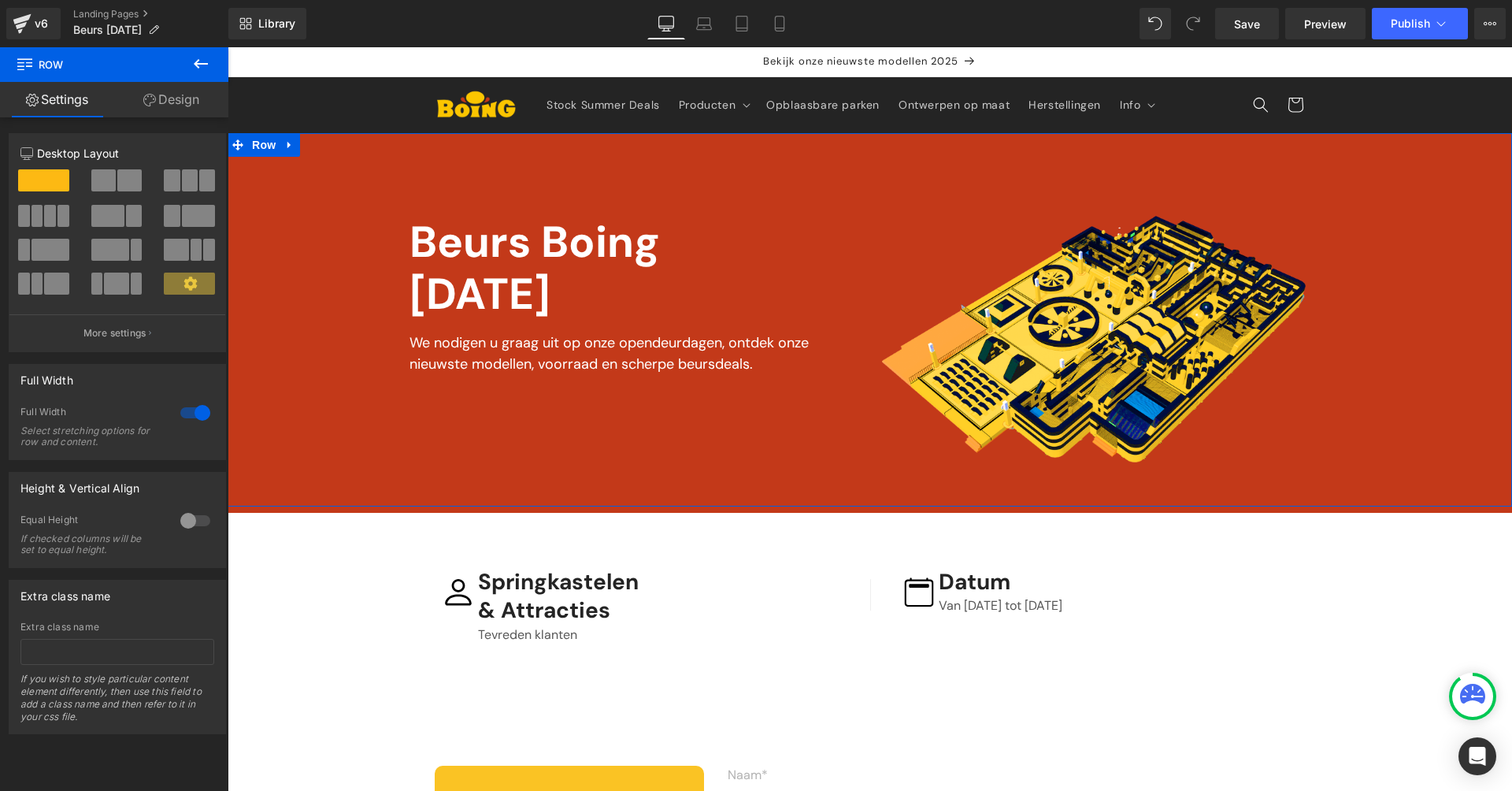
click at [181, 111] on link "Design" at bounding box center [171, 100] width 114 height 36
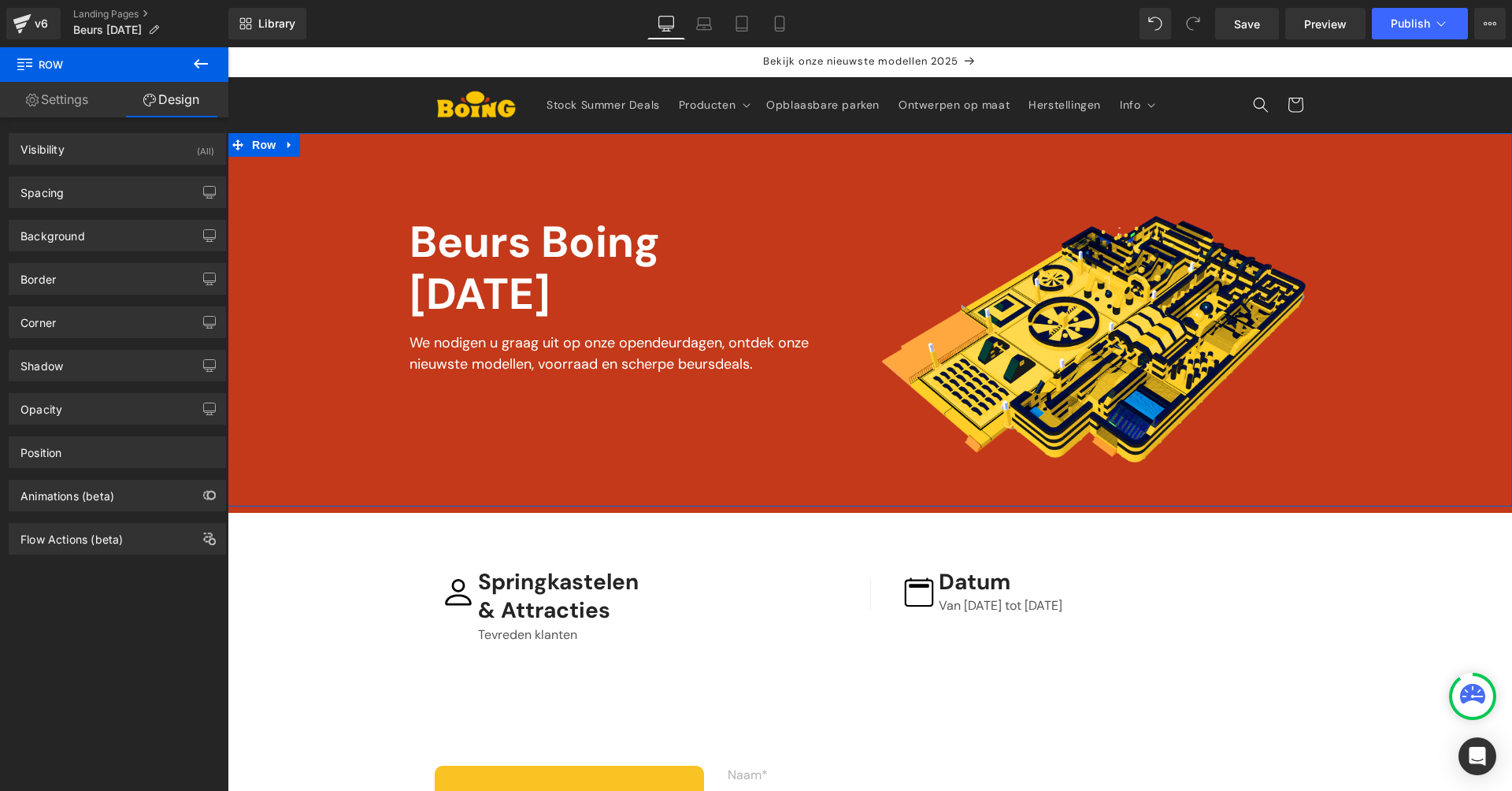
click at [88, 94] on link "Settings" at bounding box center [57, 100] width 114 height 36
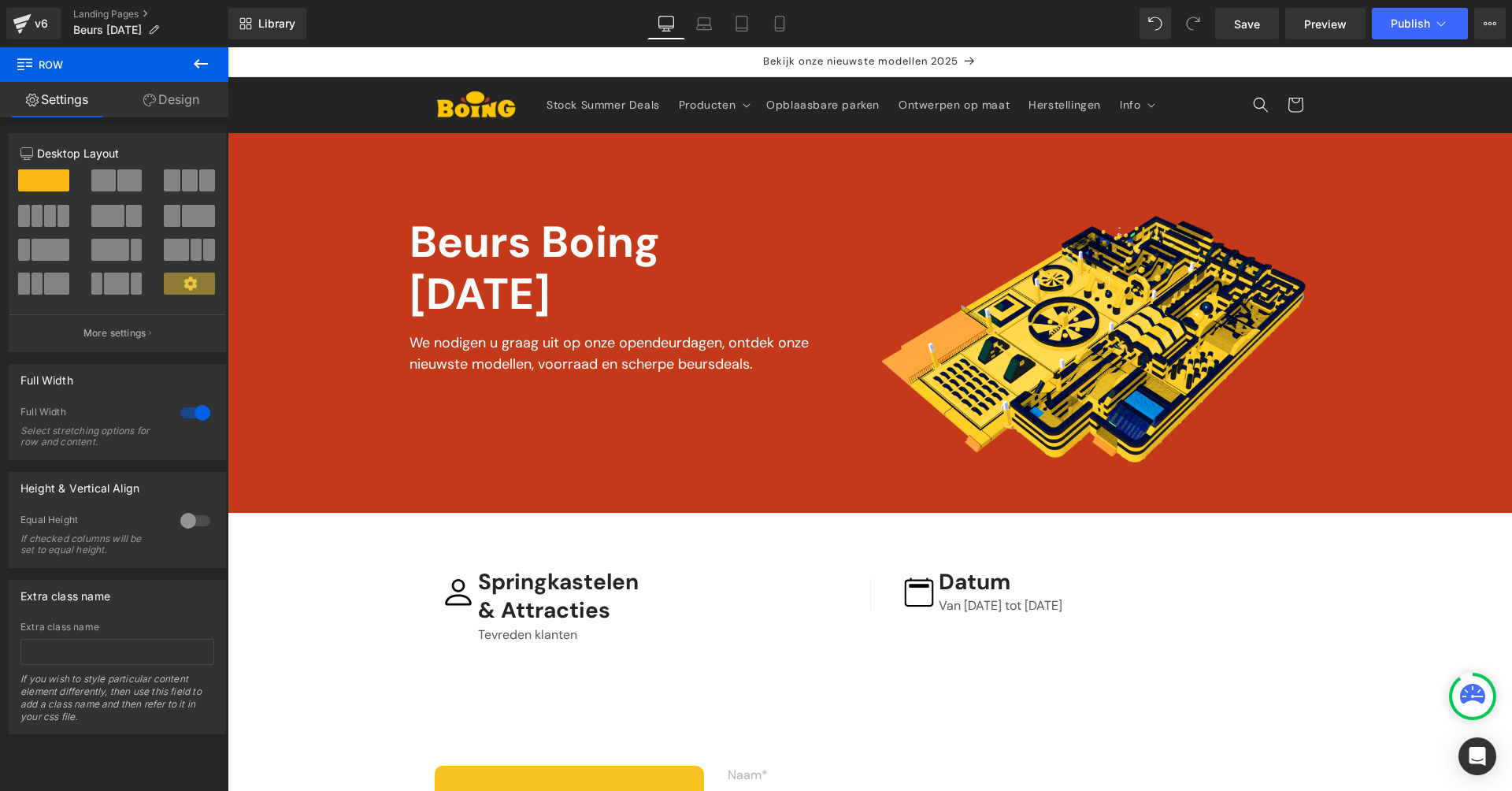
click at [208, 52] on button at bounding box center [201, 65] width 55 height 35
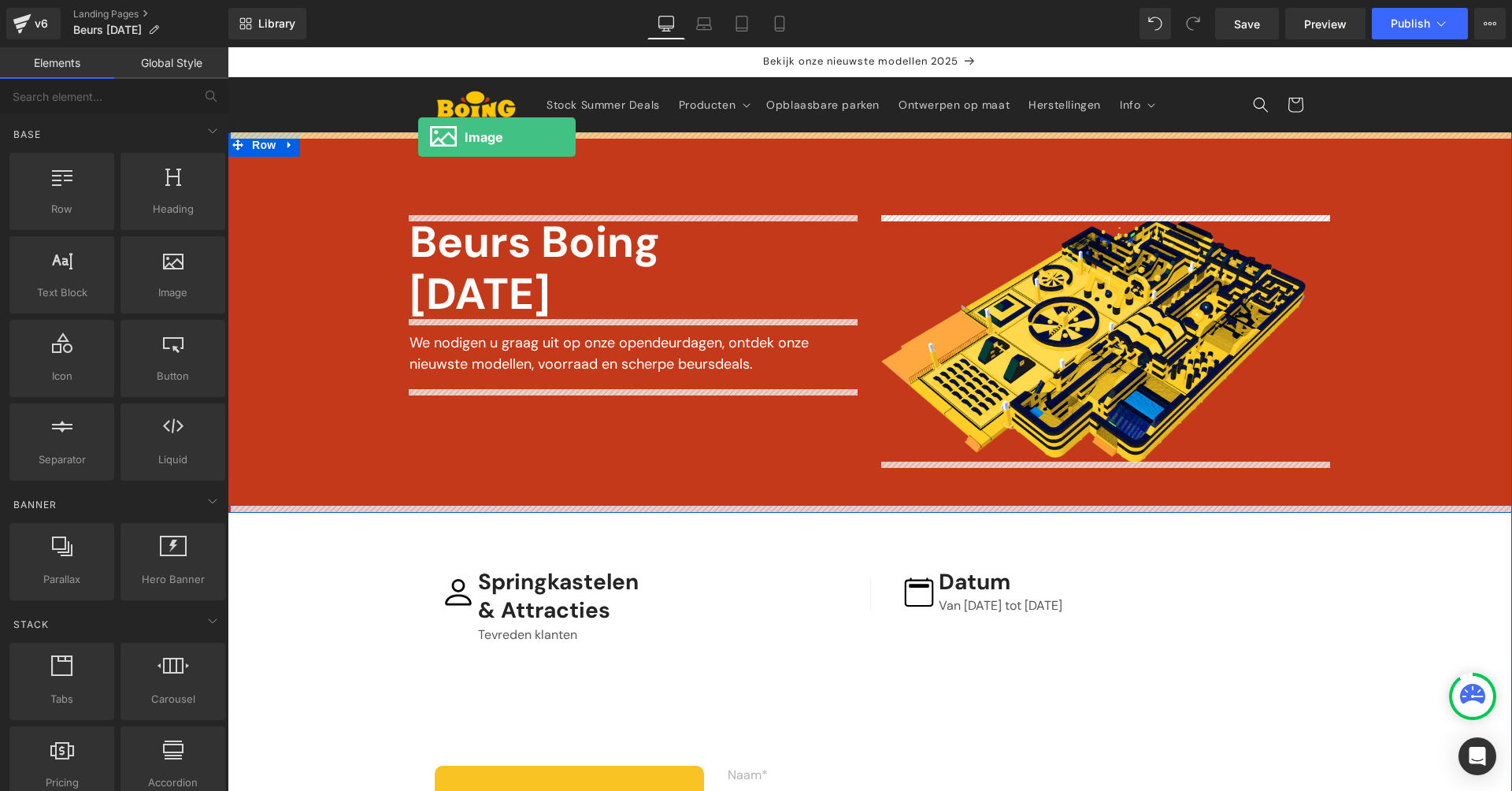
drag, startPoint x: 434, startPoint y: 309, endPoint x: 420, endPoint y: 134, distance: 175.6
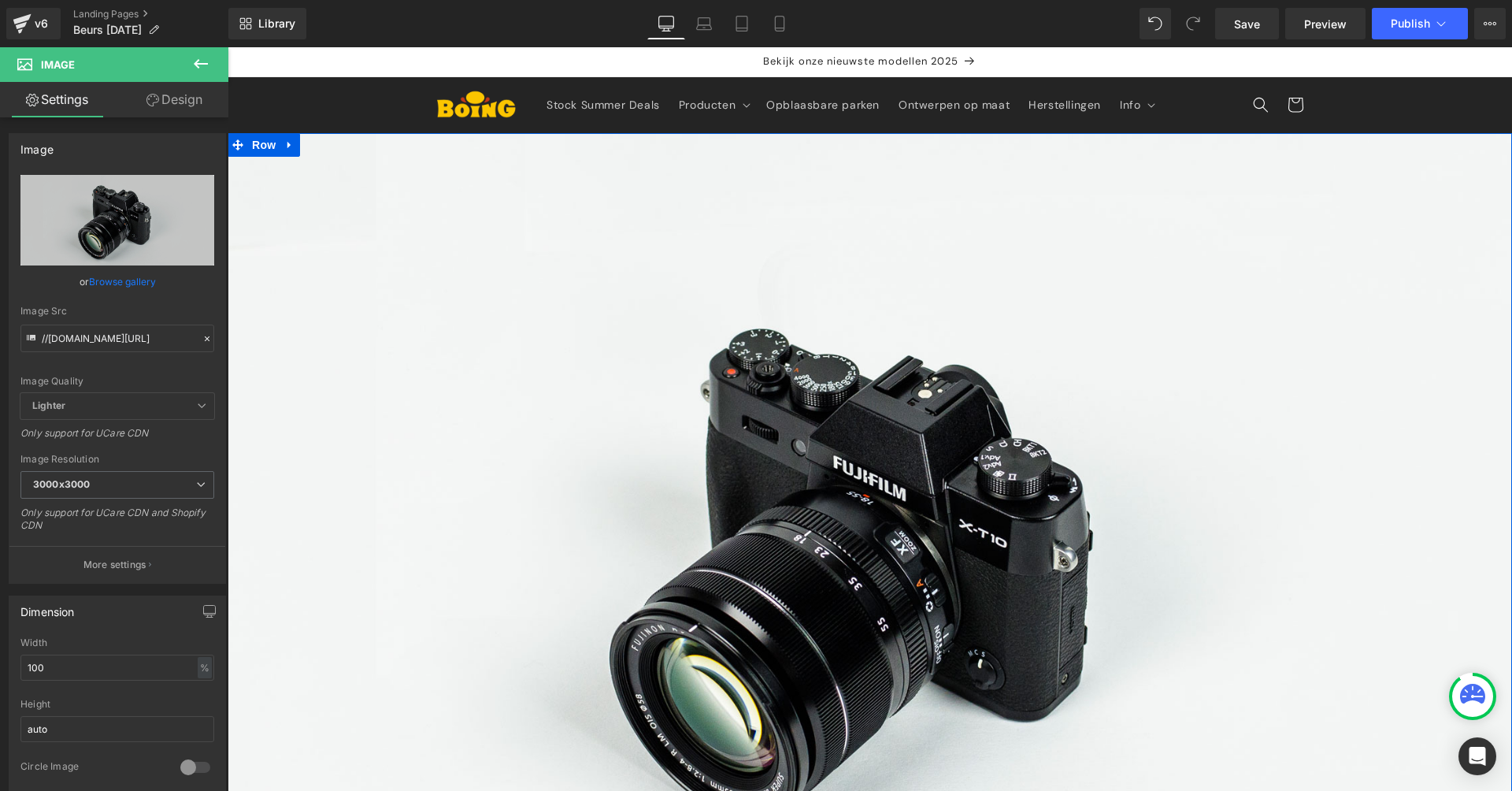
click at [286, 148] on icon at bounding box center [290, 144] width 11 height 12
click at [330, 145] on icon at bounding box center [331, 144] width 11 height 12
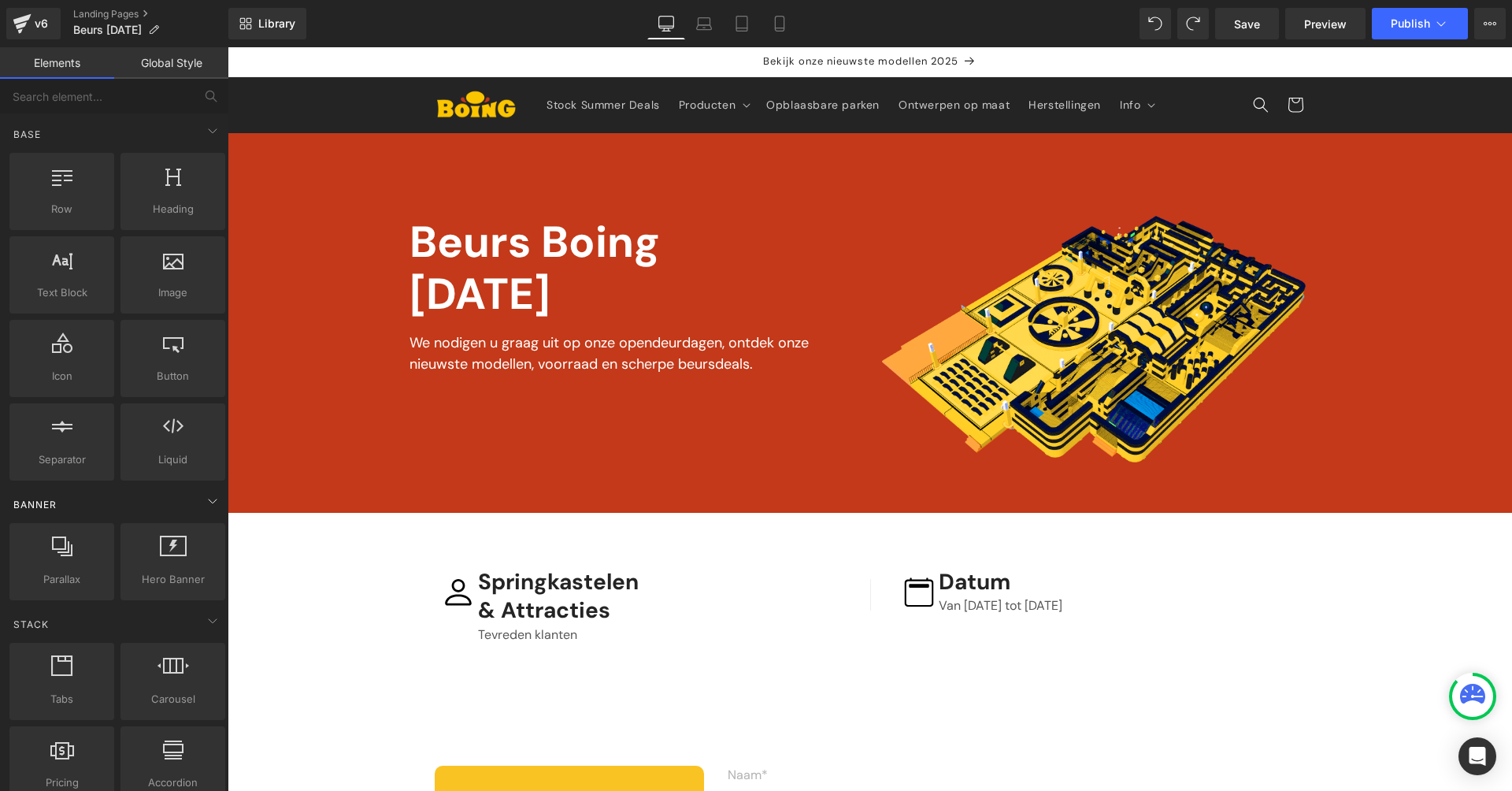
scroll to position [3, 0]
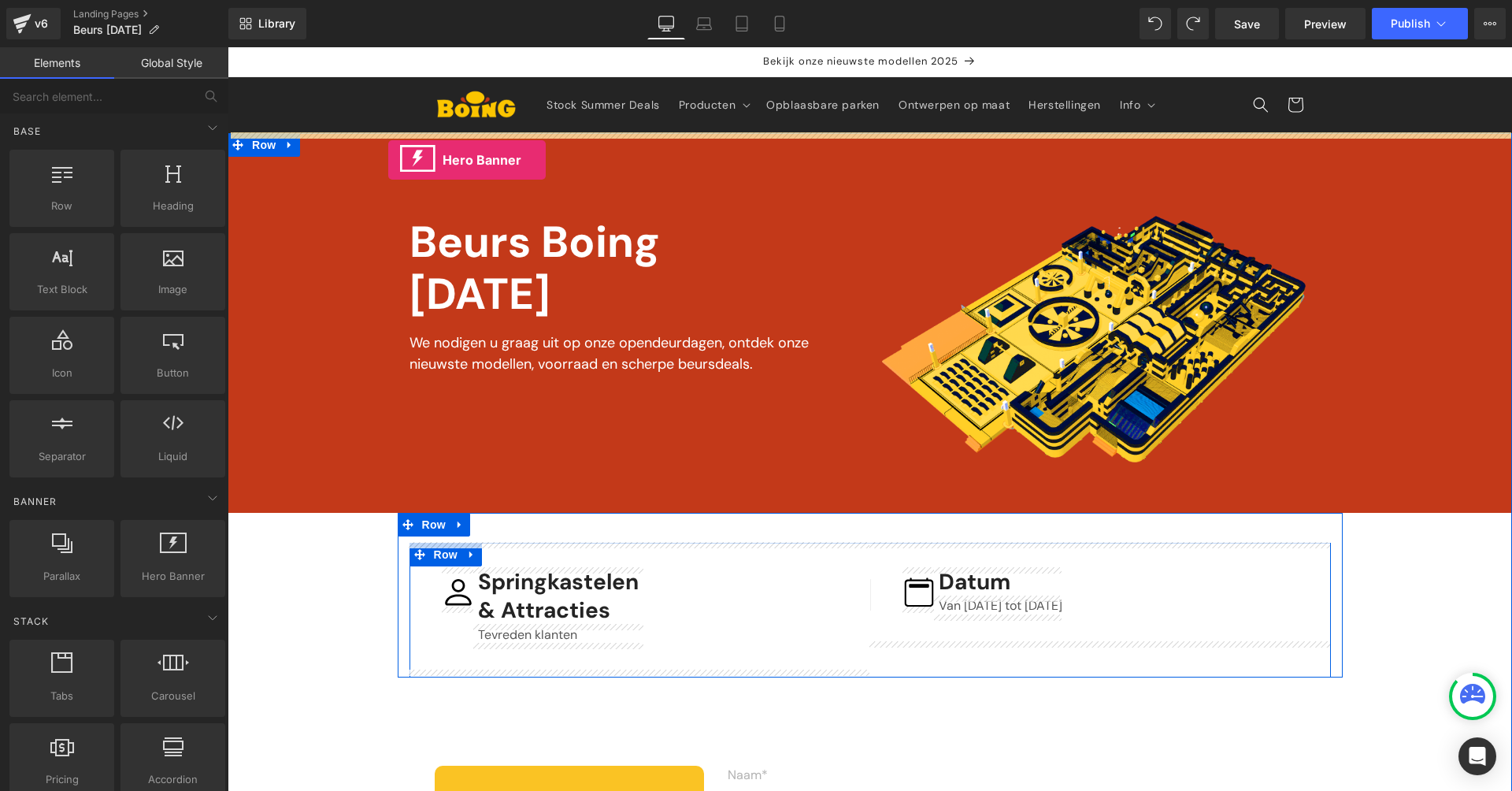
drag, startPoint x: 370, startPoint y: 610, endPoint x: 388, endPoint y: 151, distance: 459.4
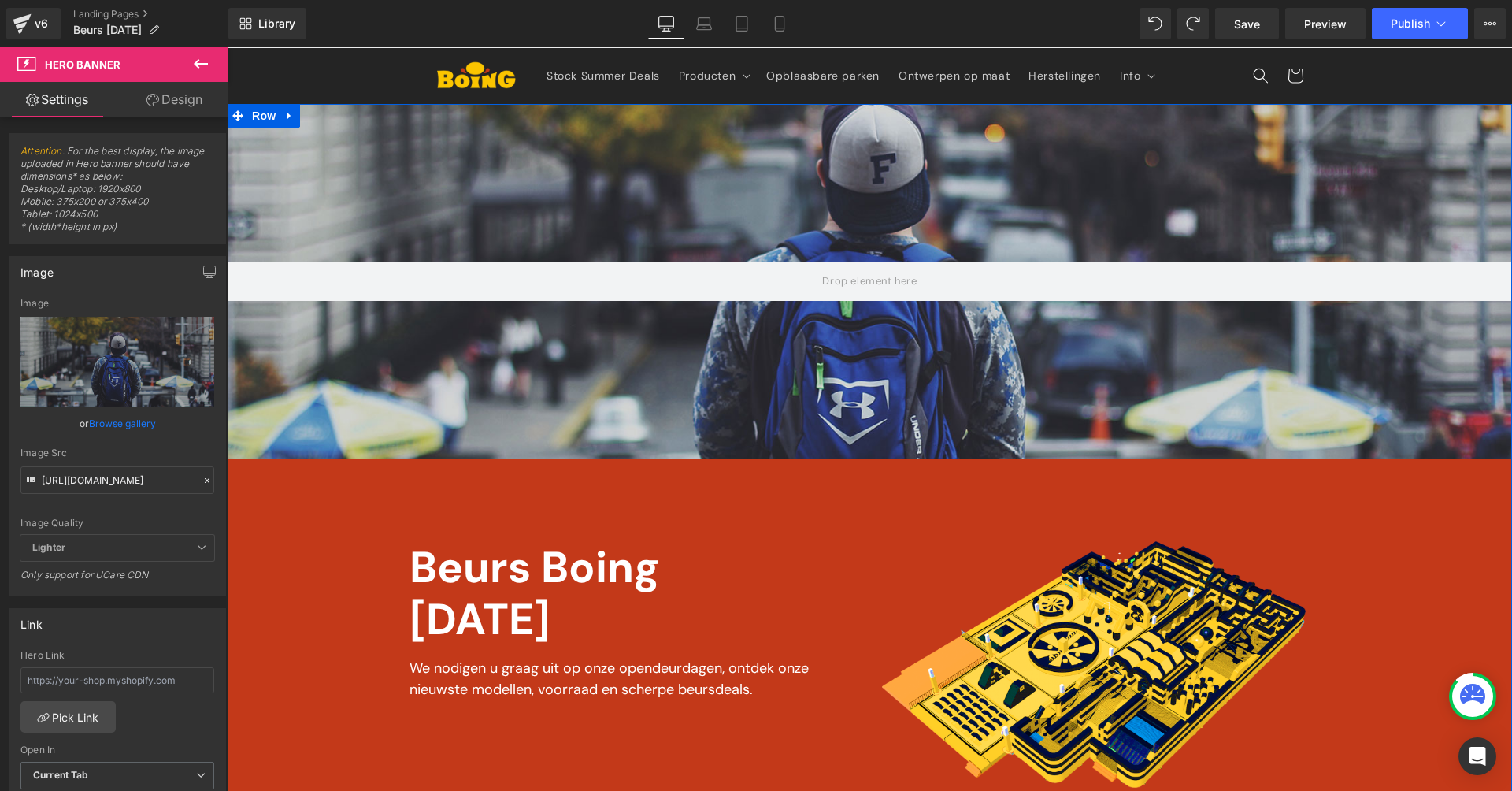
scroll to position [251, 0]
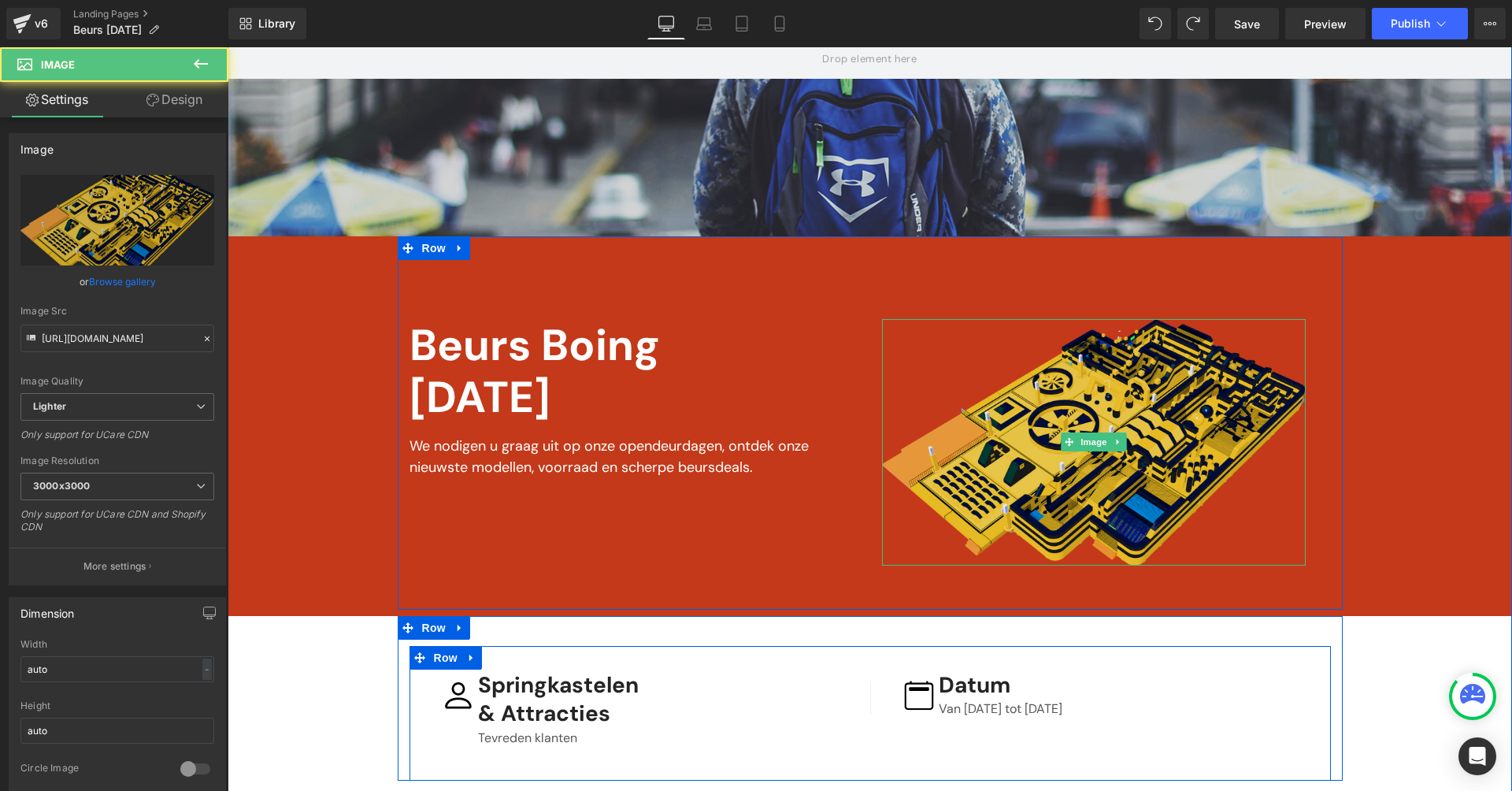
click at [998, 444] on img at bounding box center [1093, 443] width 423 height 247
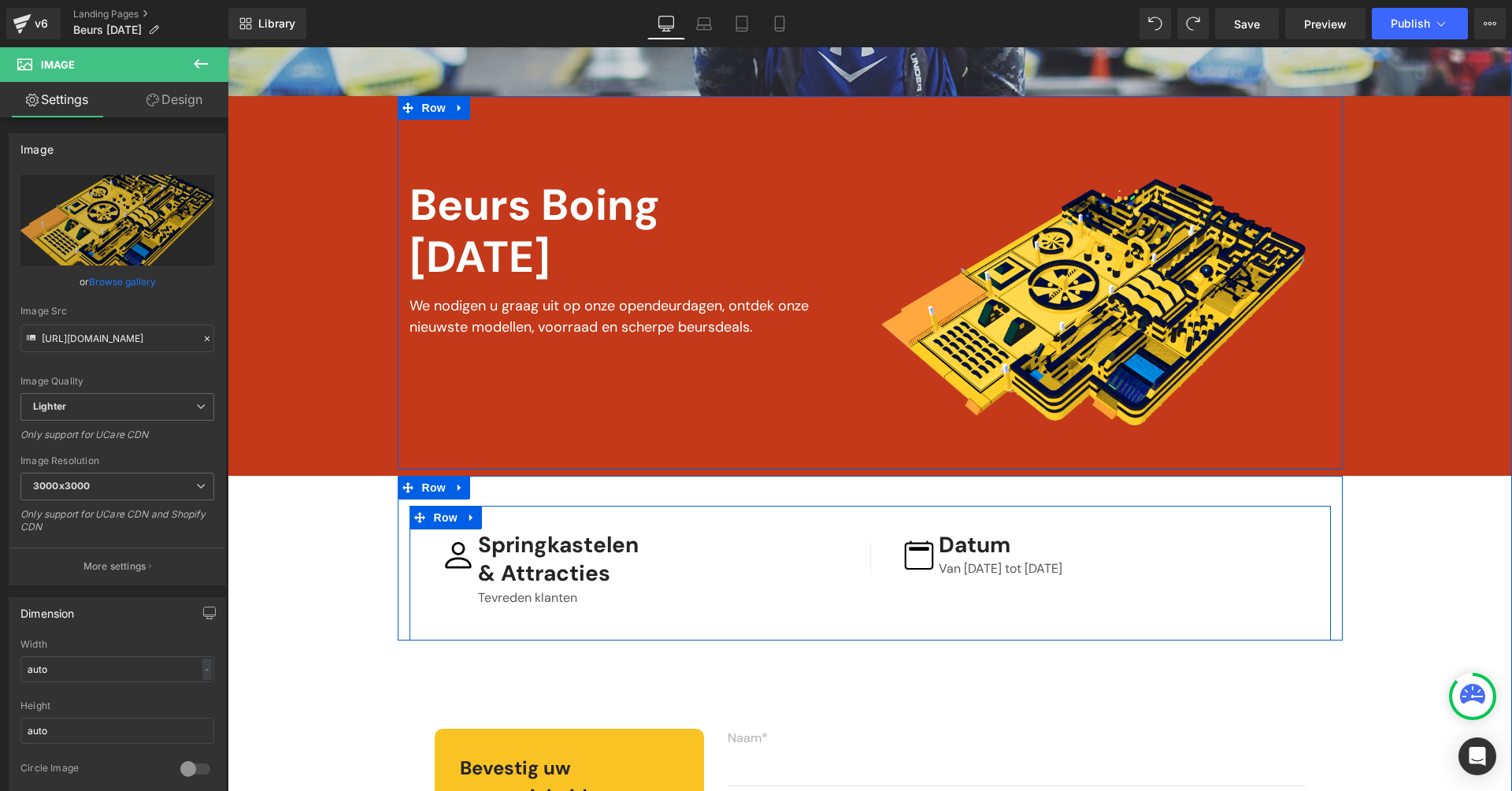
scroll to position [412, 0]
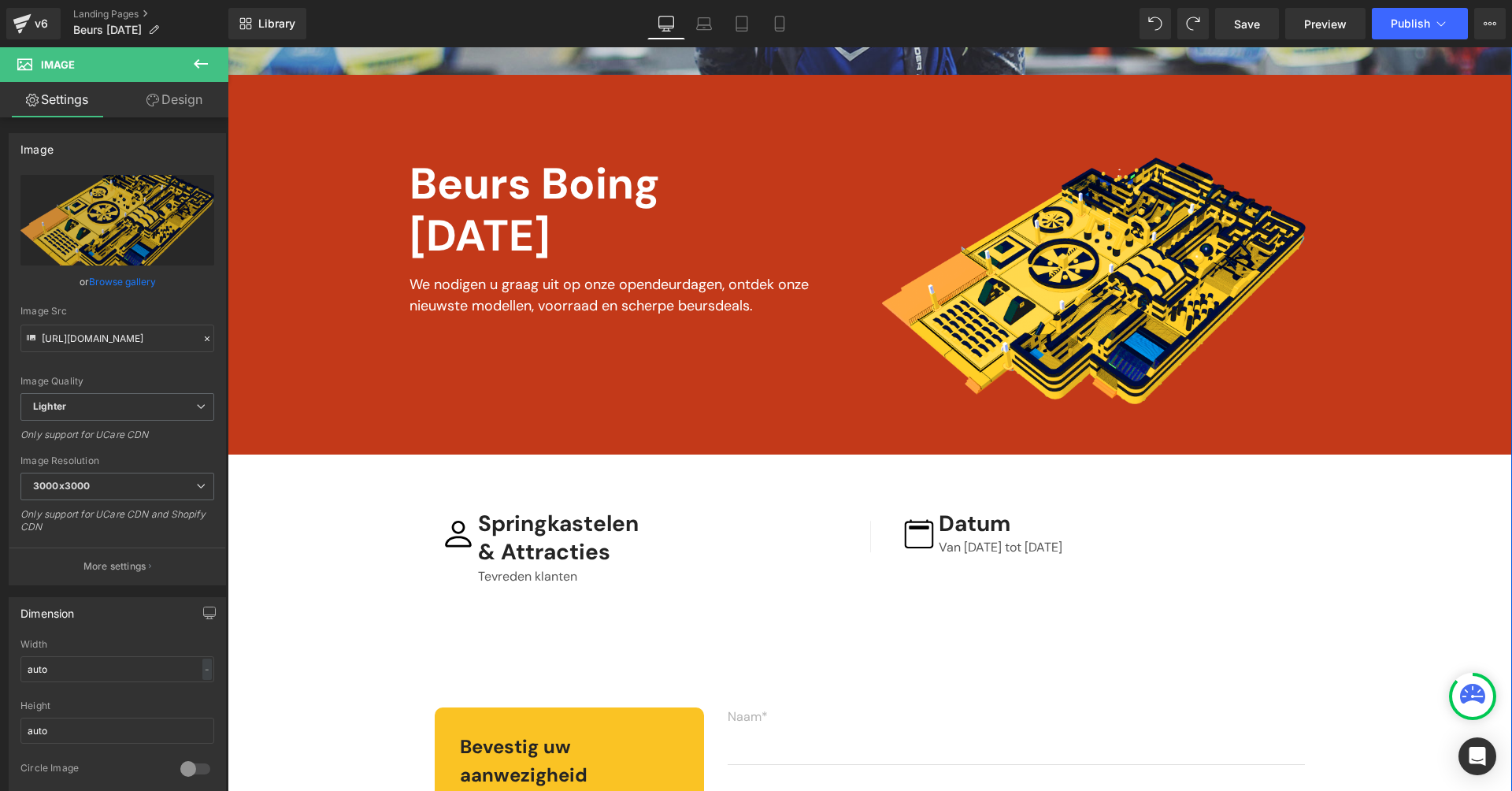
click at [367, 503] on div "Hero Banner Vimeo Image Beurs Boing [DATE] Text Block We nodigen u graag uit op…" at bounding box center [869, 444] width 1284 height 1449
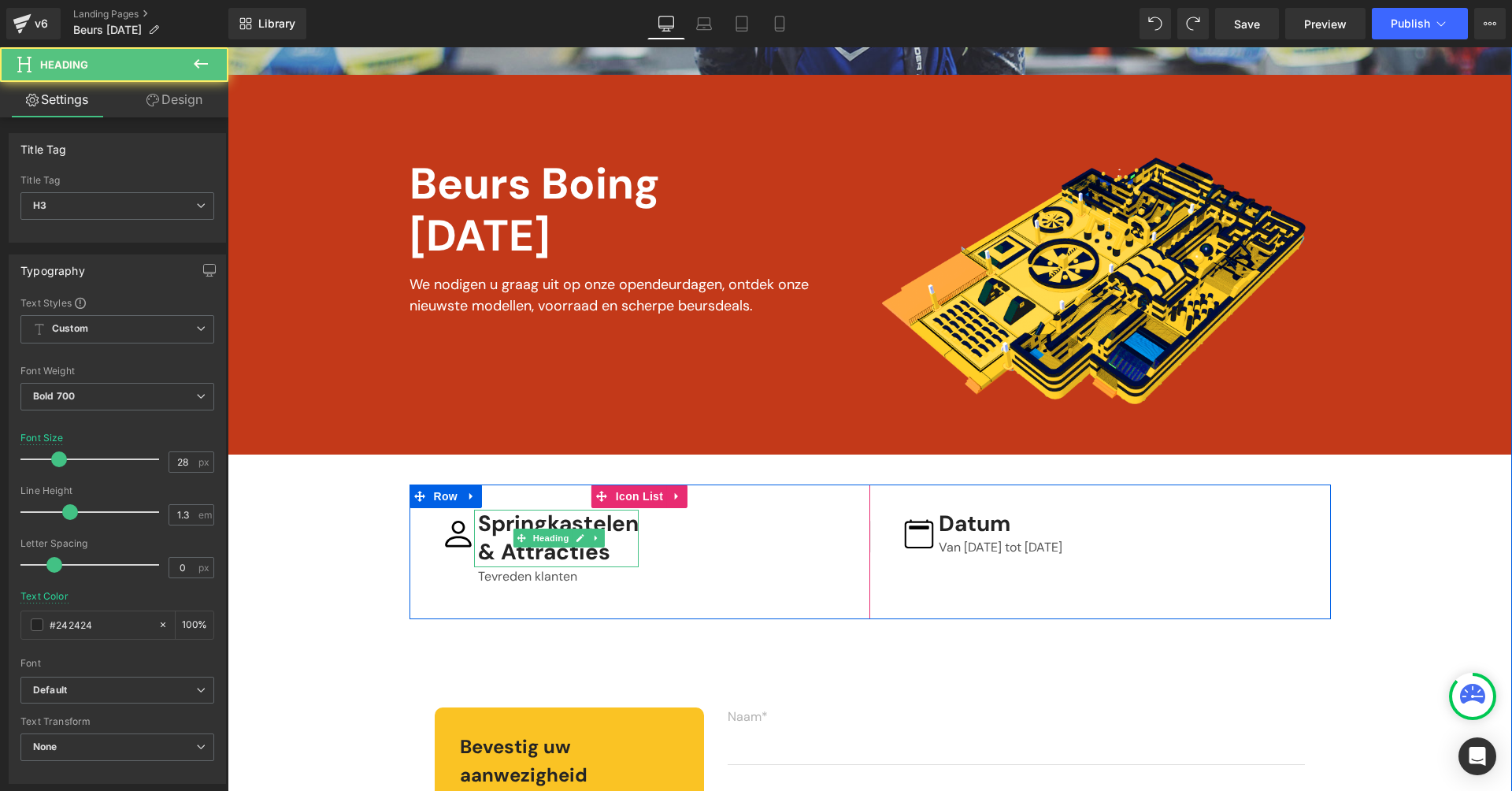
click at [481, 532] on h3 "Springkastelen" at bounding box center [559, 523] width 161 height 28
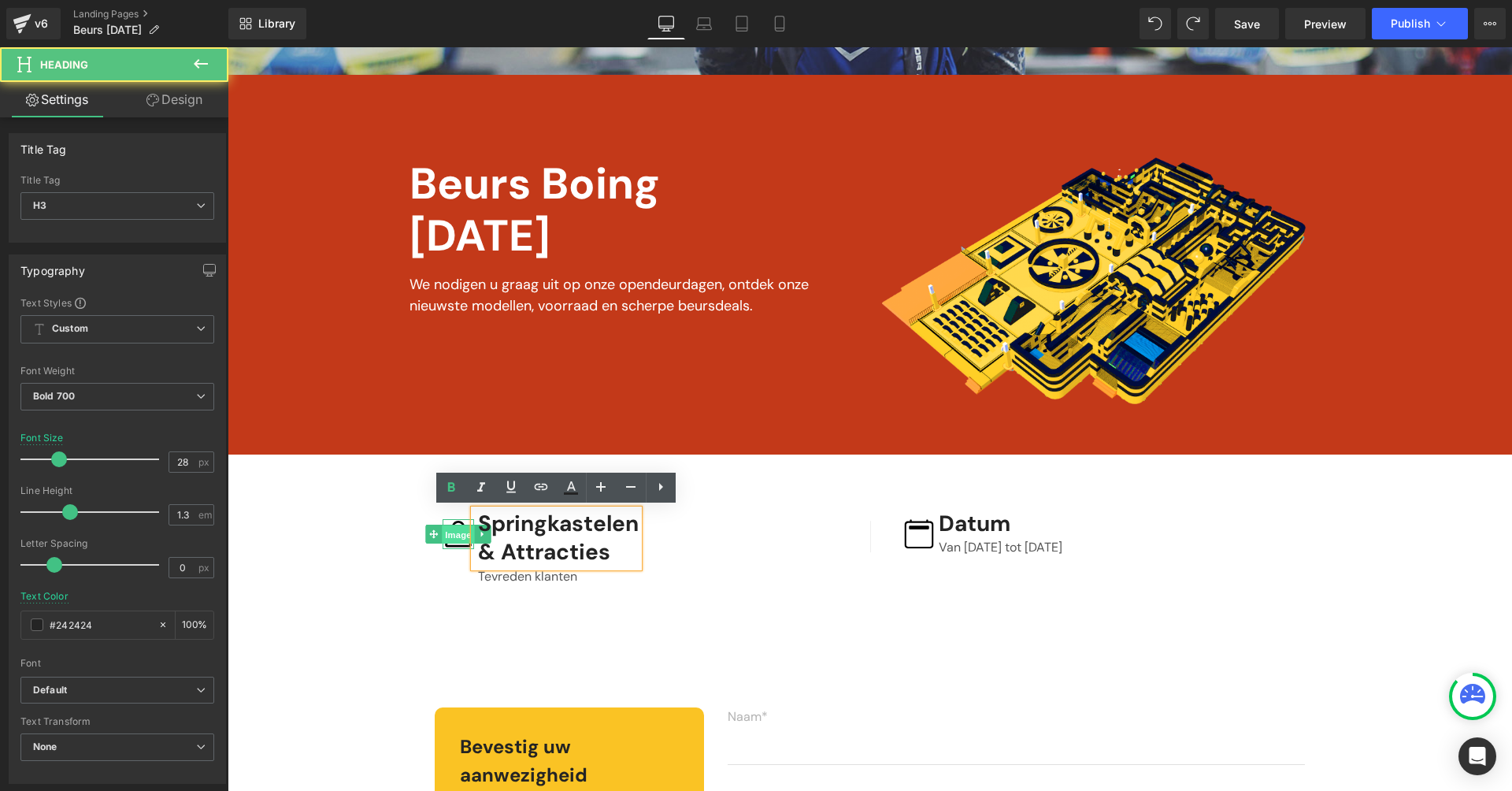
click at [458, 538] on span "Image" at bounding box center [458, 535] width 33 height 19
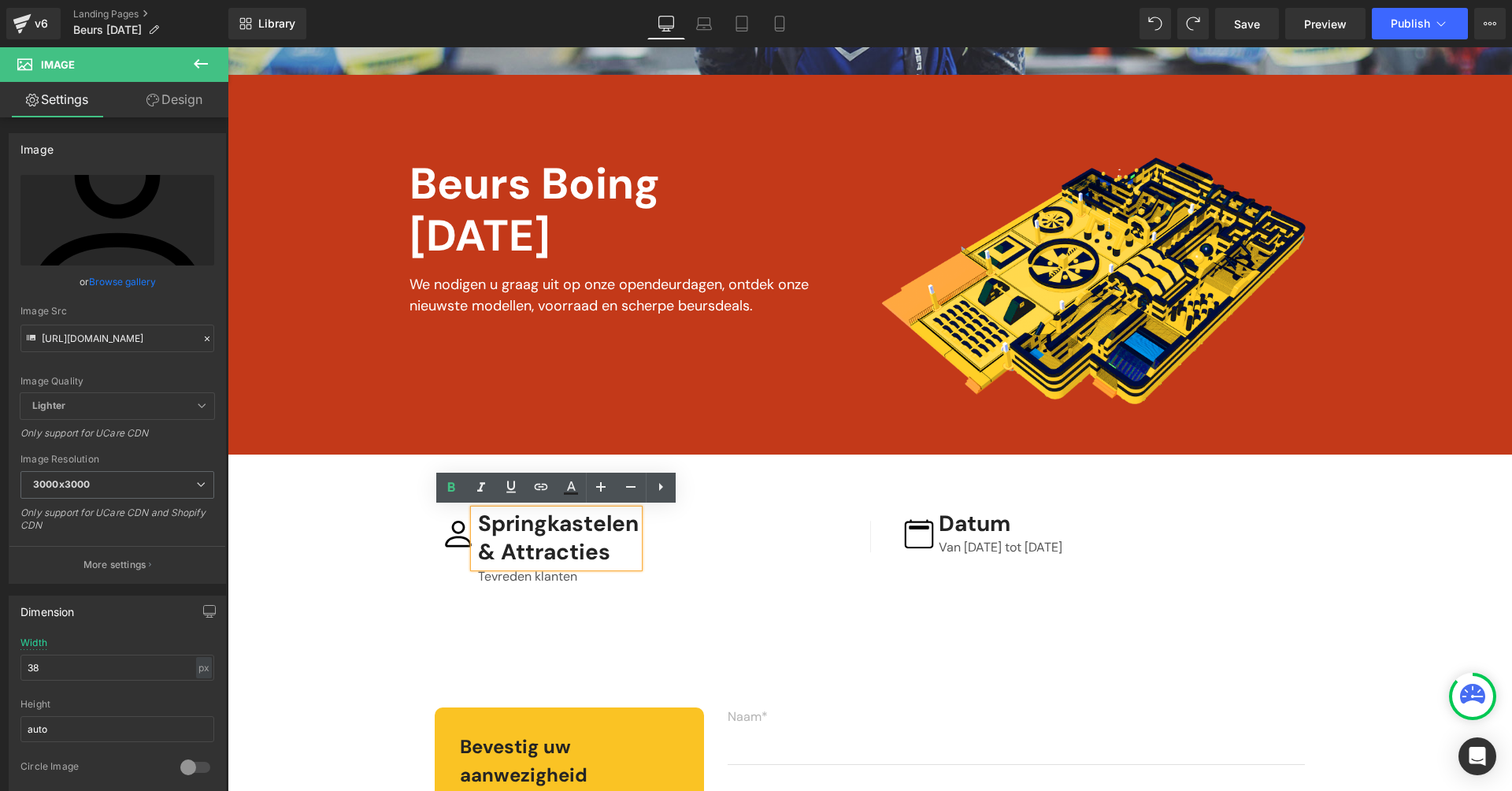
click at [457, 575] on div "Springkastelen & Attracties Heading Tevreden klanten Text Block" at bounding box center [540, 548] width 197 height 77
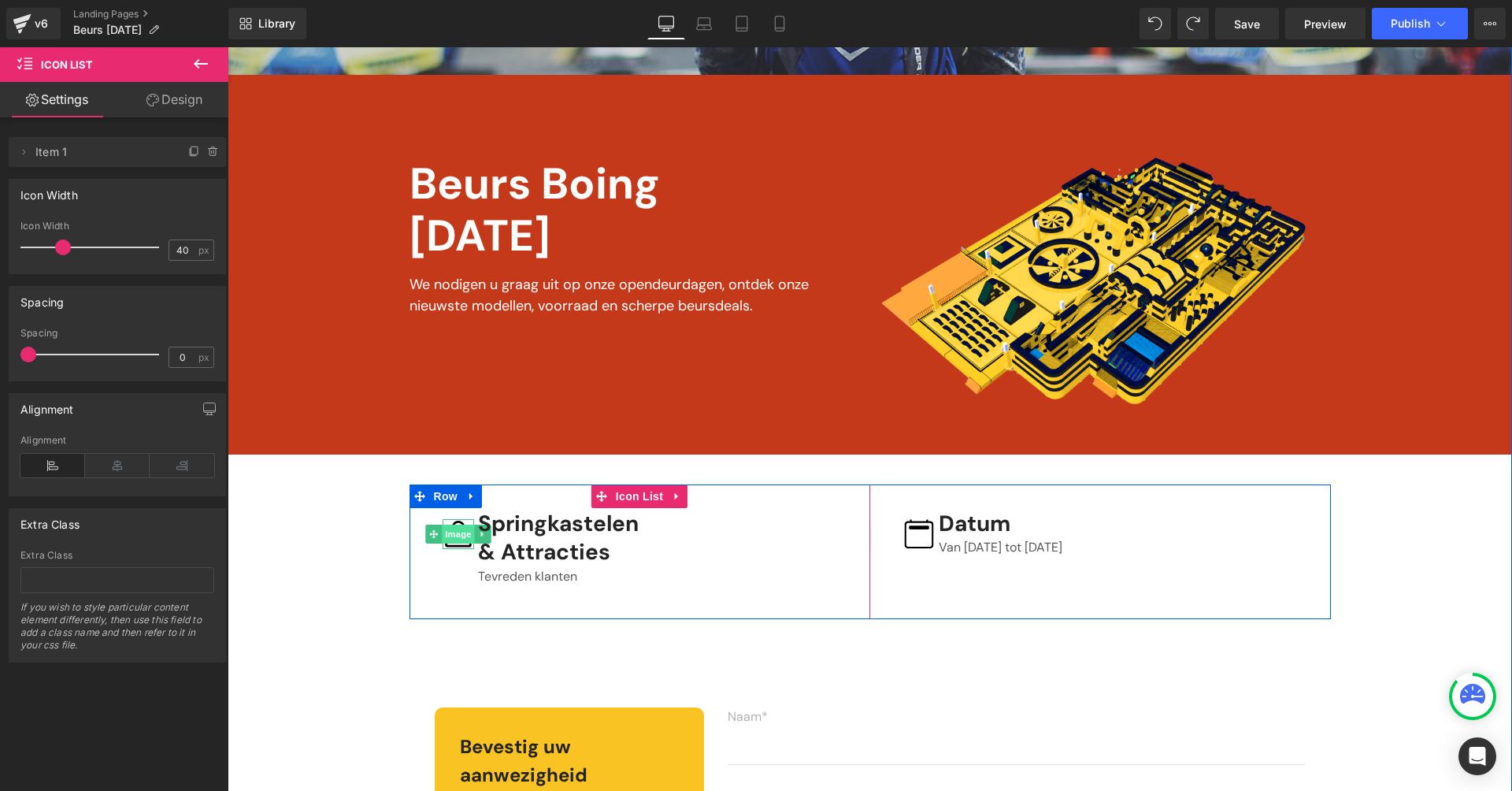
click at [461, 538] on span "Image" at bounding box center [458, 534] width 33 height 19
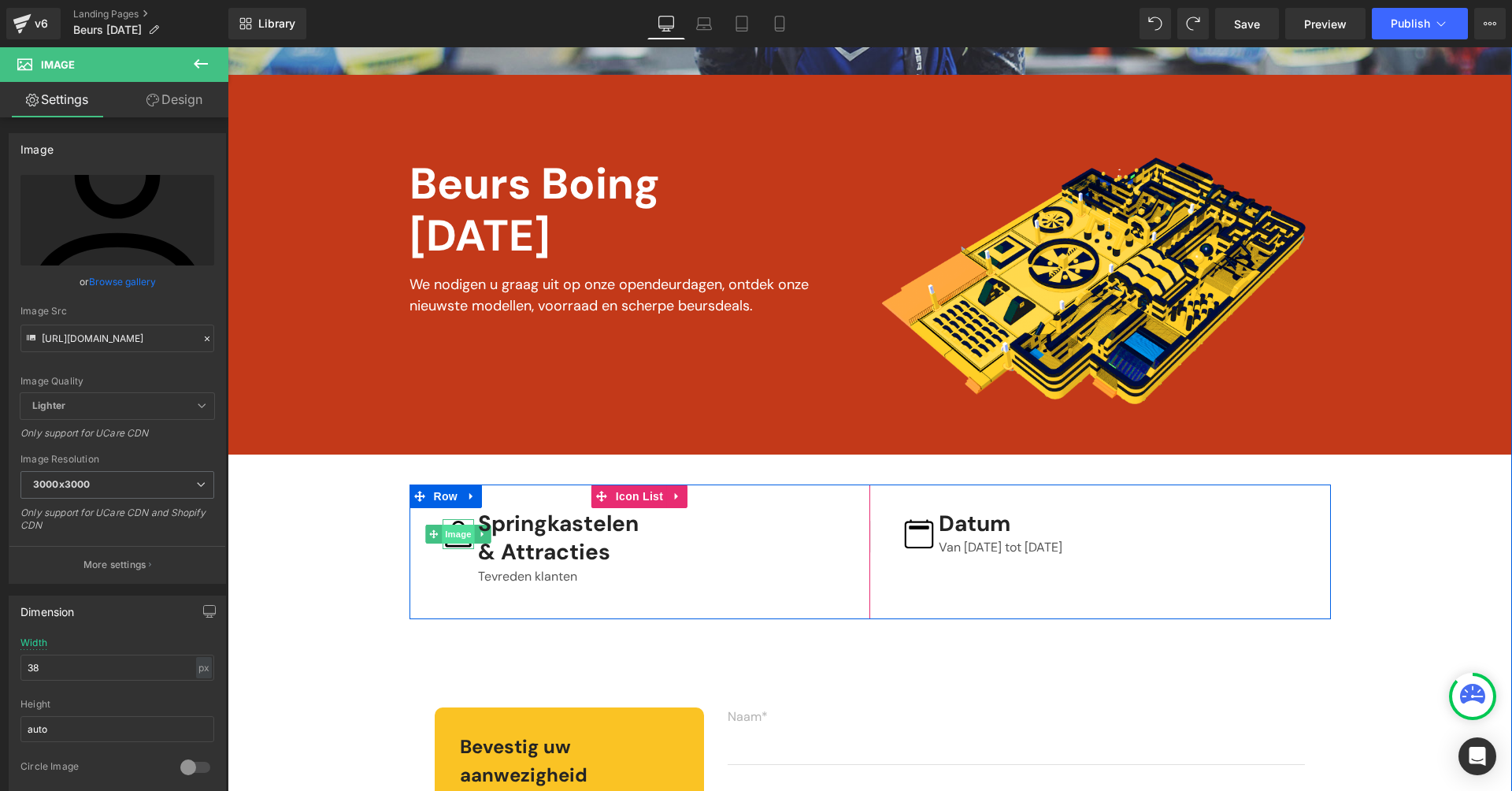
click at [464, 529] on span "Image" at bounding box center [458, 534] width 33 height 19
click at [659, 495] on span "Icon List" at bounding box center [639, 497] width 55 height 24
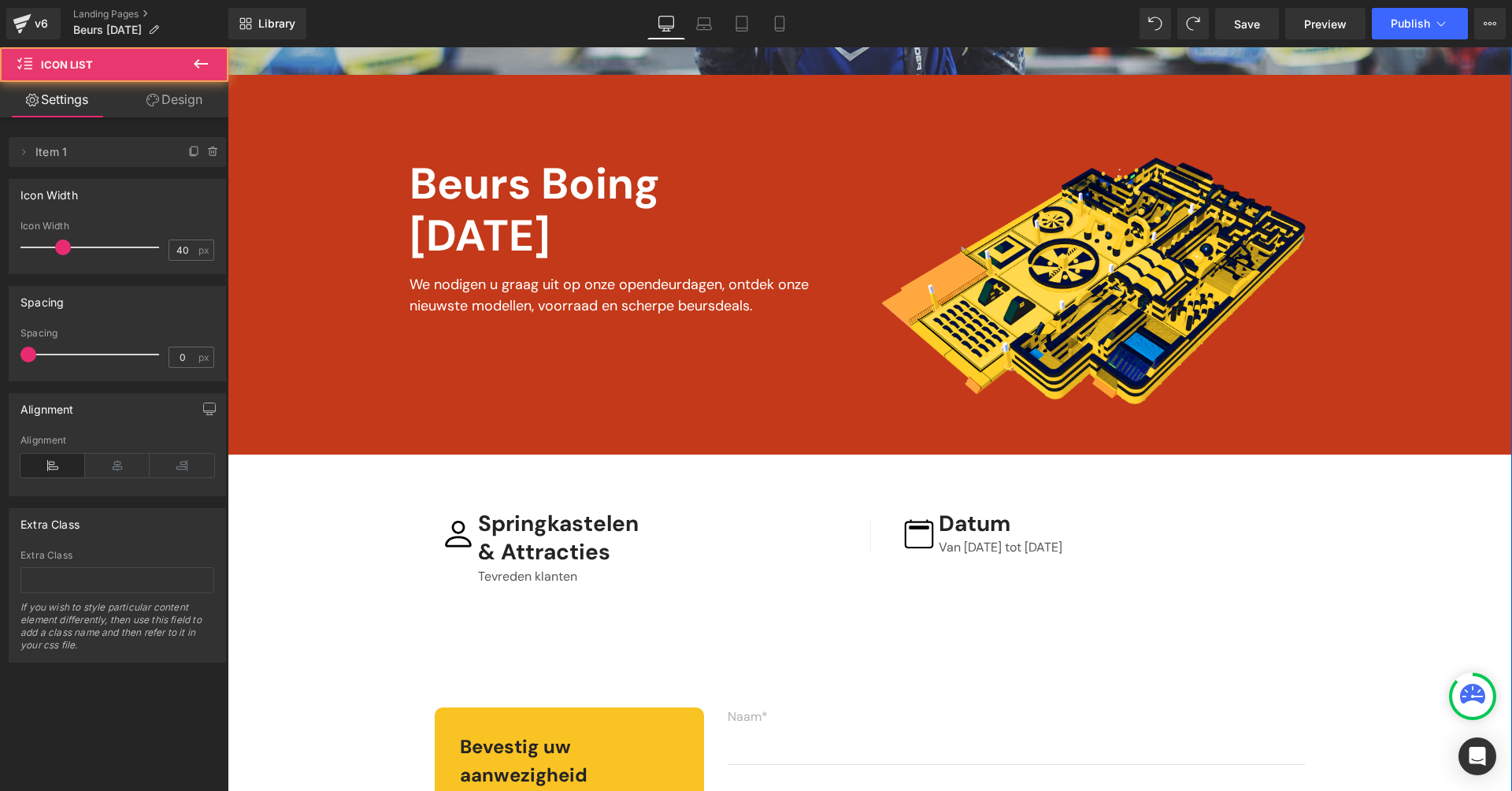
drag, startPoint x: 1237, startPoint y: 675, endPoint x: 1230, endPoint y: 658, distance: 18.4
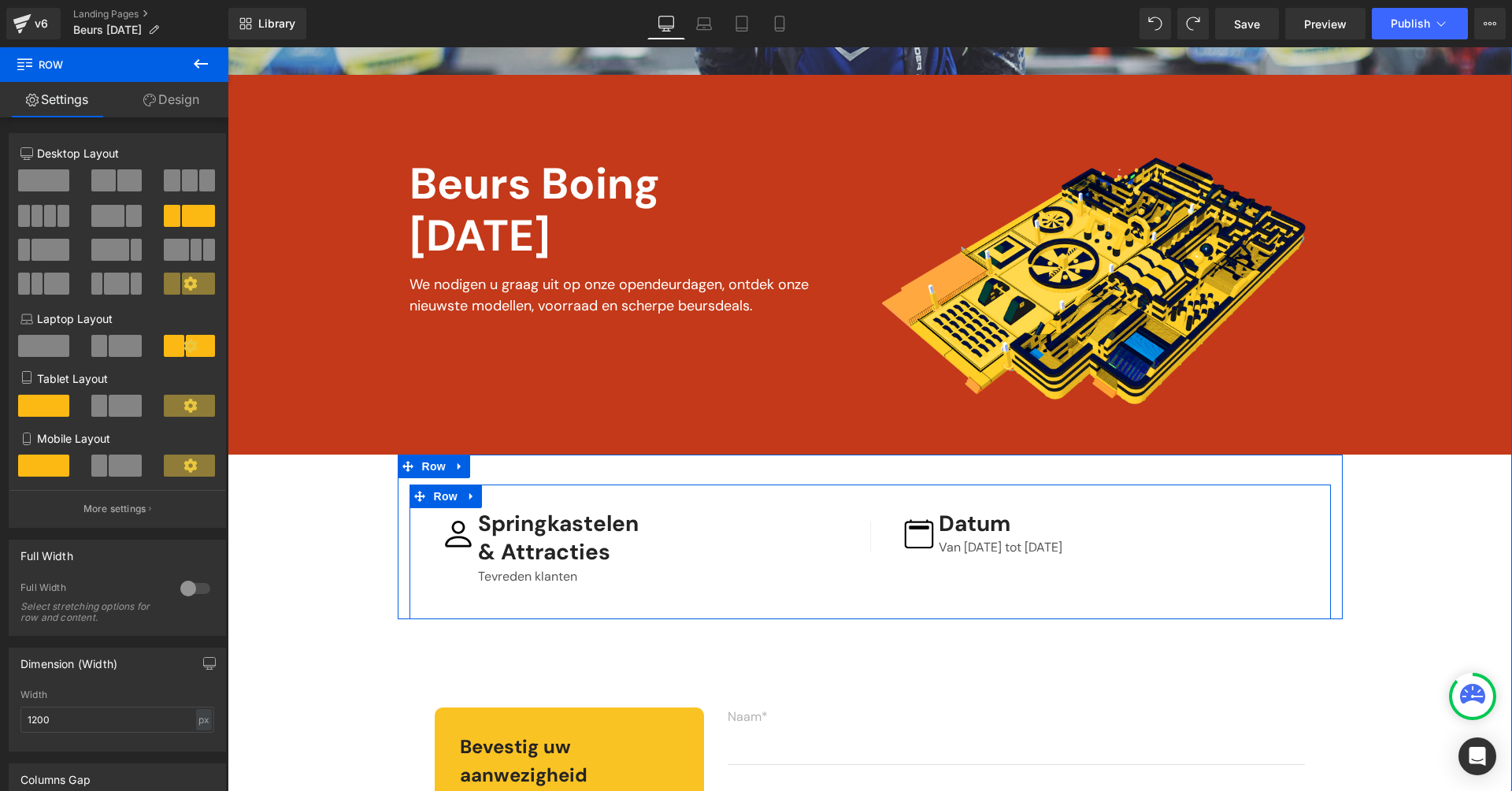
scroll to position [0, 0]
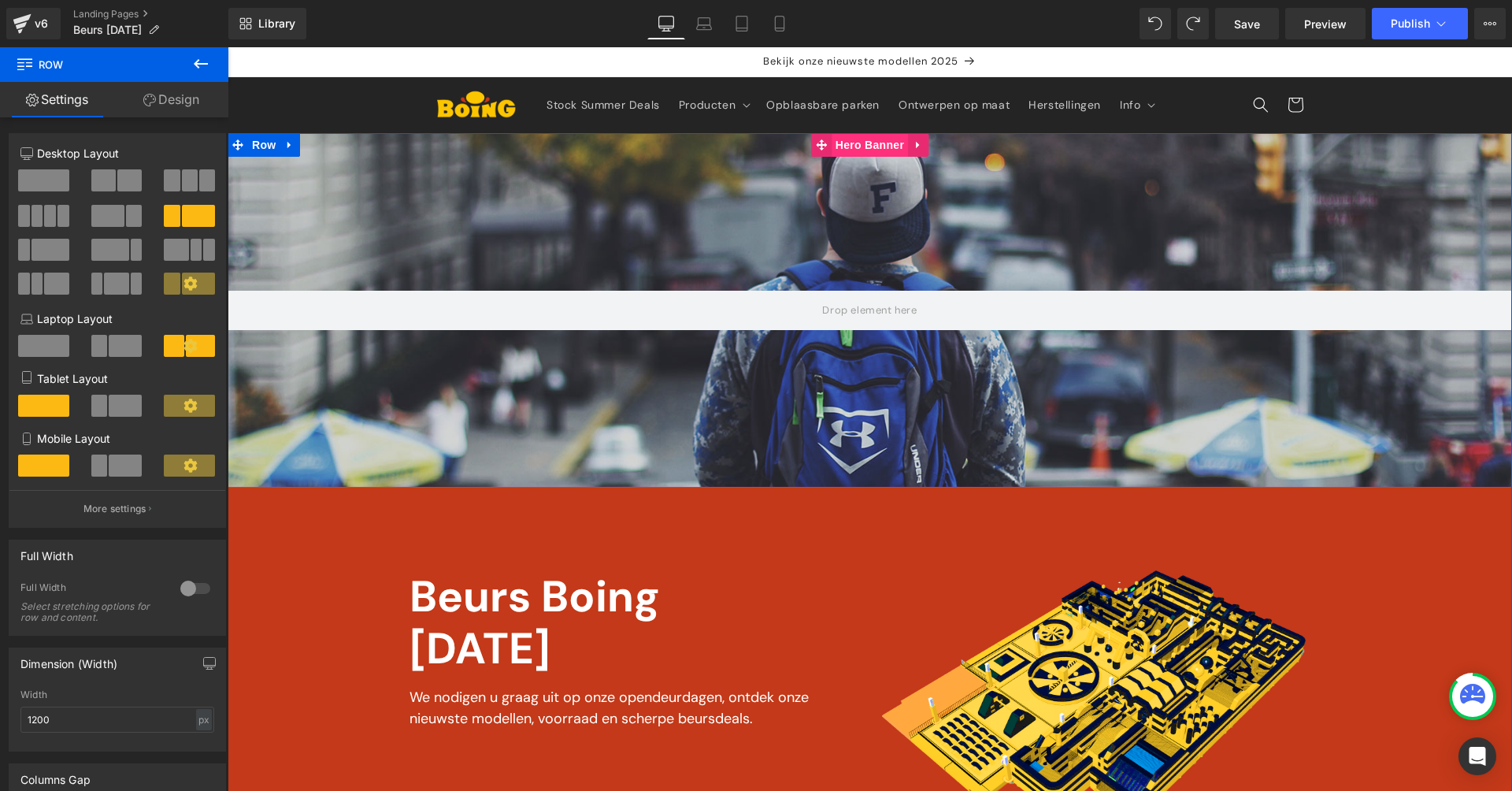
click at [870, 144] on span "Hero Banner" at bounding box center [870, 145] width 77 height 24
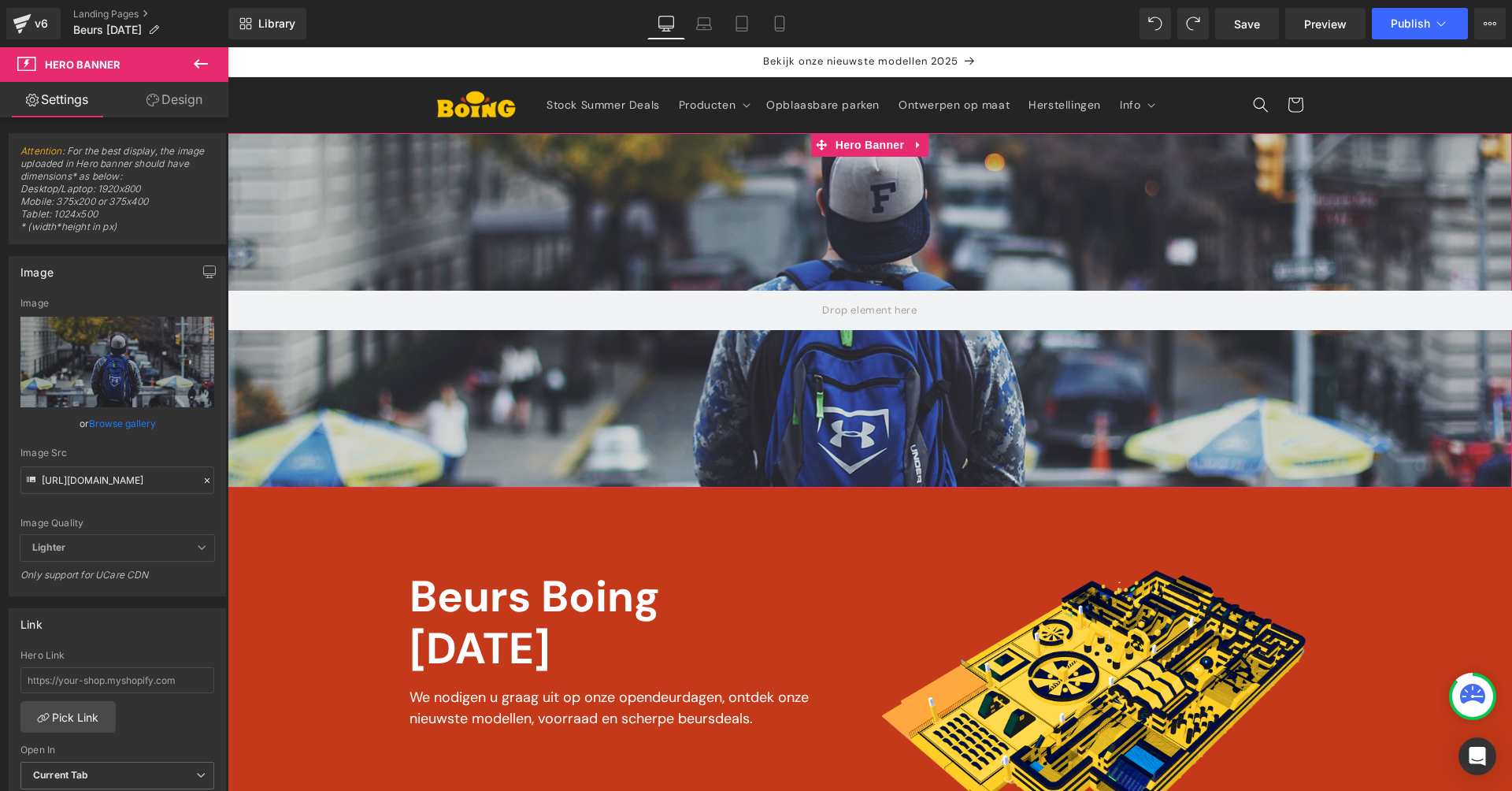
click at [99, 417] on link "Browse gallery" at bounding box center [122, 423] width 67 height 27
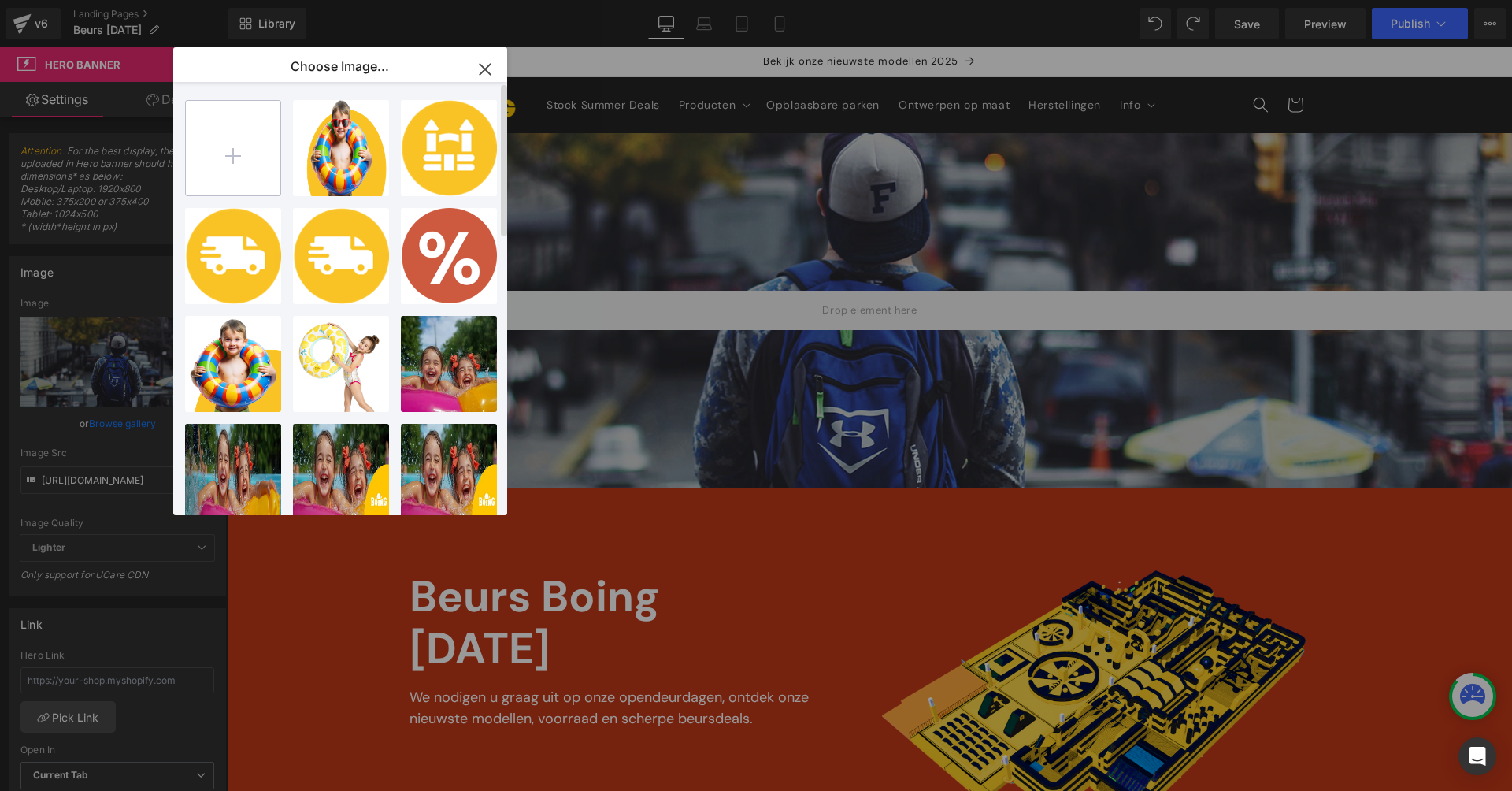
click at [225, 158] on input "file" at bounding box center [232, 147] width 94 height 94
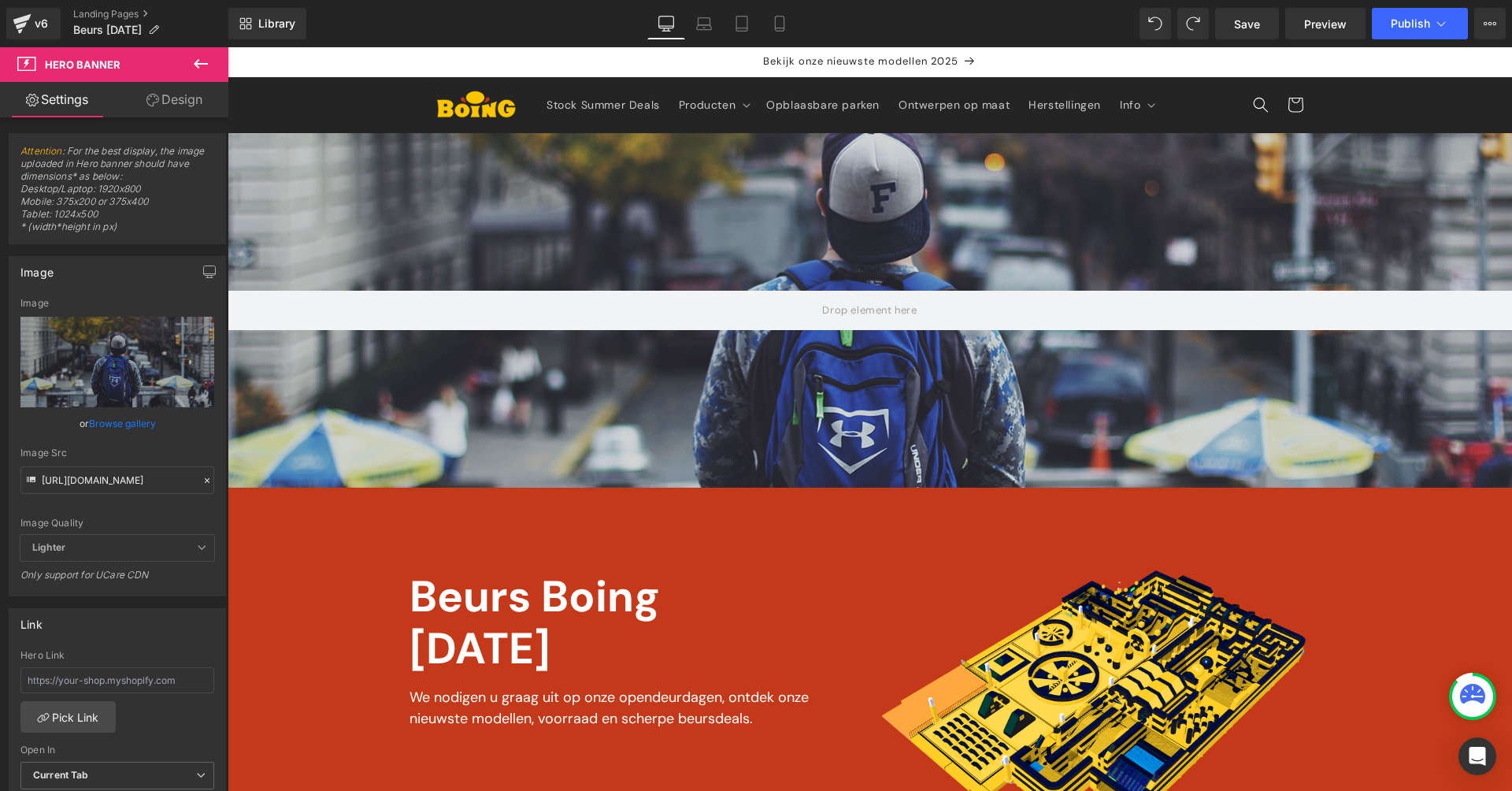
drag, startPoint x: 1132, startPoint y: 497, endPoint x: 901, endPoint y: 448, distance: 236.1
click at [308, 520] on div "Hero Banner Vimeo Image Beurs Boing [DATE] Text Block We nodigen u graag uit op…" at bounding box center [869, 497] width 1284 height 728
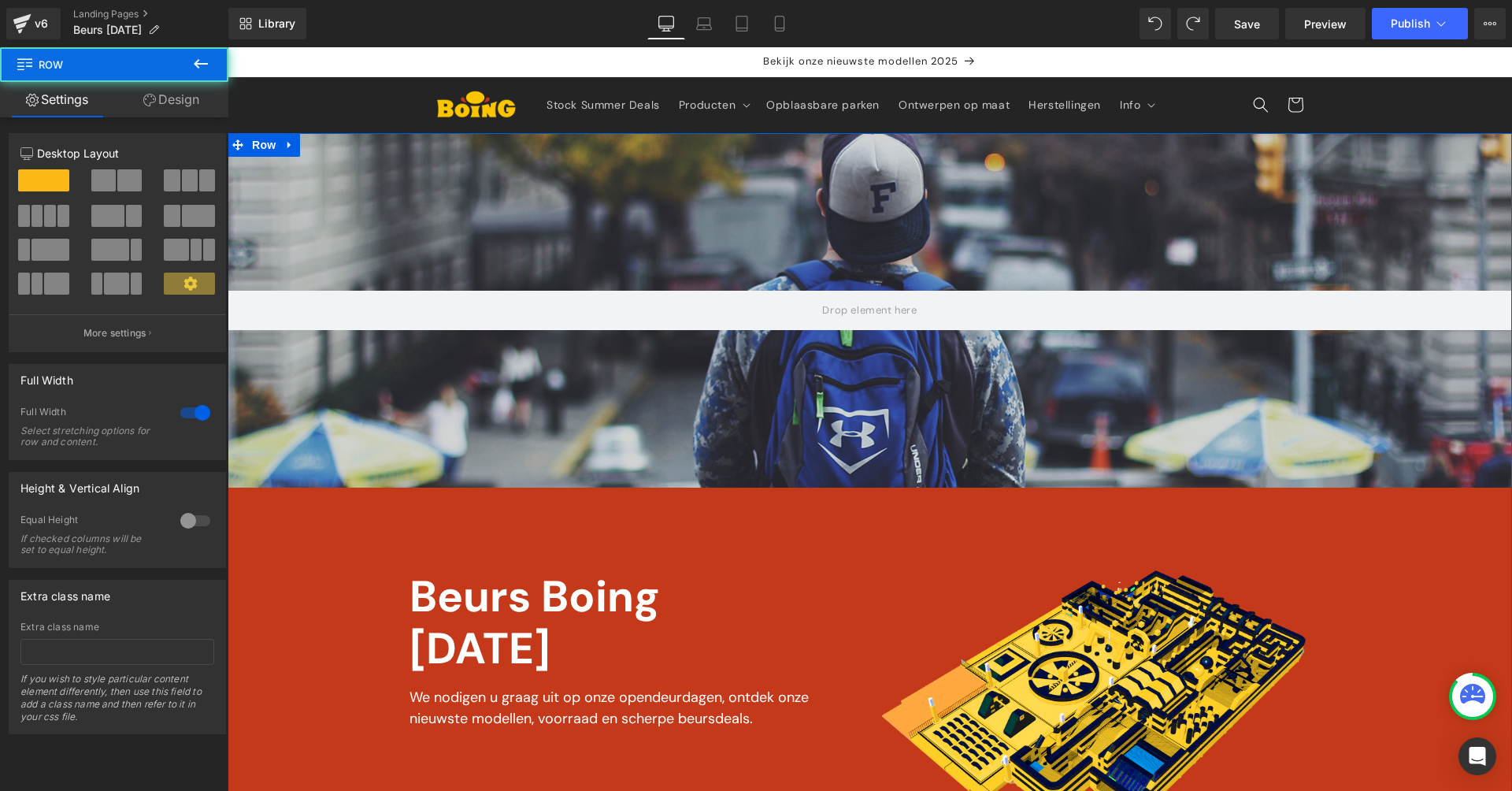
click at [268, 514] on div "Hero Banner Vimeo Image Beurs Boing [DATE] Text Block We nodigen u graag uit op…" at bounding box center [869, 497] width 1284 height 728
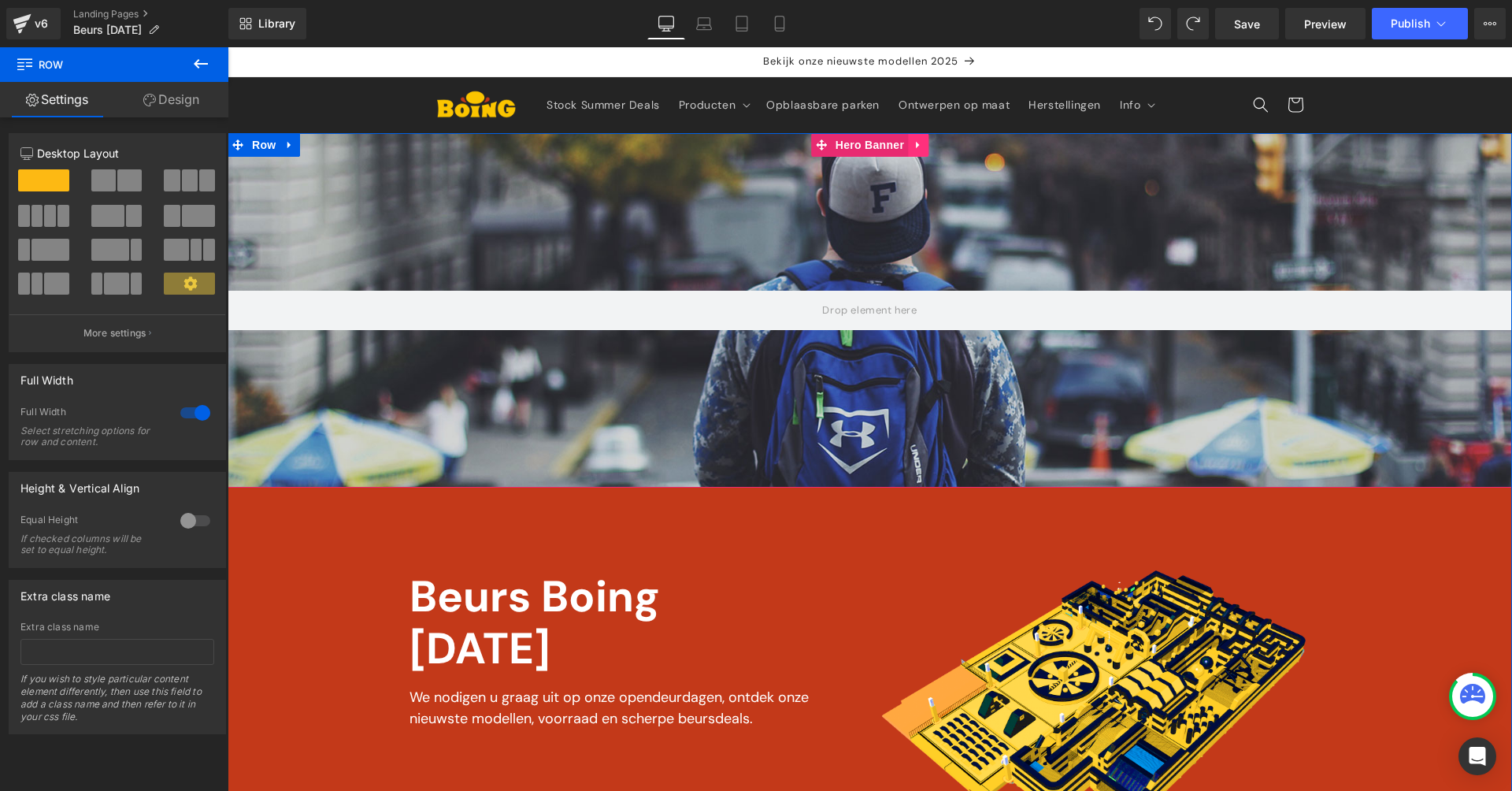
click at [919, 143] on icon at bounding box center [918, 144] width 11 height 12
click at [924, 146] on icon at bounding box center [929, 144] width 11 height 11
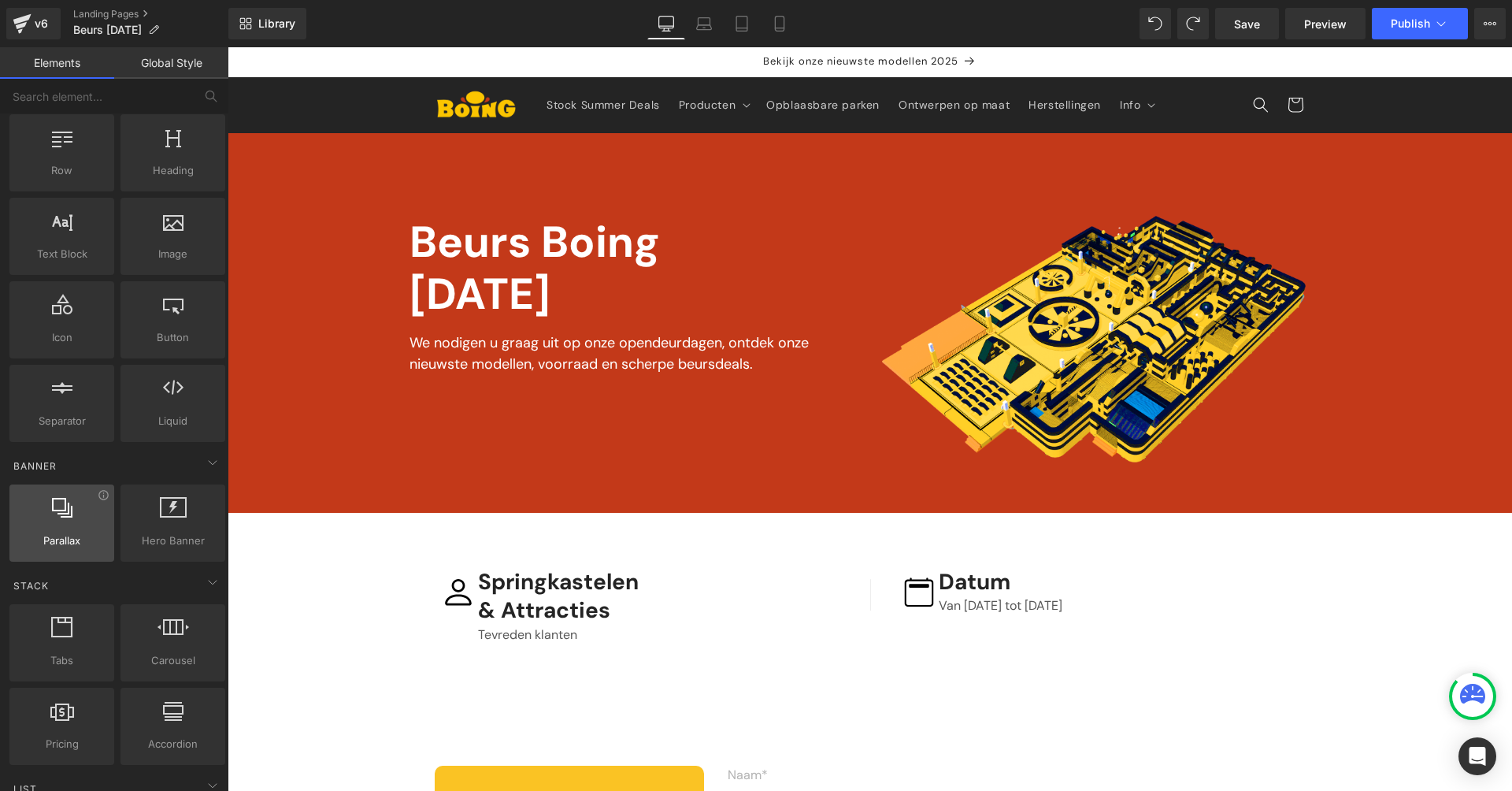
scroll to position [46, 0]
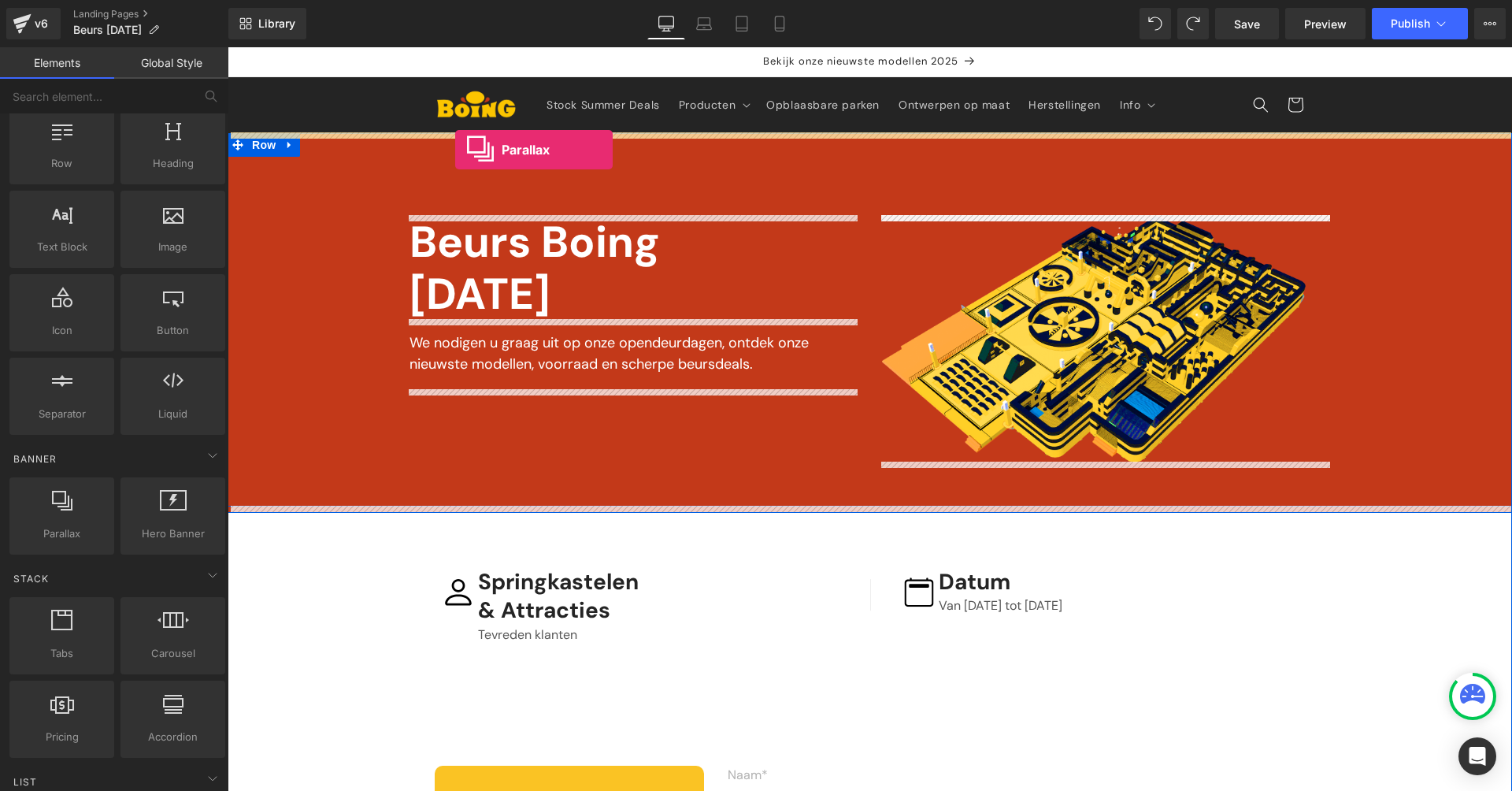
drag, startPoint x: 294, startPoint y: 574, endPoint x: 458, endPoint y: 148, distance: 456.5
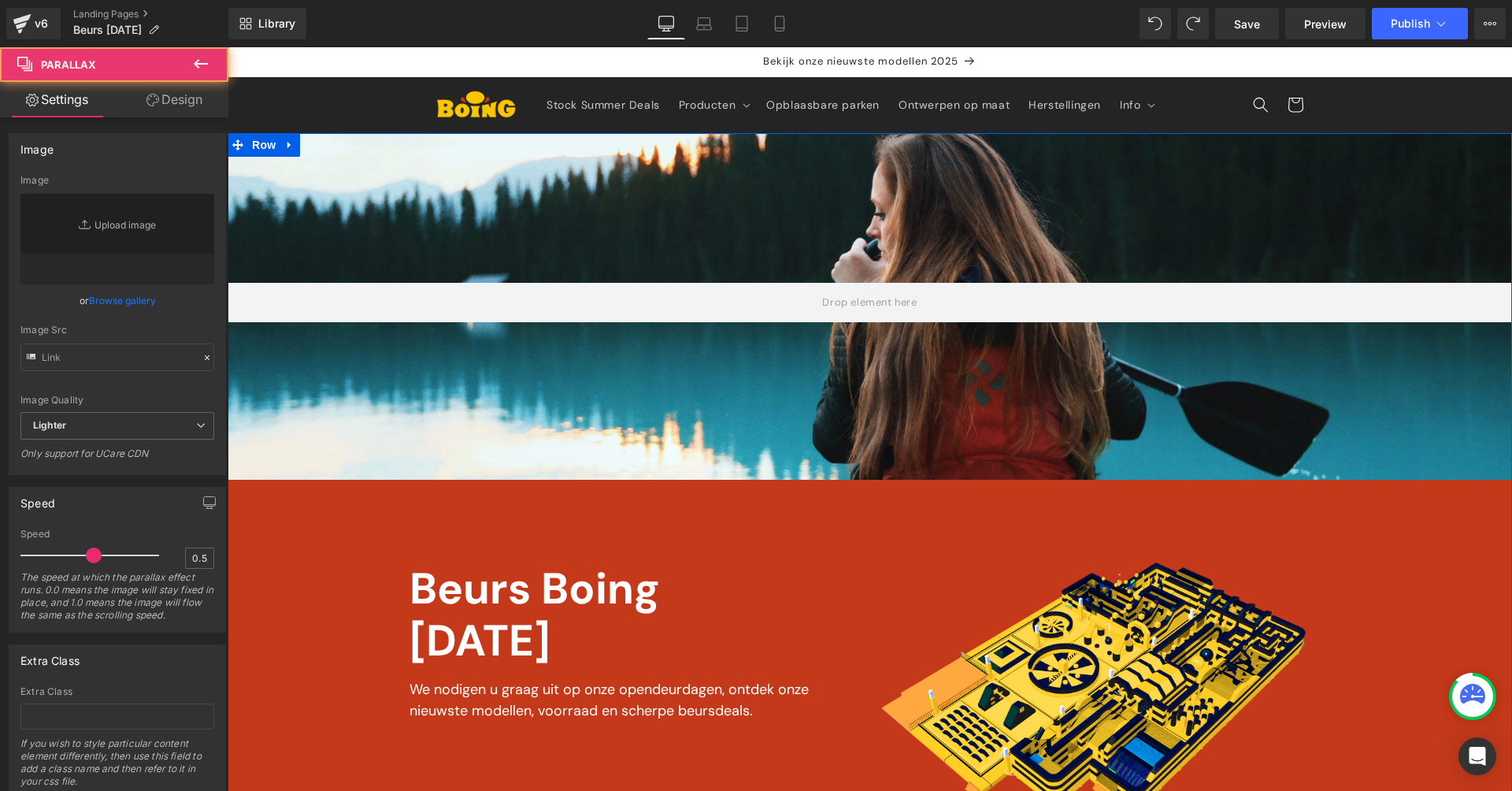
type input "[URL][DOMAIN_NAME]"
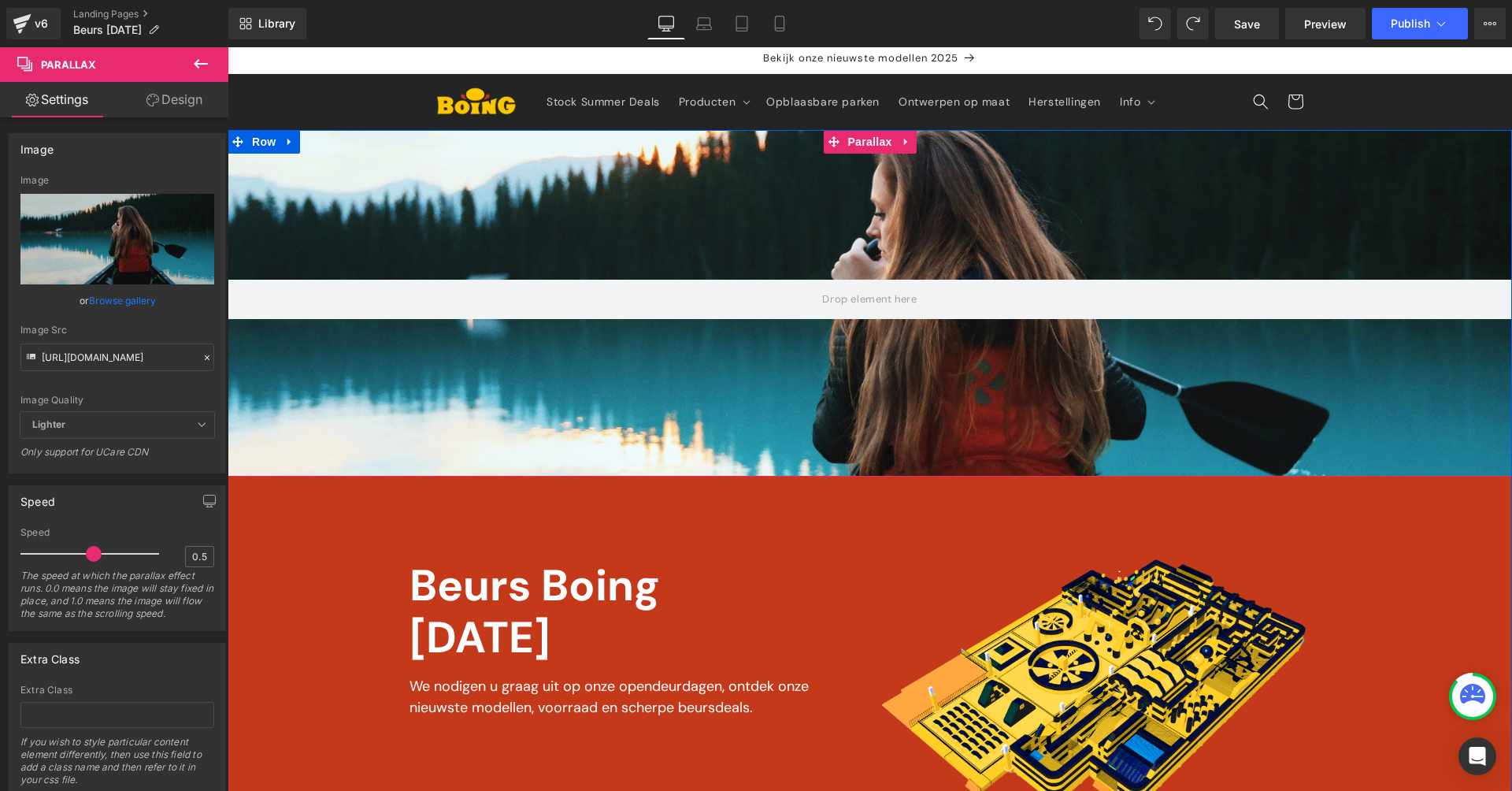
scroll to position [363, 0]
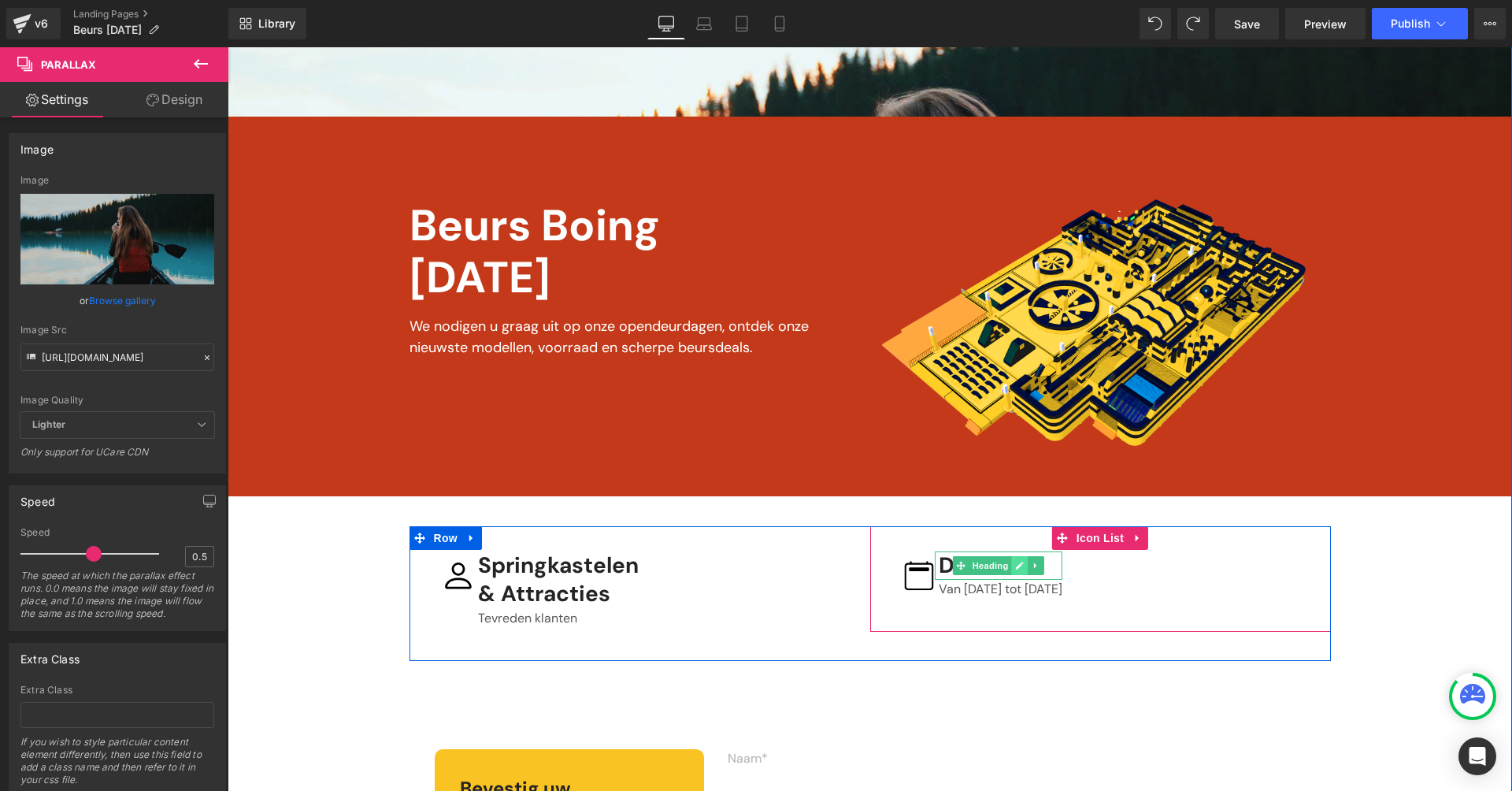
click at [1015, 561] on icon at bounding box center [1018, 565] width 8 height 9
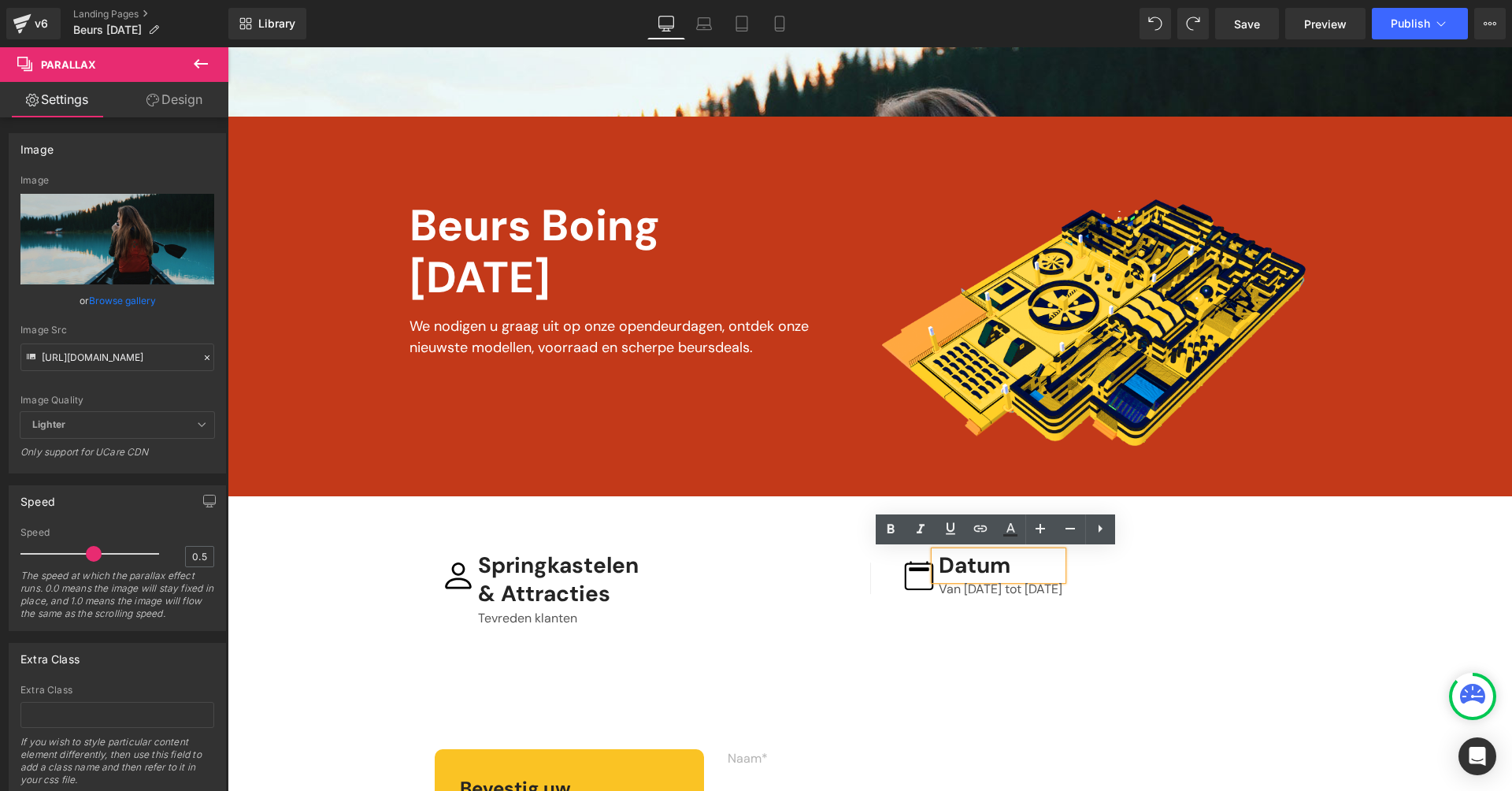
click at [987, 561] on h3 "Datum" at bounding box center [1000, 565] width 123 height 28
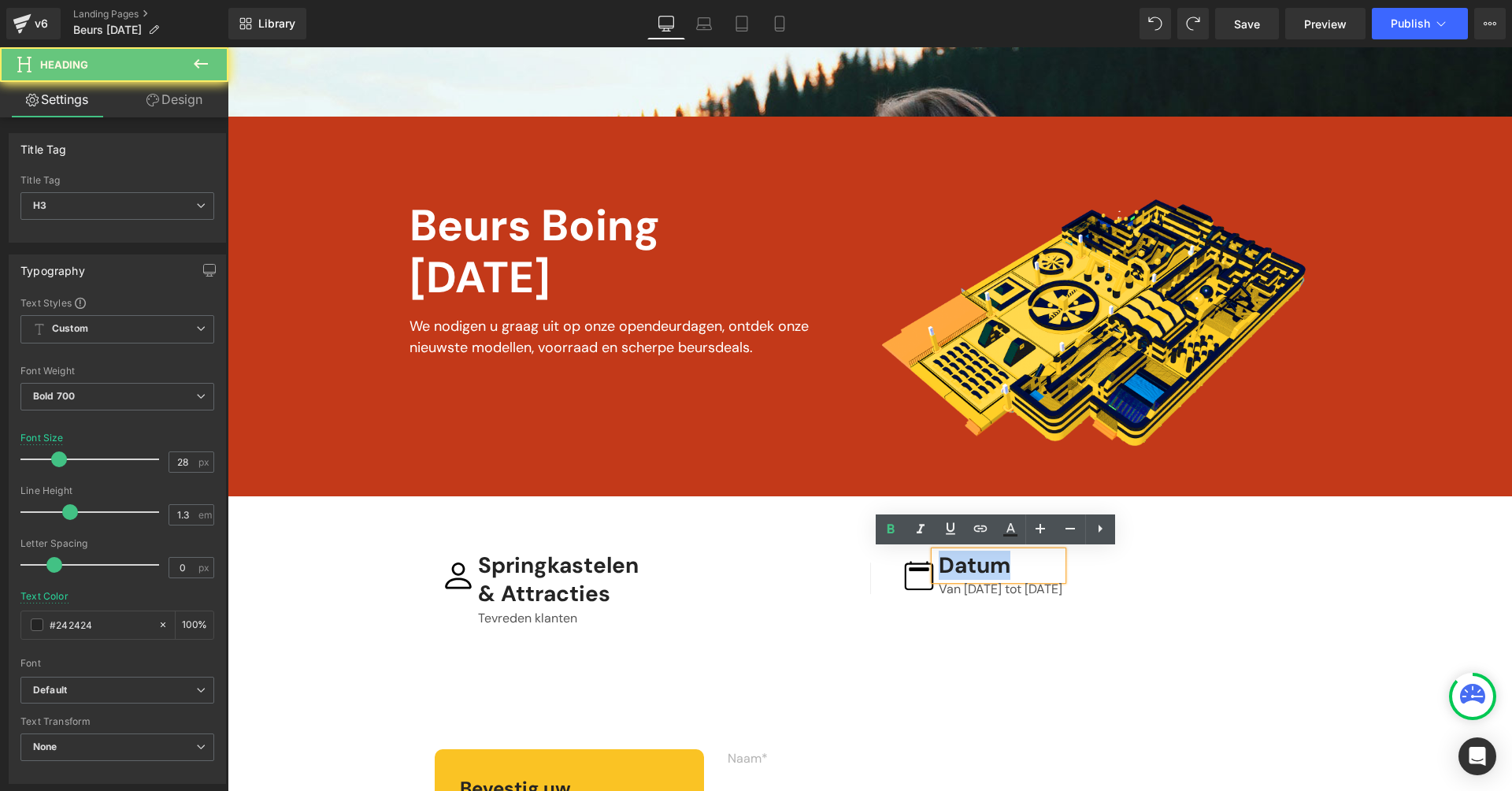
click at [987, 561] on h3 "Datum" at bounding box center [1000, 565] width 123 height 28
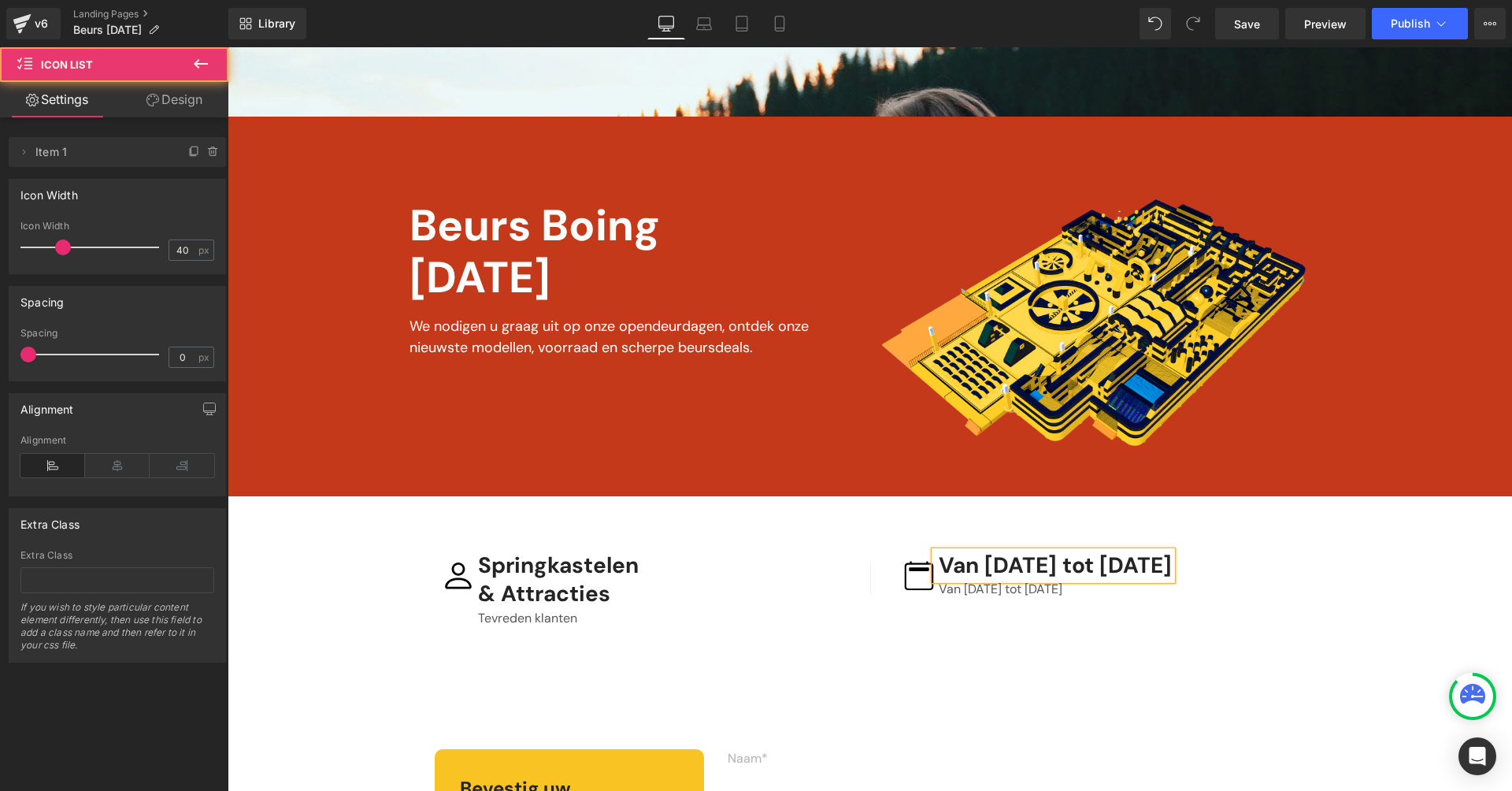
click at [1115, 610] on div "Image Van [DATE] tot [DATE] Heading Van [DATE] tot [DATE] Text Block Icon List" at bounding box center [1101, 578] width 461 height 105
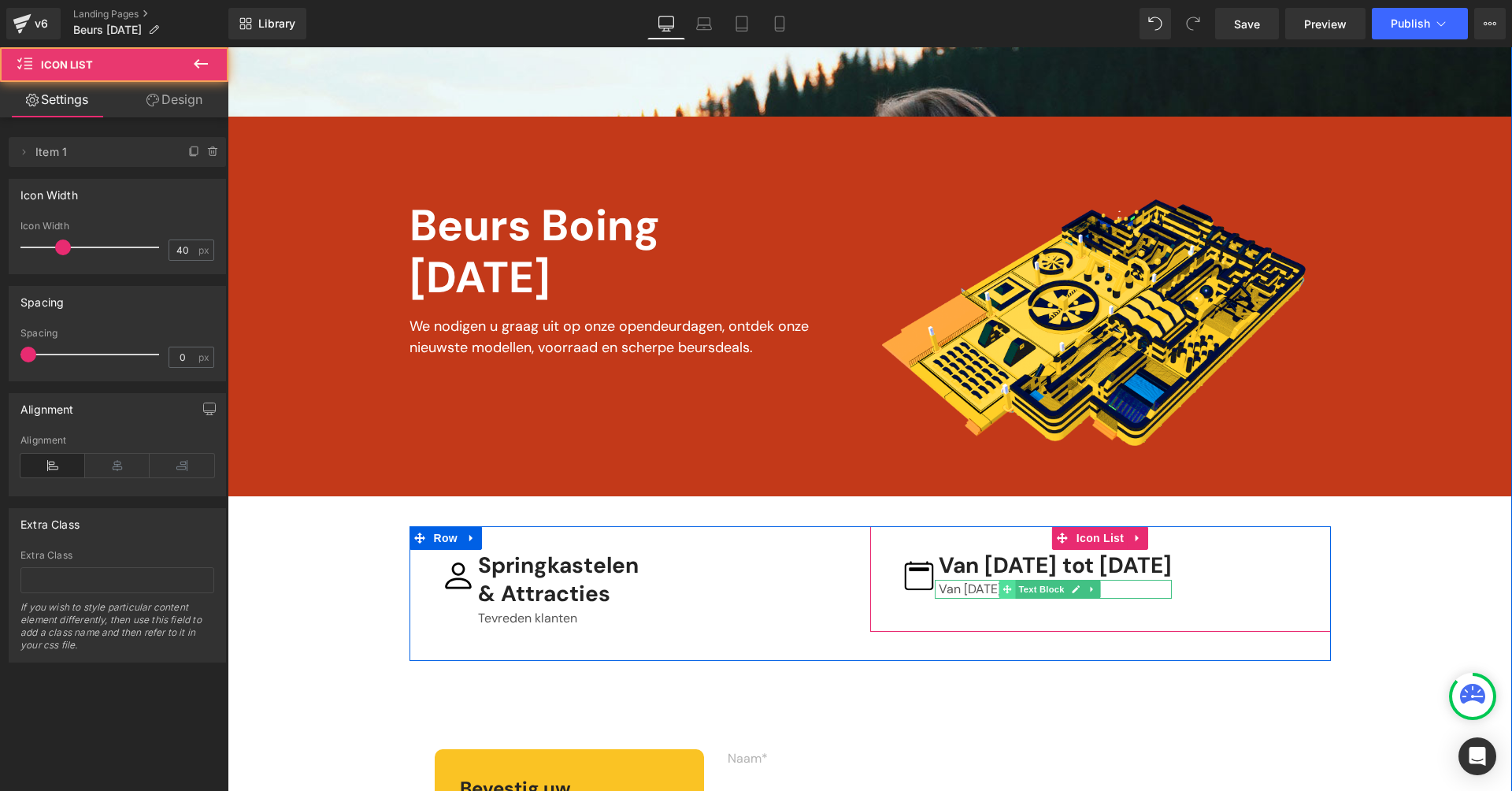
click at [1009, 584] on span at bounding box center [1007, 589] width 16 height 19
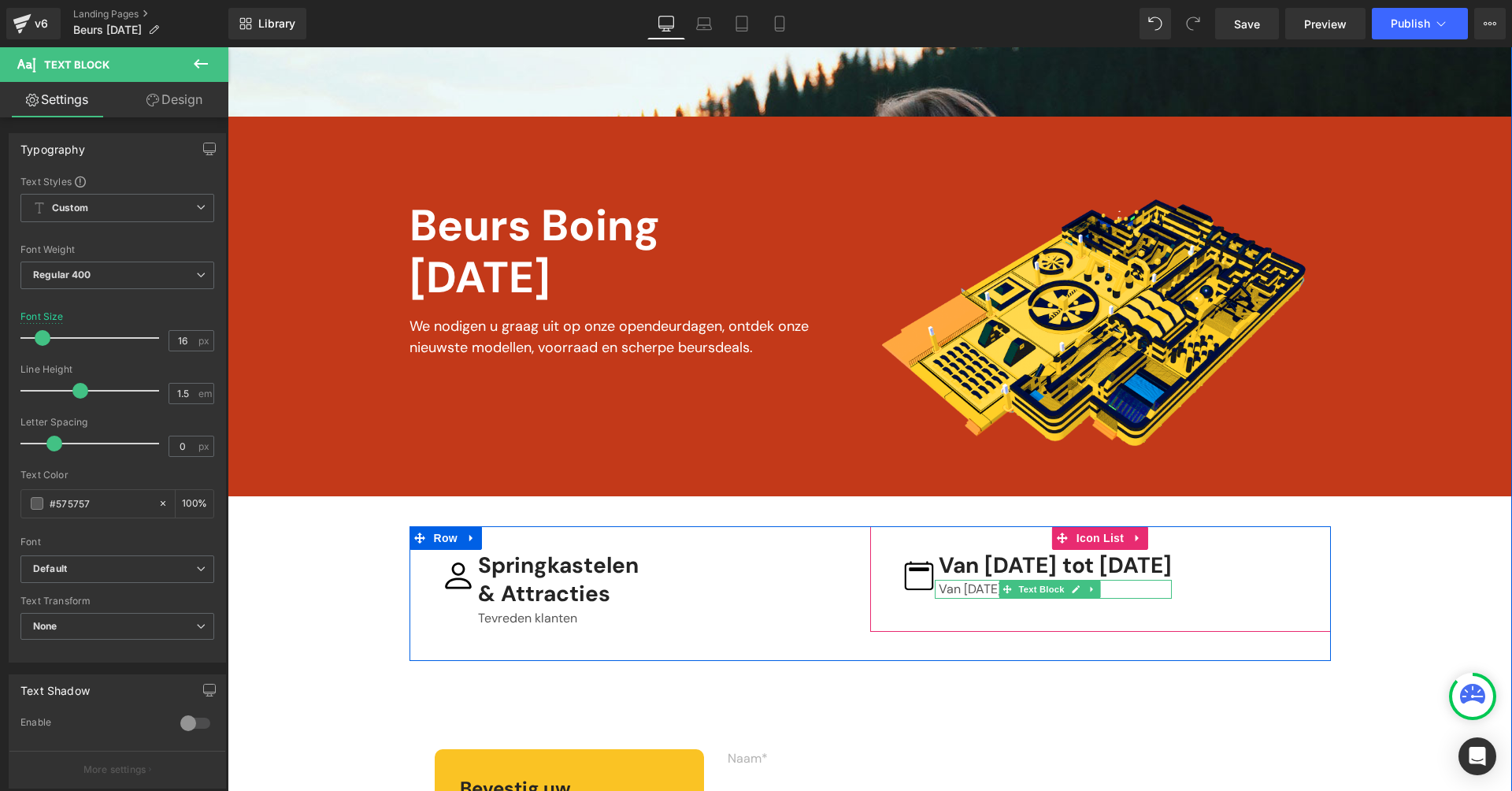
click at [964, 583] on p "Van [DATE] tot [DATE]" at bounding box center [1055, 589] width 233 height 19
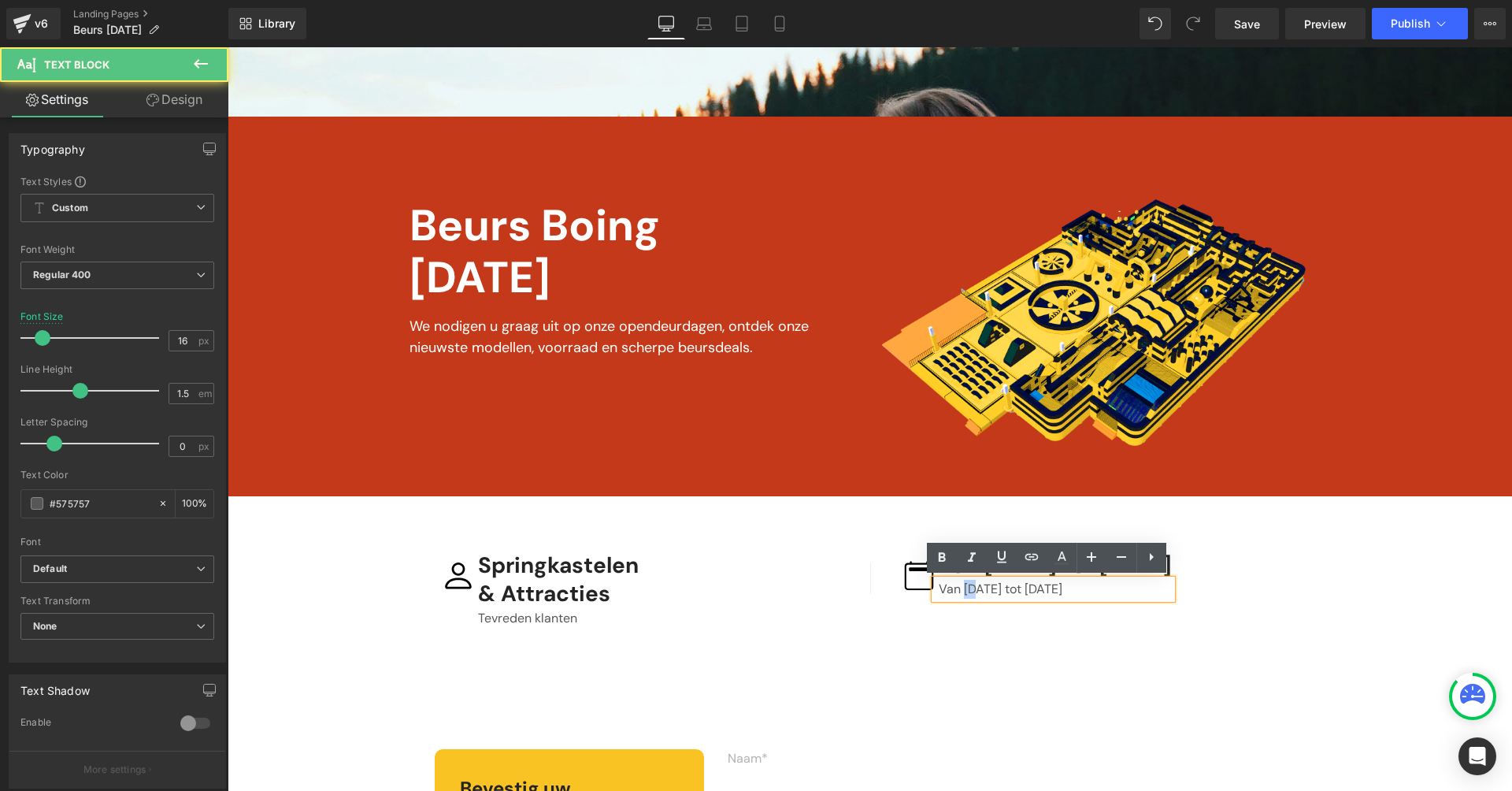
click at [964, 583] on p "Van [DATE] tot [DATE]" at bounding box center [1055, 589] width 233 height 19
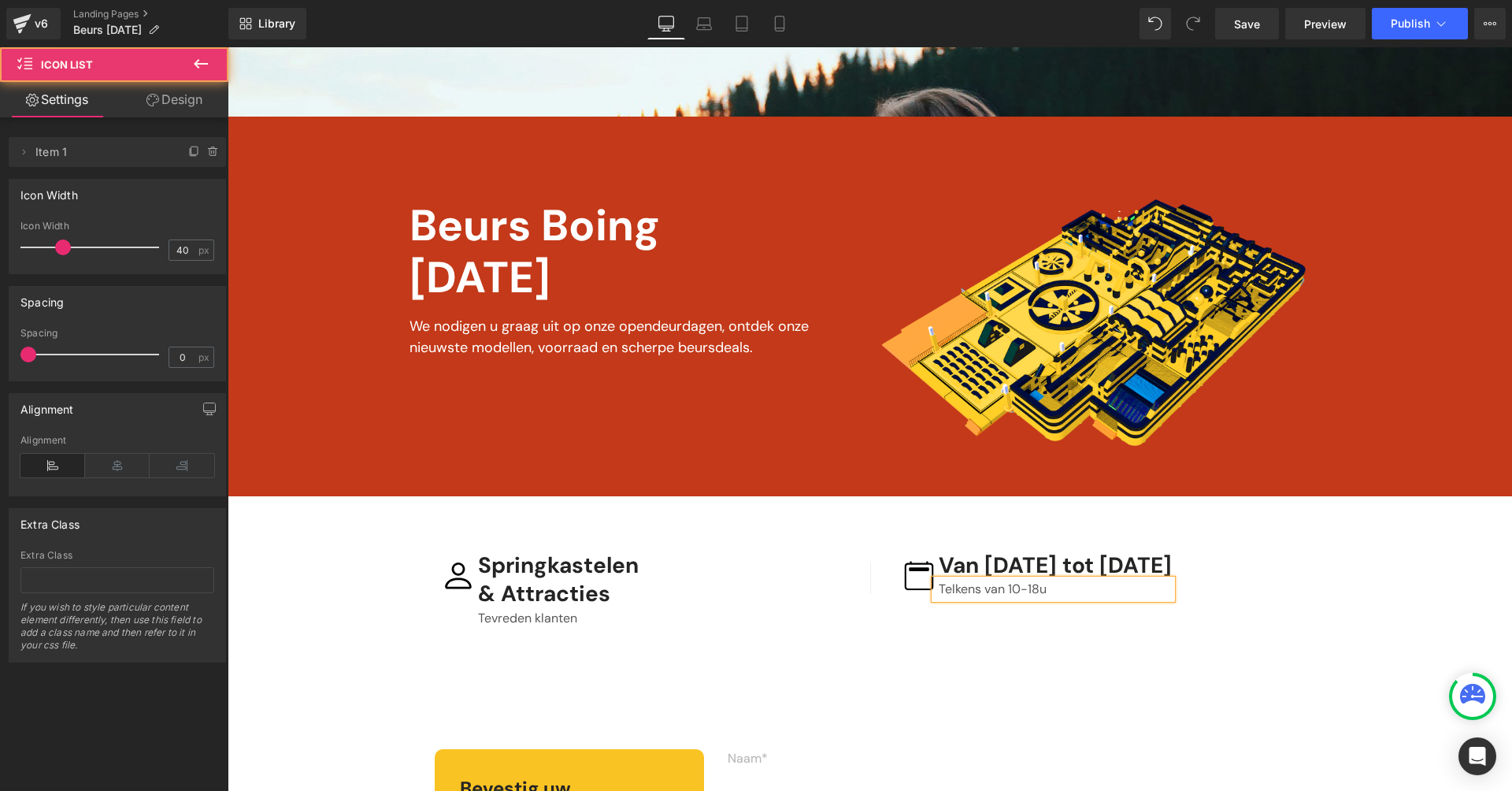
click at [890, 624] on div "Image Van [DATE] tot [DATE] Heading Telkens van 10-18u Text Block Icon List" at bounding box center [1101, 578] width 461 height 105
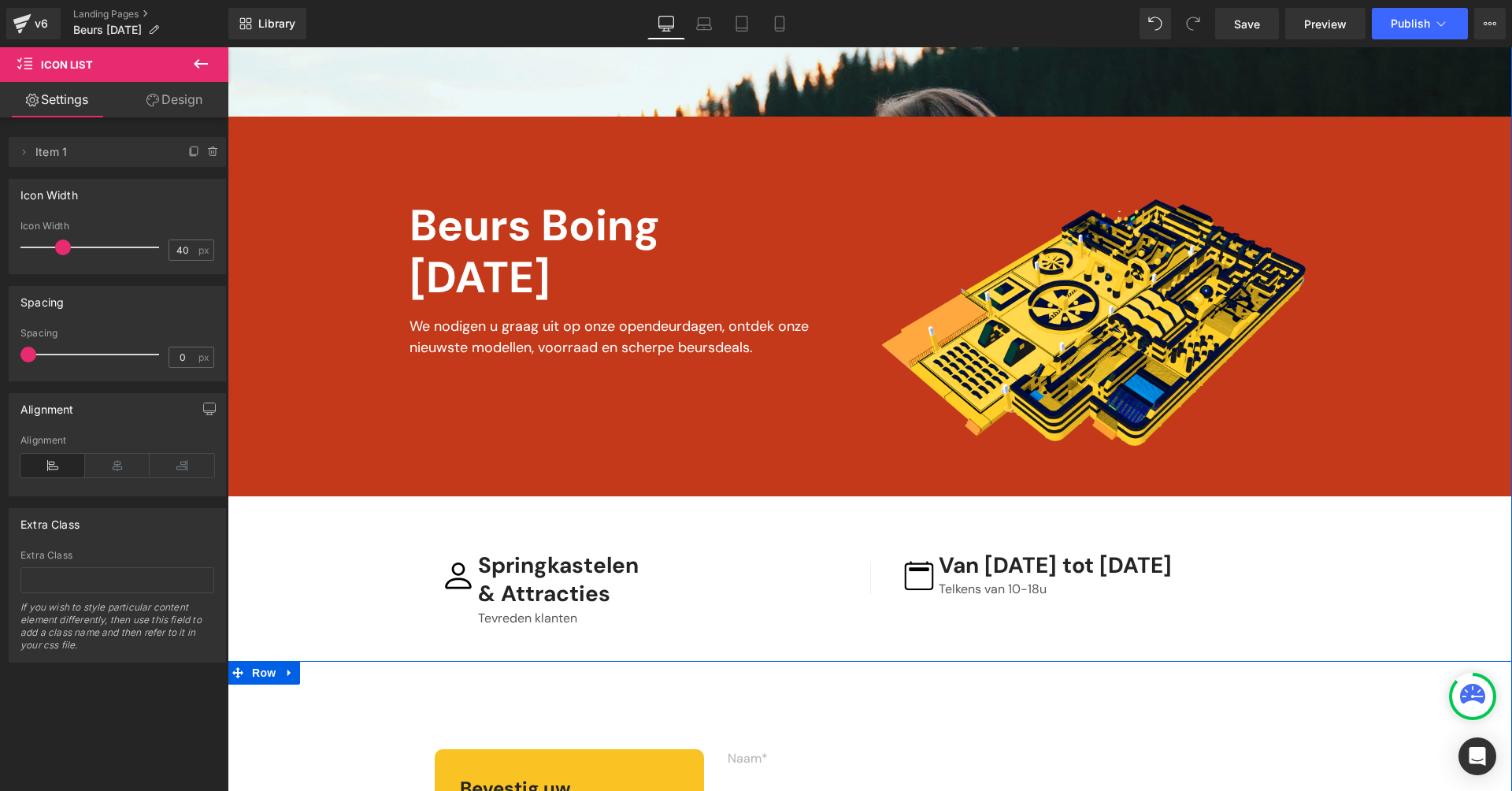
click at [228, 48] on div at bounding box center [228, 48] width 0 height 0
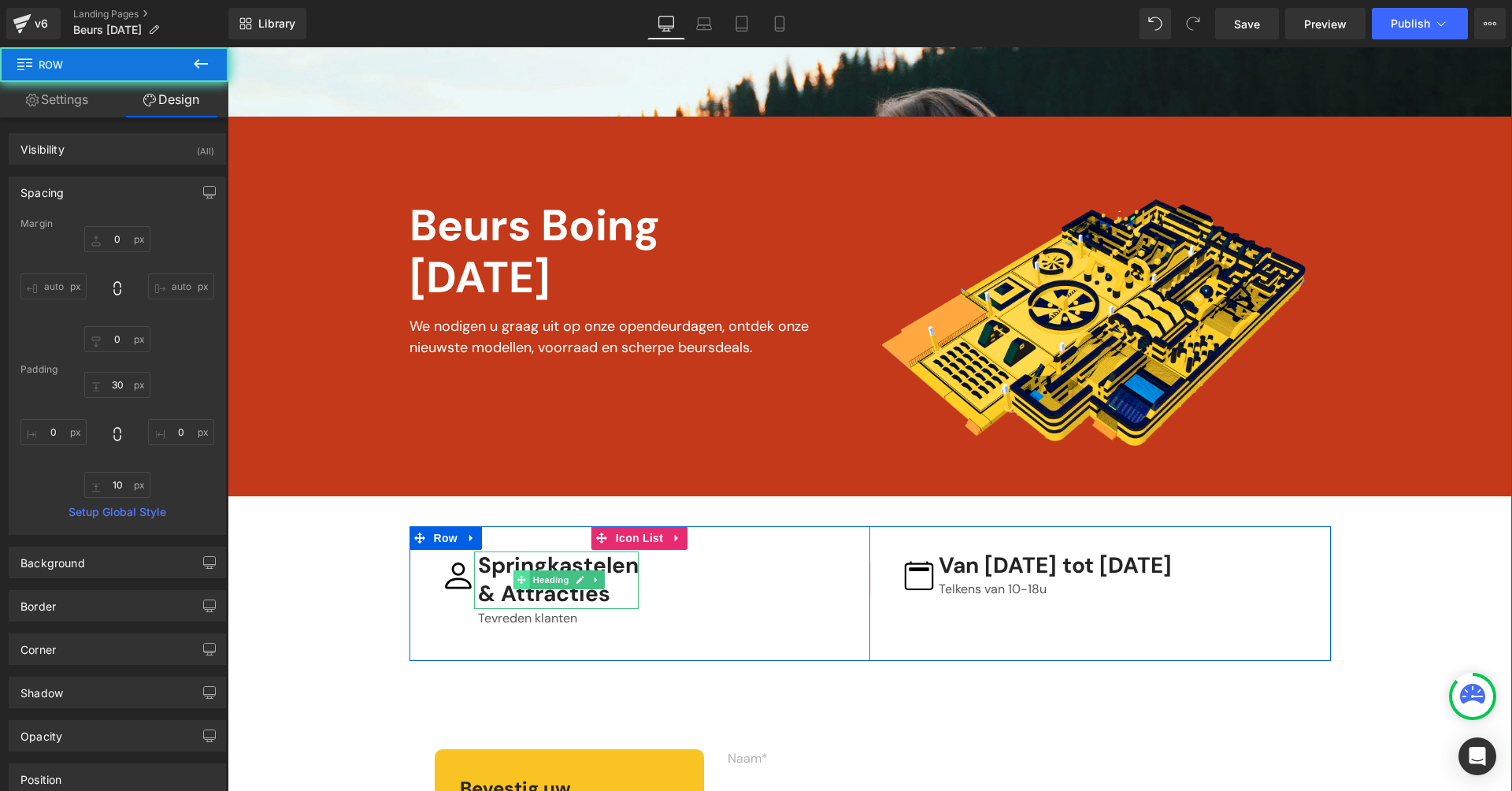
click at [522, 586] on span at bounding box center [522, 580] width 16 height 19
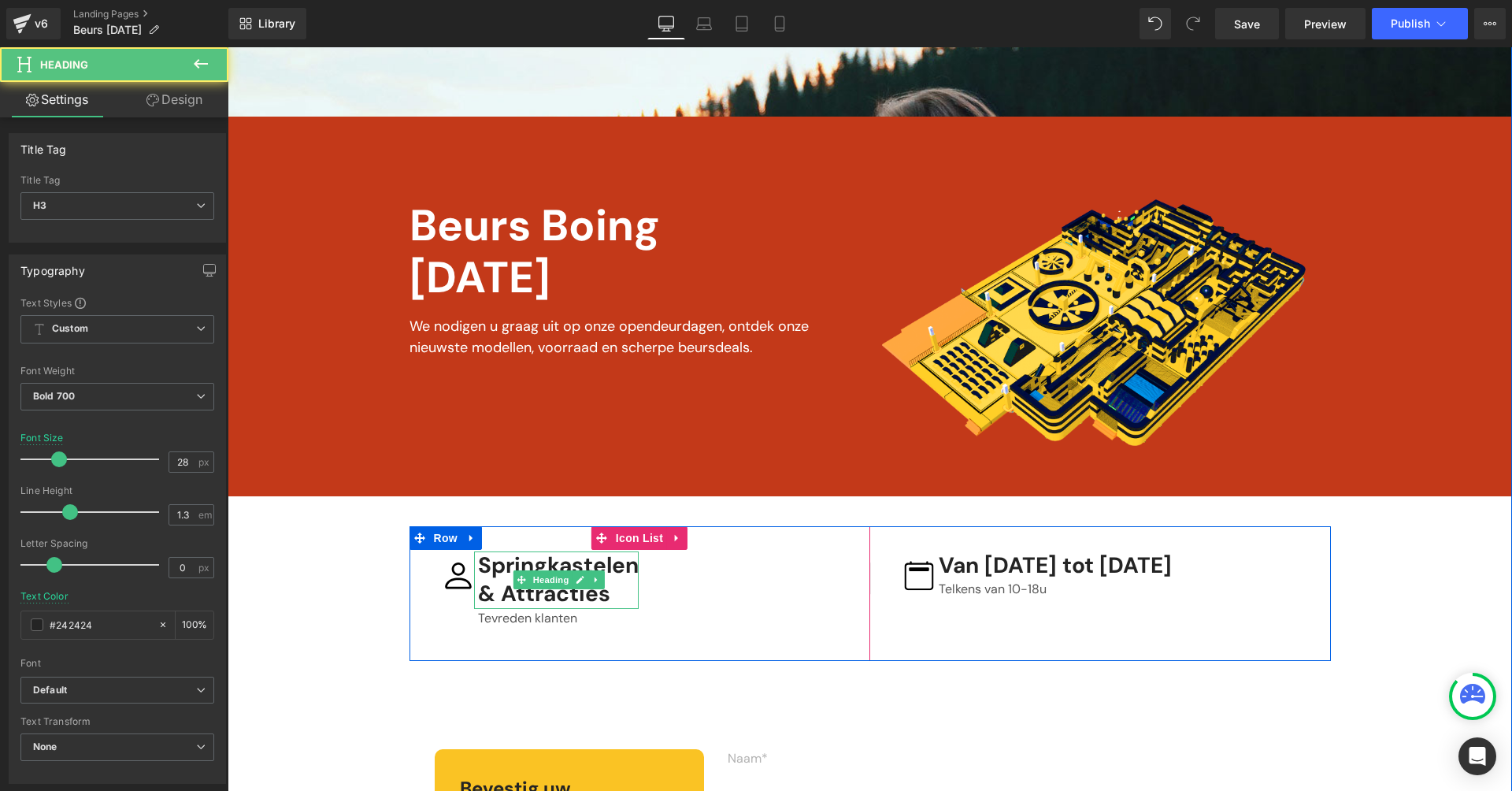
click at [495, 581] on h3 "& Attracties" at bounding box center [559, 593] width 161 height 28
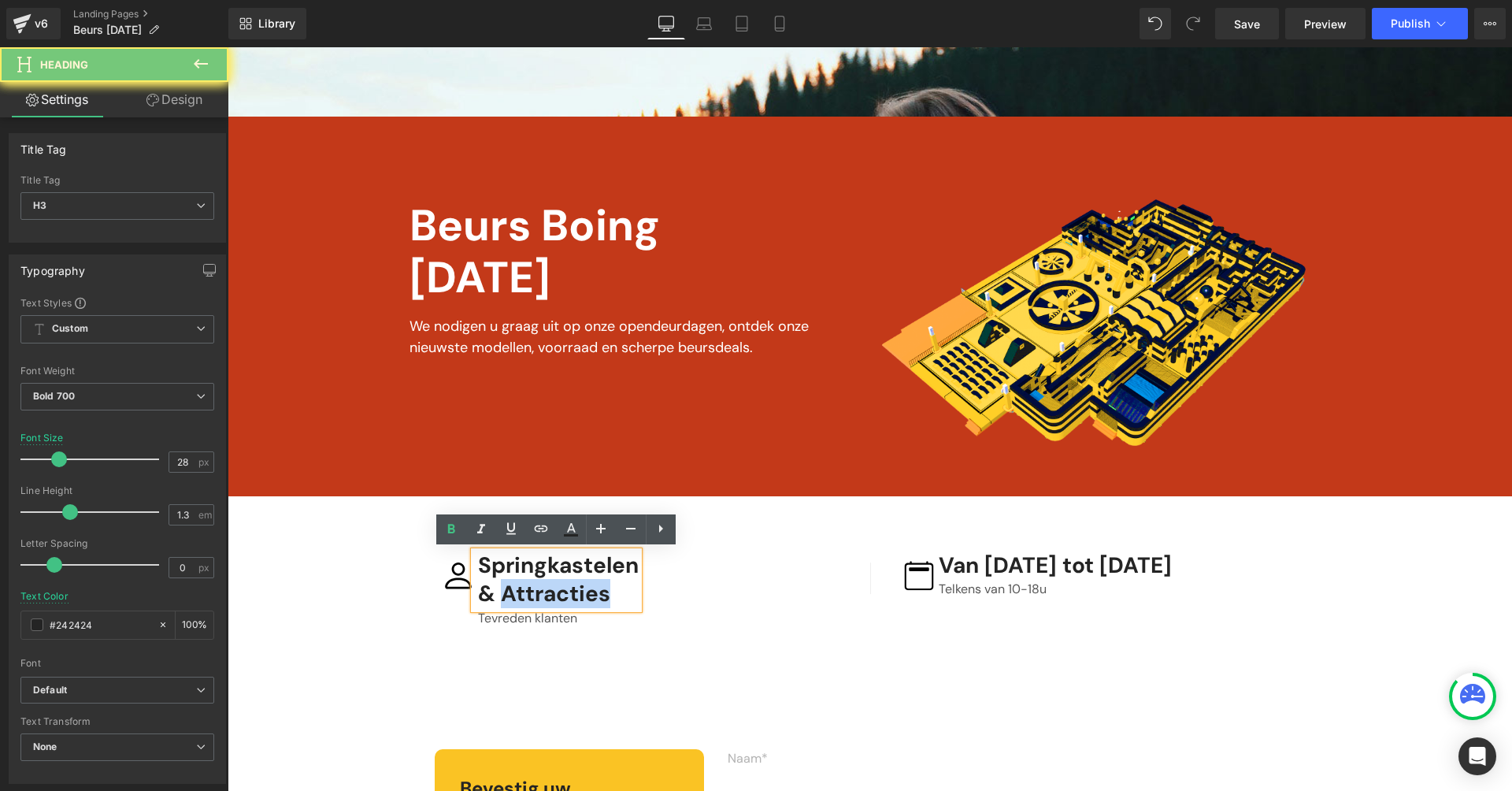
click at [495, 581] on h3 "& Attracties" at bounding box center [559, 593] width 161 height 28
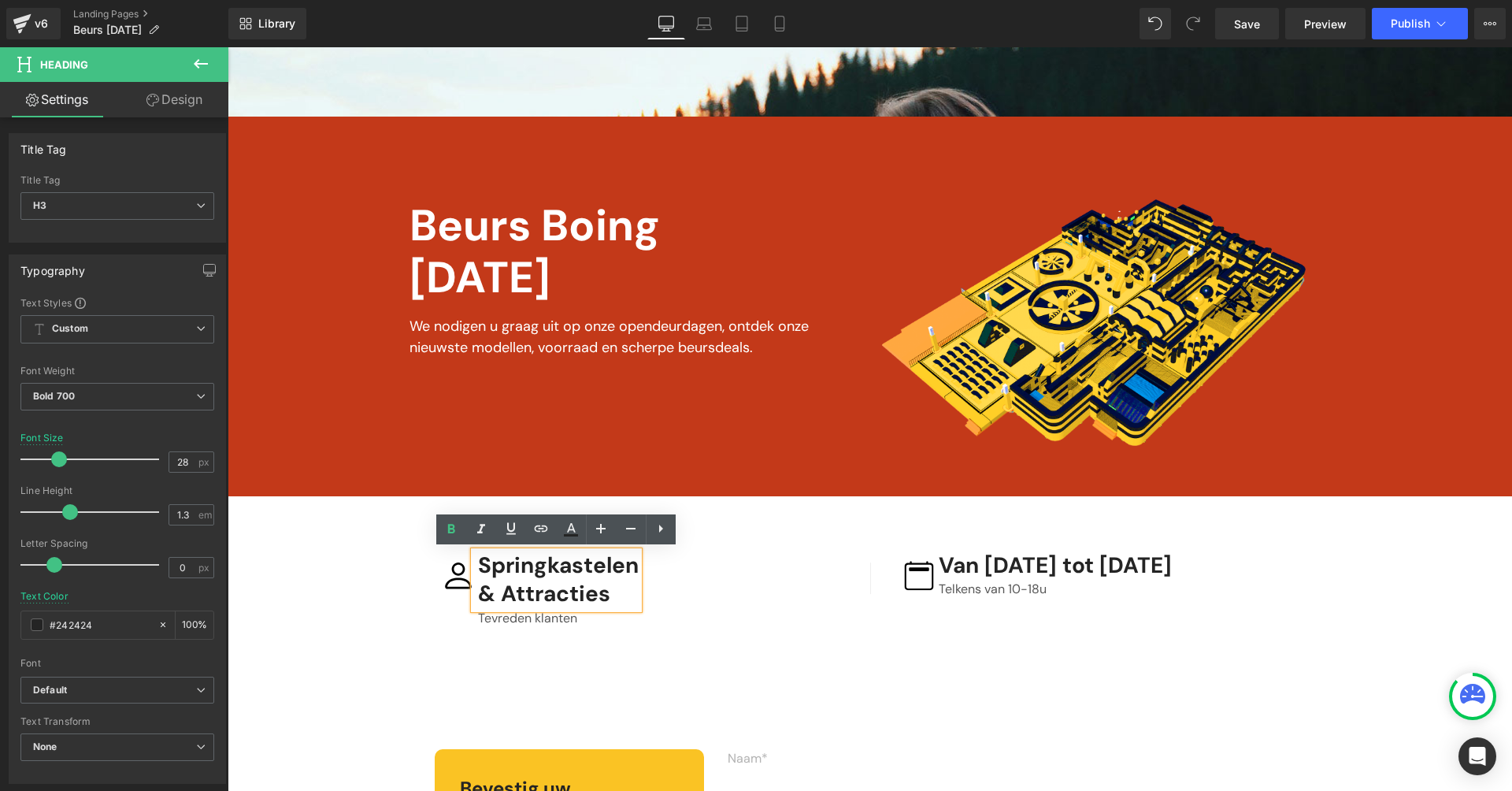
click at [492, 574] on h3 "Springkastelen" at bounding box center [559, 565] width 161 height 28
drag, startPoint x: 479, startPoint y: 563, endPoint x: 654, endPoint y: 612, distance: 181.7
click at [654, 612] on div "Image Springkastelen & Attracties Heading Tevreden klanten Text Block" at bounding box center [644, 593] width 402 height 84
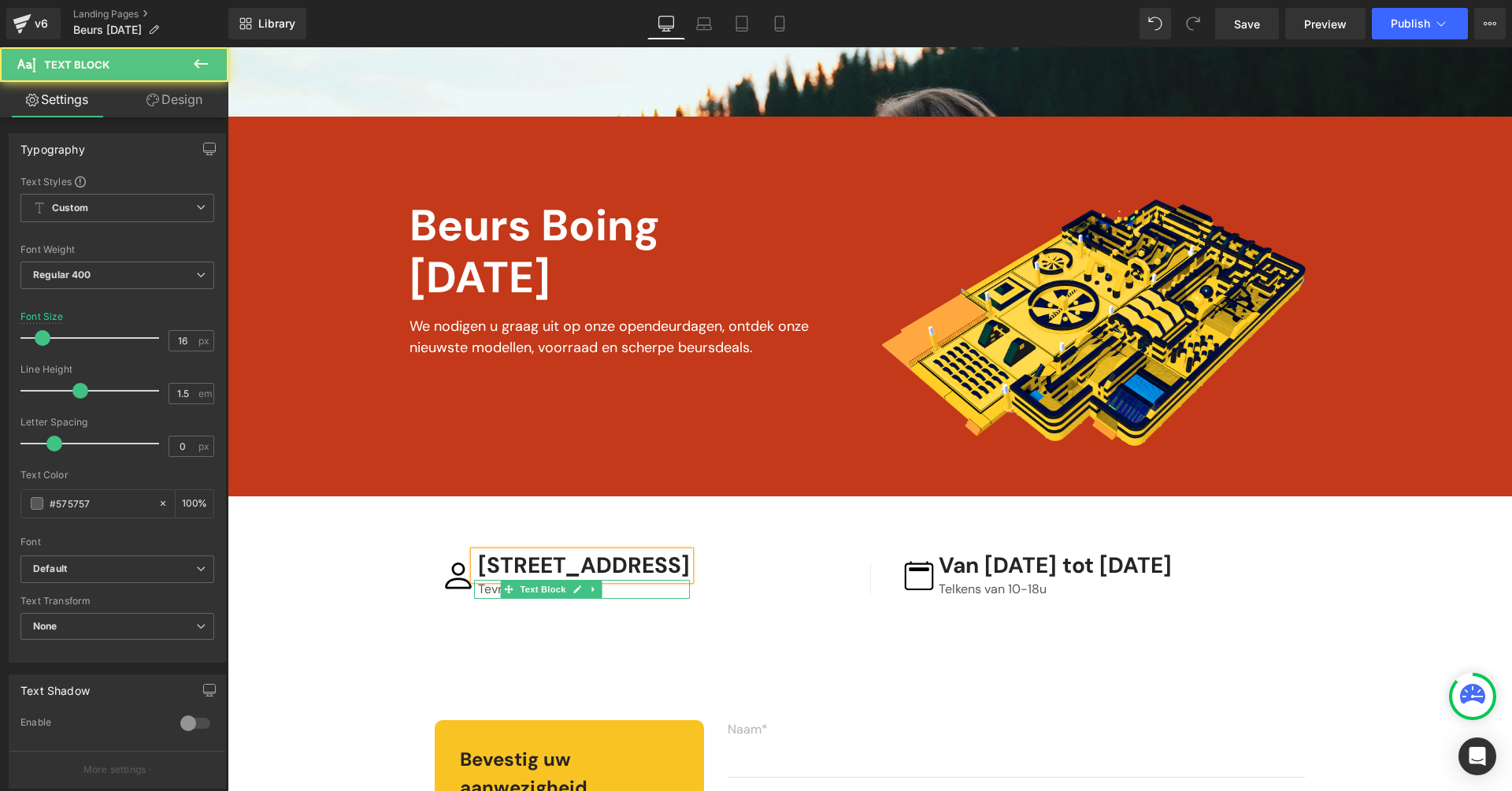
click at [487, 589] on p "Tevreden klanten" at bounding box center [584, 589] width 212 height 19
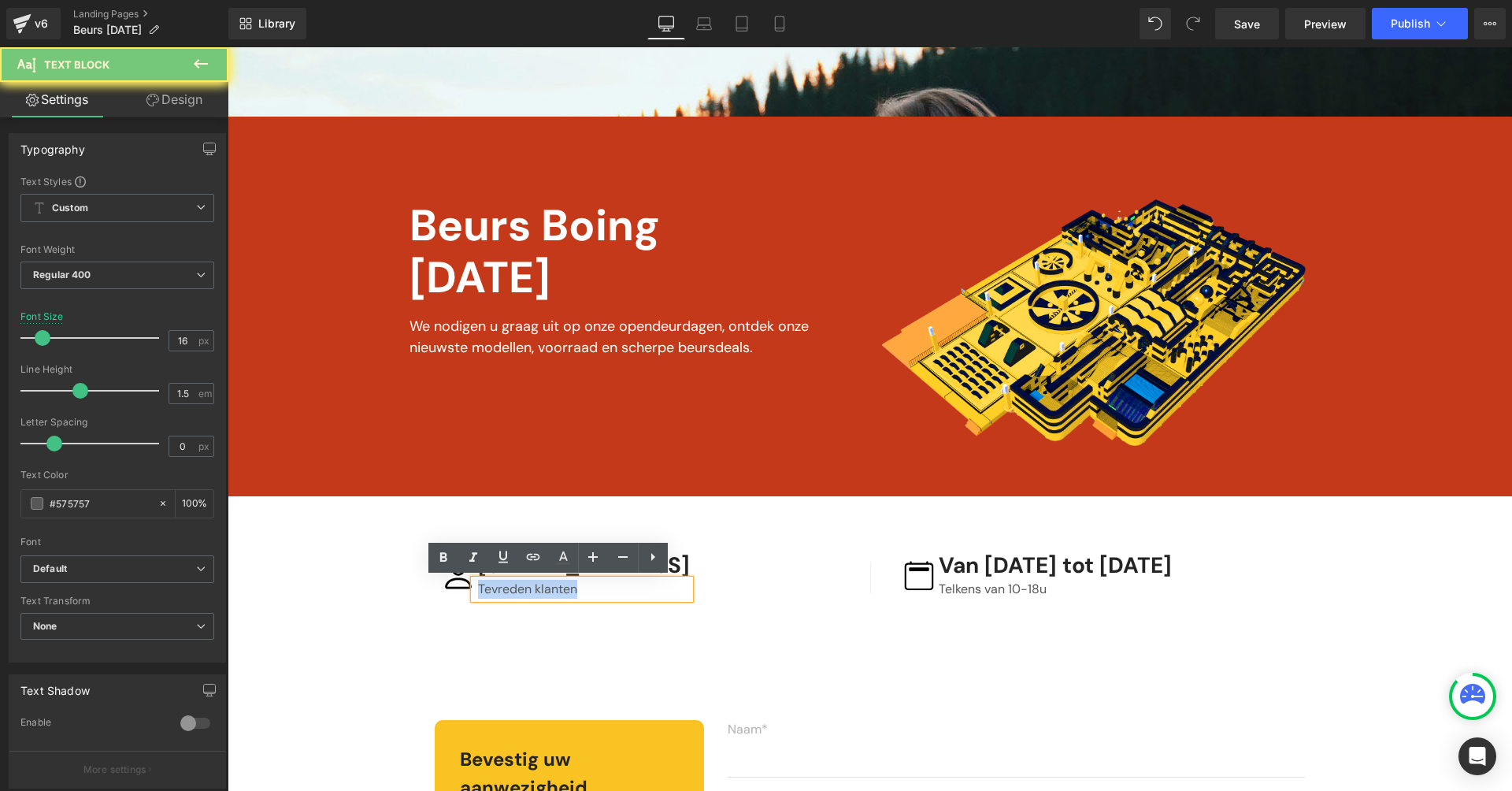
click at [487, 589] on p "Tevreden klanten" at bounding box center [584, 589] width 212 height 19
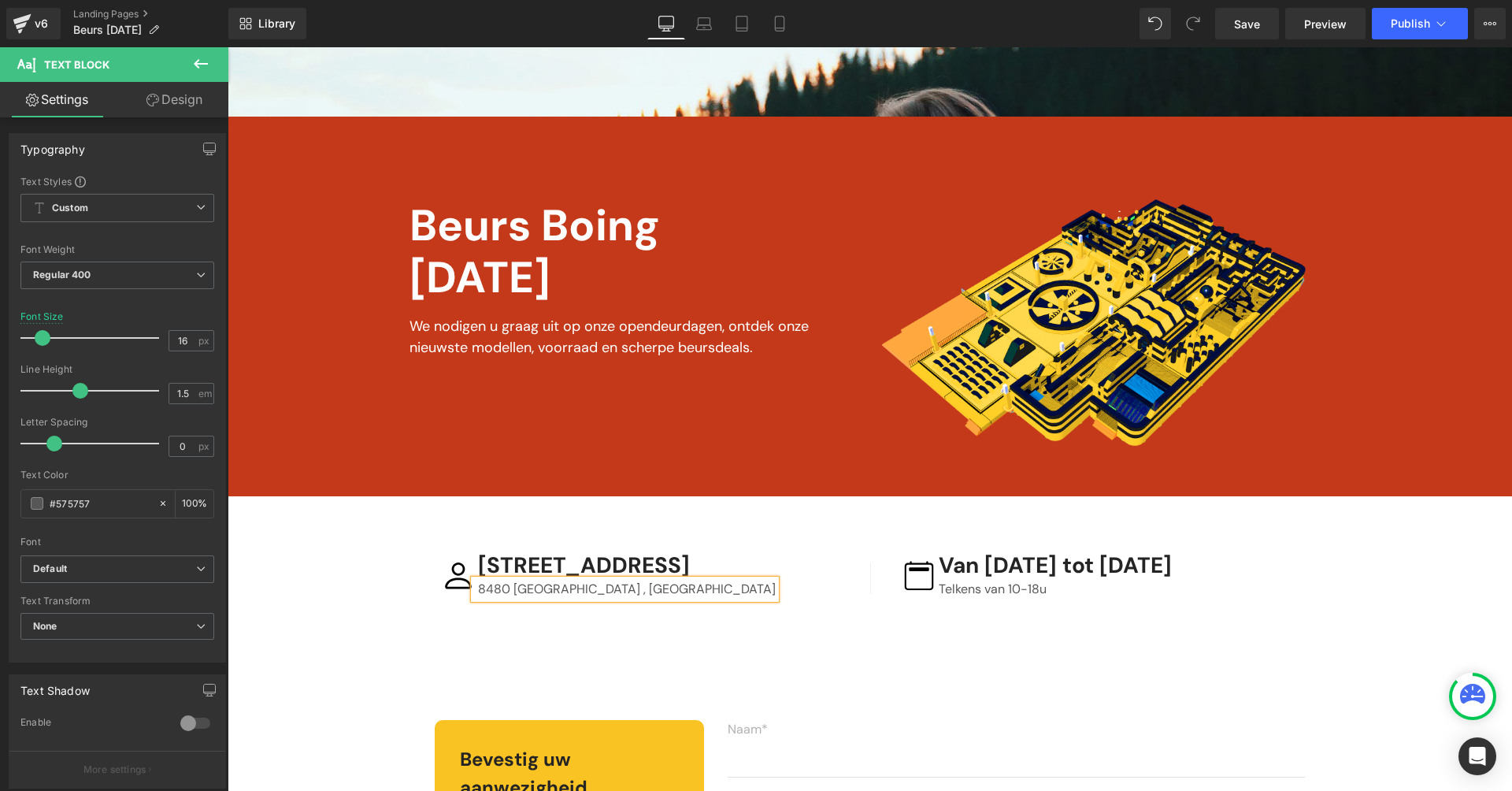
click at [366, 531] on div "Parallax Vimeo Image Beurs Boing [DATE] Text Block We nodigen u graag uit op on…" at bounding box center [869, 476] width 1284 height 1414
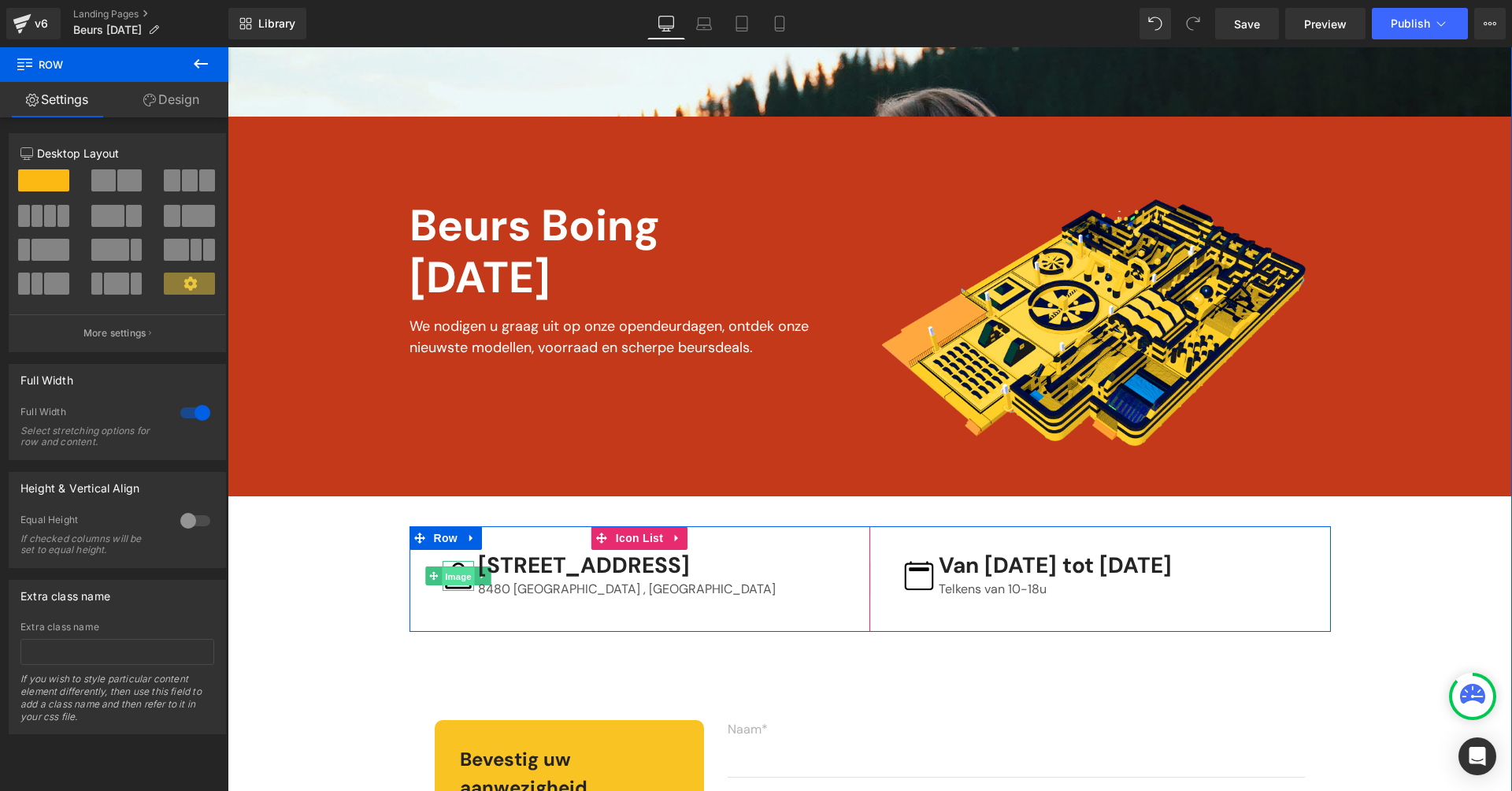
click at [456, 576] on span "Image" at bounding box center [458, 576] width 33 height 19
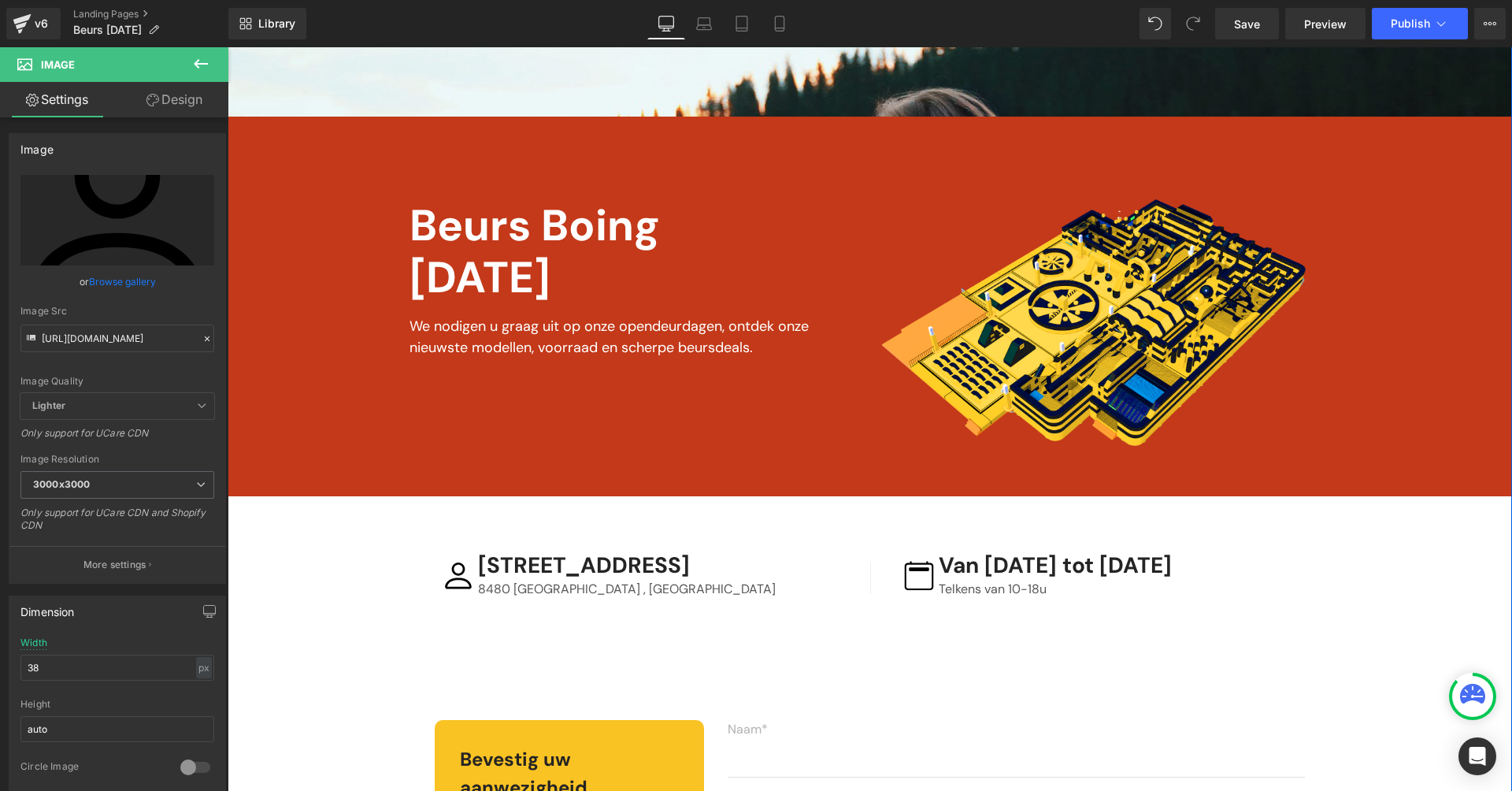
click at [338, 550] on div "Parallax Vimeo Image Beurs Boing [DATE] Text Block We nodigen u graag uit op on…" at bounding box center [869, 476] width 1284 height 1414
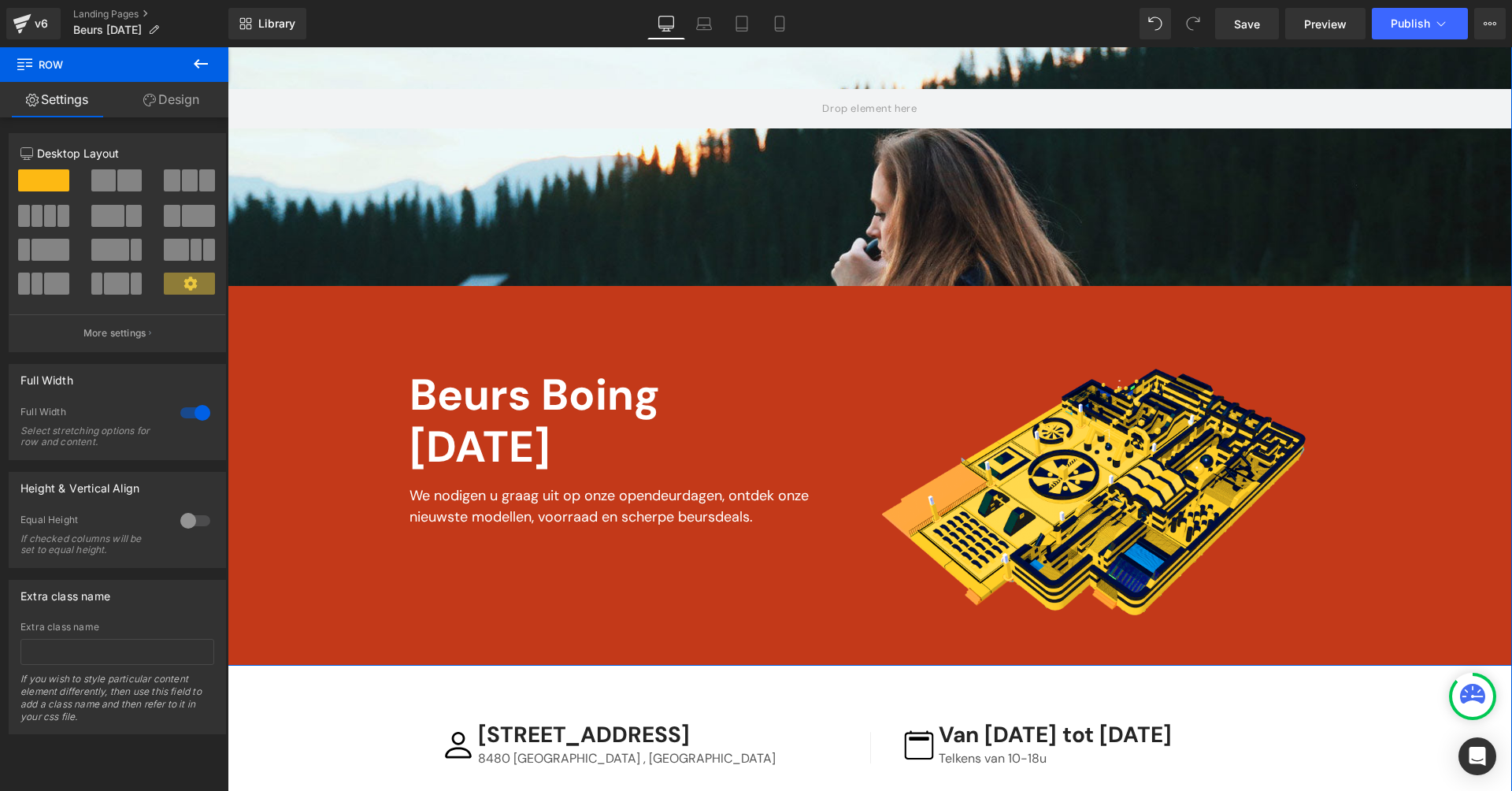
scroll to position [1, 0]
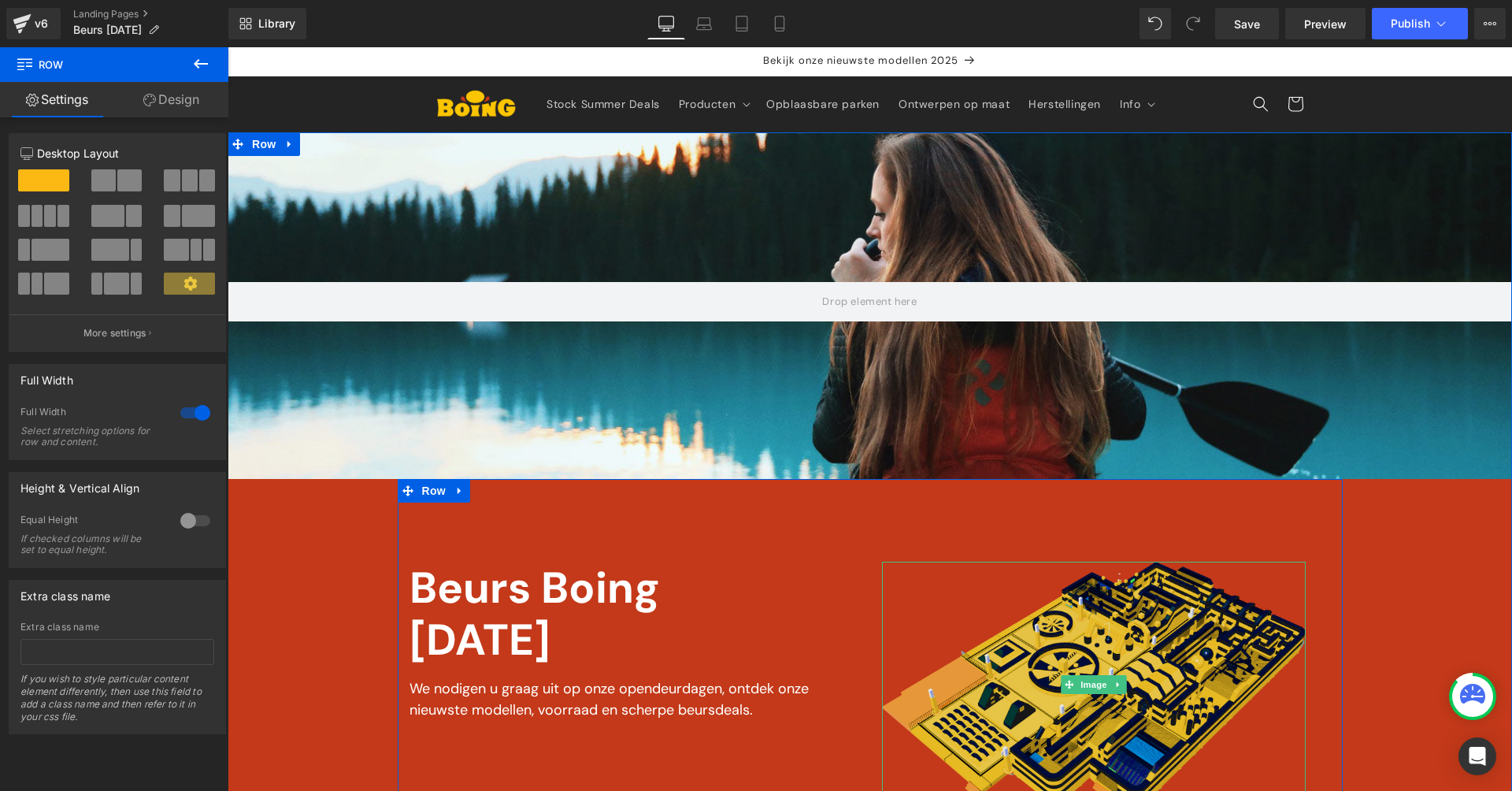
click at [1051, 647] on img at bounding box center [1093, 685] width 423 height 247
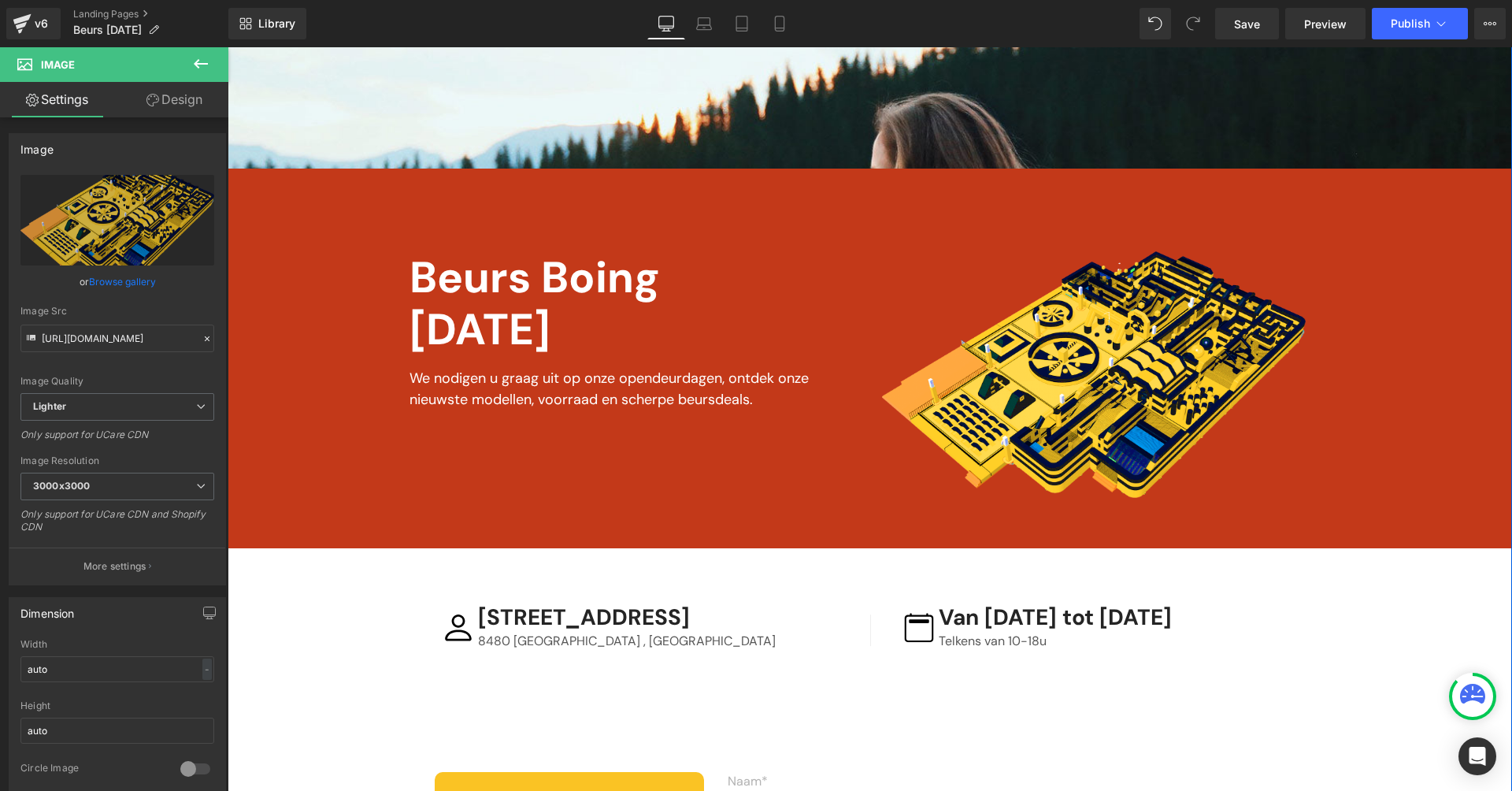
scroll to position [484, 0]
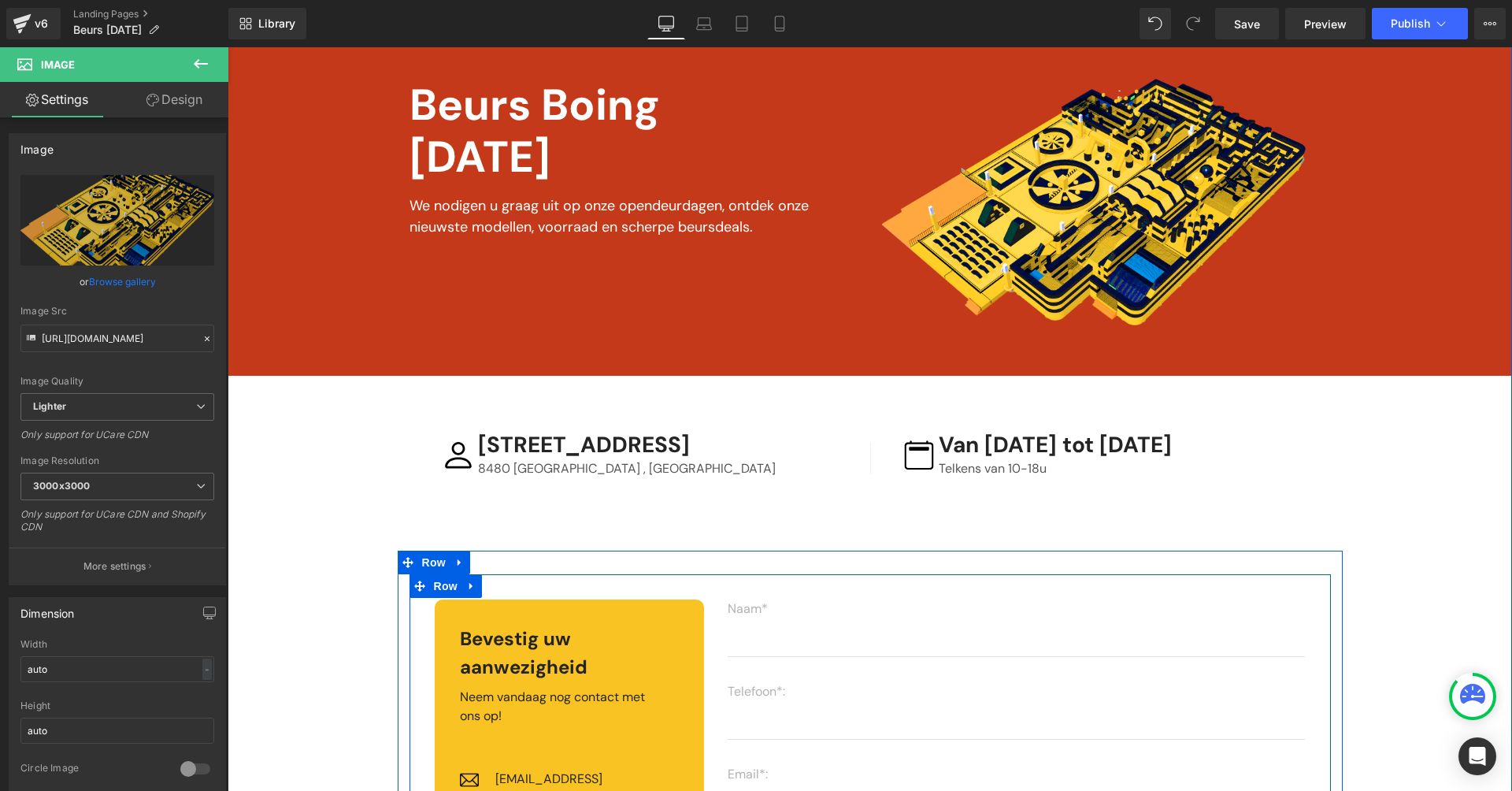
click at [413, 618] on div "Bevestig uw aanwezigheid Heading Neem vandaag nog contact met ons op! Text Bloc…" at bounding box center [563, 772] width 307 height 345
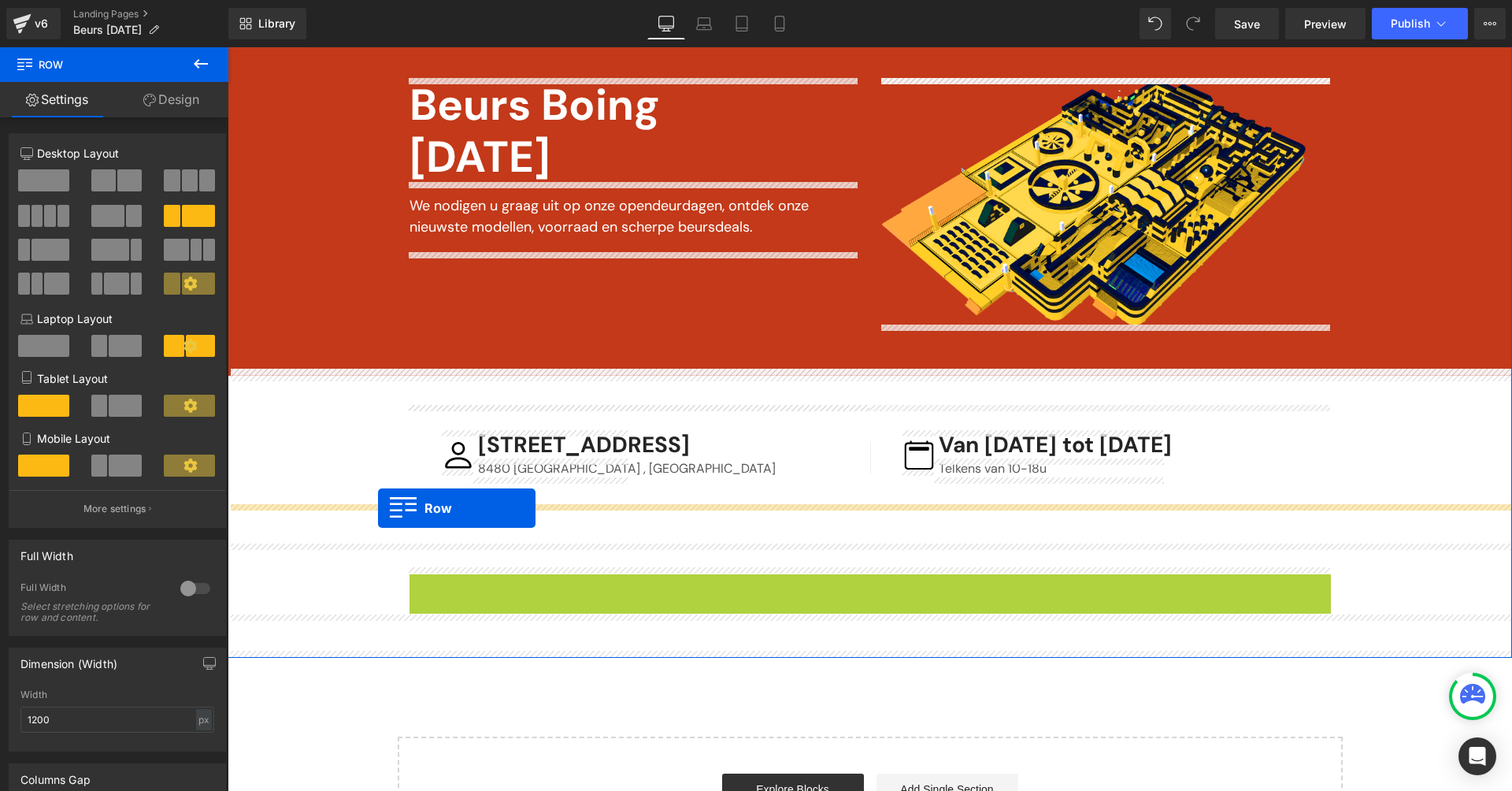
drag, startPoint x: 418, startPoint y: 583, endPoint x: 377, endPoint y: 509, distance: 84.6
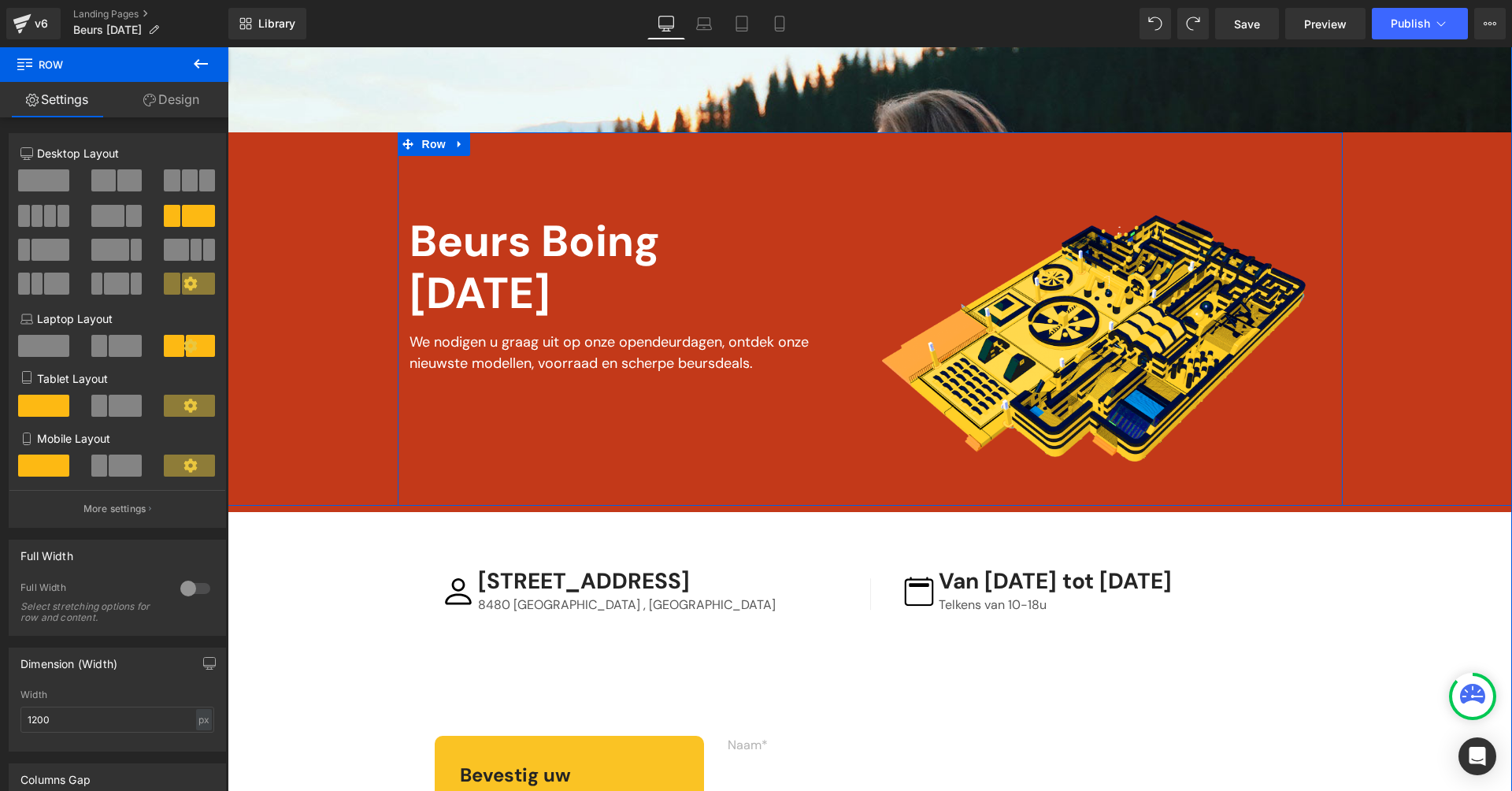
scroll to position [501, 0]
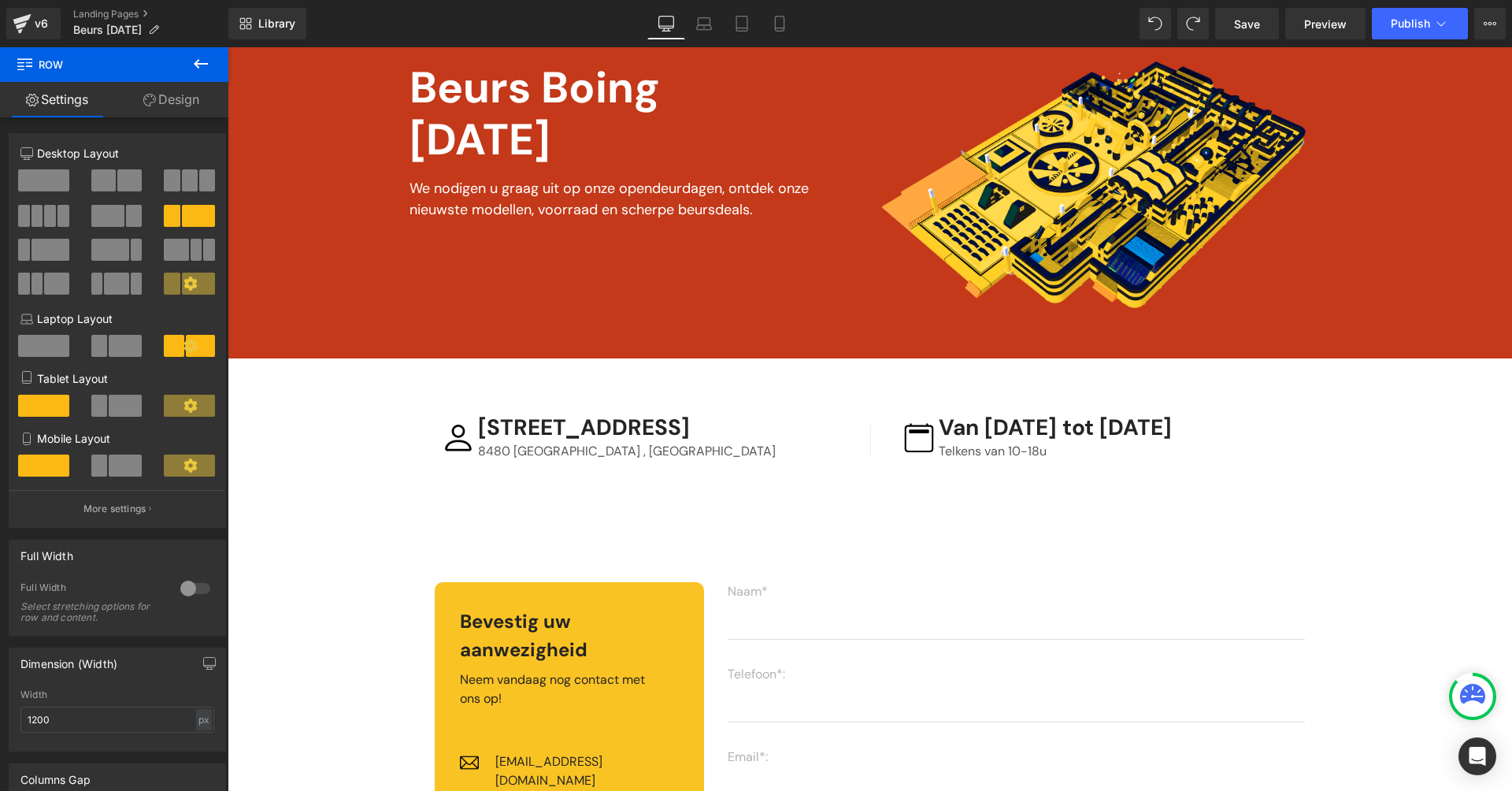
click at [190, 59] on button at bounding box center [201, 65] width 55 height 35
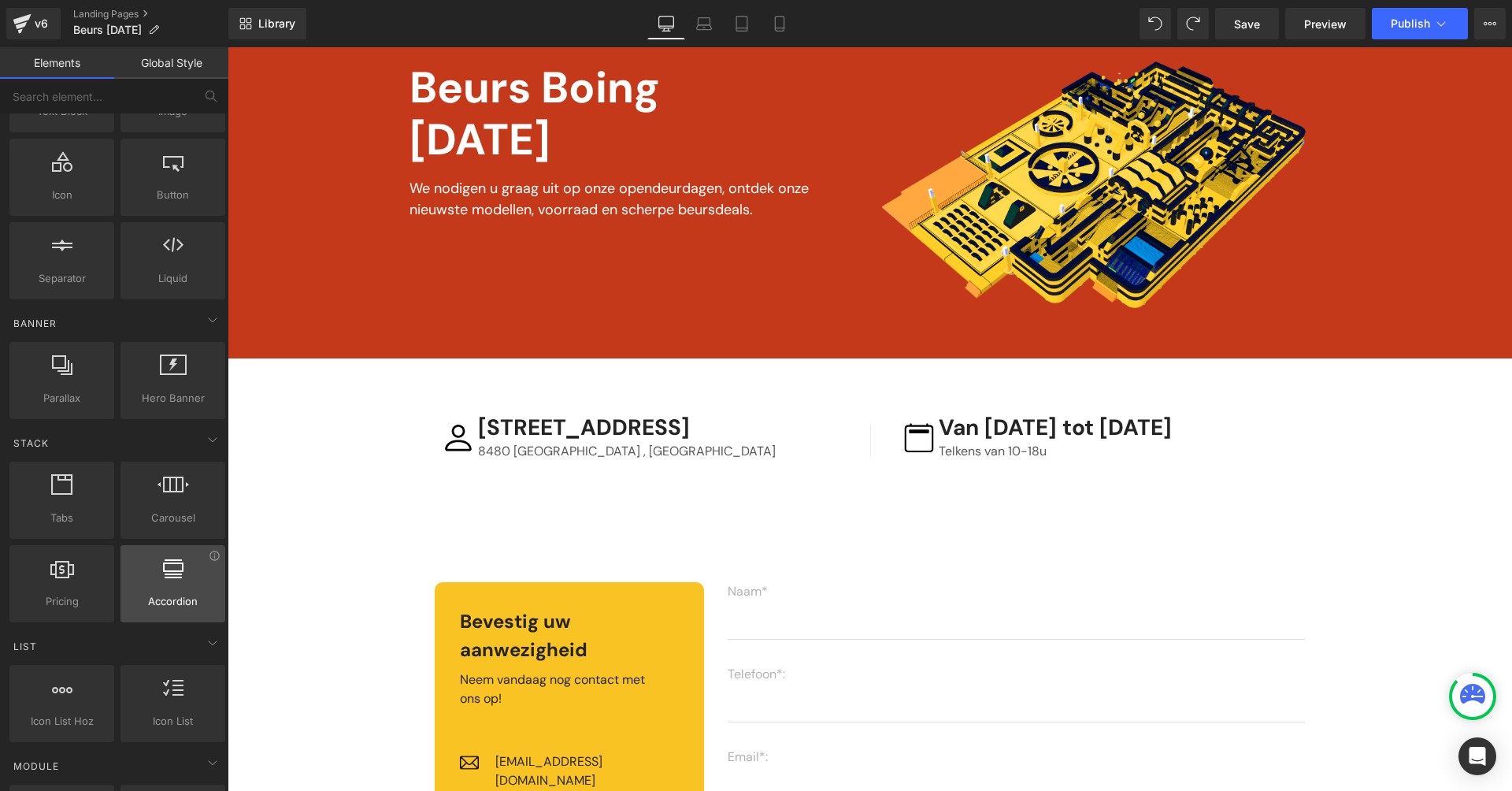
scroll to position [206, 0]
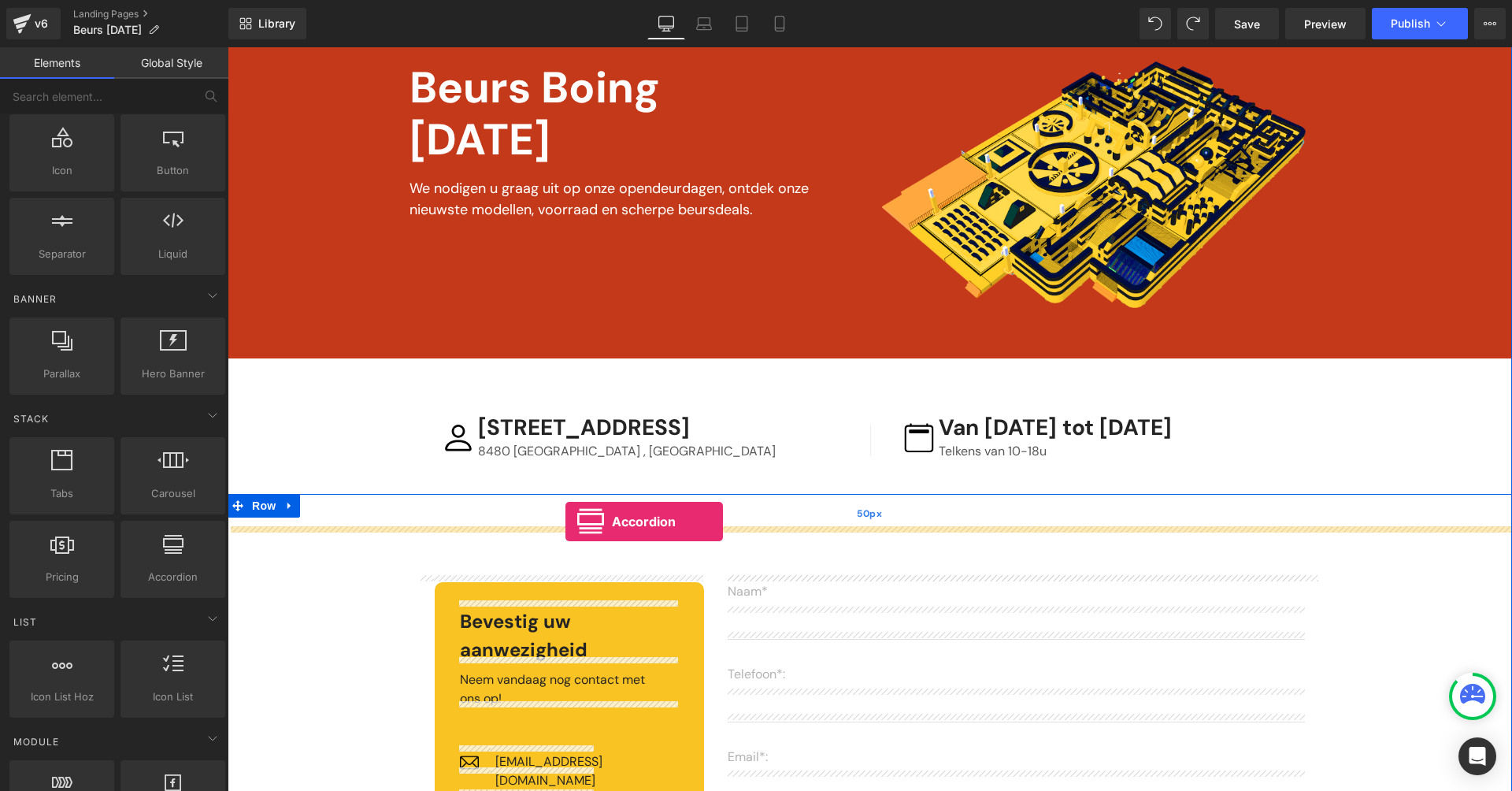
drag, startPoint x: 397, startPoint y: 613, endPoint x: 566, endPoint y: 521, distance: 192.4
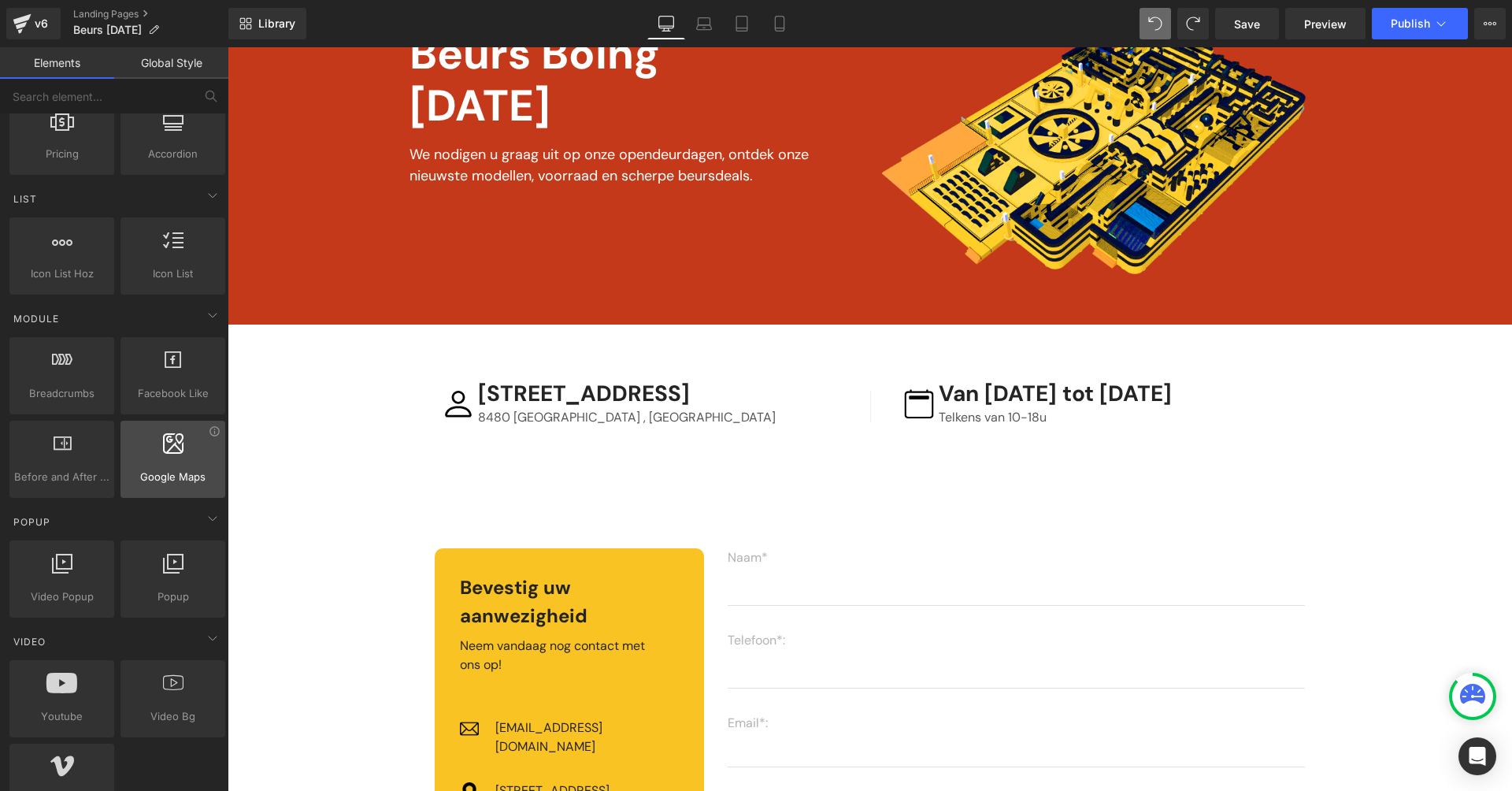
scroll to position [647, 0]
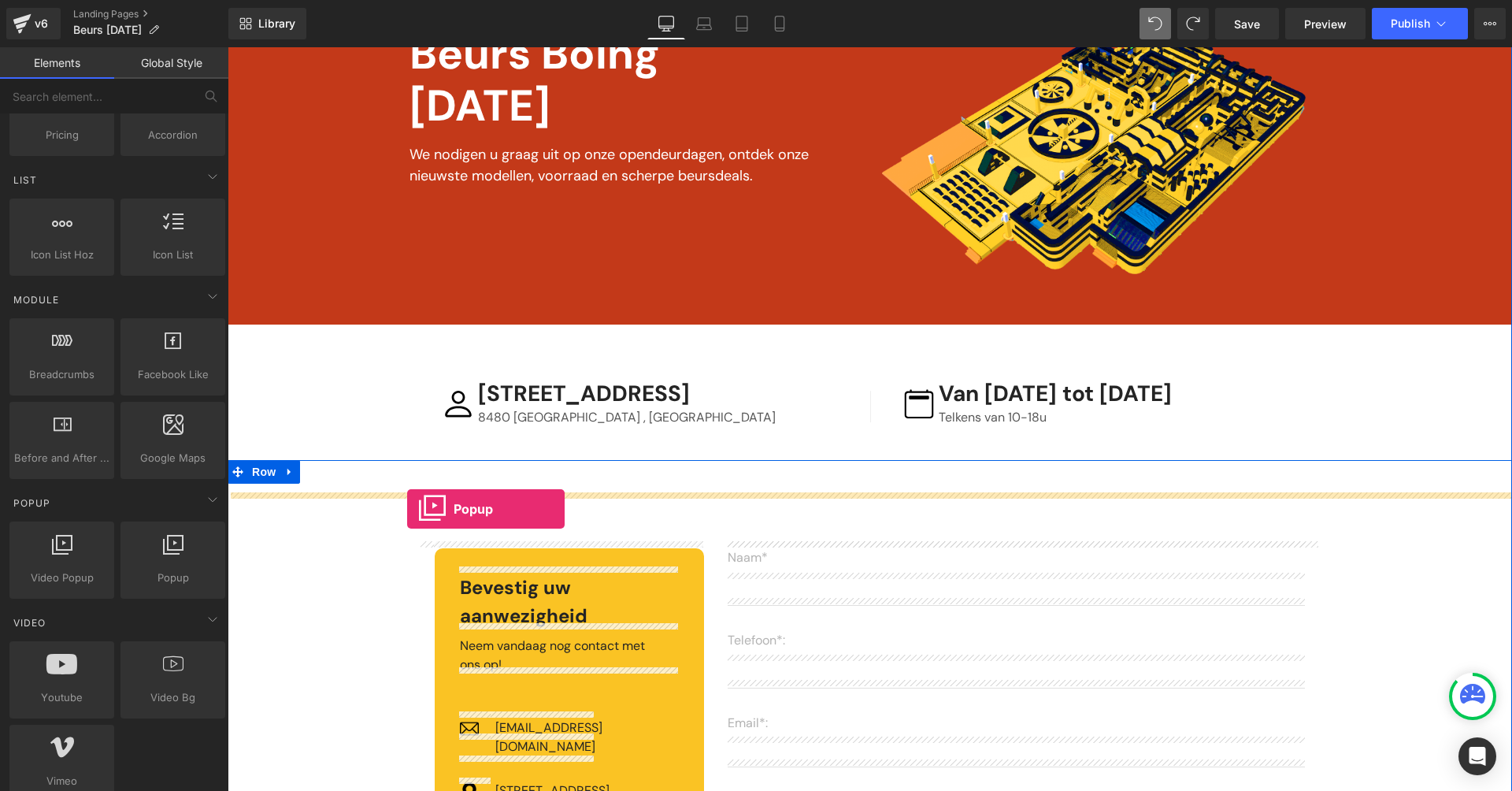
drag, startPoint x: 404, startPoint y: 613, endPoint x: 407, endPoint y: 509, distance: 104.0
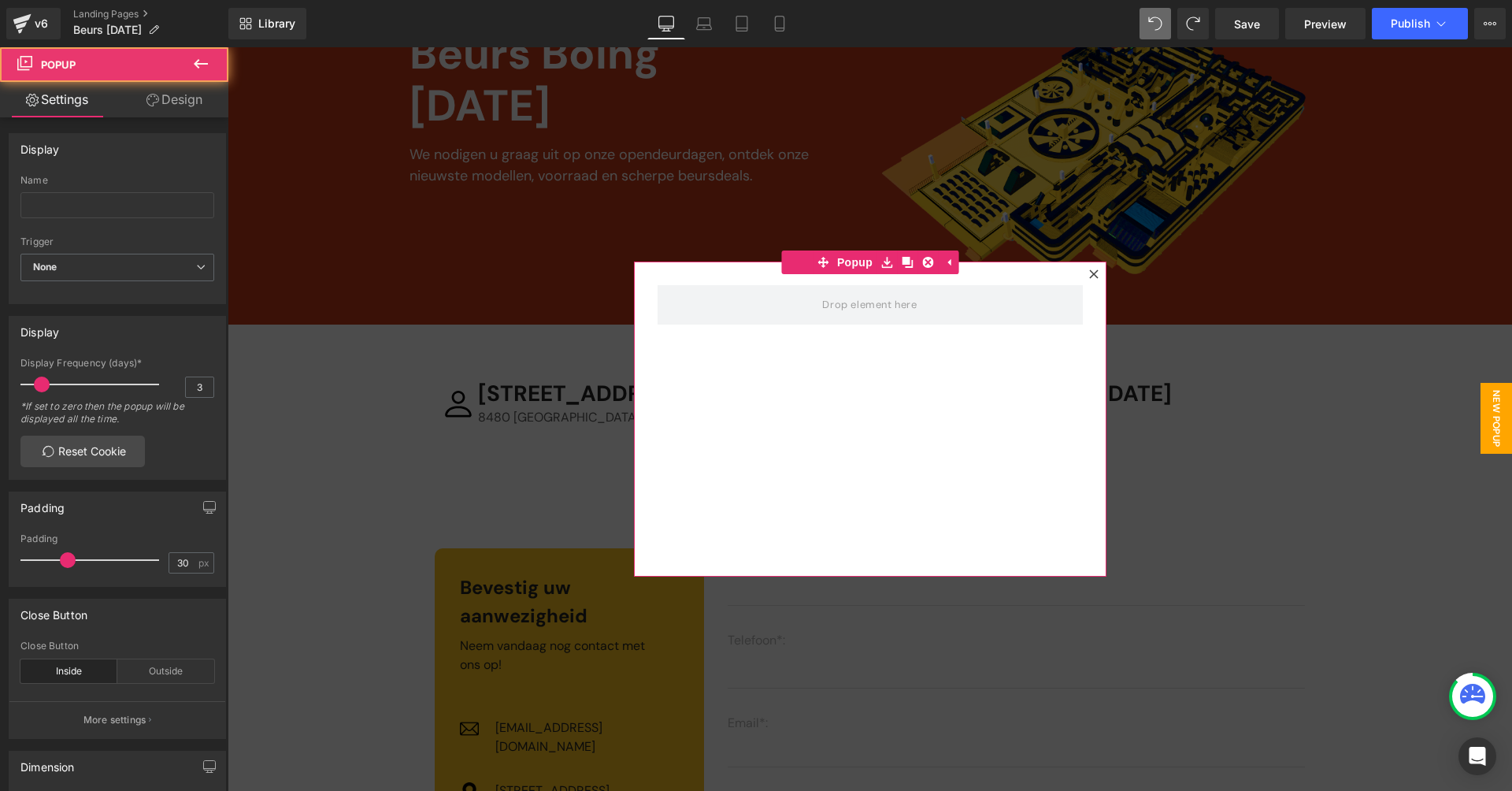
click at [1094, 272] on icon at bounding box center [1093, 274] width 9 height 9
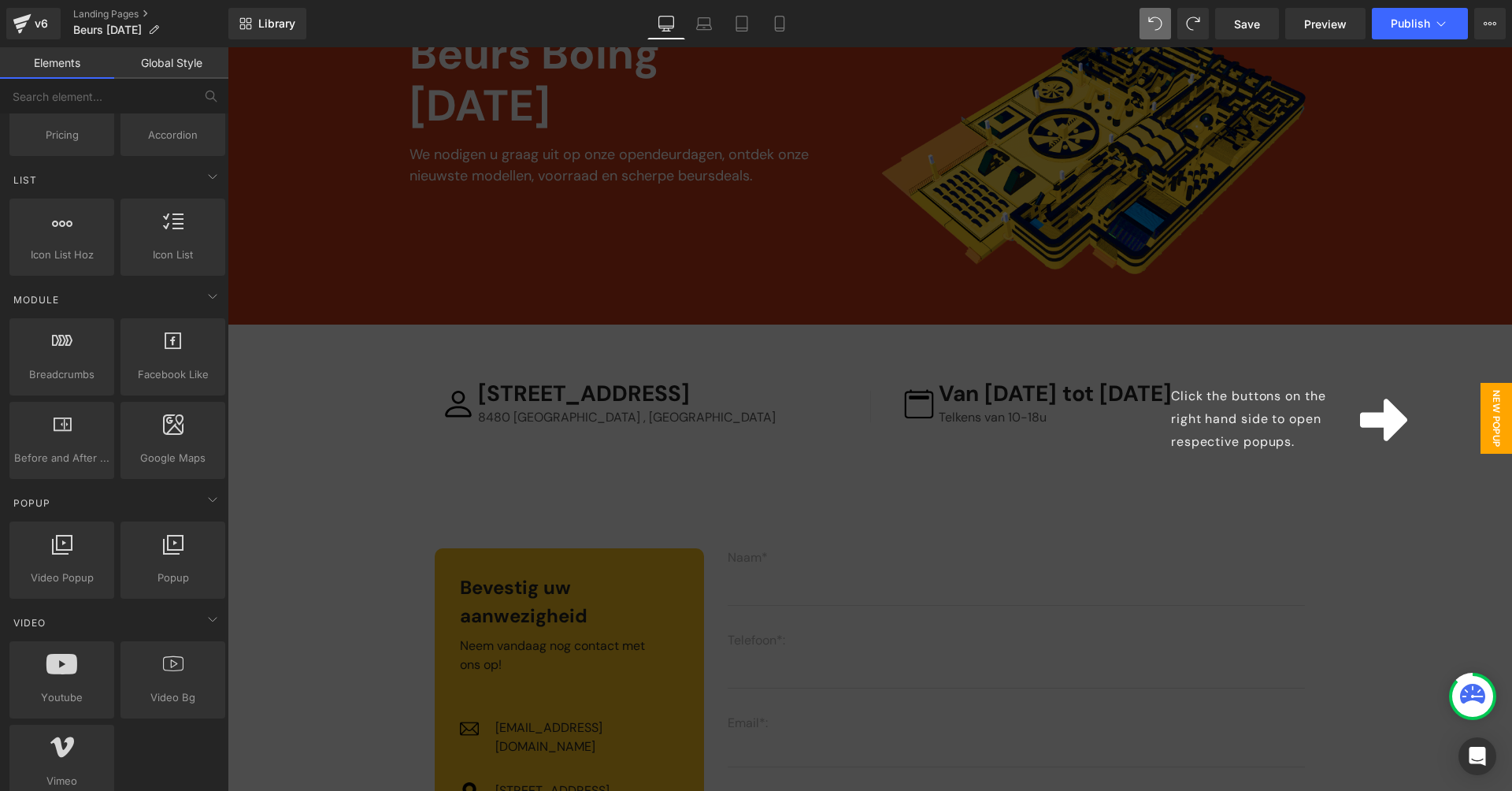
click at [1492, 414] on span "New Popup" at bounding box center [1496, 419] width 31 height 71
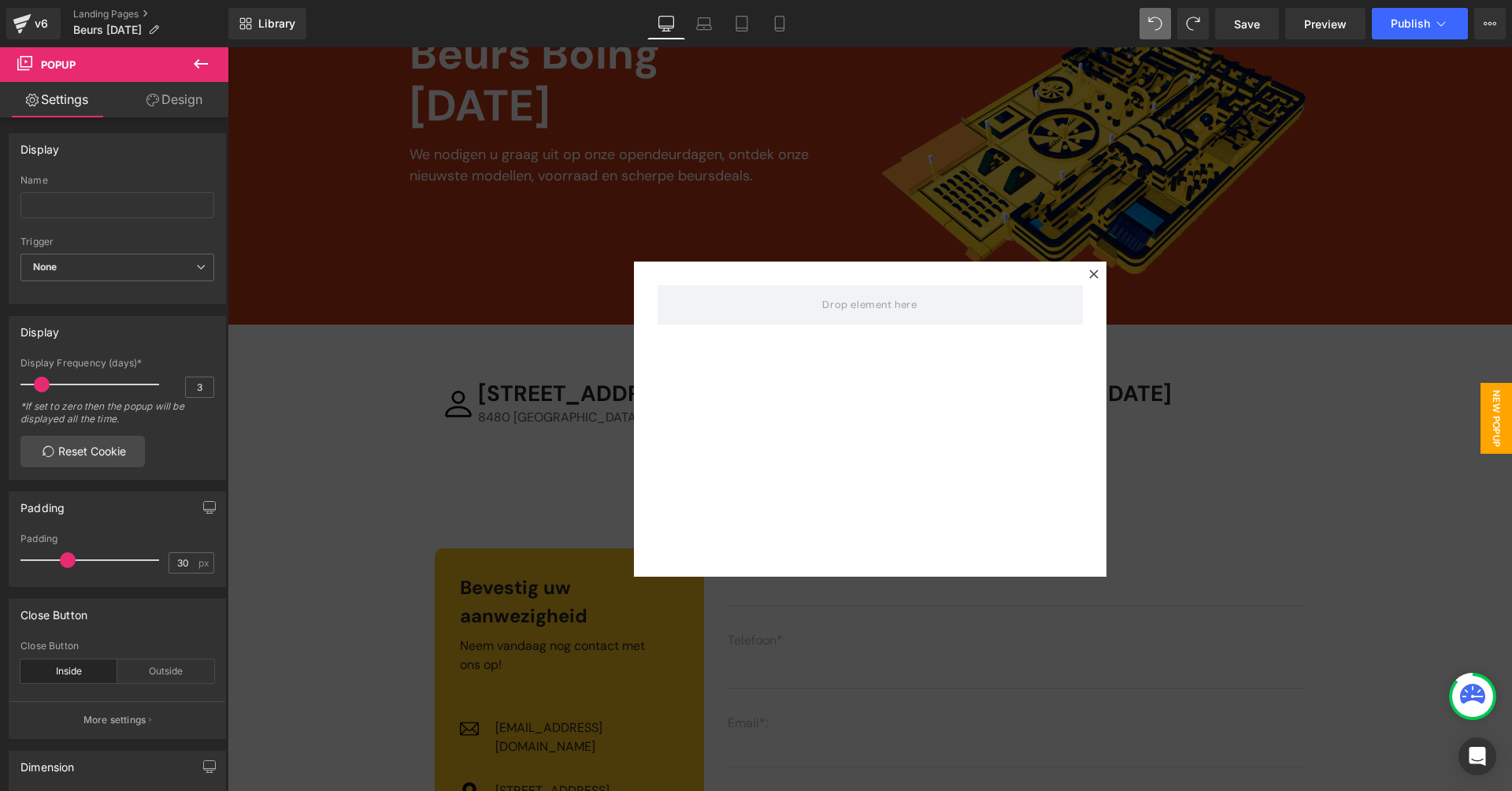
click at [1089, 276] on icon at bounding box center [1093, 274] width 9 height 9
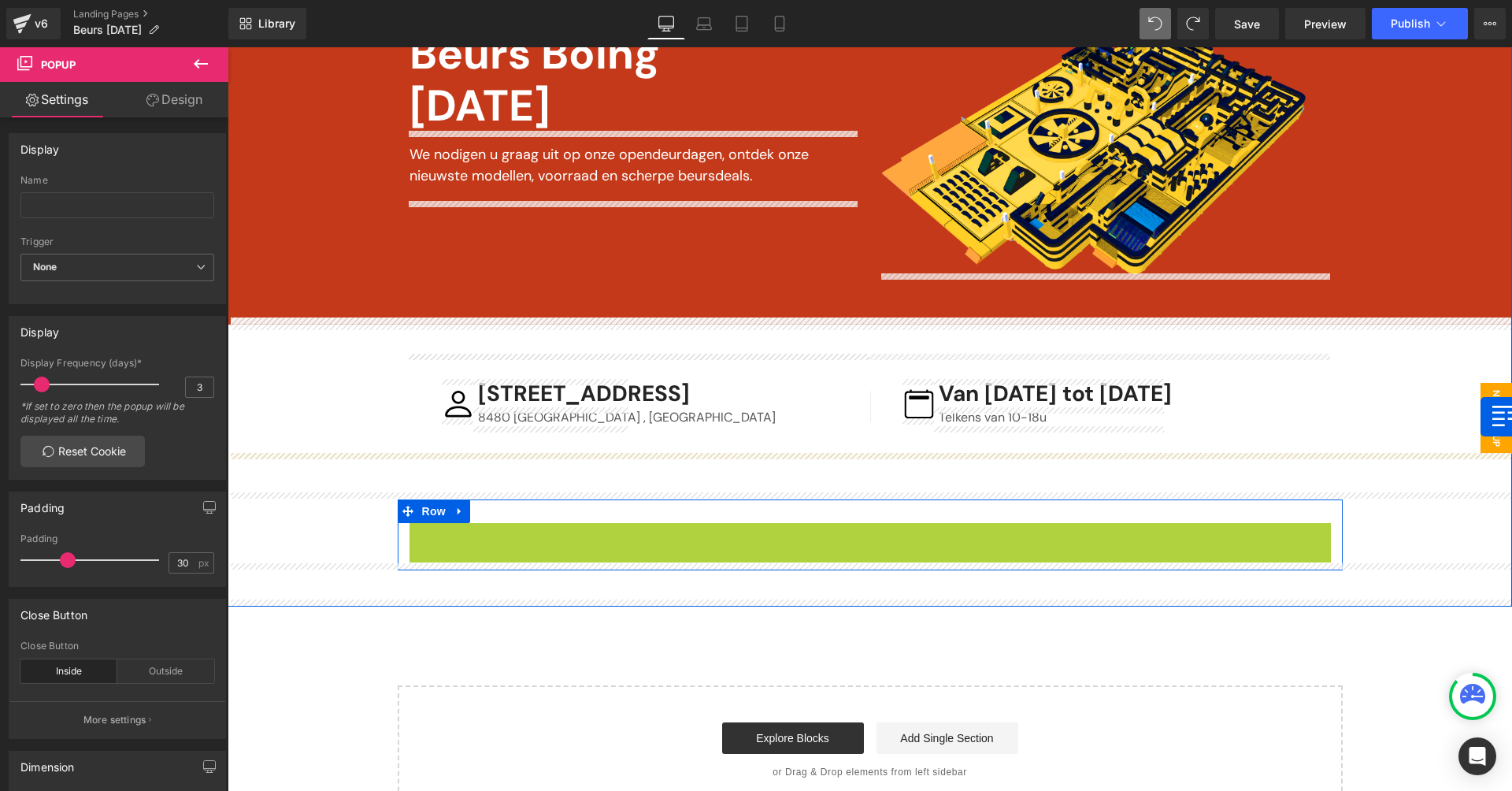
drag, startPoint x: 414, startPoint y: 531, endPoint x: 1481, endPoint y: 417, distance: 1073.1
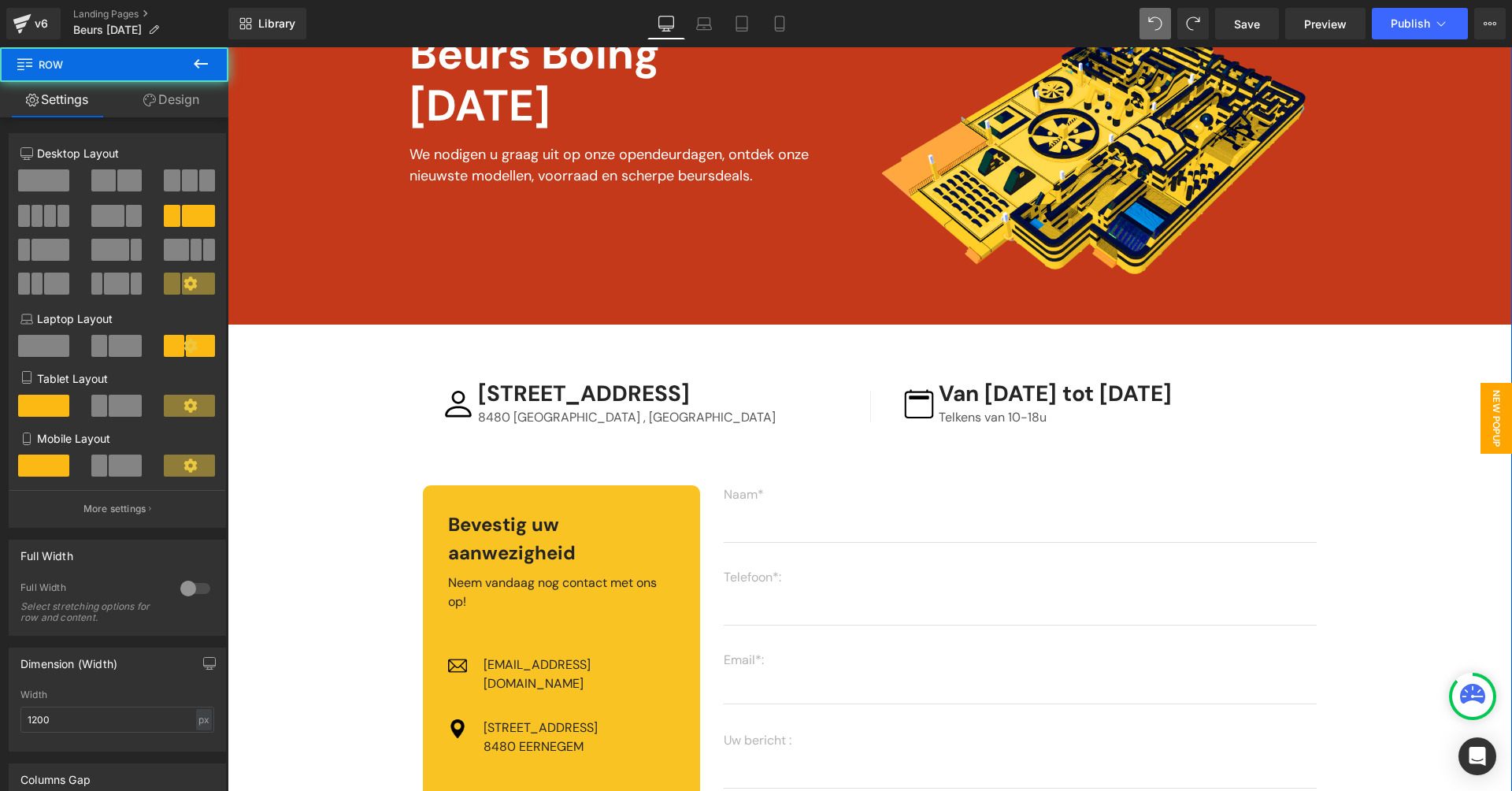
click at [1481, 417] on span "New Popup" at bounding box center [1496, 419] width 31 height 71
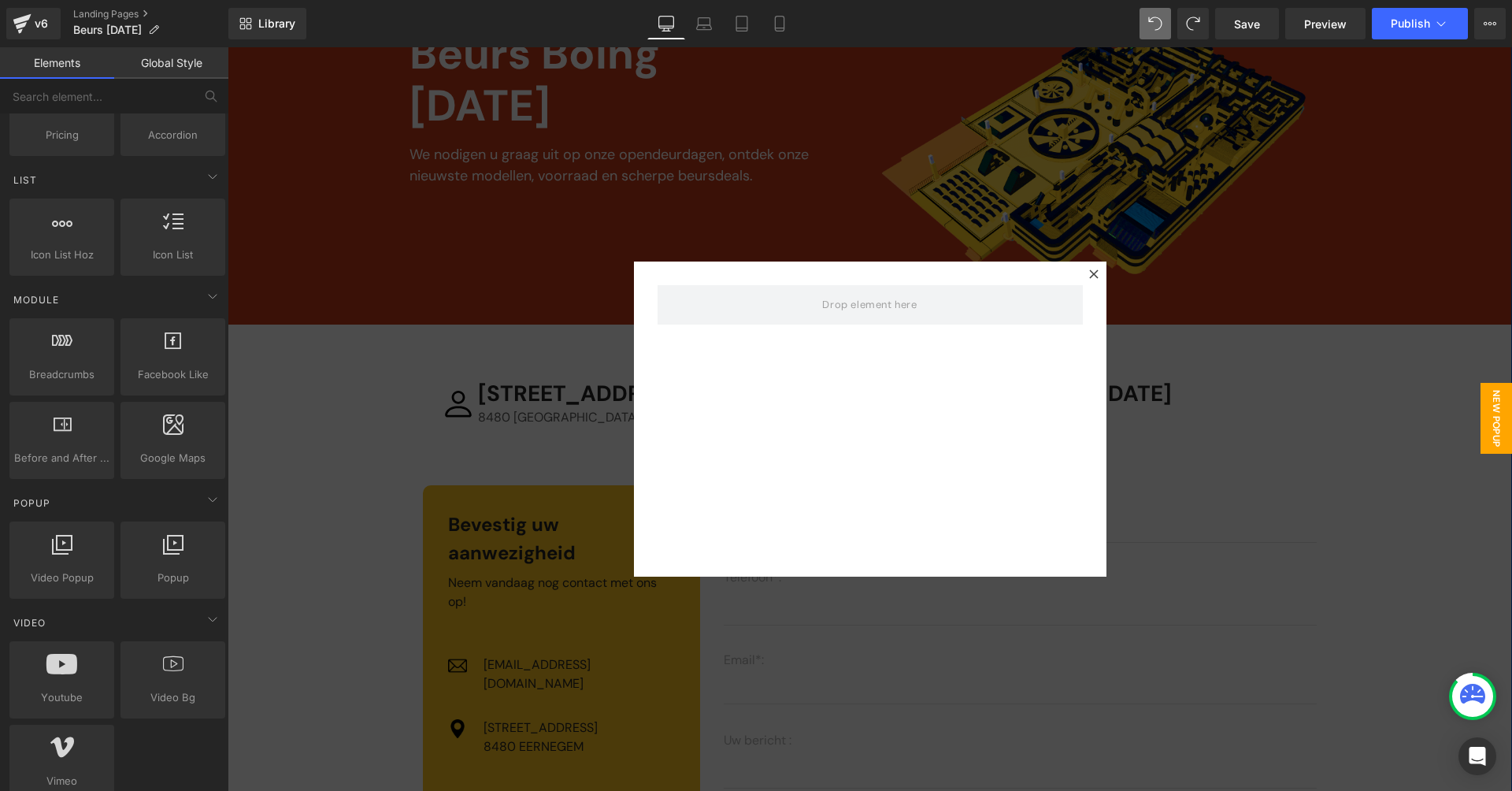
drag, startPoint x: 447, startPoint y: 497, endPoint x: 464, endPoint y: 476, distance: 27.0
click at [464, 476] on div at bounding box center [869, 419] width 1284 height 743
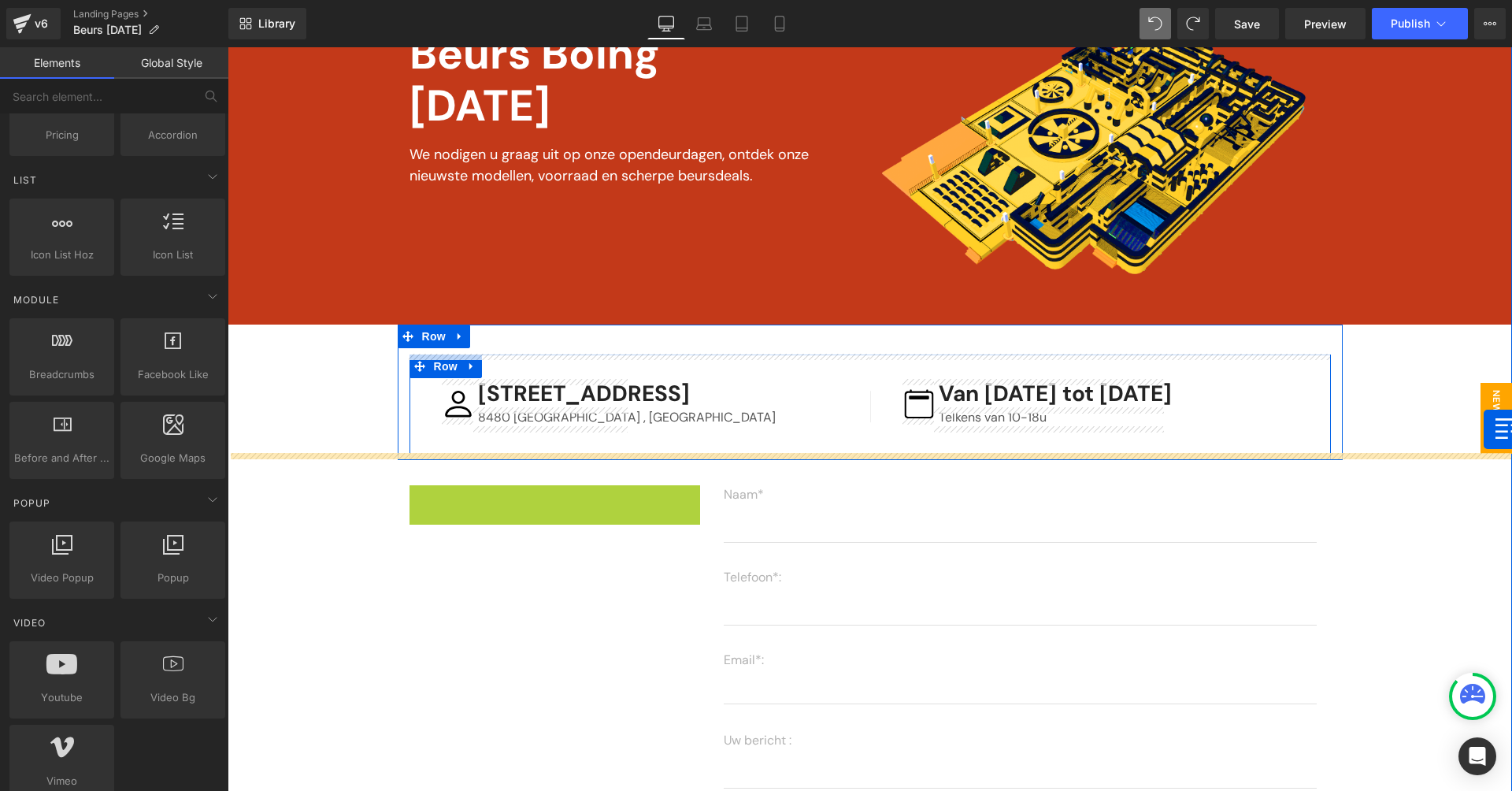
drag, startPoint x: 412, startPoint y: 486, endPoint x: 1484, endPoint y: 430, distance: 1073.5
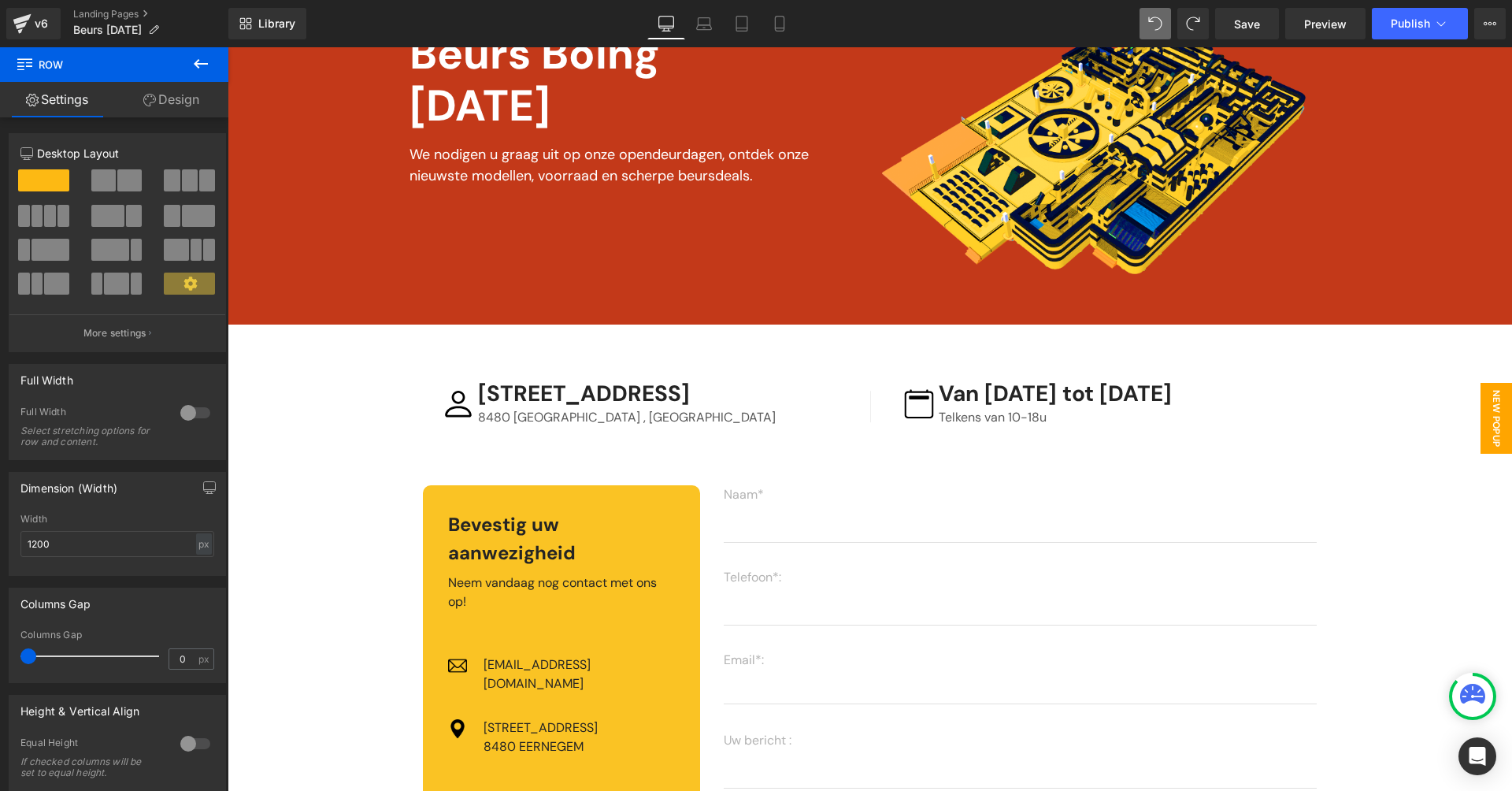
click at [1484, 429] on span "New Popup" at bounding box center [1496, 419] width 31 height 71
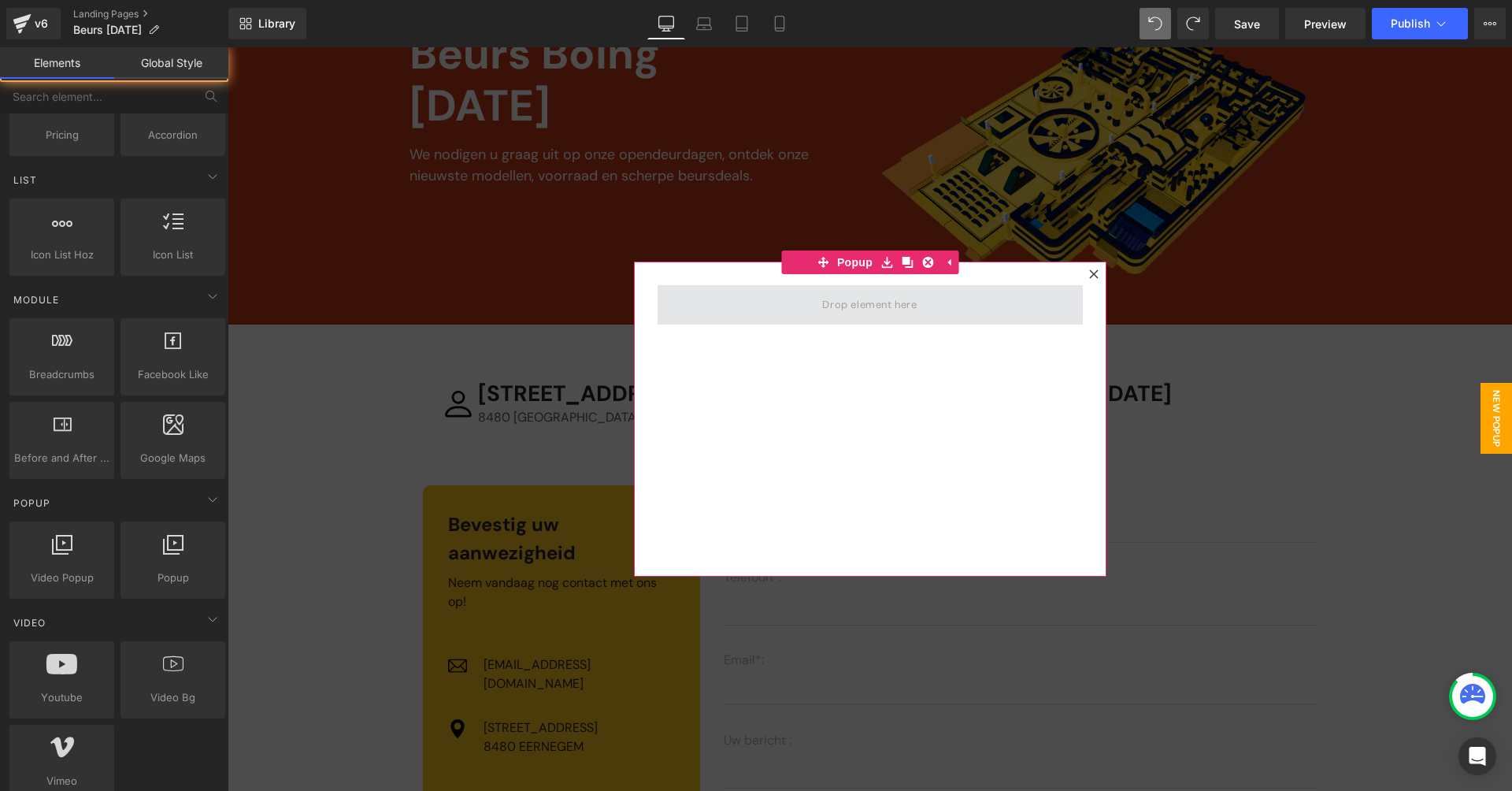
click at [900, 309] on span at bounding box center [868, 305] width 105 height 26
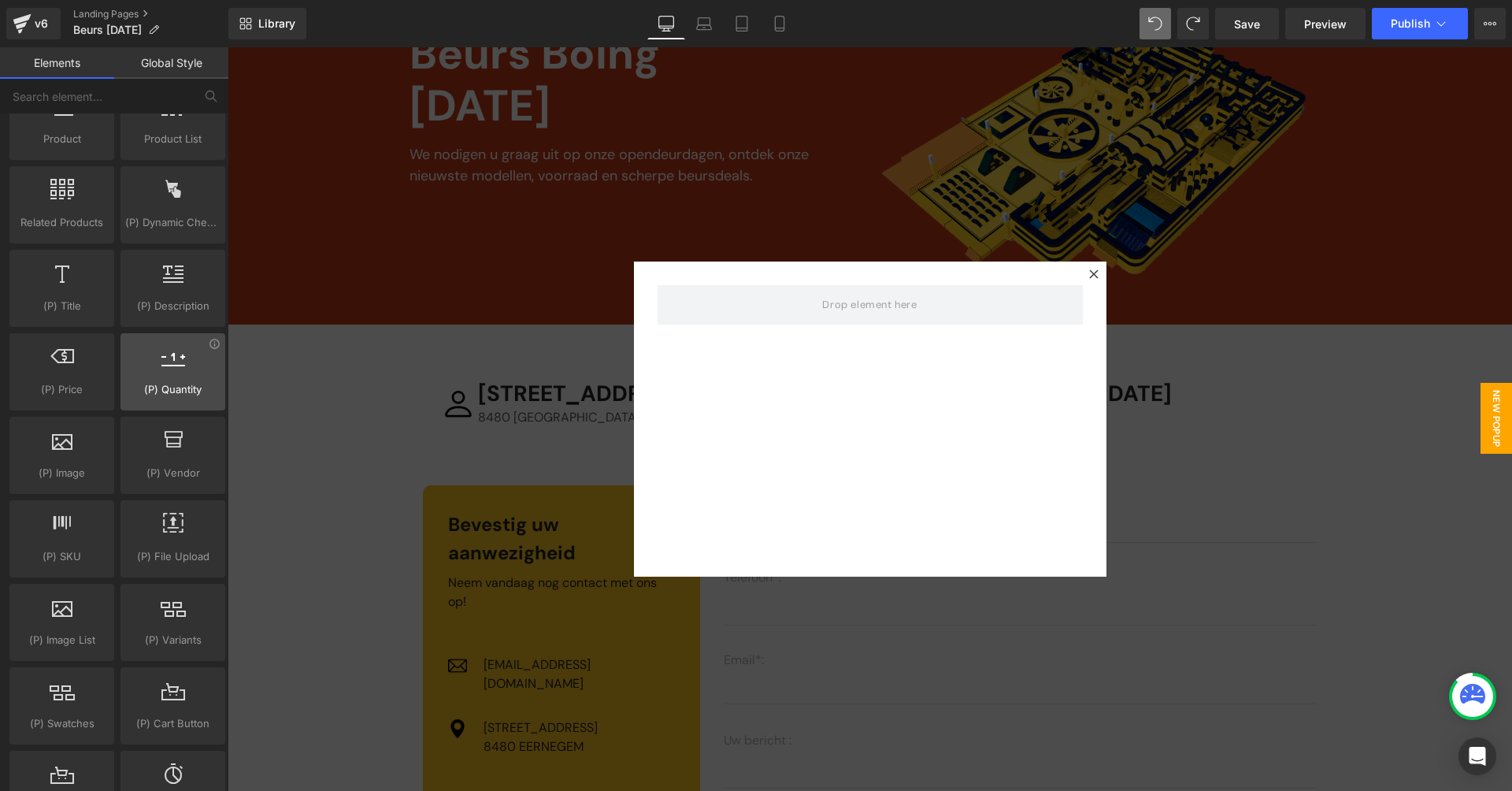
scroll to position [1613, 0]
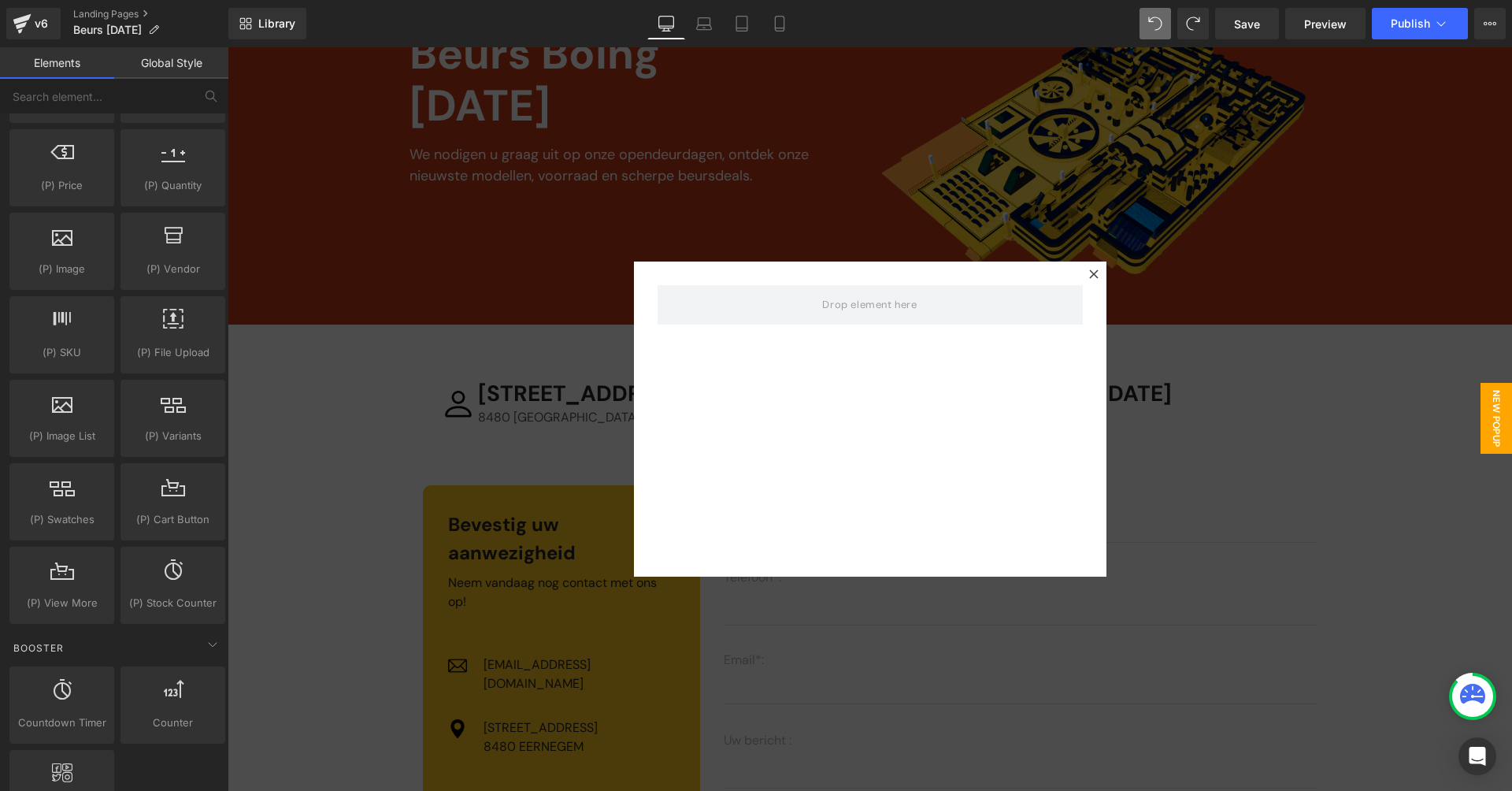
click at [363, 434] on div at bounding box center [869, 419] width 1284 height 743
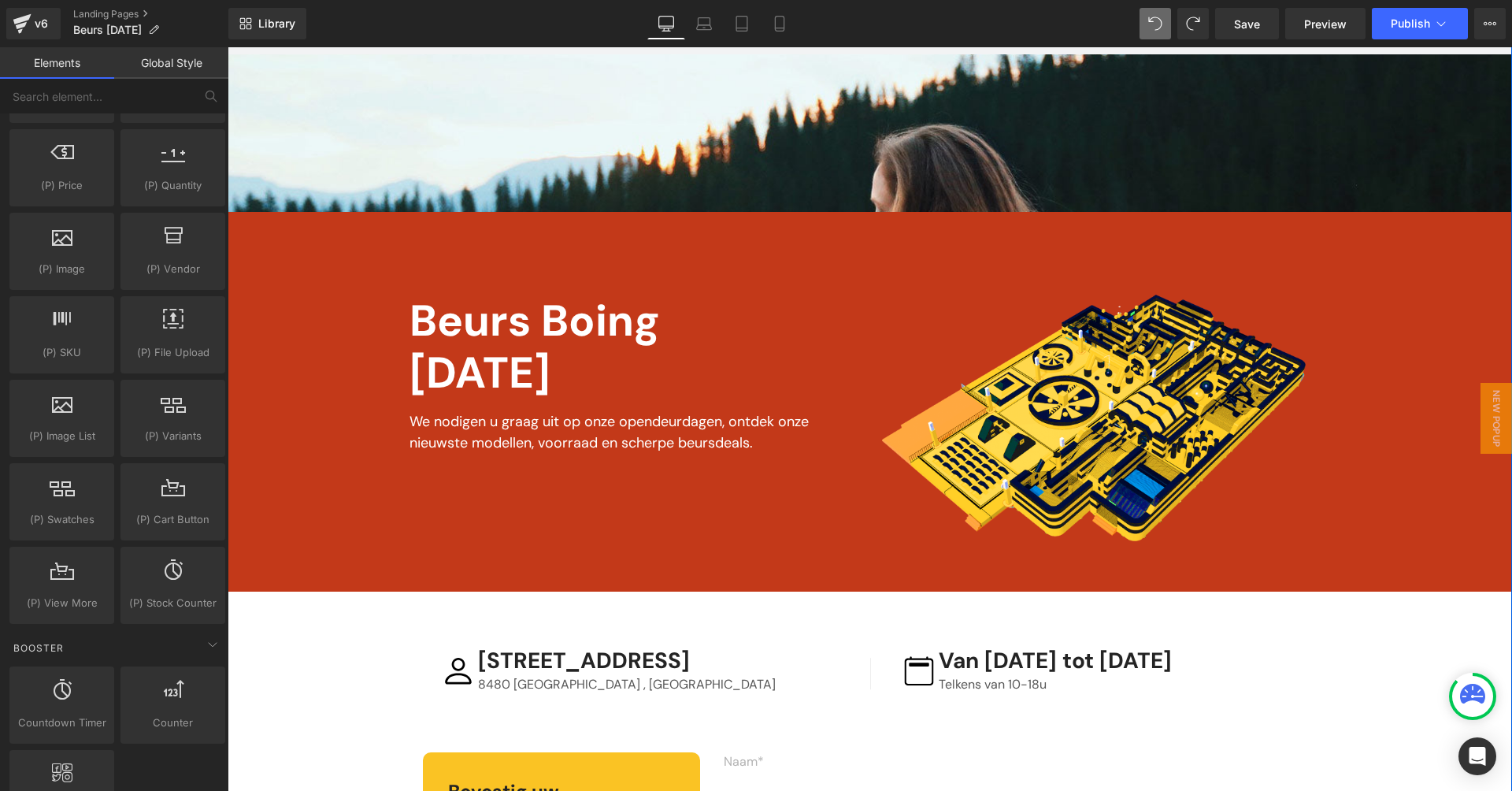
scroll to position [0, 0]
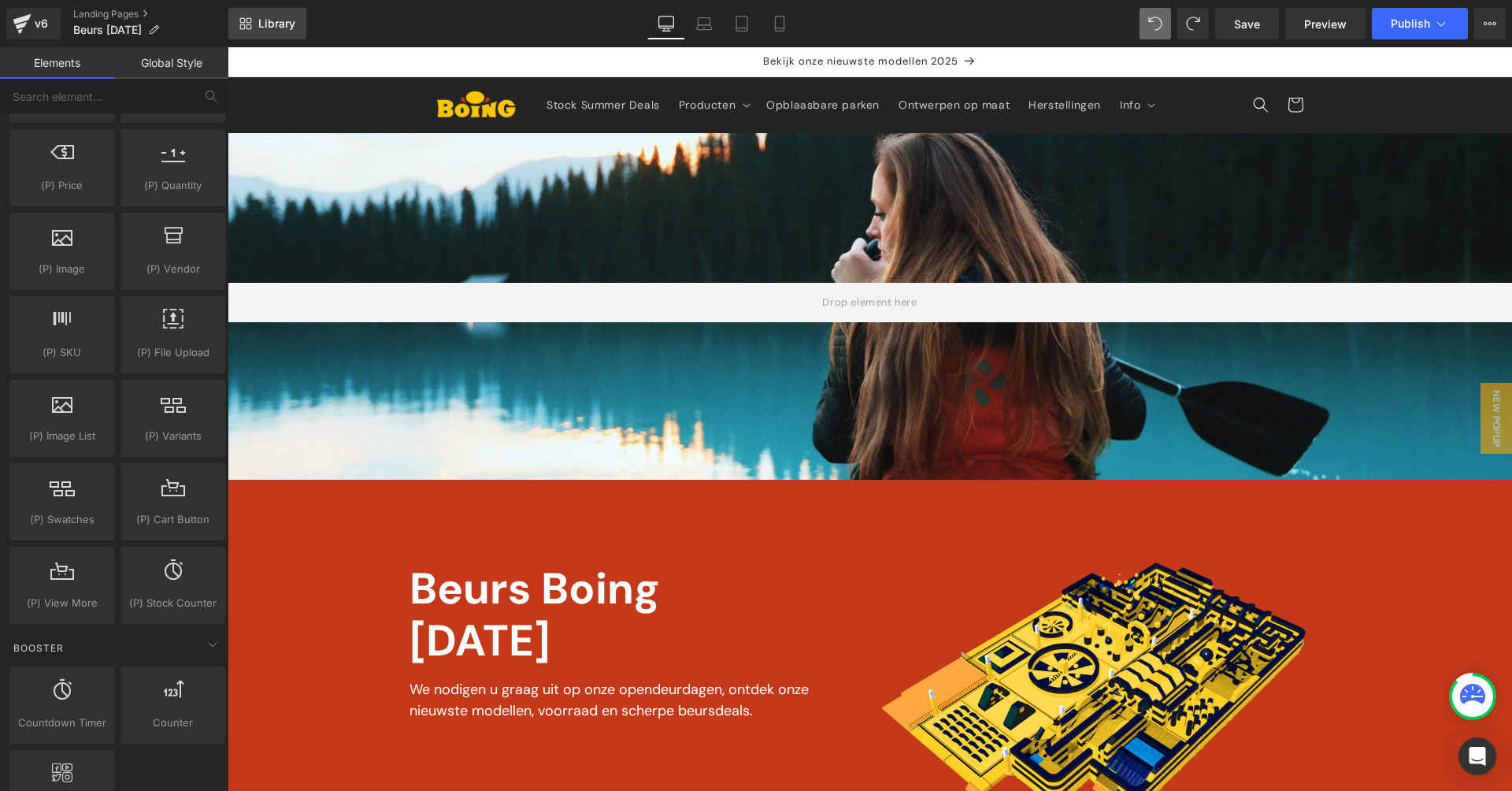
click at [272, 17] on span "Library" at bounding box center [277, 24] width 37 height 15
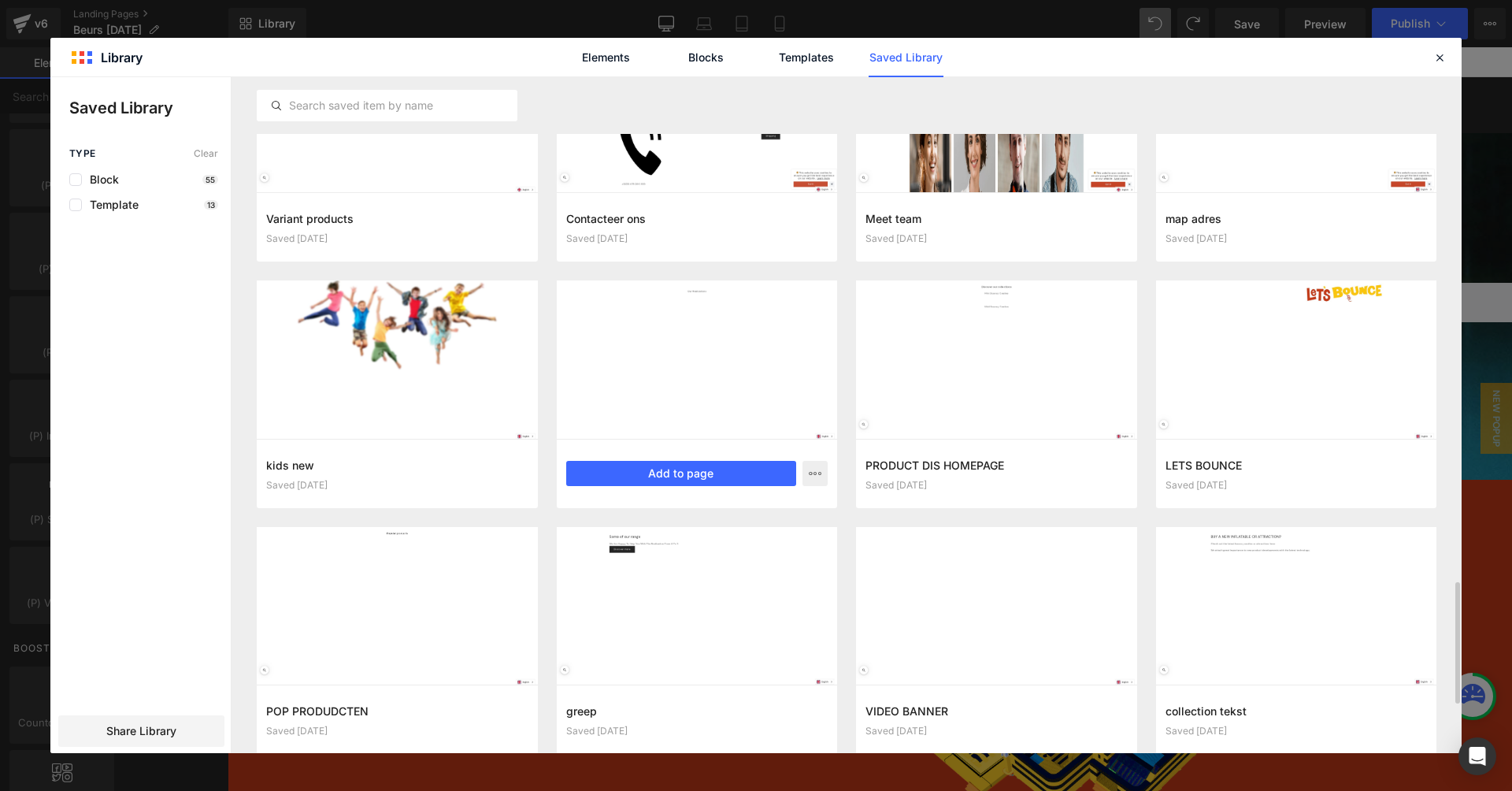
scroll to position [2879, 0]
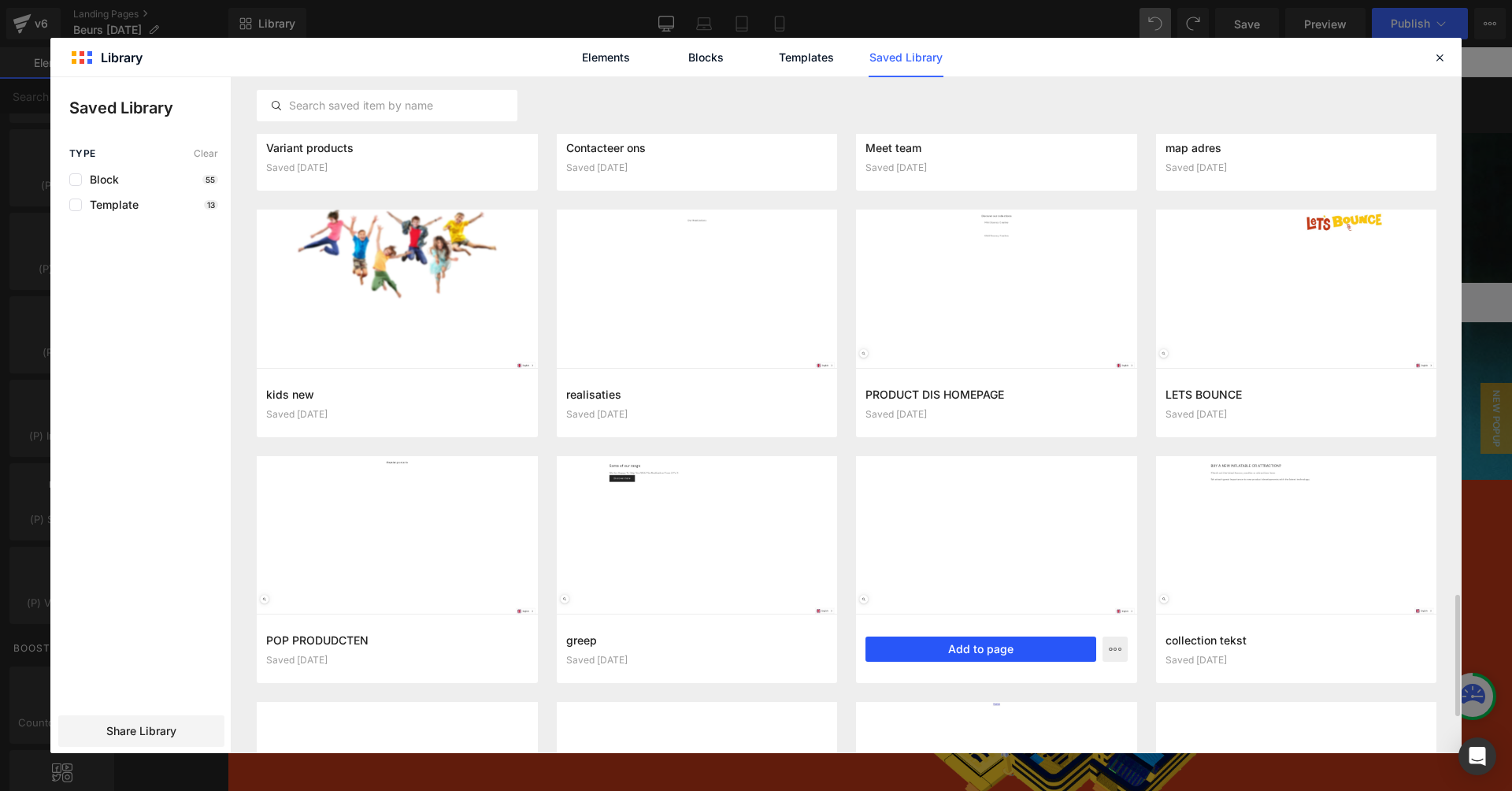
click at [926, 638] on button "Add to page" at bounding box center [981, 649] width 230 height 26
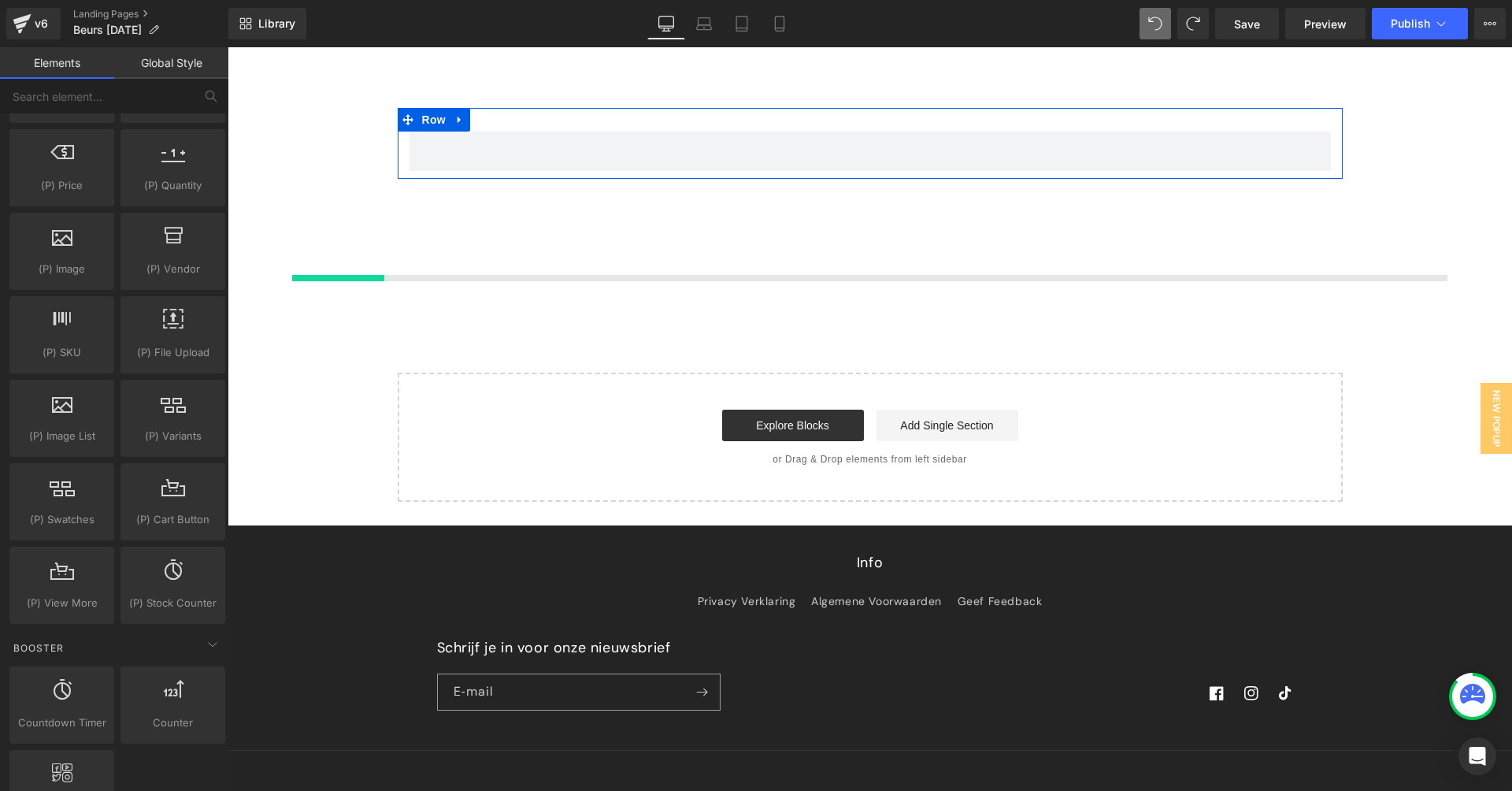
scroll to position [1379, 0]
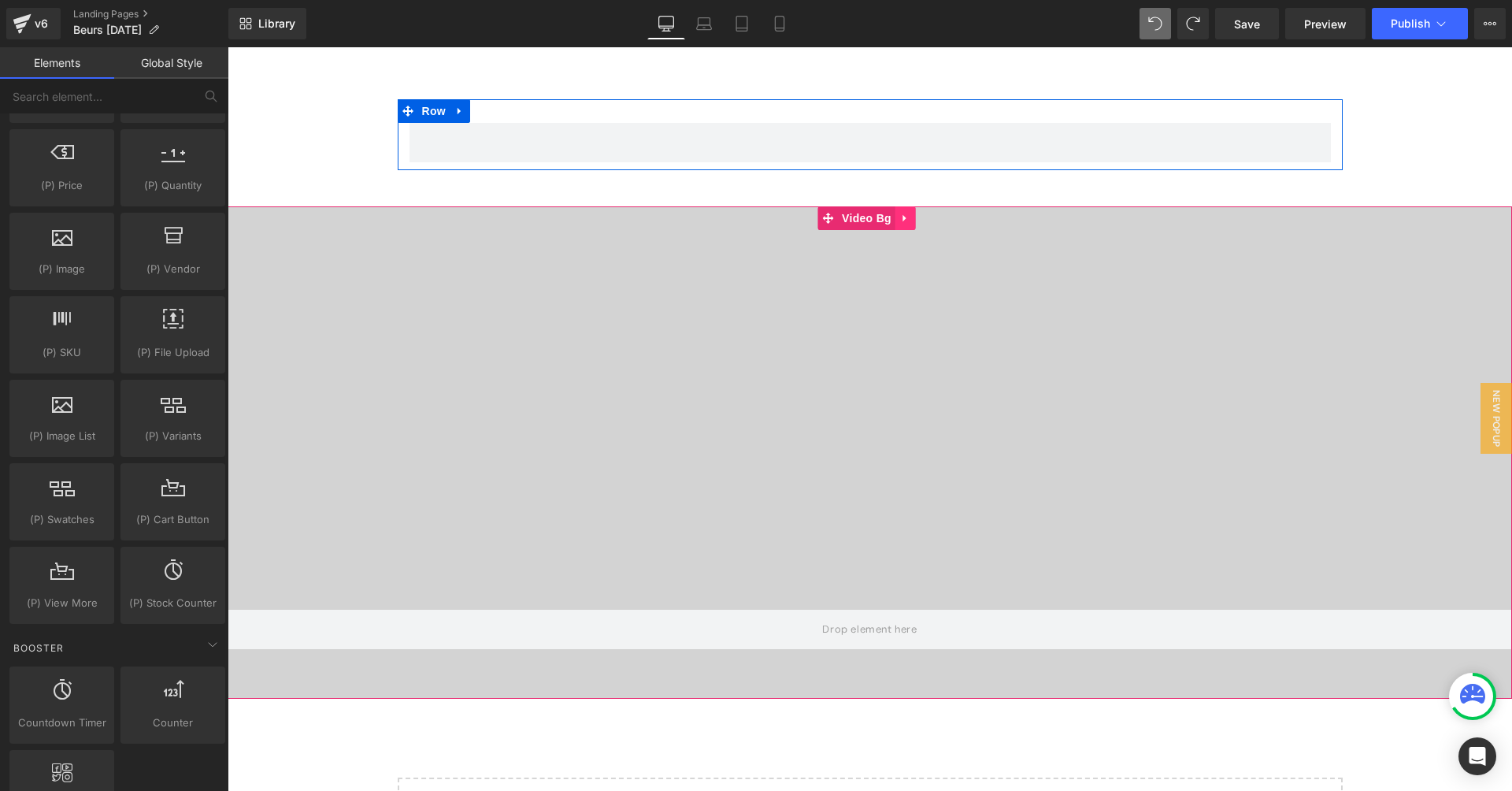
click at [904, 214] on icon at bounding box center [904, 218] width 3 height 7
click at [914, 212] on icon at bounding box center [916, 218] width 11 height 12
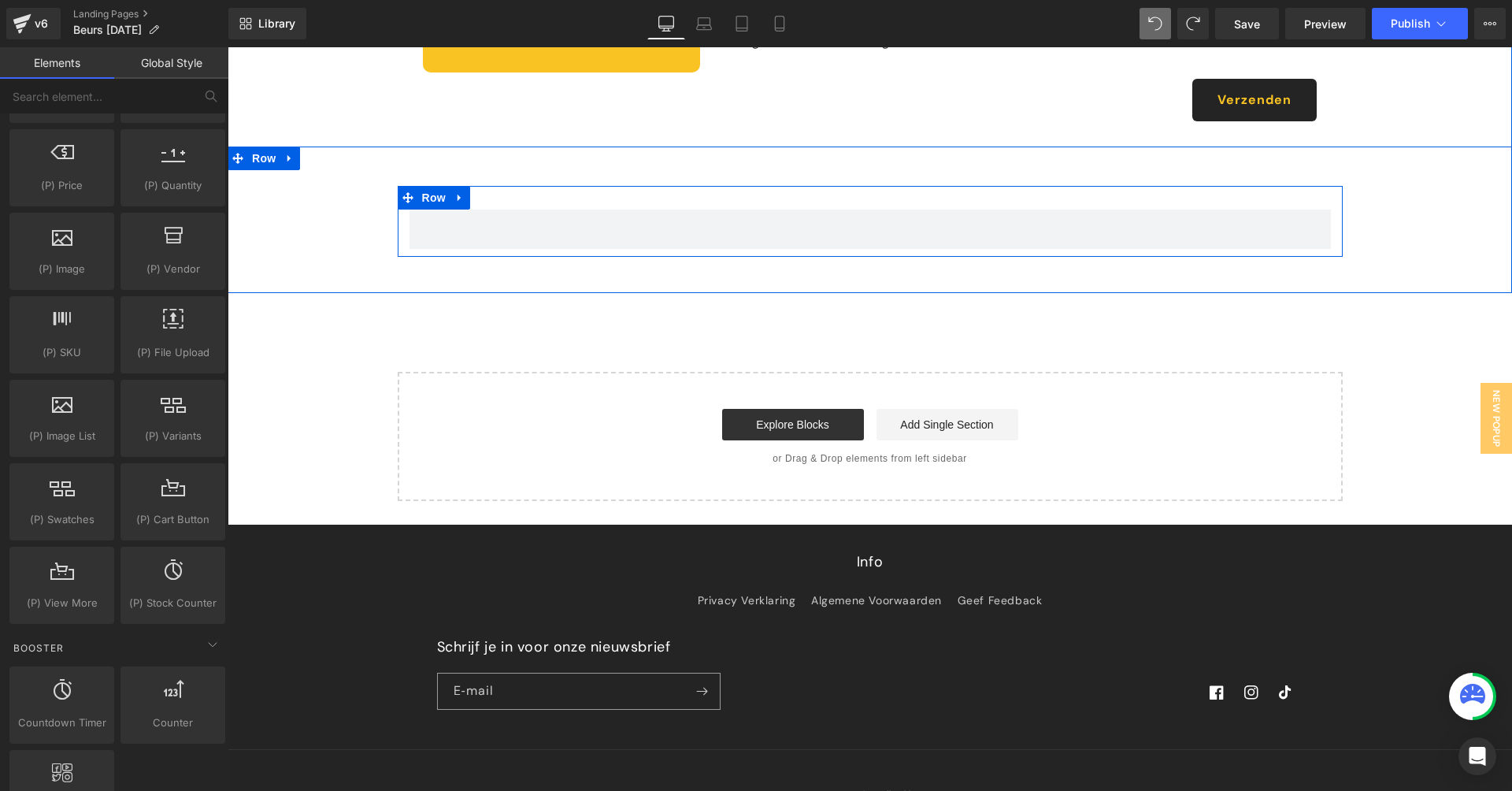
scroll to position [435, 0]
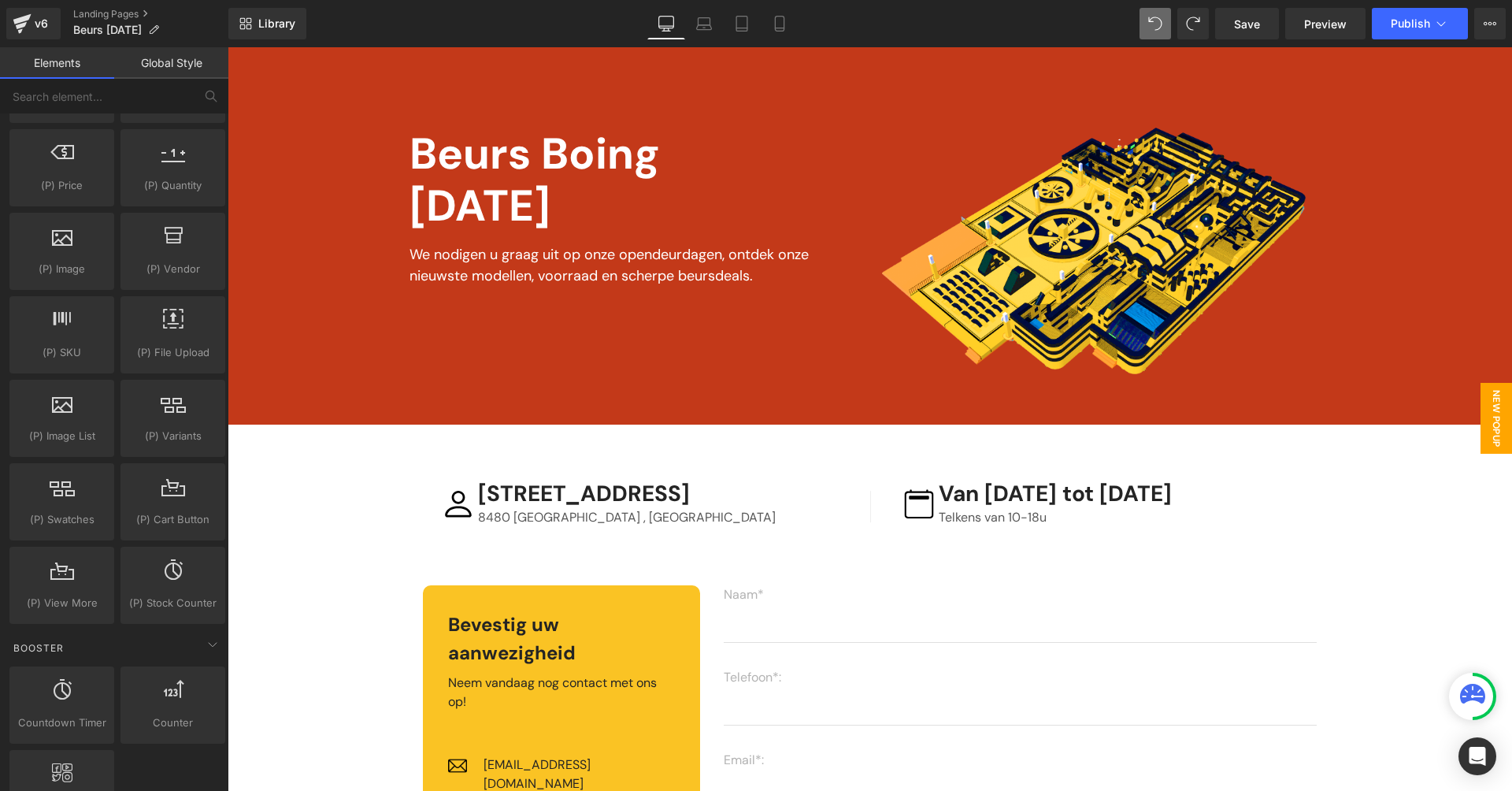
click at [1493, 429] on span "New Popup" at bounding box center [1496, 419] width 31 height 71
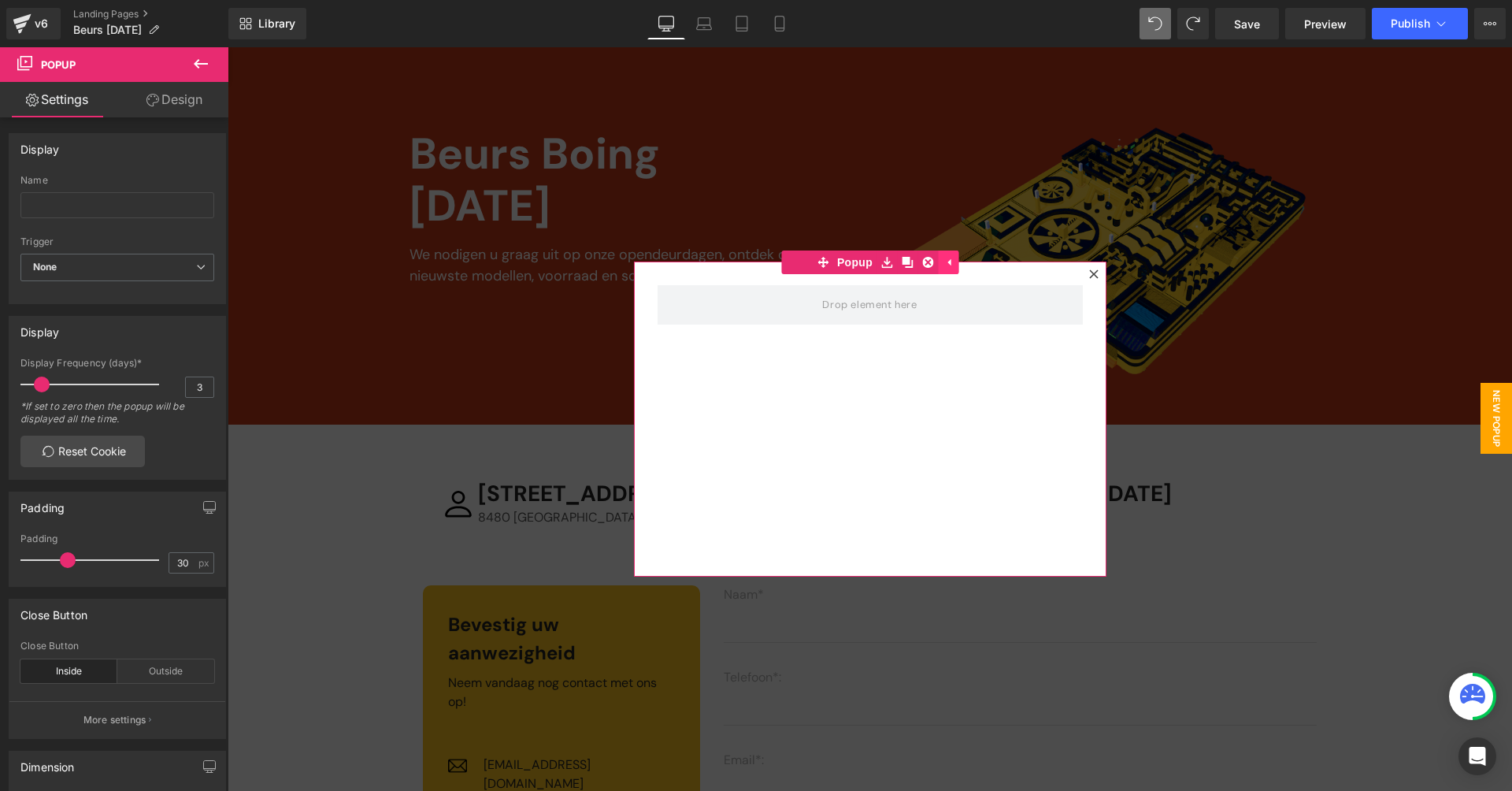
click at [948, 261] on icon at bounding box center [948, 262] width 11 height 12
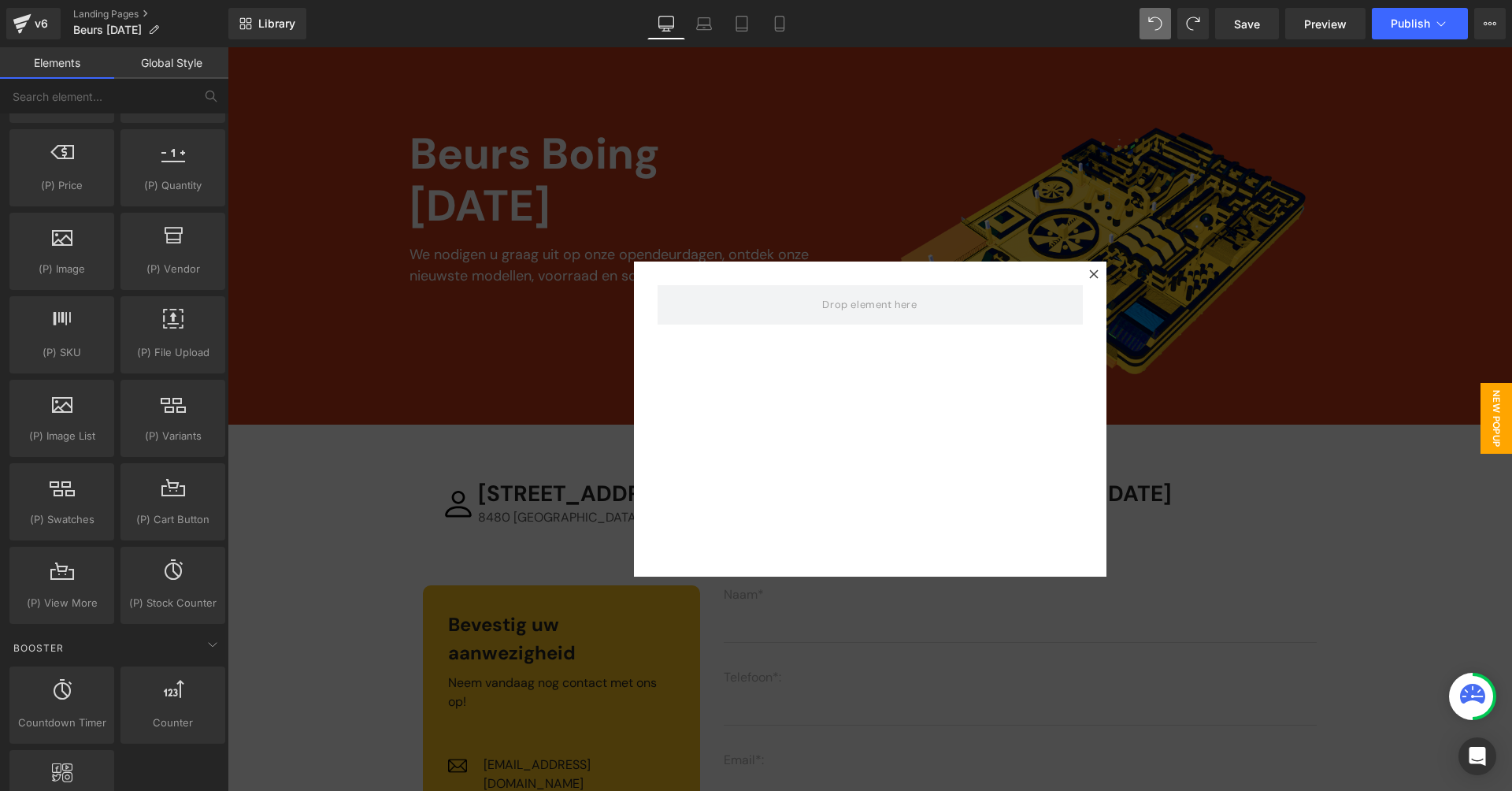
drag, startPoint x: 548, startPoint y: 612, endPoint x: 583, endPoint y: 509, distance: 108.8
click at [583, 509] on div at bounding box center [869, 419] width 1284 height 743
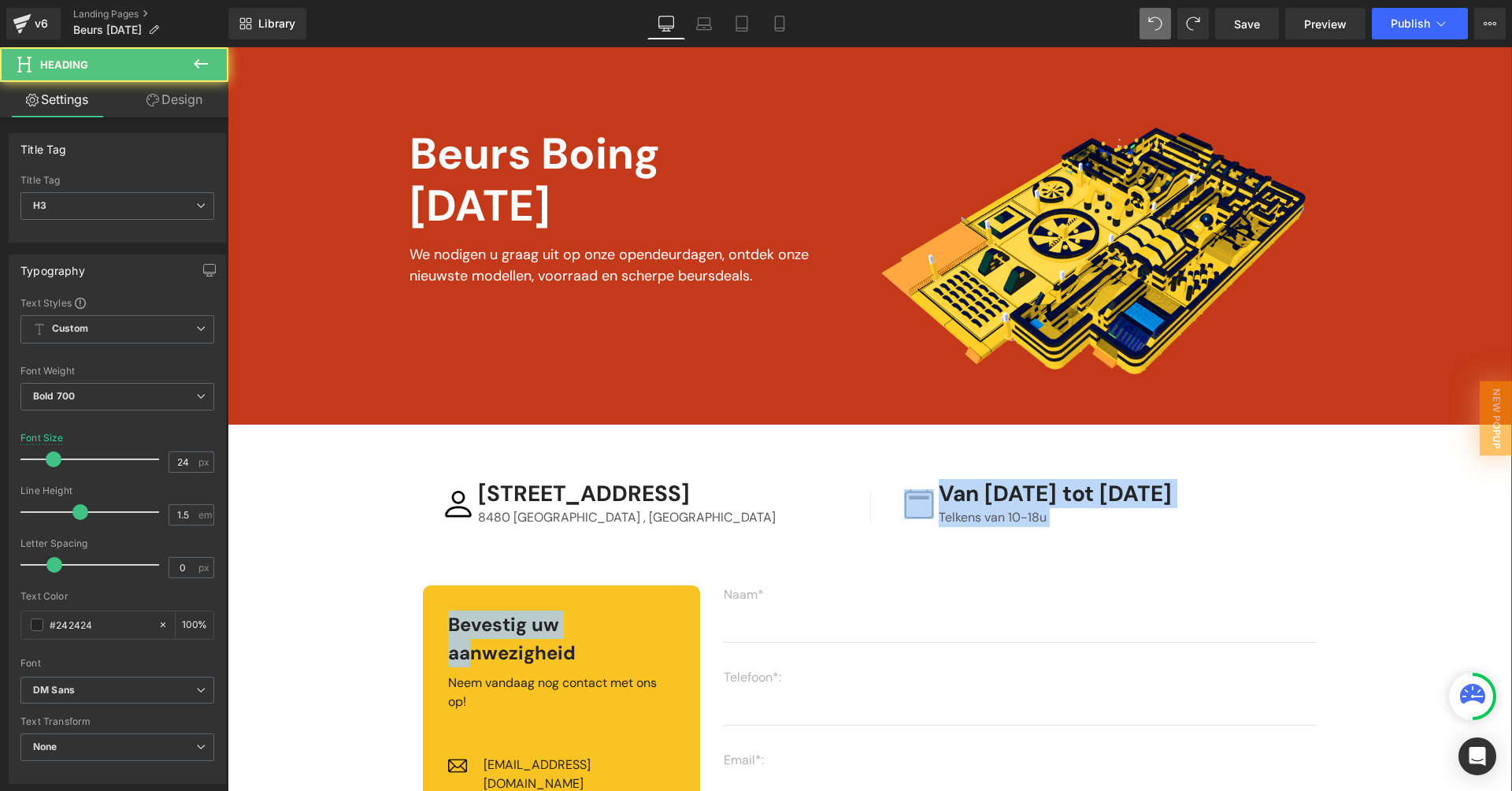
drag, startPoint x: 469, startPoint y: 642, endPoint x: 622, endPoint y: 542, distance: 182.8
click at [622, 542] on div "Parallax Vimeo Image Beurs Boing [DATE] Text Block We nodigen u graag uit op on…" at bounding box center [869, 424] width 1284 height 1453
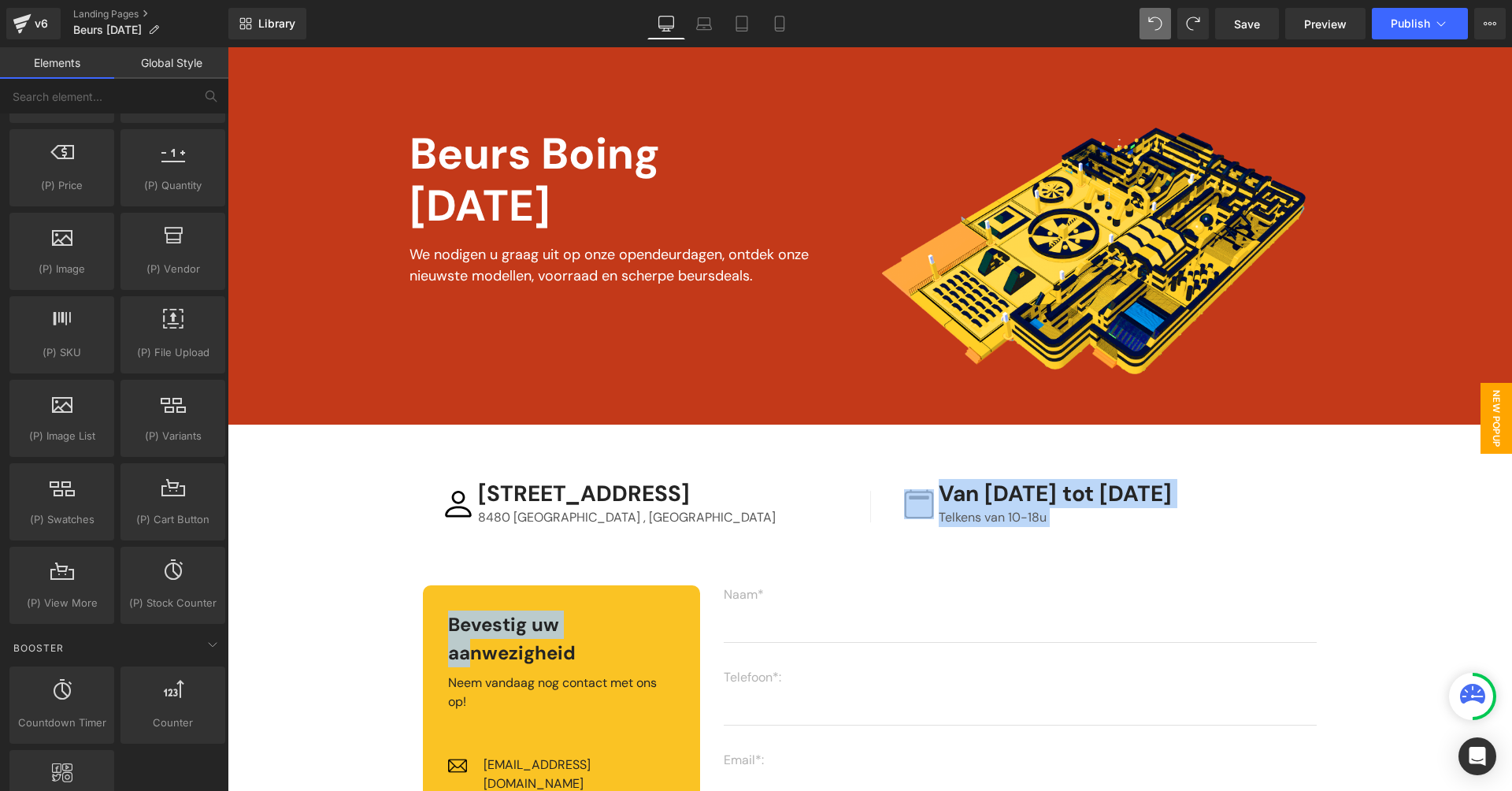
click at [1498, 422] on span "New Popup" at bounding box center [1496, 419] width 31 height 71
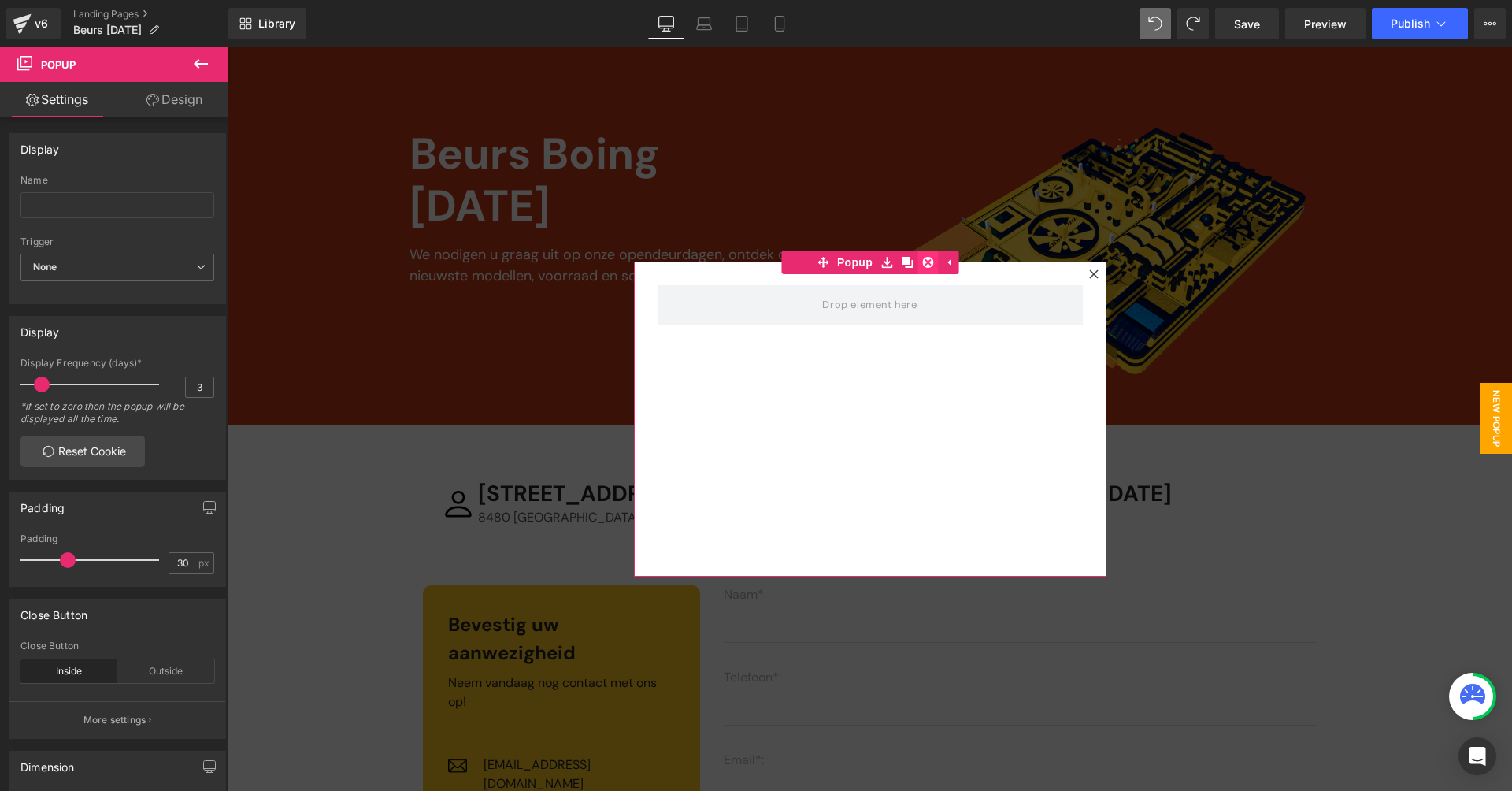
click at [922, 263] on icon at bounding box center [928, 262] width 11 height 11
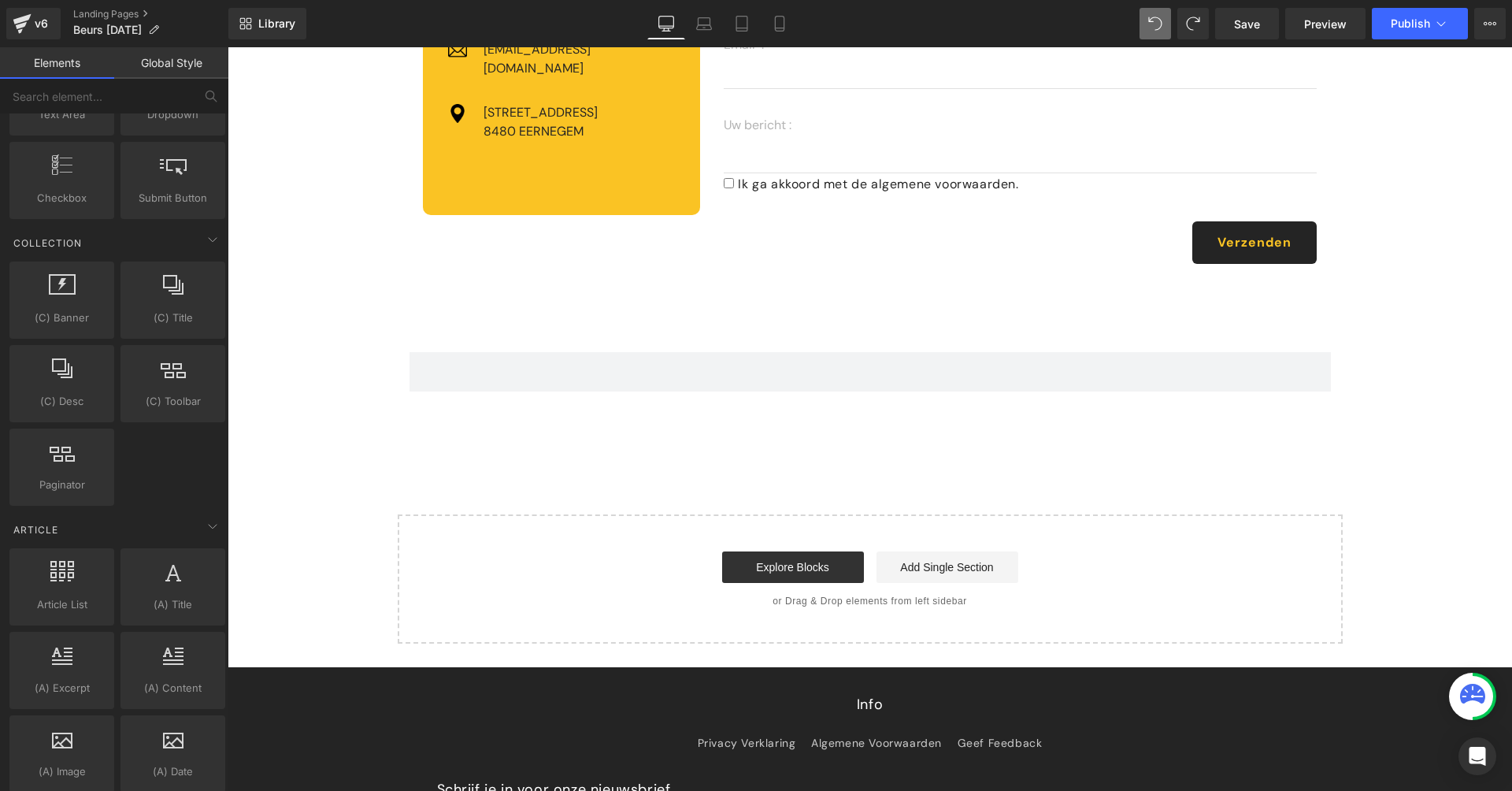
scroll to position [0, 0]
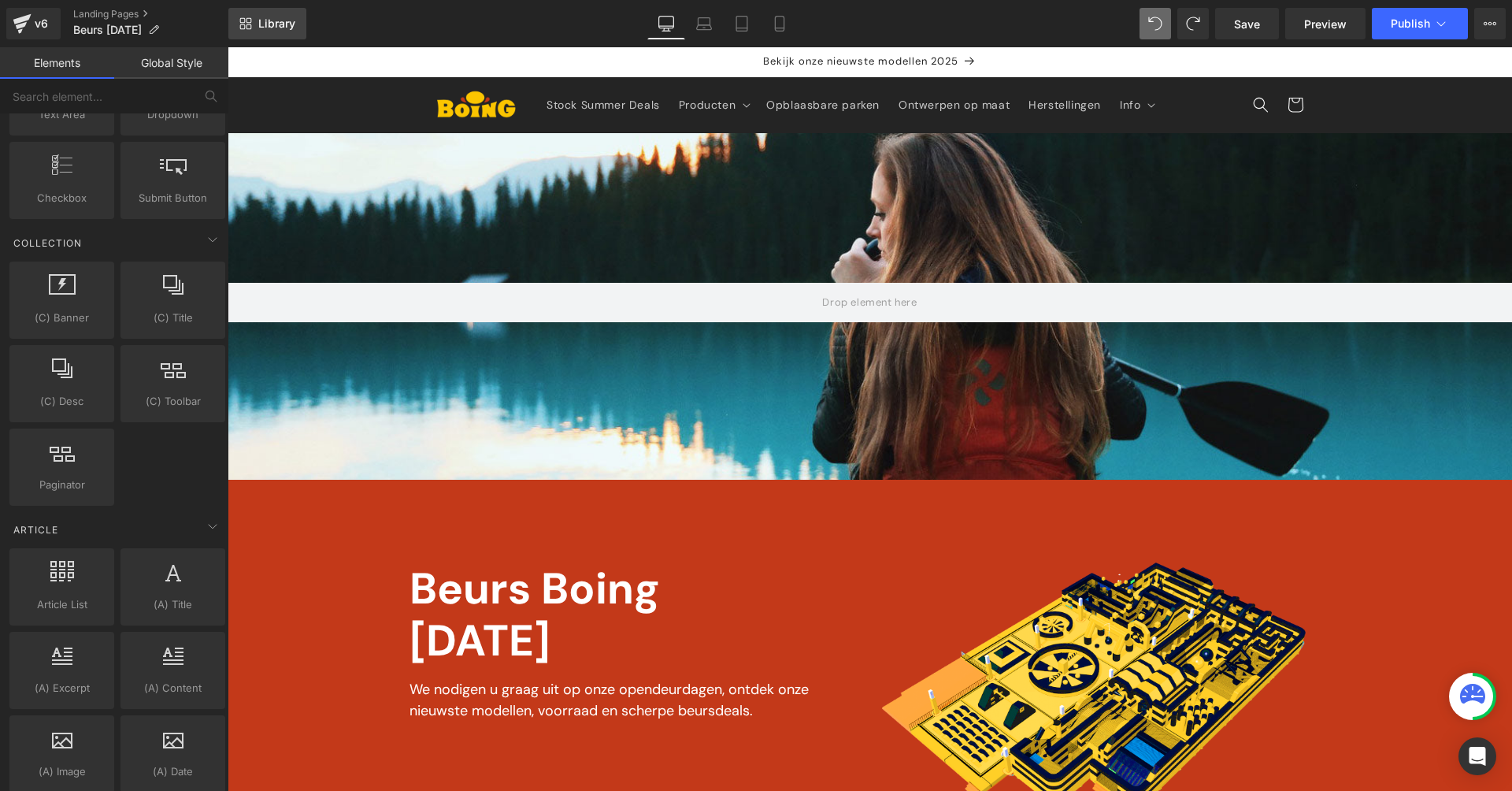
click at [264, 28] on span "Library" at bounding box center [277, 24] width 37 height 15
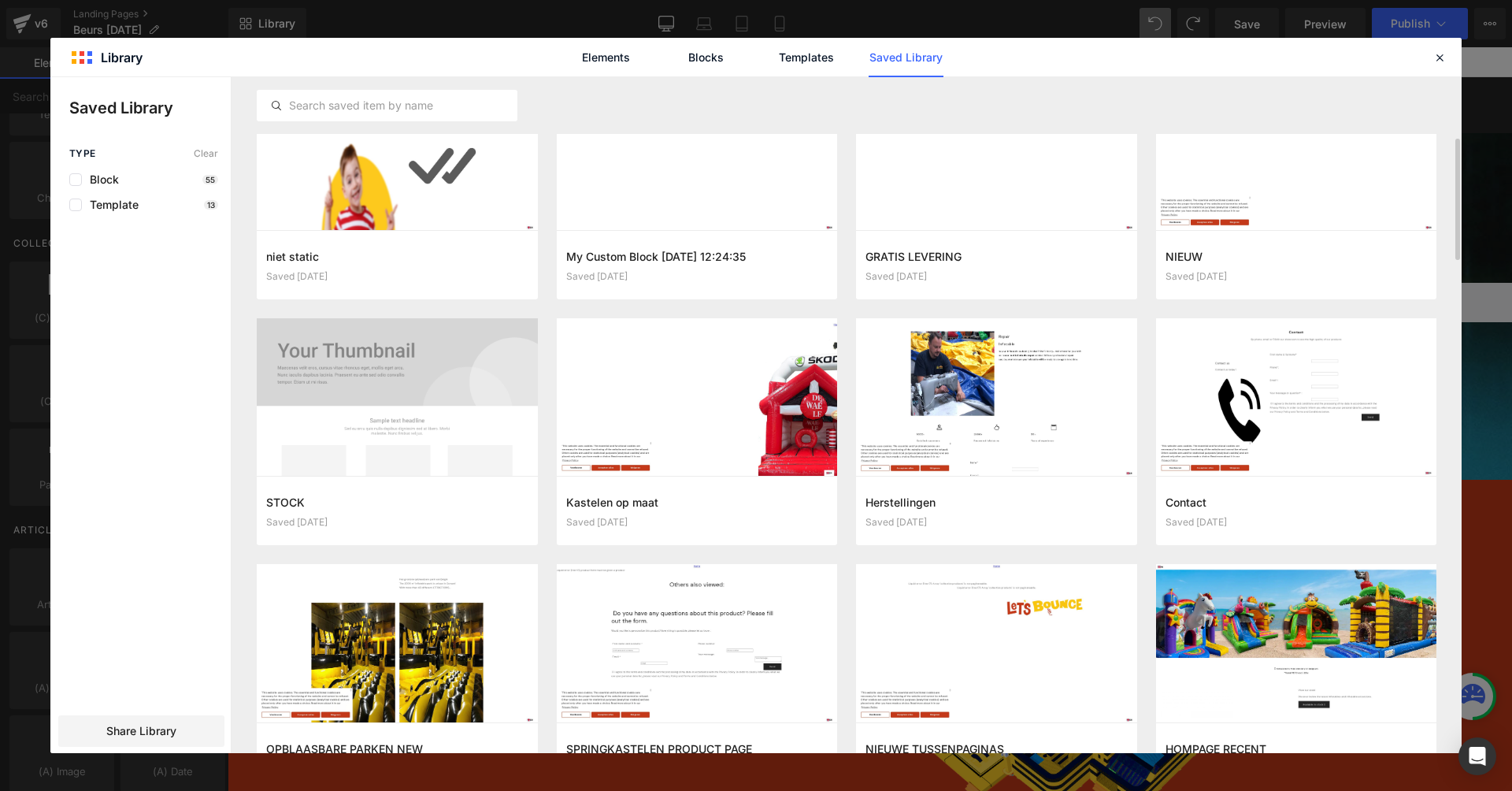
scroll to position [522, 0]
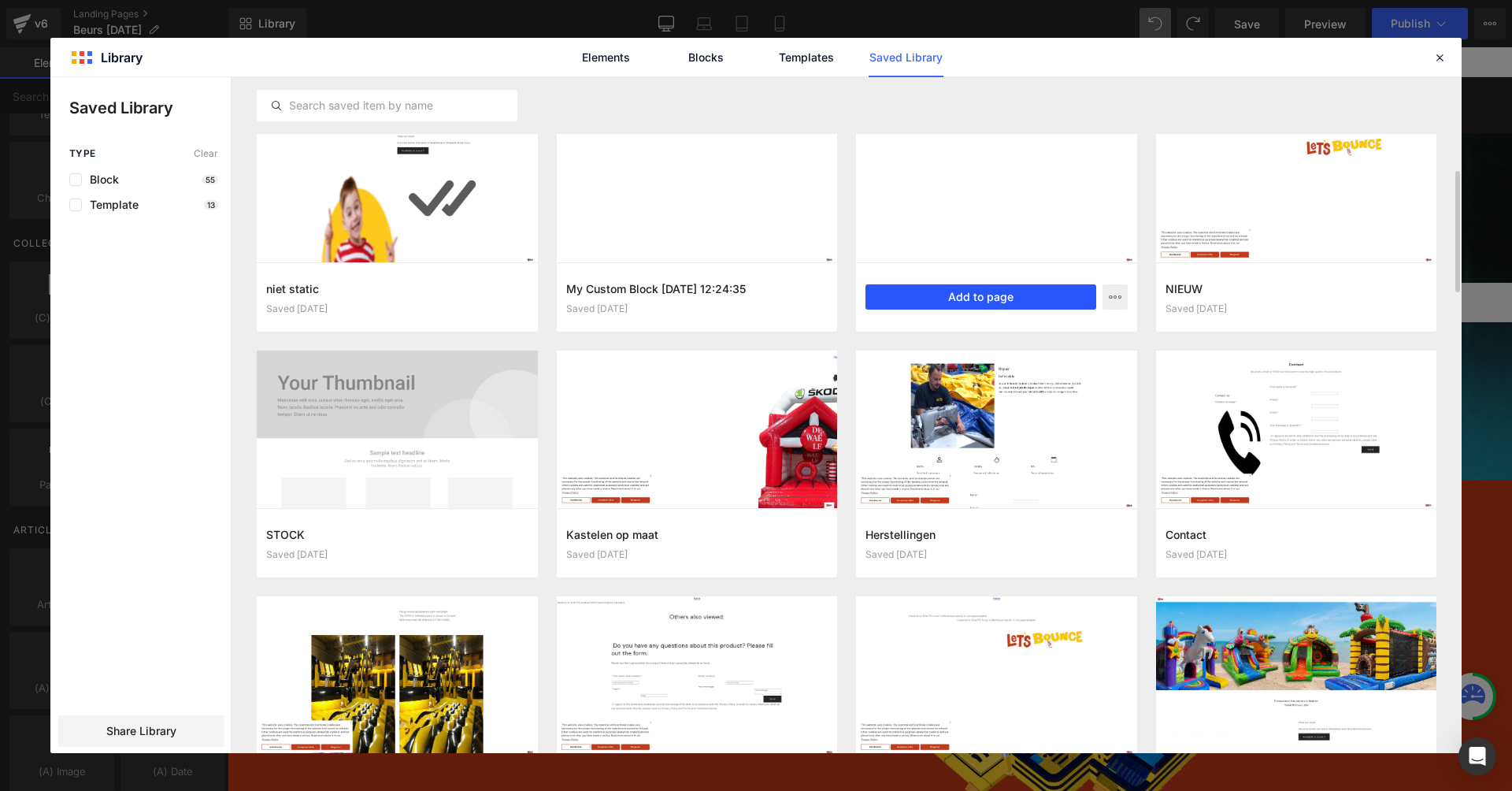
click at [941, 293] on button "Add to page" at bounding box center [981, 297] width 230 height 26
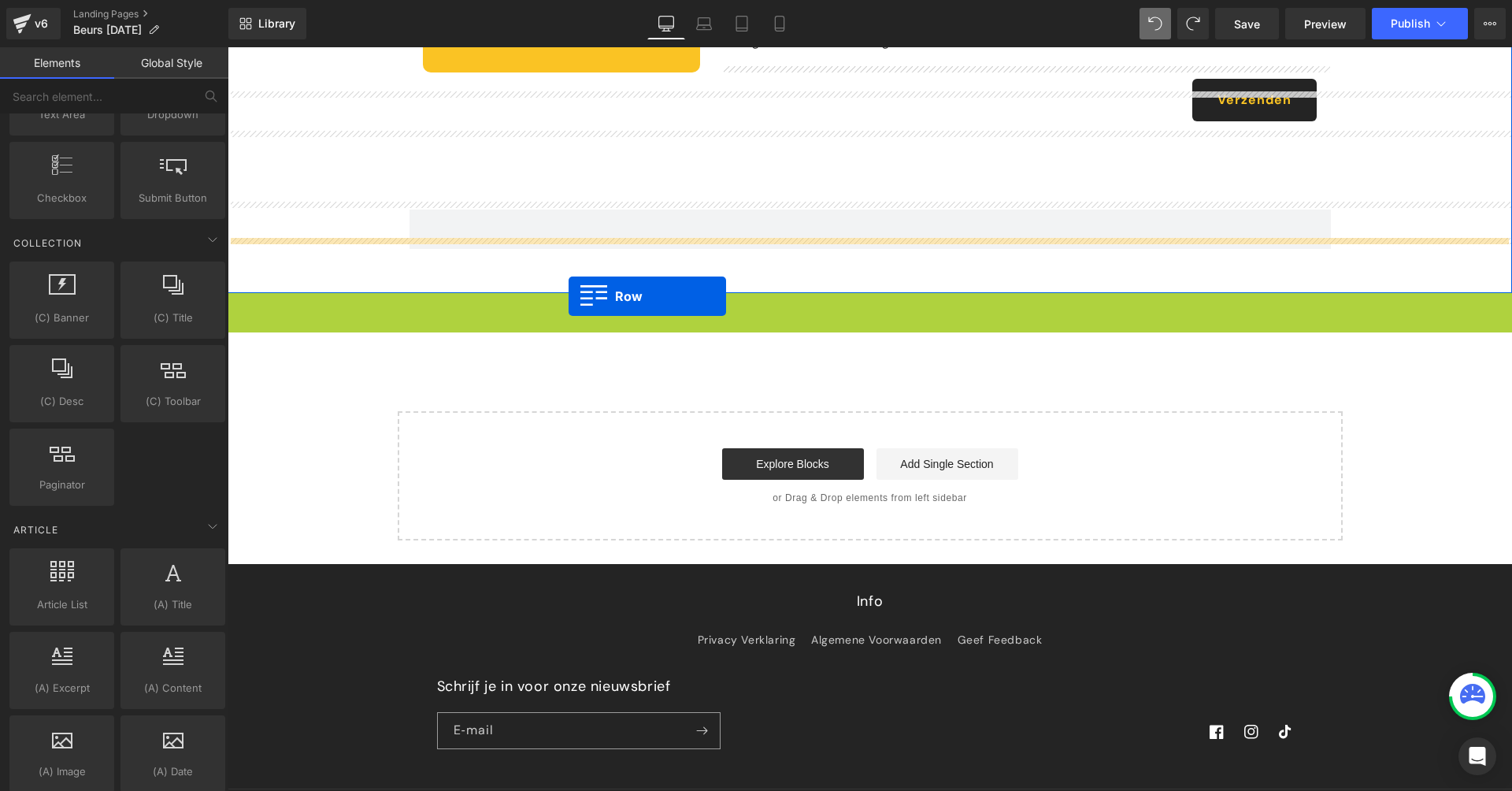
scroll to position [427, 0]
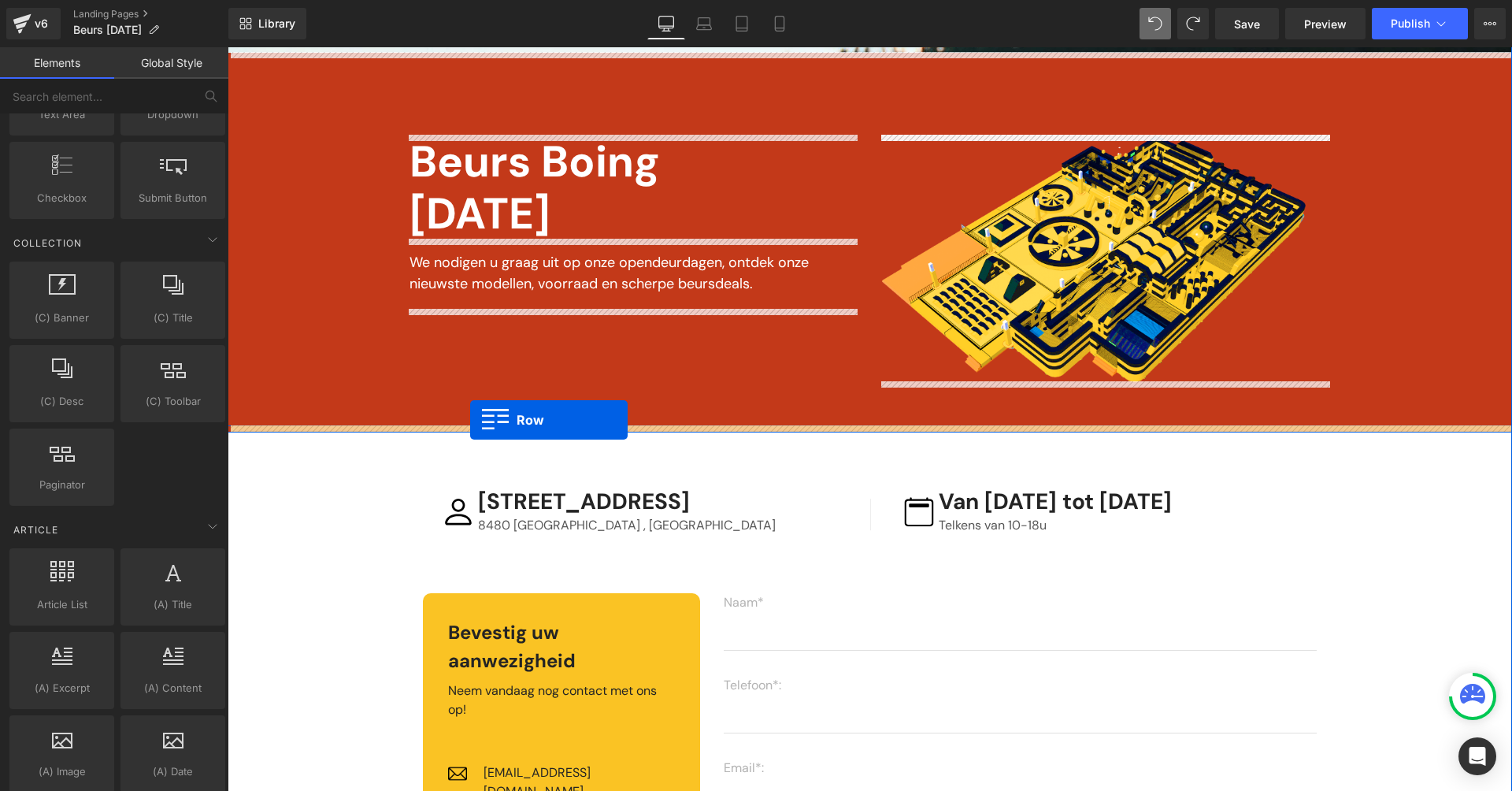
drag, startPoint x: 236, startPoint y: 231, endPoint x: 470, endPoint y: 420, distance: 300.8
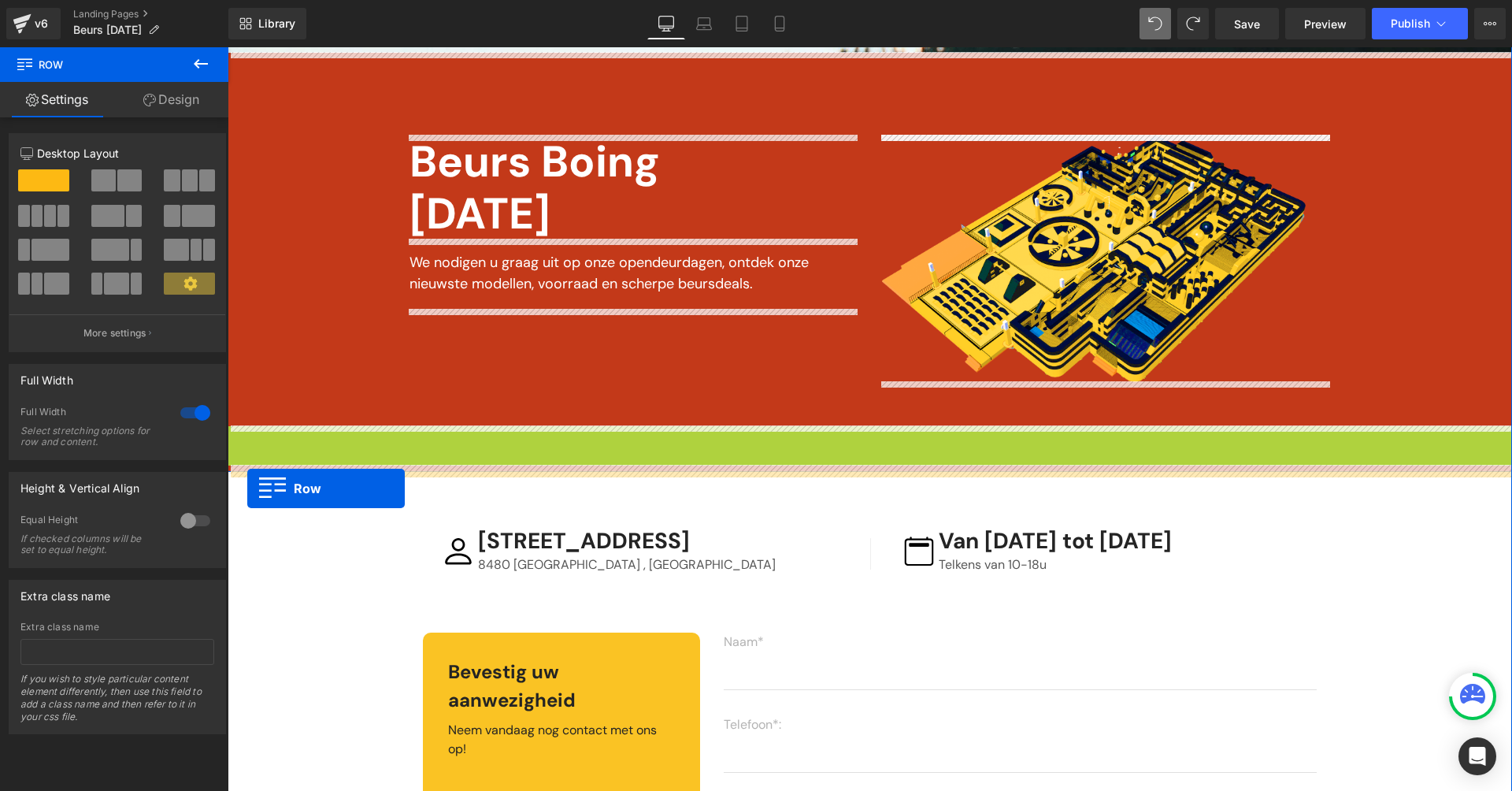
drag, startPoint x: 237, startPoint y: 434, endPoint x: 248, endPoint y: 488, distance: 55.1
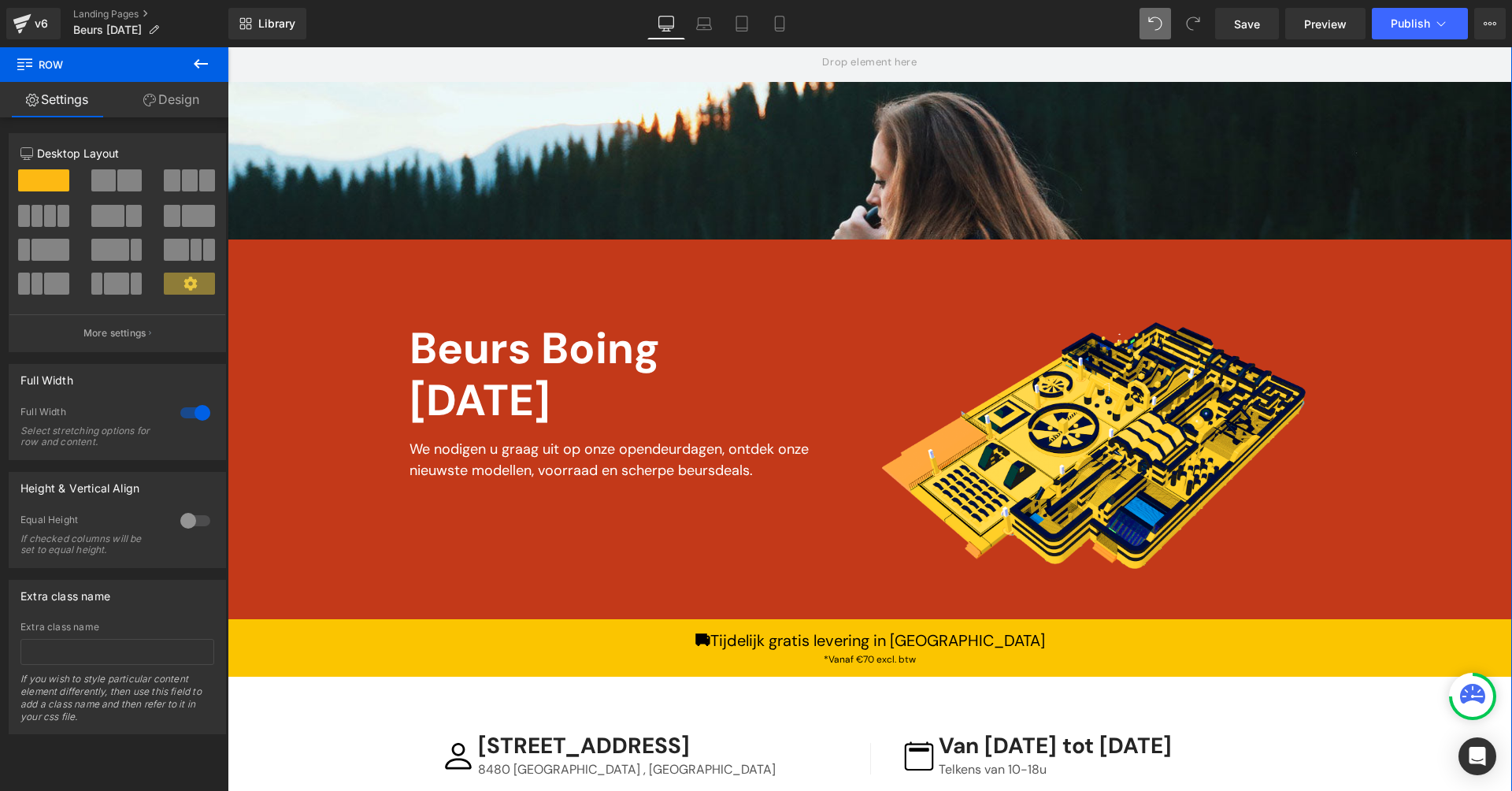
scroll to position [0, 0]
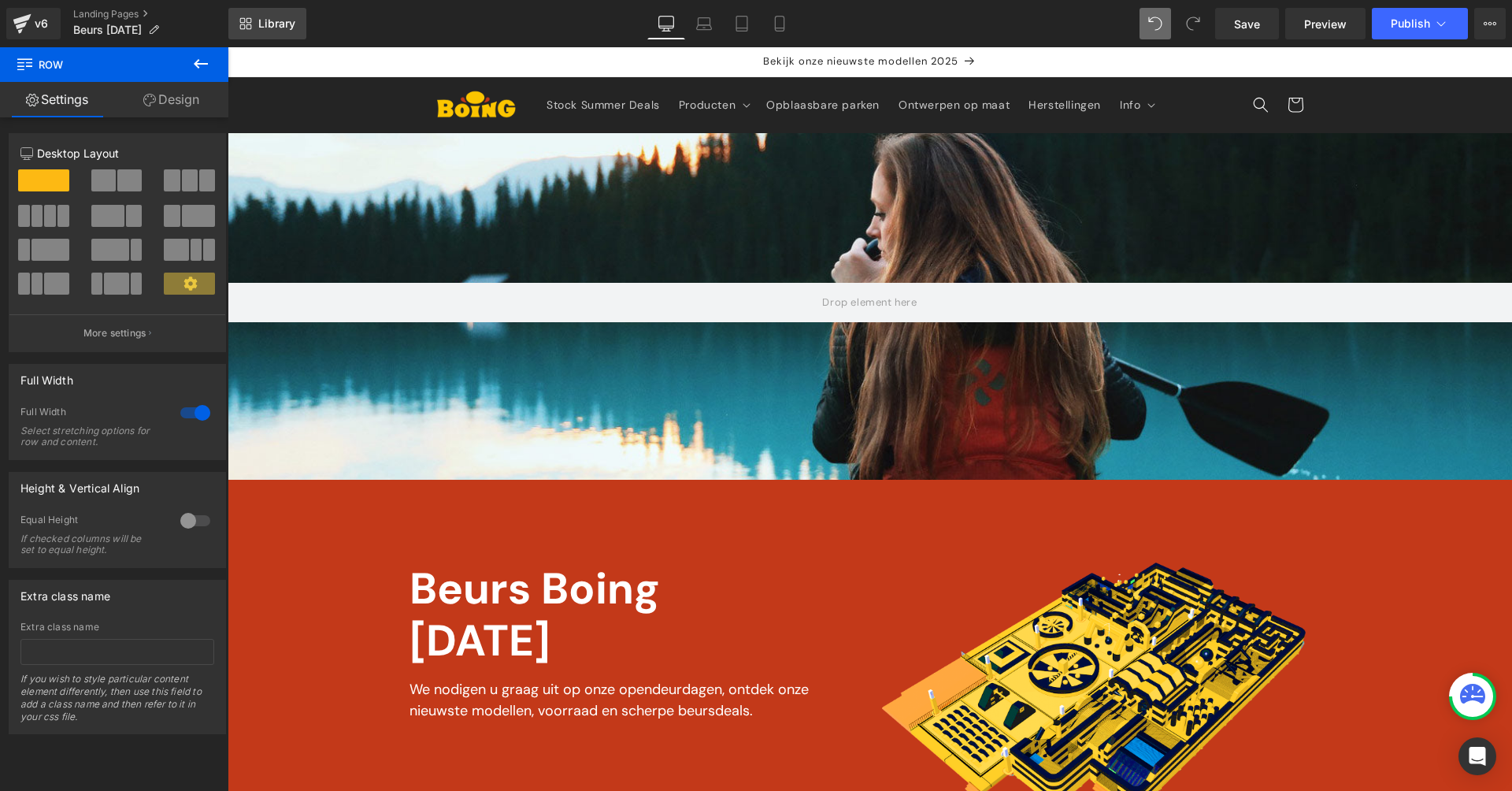
click at [271, 15] on link "Library" at bounding box center [267, 24] width 78 height 31
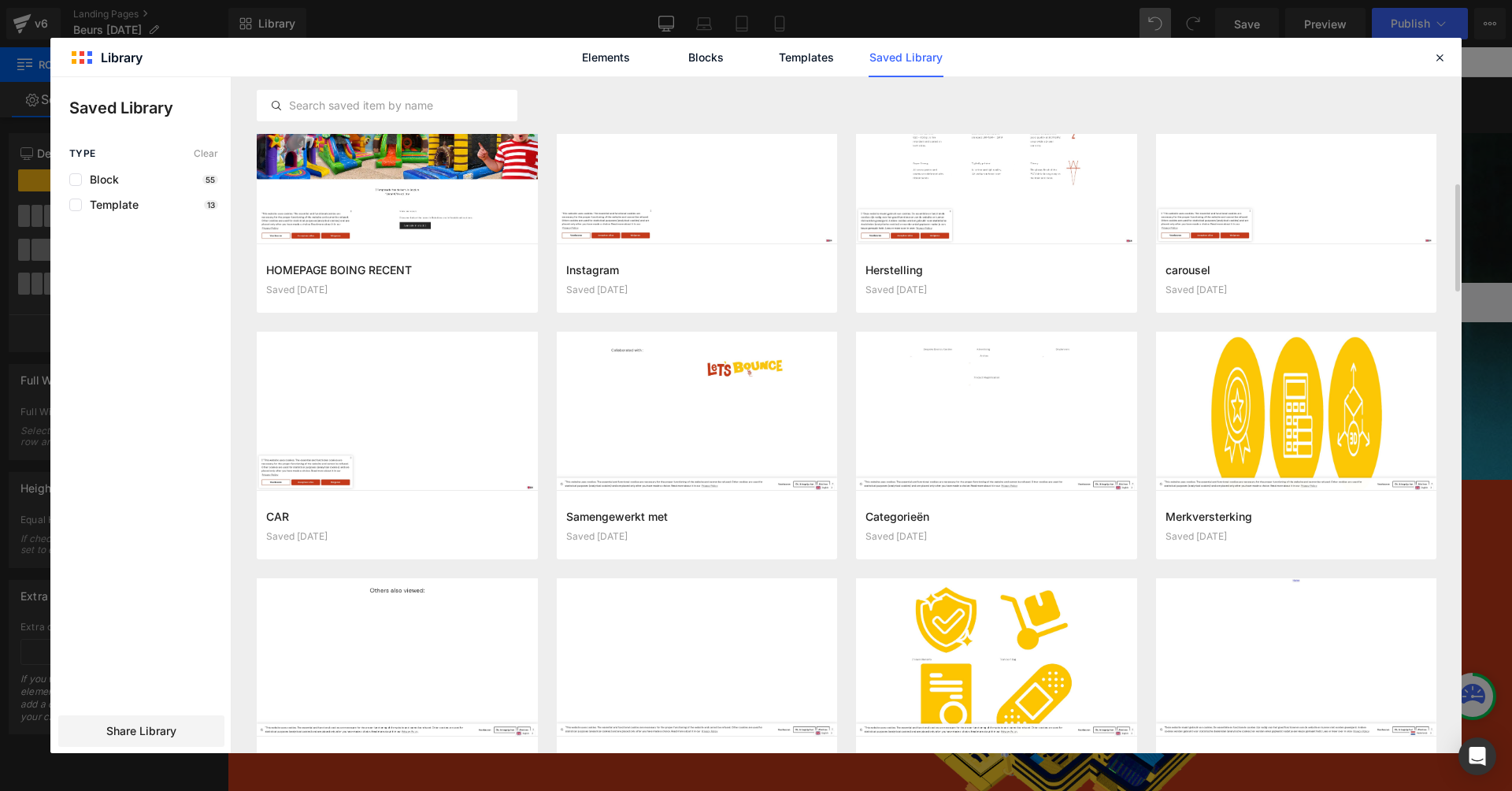
scroll to position [1197, 0]
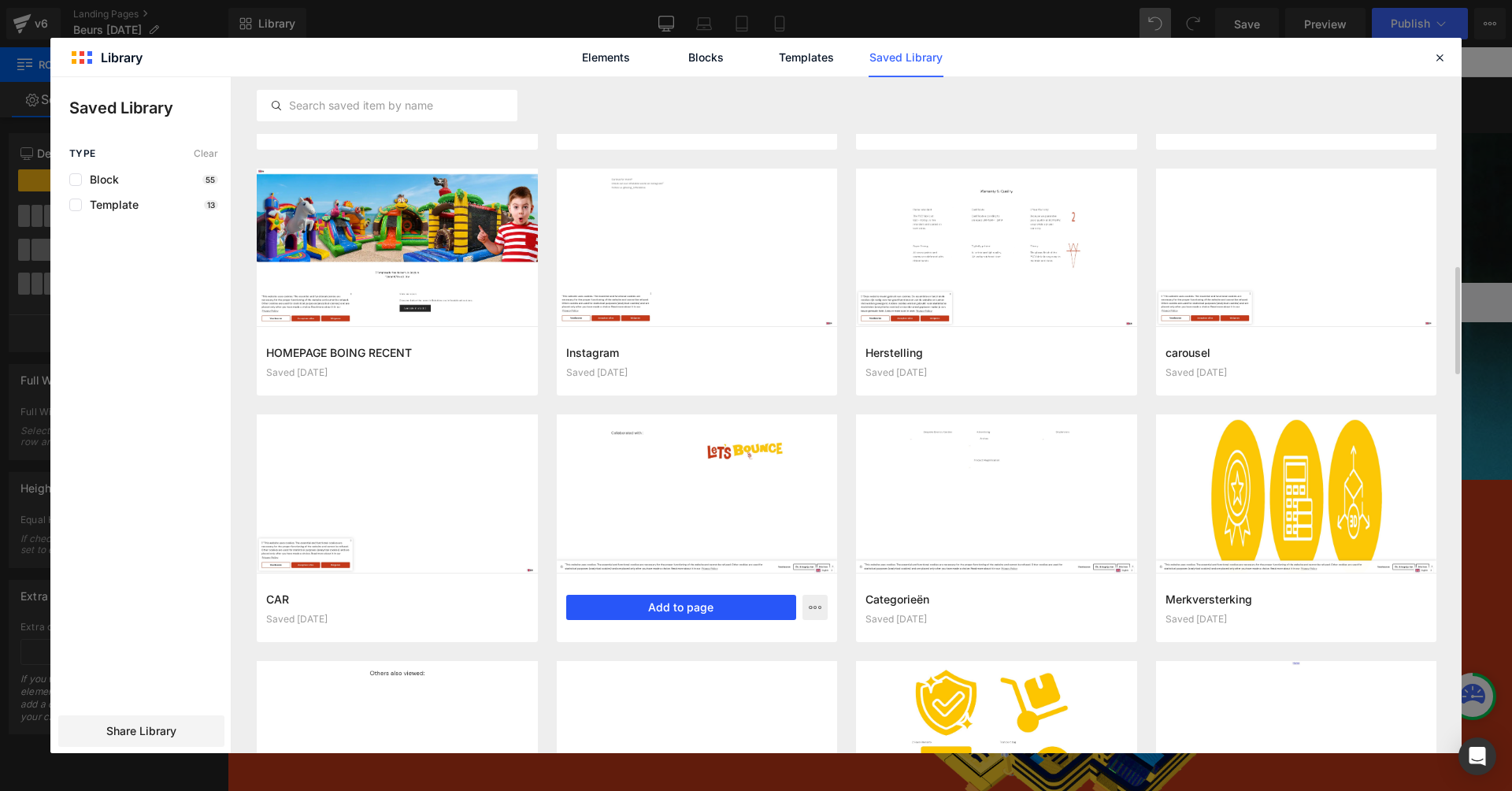
click at [719, 610] on button "Add to page" at bounding box center [681, 607] width 230 height 26
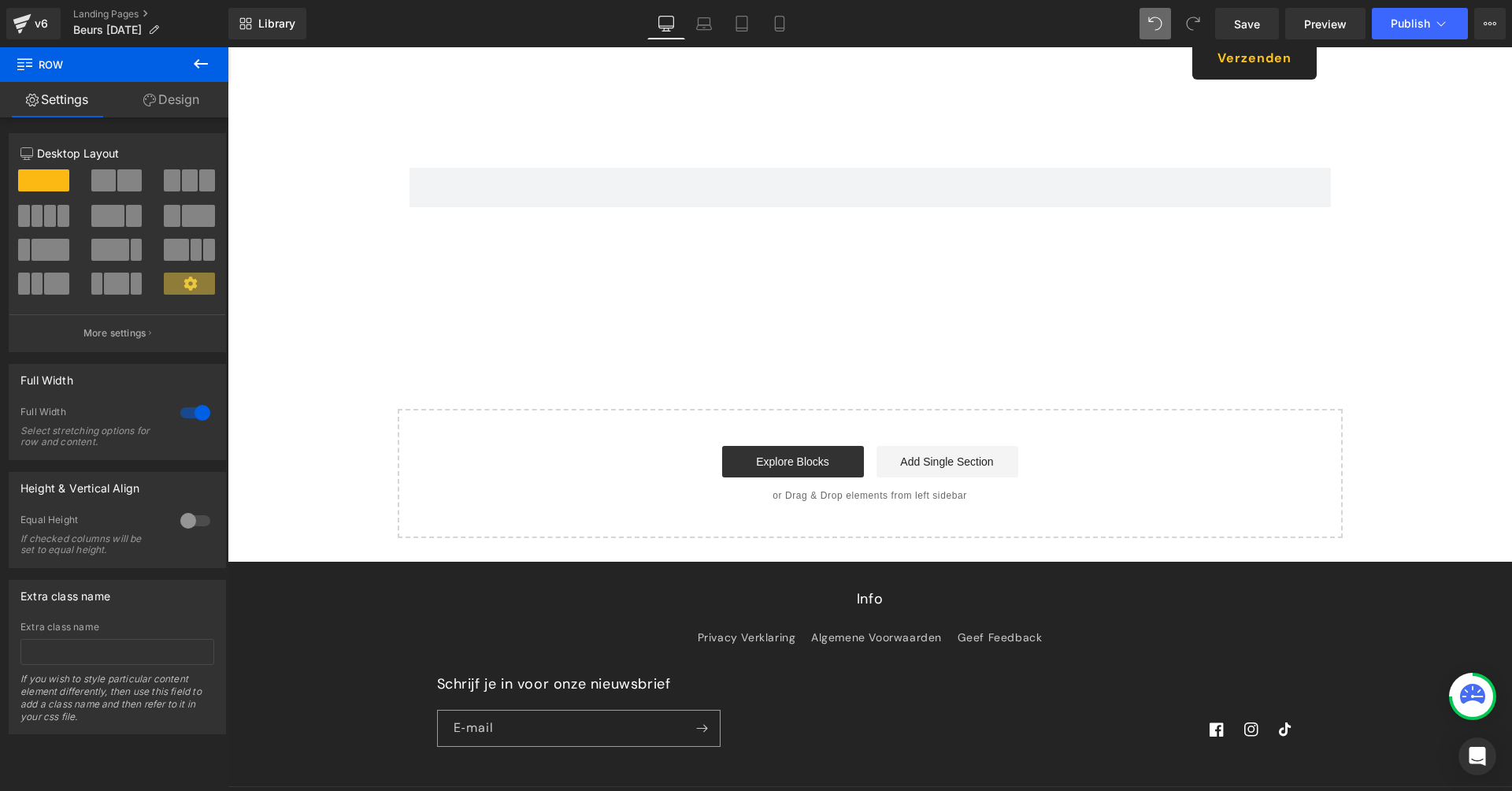
scroll to position [1437, 0]
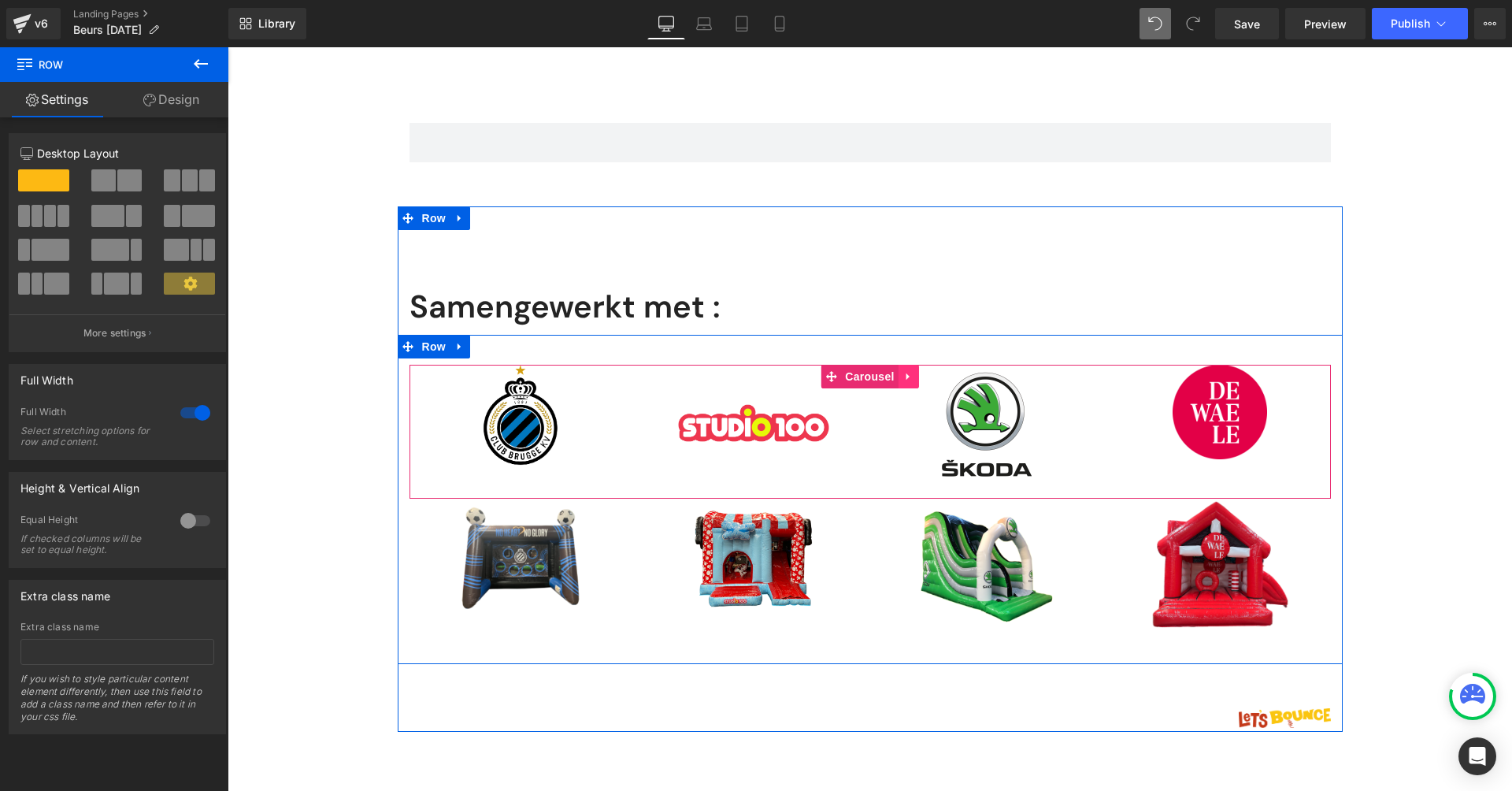
click at [903, 370] on icon at bounding box center [909, 376] width 11 height 12
click at [919, 371] on icon at bounding box center [919, 377] width 11 height 11
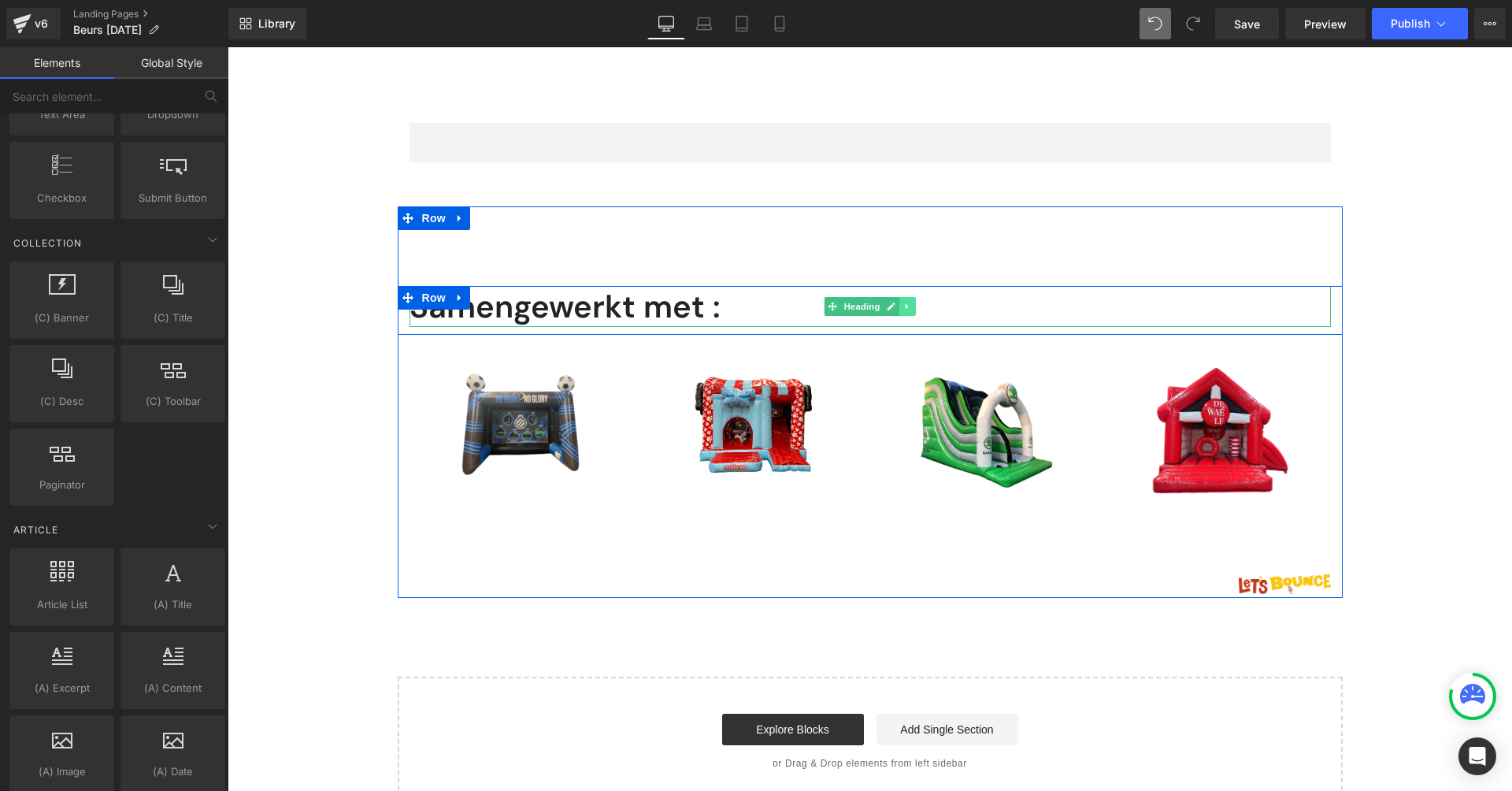
click at [901, 301] on link at bounding box center [908, 306] width 16 height 19
click at [907, 300] on link at bounding box center [915, 306] width 16 height 19
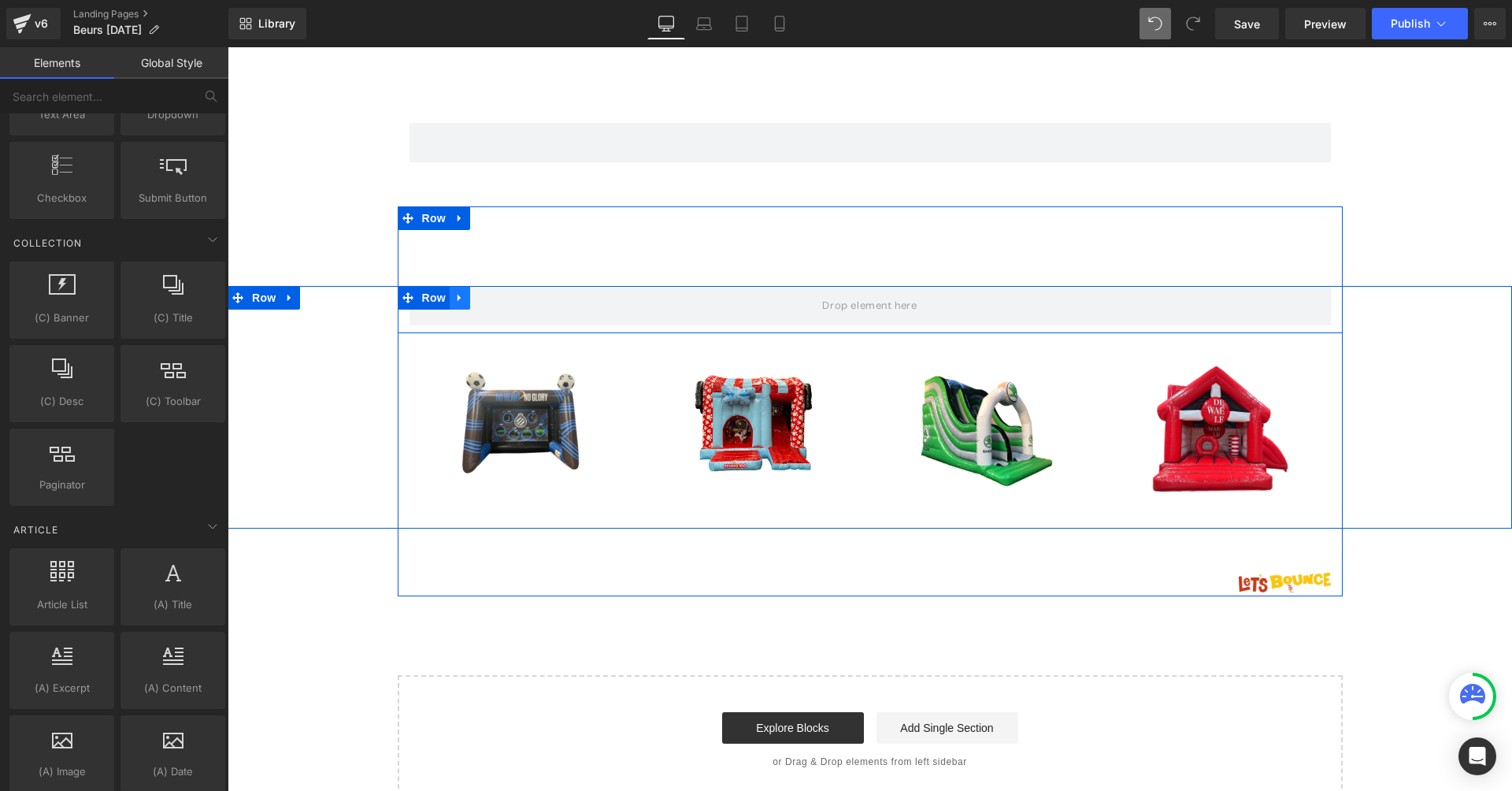
click at [462, 292] on icon at bounding box center [460, 297] width 11 height 12
click at [503, 293] on icon at bounding box center [501, 298] width 11 height 11
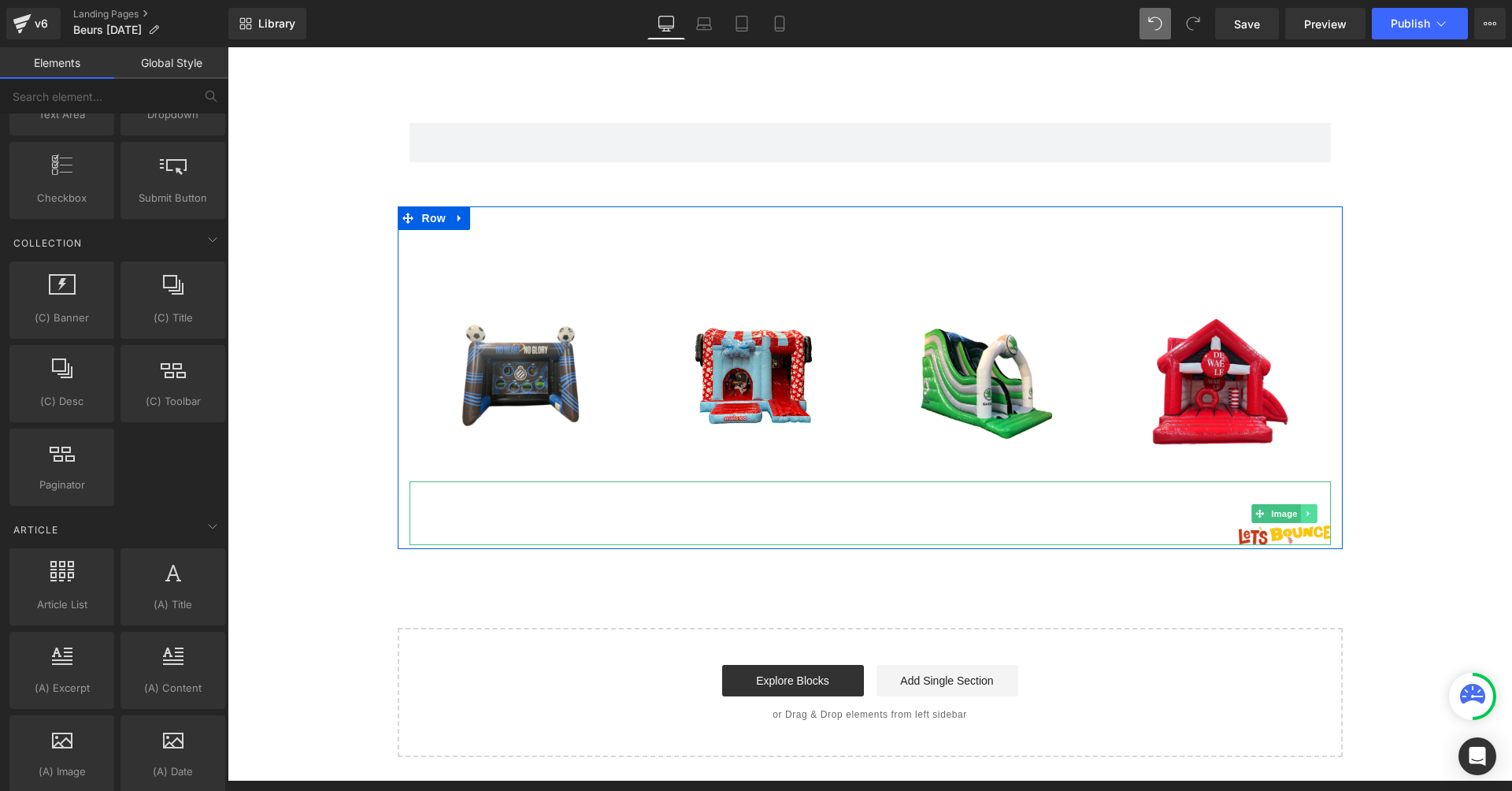
click at [1307, 510] on icon at bounding box center [1308, 513] width 3 height 5
click at [1313, 509] on icon at bounding box center [1316, 513] width 8 height 8
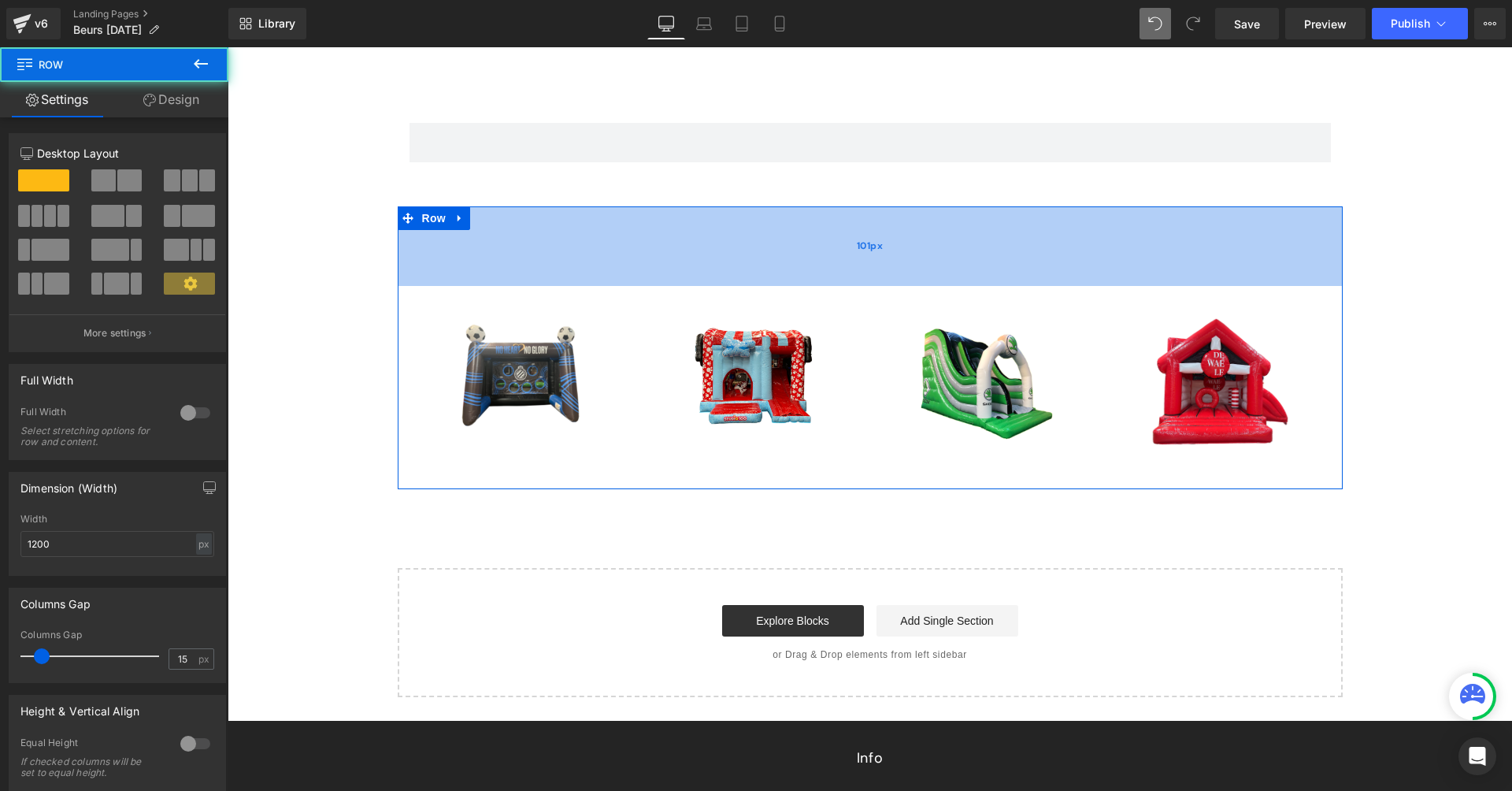
drag, startPoint x: 789, startPoint y: 276, endPoint x: 804, endPoint y: 206, distance: 71.6
click at [804, 207] on div "Image Row Image Row Image Row Image Row Image Row Image" at bounding box center [870, 347] width 945 height 283
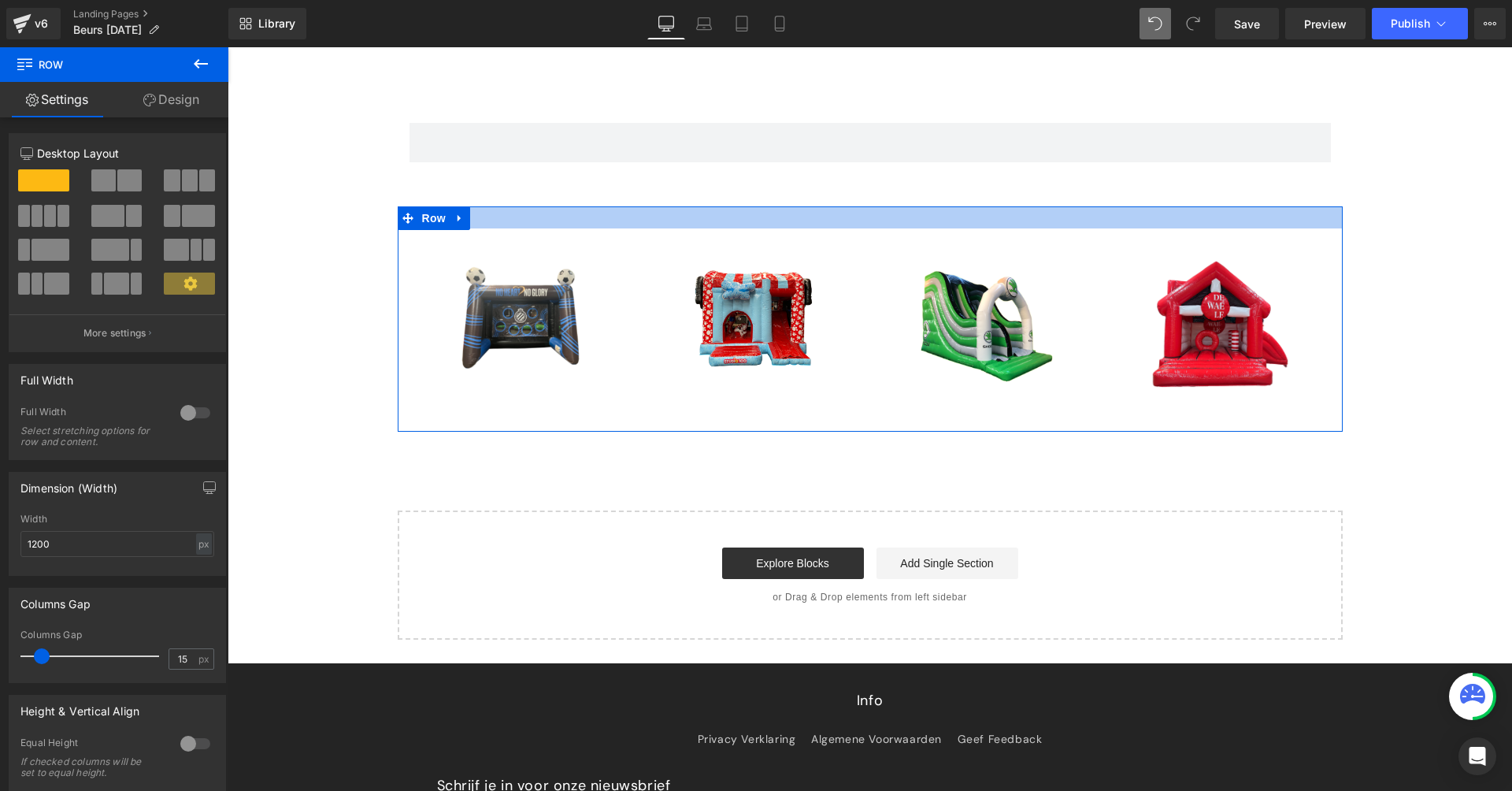
drag, startPoint x: 818, startPoint y: 236, endPoint x: 851, endPoint y: 151, distance: 91.2
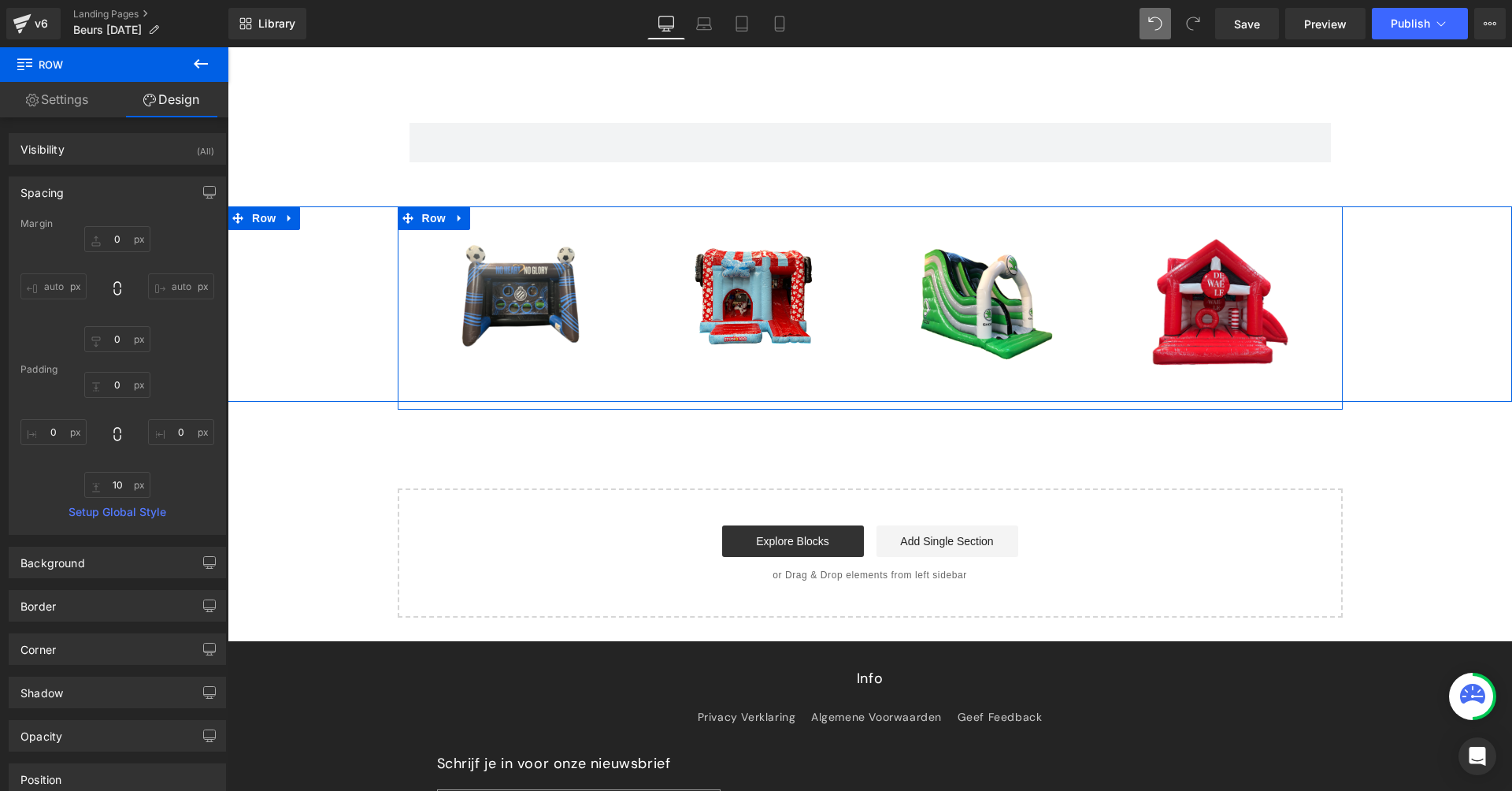
click at [1395, 312] on div "Image Row Image Row Image Row Image Row Image Row Image" at bounding box center [869, 305] width 1284 height 196
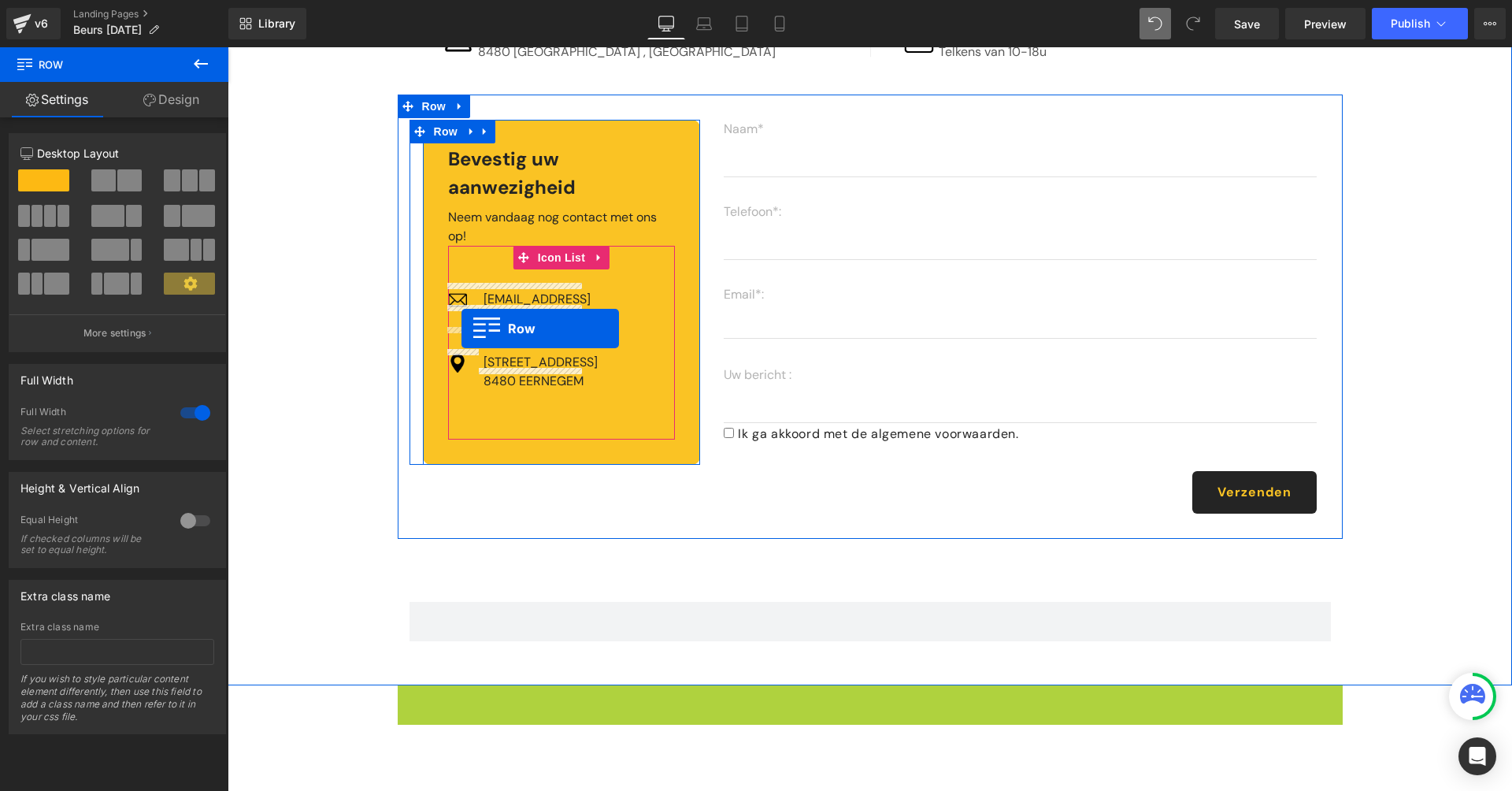
scroll to position [526, 0]
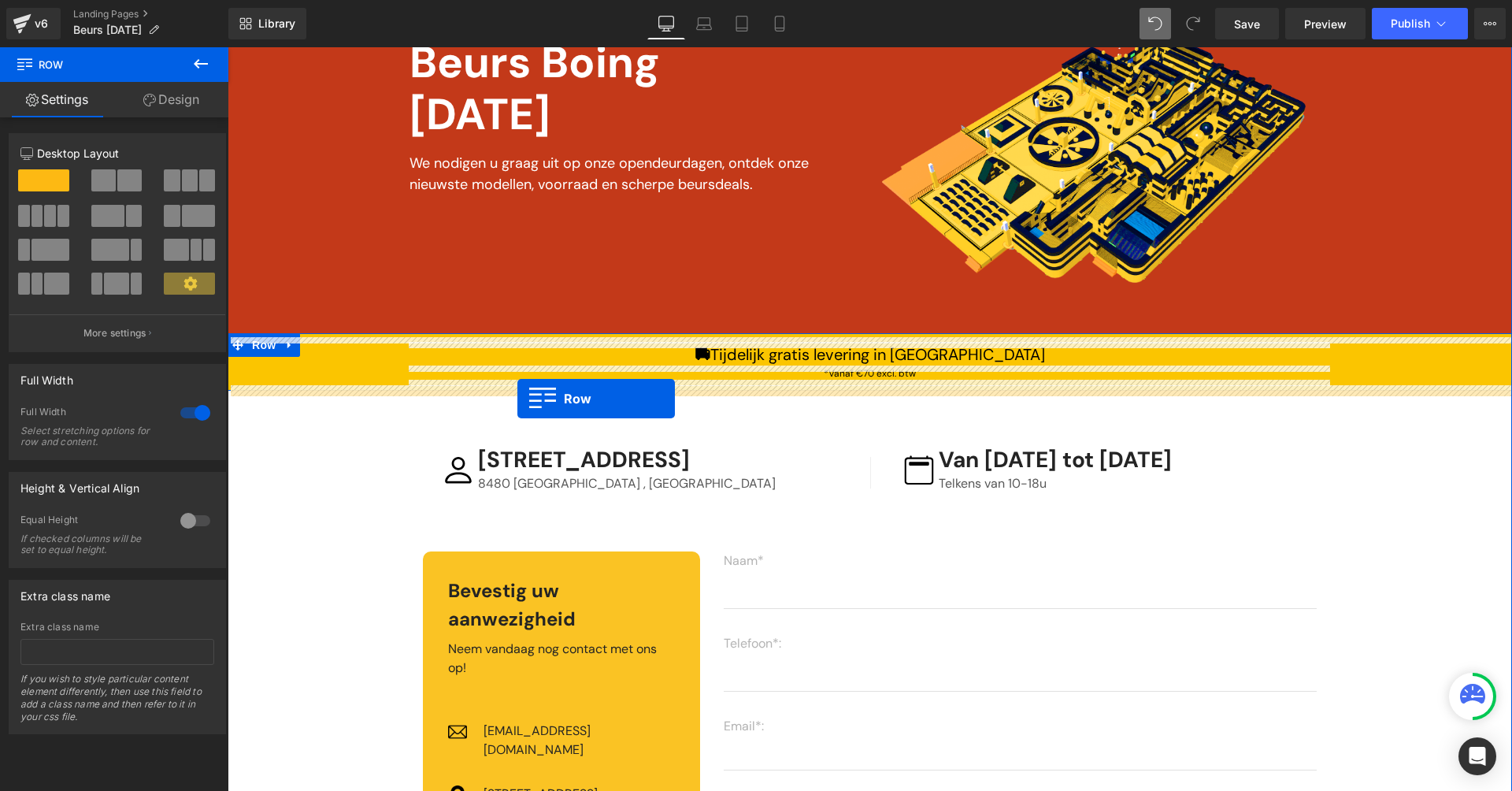
drag, startPoint x: 404, startPoint y: 687, endPoint x: 516, endPoint y: 399, distance: 309.0
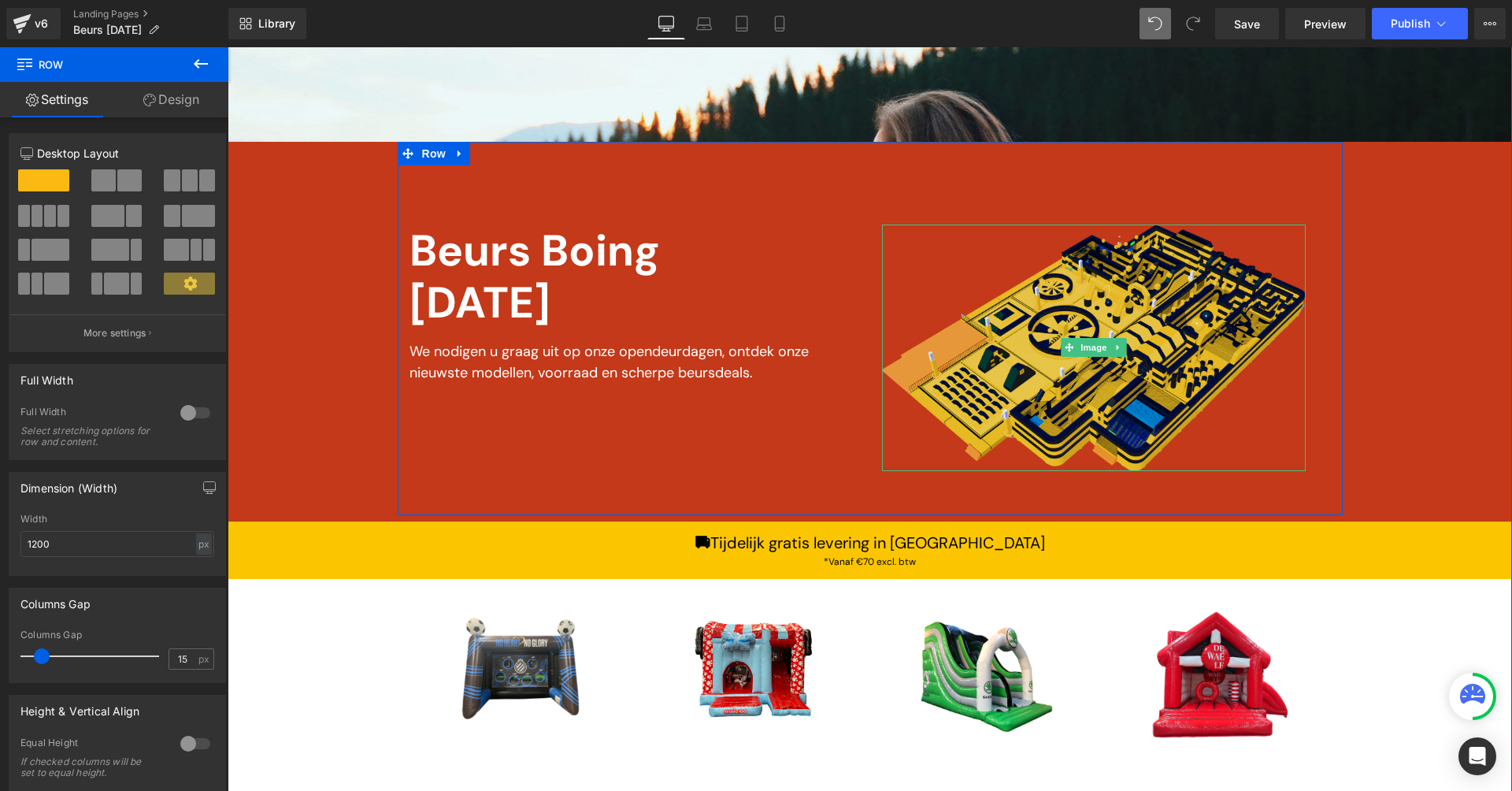
scroll to position [508, 0]
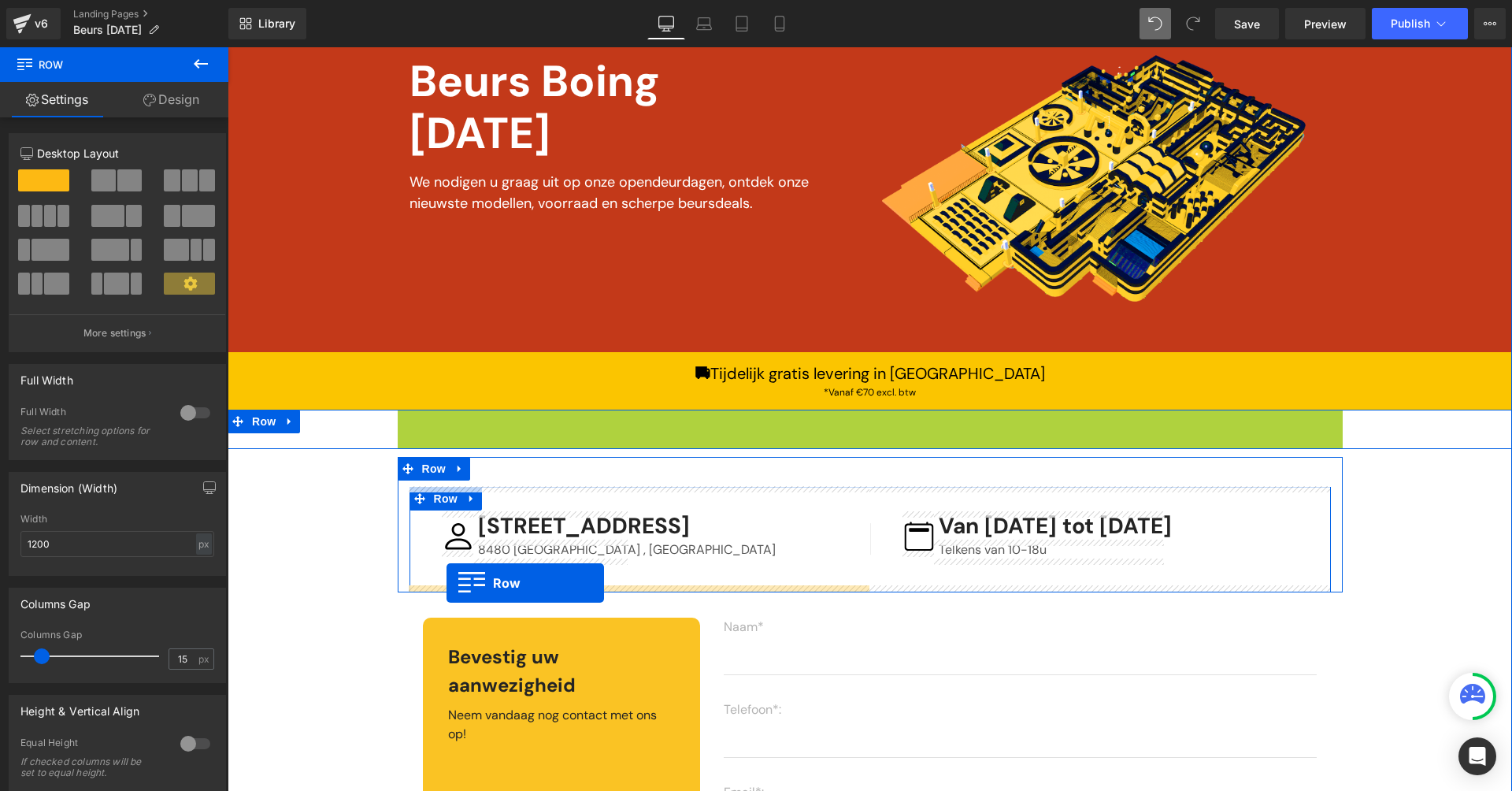
drag, startPoint x: 407, startPoint y: 419, endPoint x: 446, endPoint y: 583, distance: 168.6
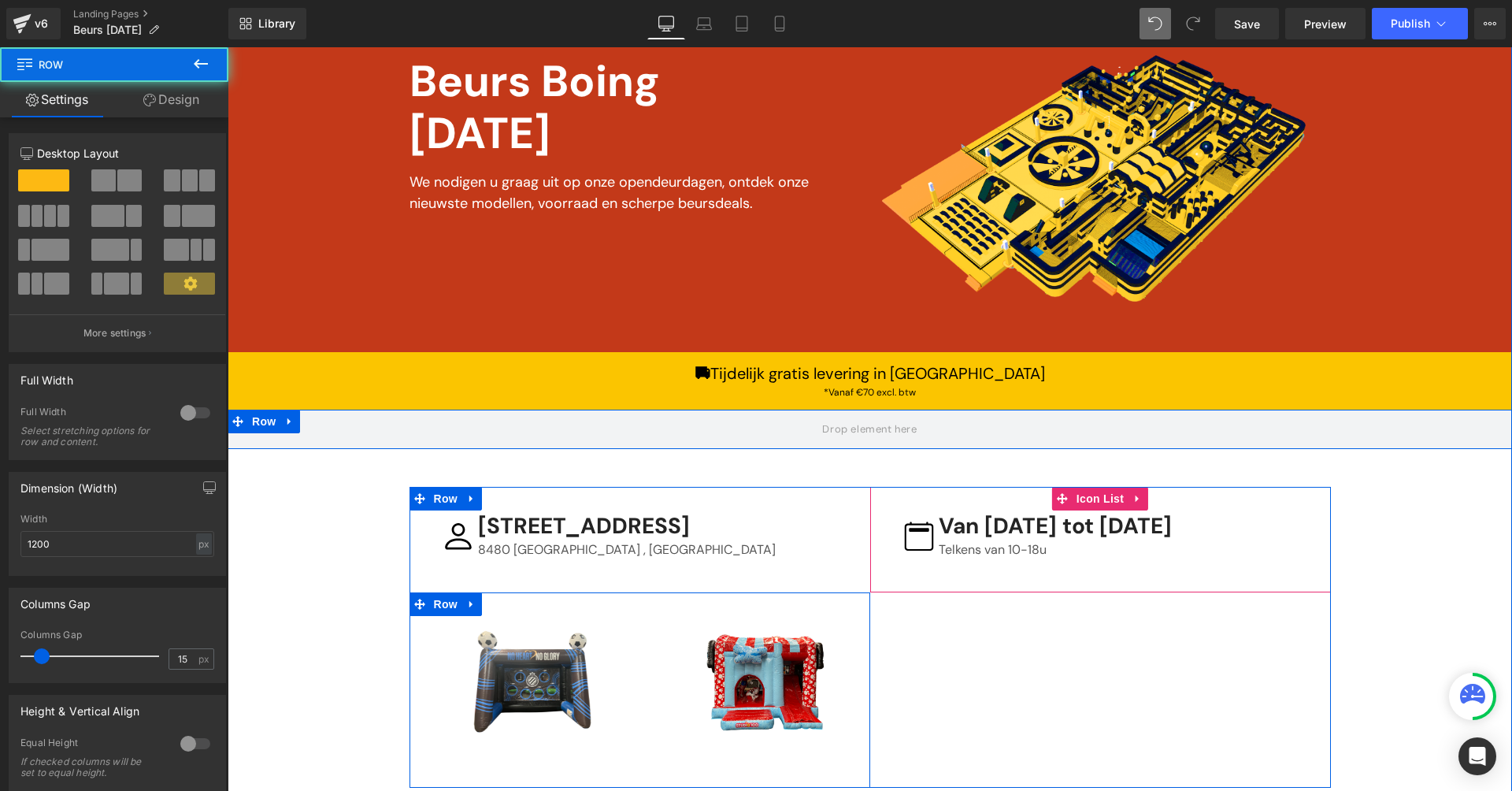
scroll to position [690, 0]
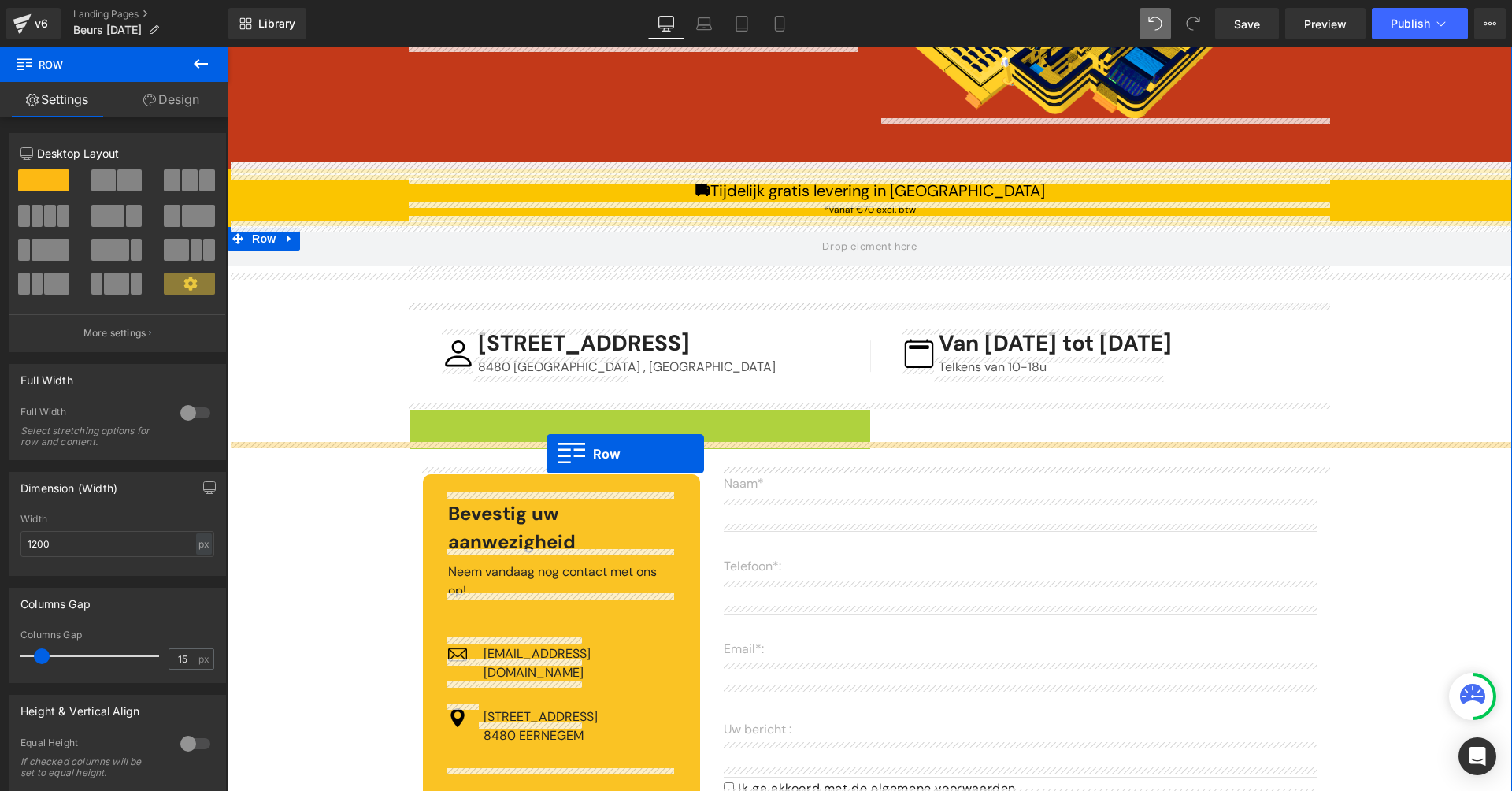
drag, startPoint x: 415, startPoint y: 415, endPoint x: 547, endPoint y: 454, distance: 137.6
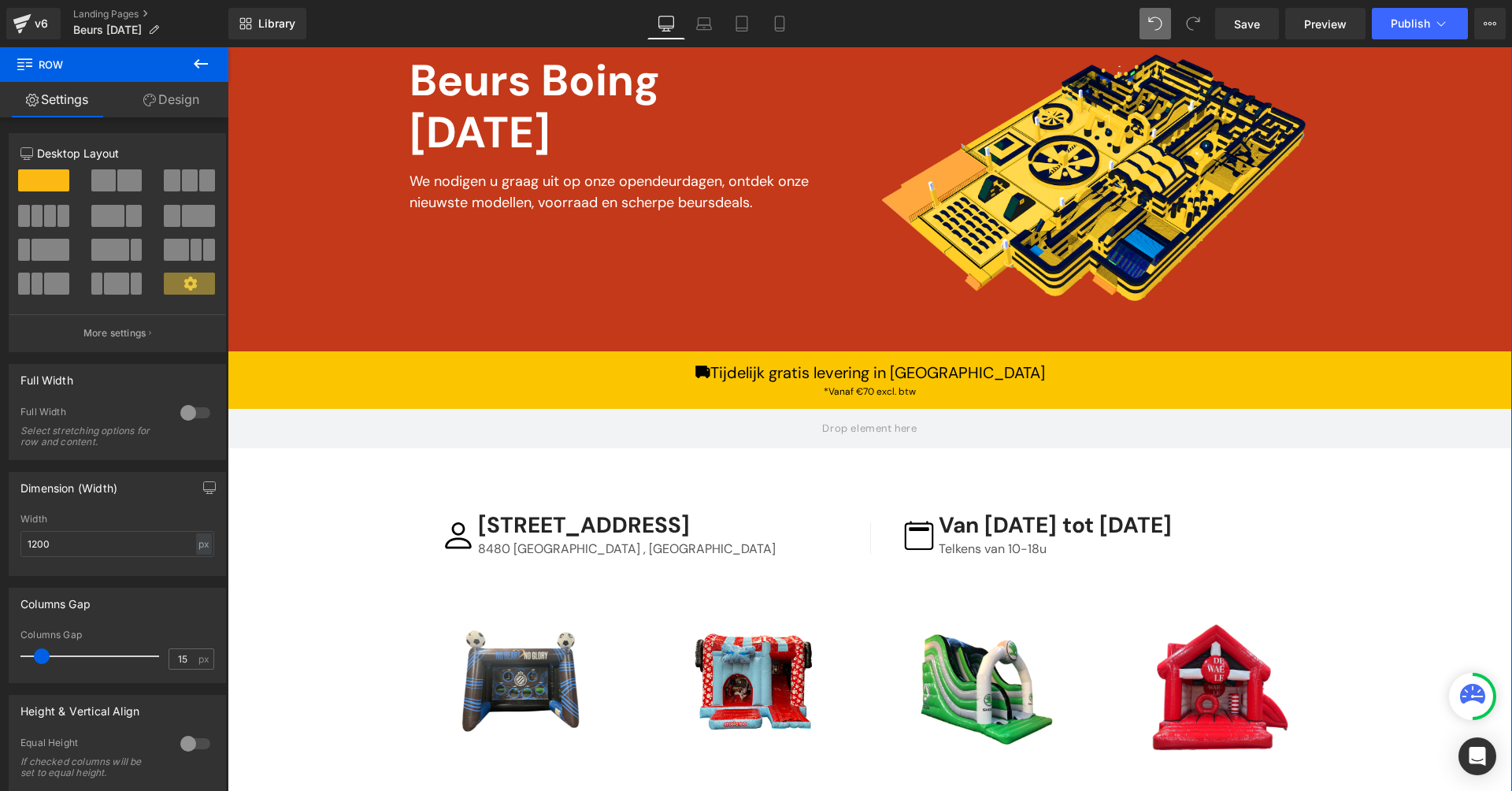
scroll to position [691, 0]
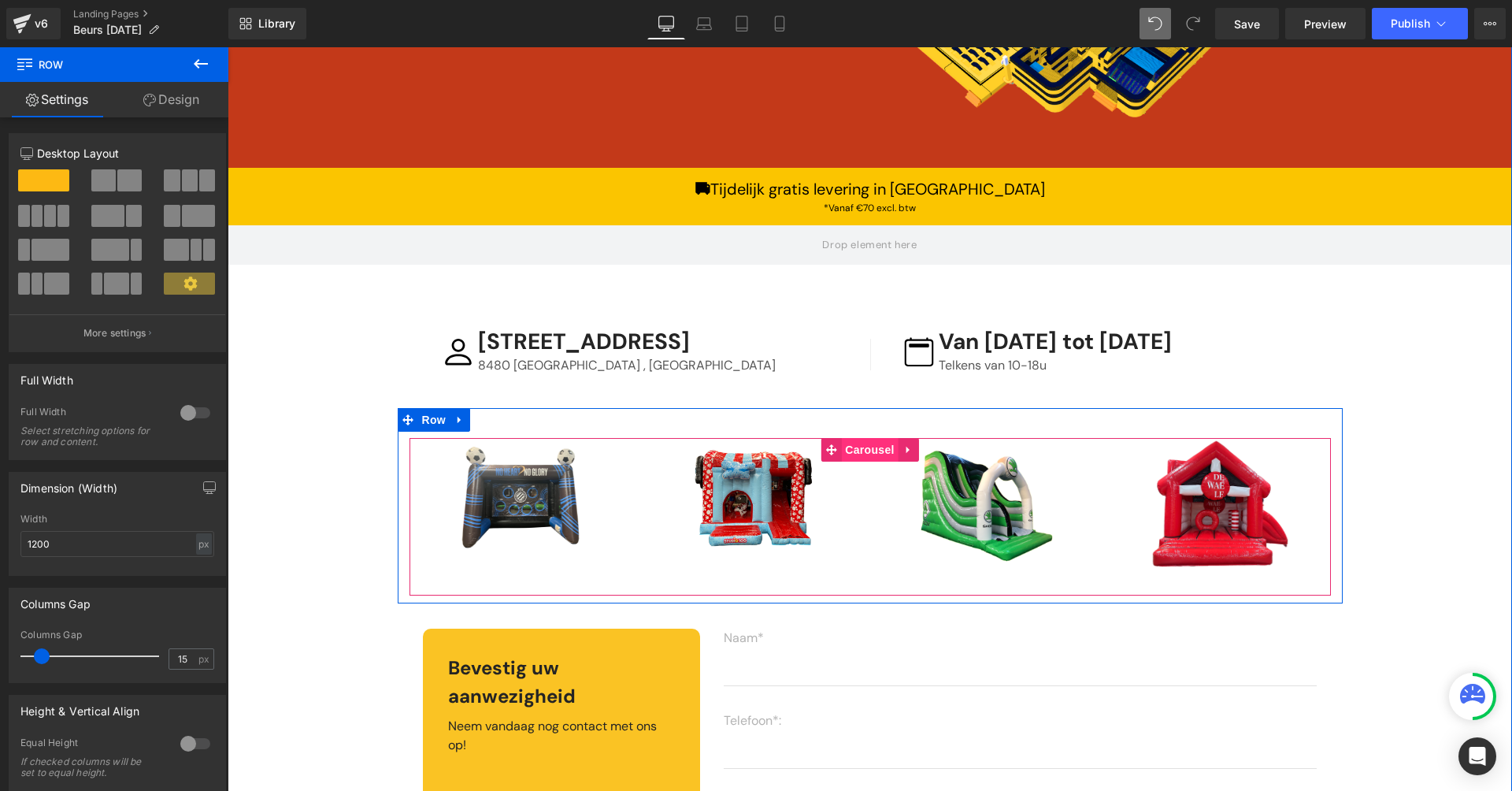
click at [868, 443] on span "Carousel" at bounding box center [869, 450] width 57 height 24
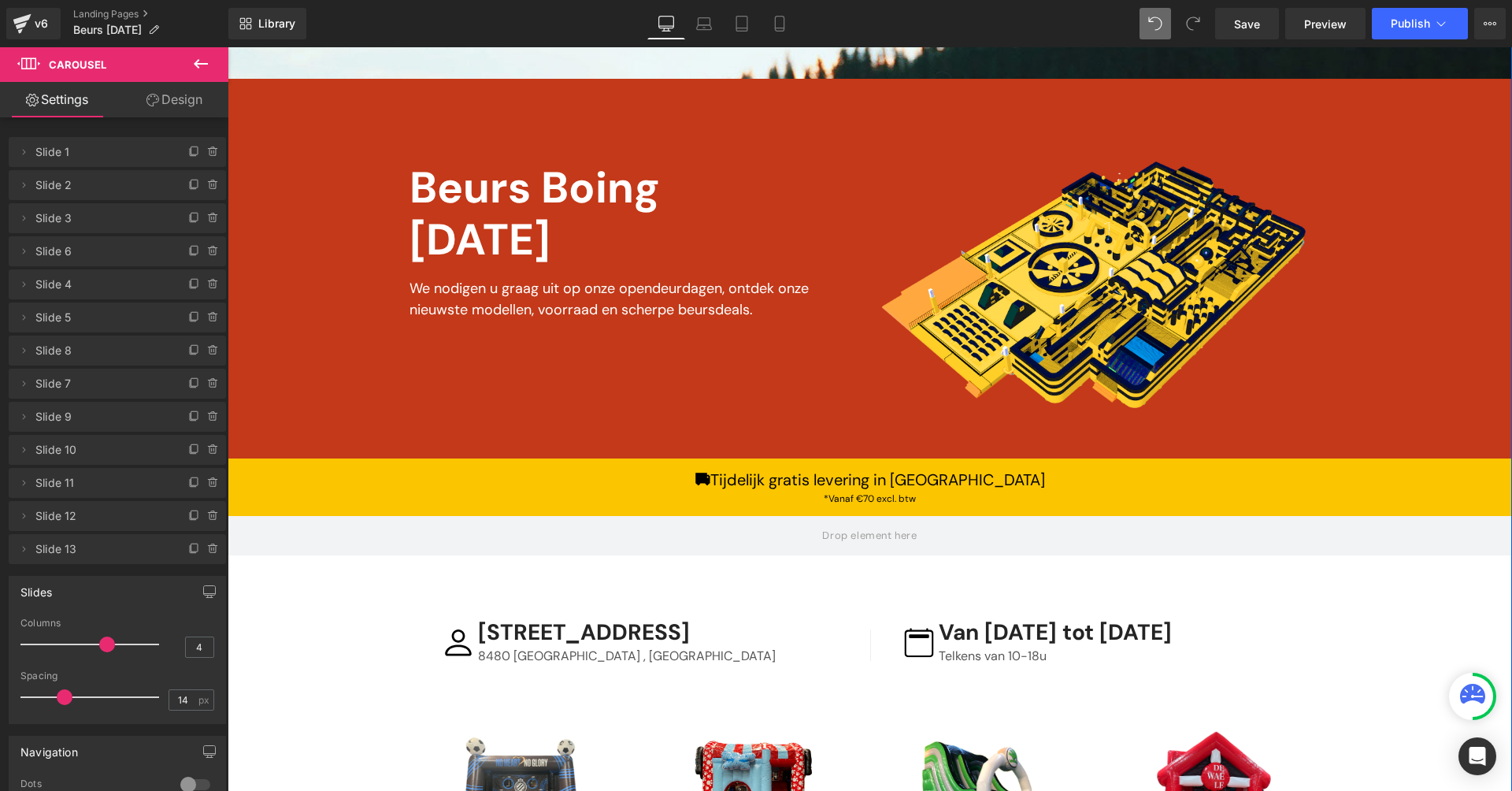
scroll to position [0, 0]
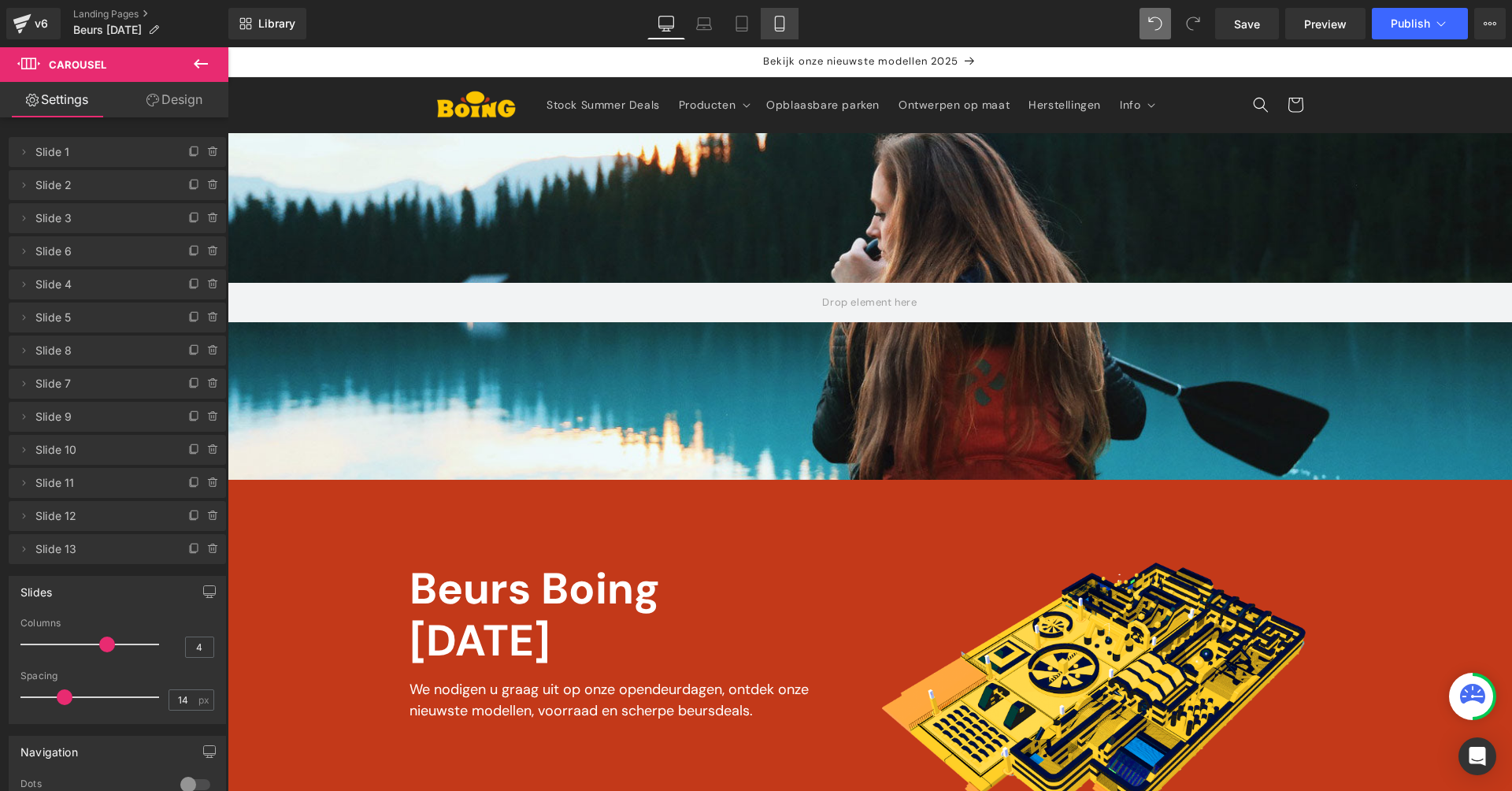
click at [793, 20] on link "Mobile" at bounding box center [779, 24] width 37 height 31
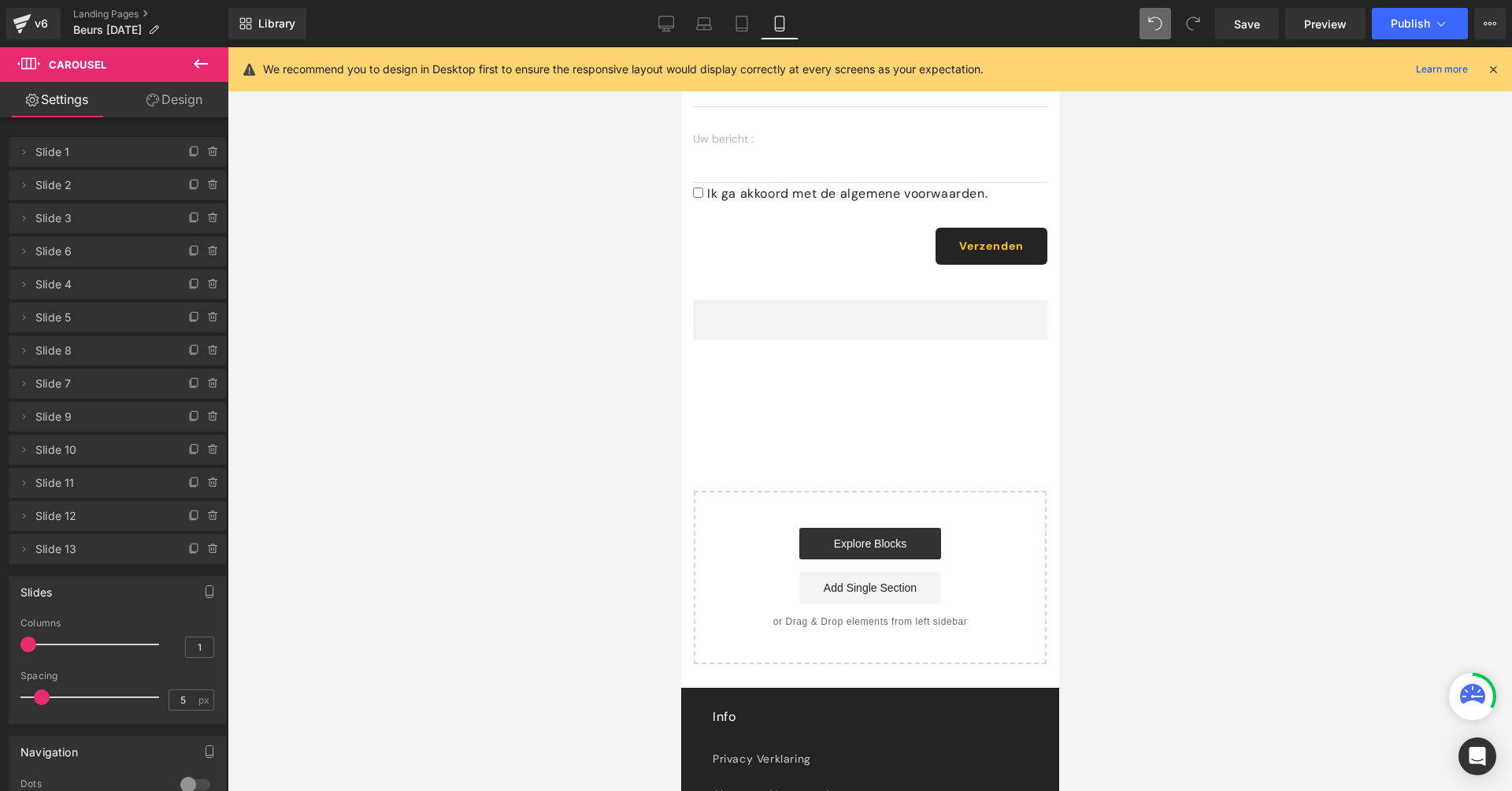
scroll to position [1651, 0]
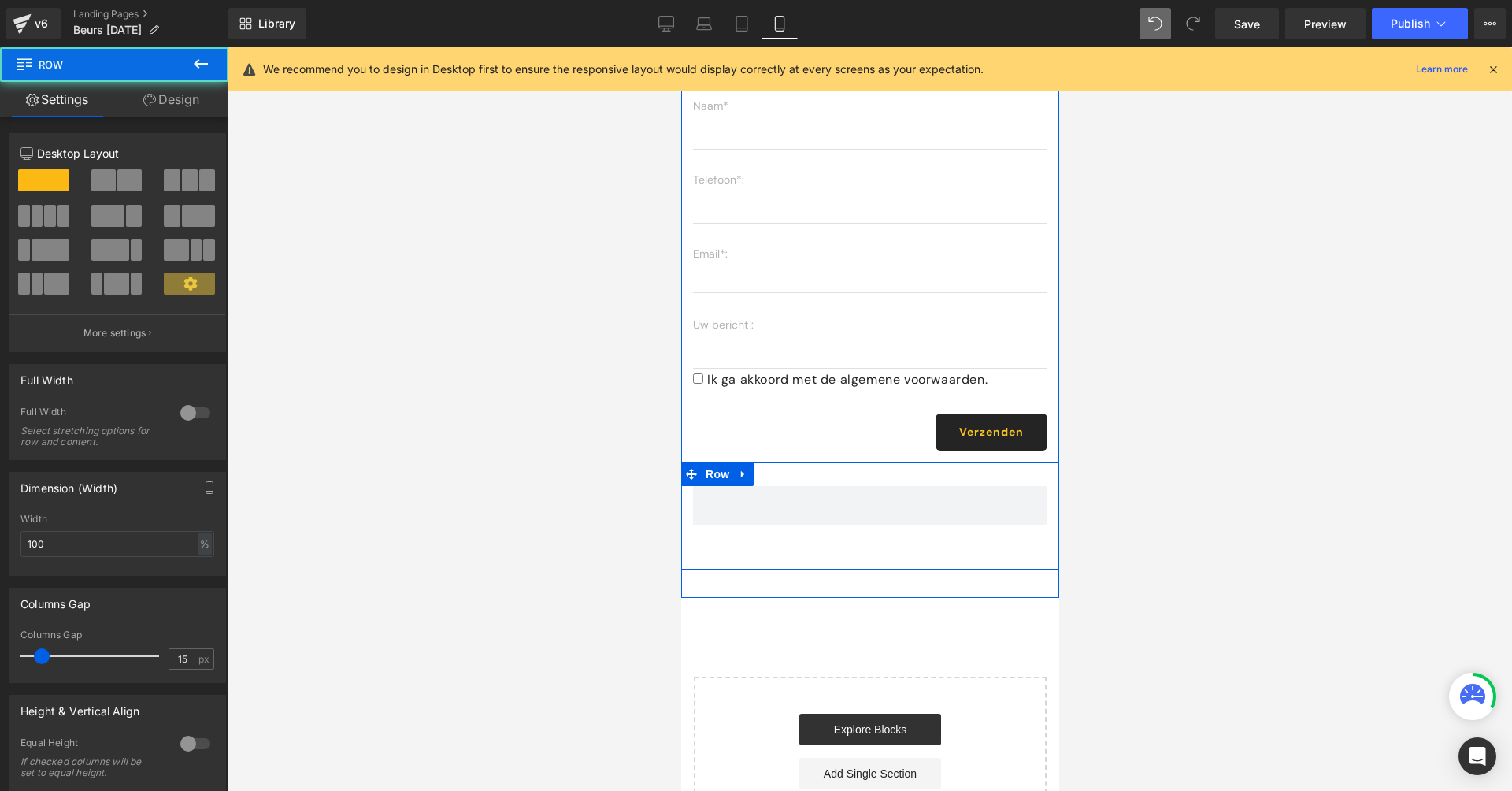
click at [824, 518] on div "Row" at bounding box center [869, 498] width 378 height 71
click at [737, 469] on icon at bounding box center [742, 475] width 11 height 12
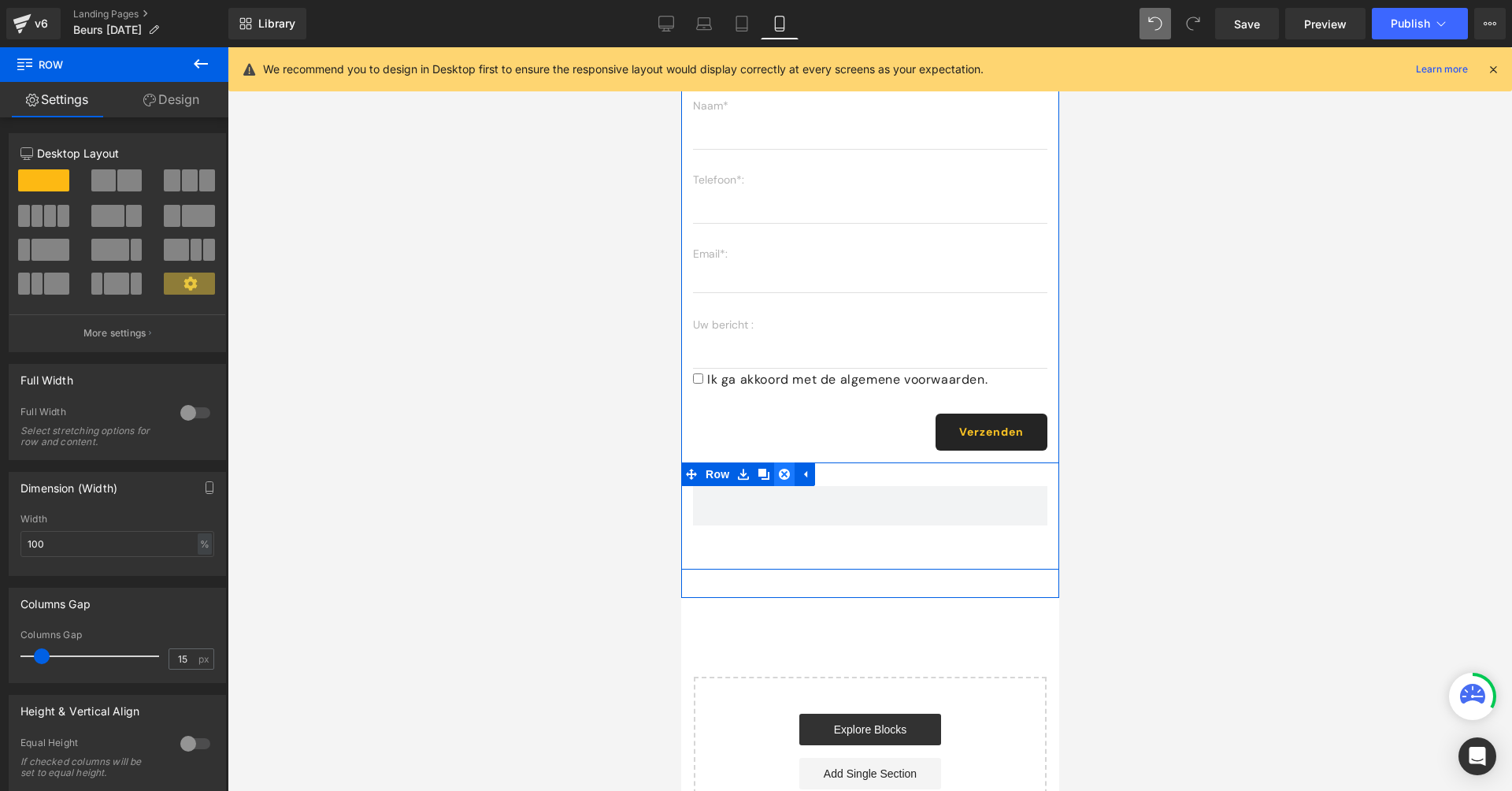
click at [785, 469] on icon at bounding box center [783, 475] width 11 height 11
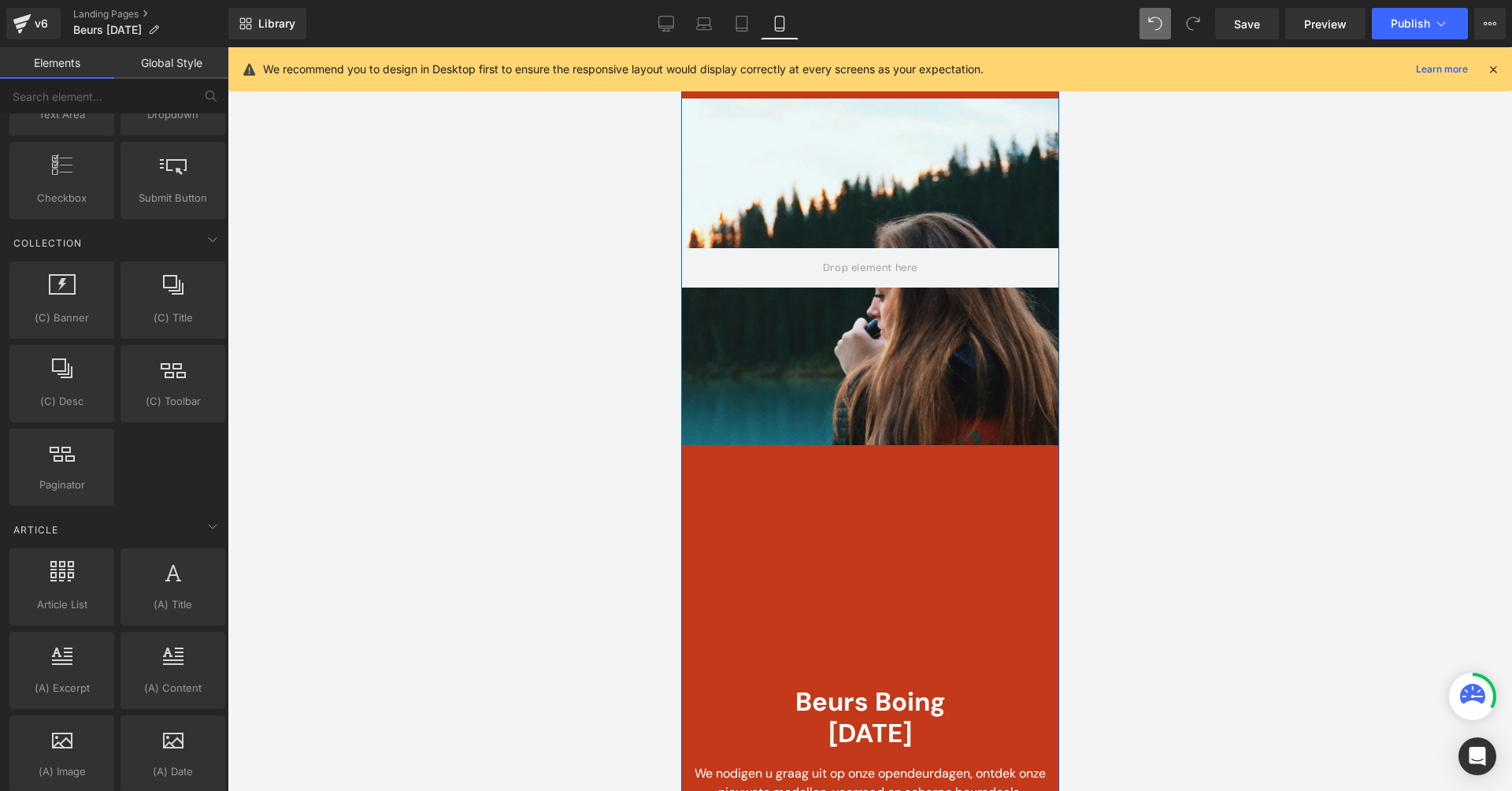
scroll to position [0, 0]
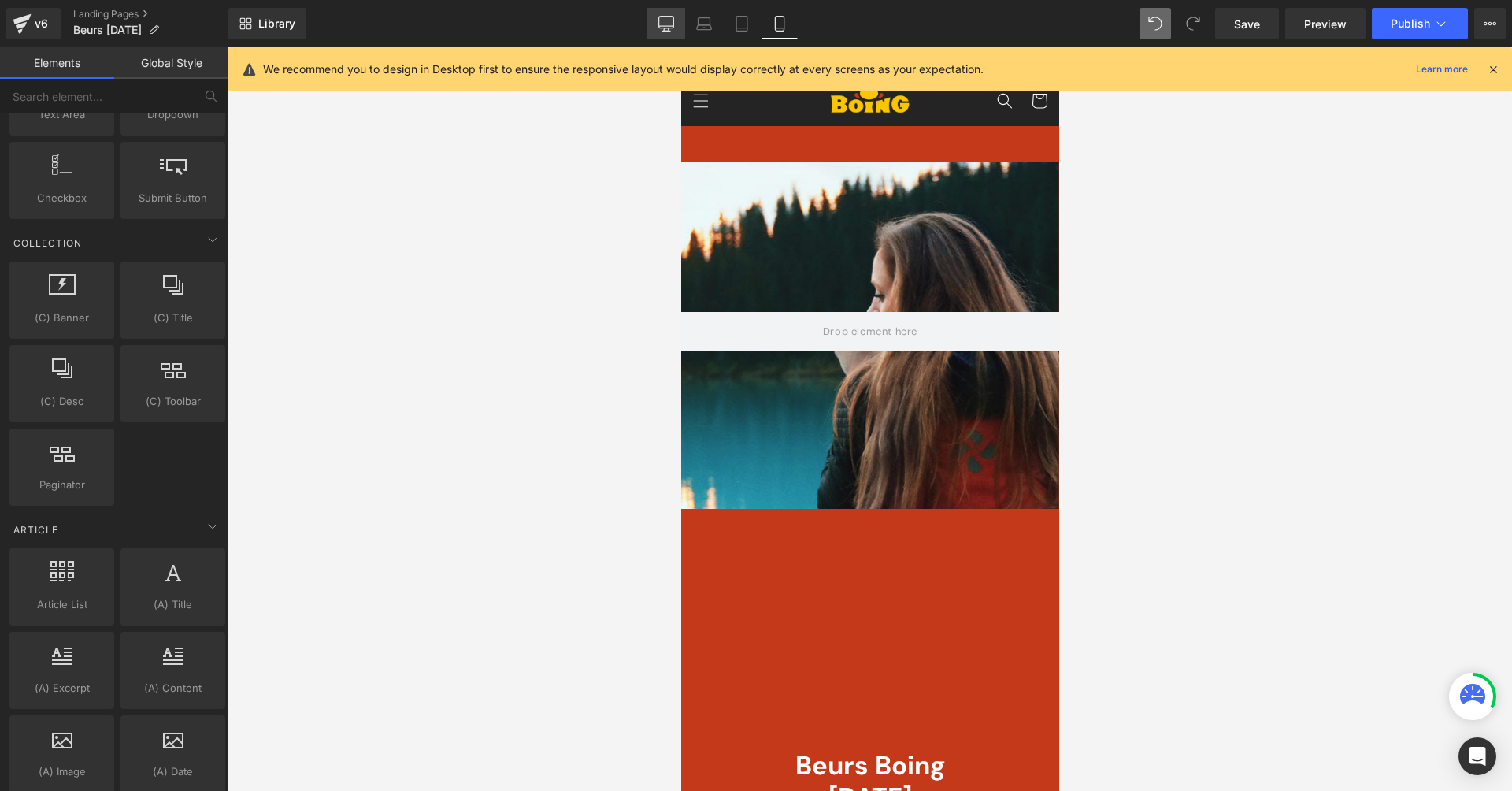
click at [671, 24] on icon at bounding box center [665, 23] width 16 height 16
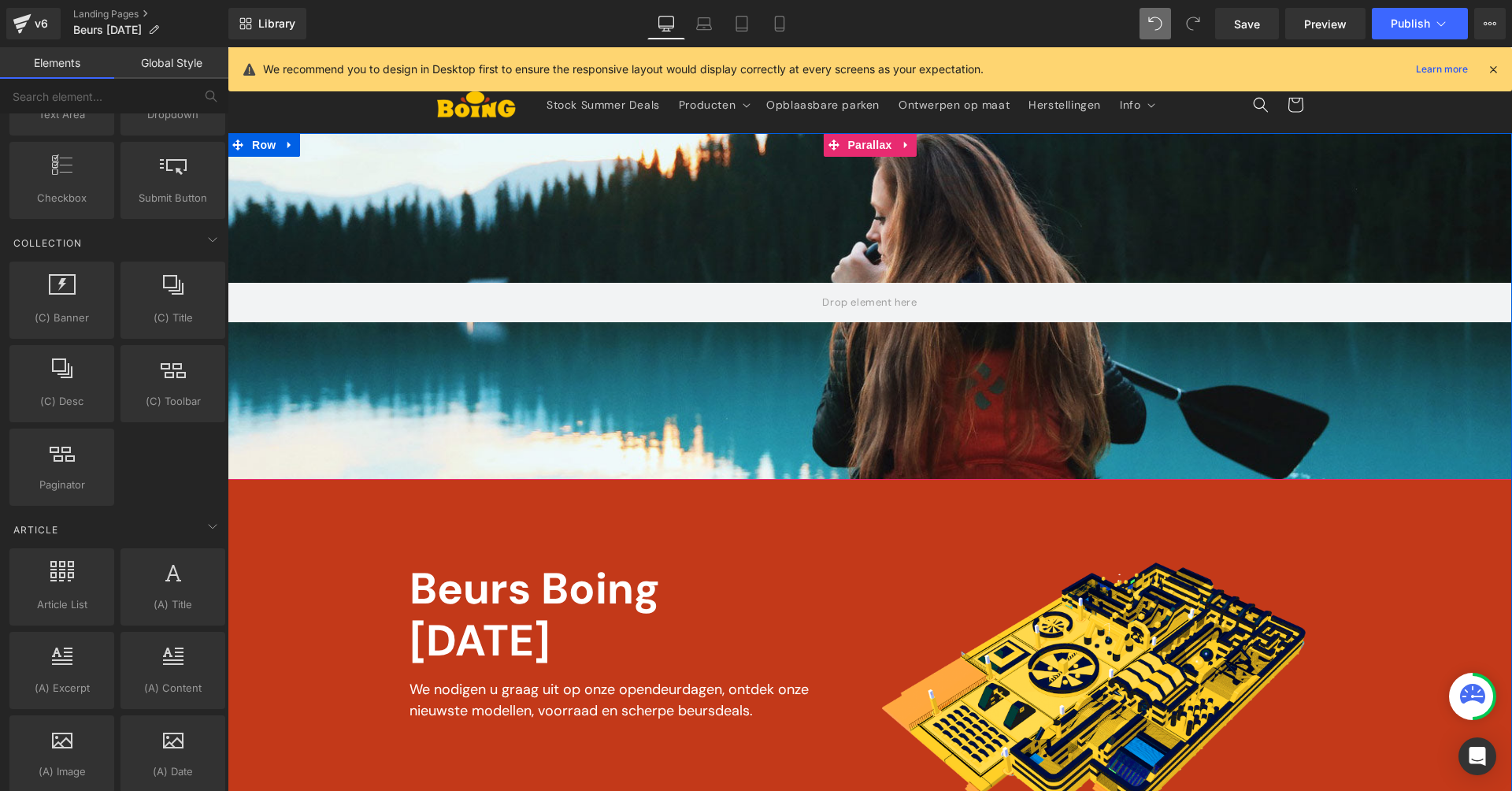
click at [772, 242] on div at bounding box center [869, 351] width 1284 height 752
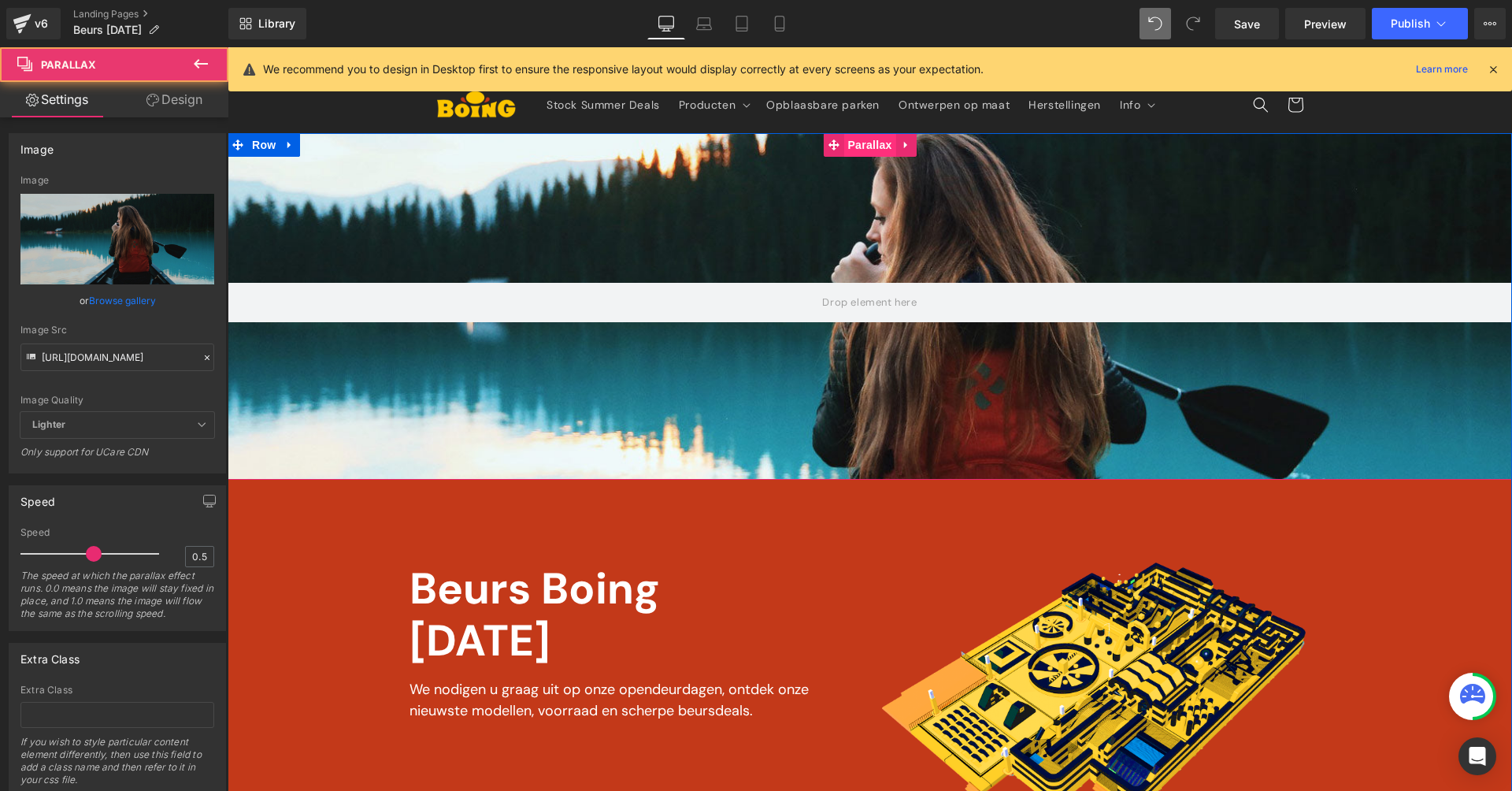
click at [867, 145] on span "Parallax" at bounding box center [869, 145] width 52 height 24
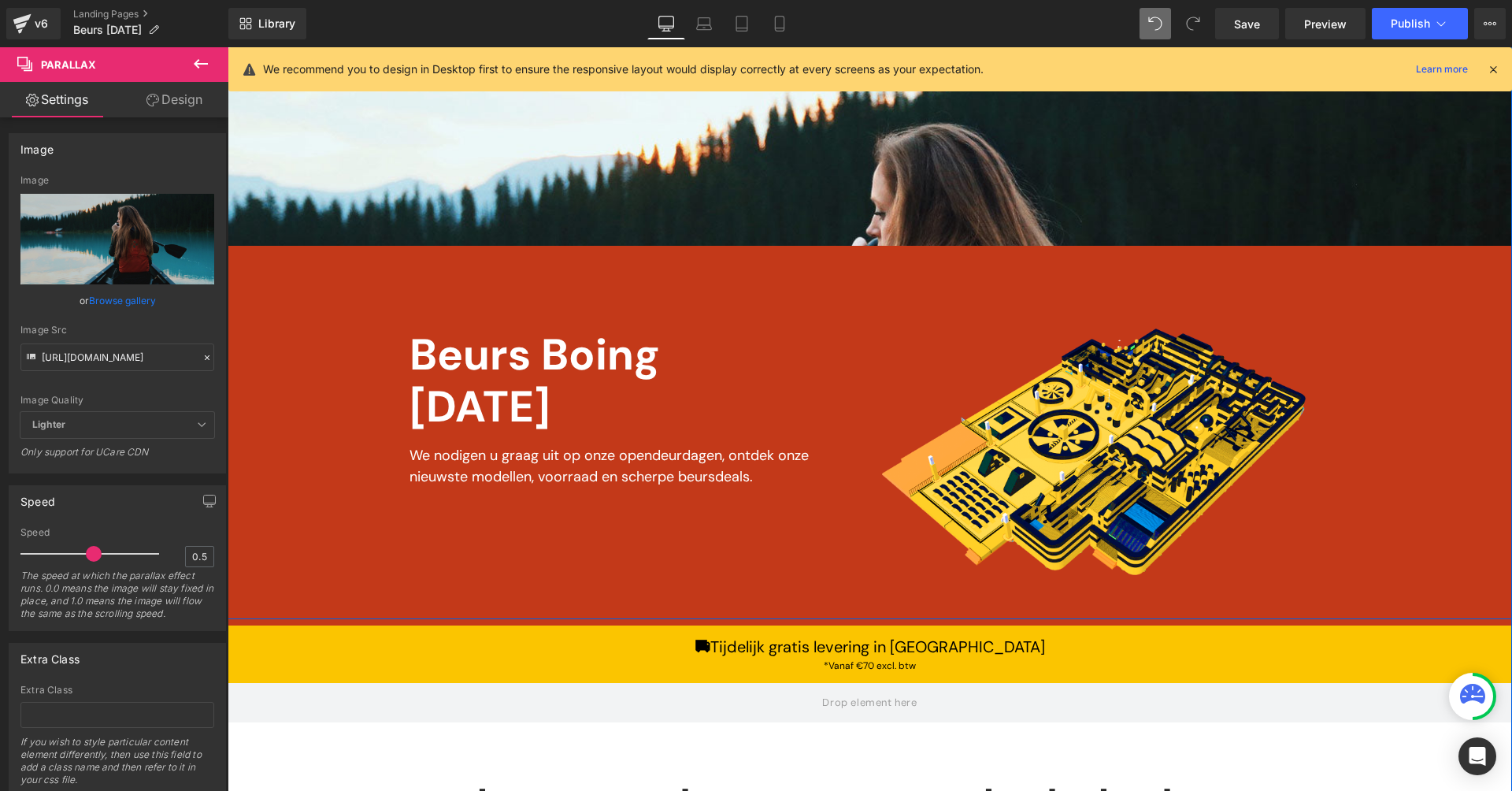
scroll to position [48, 0]
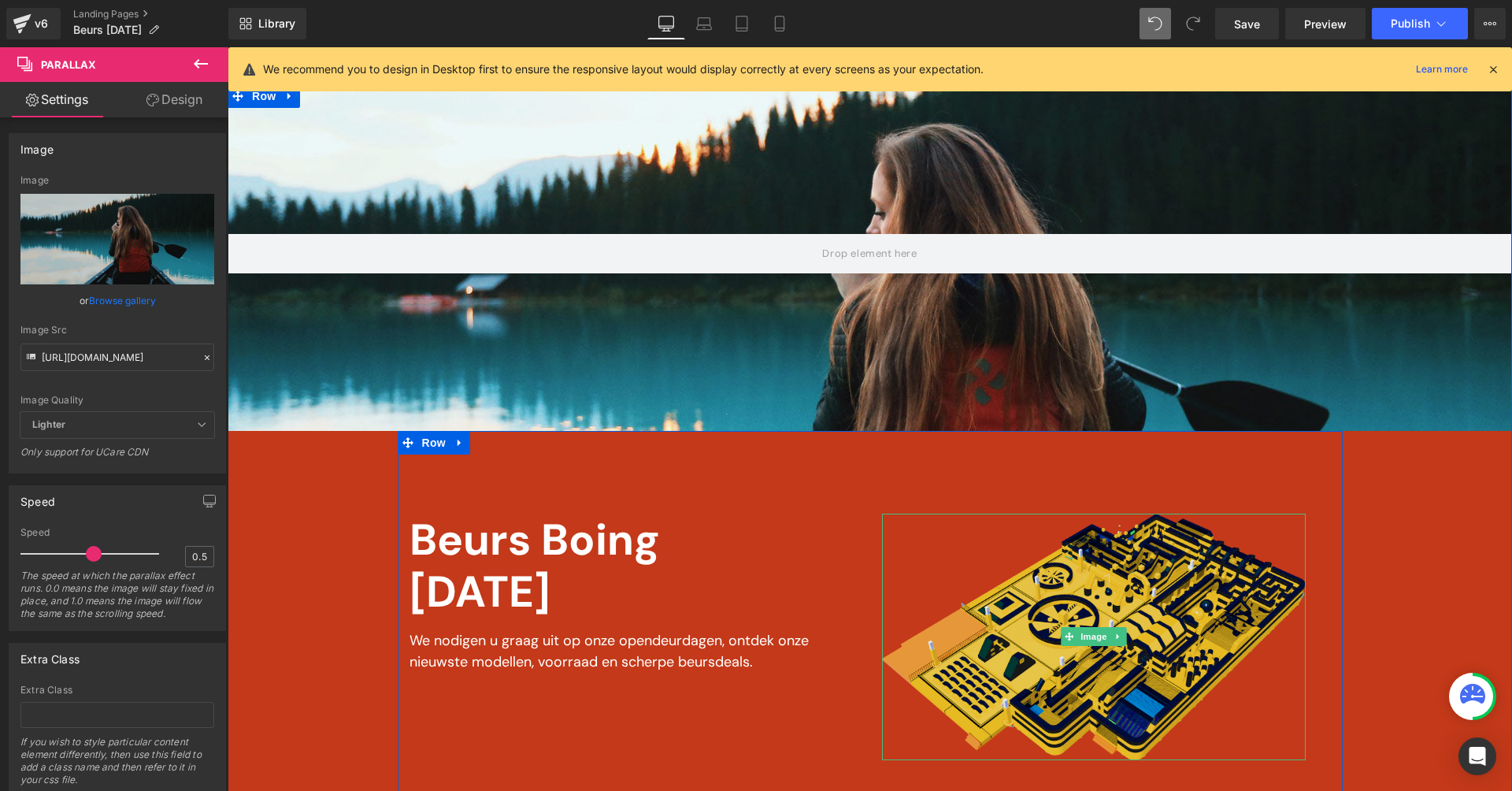
click at [989, 645] on img at bounding box center [1093, 637] width 423 height 247
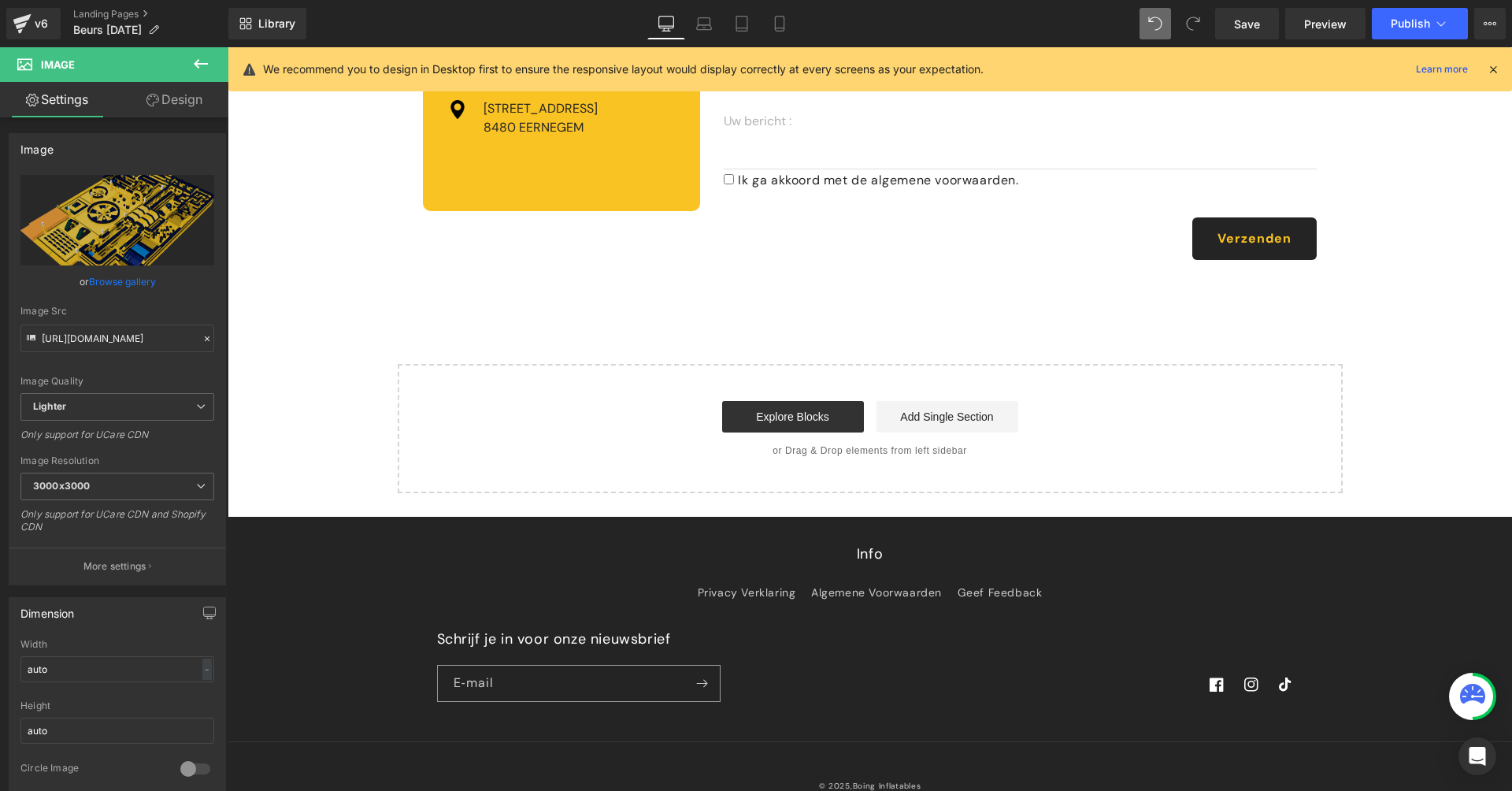
scroll to position [0, 0]
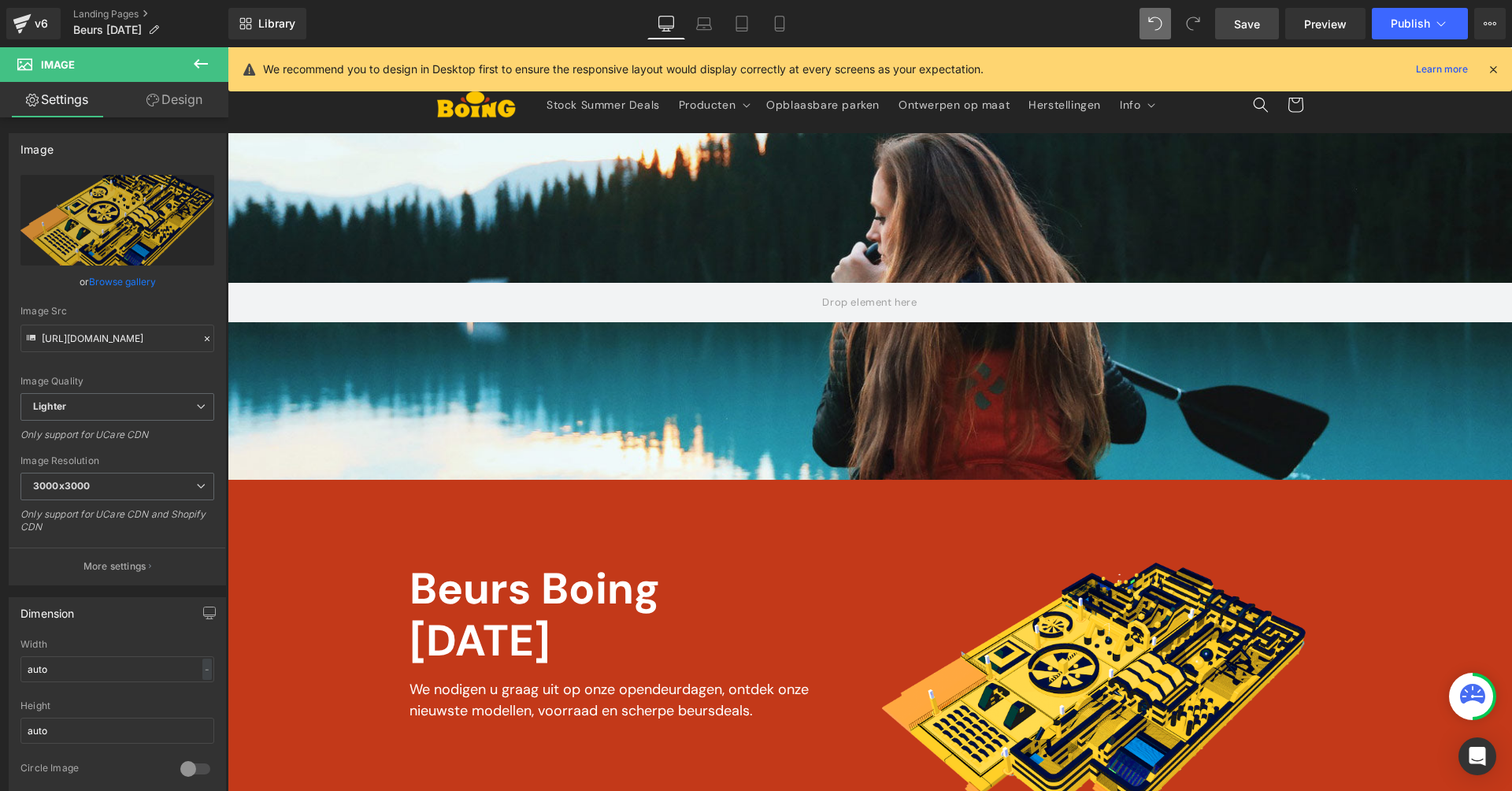
click at [1241, 13] on link "Save" at bounding box center [1247, 24] width 64 height 31
